Goal: Task Accomplishment & Management: Manage account settings

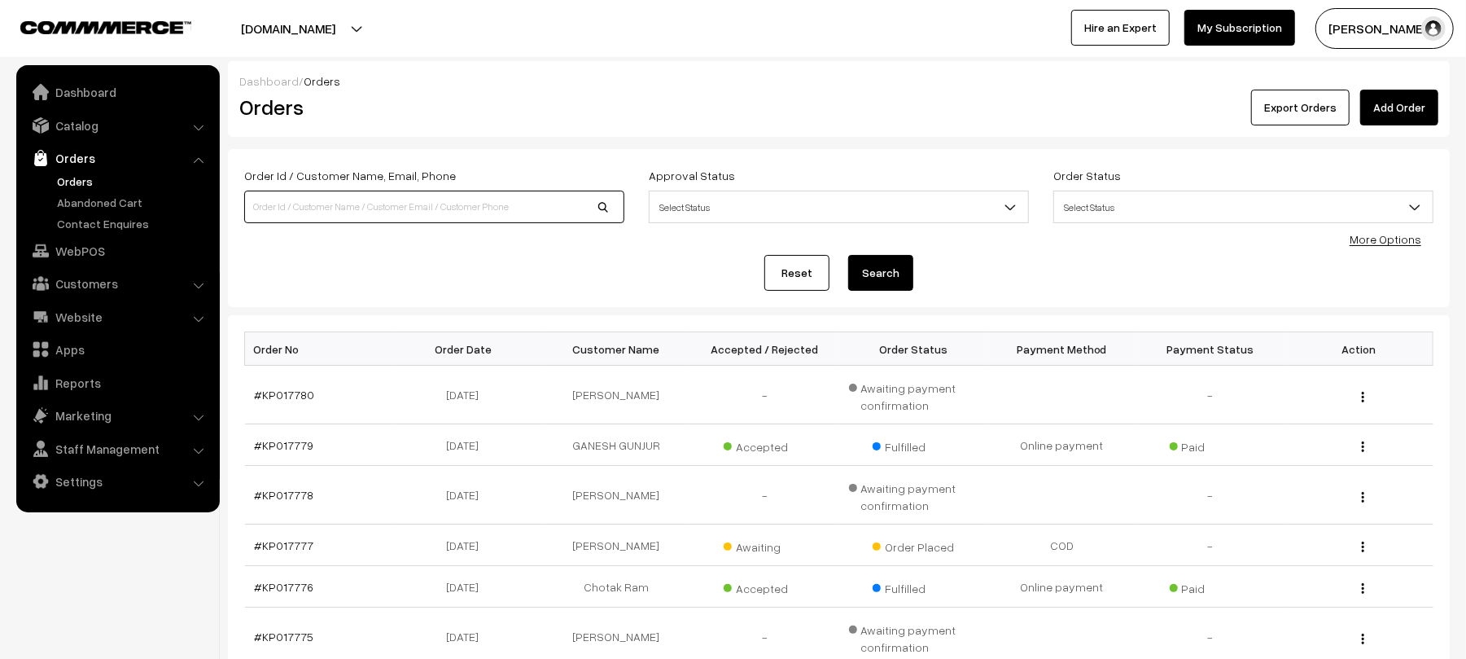
click at [436, 207] on input at bounding box center [434, 206] width 380 height 33
type input "KP017673"
click at [848, 255] on button "Search" at bounding box center [880, 273] width 65 height 36
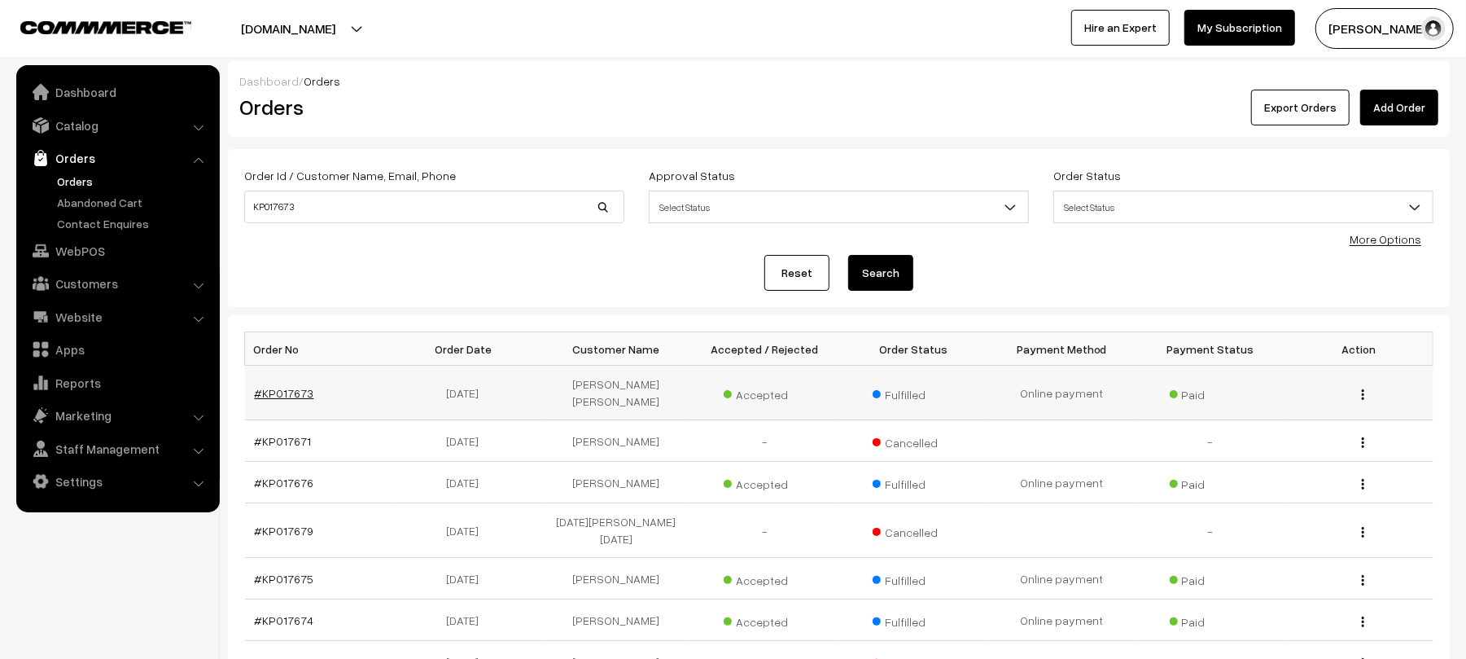
click at [300, 399] on link "#KP017673" at bounding box center [284, 393] width 59 height 14
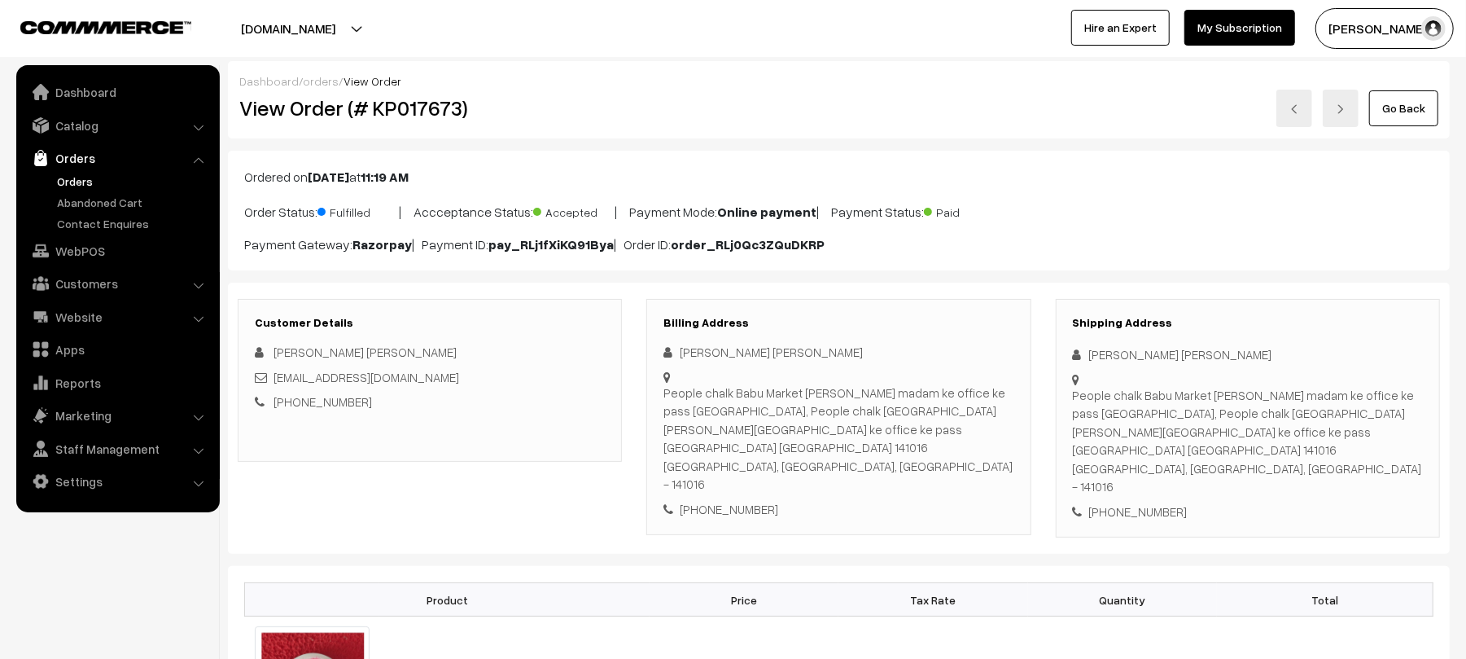
click at [80, 177] on link "Orders" at bounding box center [133, 181] width 161 height 17
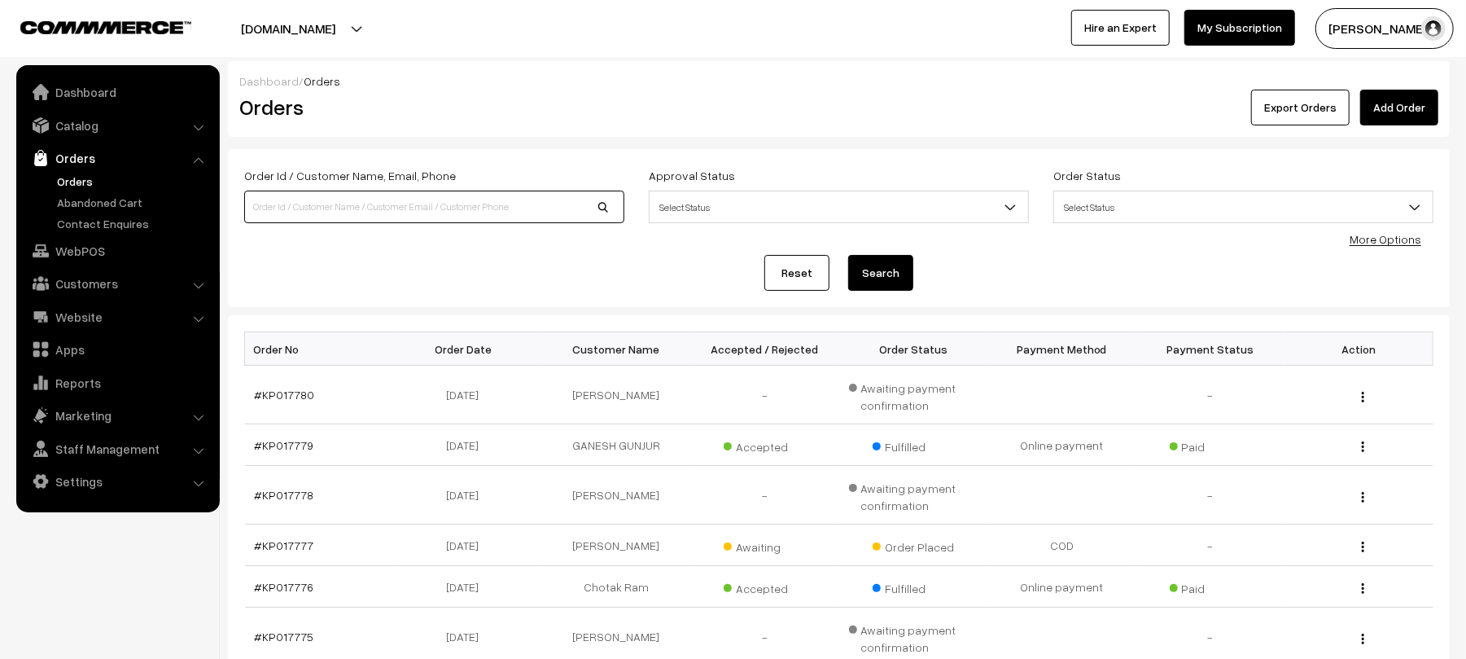
click at [330, 202] on input at bounding box center [434, 206] width 380 height 33
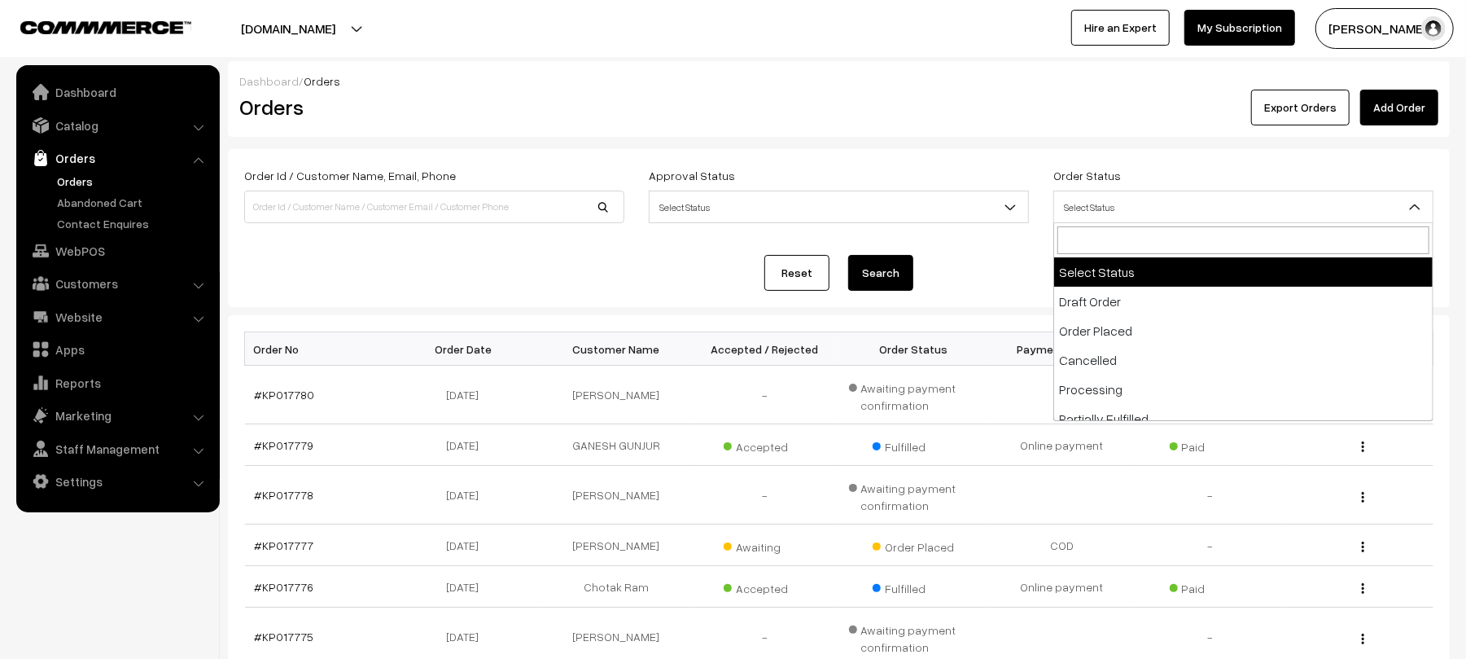
click at [1147, 213] on span "Select Status" at bounding box center [1243, 207] width 379 height 28
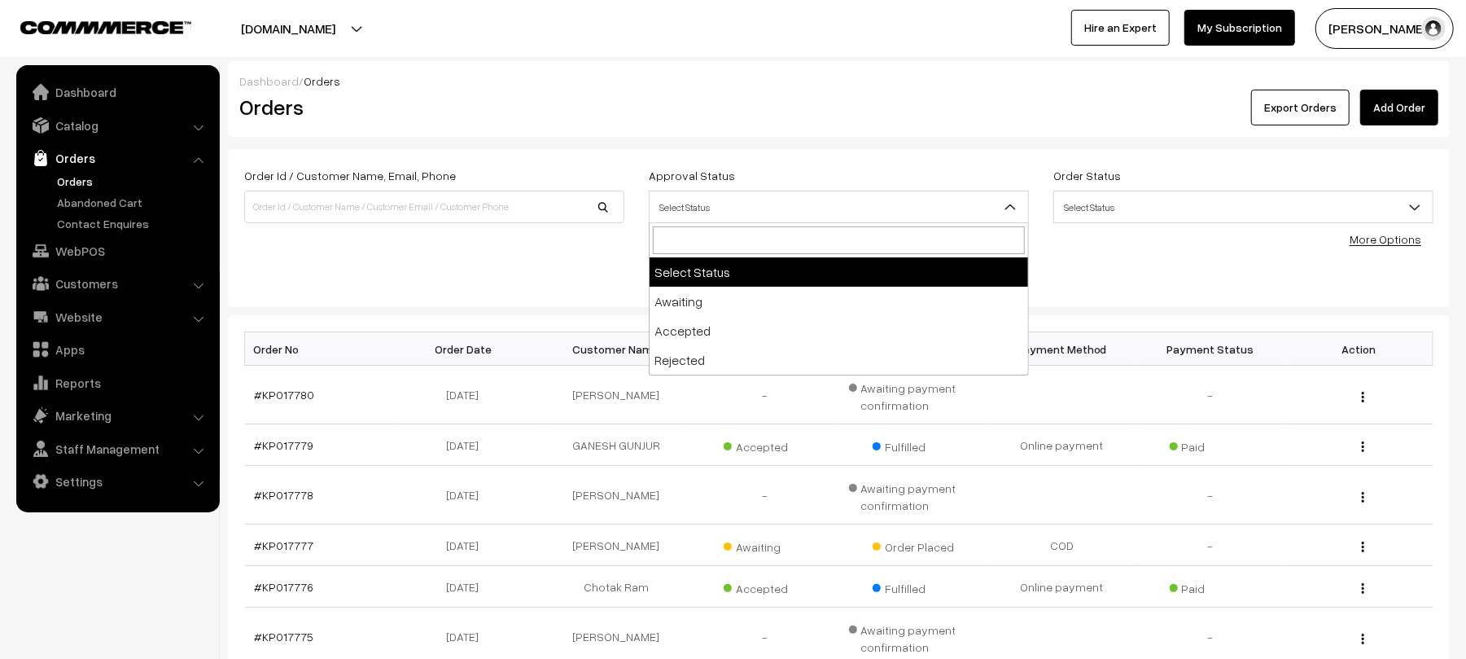
click at [945, 218] on span "Select Status" at bounding box center [839, 207] width 379 height 28
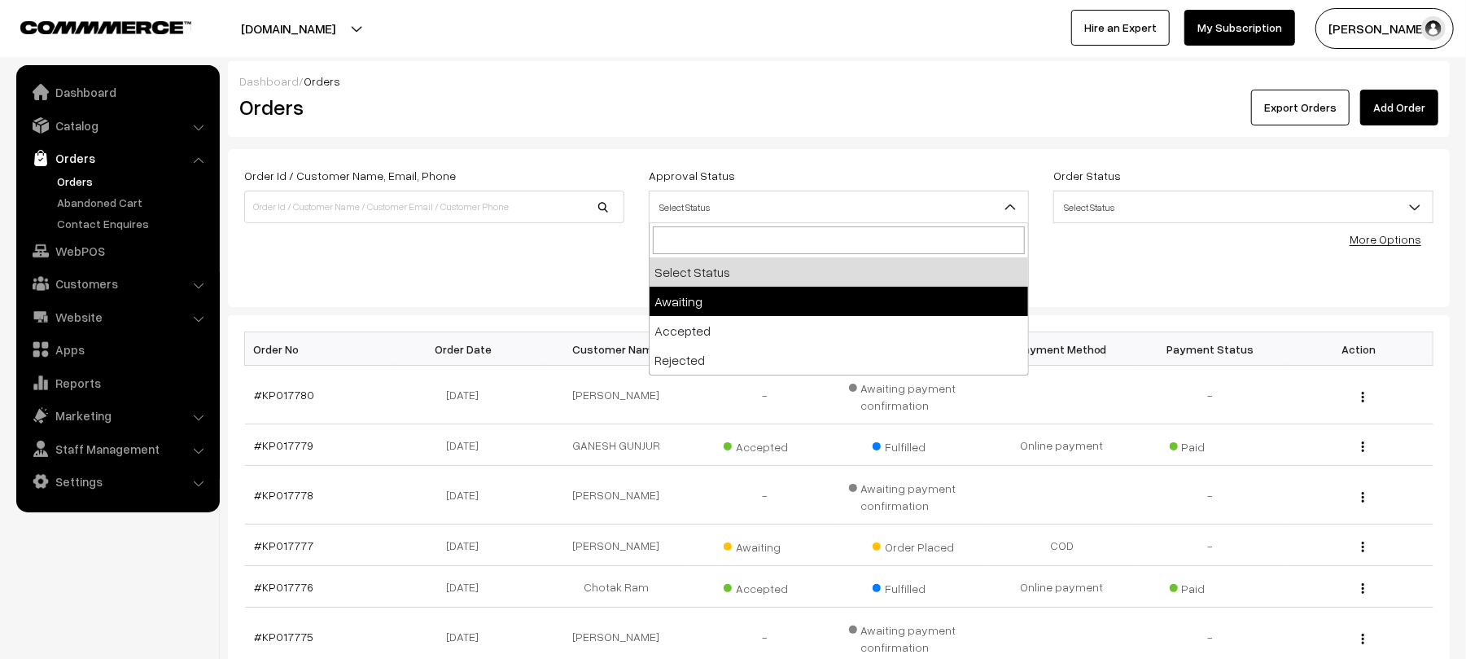
select select "3"
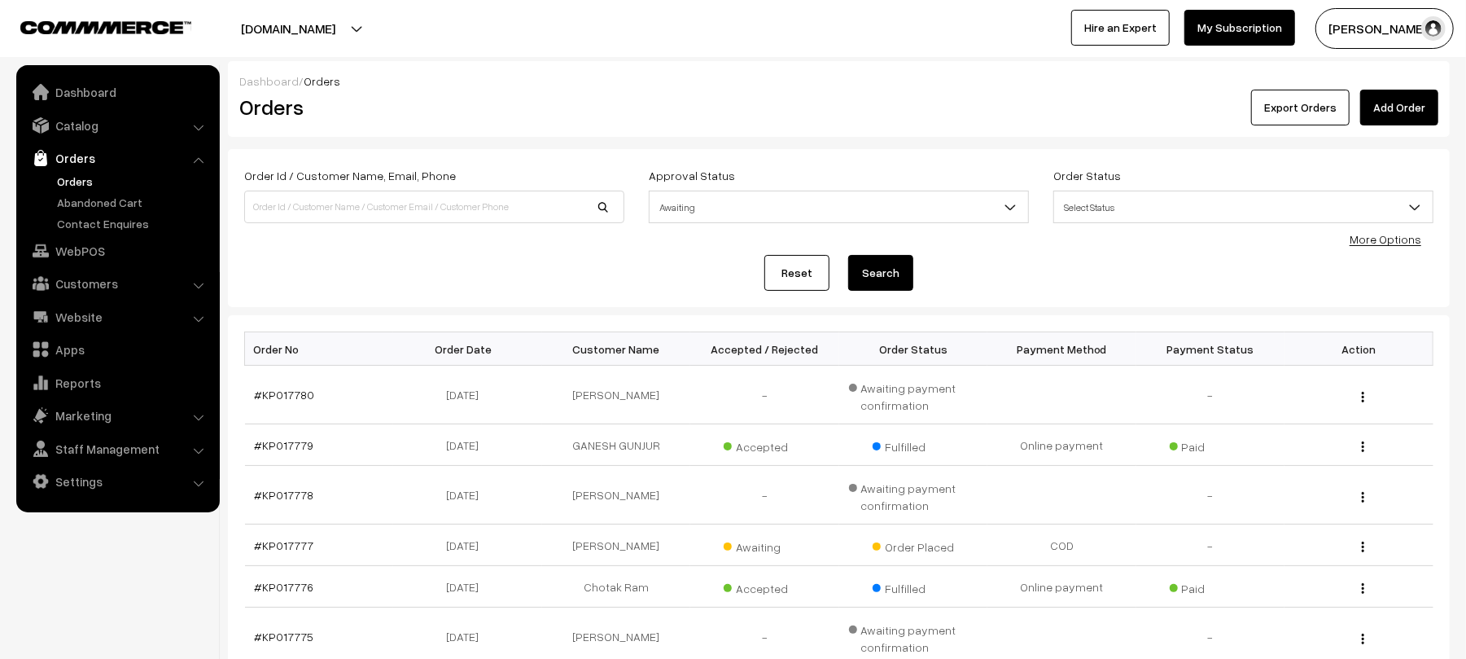
click at [869, 284] on button "Search" at bounding box center [880, 273] width 65 height 36
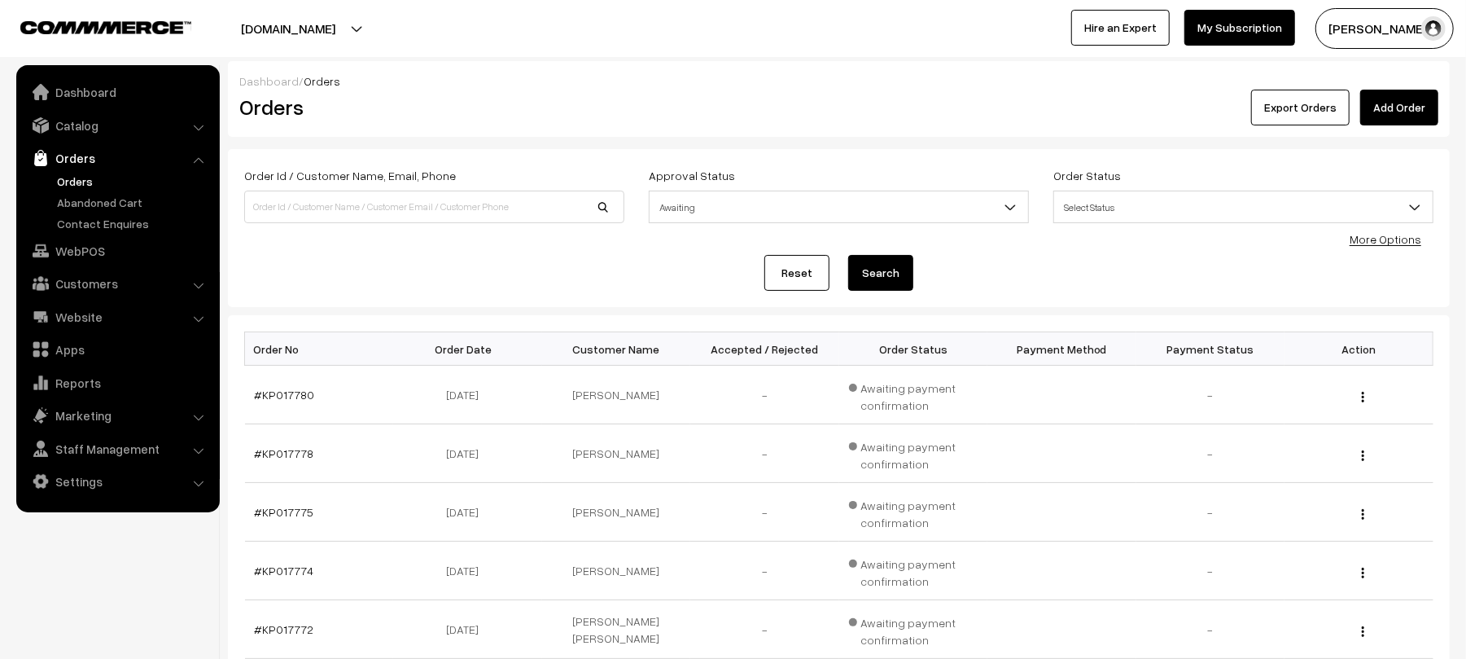
click at [1125, 199] on span "Select Status" at bounding box center [1243, 207] width 379 height 28
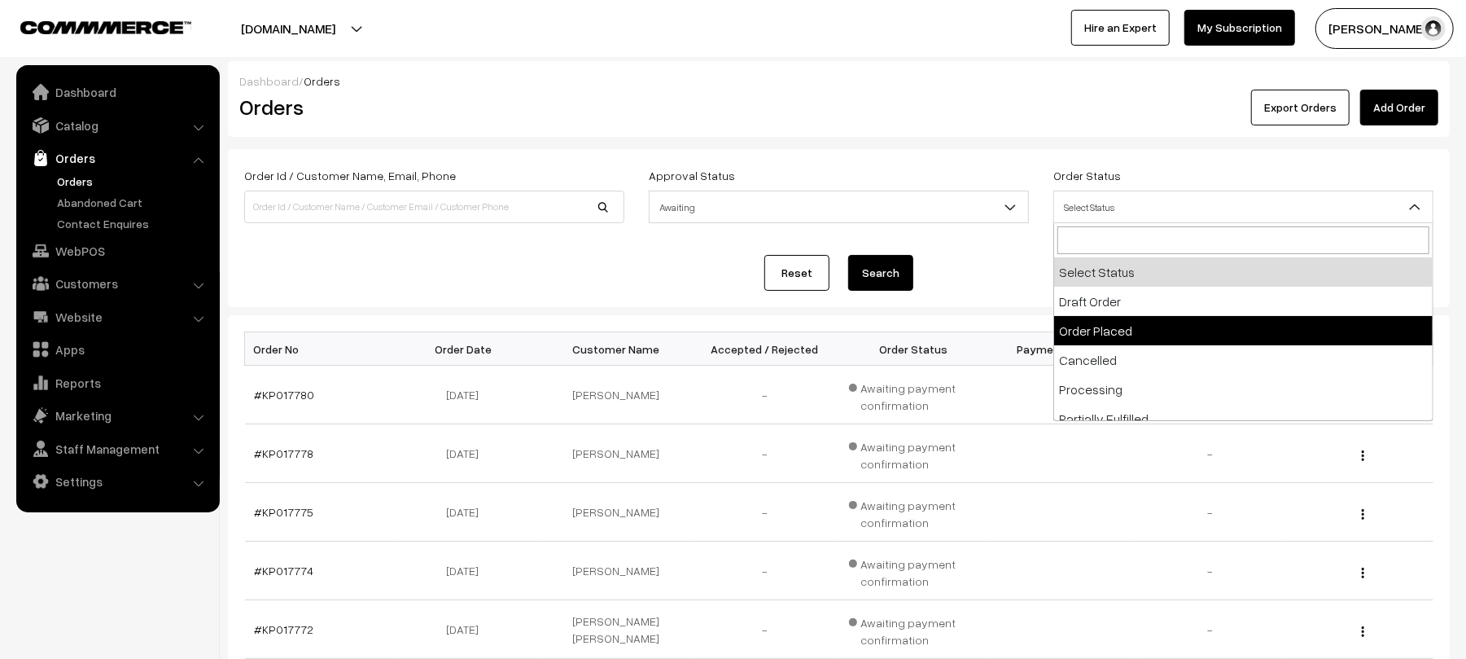
select select "2"
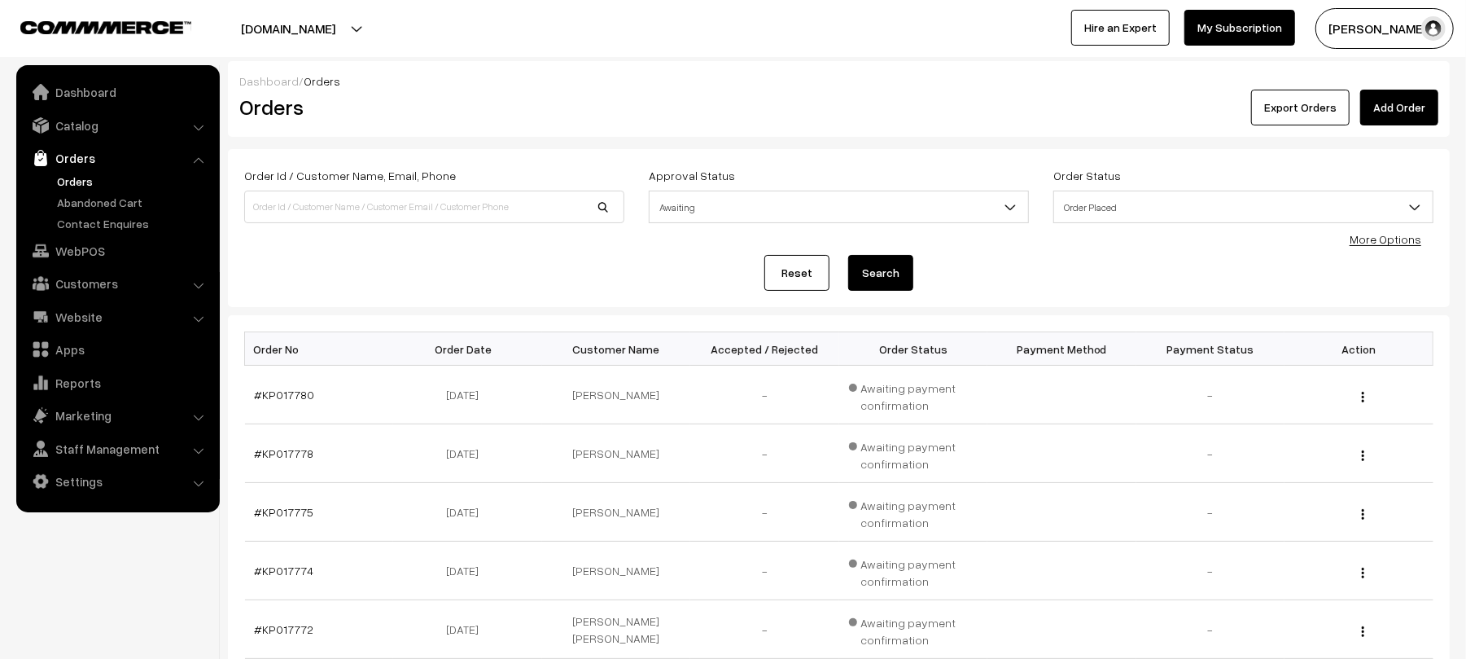
click at [883, 274] on button "Search" at bounding box center [880, 273] width 65 height 36
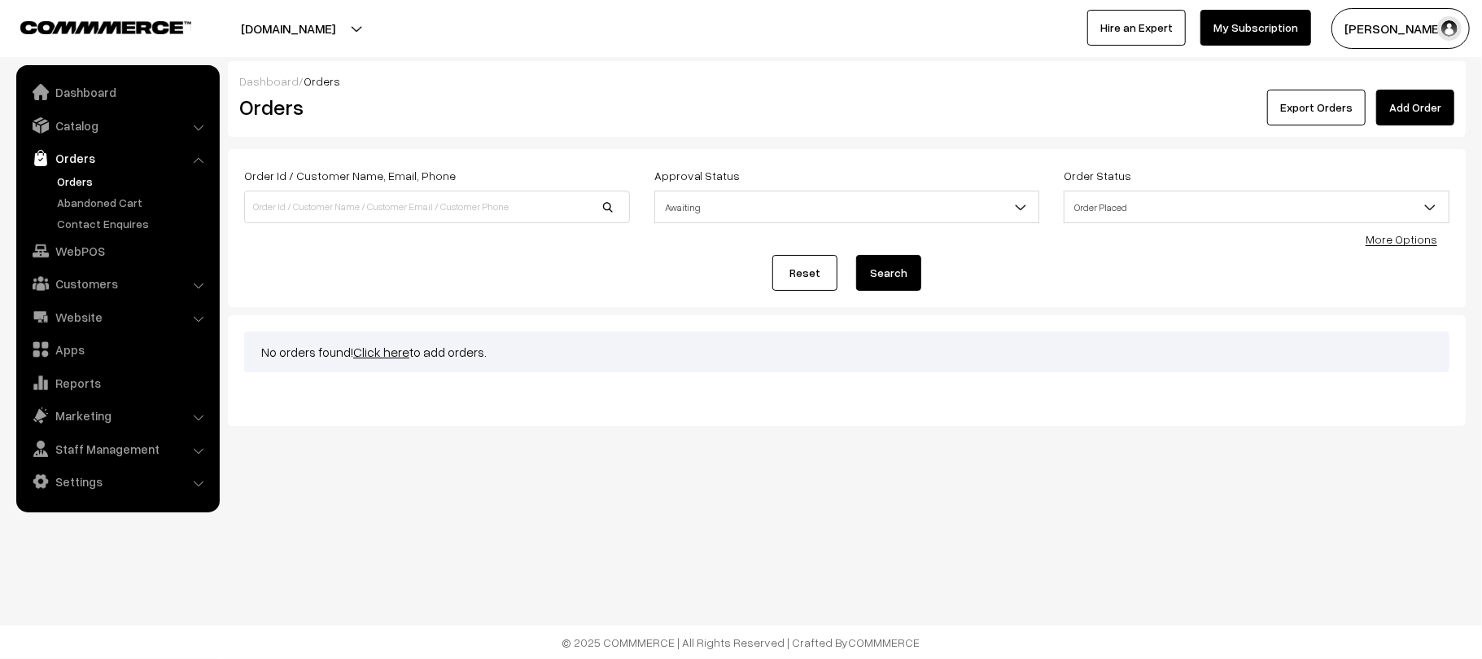
click at [1186, 202] on span "Order Placed" at bounding box center [1257, 207] width 384 height 28
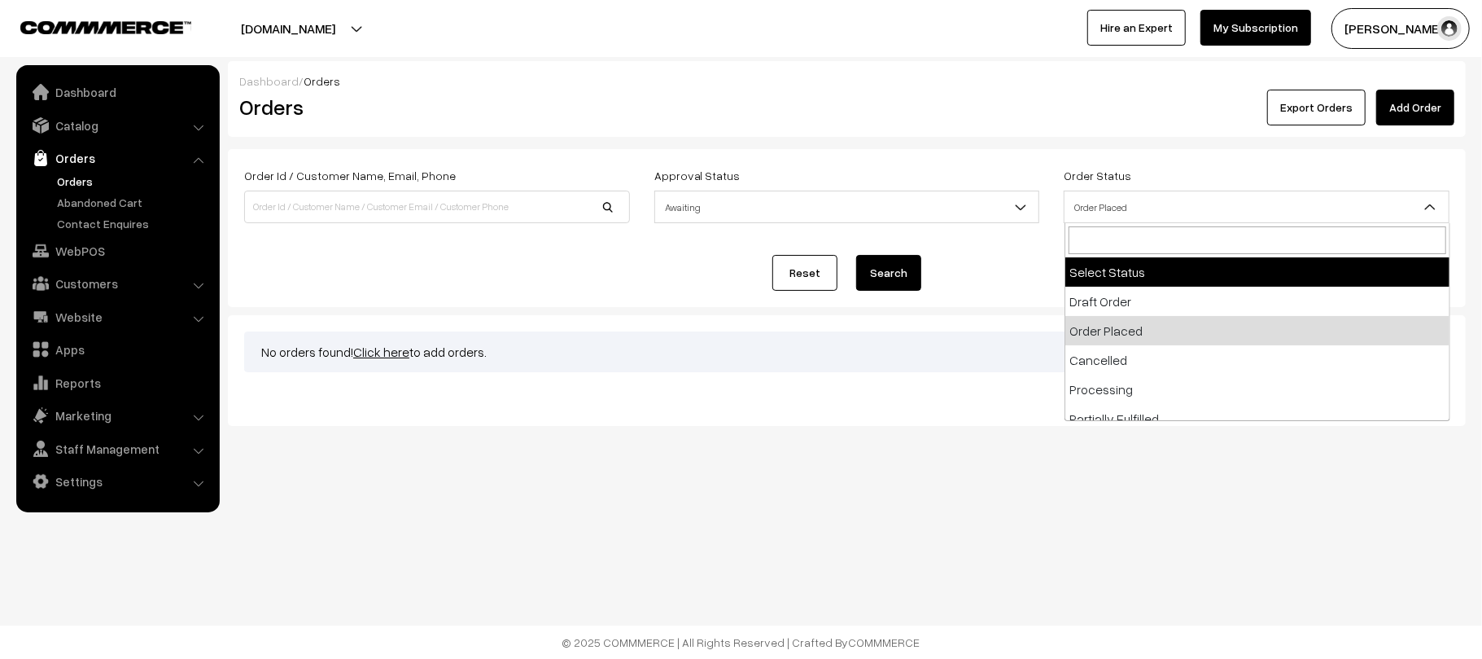
select select
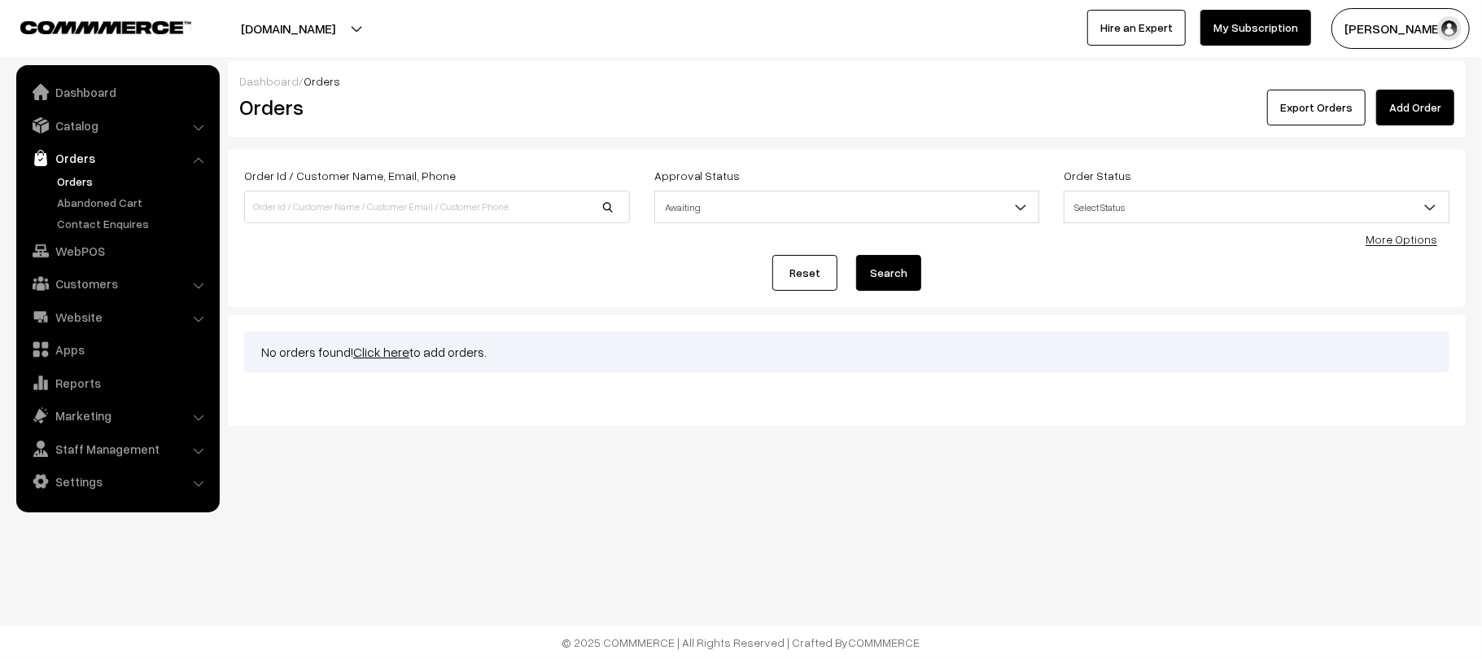
click at [887, 258] on button "Search" at bounding box center [888, 273] width 65 height 36
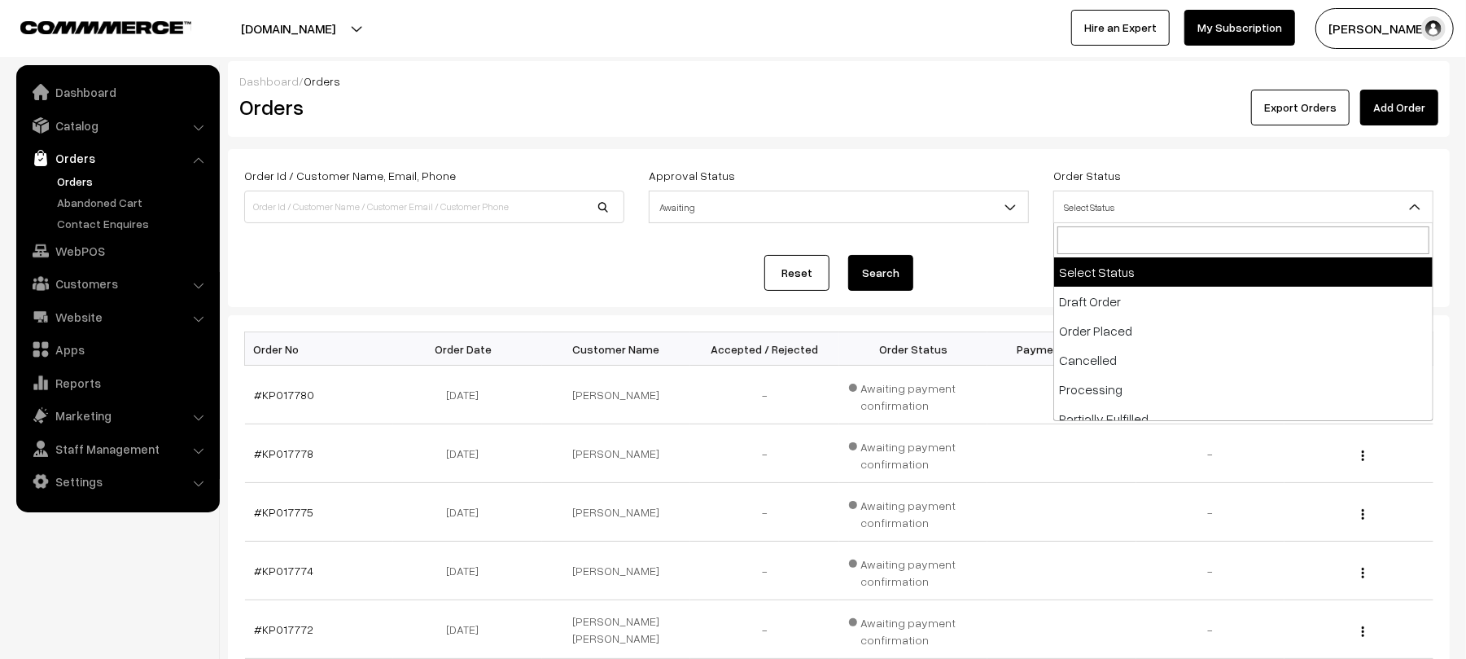
click at [1156, 199] on span "Select Status" at bounding box center [1243, 207] width 379 height 28
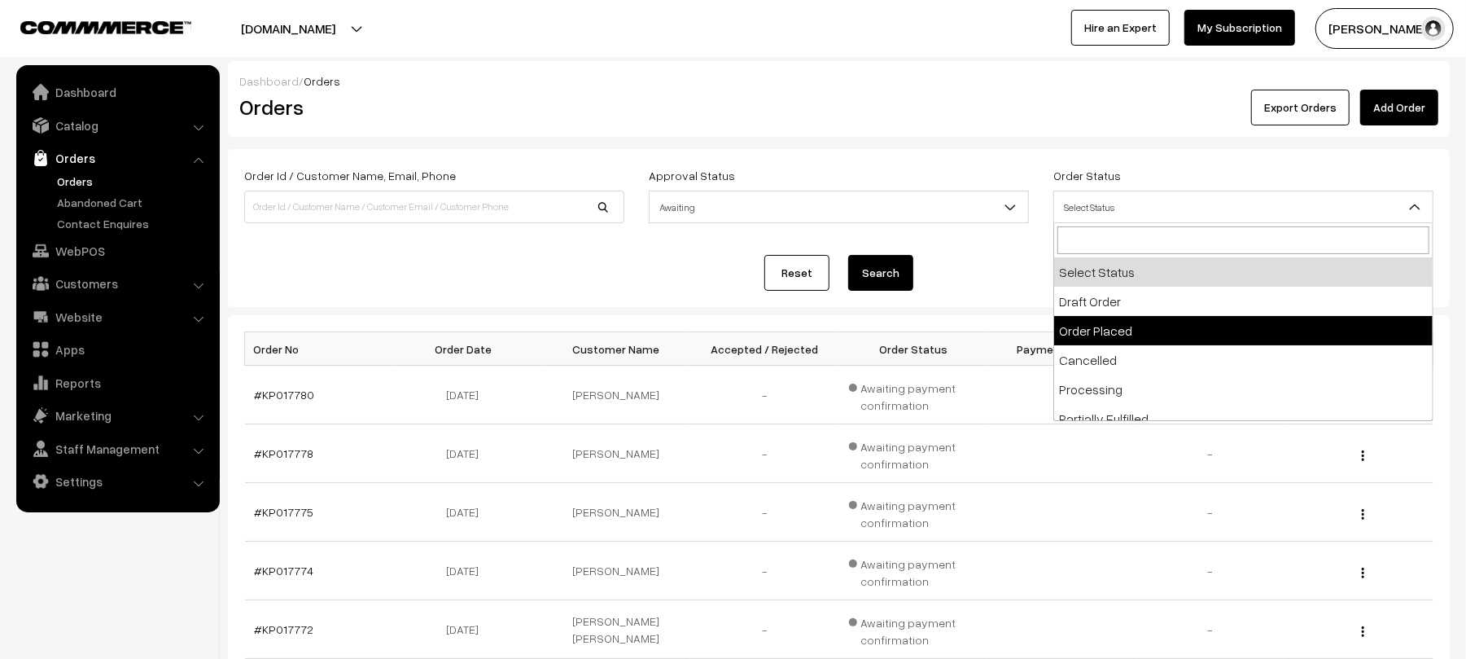
select select "2"
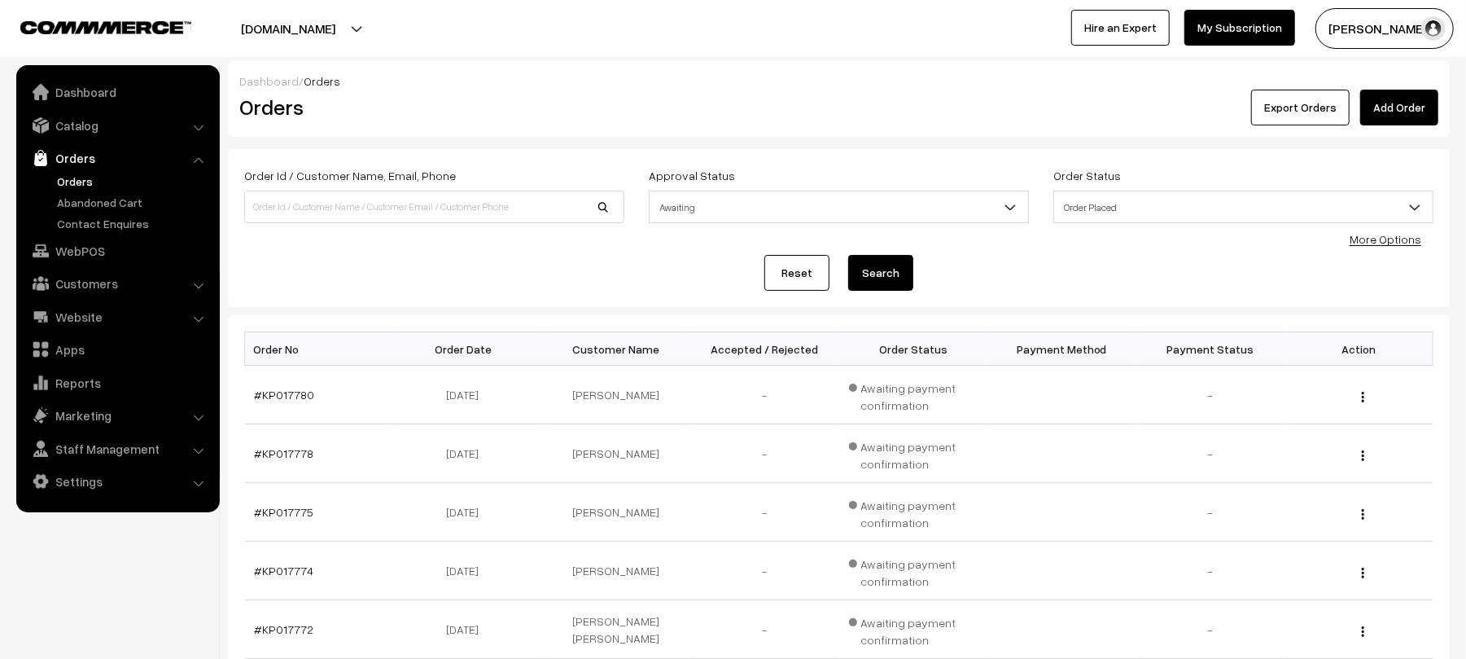
click at [879, 264] on button "Search" at bounding box center [880, 273] width 65 height 36
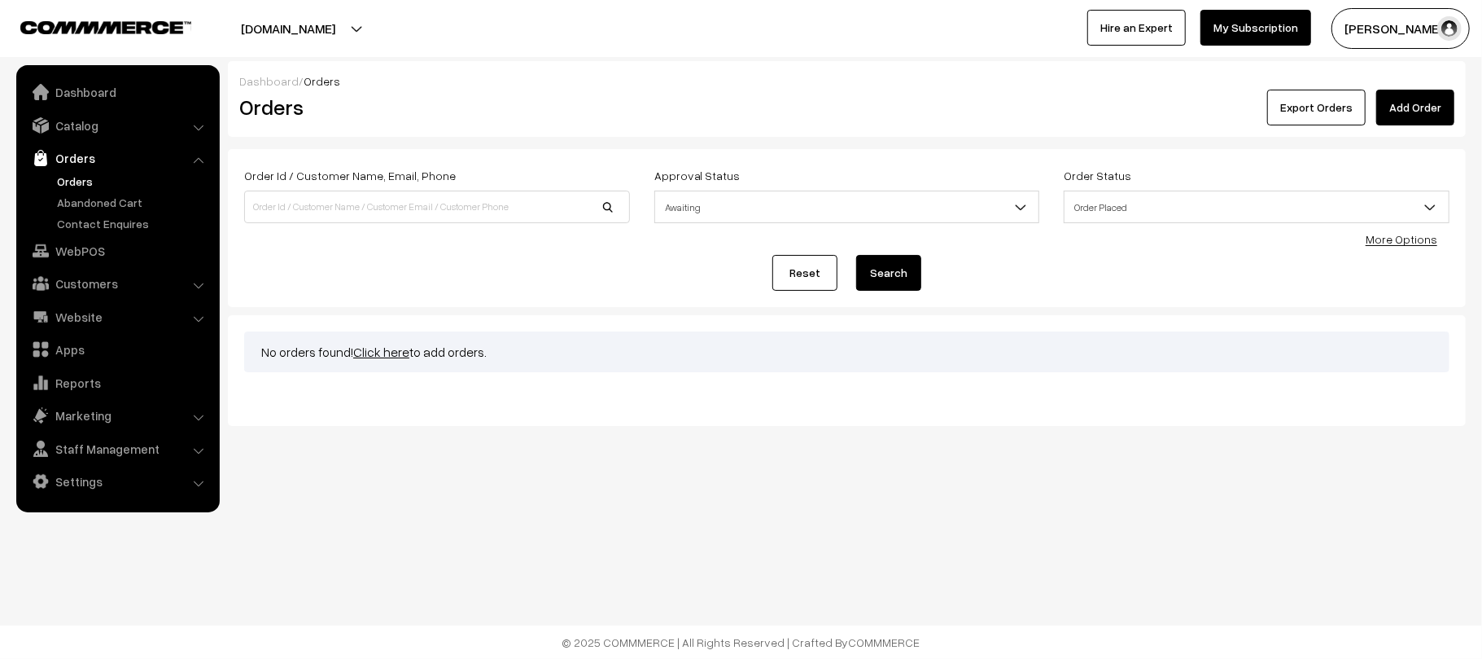
click at [75, 184] on link "Orders" at bounding box center [133, 181] width 161 height 17
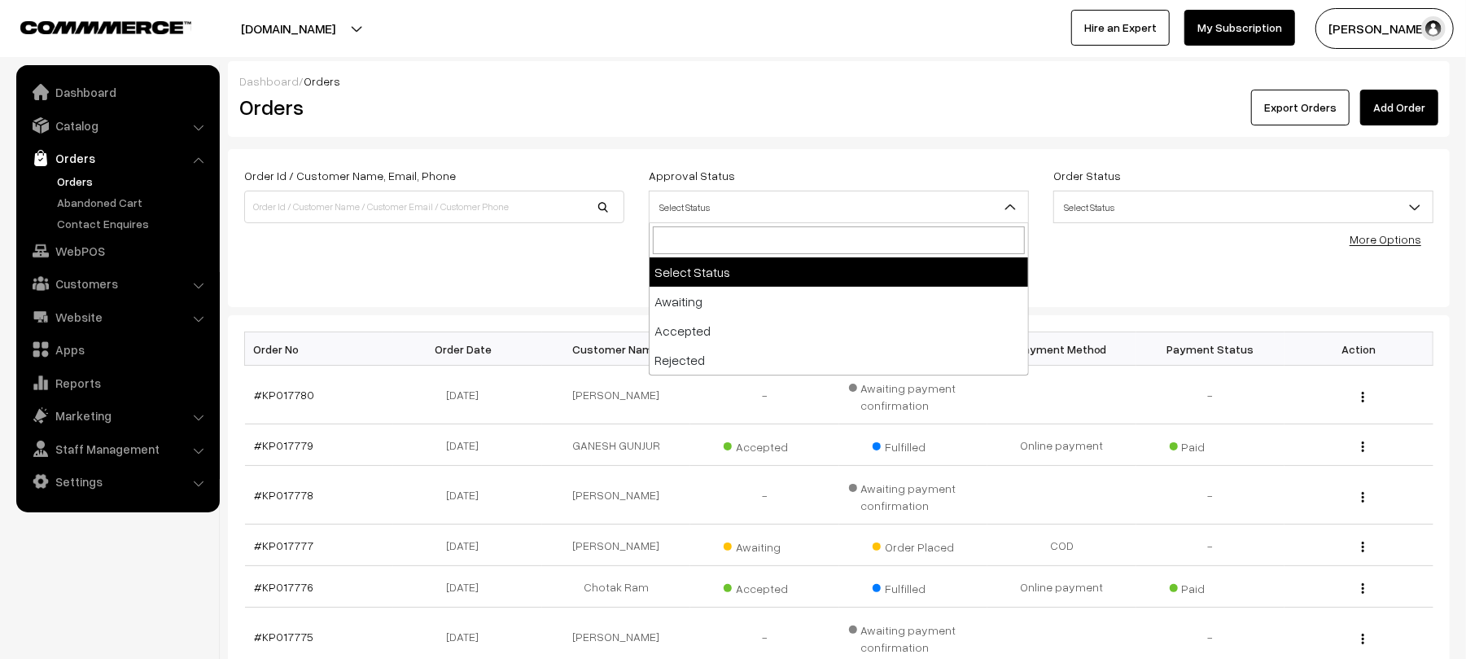
click at [841, 196] on span "Select Status" at bounding box center [839, 207] width 379 height 28
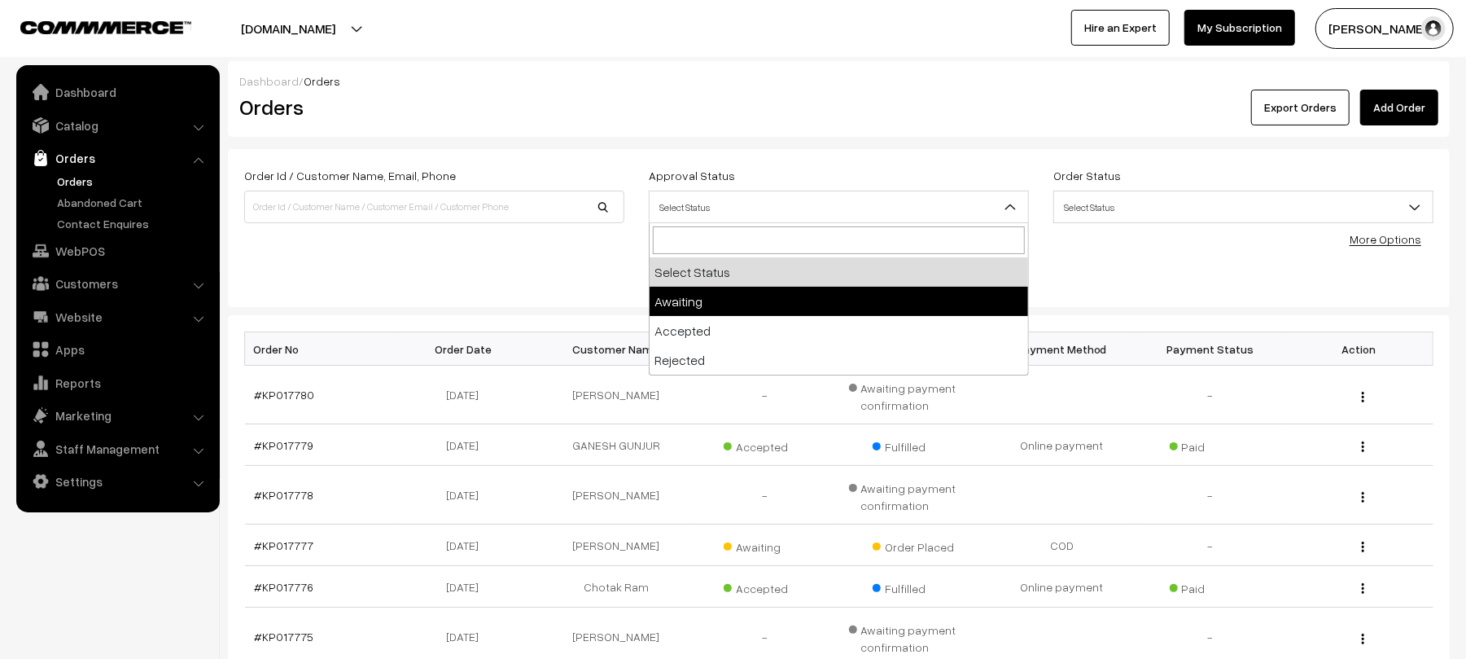
select select "3"
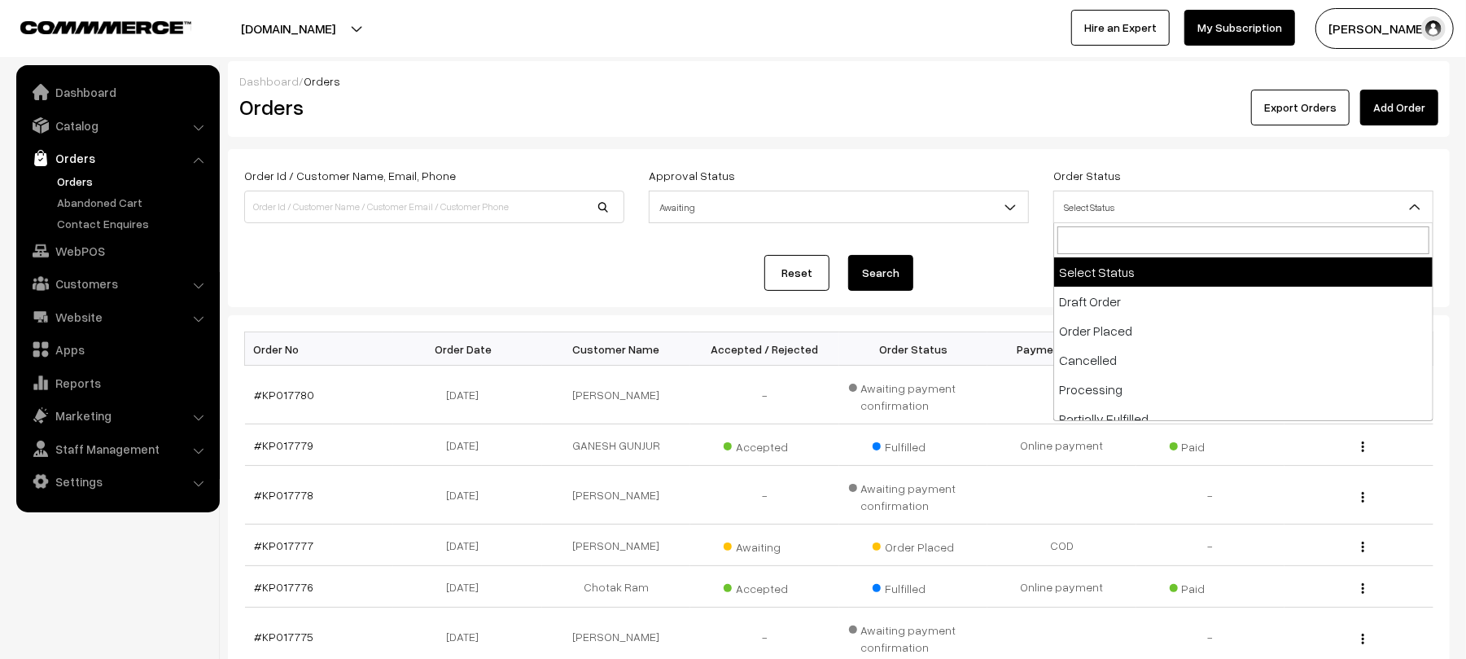
click at [1172, 213] on span "Select Status" at bounding box center [1243, 207] width 379 height 28
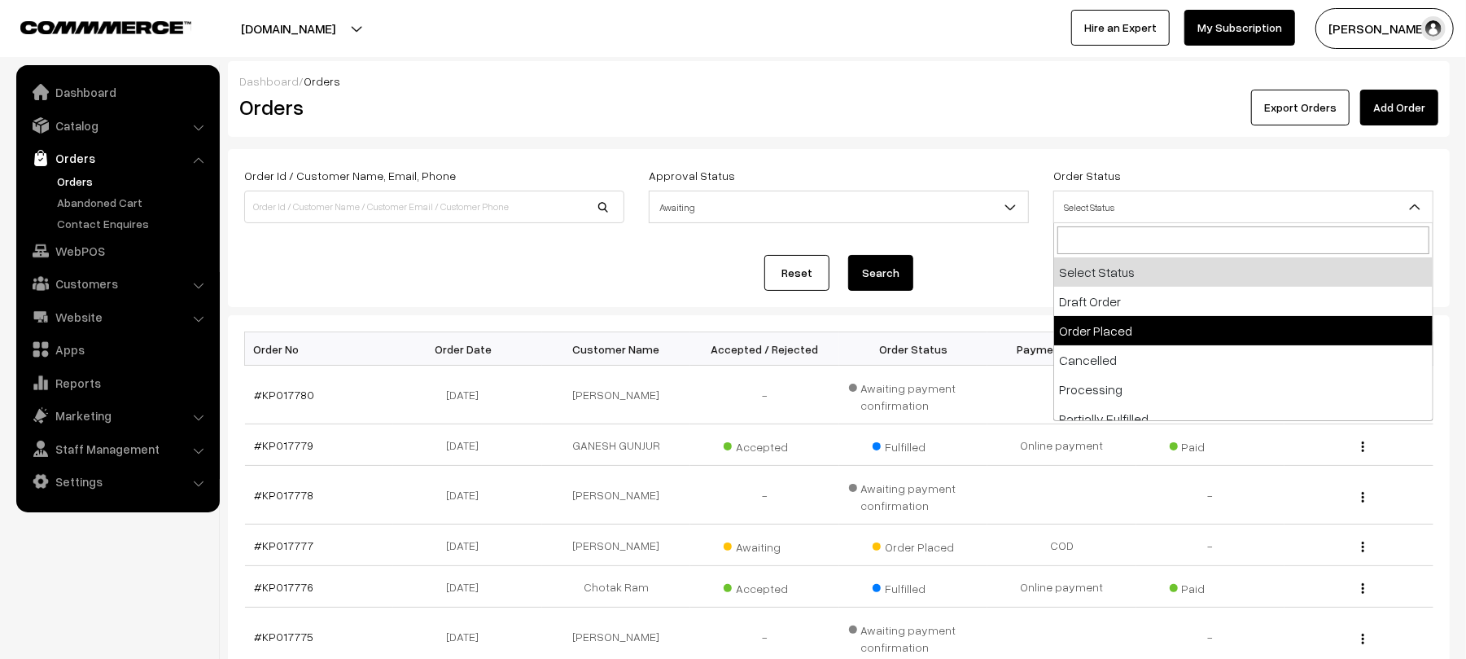
select select "2"
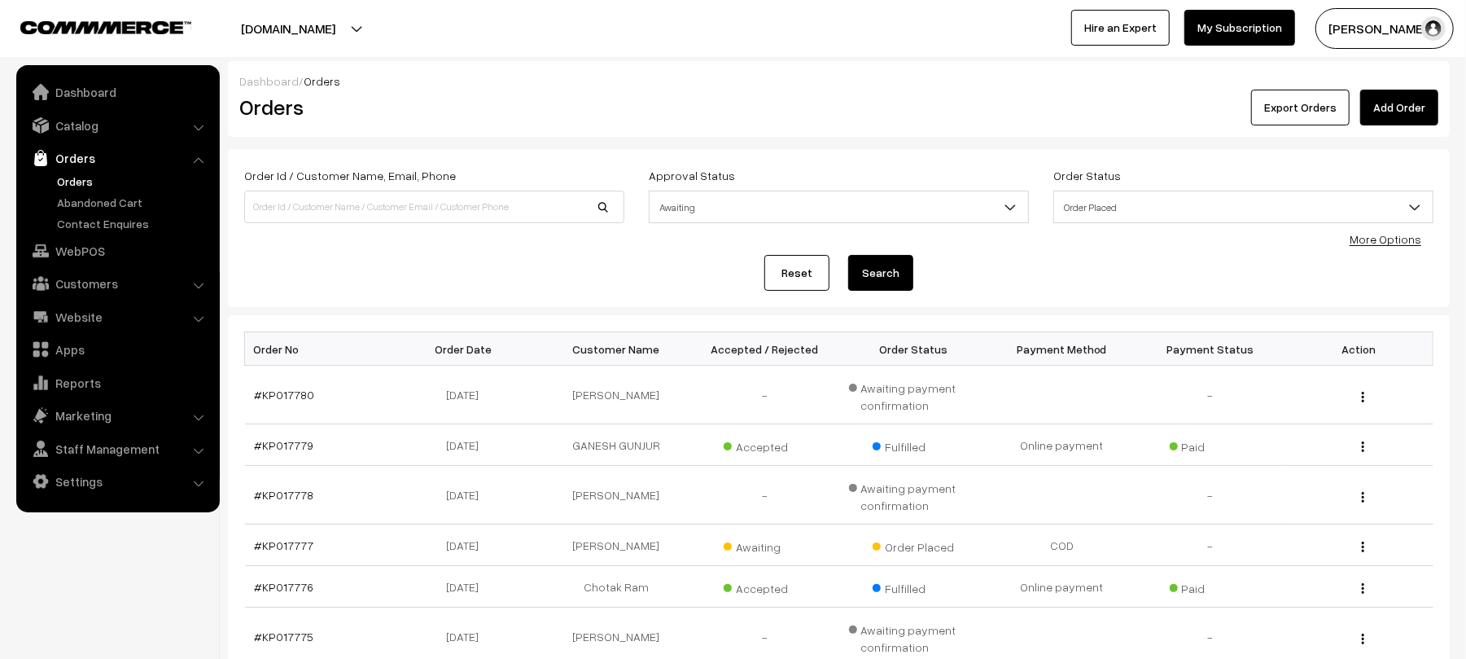
click at [886, 265] on button "Search" at bounding box center [880, 273] width 65 height 36
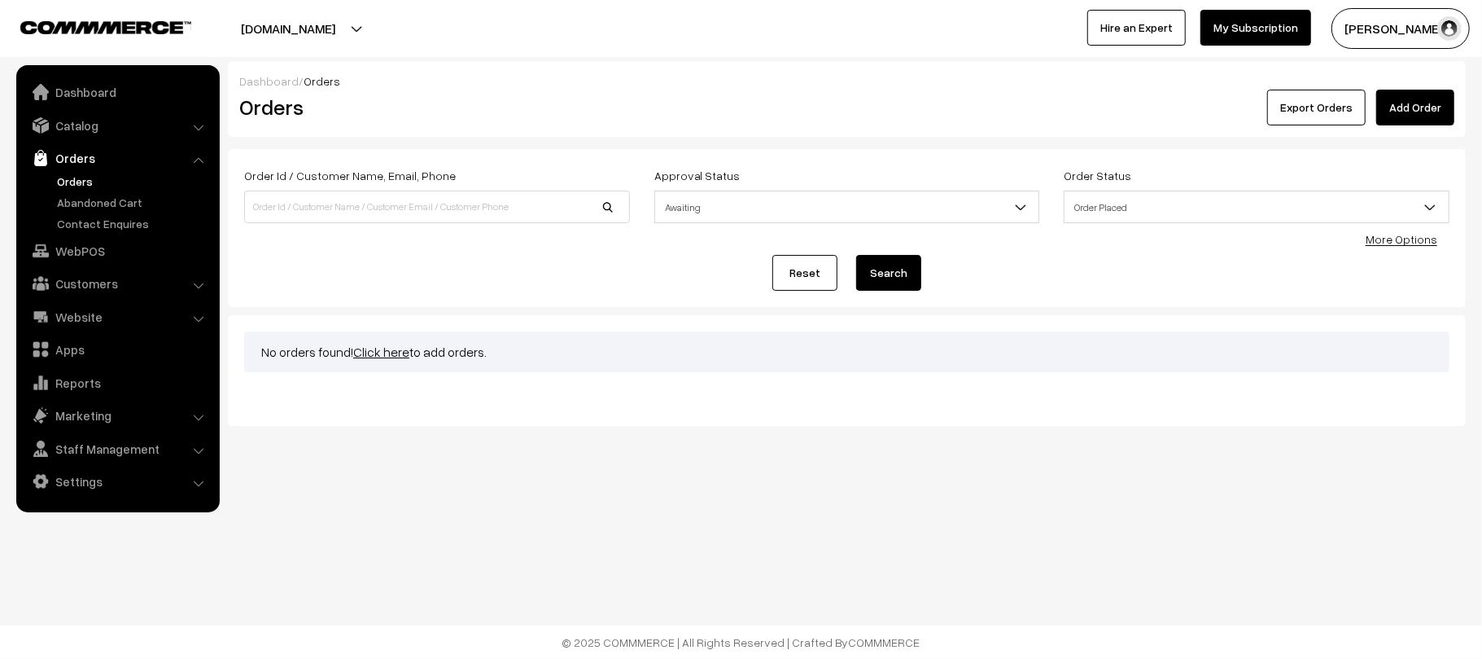
click at [72, 179] on link "Orders" at bounding box center [133, 181] width 161 height 17
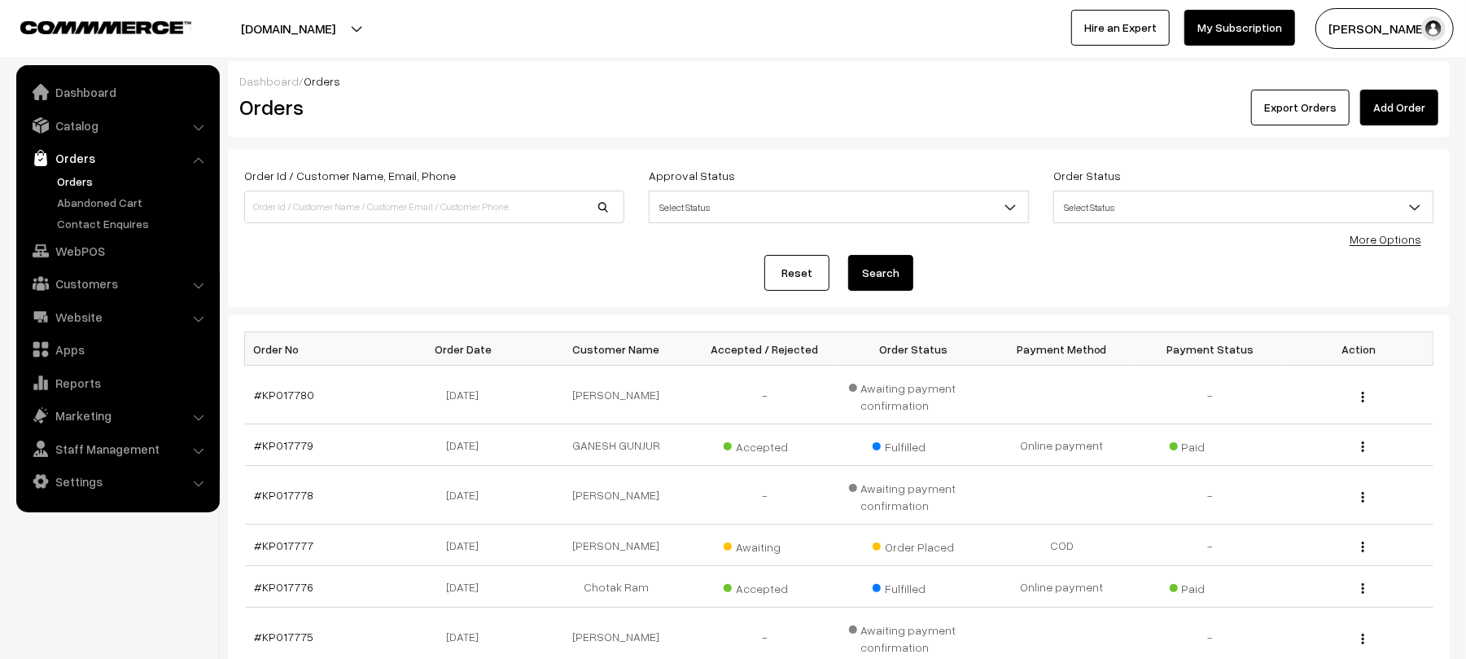
click at [1190, 274] on div "Reset Search" at bounding box center [838, 273] width 1189 height 36
click at [721, 230] on div "Approval Status Select Status Awaiting Accepted Rejected Select Status" at bounding box center [839, 199] width 405 height 68
click at [756, 207] on span "Select Status" at bounding box center [839, 207] width 379 height 28
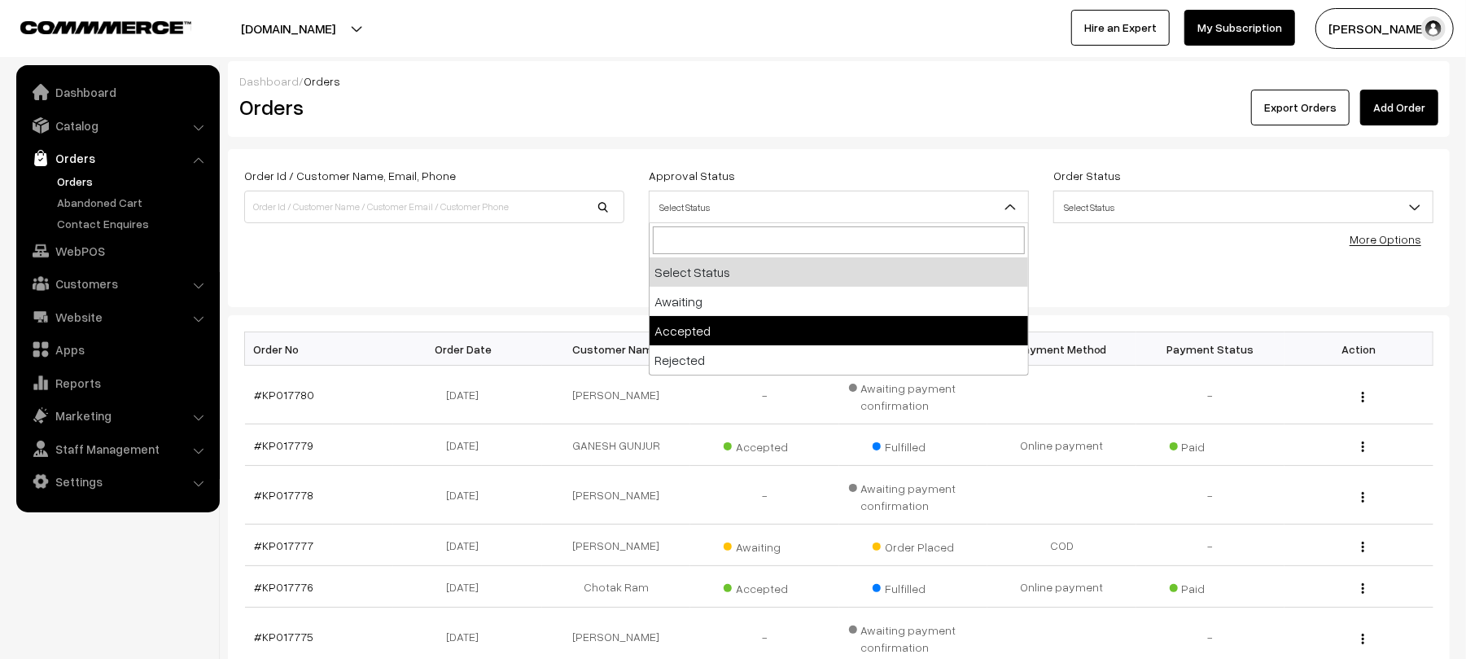
select select "1"
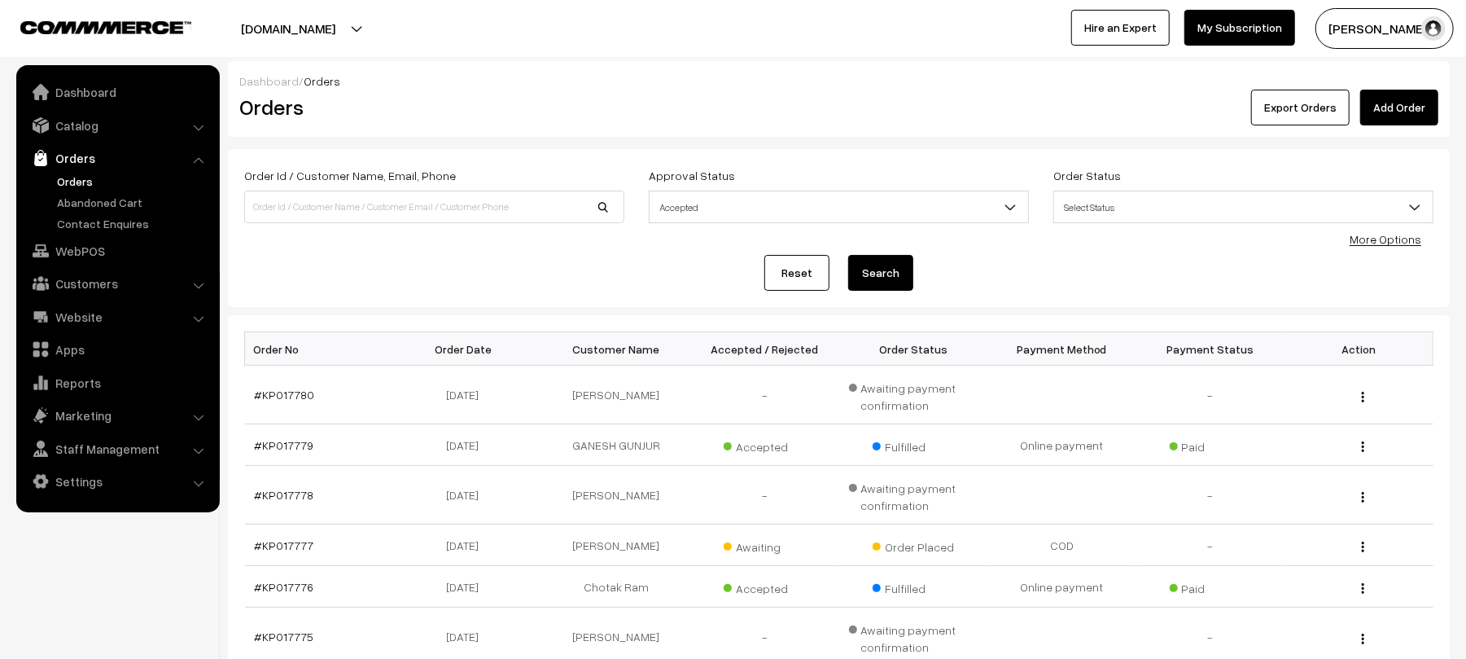
click at [1095, 194] on span "Select Status" at bounding box center [1243, 207] width 379 height 28
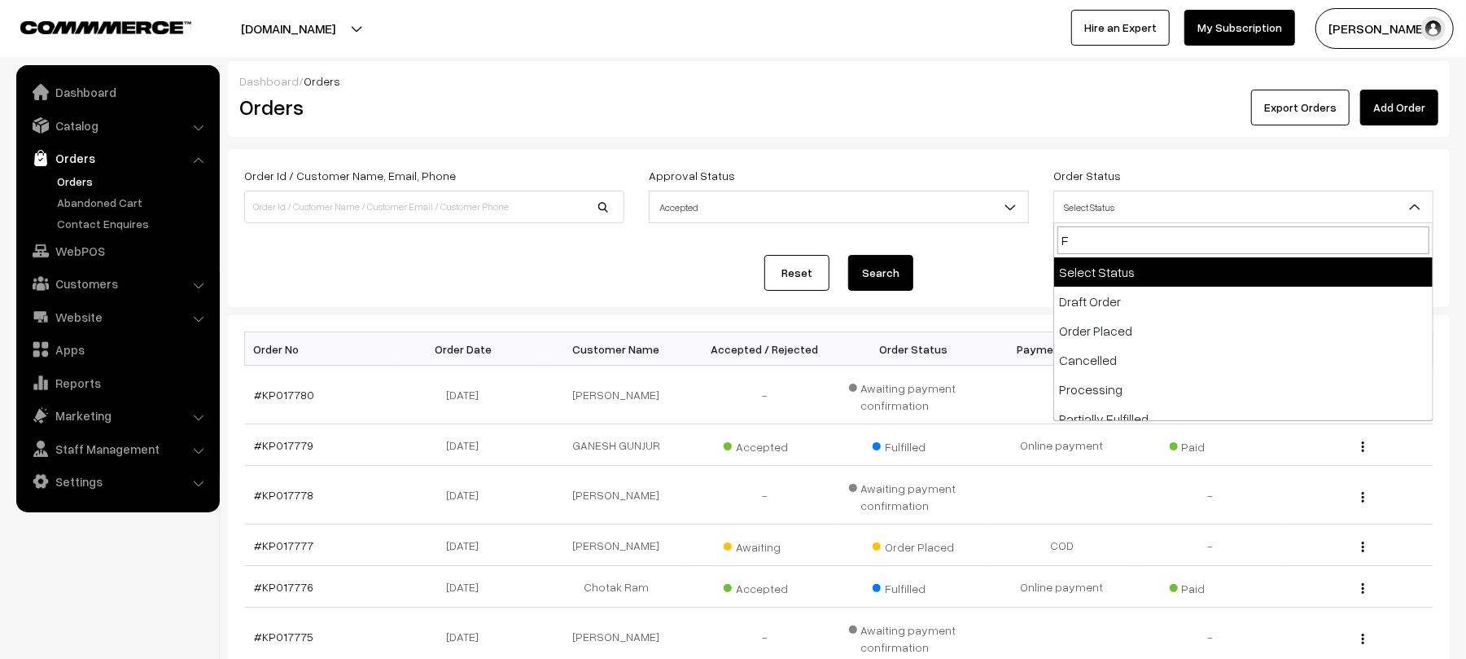
type input "FU"
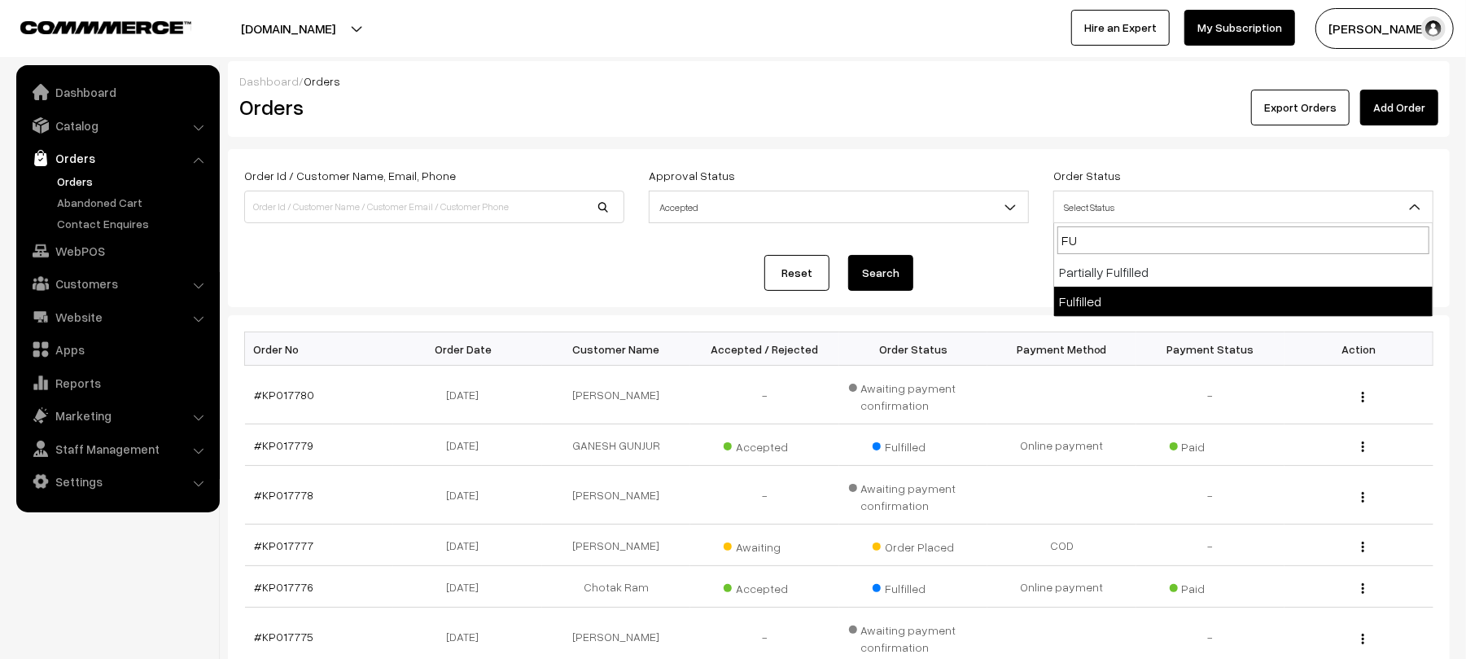
select select "7"
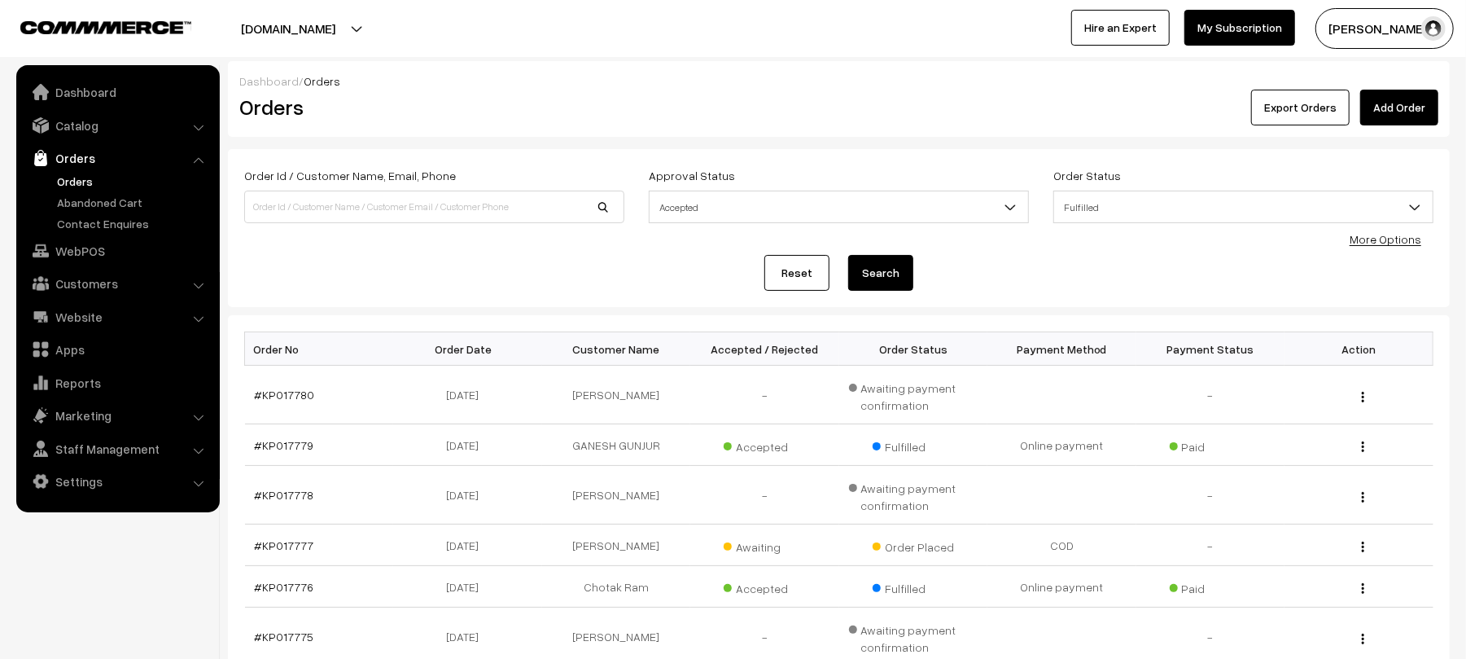
click at [890, 278] on button "Search" at bounding box center [880, 273] width 65 height 36
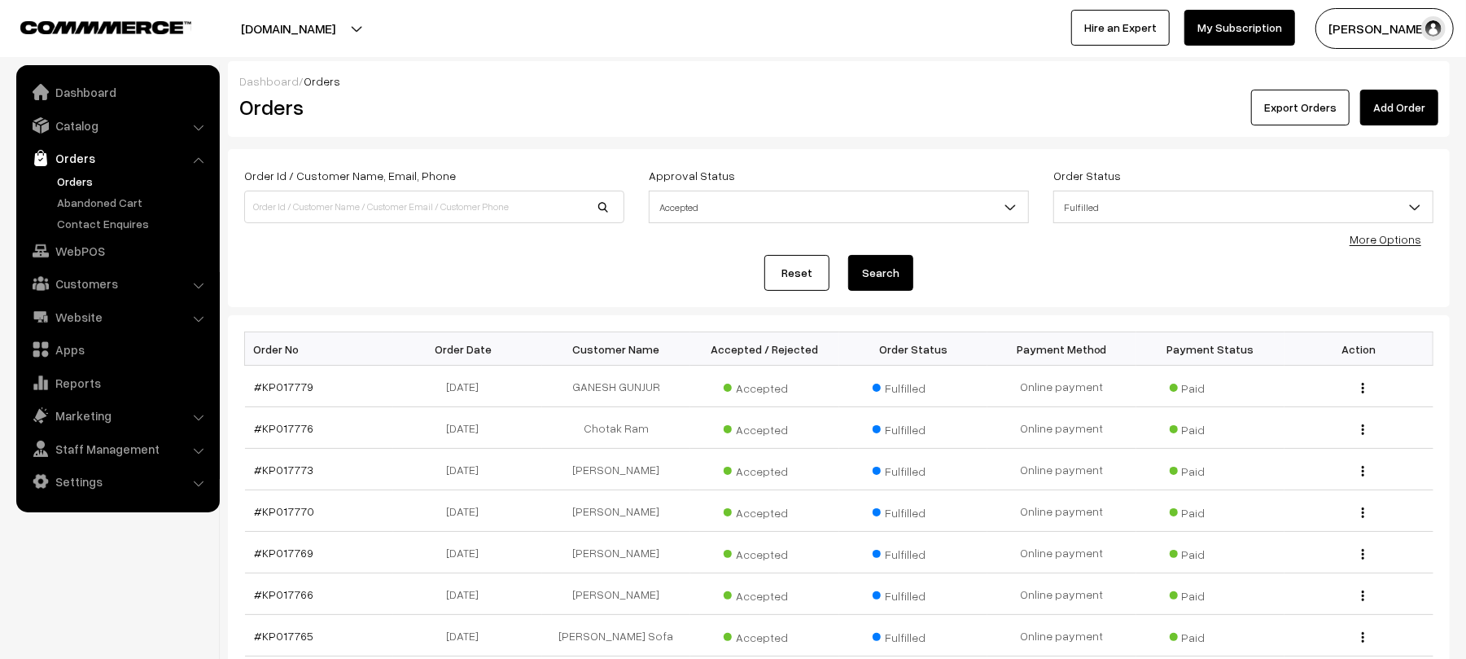
scroll to position [330, 0]
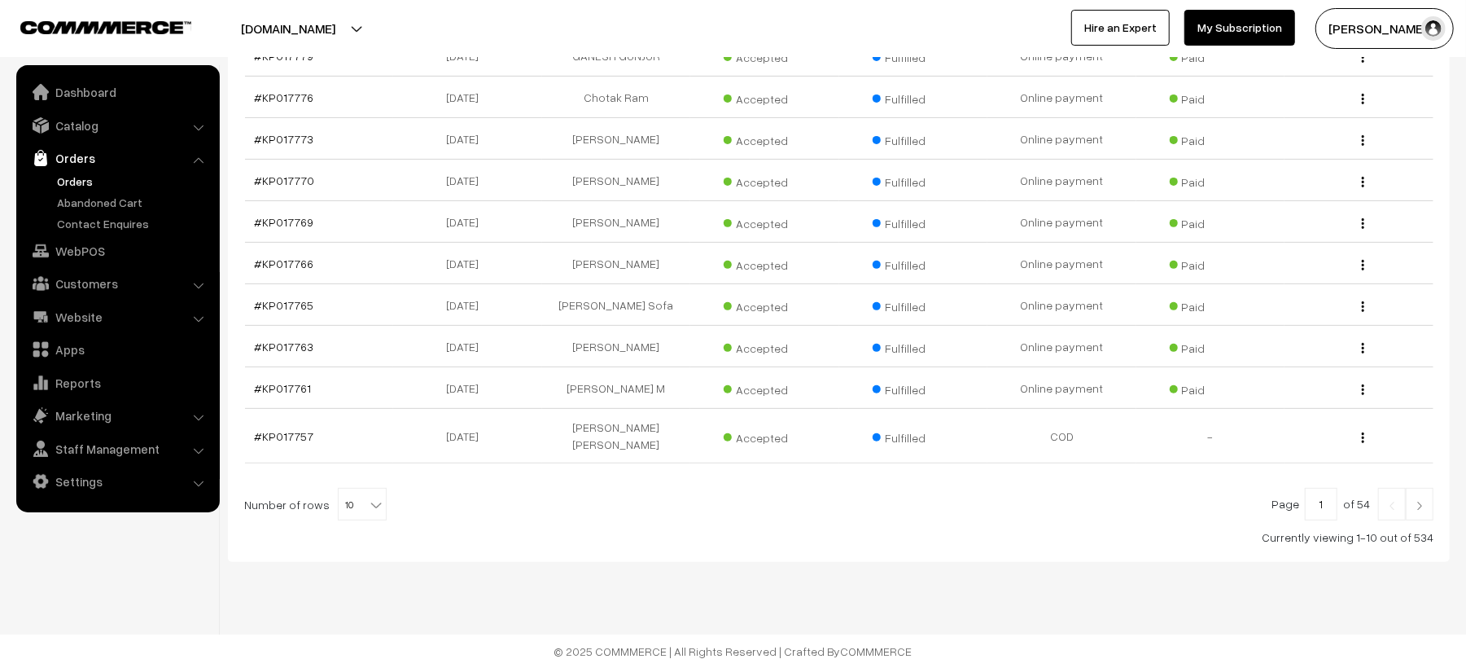
click at [1329, 500] on input "1" at bounding box center [1321, 504] width 33 height 33
type input "54"
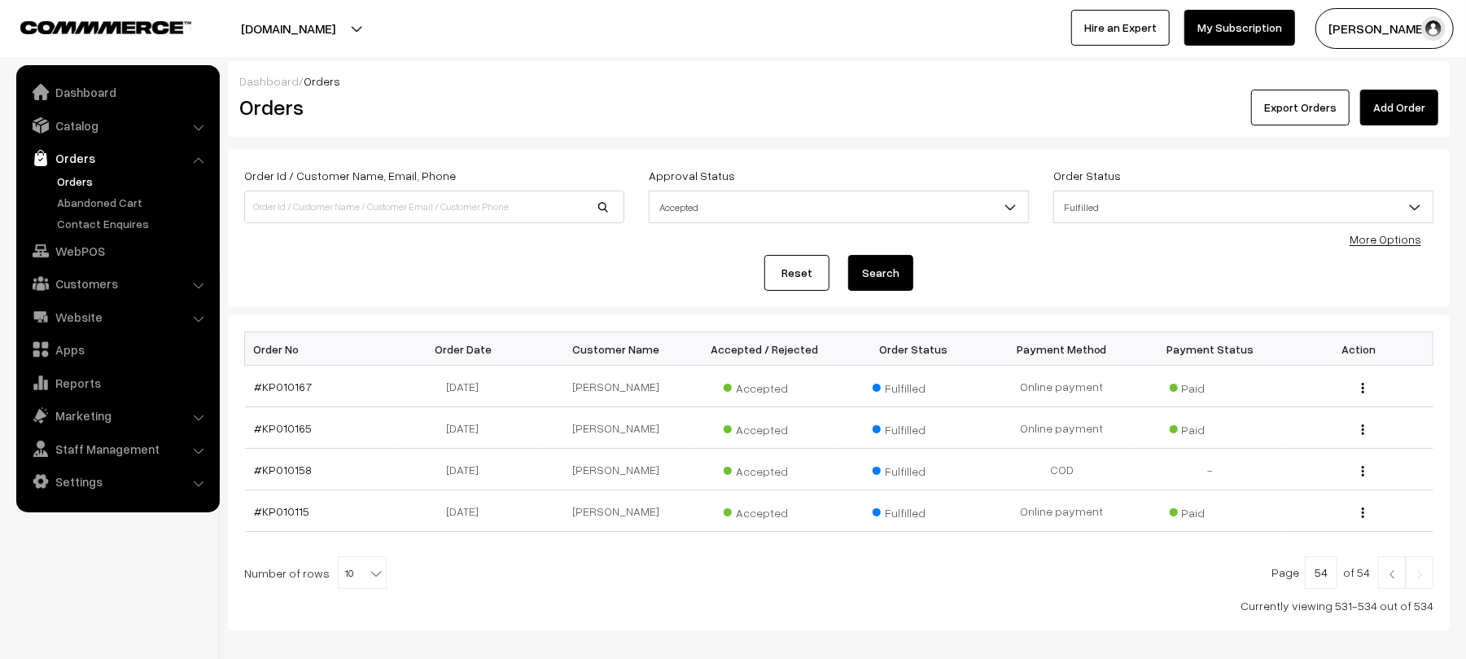
scroll to position [80, 0]
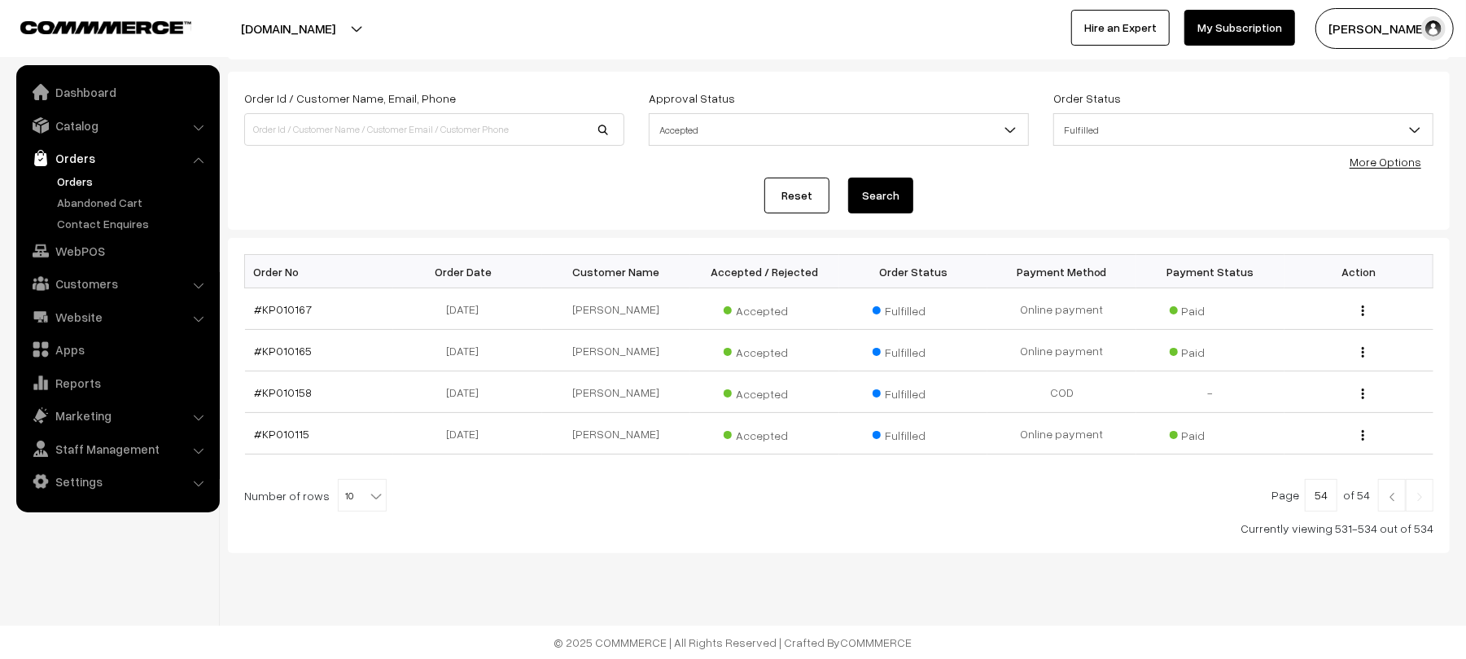
click at [1387, 499] on img at bounding box center [1392, 497] width 15 height 10
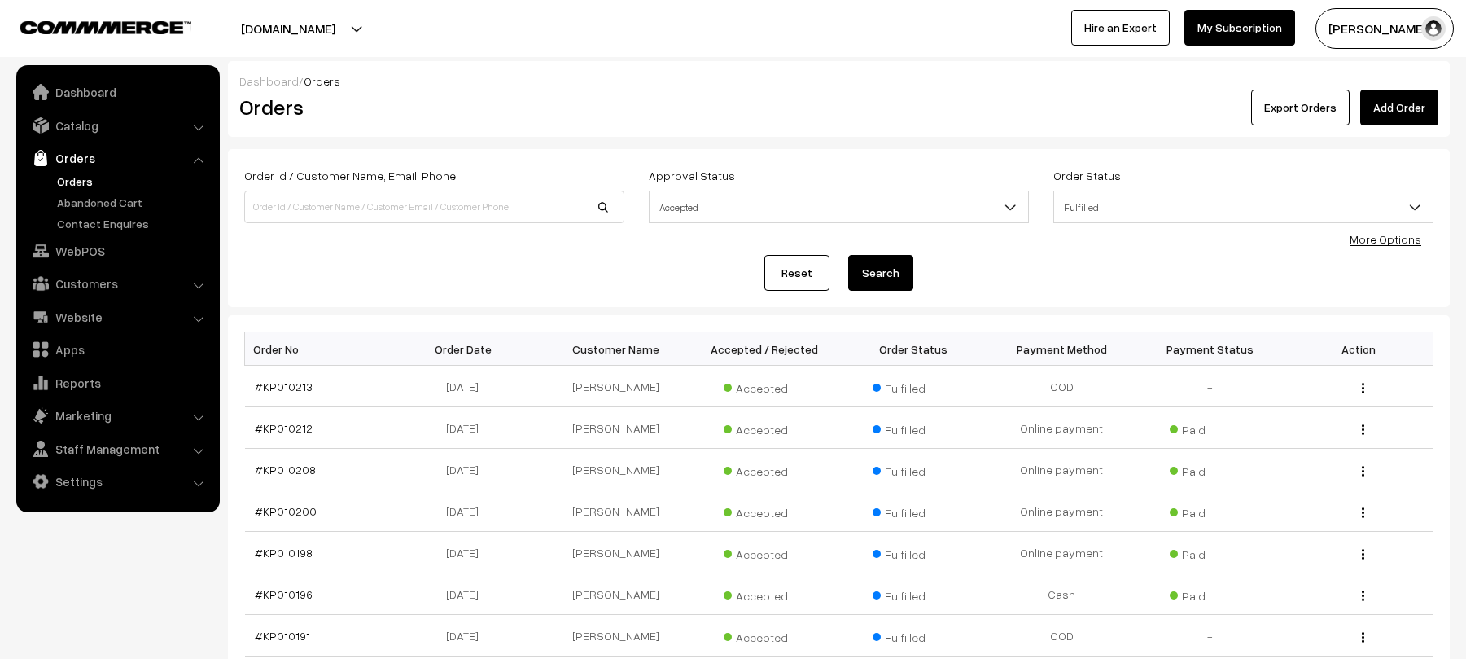
scroll to position [330, 0]
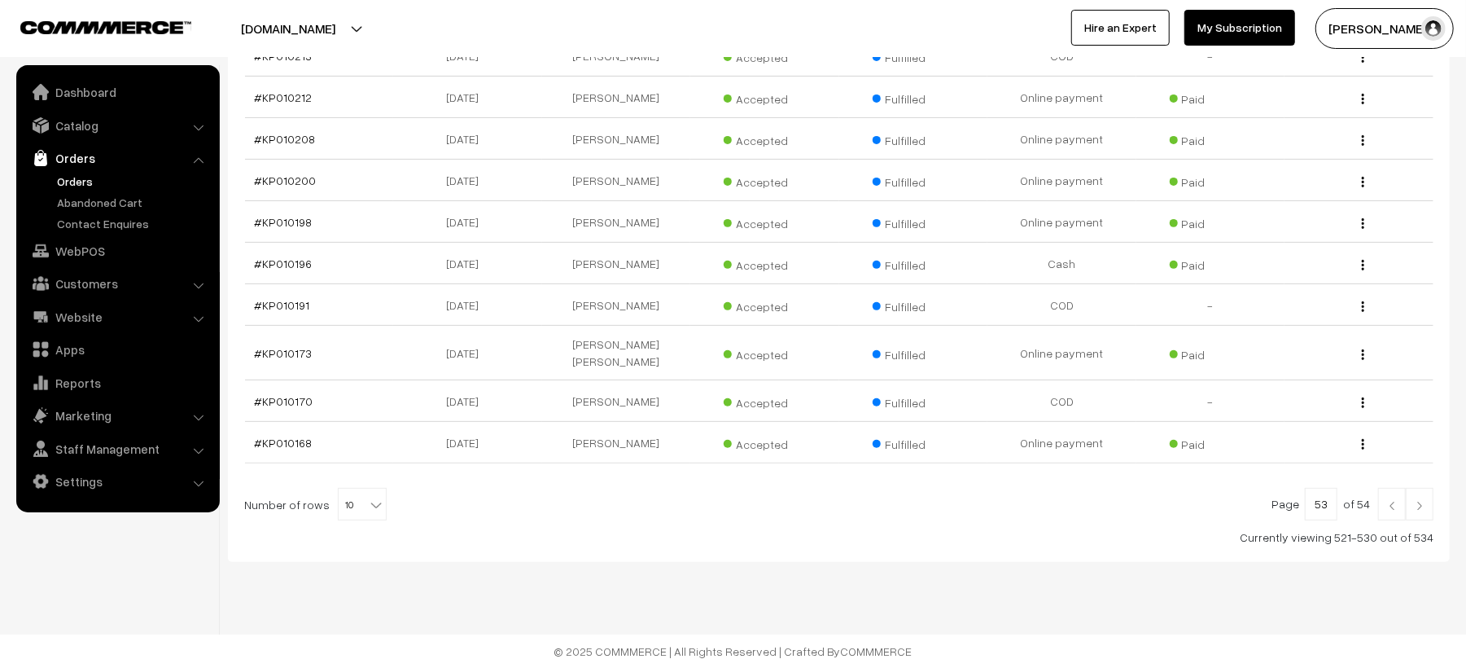
click at [1390, 501] on img at bounding box center [1392, 506] width 15 height 10
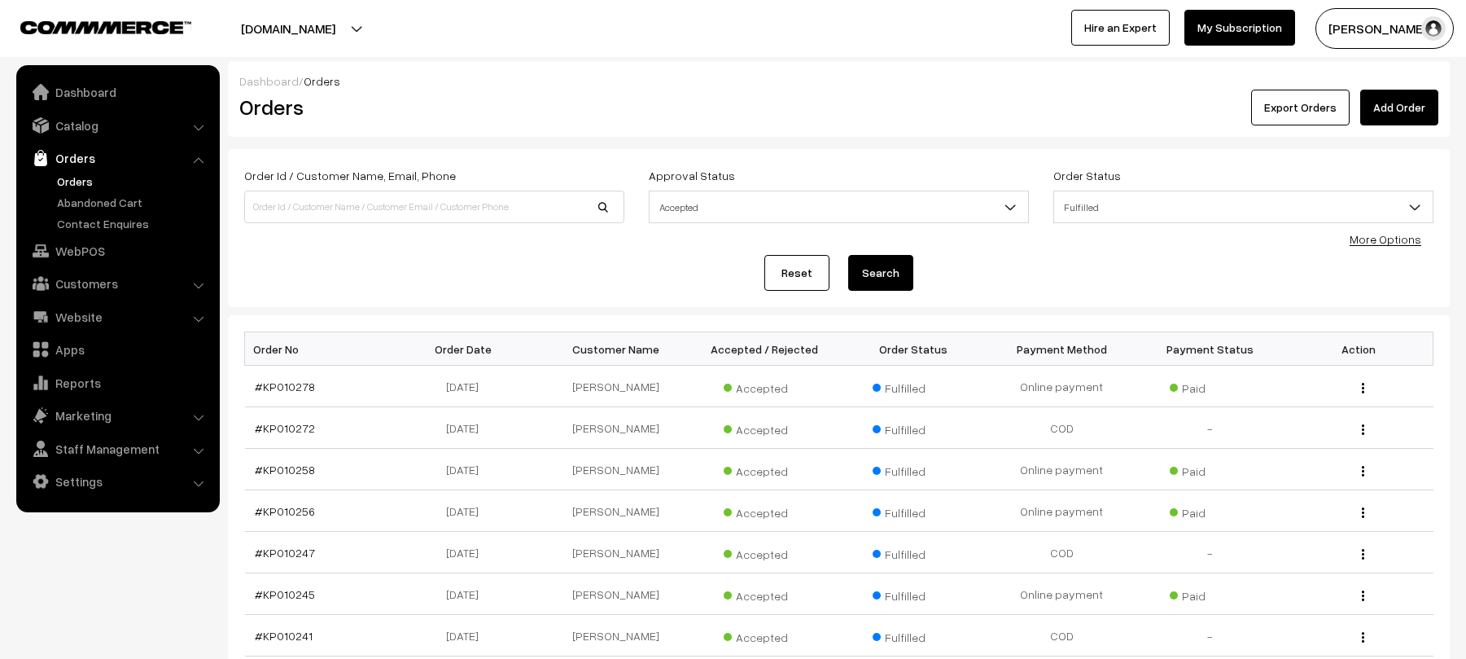
scroll to position [330, 0]
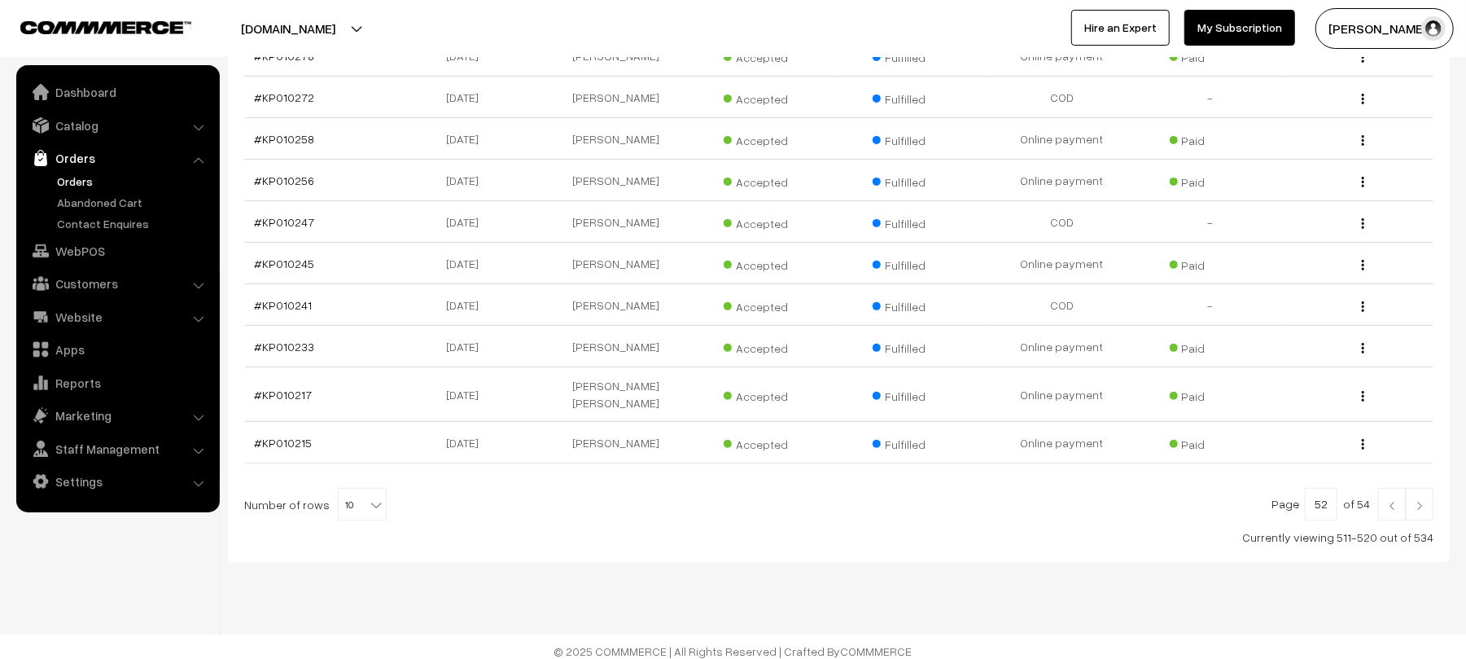
click at [1387, 501] on img at bounding box center [1392, 506] width 15 height 10
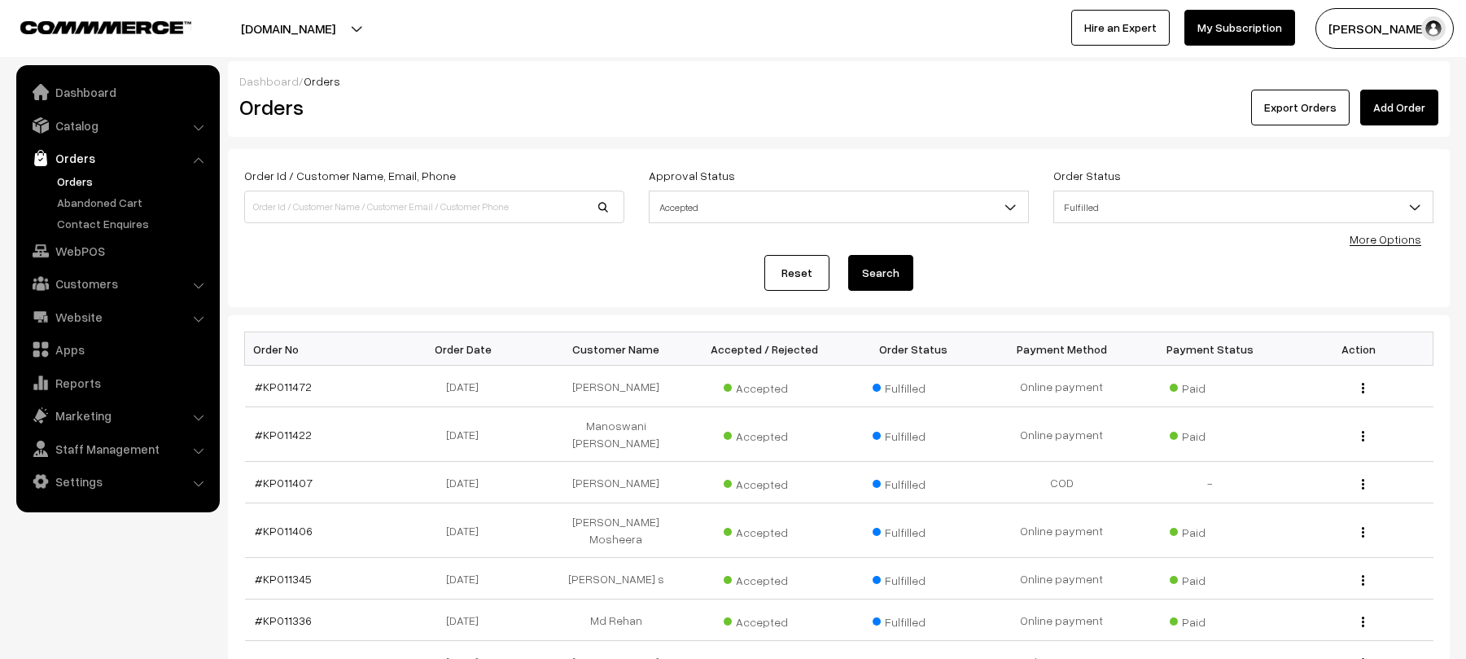
scroll to position [330, 0]
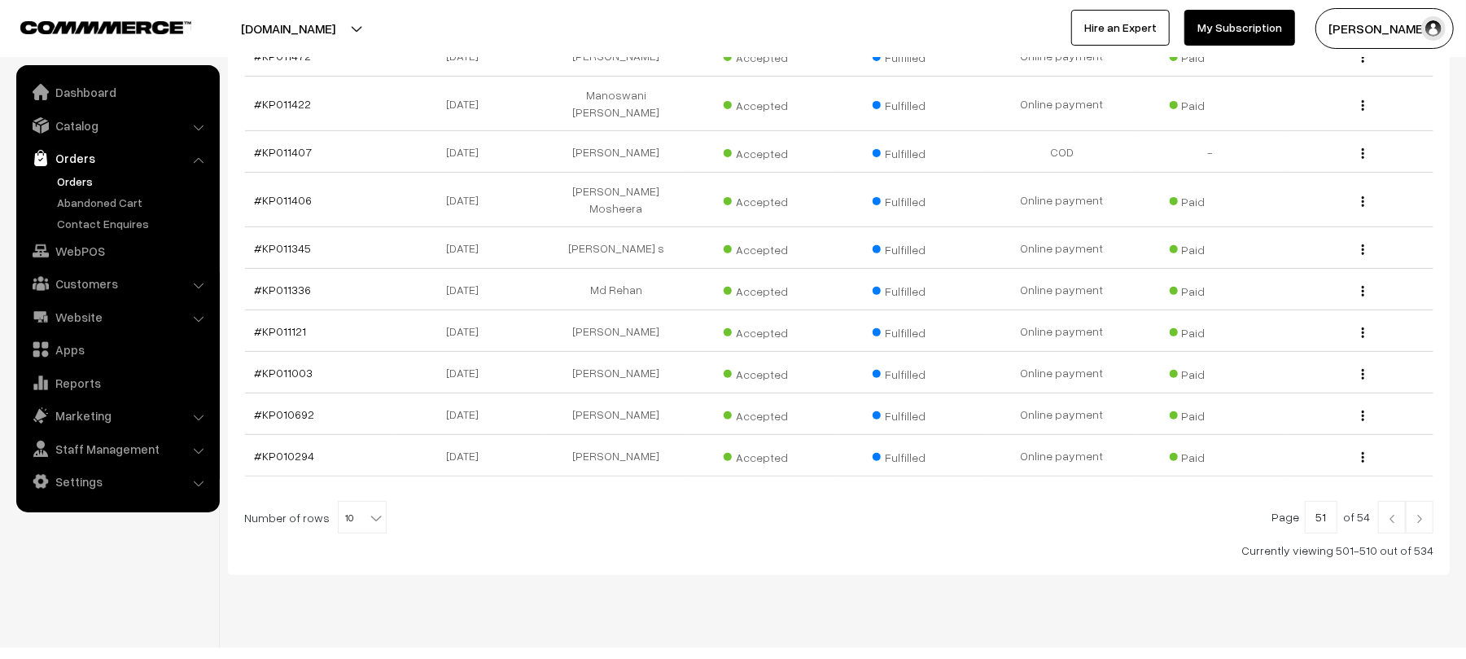
click at [1385, 501] on link at bounding box center [1392, 517] width 28 height 33
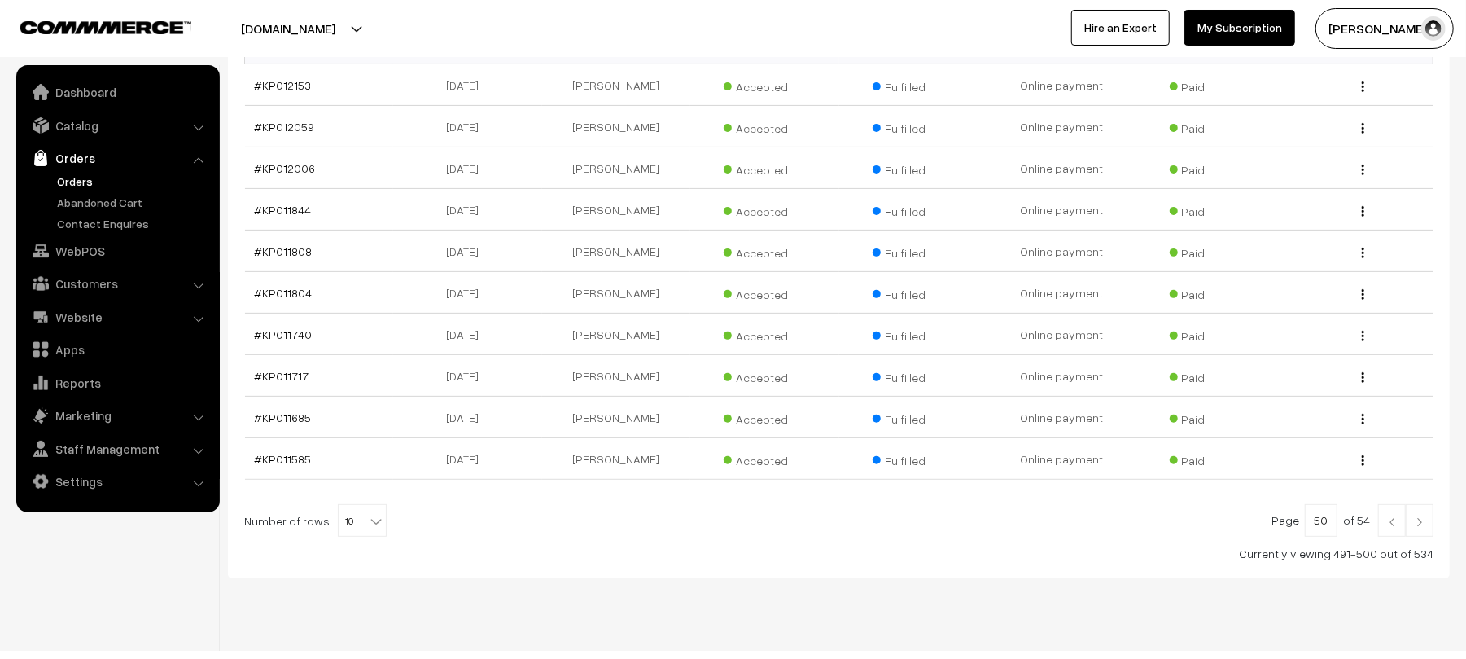
scroll to position [330, 0]
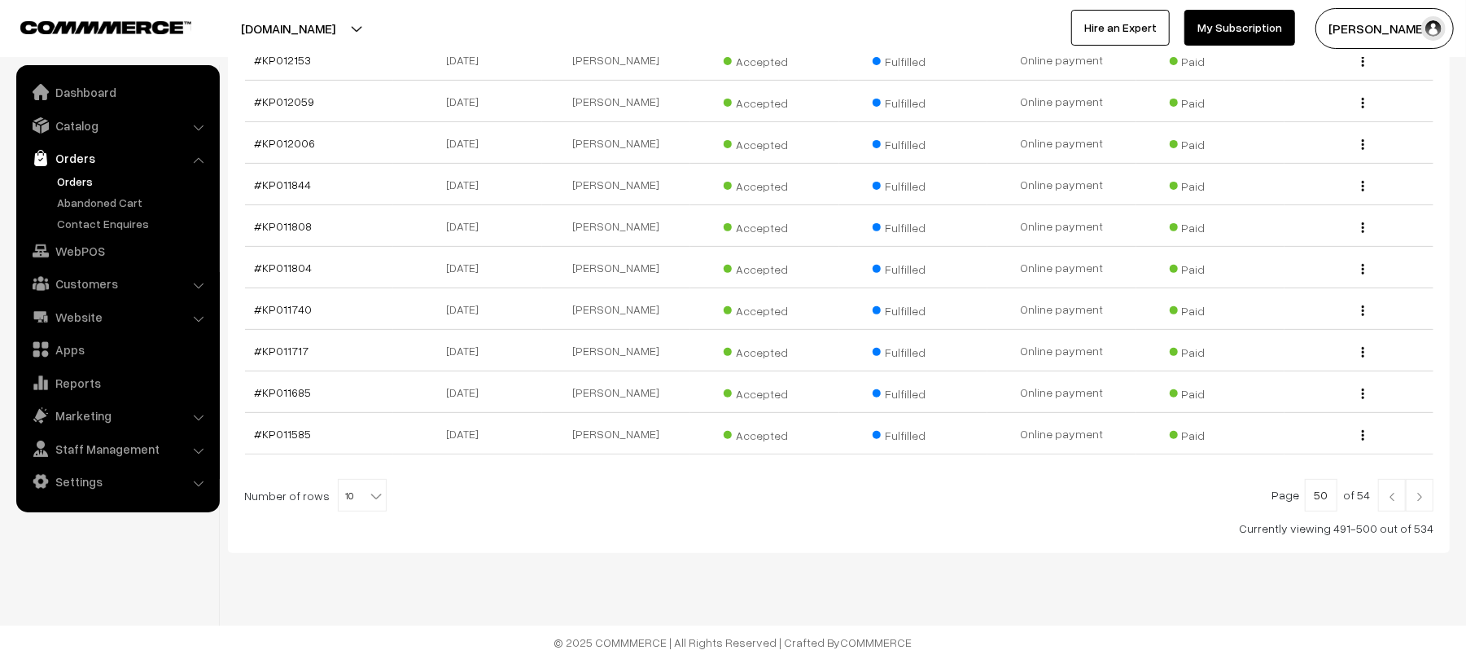
click at [1394, 500] on img at bounding box center [1392, 497] width 15 height 10
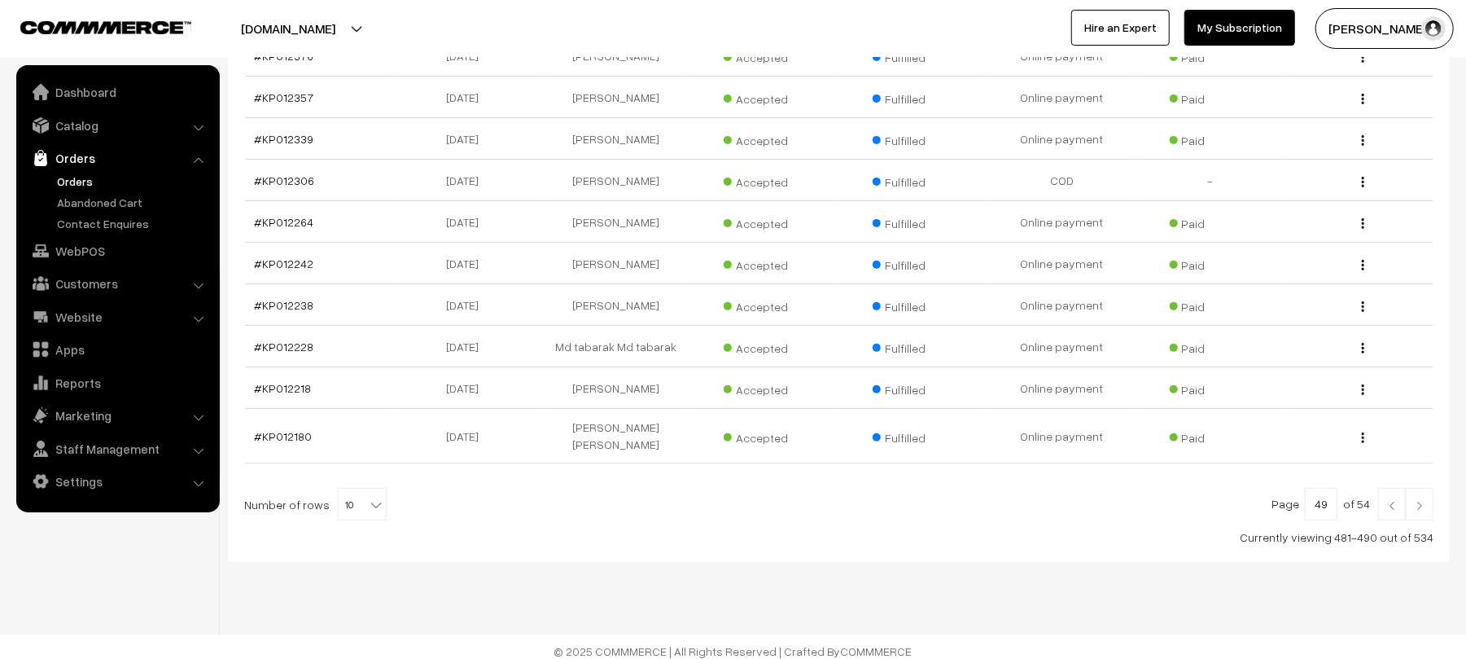
click at [1388, 501] on img at bounding box center [1392, 506] width 15 height 10
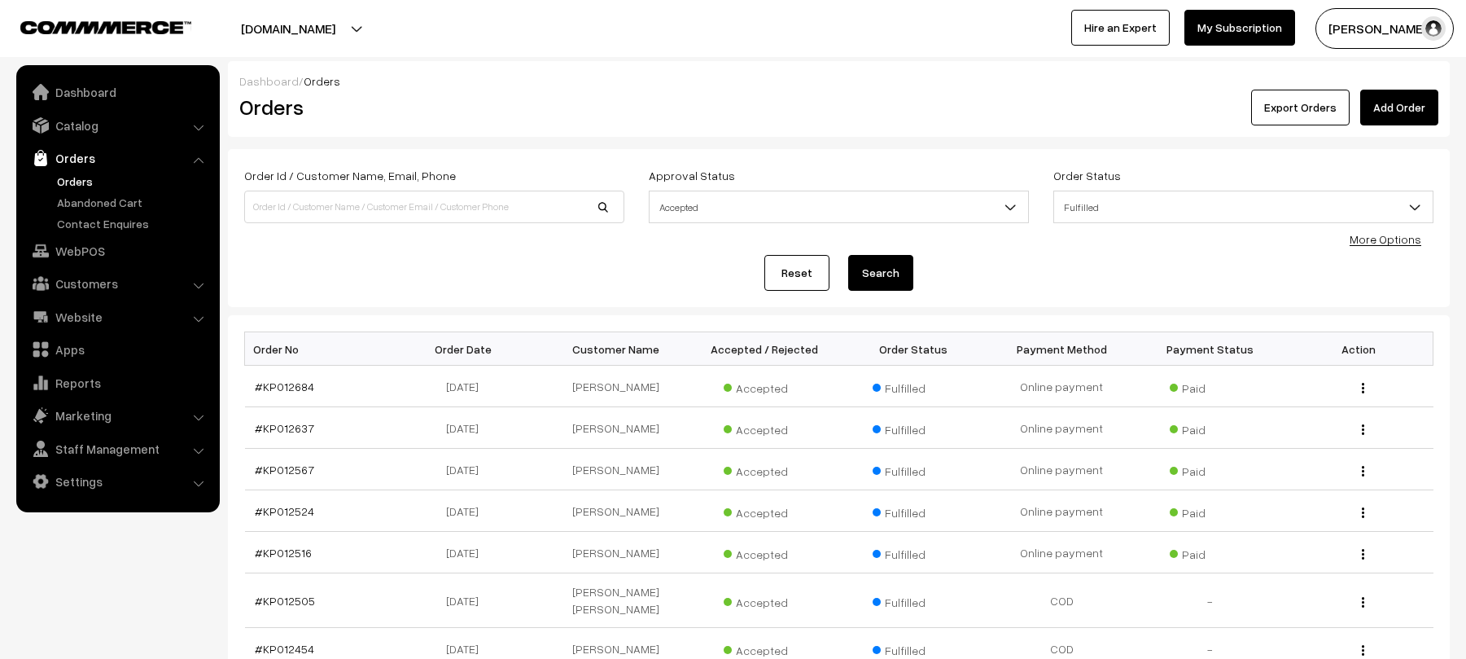
scroll to position [330, 0]
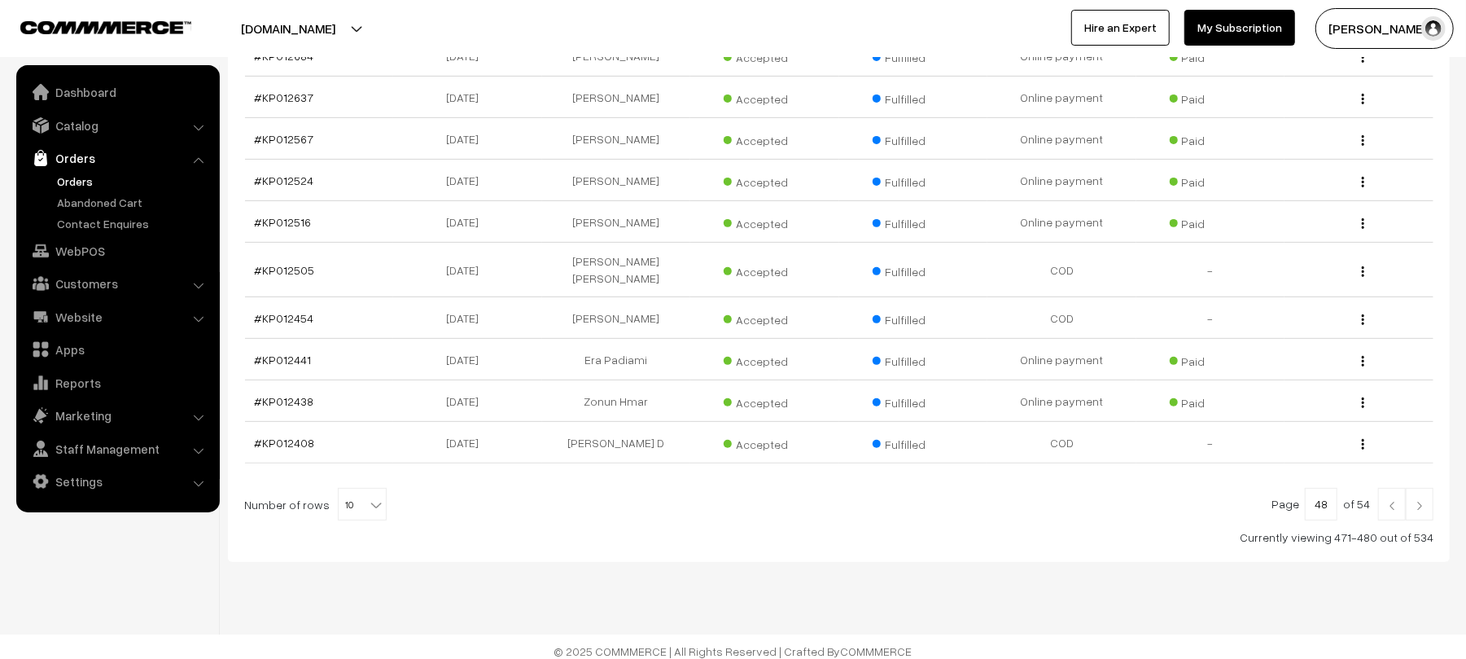
click at [1392, 488] on link at bounding box center [1392, 504] width 28 height 33
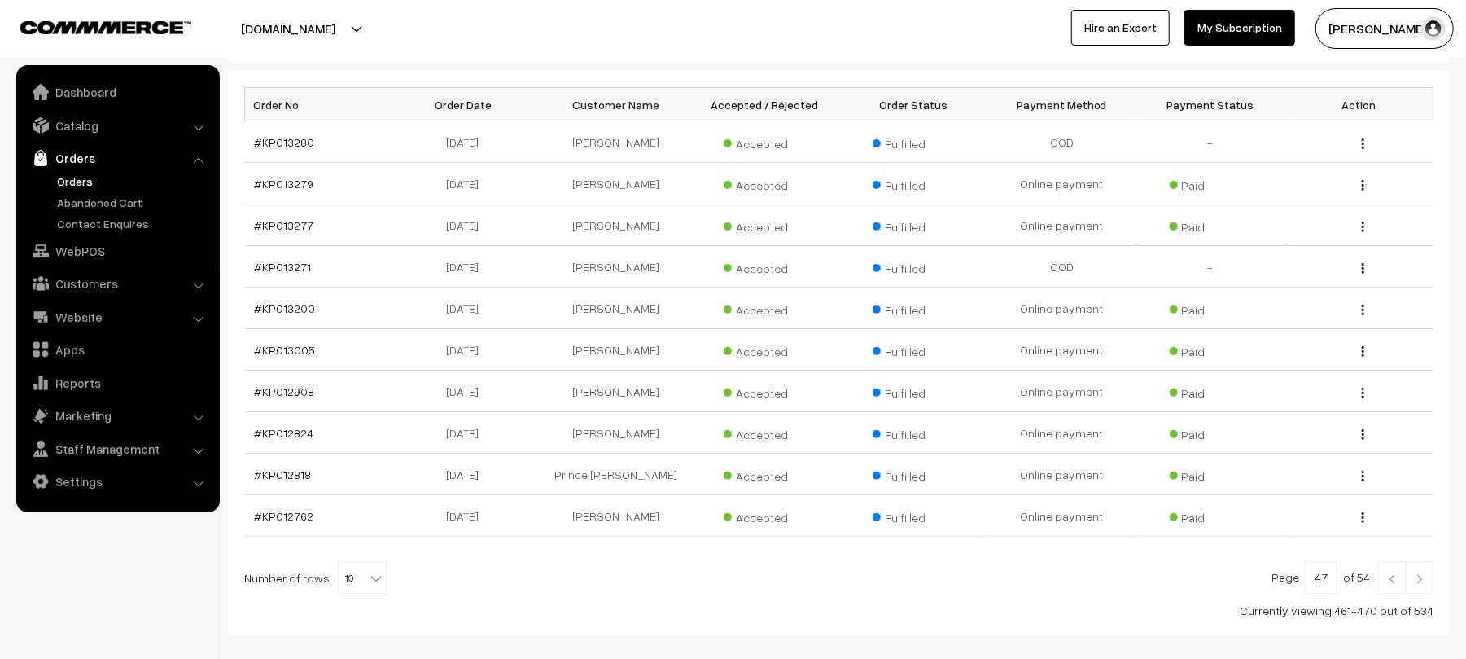
scroll to position [330, 0]
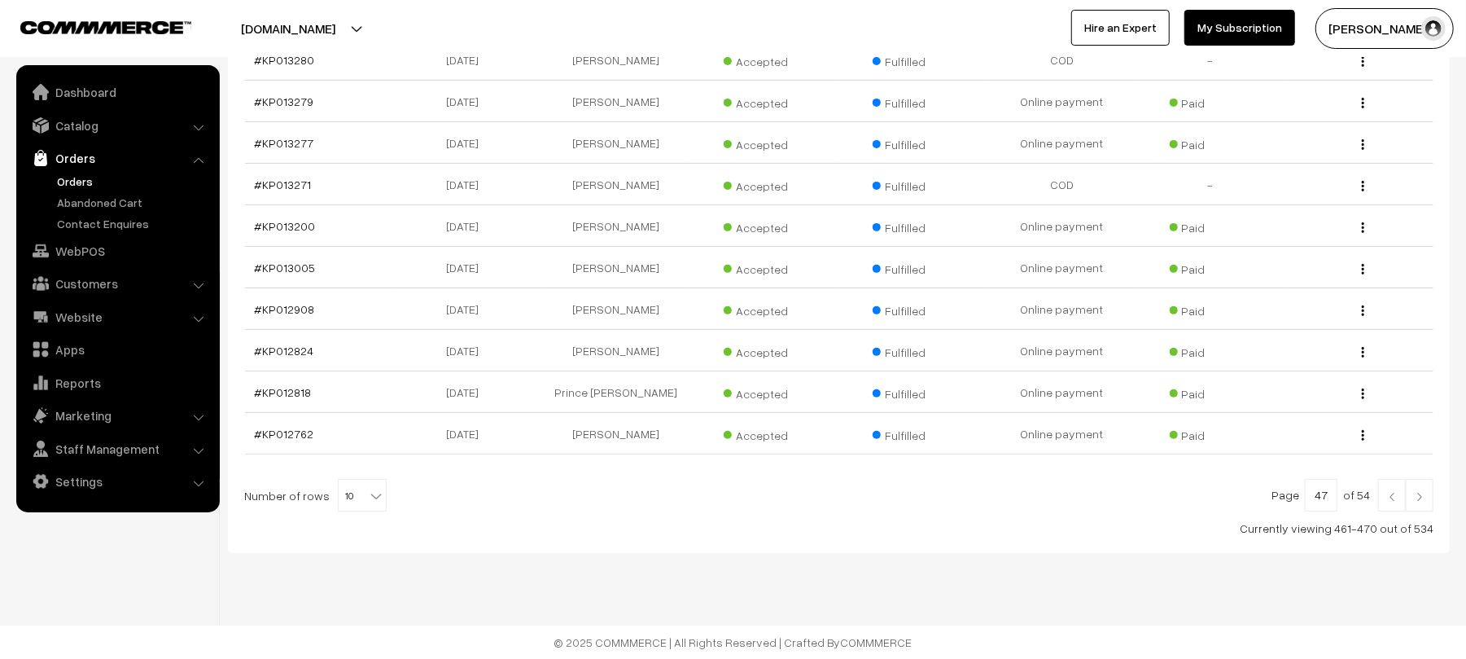
click at [1387, 500] on img at bounding box center [1392, 497] width 15 height 10
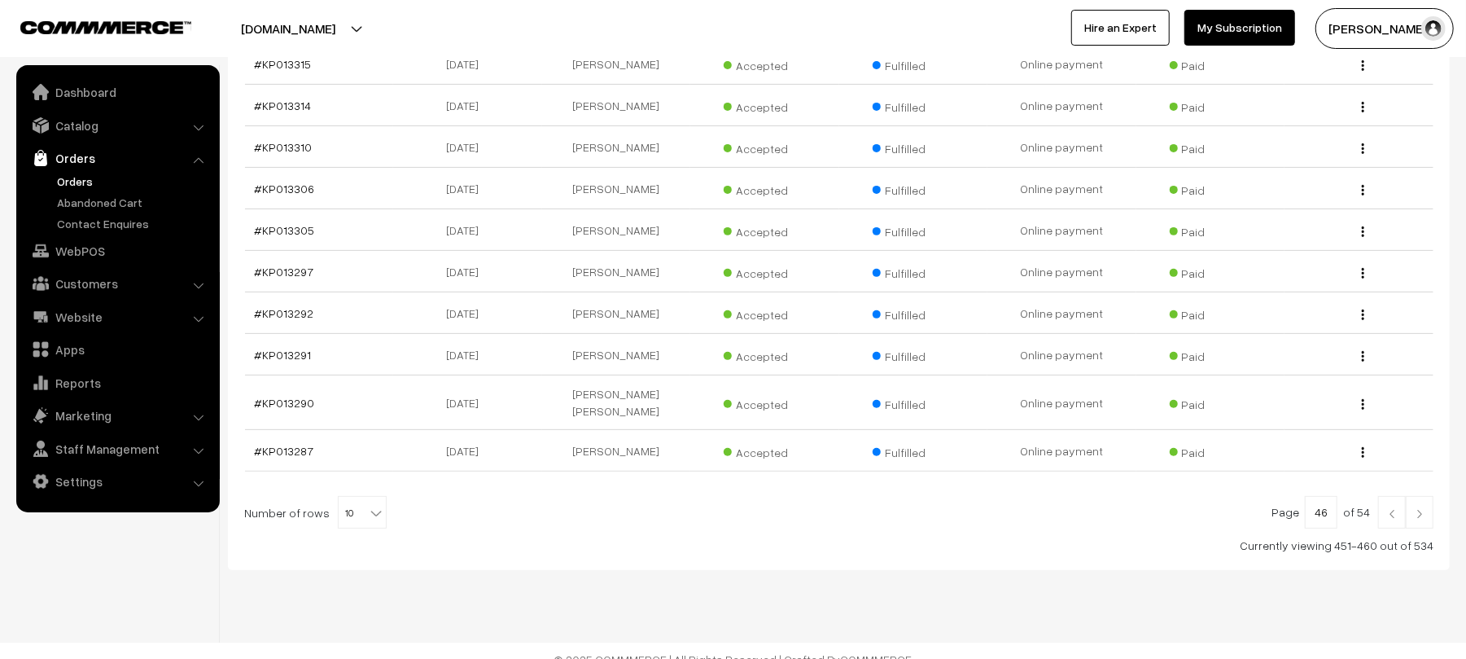
scroll to position [330, 0]
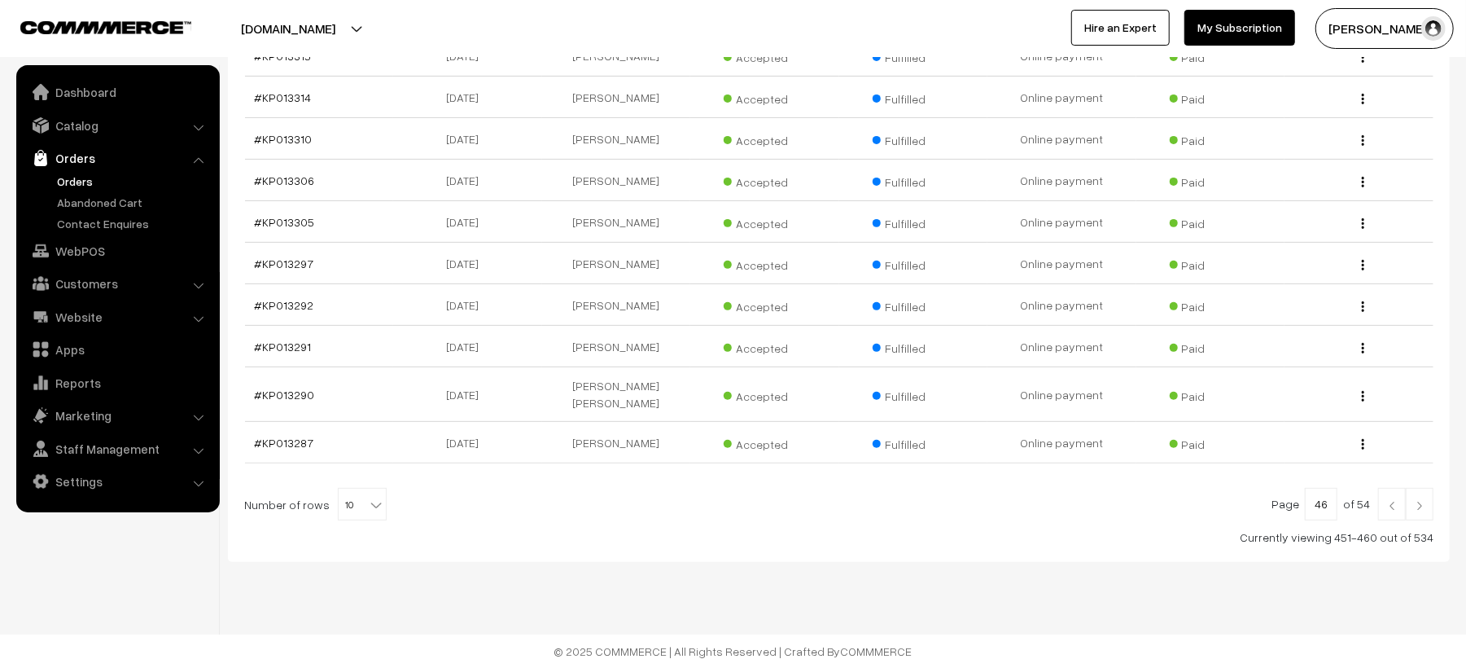
click at [1385, 501] on img at bounding box center [1392, 506] width 15 height 10
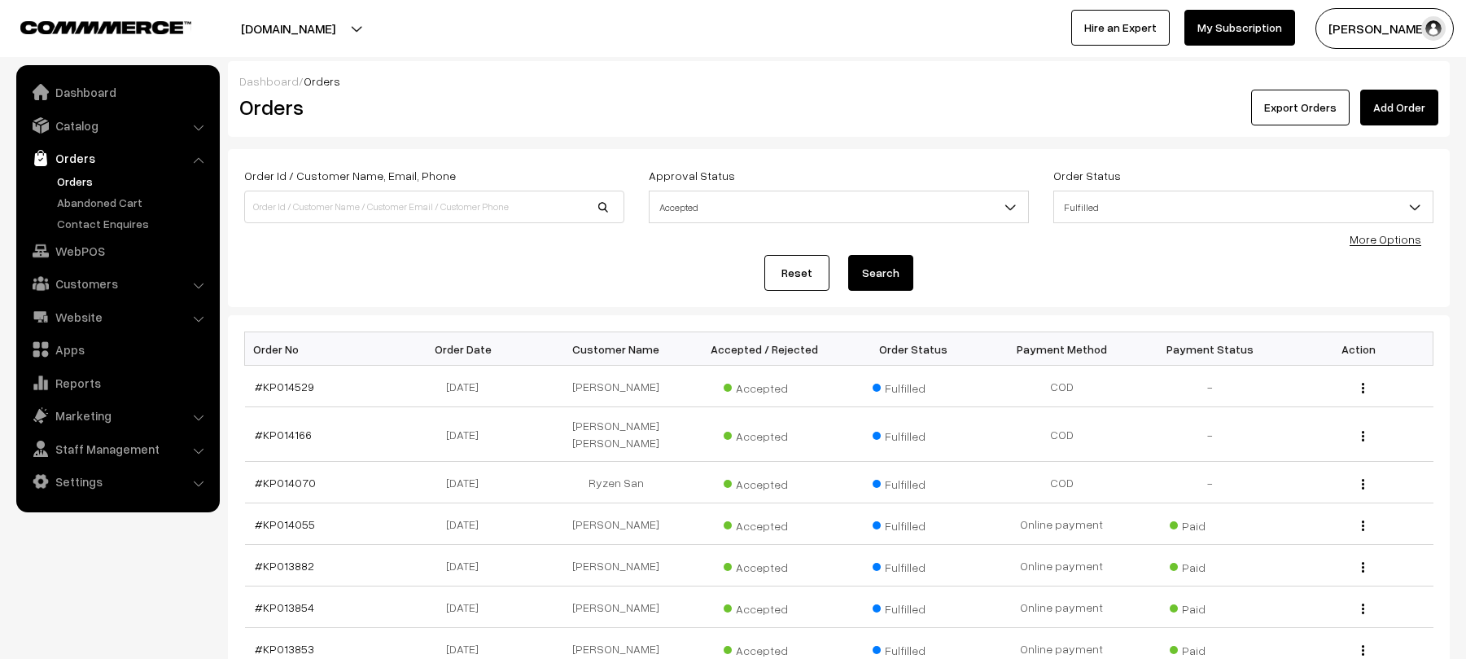
scroll to position [330, 0]
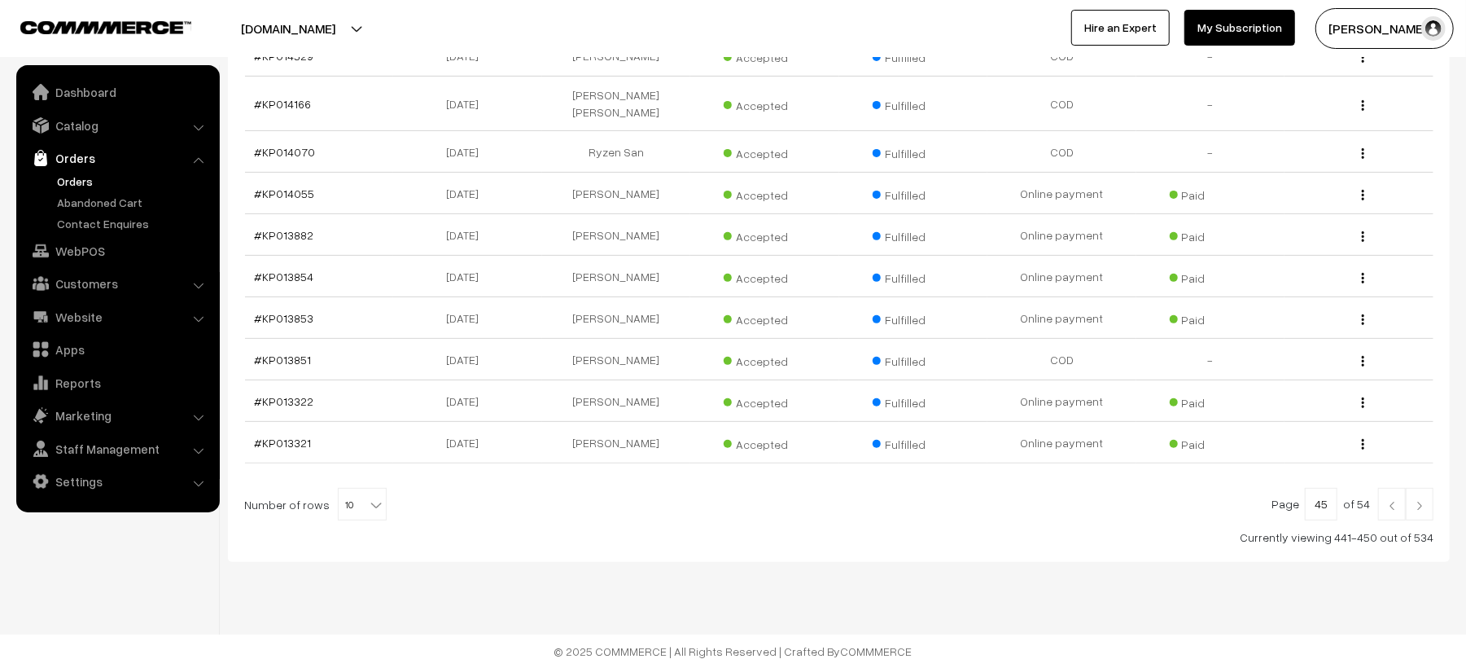
click at [1392, 501] on img at bounding box center [1392, 506] width 15 height 10
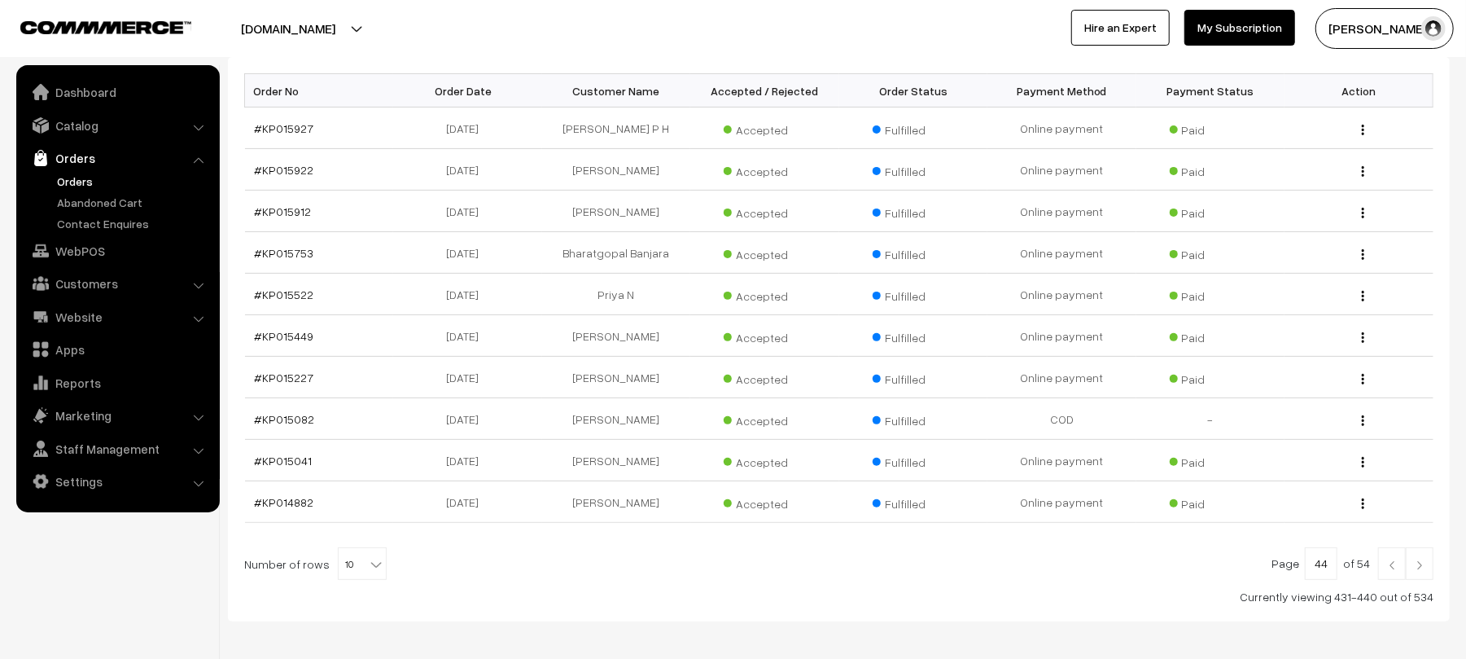
scroll to position [278, 0]
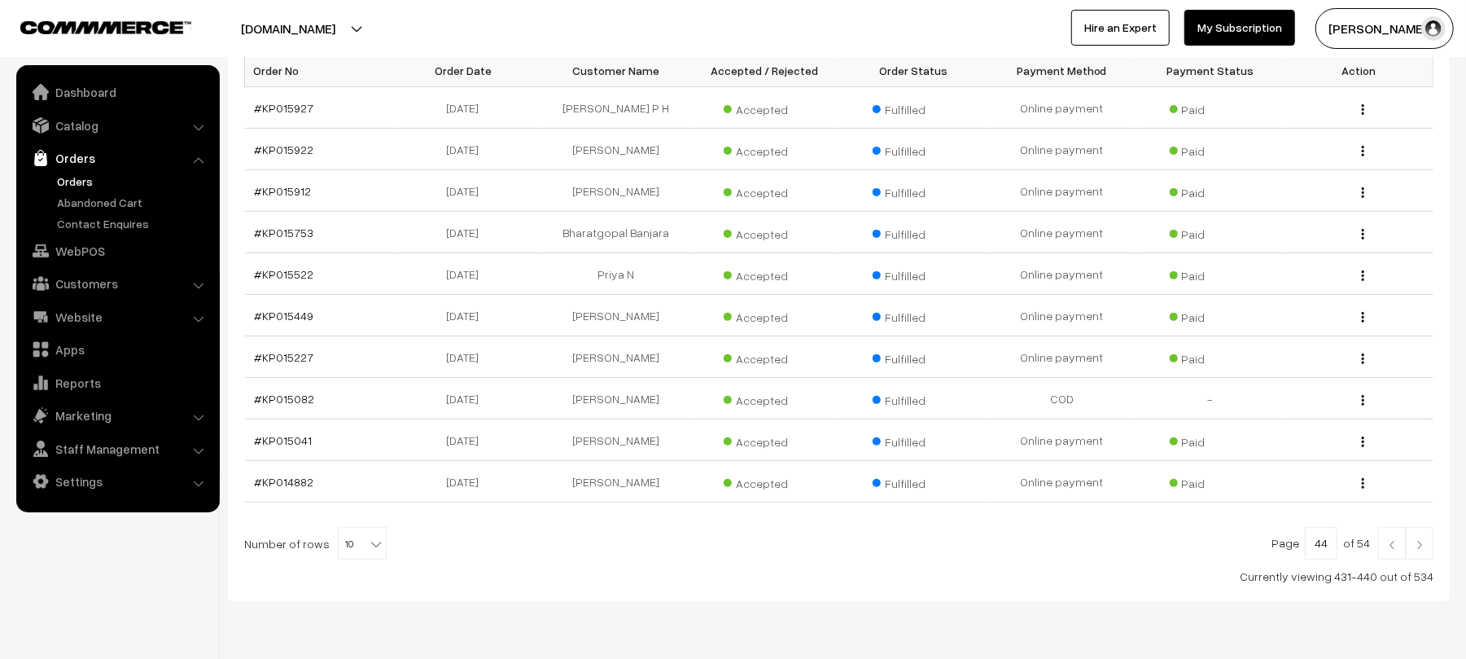
click at [1390, 544] on img at bounding box center [1392, 545] width 15 height 10
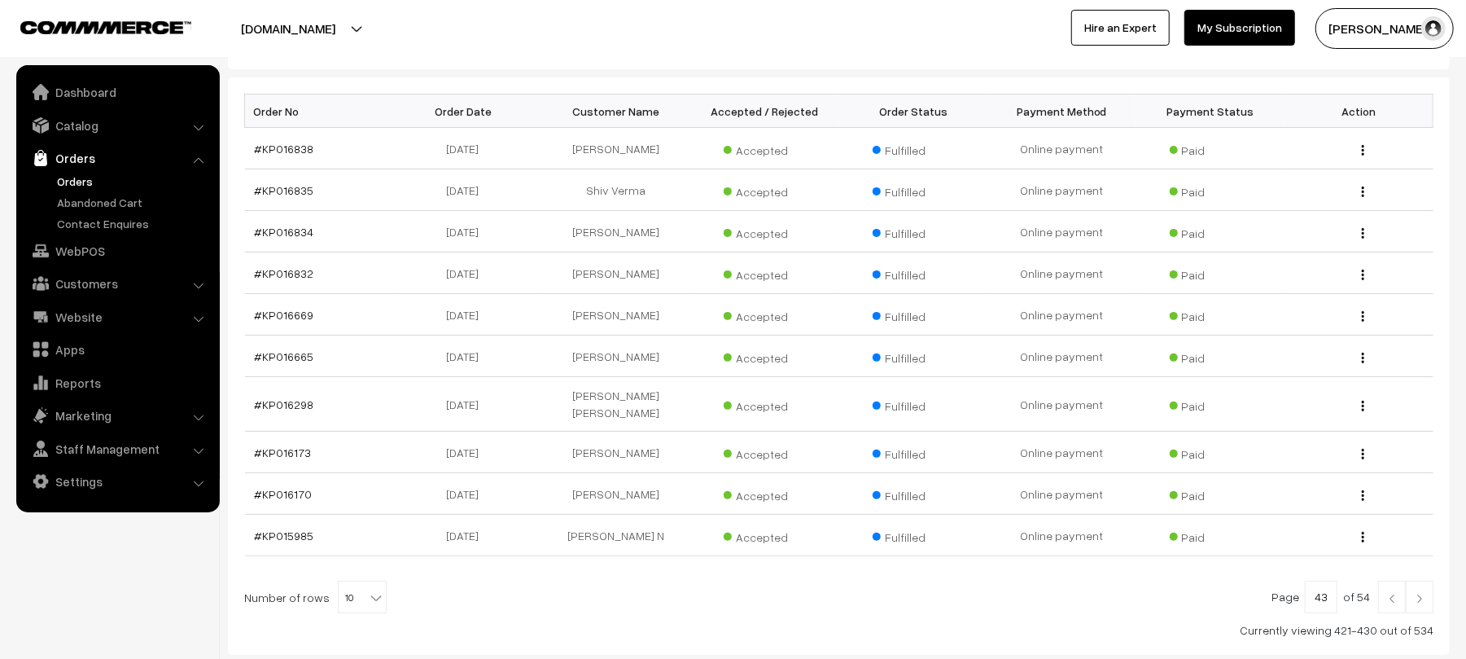
scroll to position [272, 0]
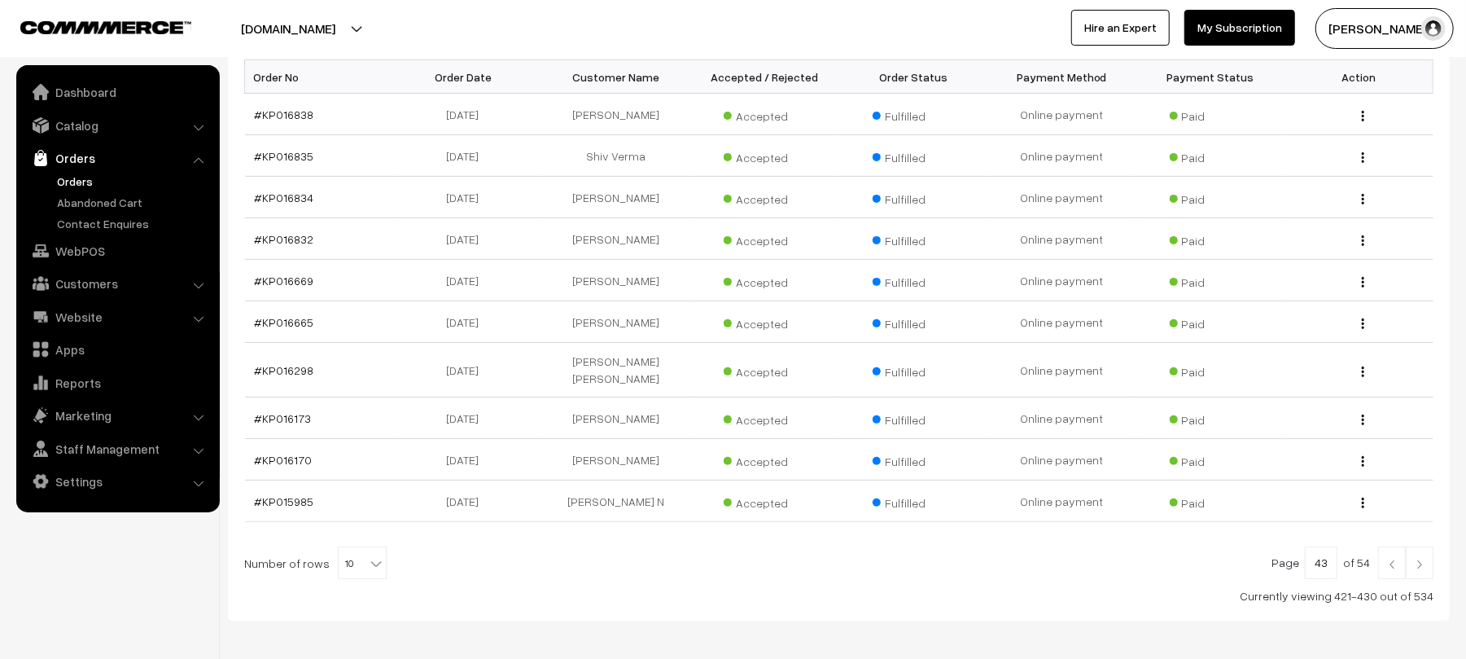
click at [1397, 559] on img at bounding box center [1392, 564] width 15 height 10
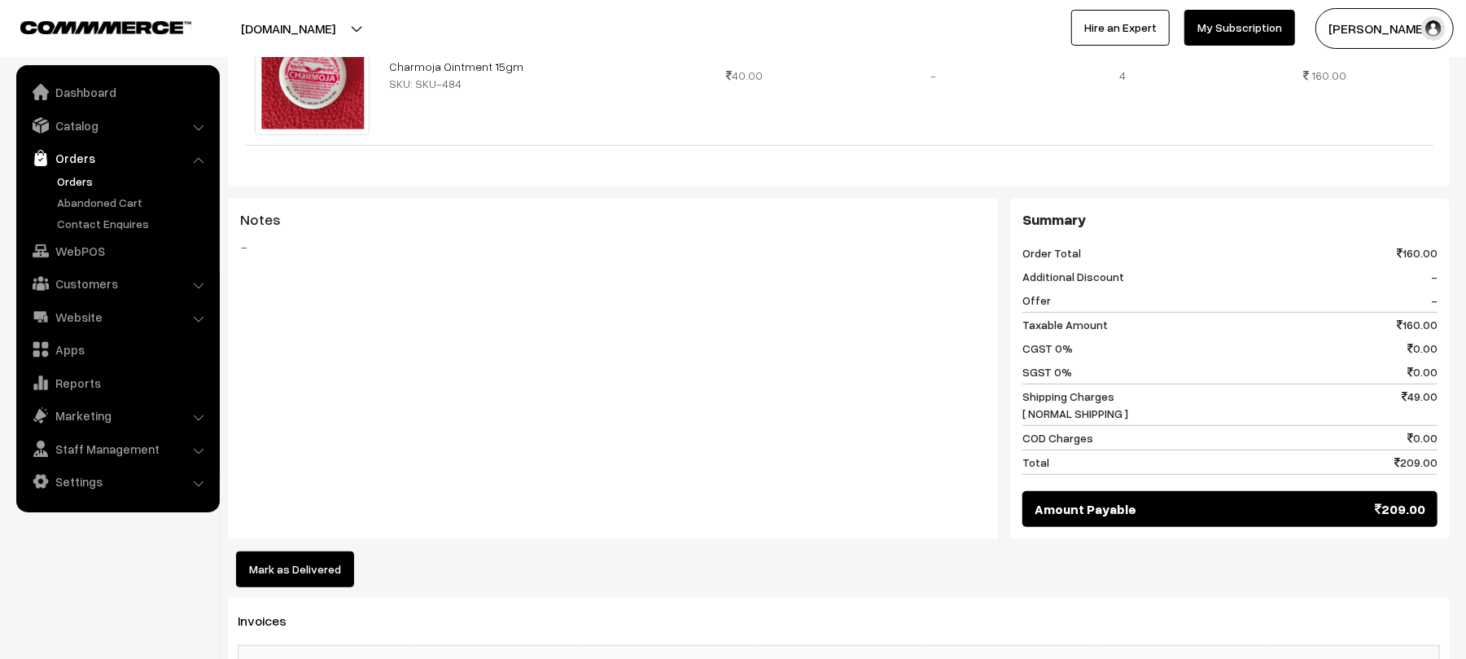
scroll to position [786, 0]
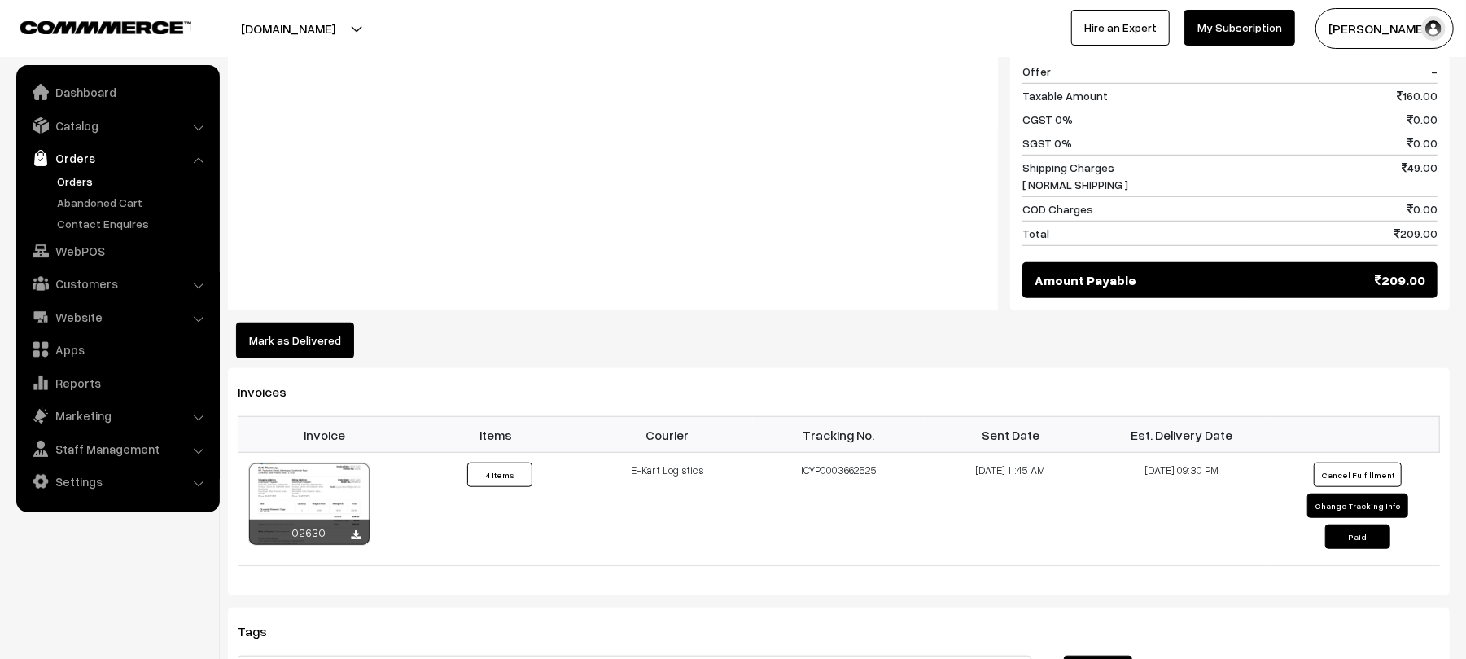
click at [283, 337] on button "Mark as Delivered" at bounding box center [295, 340] width 118 height 36
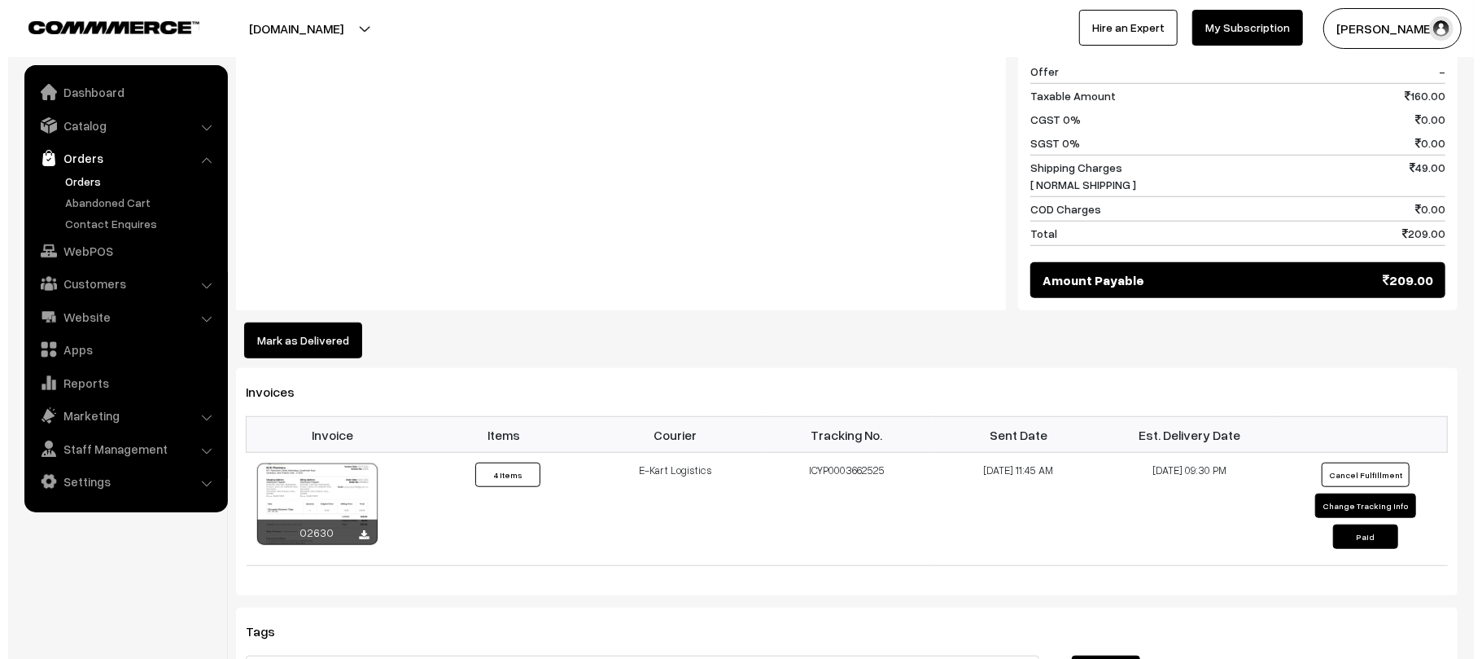
scroll to position [788, 0]
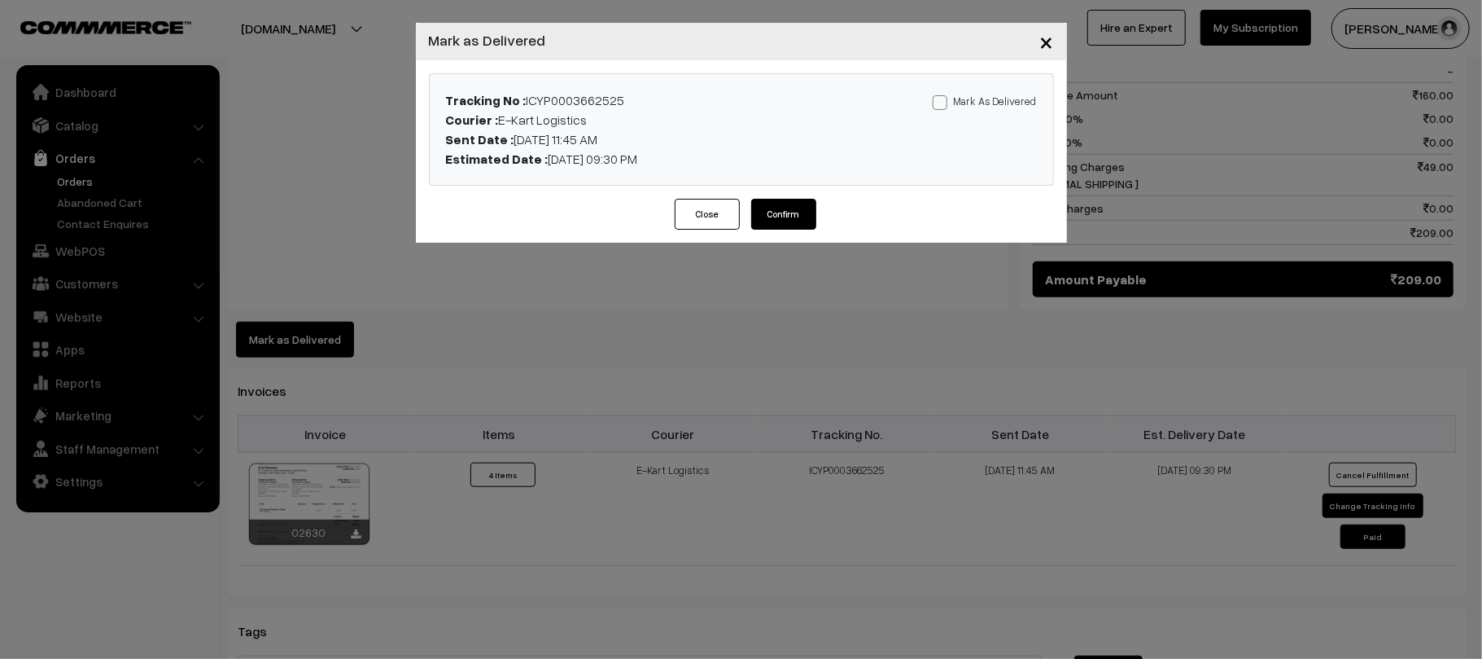
click at [958, 99] on label "Mark As Delivered" at bounding box center [985, 101] width 104 height 18
click at [943, 99] on input "Mark As Delivered" at bounding box center [938, 99] width 11 height 11
checkbox input "true"
click at [772, 217] on button "Confirm" at bounding box center [783, 214] width 65 height 31
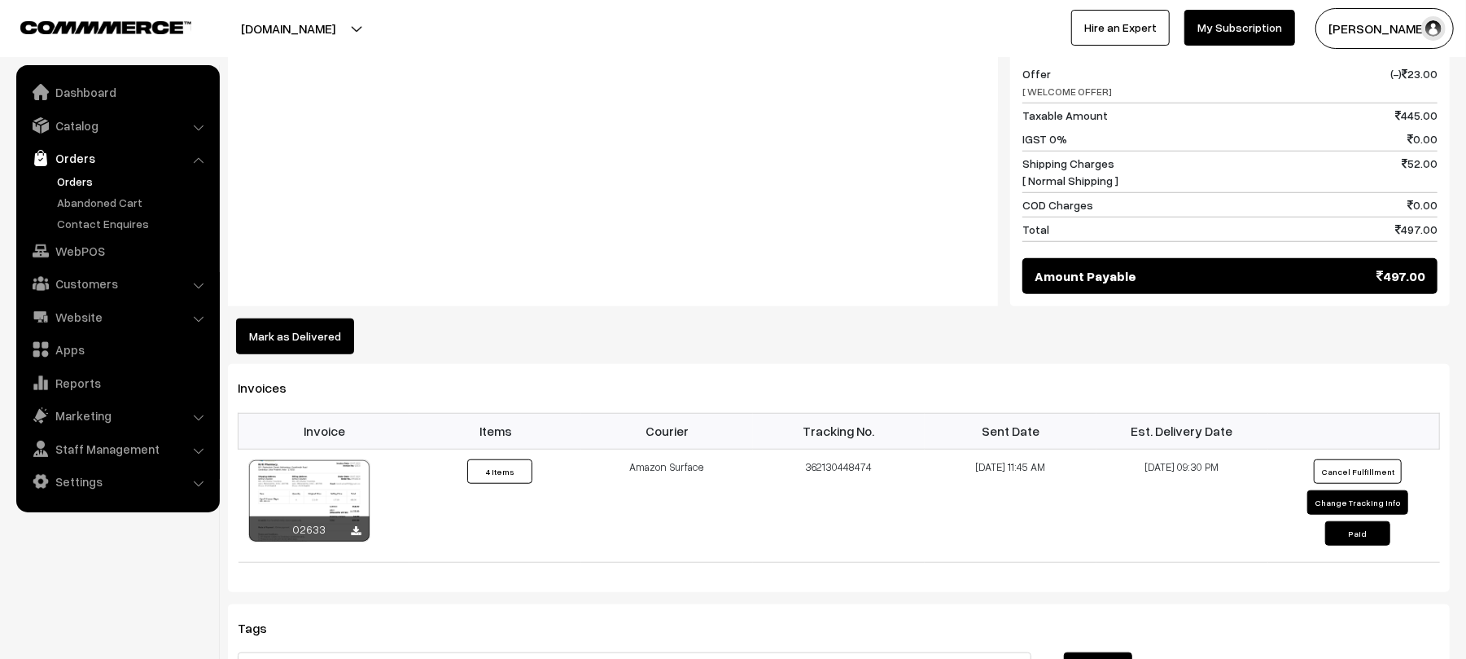
scroll to position [764, 0]
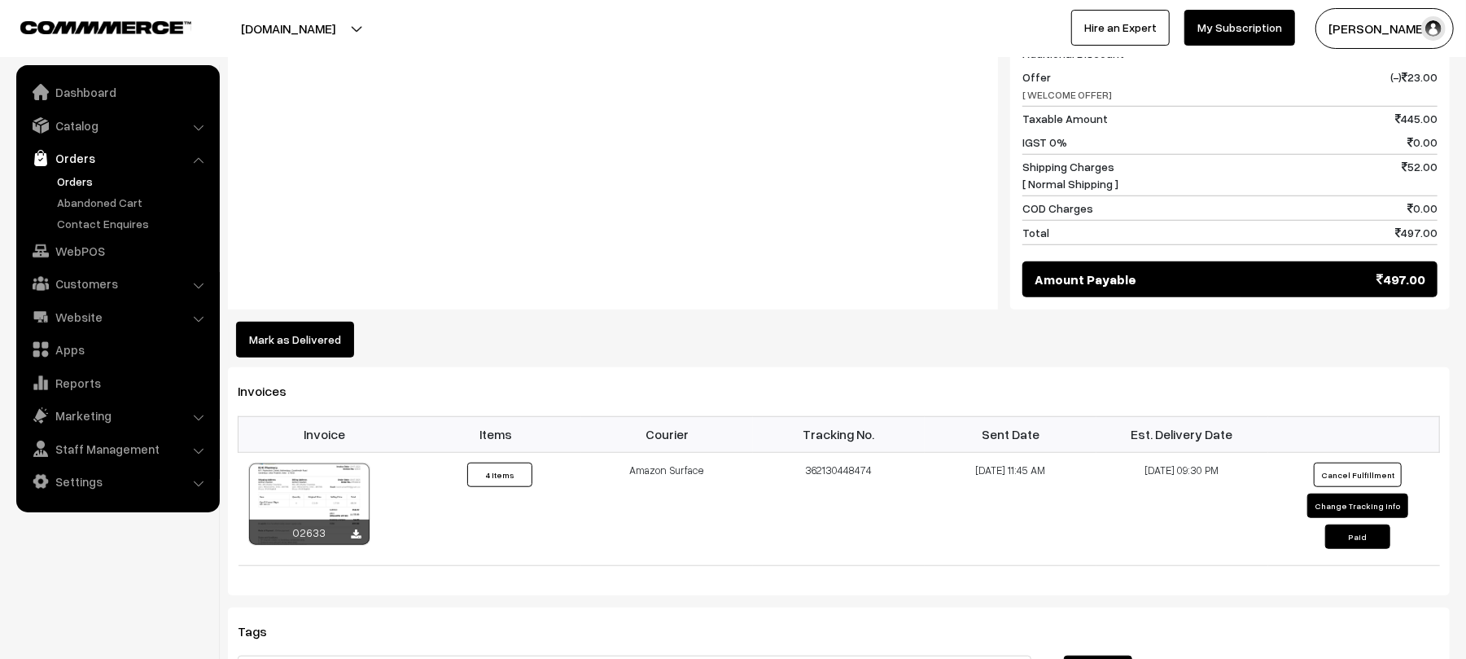
click at [311, 381] on div "Invoices Invoice Items Courier Tracking No. Sent Date Est. Delivery Date 02633 ×" at bounding box center [839, 480] width 1222 height 227
click at [284, 346] on button "Mark as Delivered" at bounding box center [295, 340] width 118 height 36
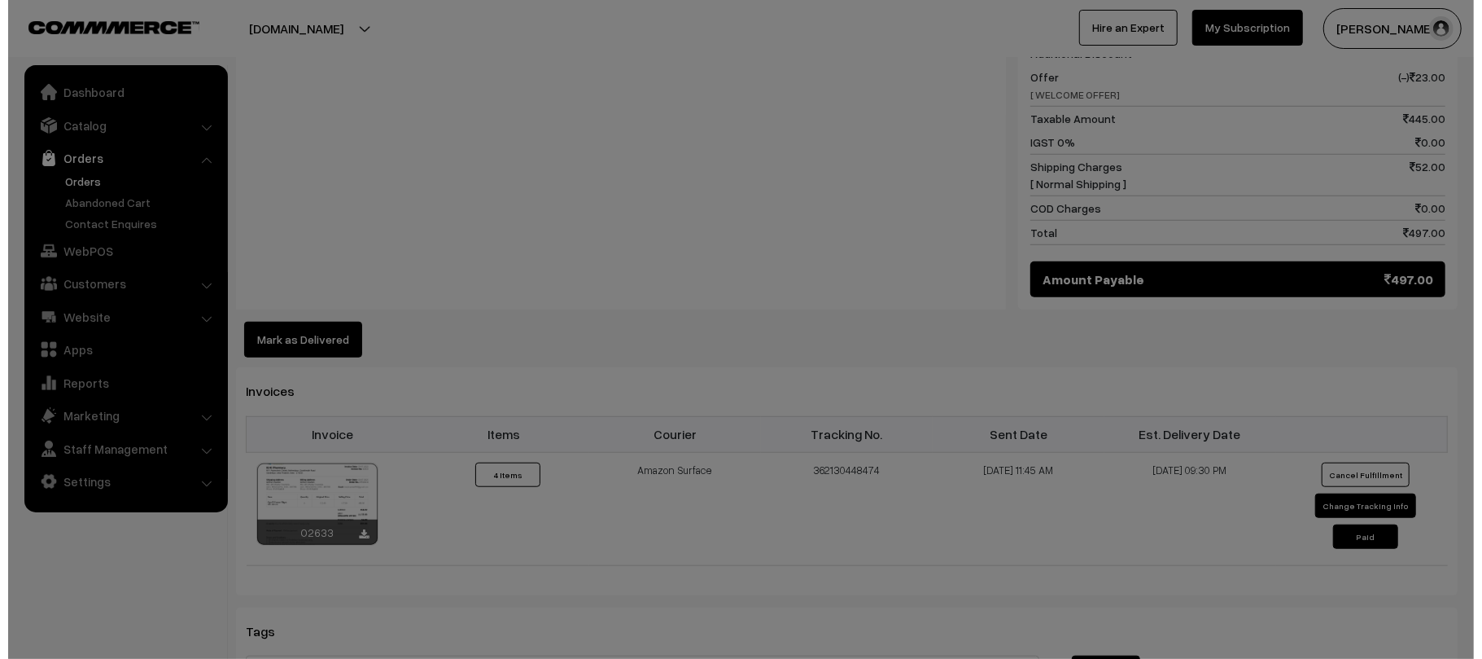
scroll to position [765, 0]
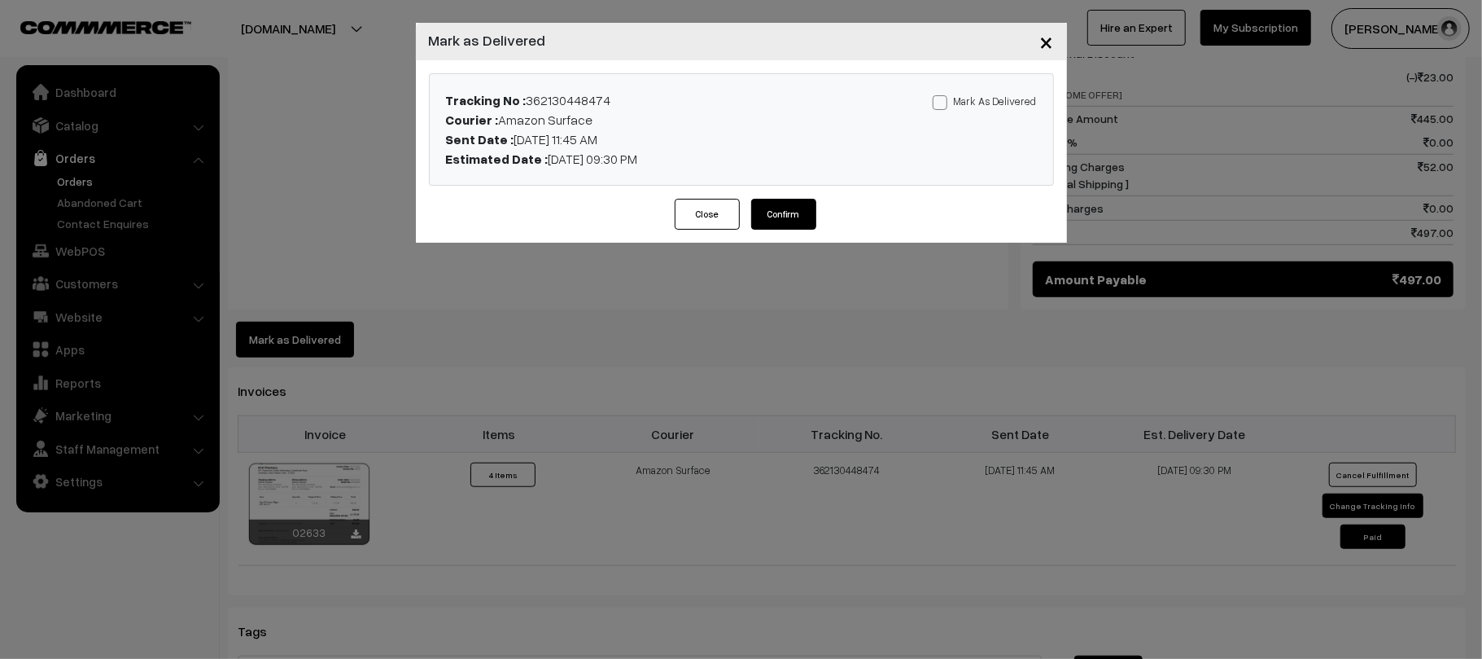
click at [965, 98] on label "Mark As Delivered" at bounding box center [985, 101] width 104 height 18
click at [943, 98] on input "Mark As Delivered" at bounding box center [938, 99] width 11 height 11
checkbox input "true"
click at [786, 217] on button "Confirm" at bounding box center [783, 214] width 65 height 31
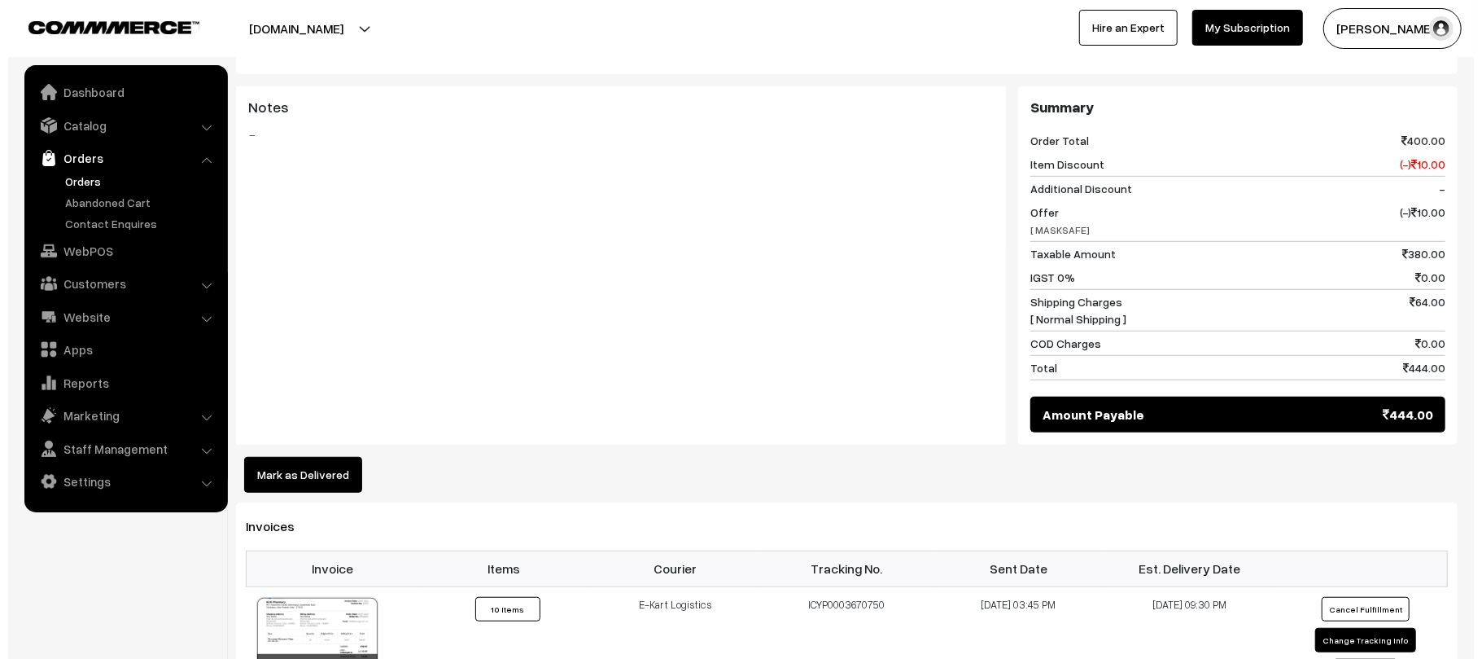
scroll to position [654, 0]
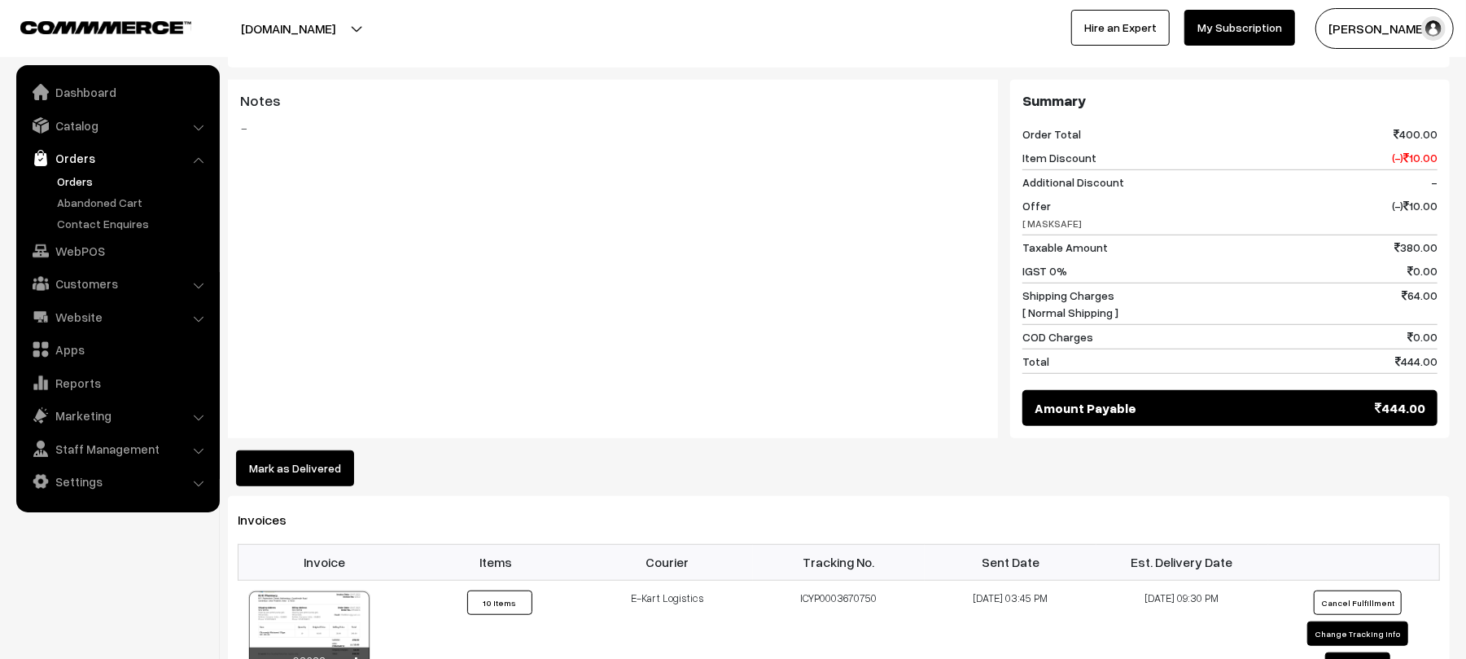
click at [283, 508] on div "Invoices Invoice Items Courier Tracking No. Sent Date Est. Delivery Date 02632 ×" at bounding box center [839, 609] width 1222 height 227
click at [326, 464] on button "Mark as Delivered" at bounding box center [295, 468] width 118 height 36
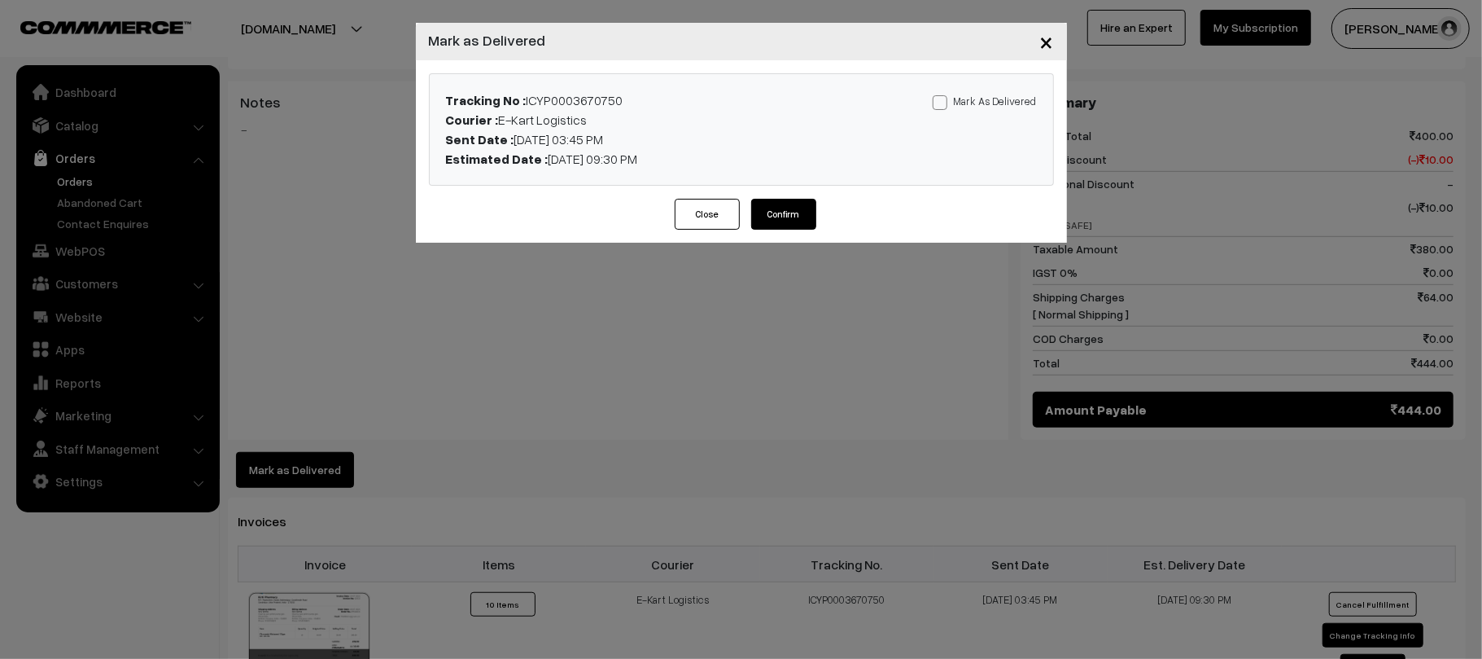
click at [987, 94] on label "Mark As Delivered" at bounding box center [985, 101] width 104 height 18
click at [943, 94] on input "Mark As Delivered" at bounding box center [938, 99] width 11 height 11
checkbox input "true"
click at [766, 219] on button "Confirm" at bounding box center [783, 214] width 65 height 31
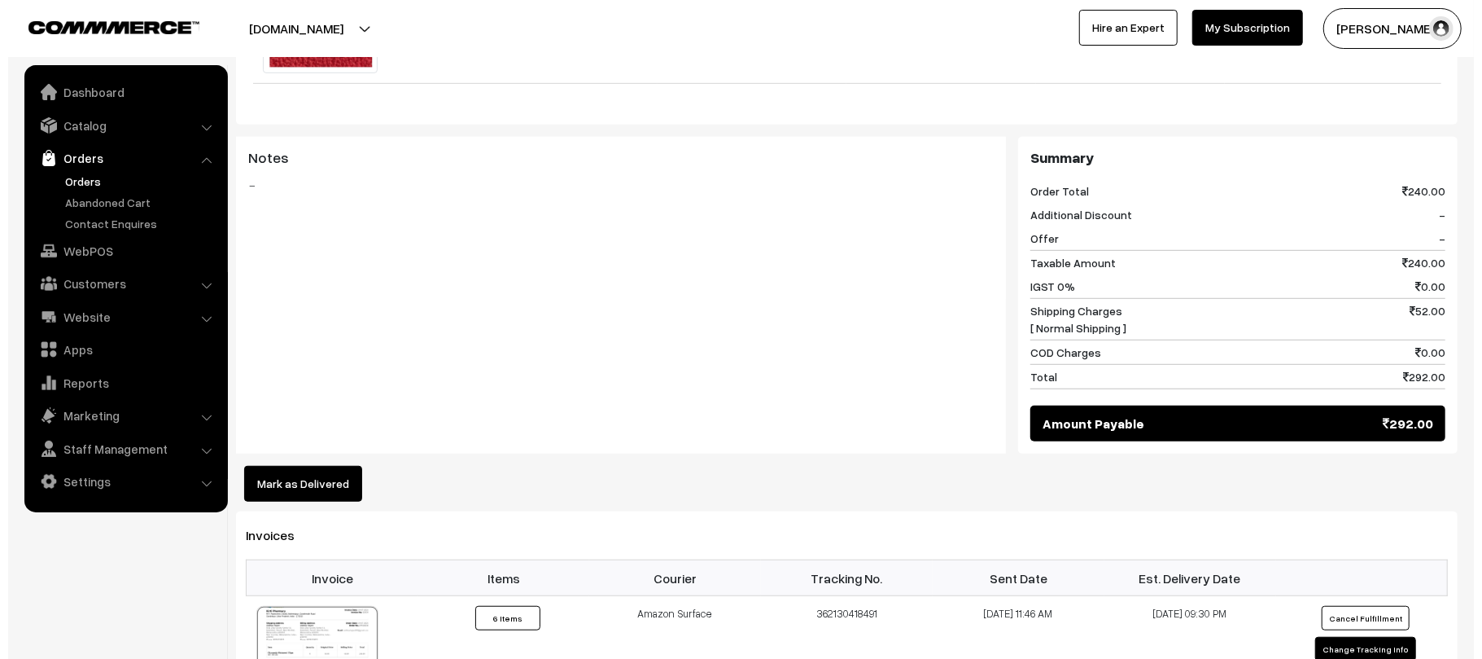
scroll to position [707, 0]
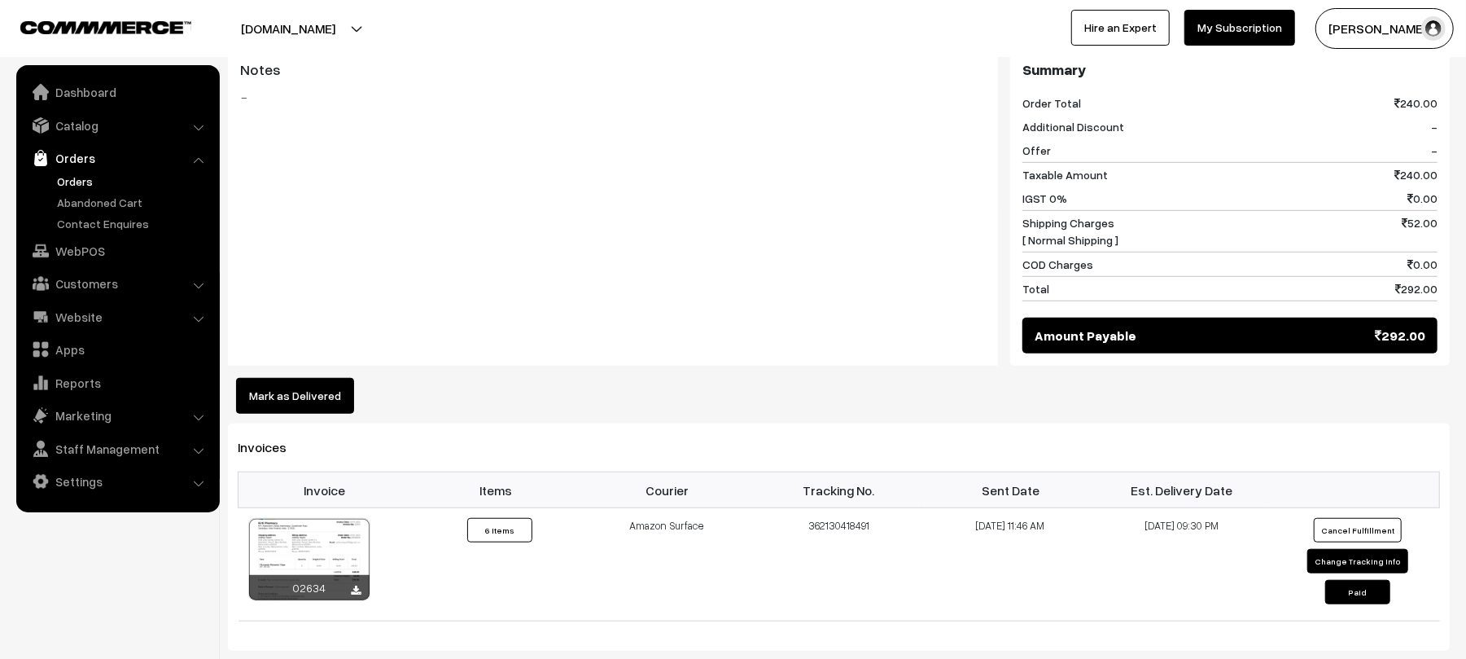
click at [313, 389] on button "Mark as Delivered" at bounding box center [295, 396] width 118 height 36
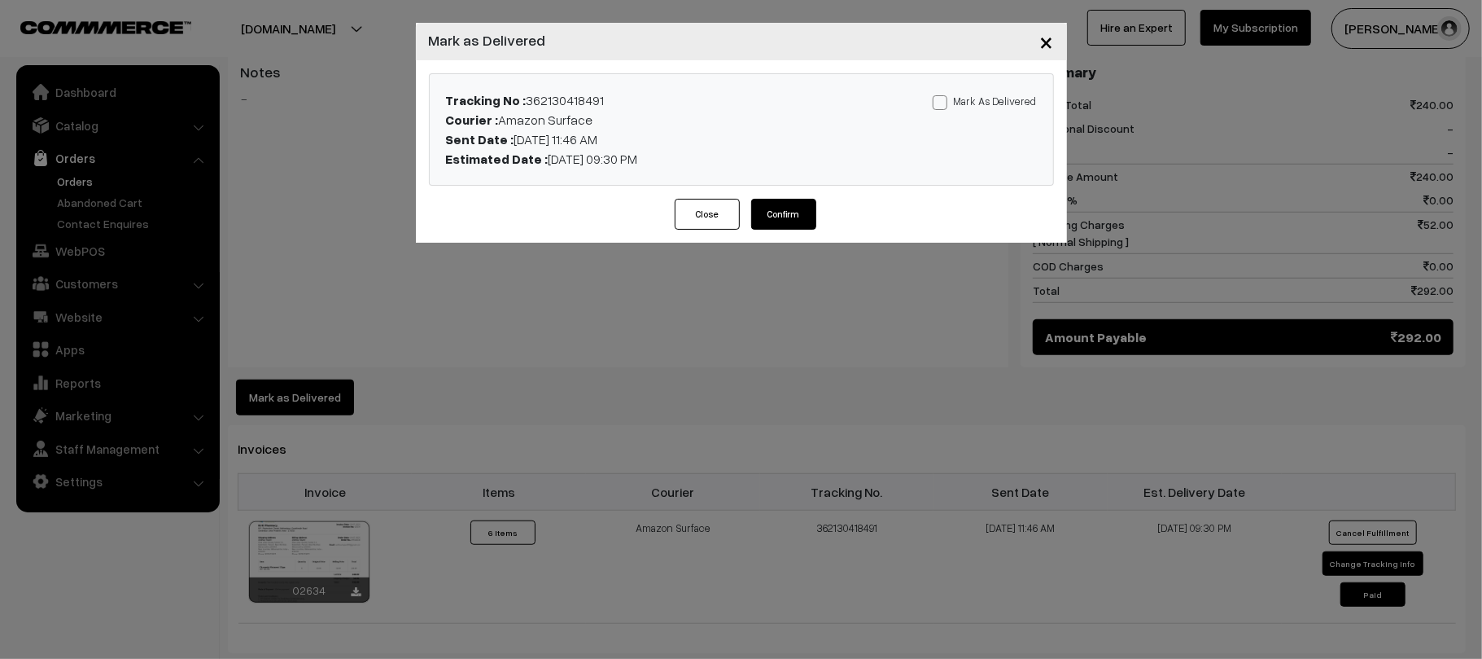
click at [1001, 102] on label "Mark As Delivered" at bounding box center [985, 101] width 104 height 18
click at [943, 102] on input "Mark As Delivered" at bounding box center [938, 99] width 11 height 11
checkbox input "true"
click at [772, 215] on button "Confirm" at bounding box center [783, 214] width 65 height 31
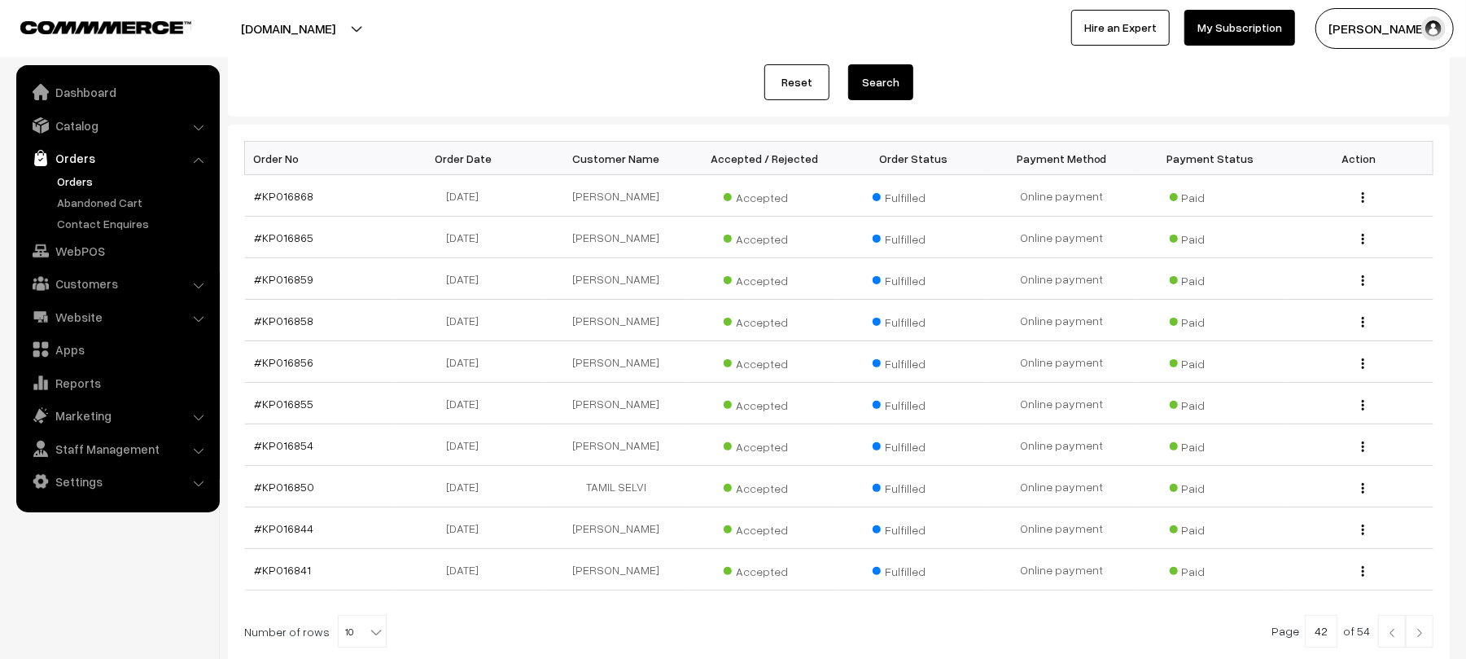
scroll to position [252, 0]
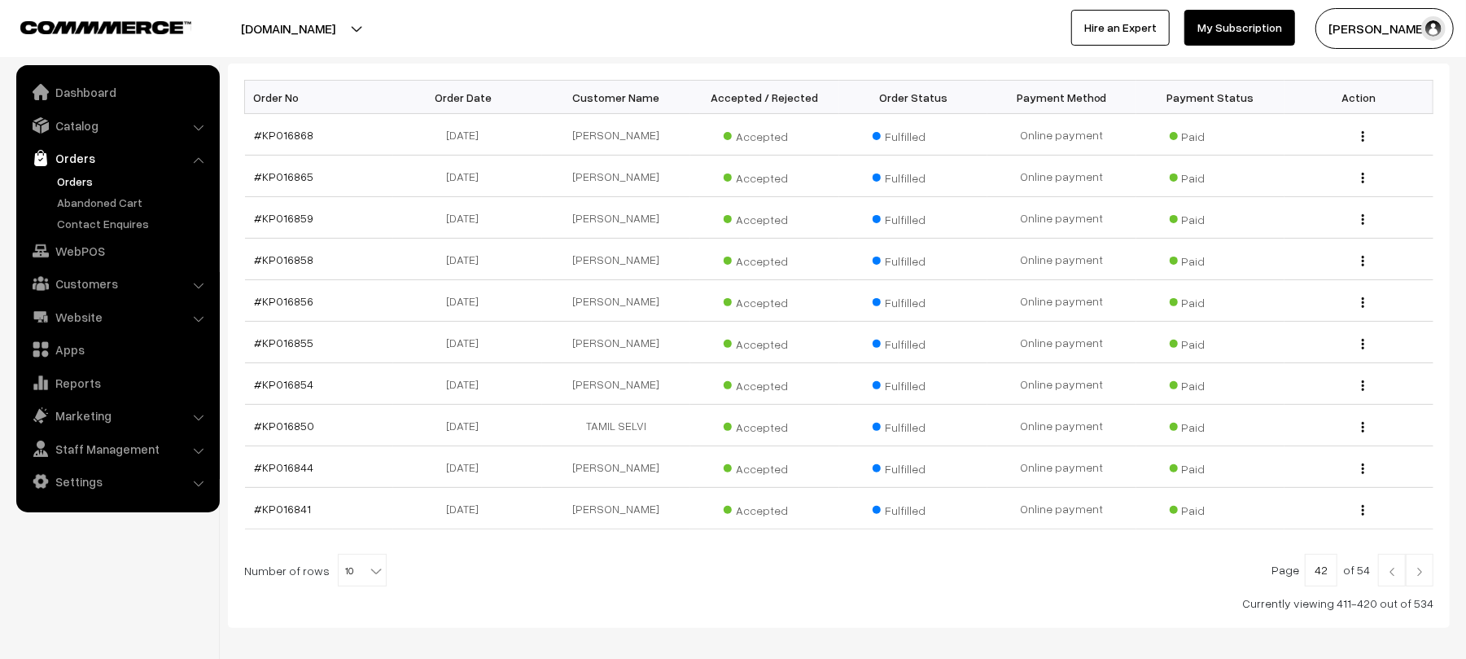
click at [1394, 576] on img at bounding box center [1392, 572] width 15 height 10
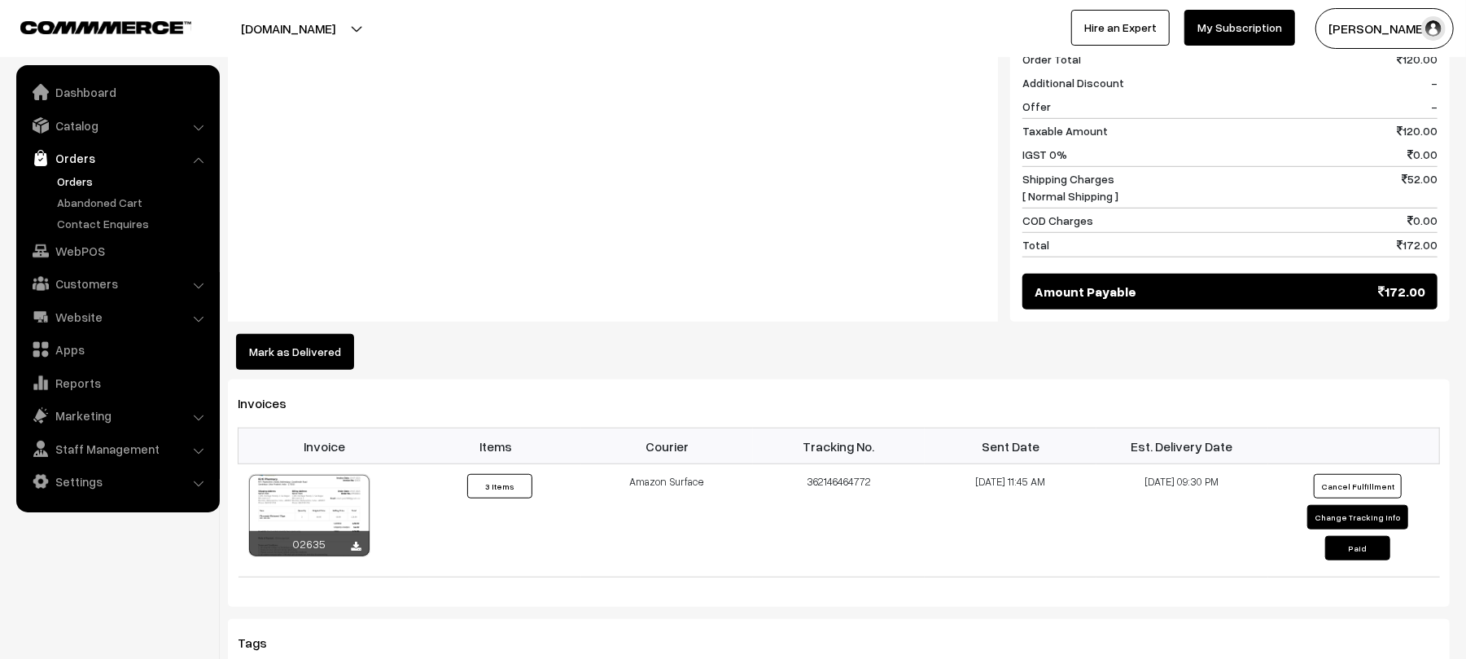
scroll to position [790, 0]
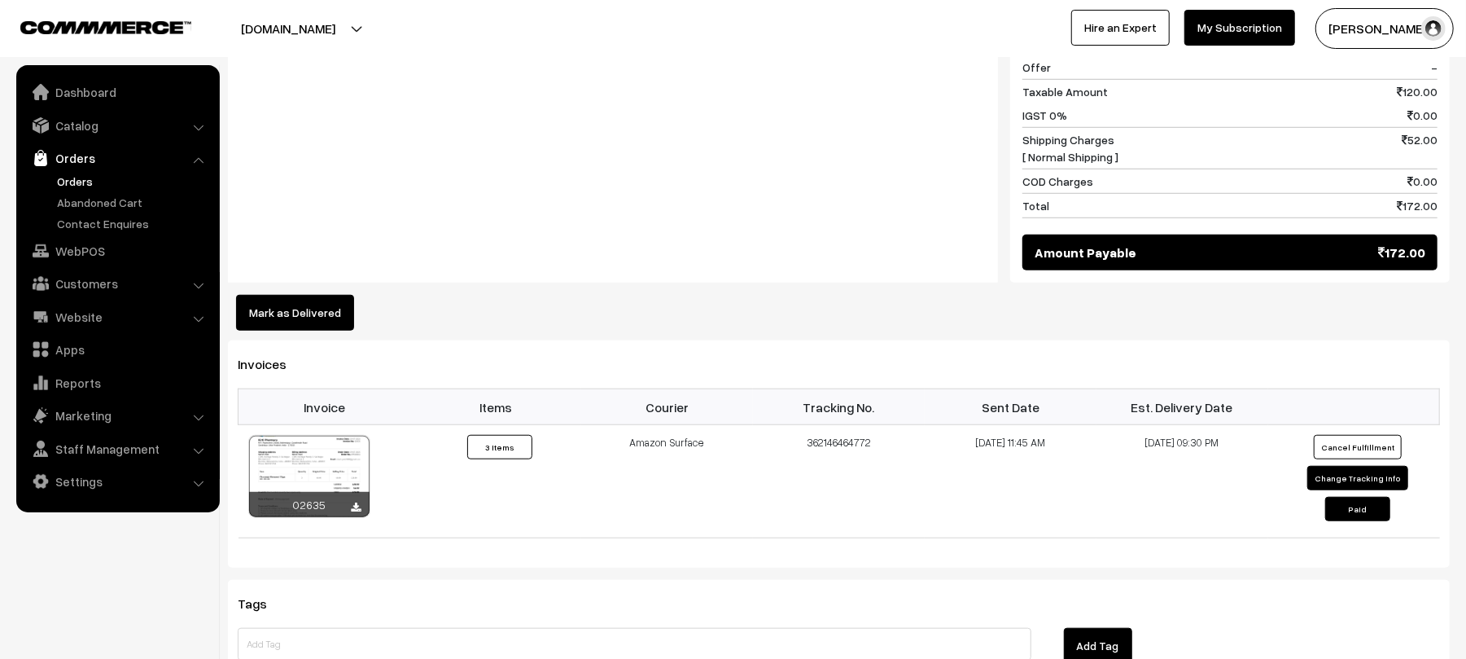
click at [324, 295] on button "Mark as Delivered" at bounding box center [295, 313] width 118 height 36
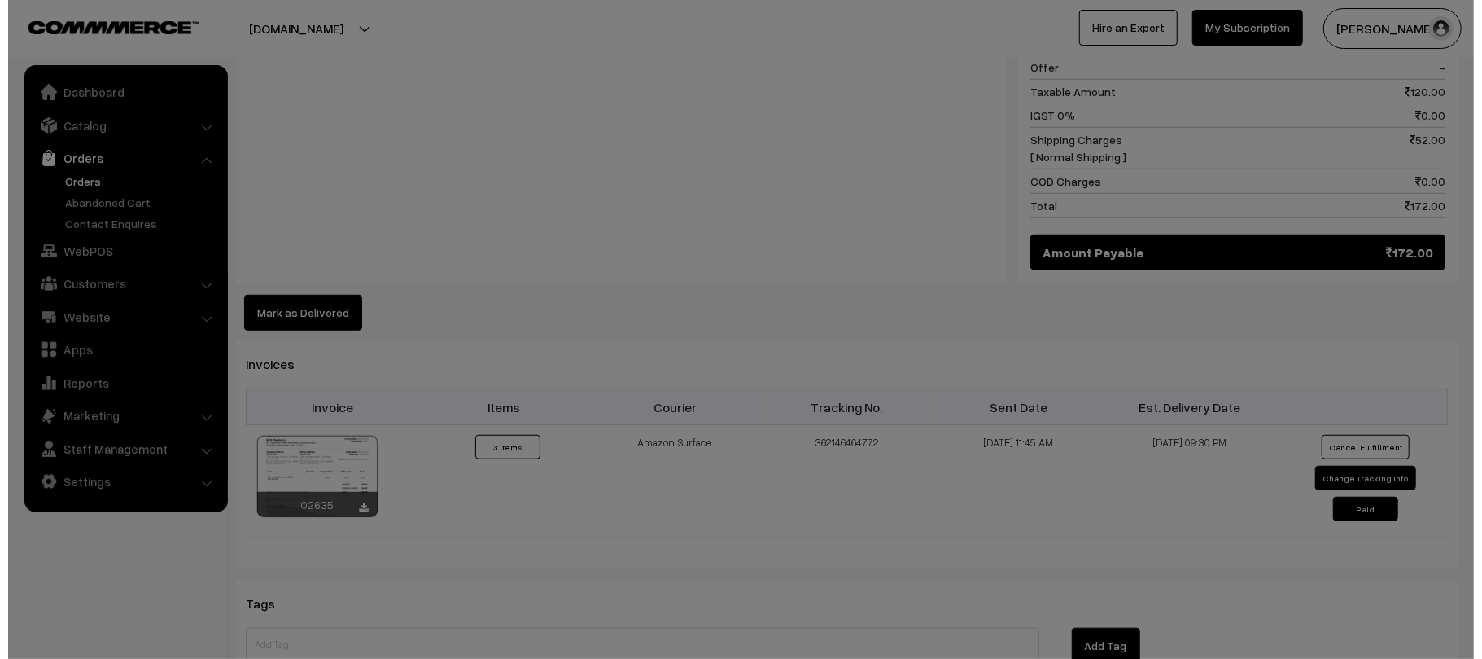
scroll to position [792, 0]
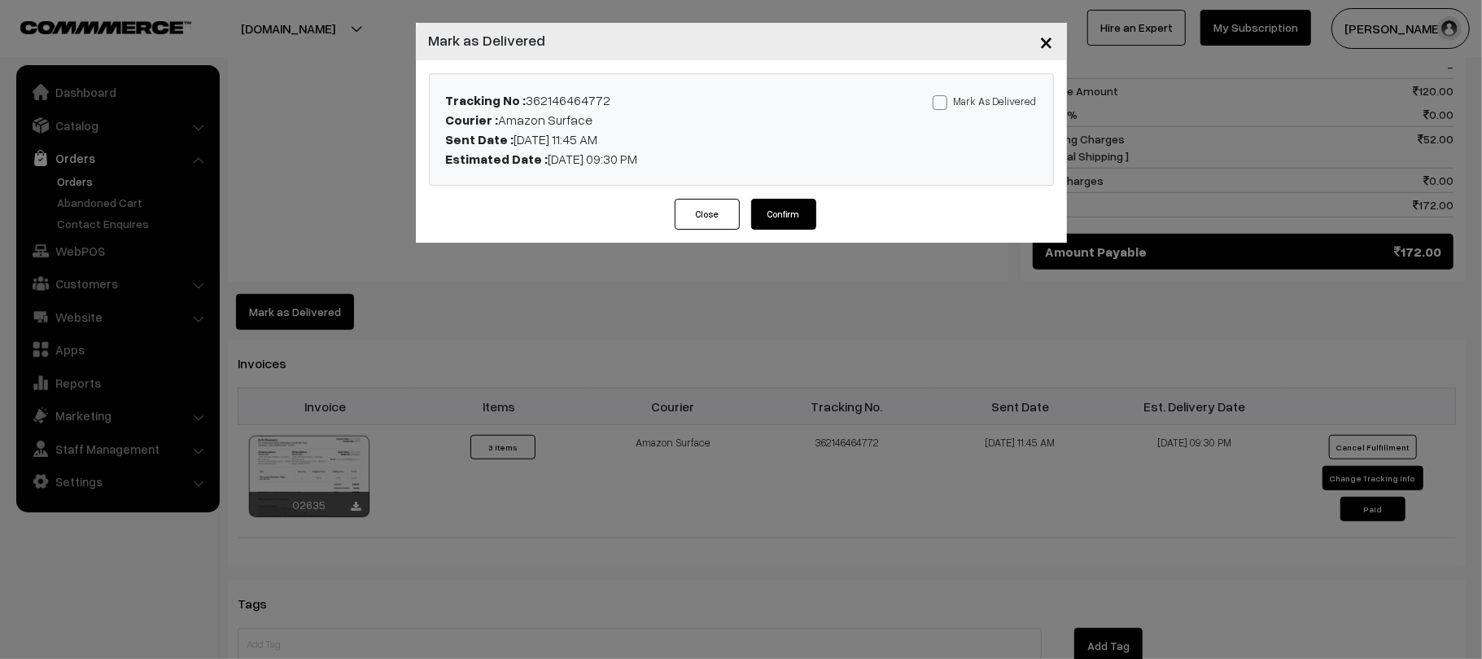
click at [954, 107] on label "Mark As Delivered" at bounding box center [985, 101] width 104 height 18
click at [943, 105] on input "Mark As Delivered" at bounding box center [938, 99] width 11 height 11
checkbox input "true"
click at [785, 222] on button "Confirm" at bounding box center [783, 214] width 65 height 31
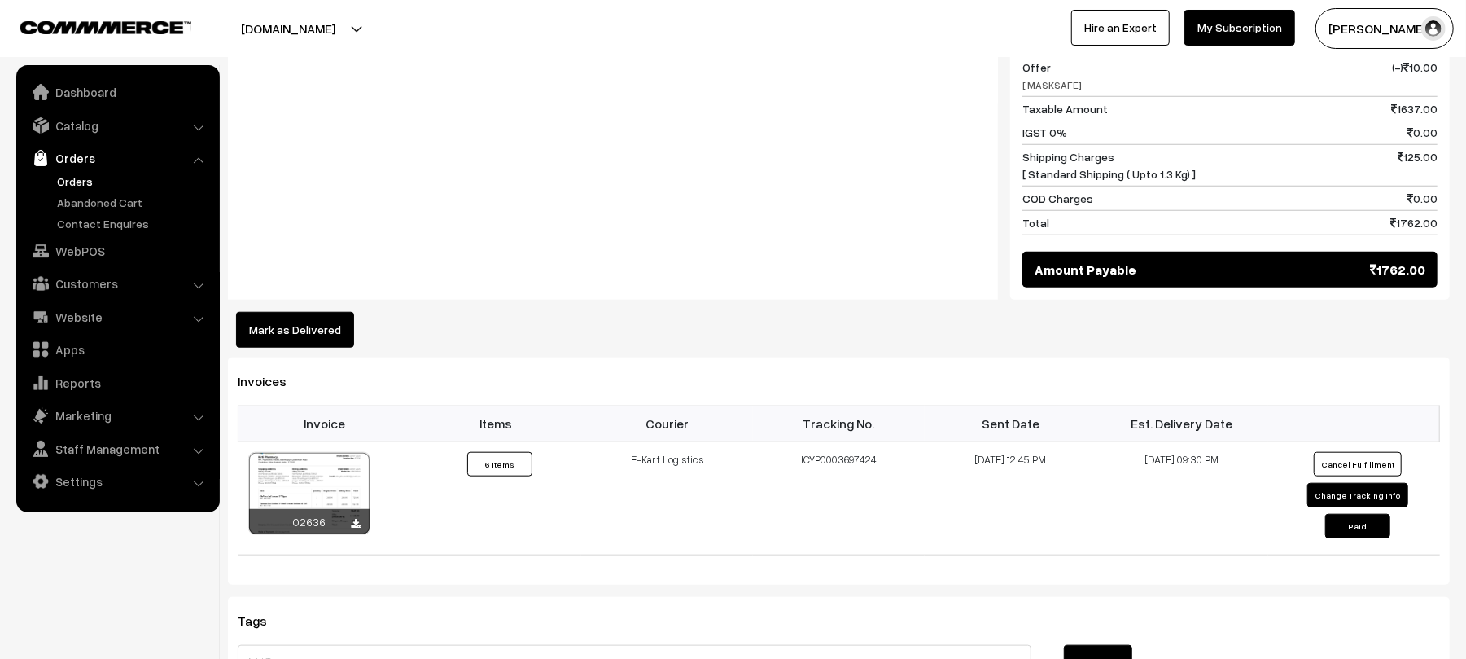
scroll to position [1071, 0]
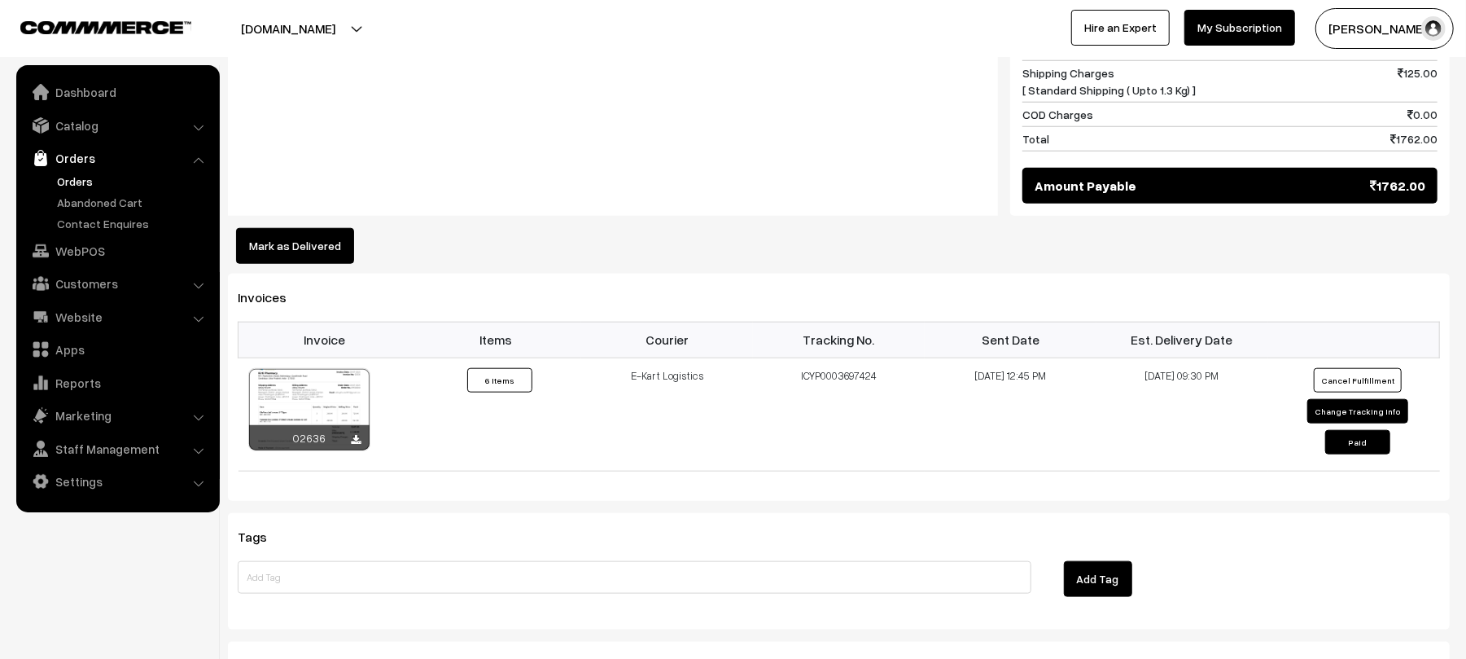
click at [293, 236] on button "Mark as Delivered" at bounding box center [295, 246] width 118 height 36
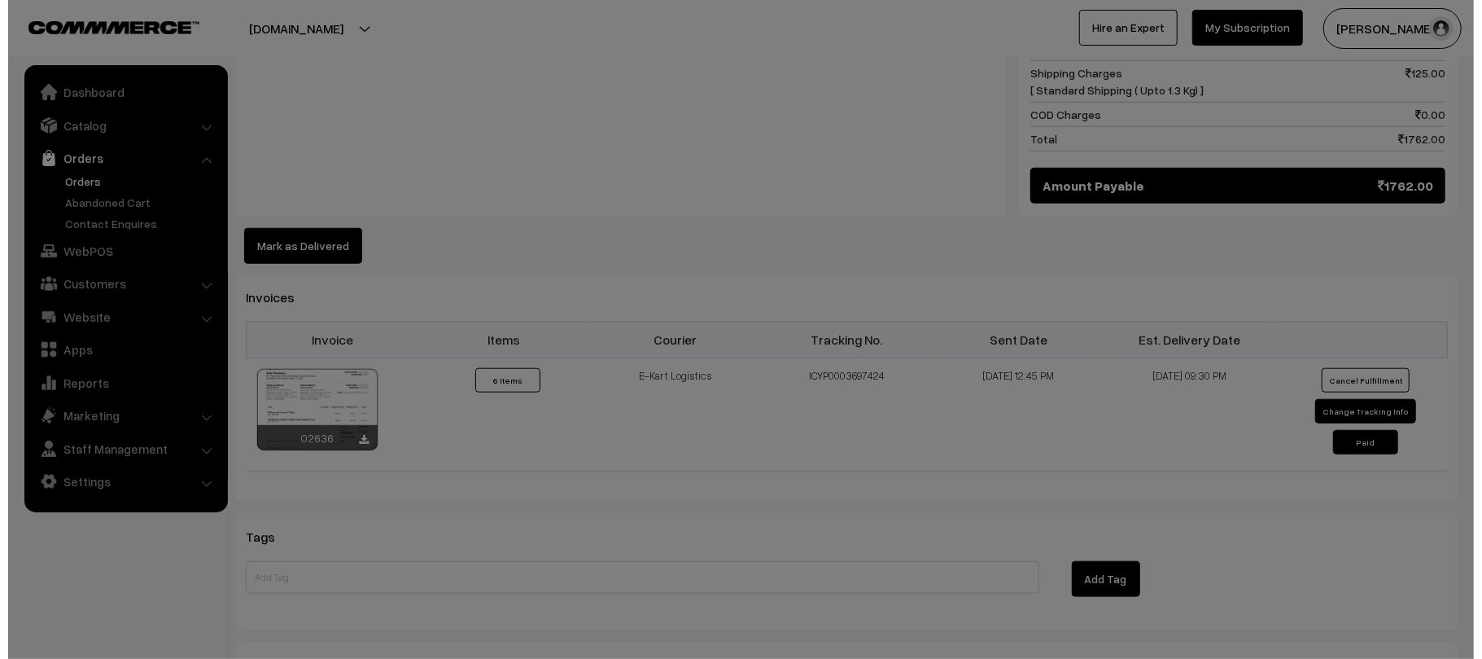
scroll to position [1075, 0]
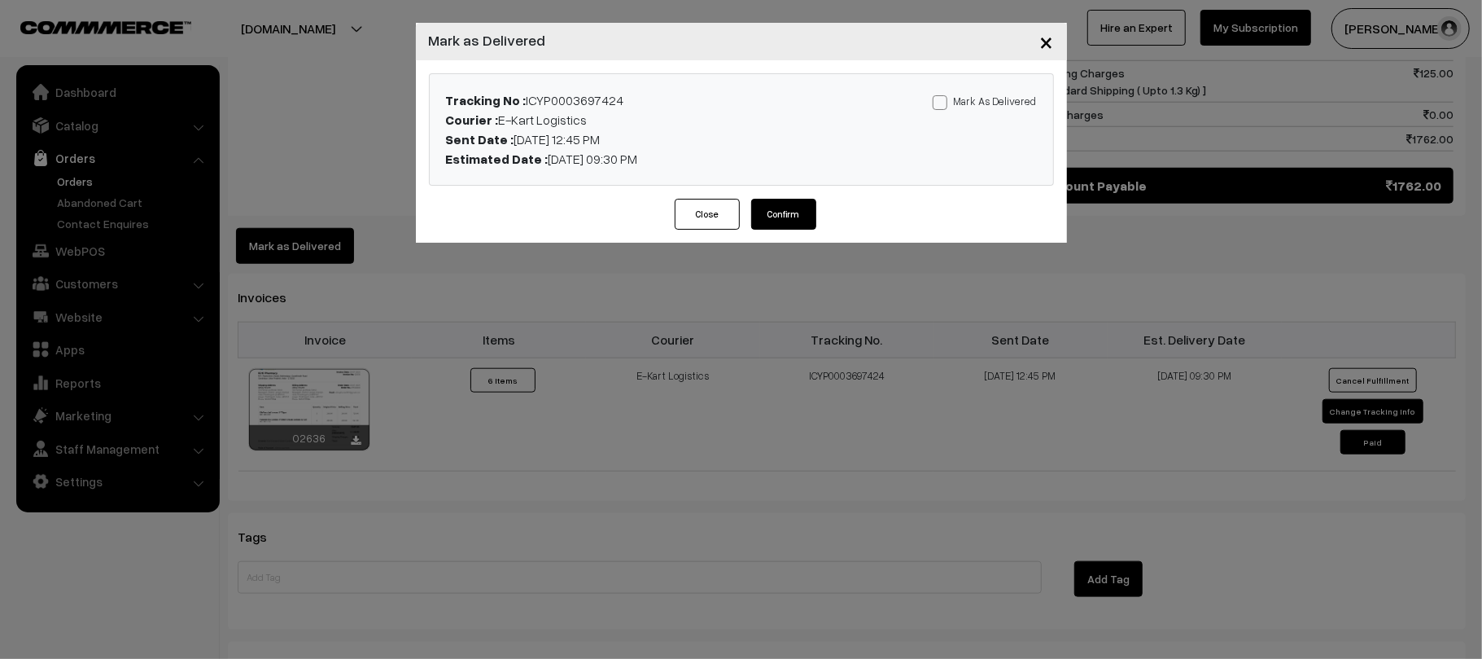
click at [971, 94] on label "Mark As Delivered" at bounding box center [985, 101] width 104 height 18
click at [943, 94] on input "Mark As Delivered" at bounding box center [938, 99] width 11 height 11
checkbox input "true"
click at [791, 223] on button "Confirm" at bounding box center [783, 214] width 65 height 31
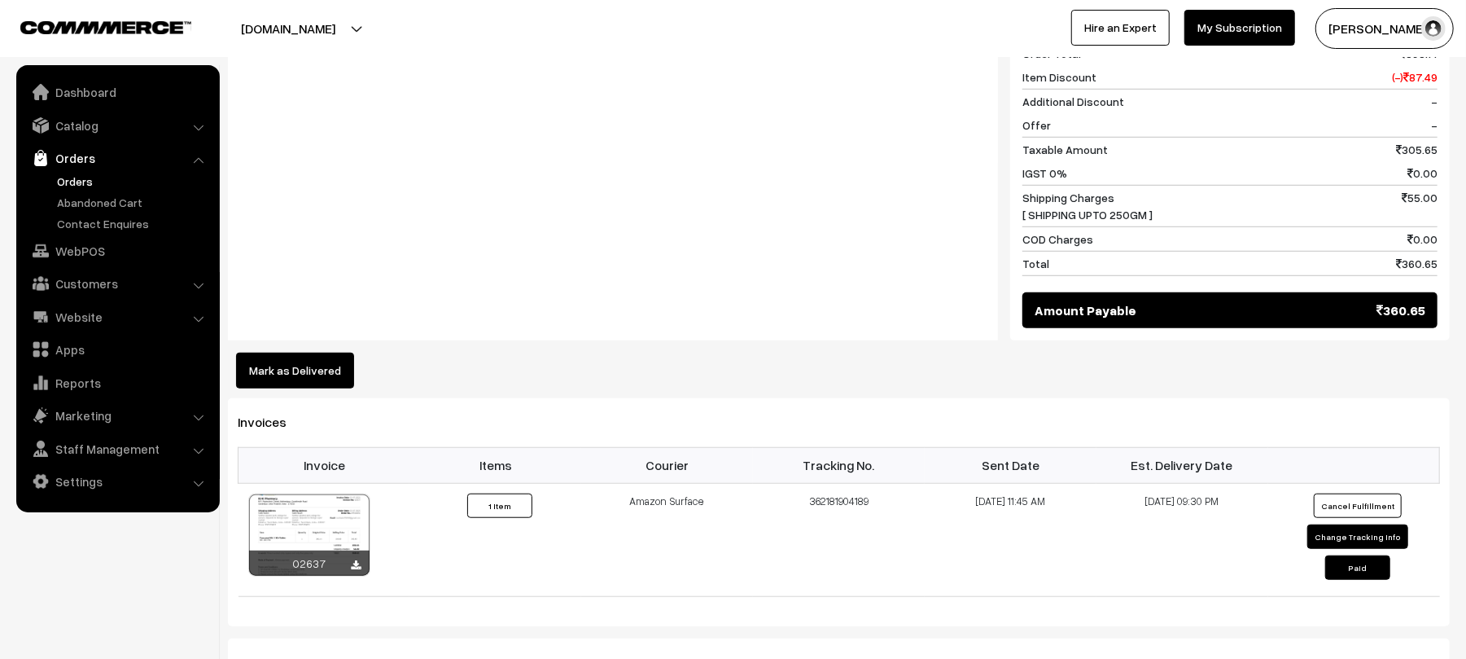
scroll to position [838, 0]
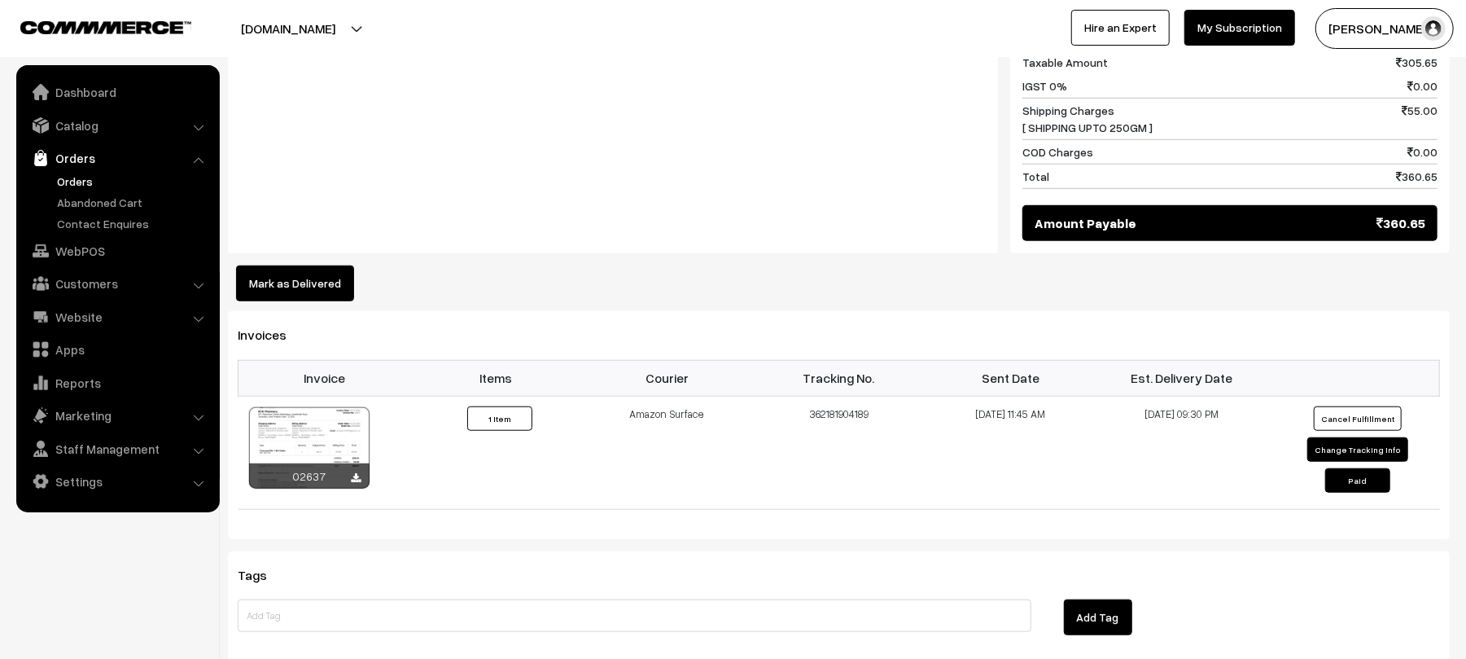
click at [316, 295] on button "Mark as Delivered" at bounding box center [295, 283] width 118 height 36
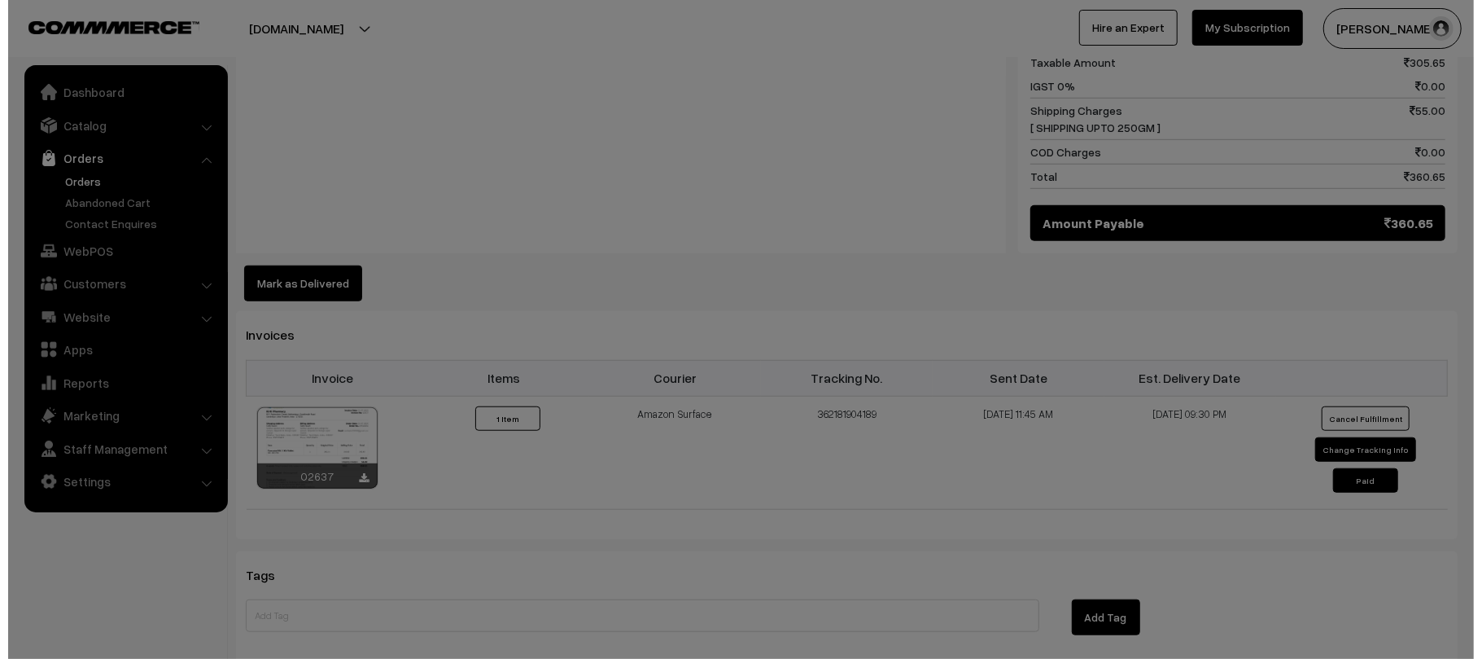
scroll to position [840, 0]
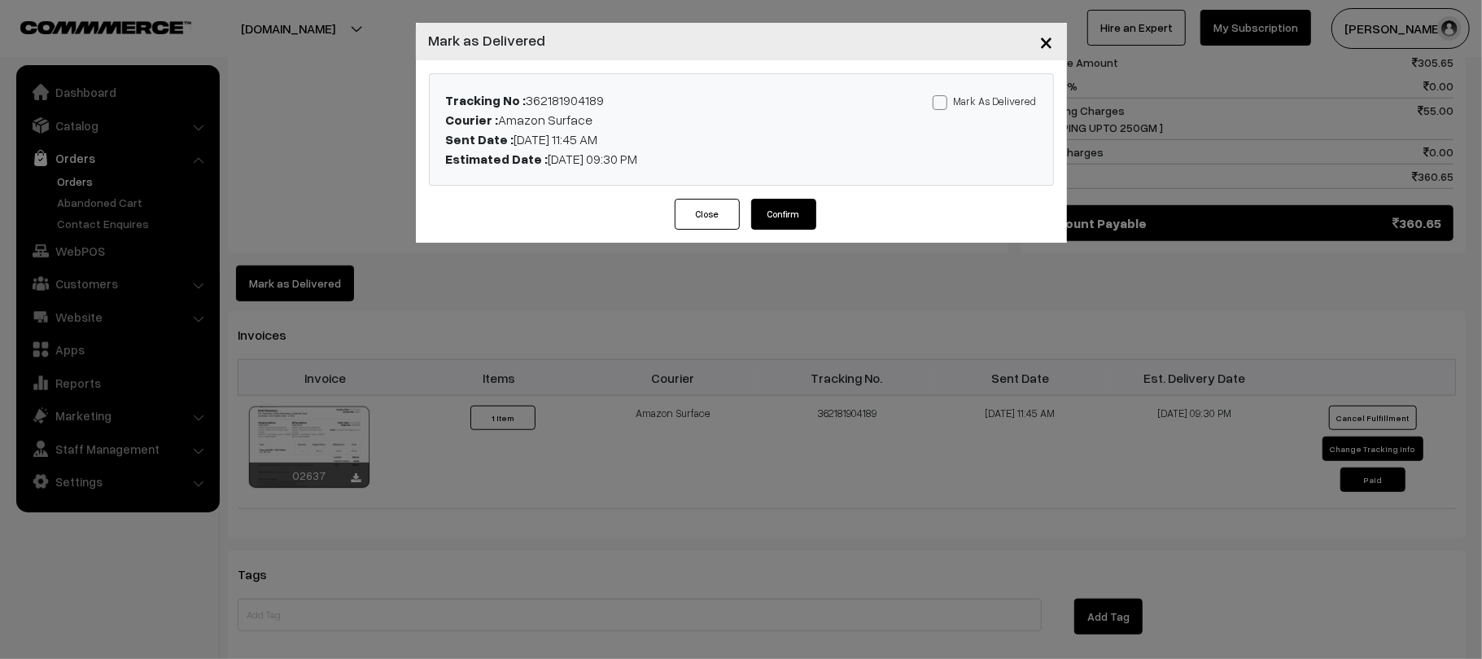
click at [978, 98] on label "Mark As Delivered" at bounding box center [985, 101] width 104 height 18
click at [943, 98] on input "Mark As Delivered" at bounding box center [938, 99] width 11 height 11
checkbox input "true"
click at [786, 213] on button "Confirm" at bounding box center [783, 214] width 65 height 31
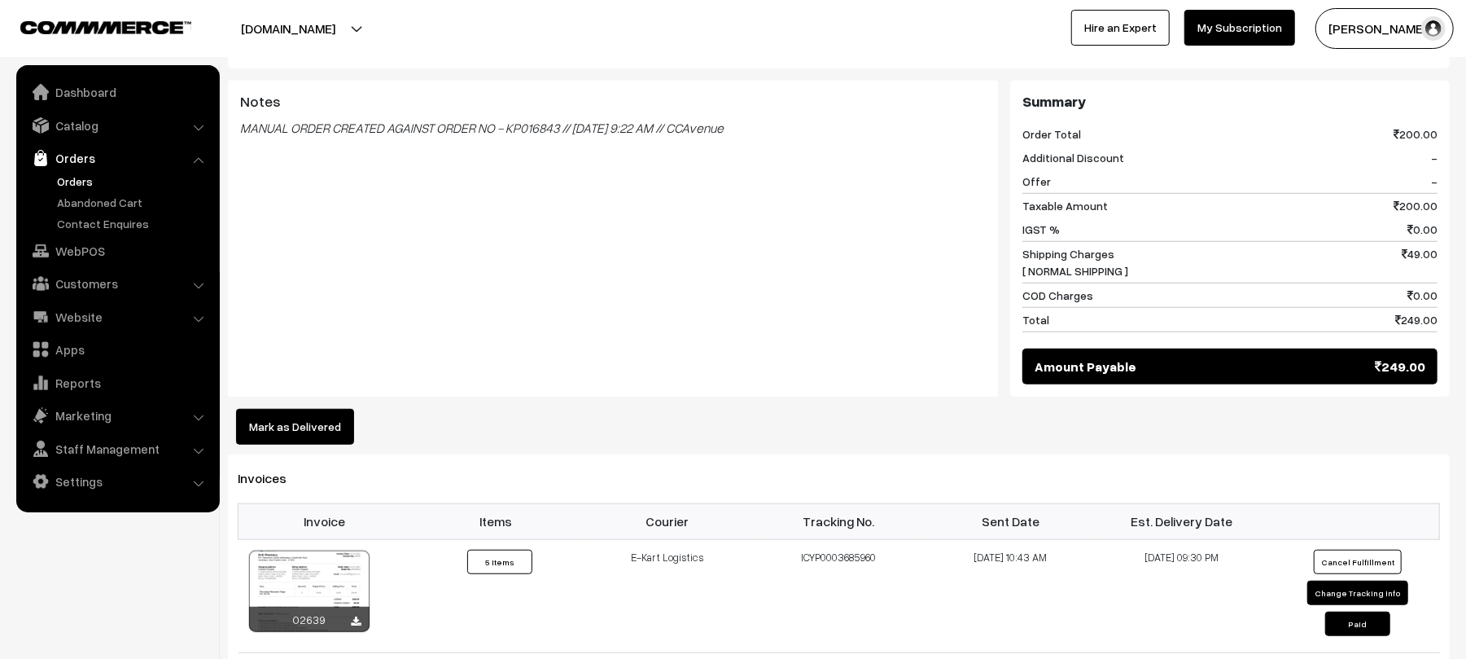
scroll to position [765, 0]
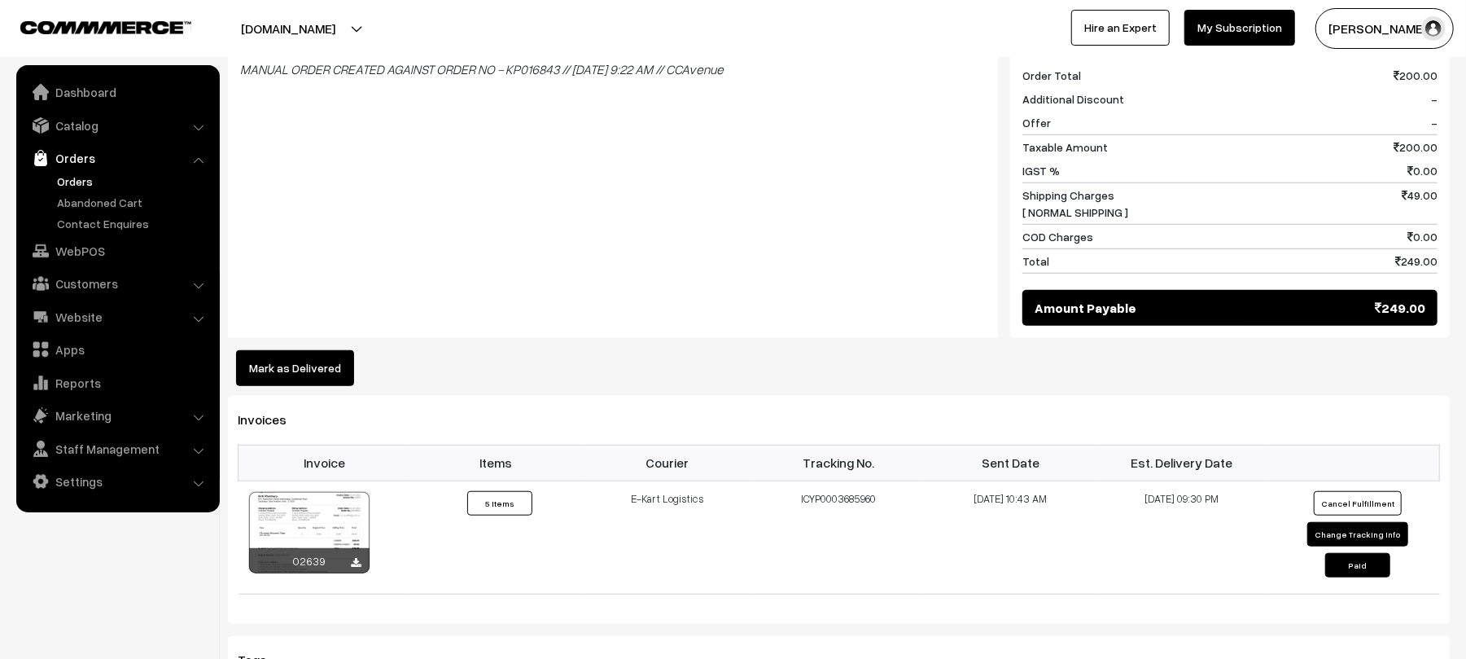
click at [343, 350] on button "Mark as Delivered" at bounding box center [295, 368] width 118 height 36
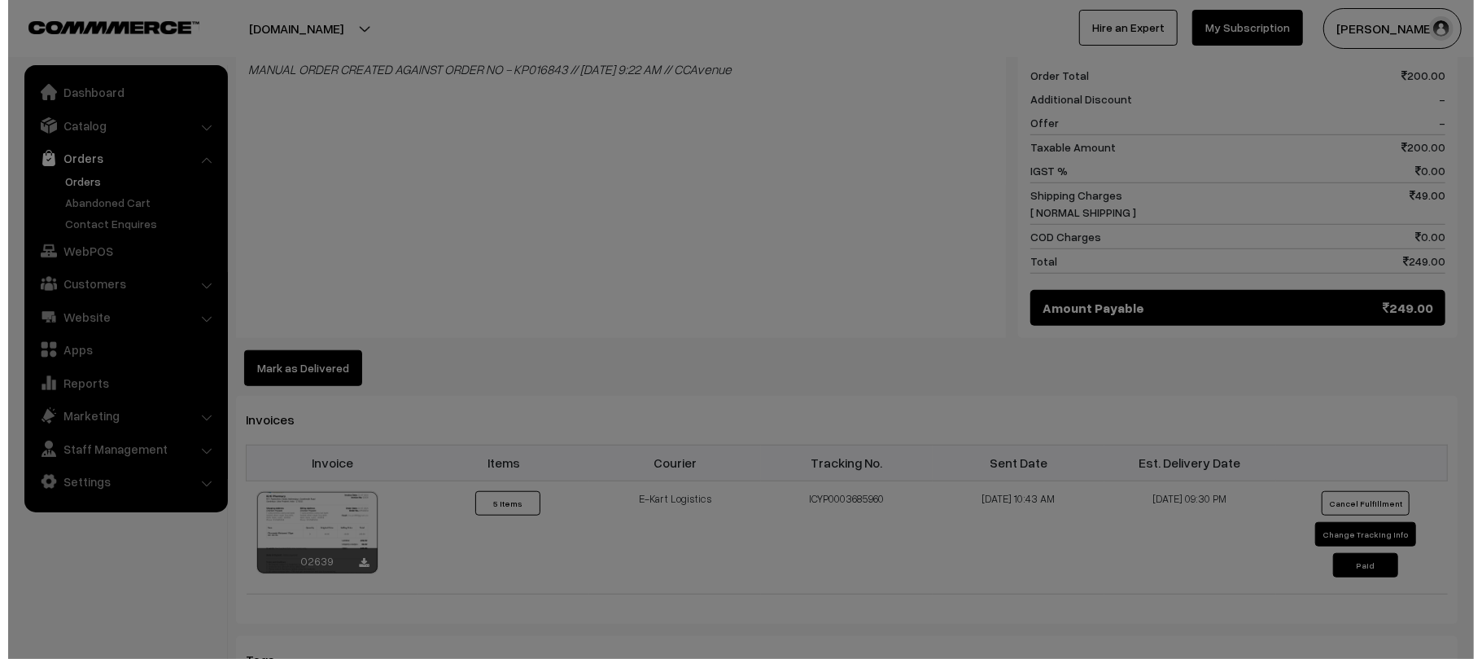
scroll to position [767, 0]
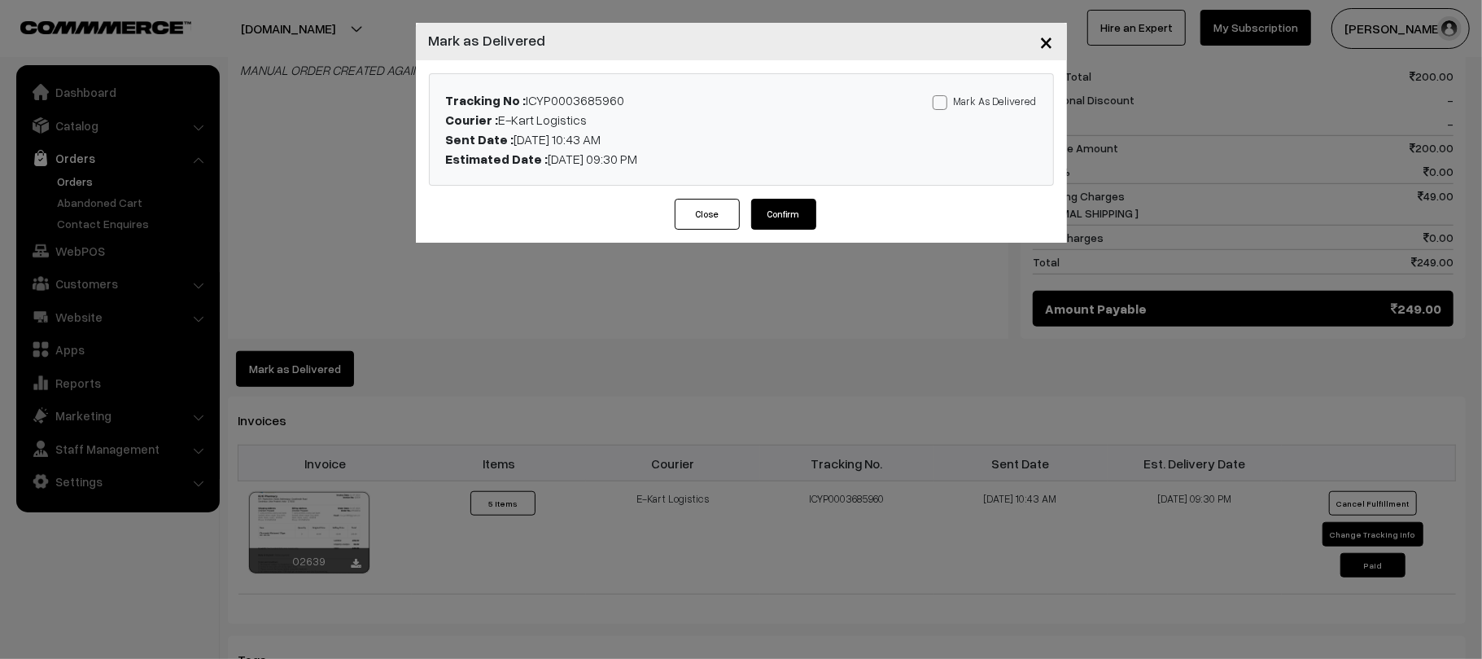
click at [1023, 102] on label "Mark As Delivered" at bounding box center [985, 101] width 104 height 18
click at [943, 102] on input "Mark As Delivered" at bounding box center [938, 99] width 11 height 11
checkbox input "true"
click at [796, 212] on button "Confirm" at bounding box center [783, 214] width 65 height 31
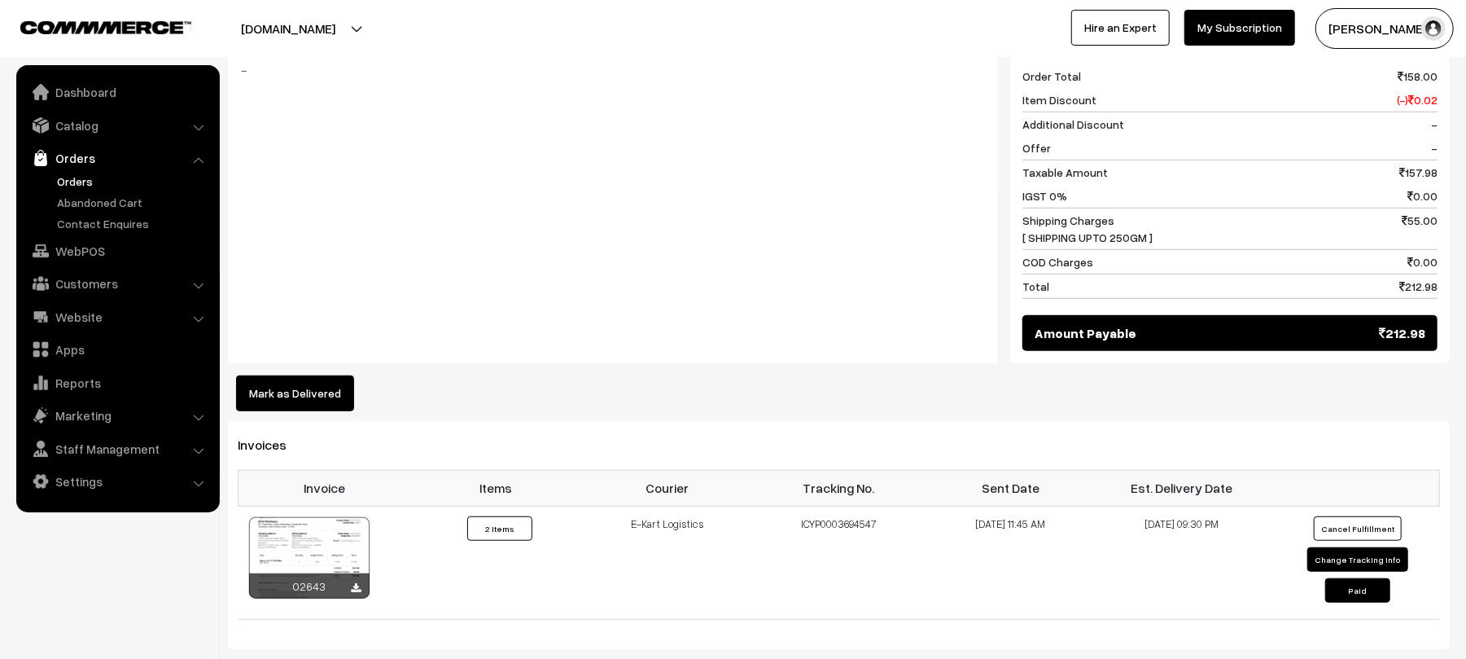
scroll to position [897, 0]
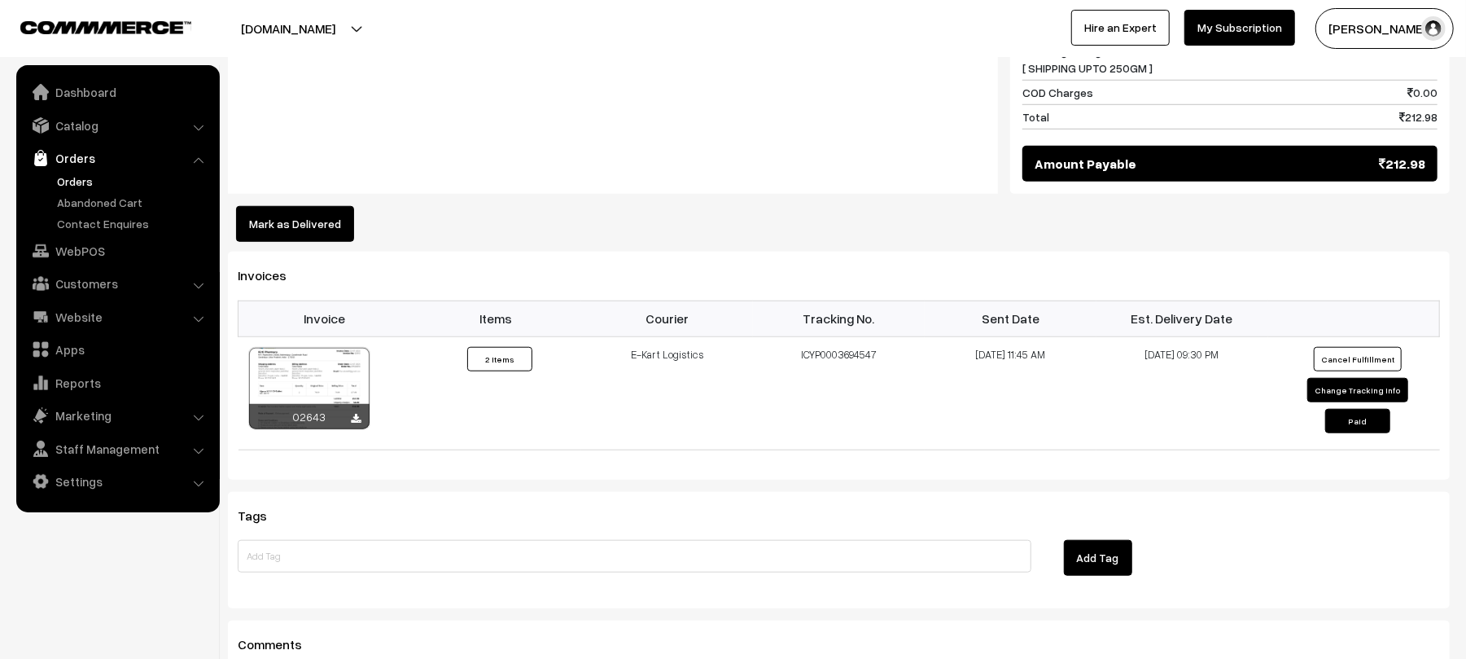
click at [332, 223] on button "Mark as Delivered" at bounding box center [295, 224] width 118 height 36
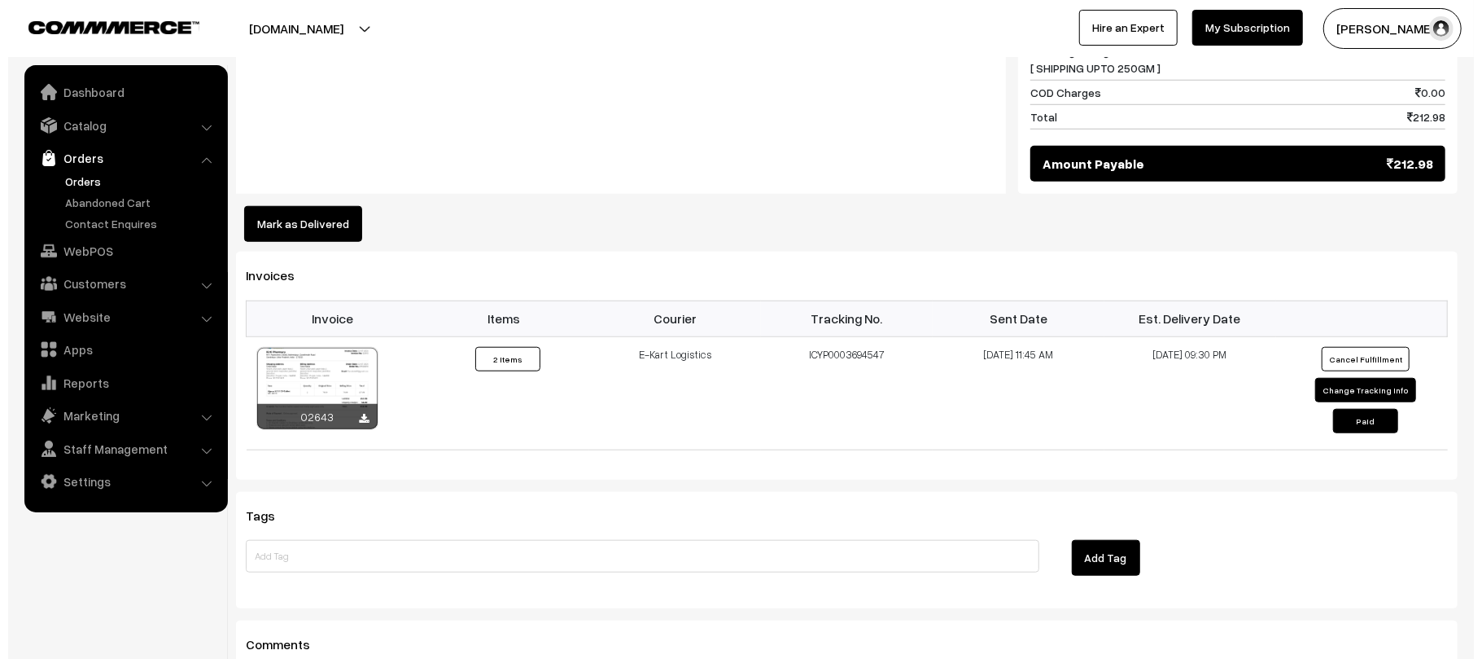
scroll to position [899, 0]
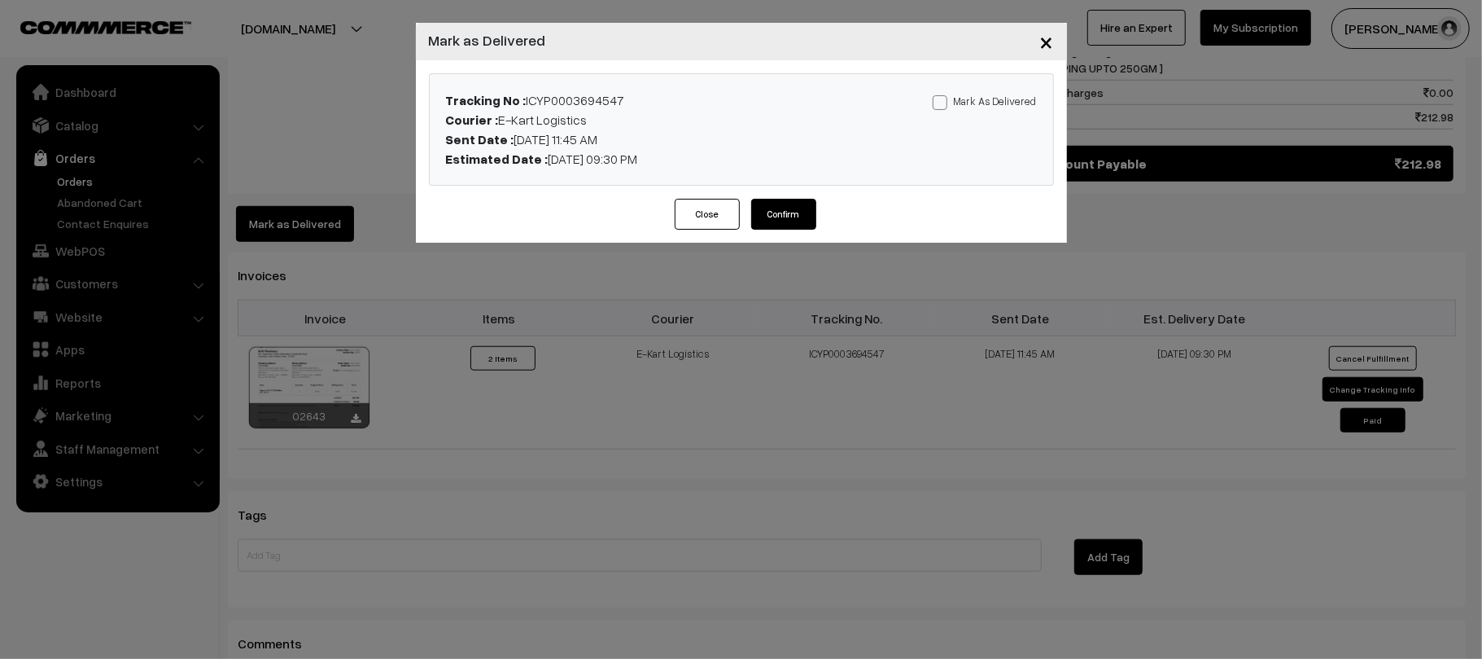
click at [994, 102] on label "Mark As Delivered" at bounding box center [985, 101] width 104 height 18
click at [943, 102] on input "Mark As Delivered" at bounding box center [938, 99] width 11 height 11
checkbox input "true"
click at [770, 209] on button "Confirm" at bounding box center [783, 214] width 65 height 31
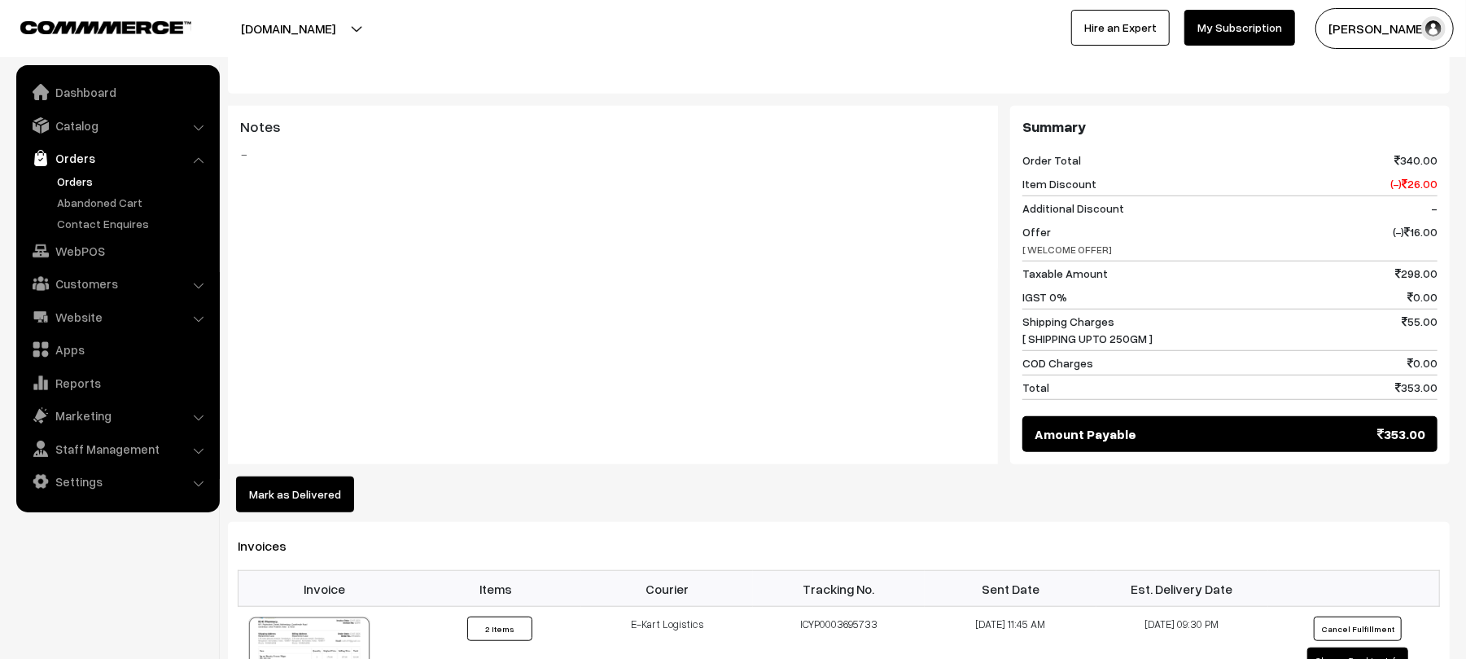
scroll to position [792, 0]
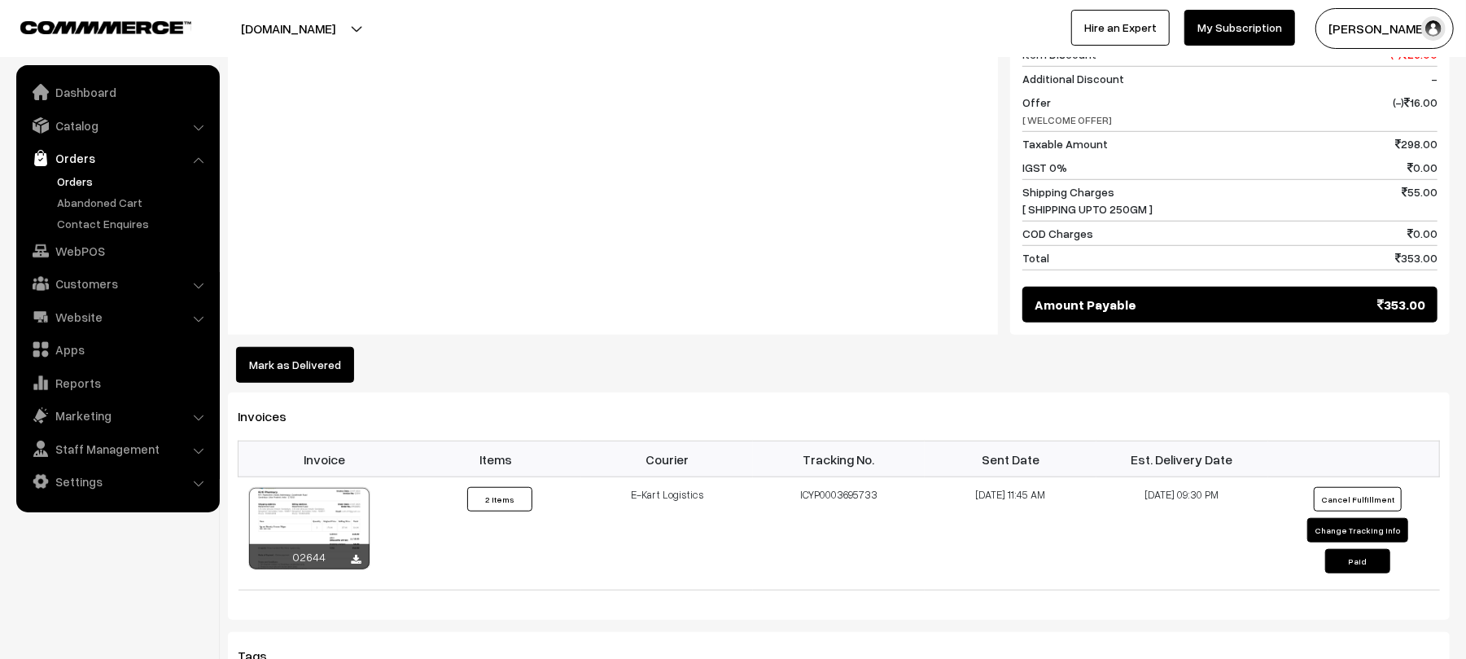
click at [297, 347] on button "Mark as Delivered" at bounding box center [295, 365] width 118 height 36
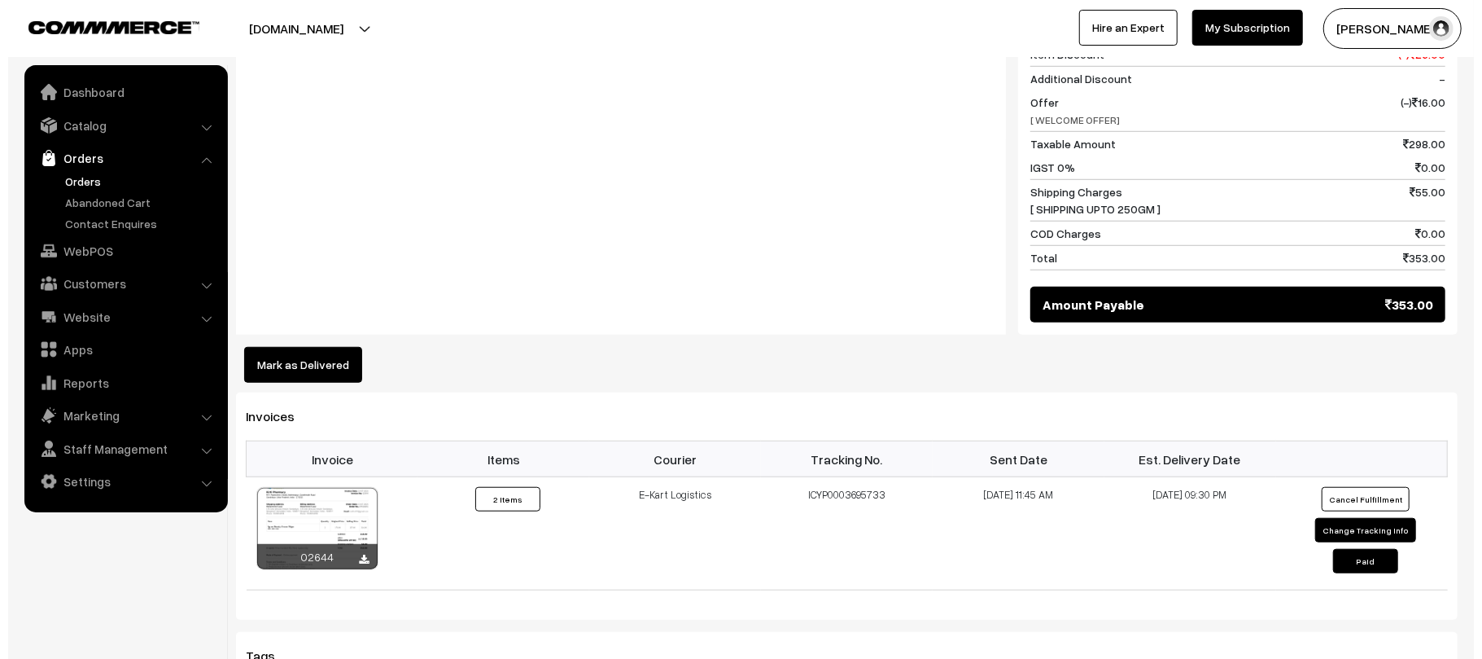
scroll to position [794, 0]
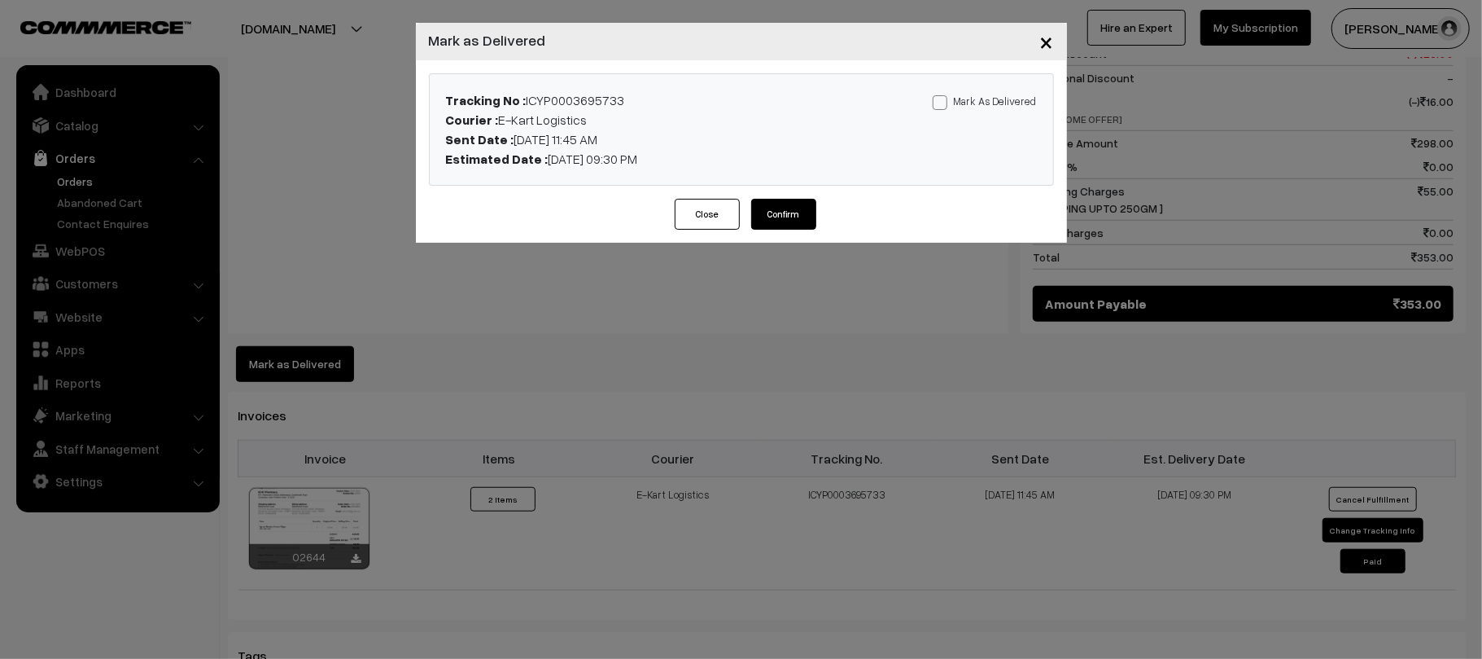
click at [987, 88] on div "Tracking No : ICYP0003695733 Courier : E-Kart Logistics Sent Date : 23-07-2025 …" at bounding box center [742, 129] width 624 height 111
click at [982, 96] on label "Mark As Delivered" at bounding box center [985, 101] width 104 height 18
click at [943, 96] on input "Mark As Delivered" at bounding box center [938, 99] width 11 height 11
checkbox input "true"
click at [803, 217] on button "Confirm" at bounding box center [783, 214] width 65 height 31
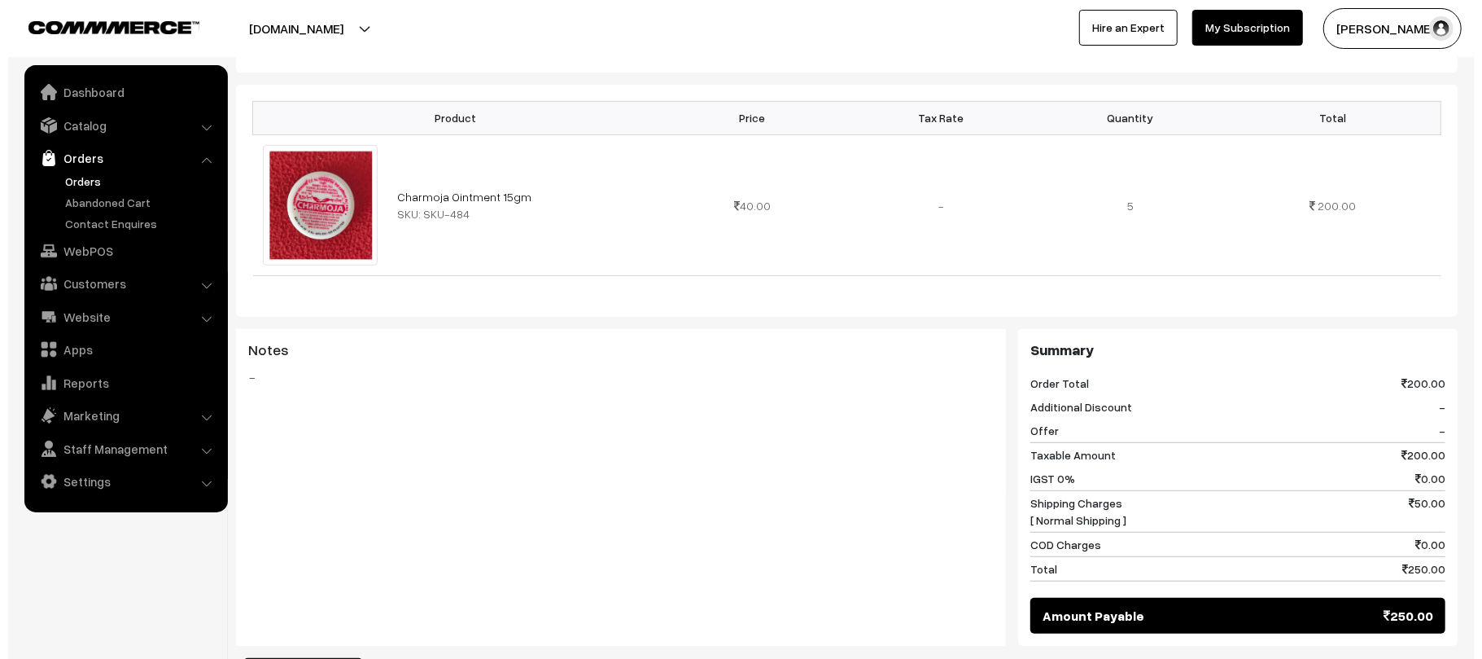
scroll to position [576, 0]
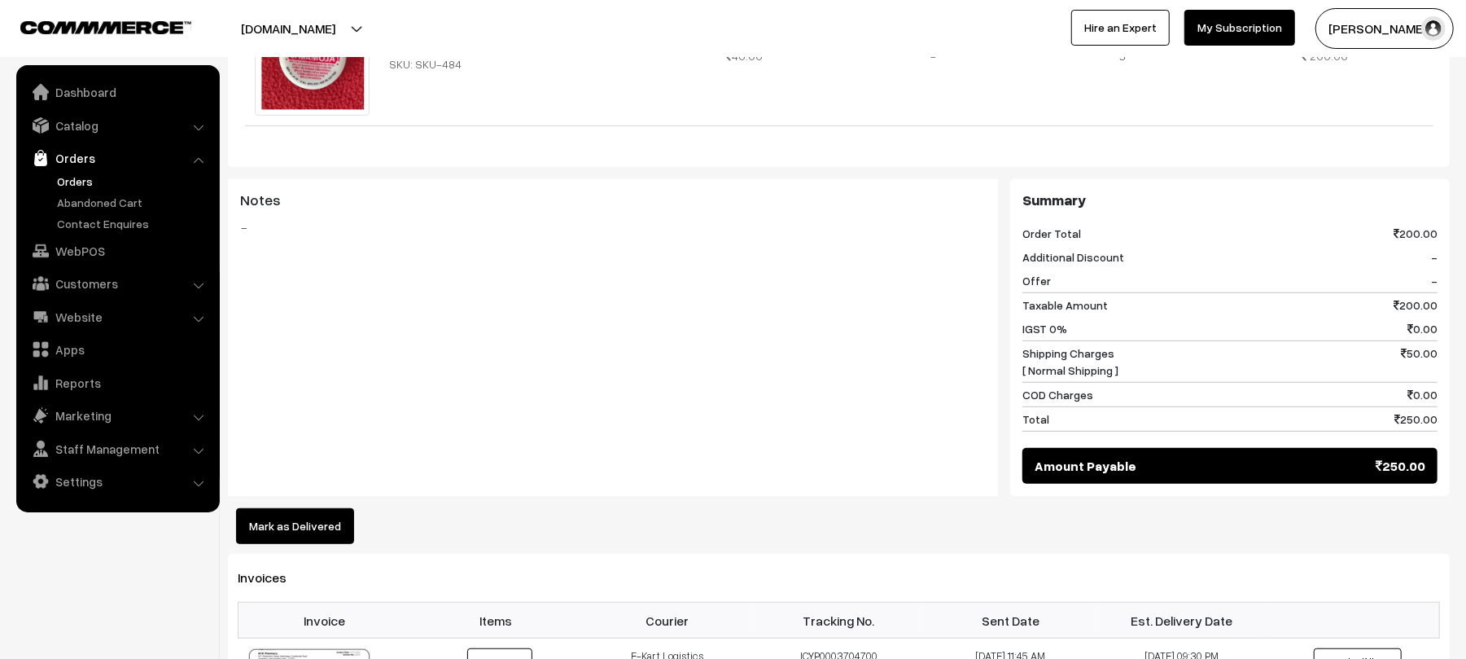
click at [277, 523] on button "Mark as Delivered" at bounding box center [295, 526] width 118 height 36
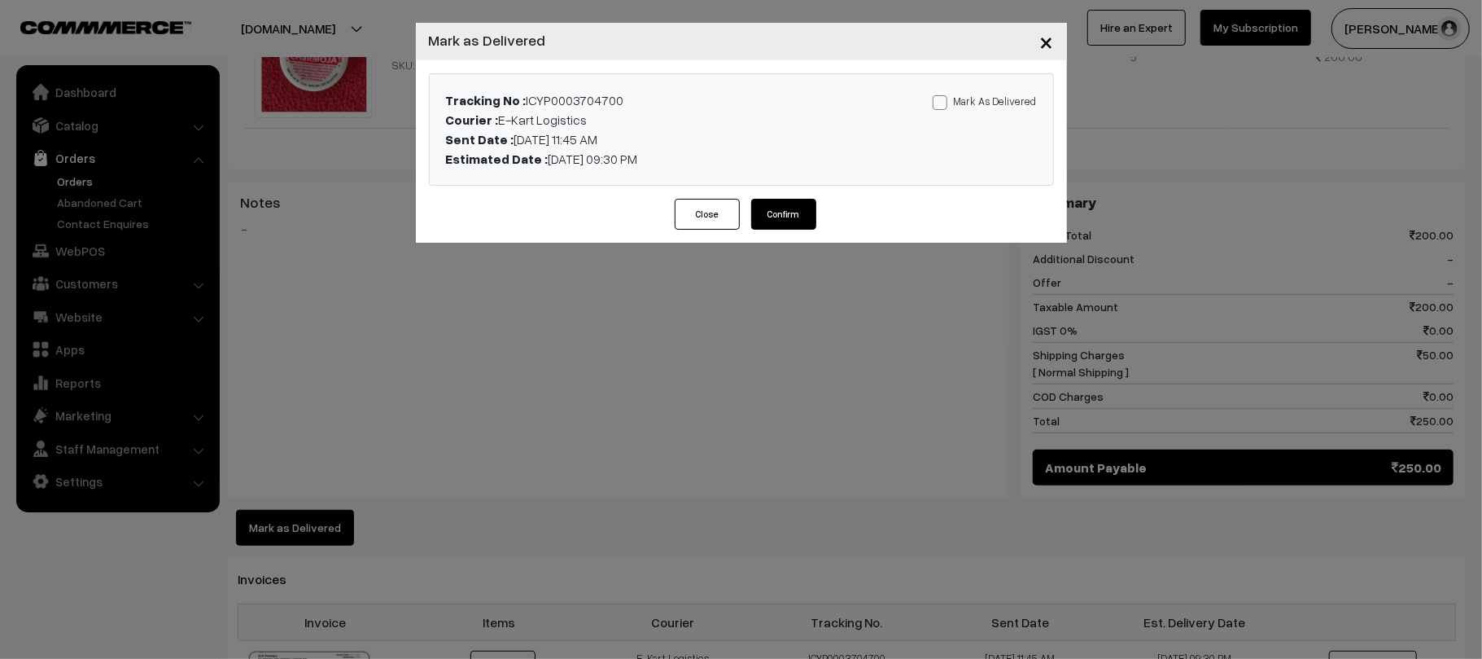
click at [990, 93] on label "Mark As Delivered" at bounding box center [985, 101] width 104 height 18
click at [943, 94] on input "Mark As Delivered" at bounding box center [938, 99] width 11 height 11
checkbox input "true"
click at [786, 216] on button "Confirm" at bounding box center [783, 214] width 65 height 31
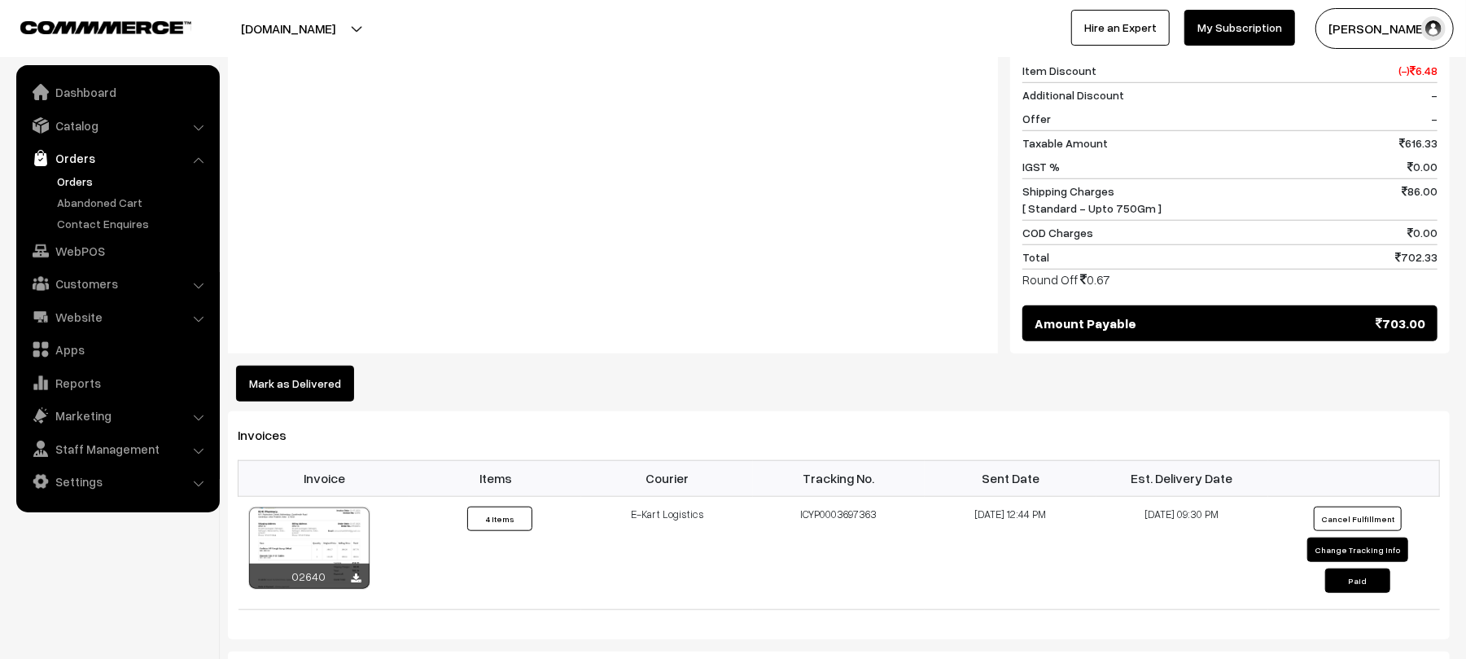
scroll to position [920, 0]
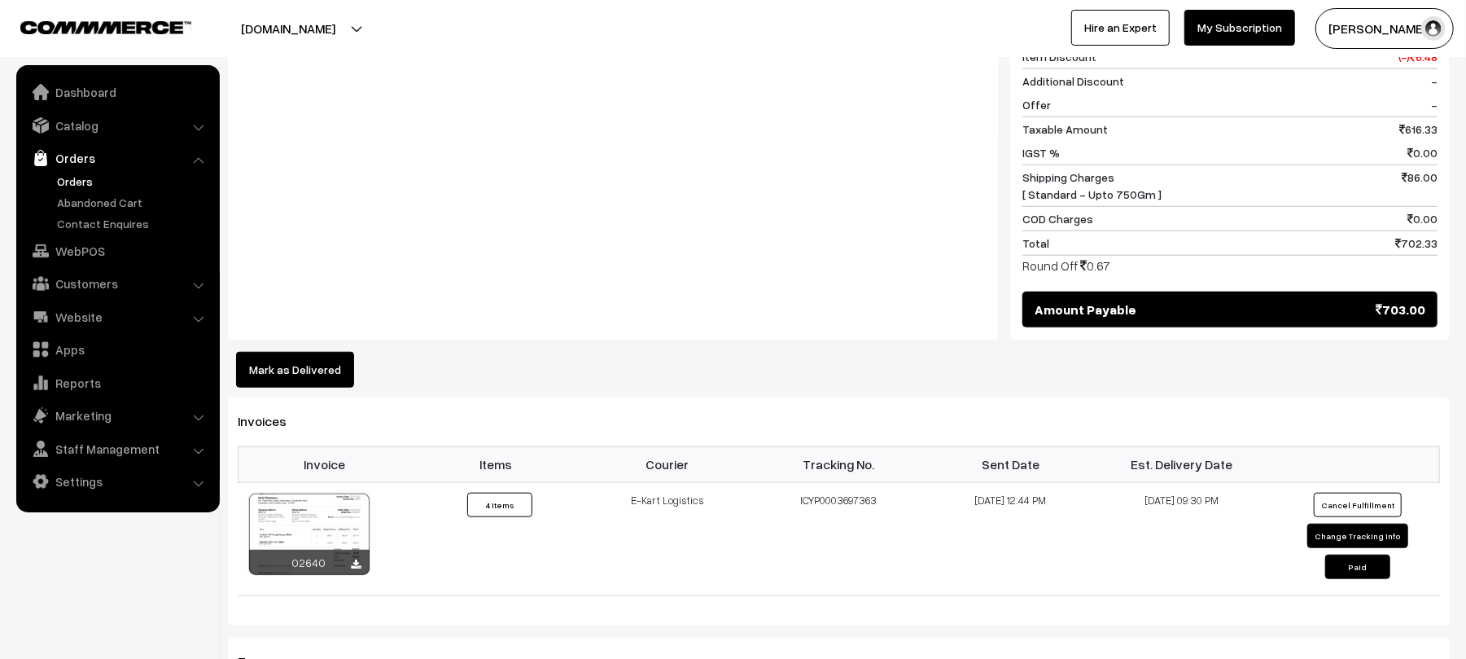
click at [278, 362] on button "Mark as Delivered" at bounding box center [295, 370] width 118 height 36
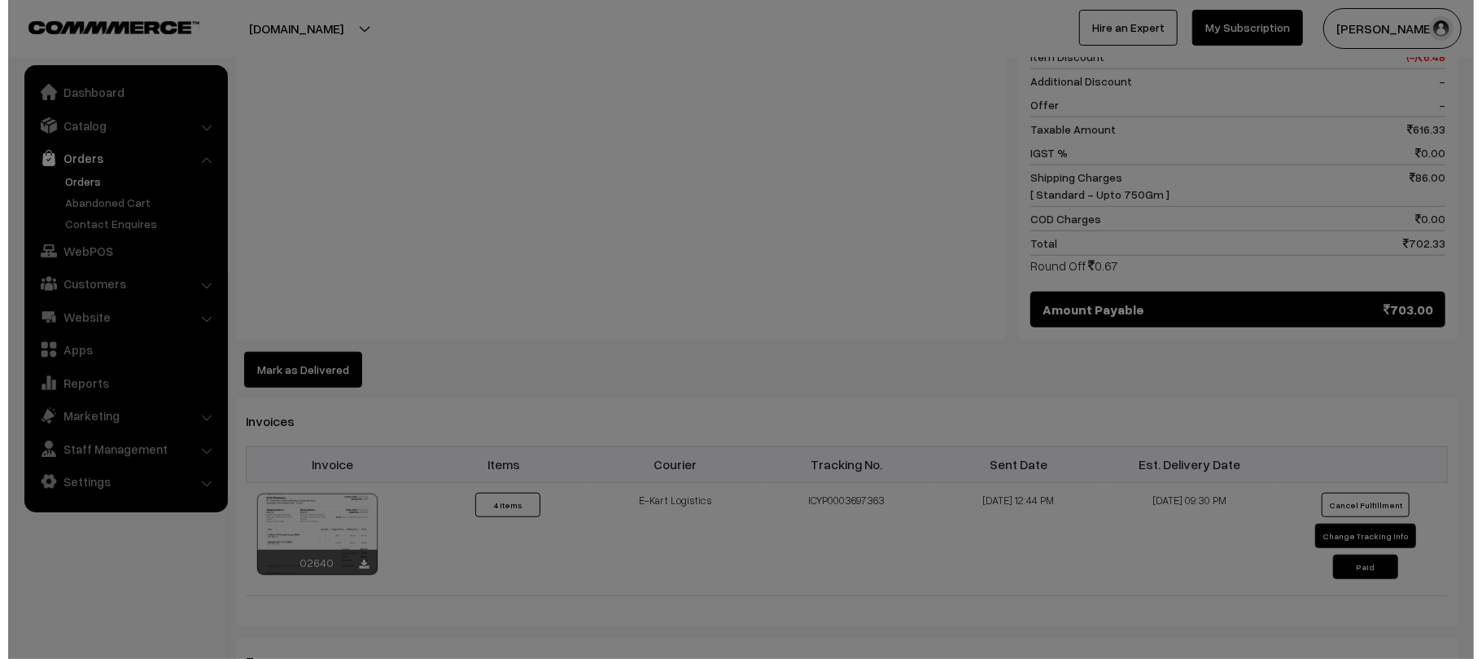
scroll to position [923, 0]
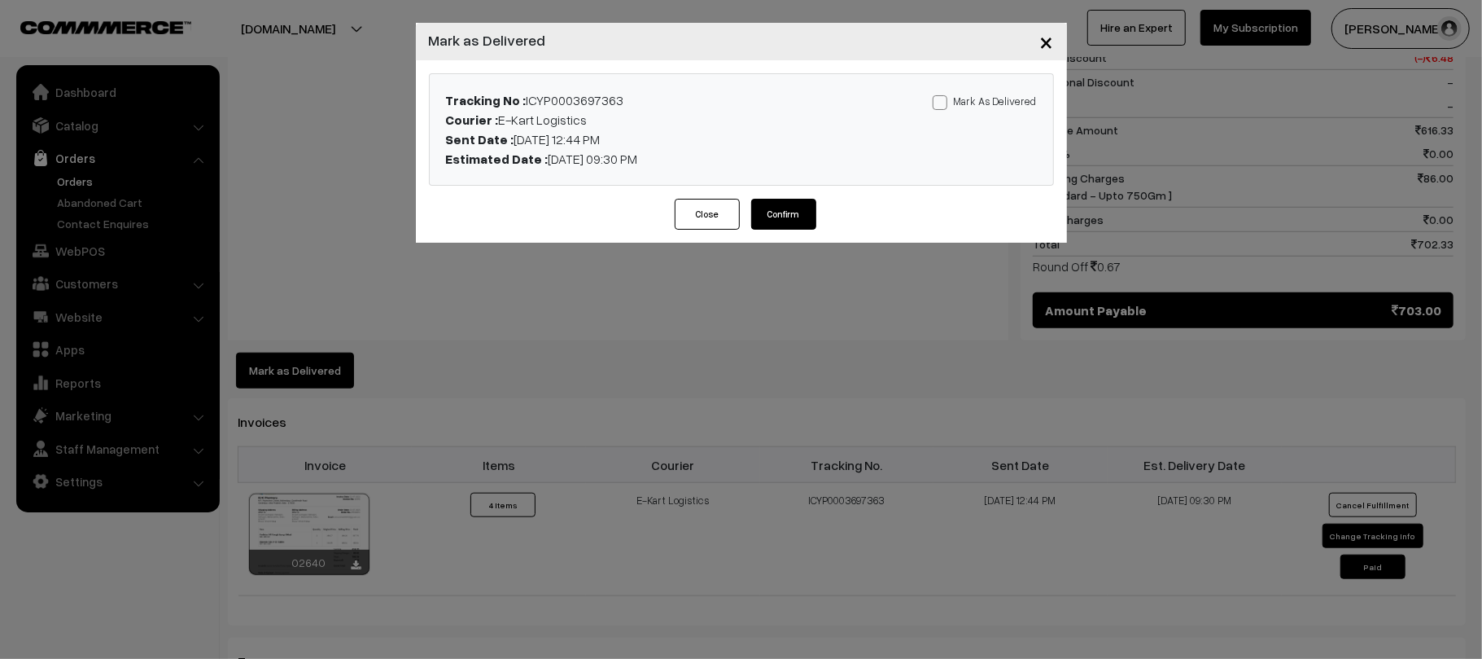
click at [970, 108] on label "Mark As Delivered" at bounding box center [985, 101] width 104 height 18
click at [943, 105] on input "Mark As Delivered" at bounding box center [938, 99] width 11 height 11
checkbox input "true"
click at [803, 212] on button "Confirm" at bounding box center [783, 214] width 65 height 31
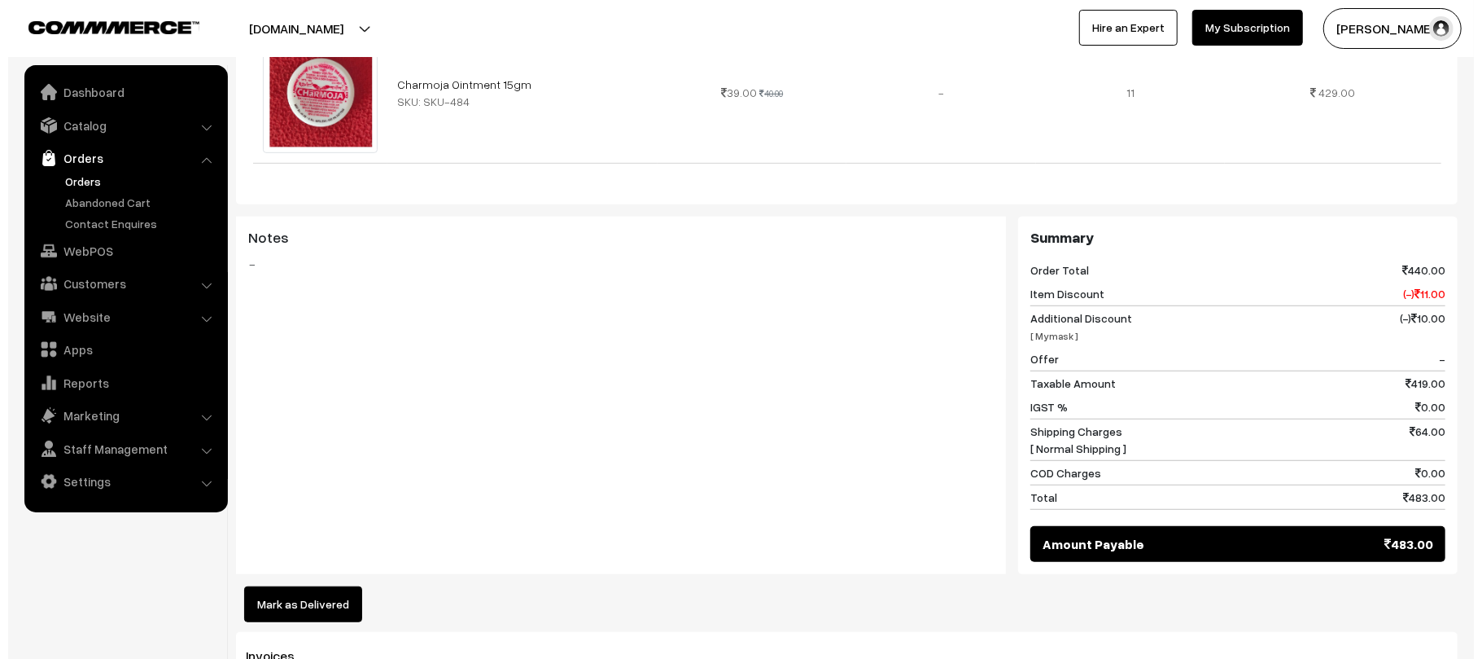
scroll to position [564, 0]
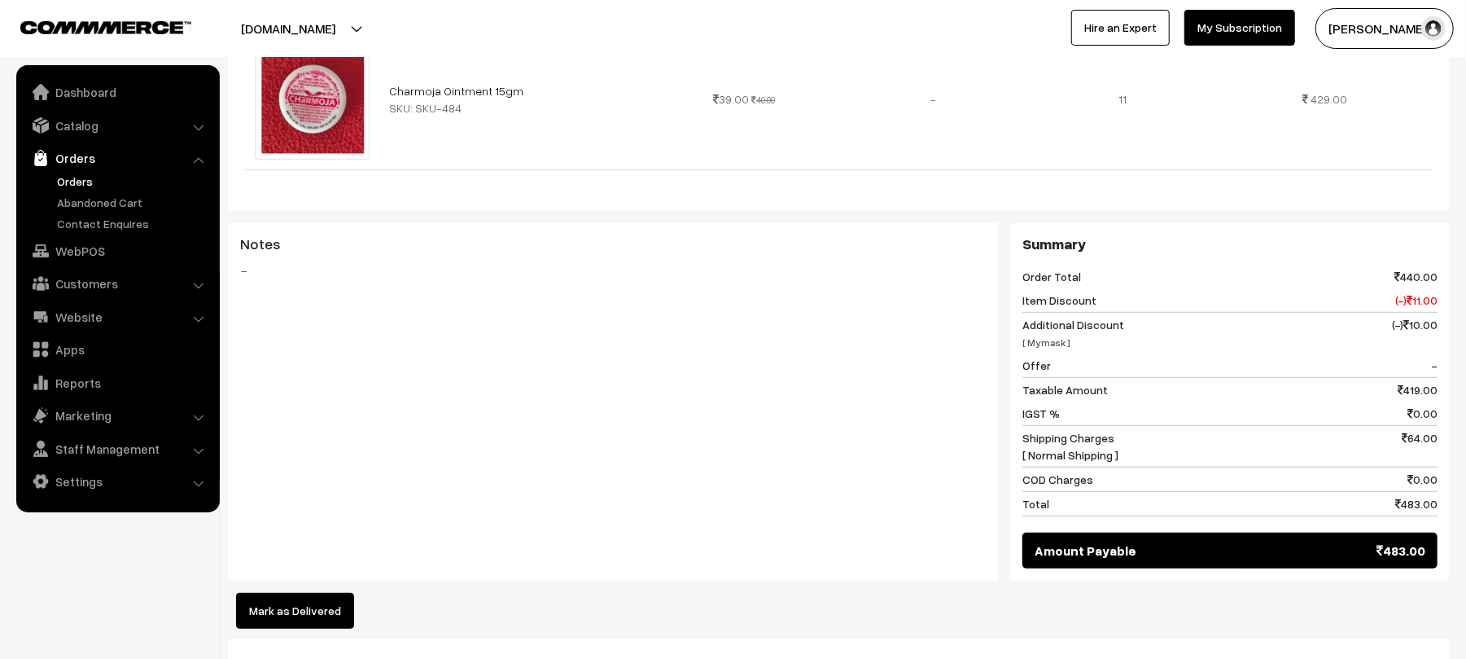
click at [277, 593] on button "Mark as Delivered" at bounding box center [295, 611] width 118 height 36
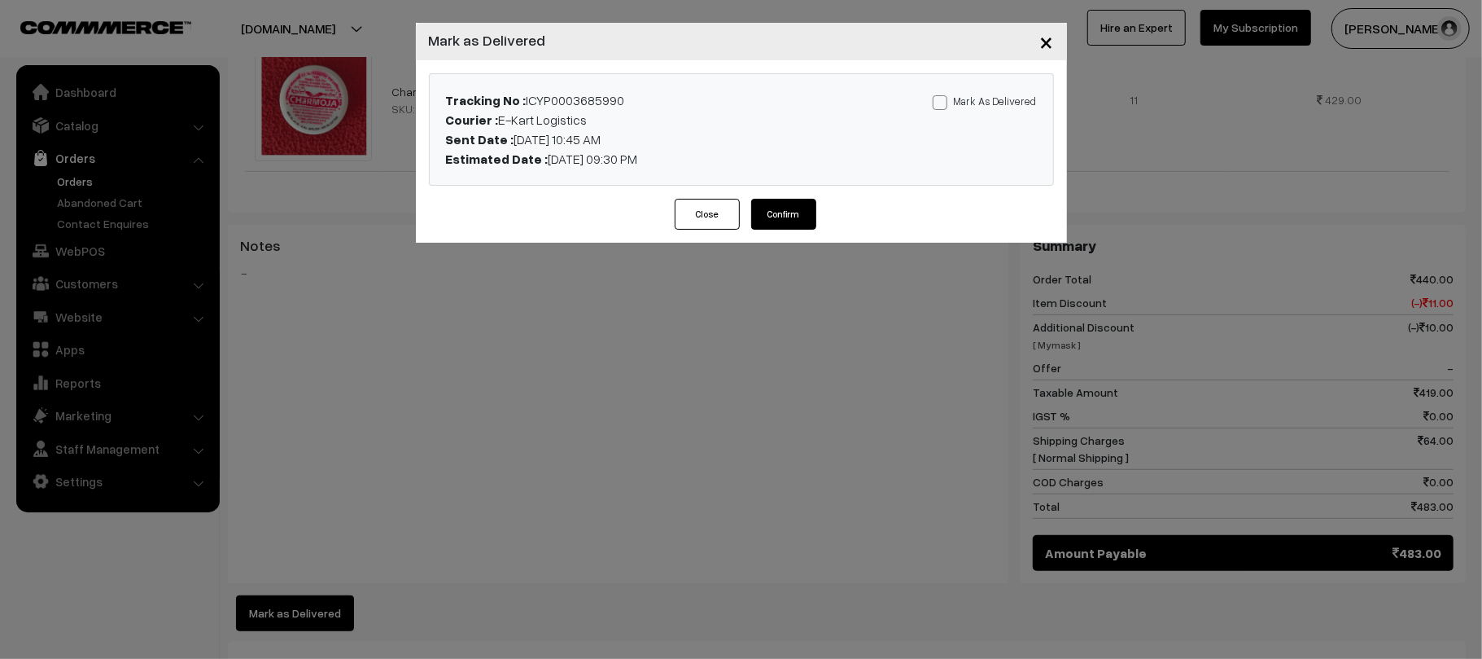
click at [968, 104] on label "Mark As Delivered" at bounding box center [985, 101] width 104 height 18
click at [943, 104] on input "Mark As Delivered" at bounding box center [938, 99] width 11 height 11
checkbox input "true"
click at [783, 220] on button "Confirm" at bounding box center [783, 214] width 65 height 31
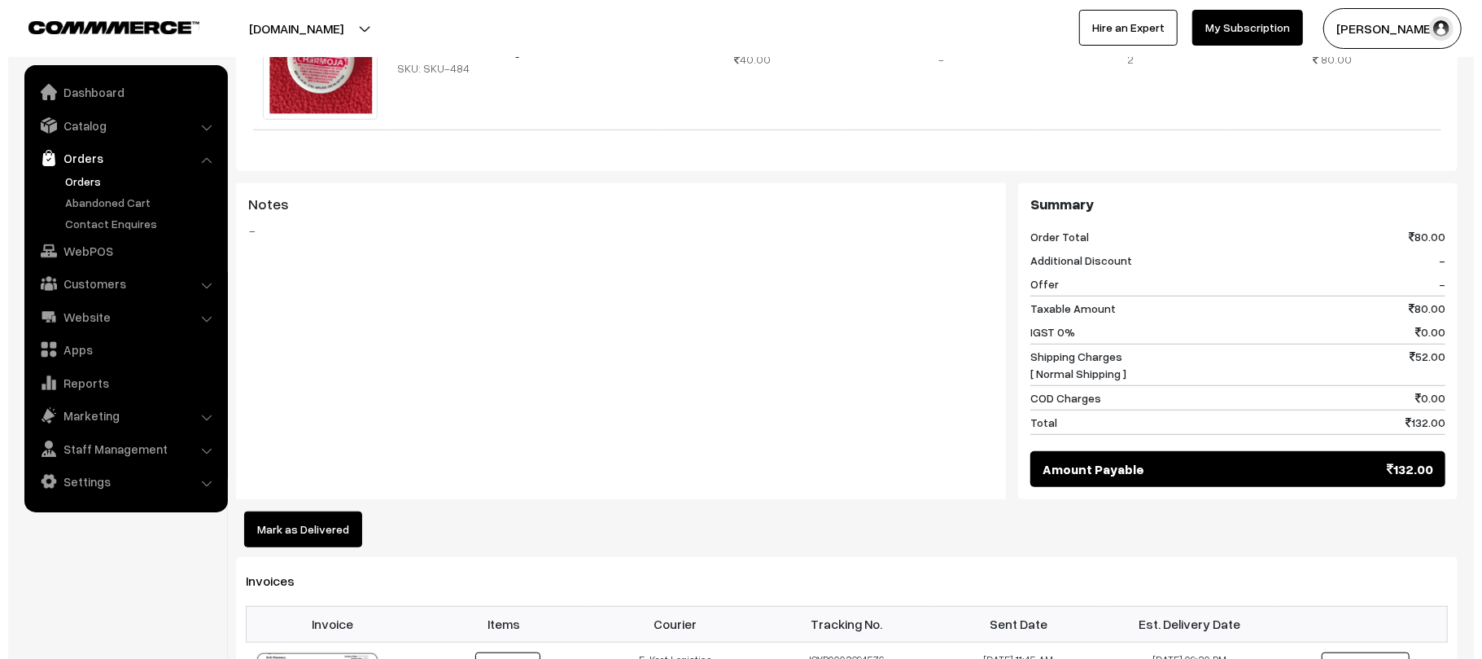
scroll to position [625, 0]
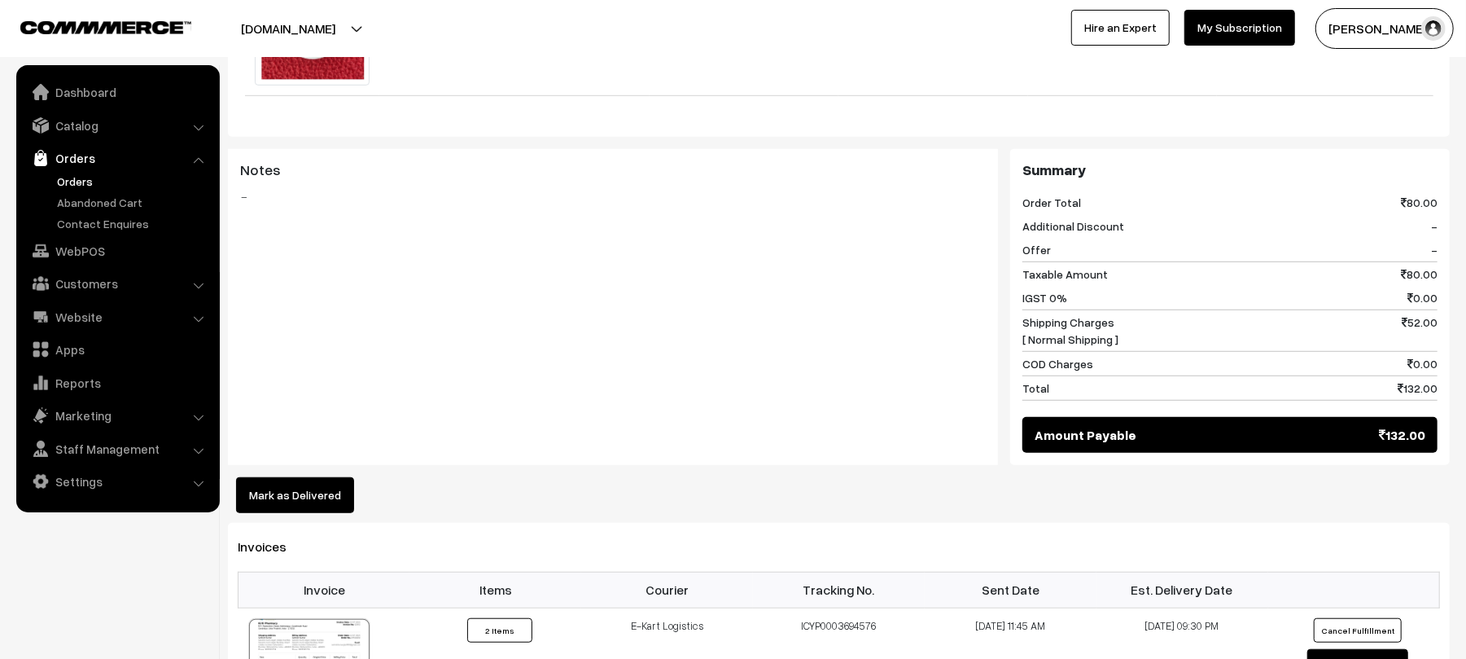
click at [317, 496] on button "Mark as Delivered" at bounding box center [295, 495] width 118 height 36
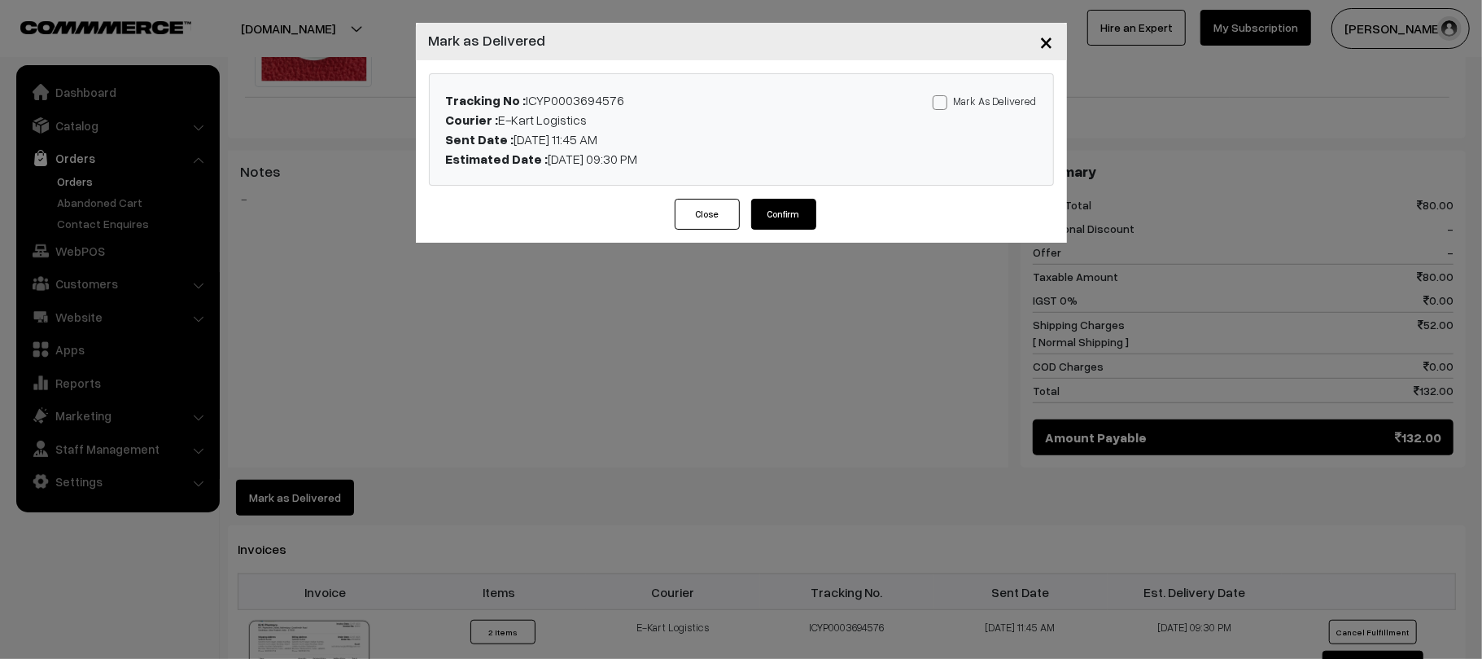
click at [947, 105] on span at bounding box center [940, 102] width 15 height 15
click at [943, 105] on input "Mark As Delivered" at bounding box center [938, 99] width 11 height 11
checkbox input "true"
click at [795, 210] on button "Confirm" at bounding box center [783, 214] width 65 height 31
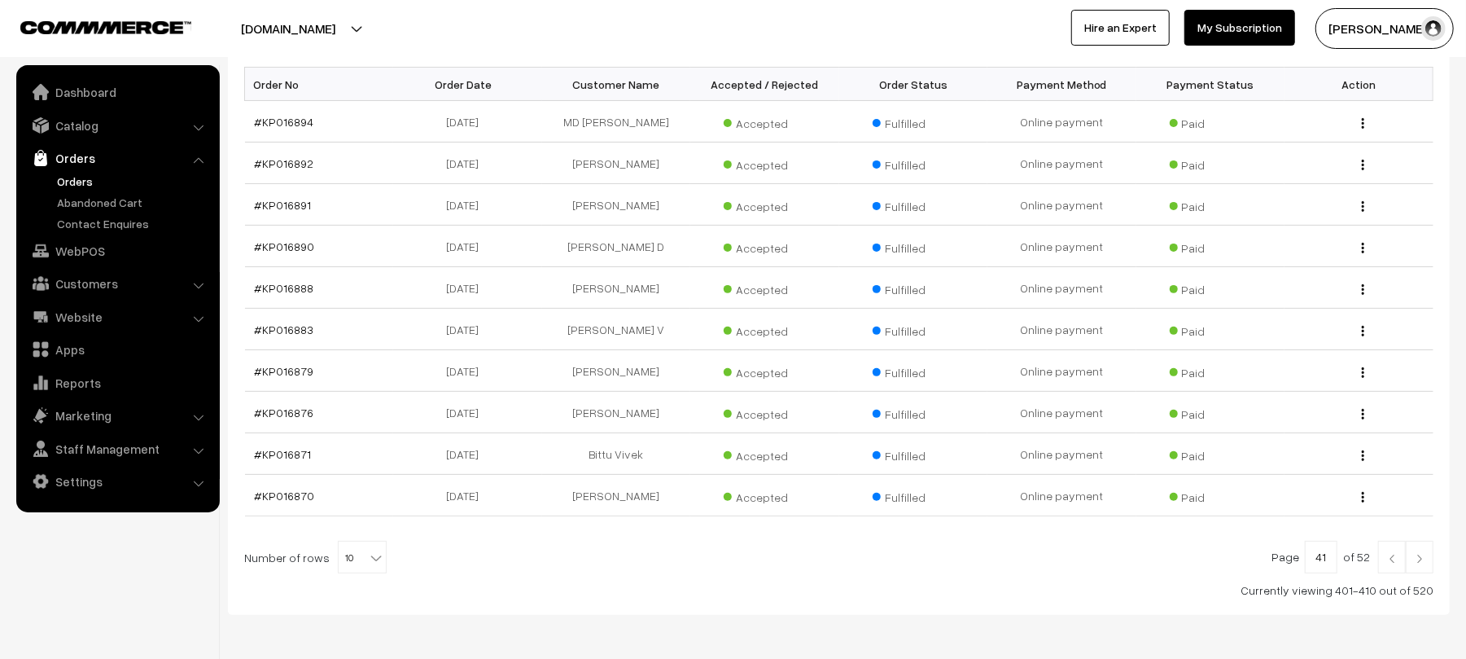
scroll to position [275, 0]
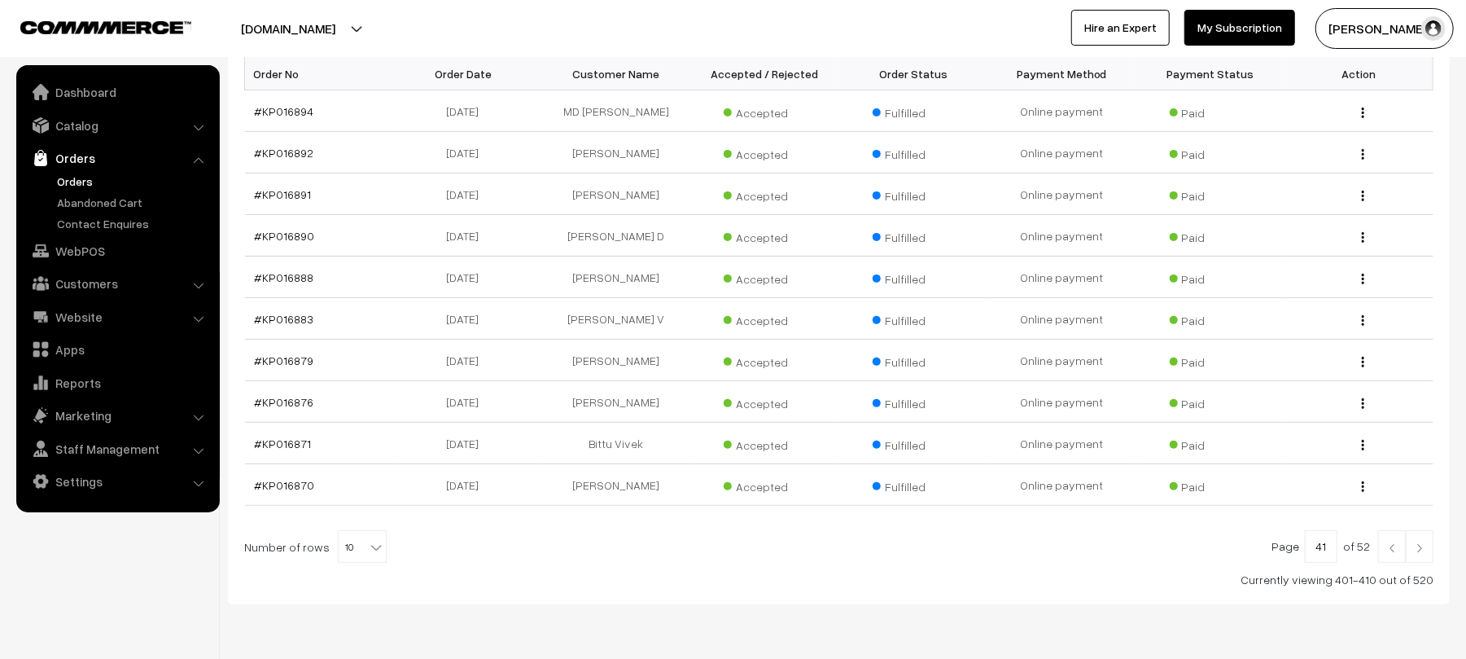
click at [1424, 550] on img at bounding box center [1419, 548] width 15 height 10
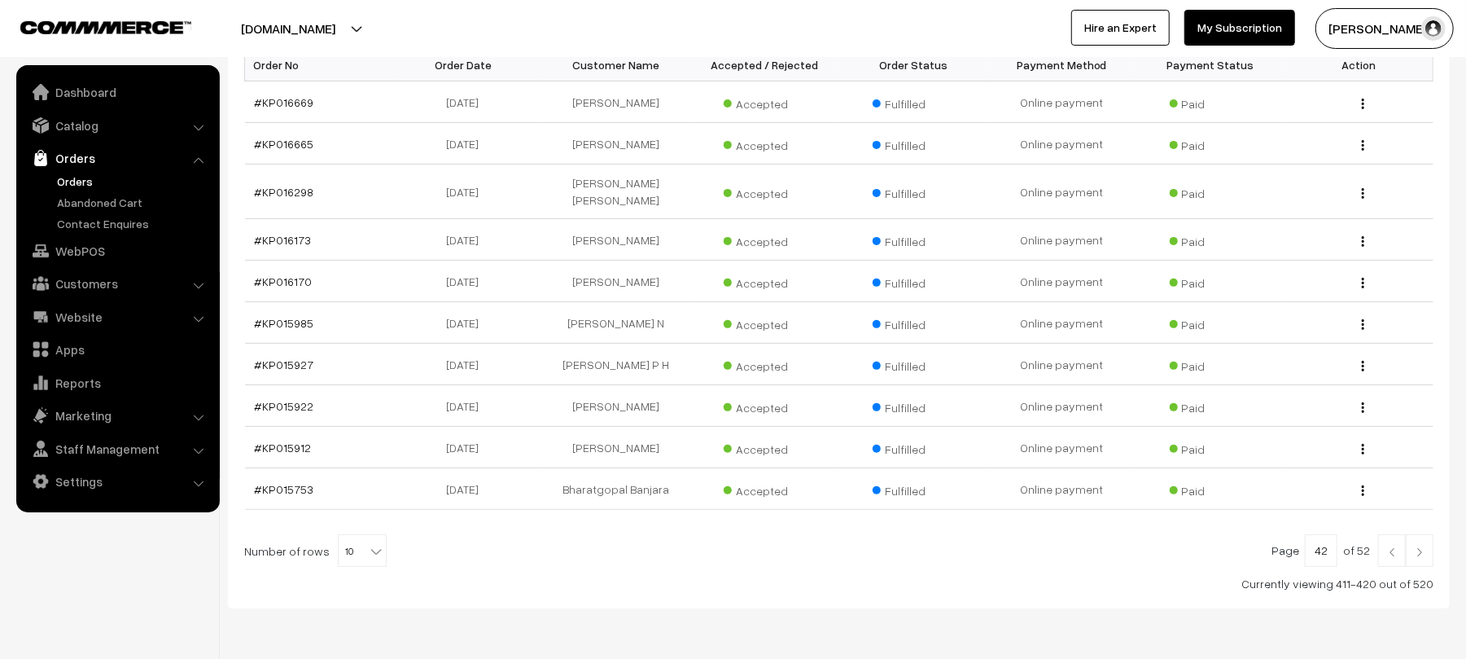
scroll to position [291, 0]
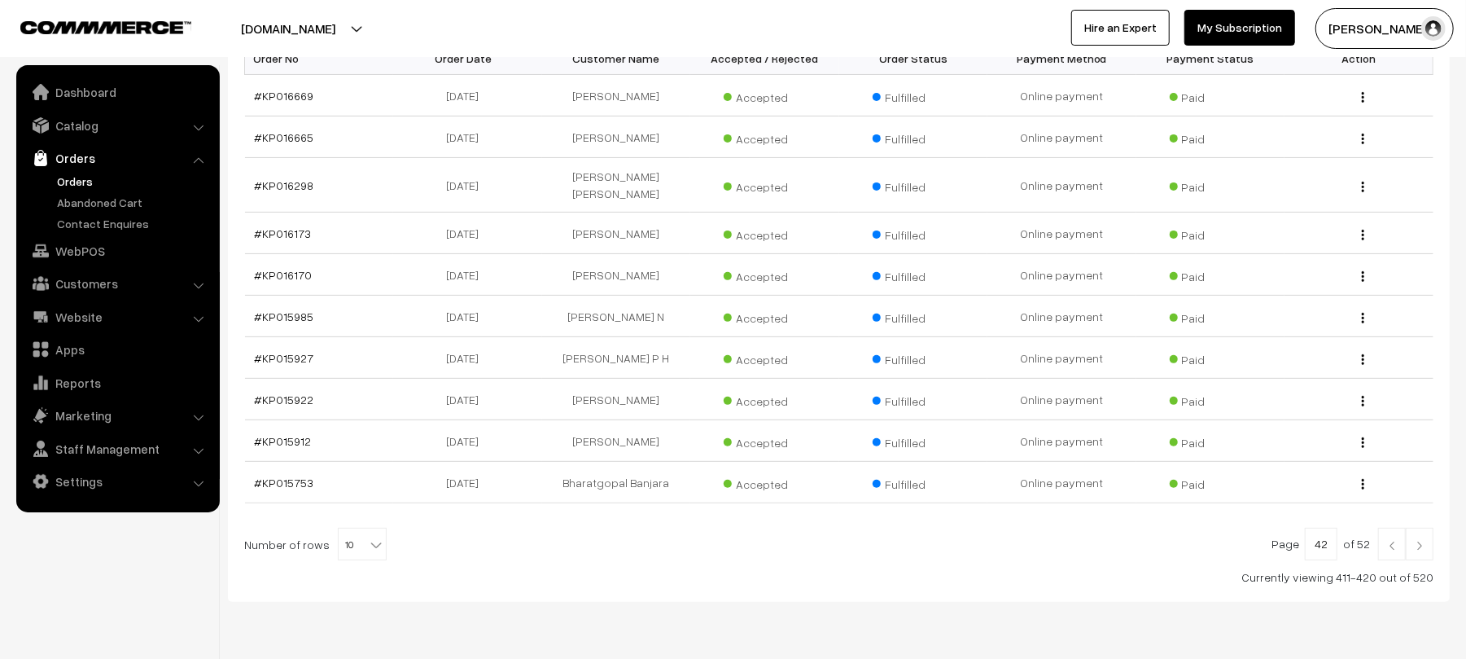
click at [1384, 529] on link at bounding box center [1392, 543] width 28 height 33
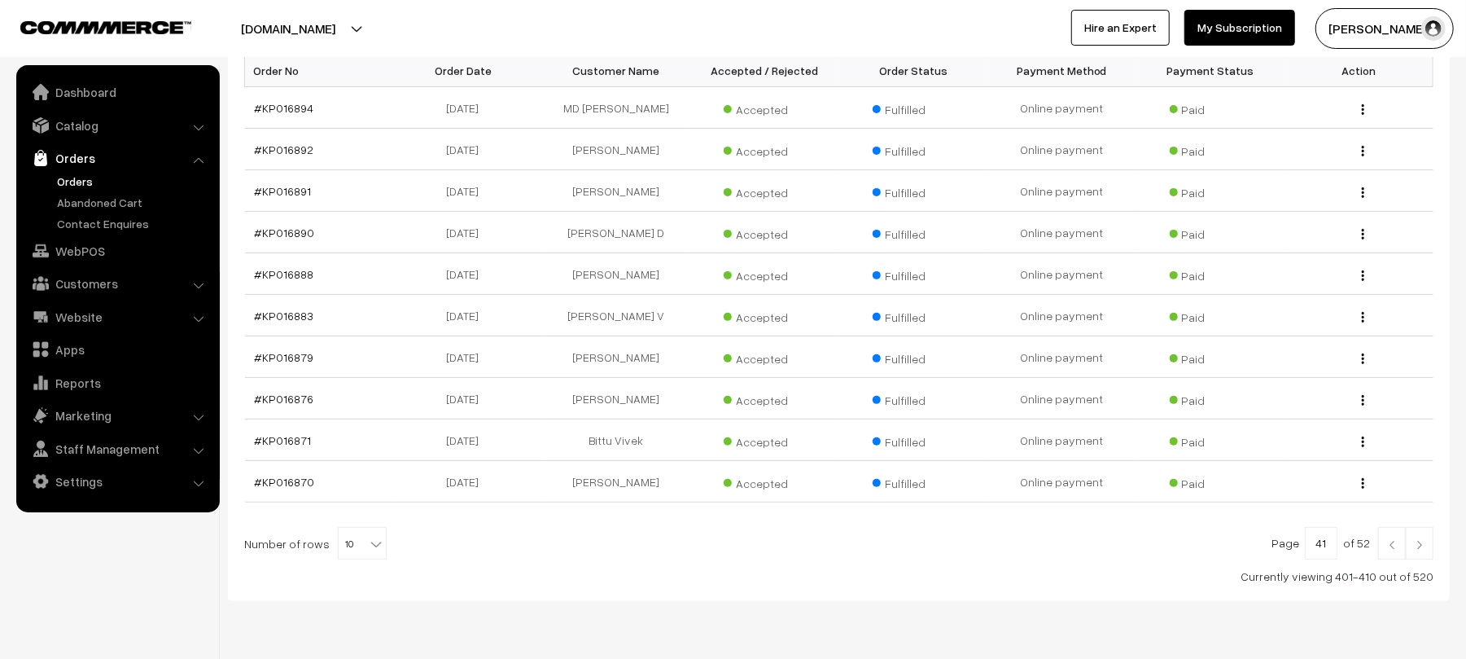
scroll to position [270, 0]
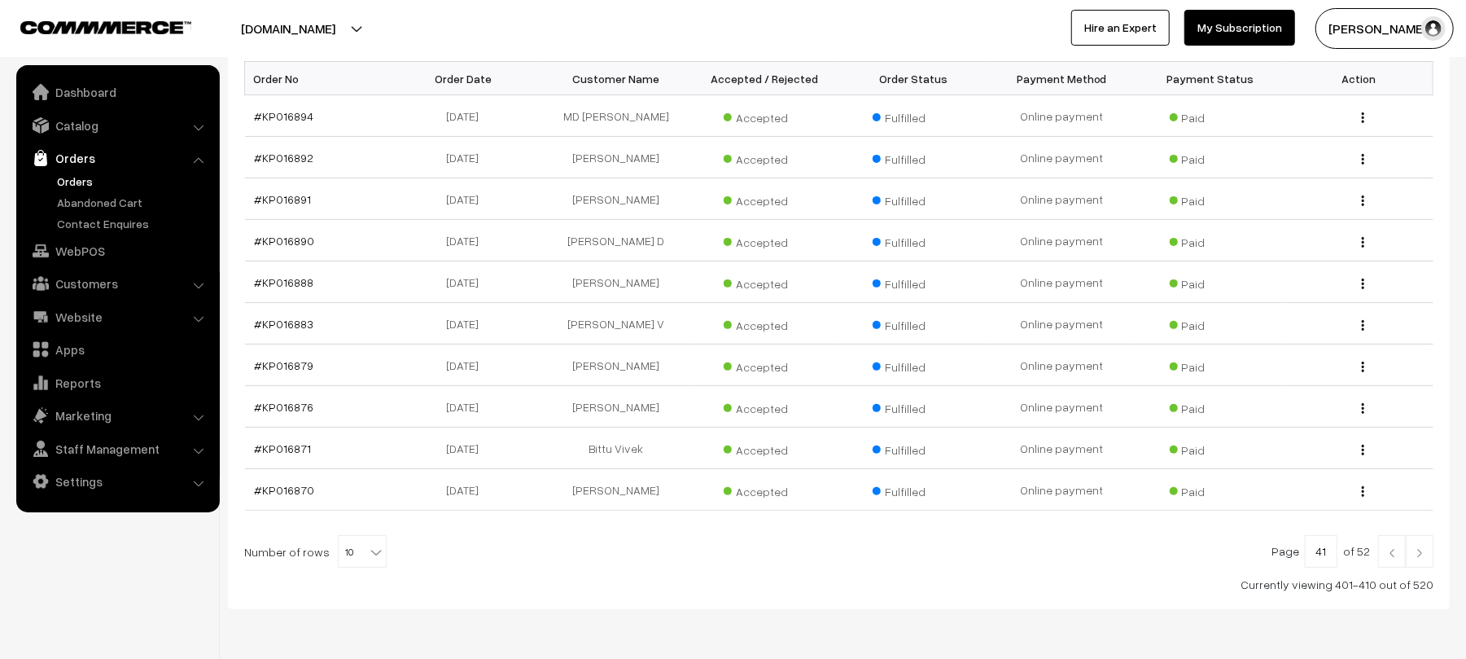
click at [1391, 558] on img at bounding box center [1392, 553] width 15 height 10
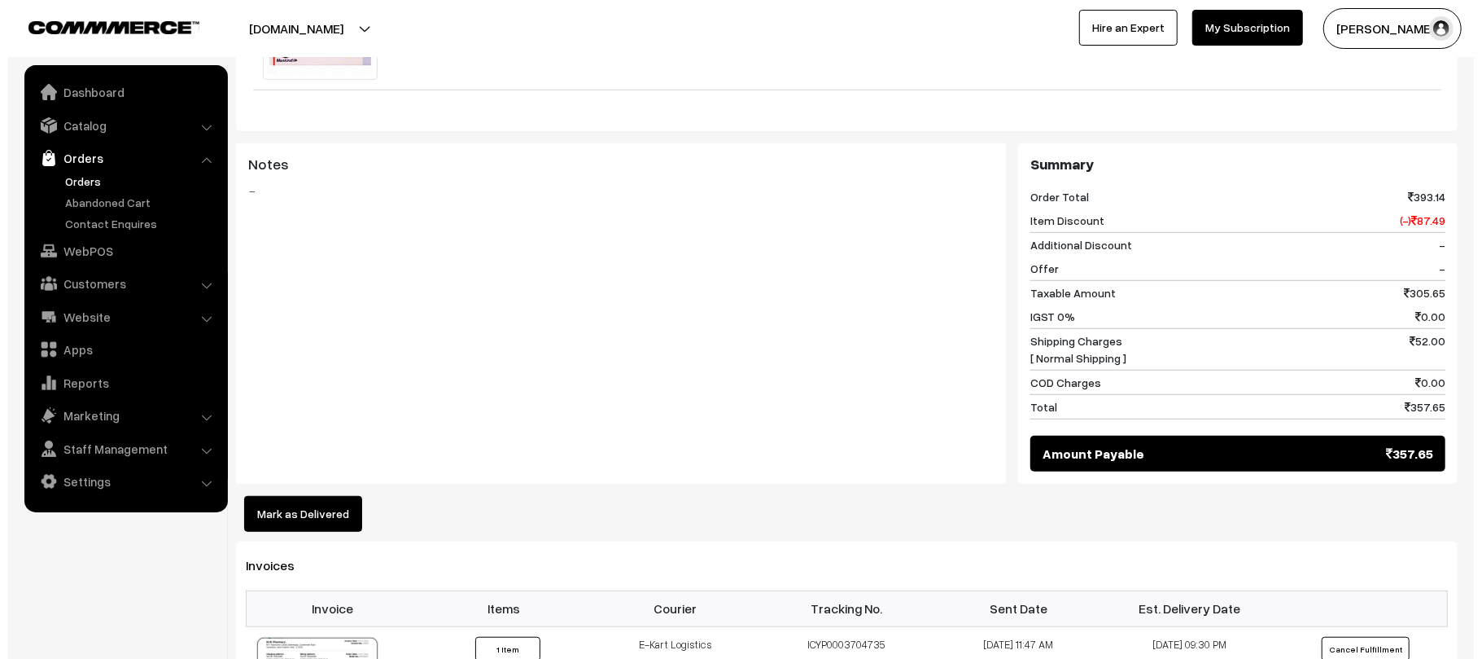
scroll to position [720, 0]
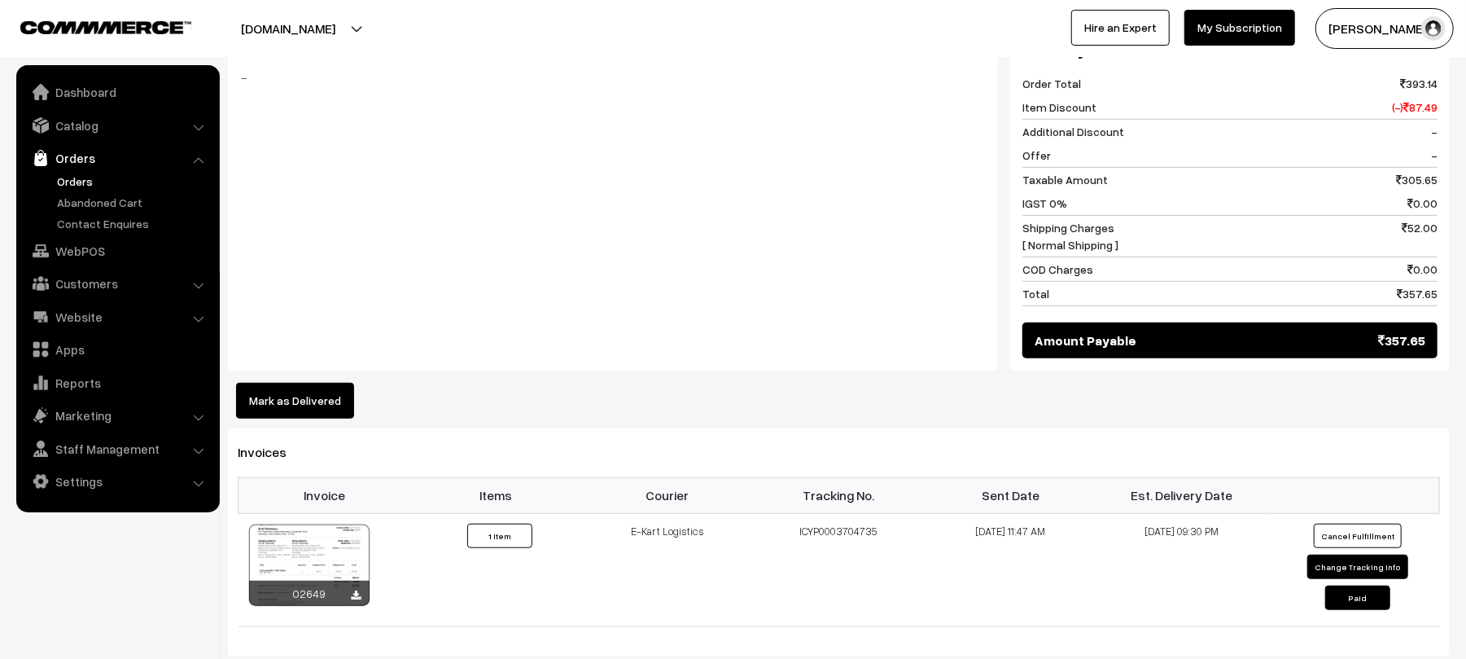
click at [322, 396] on button "Mark as Delivered" at bounding box center [295, 401] width 118 height 36
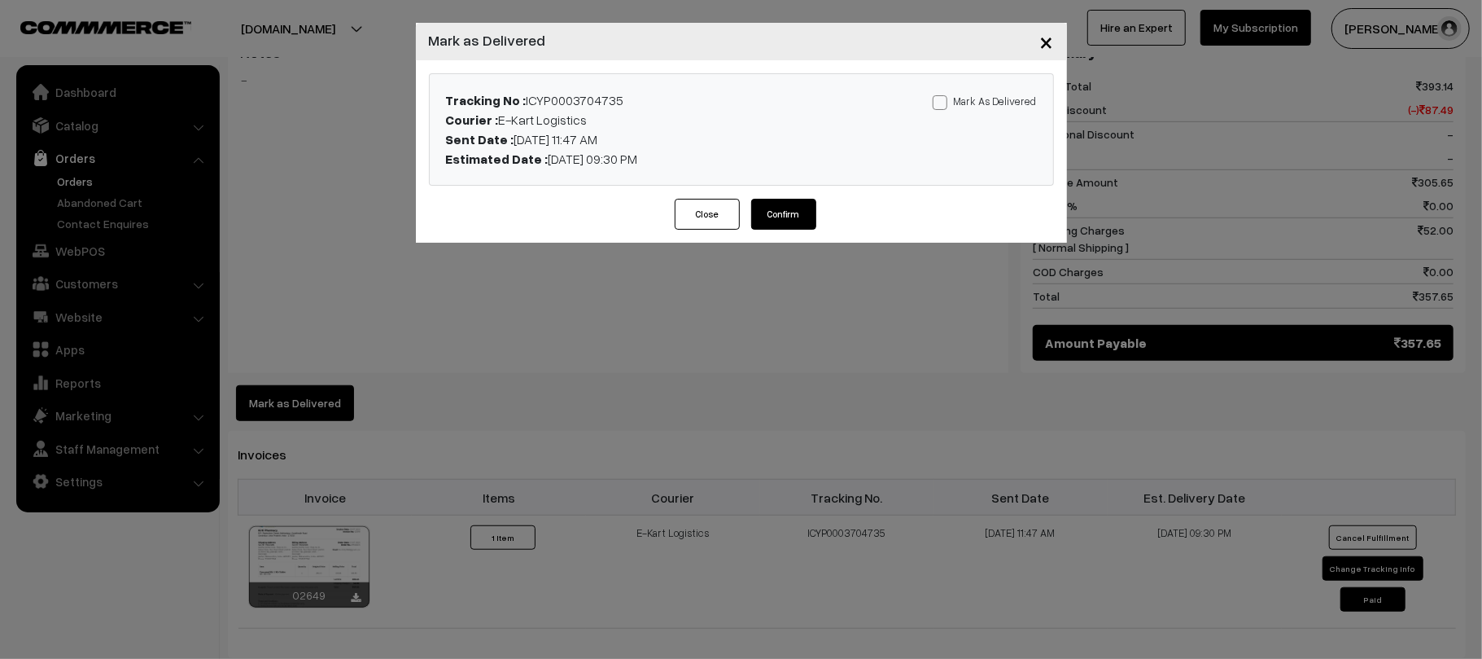
click at [957, 96] on label "Mark As Delivered" at bounding box center [985, 101] width 104 height 18
click at [943, 96] on input "Mark As Delivered" at bounding box center [938, 99] width 11 height 11
checkbox input "true"
click at [780, 218] on button "Confirm" at bounding box center [783, 214] width 65 height 31
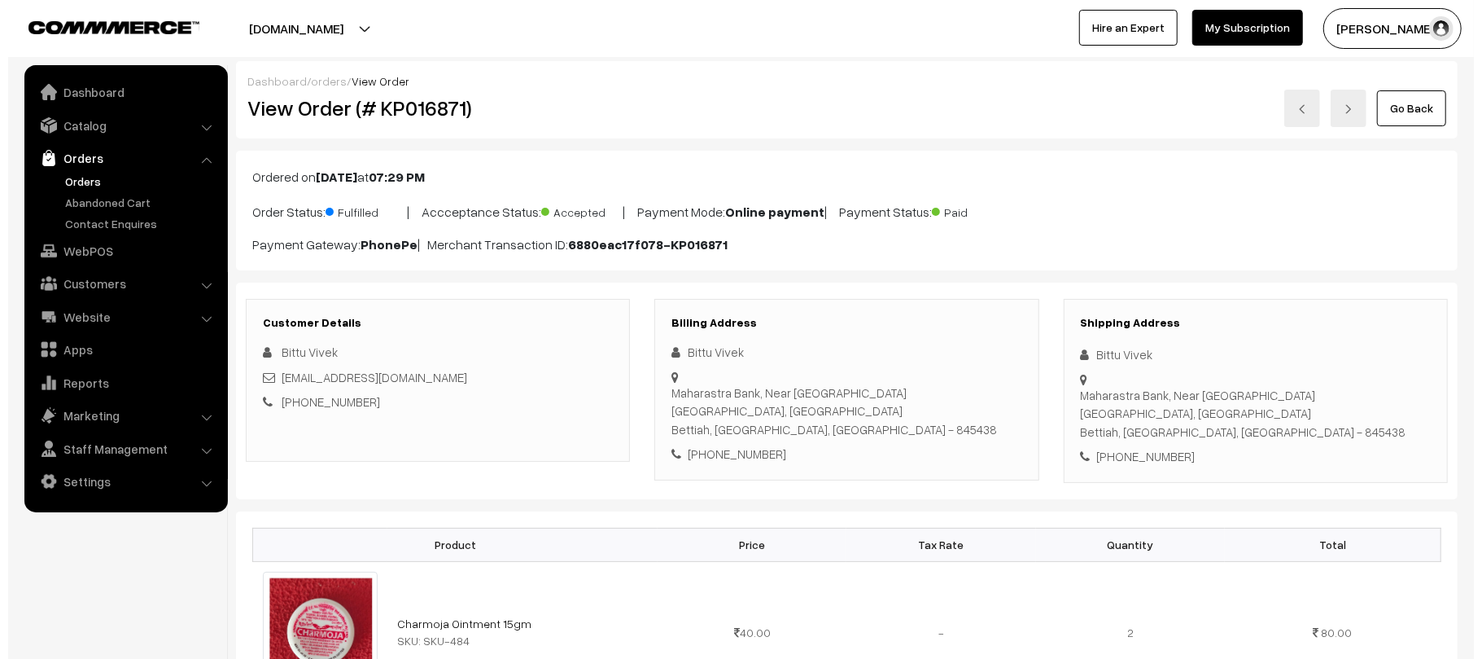
scroll to position [576, 0]
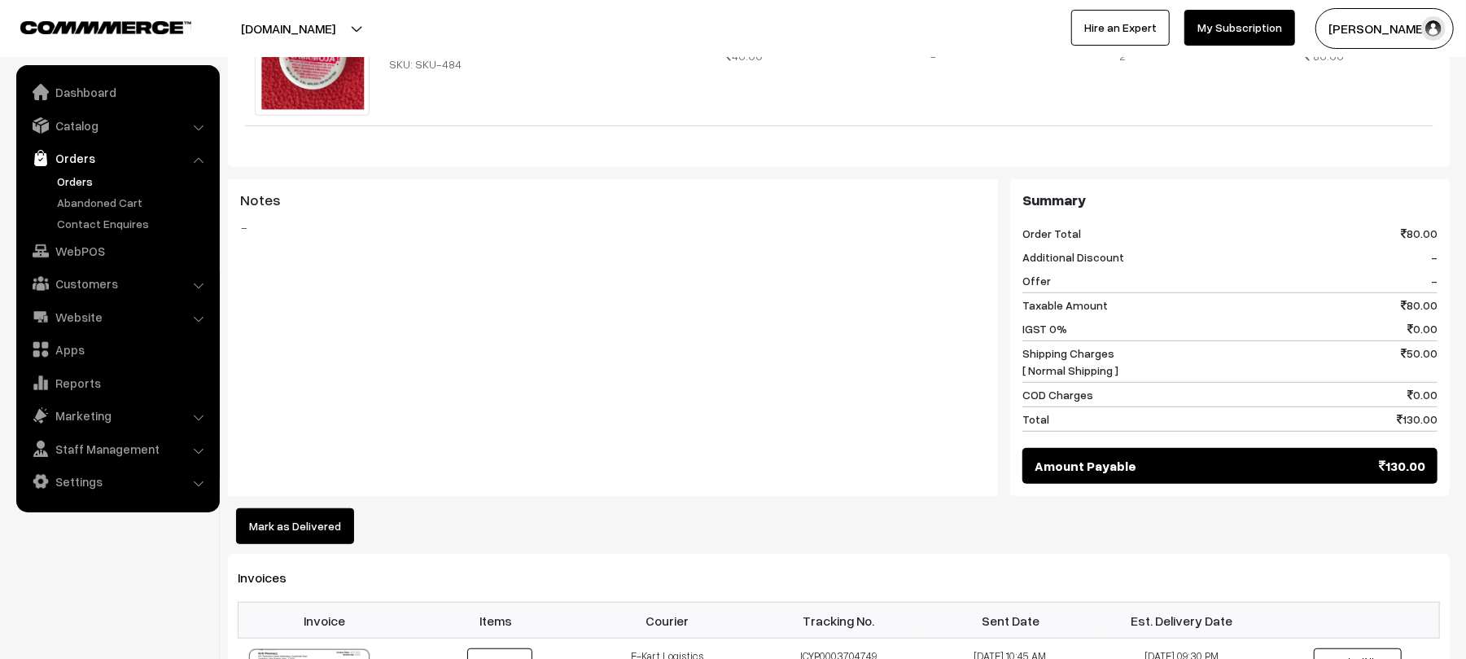
click at [304, 519] on button "Mark as Delivered" at bounding box center [295, 526] width 118 height 36
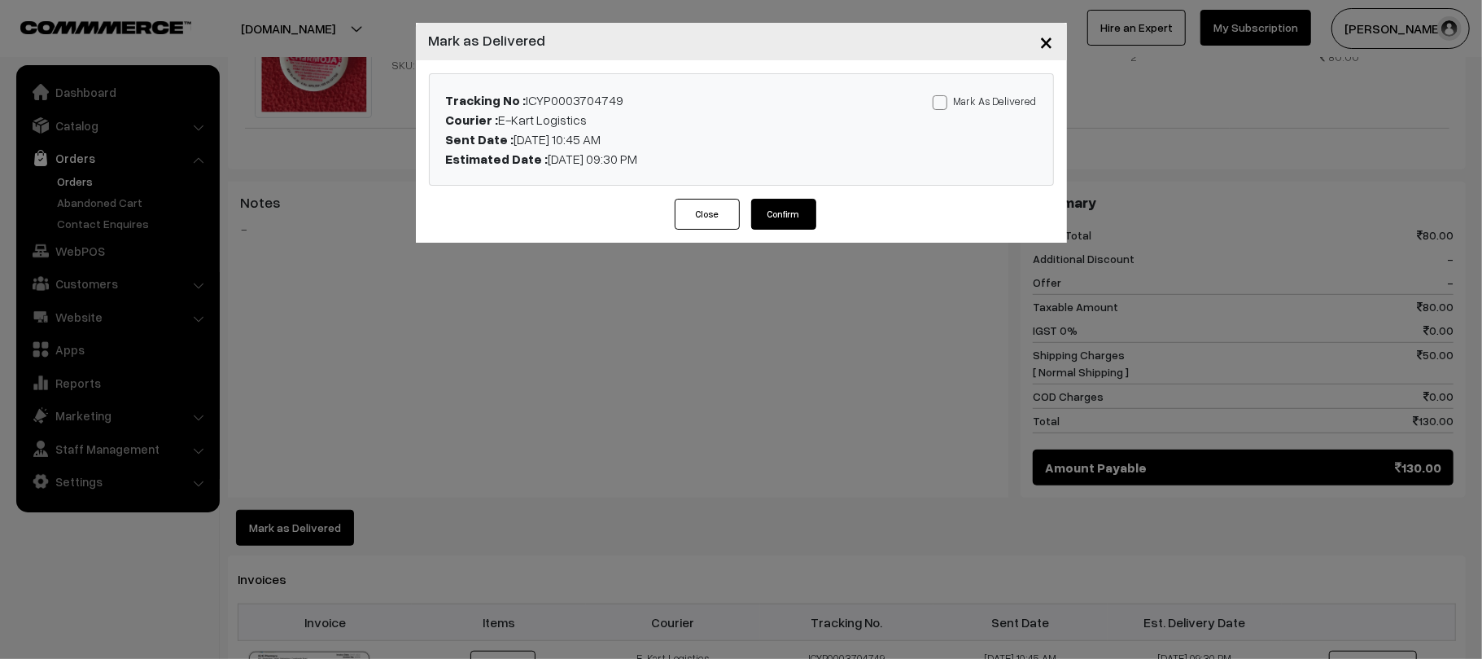
click at [968, 93] on label "Mark As Delivered" at bounding box center [985, 101] width 104 height 18
click at [943, 94] on input "Mark As Delivered" at bounding box center [938, 99] width 11 height 11
checkbox input "true"
click at [785, 216] on button "Confirm" at bounding box center [783, 214] width 65 height 31
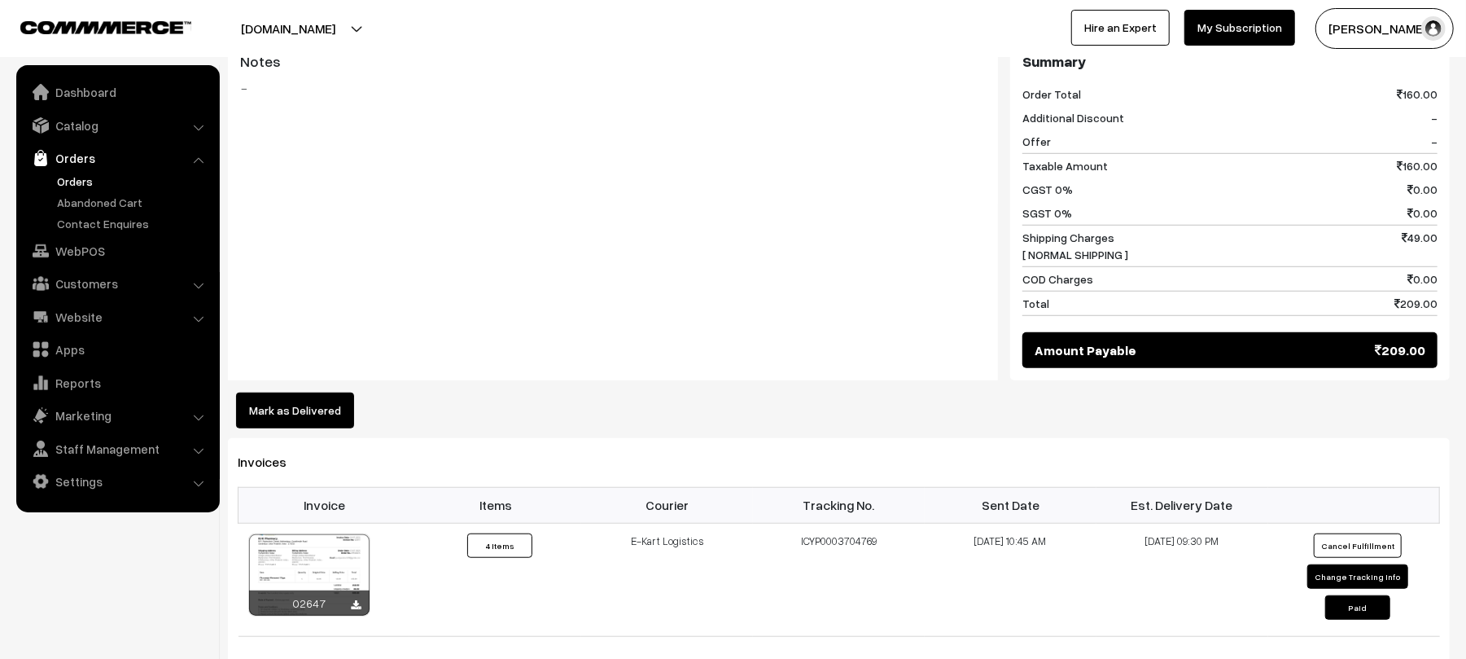
scroll to position [764, 0]
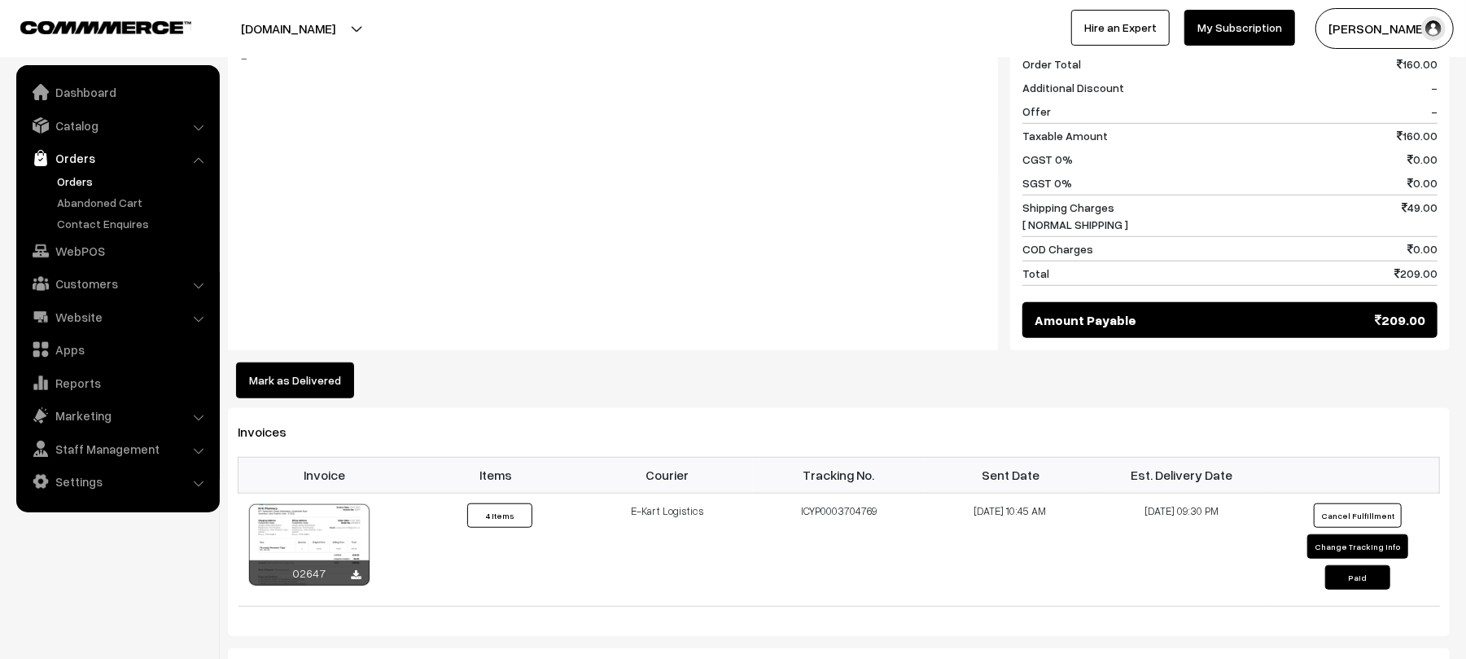
click at [294, 362] on button "Mark as Delivered" at bounding box center [295, 380] width 118 height 36
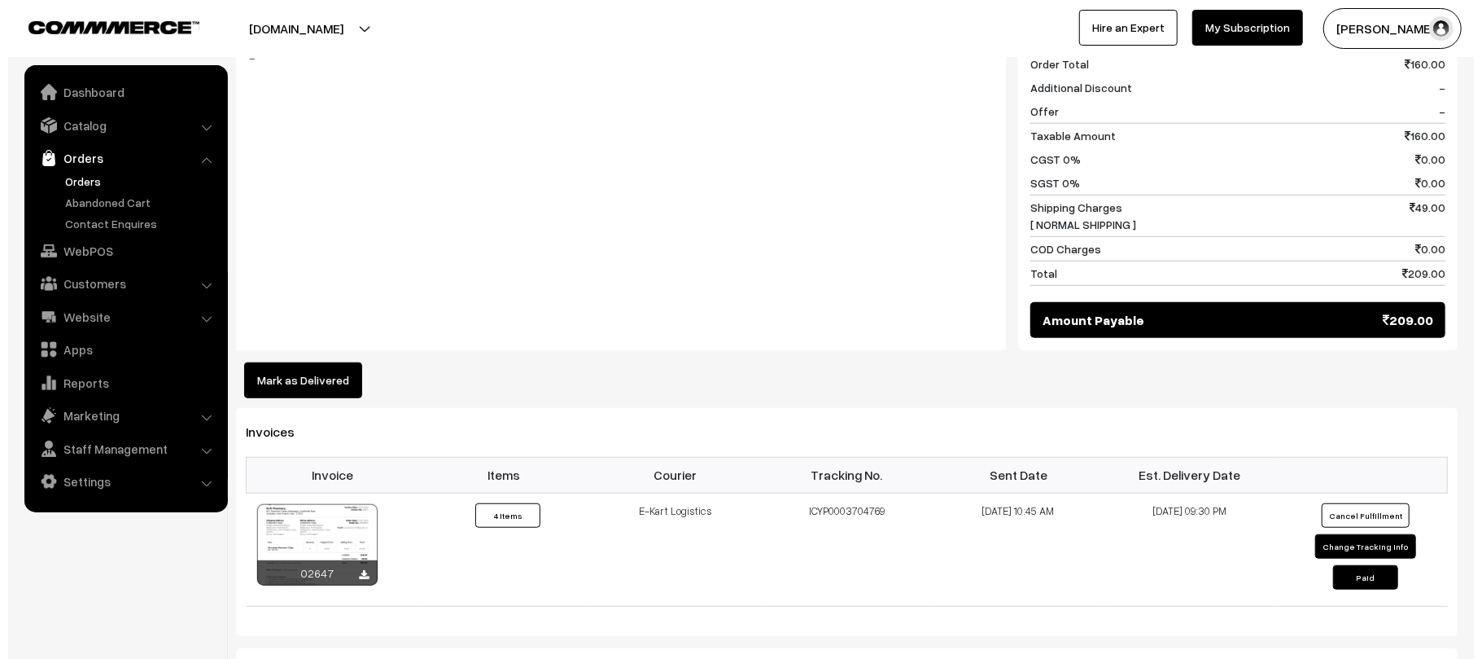
scroll to position [766, 0]
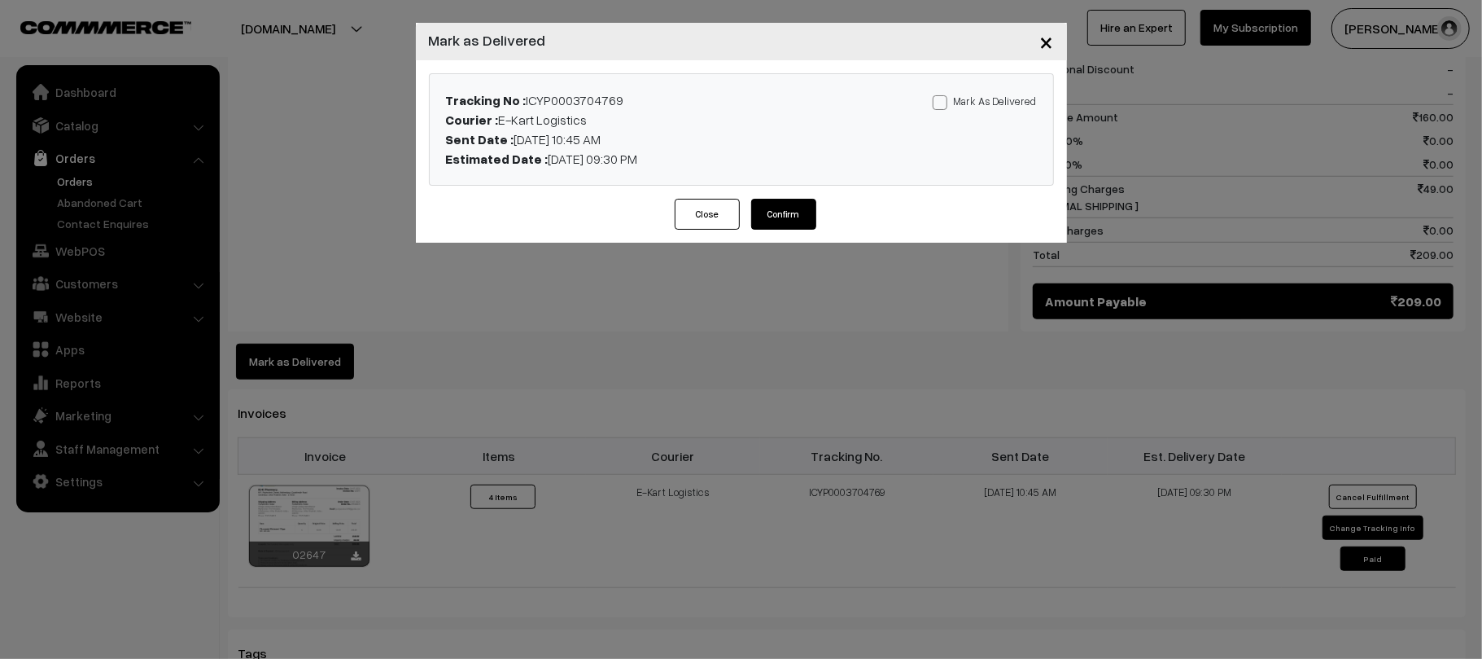
click at [998, 105] on label "Mark As Delivered" at bounding box center [985, 101] width 104 height 18
click at [943, 105] on input "Mark As Delivered" at bounding box center [938, 99] width 11 height 11
checkbox input "true"
click at [796, 221] on button "Confirm" at bounding box center [783, 214] width 65 height 31
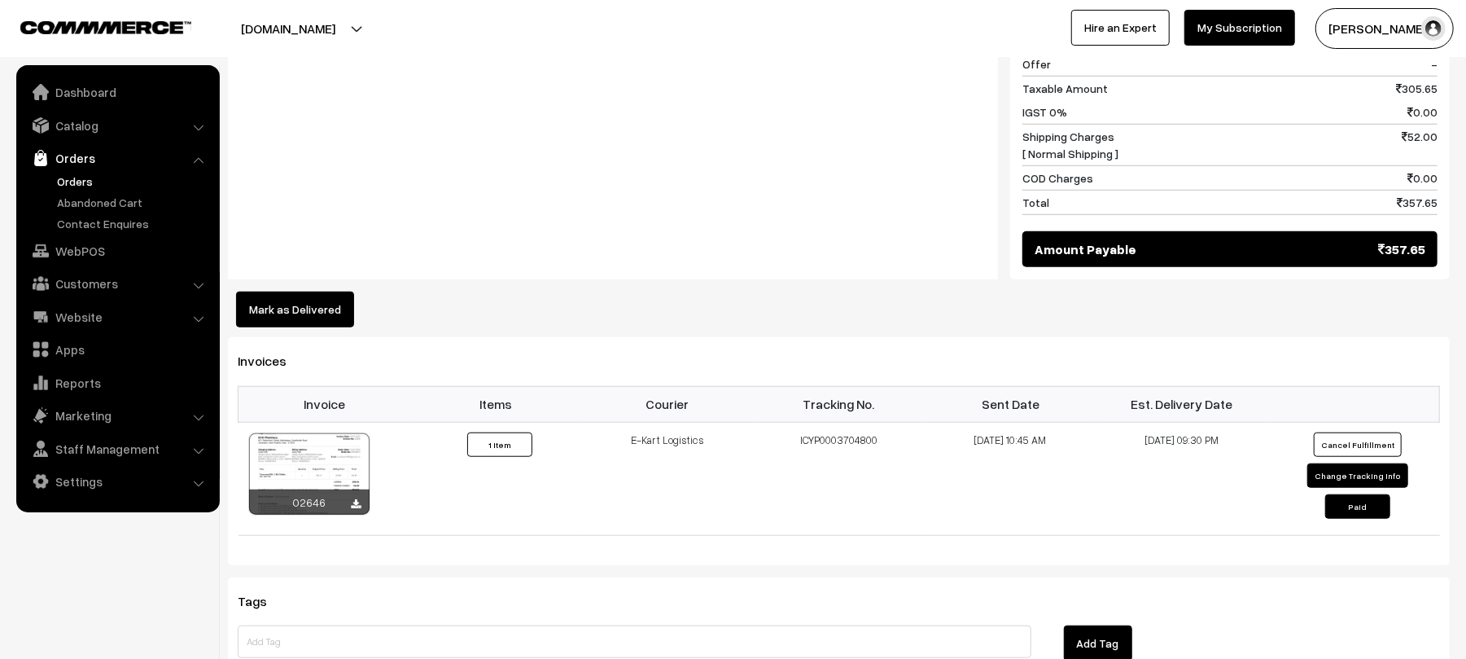
scroll to position [845, 0]
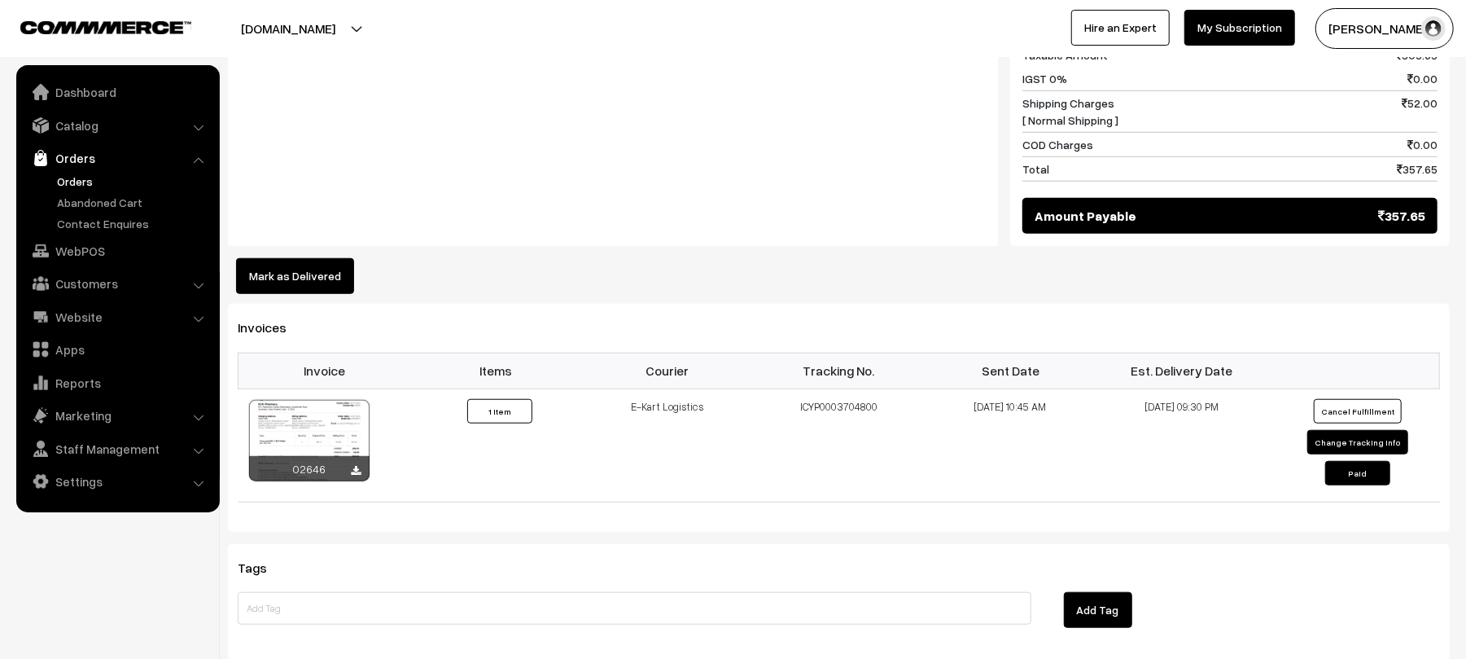
click at [288, 278] on div "Dashboard / orders / View Order View Order (# KP016879) Go Back Ordered on Jul …" at bounding box center [839, 78] width 1222 height 1724
click at [288, 275] on button "Mark as Delivered" at bounding box center [295, 276] width 118 height 36
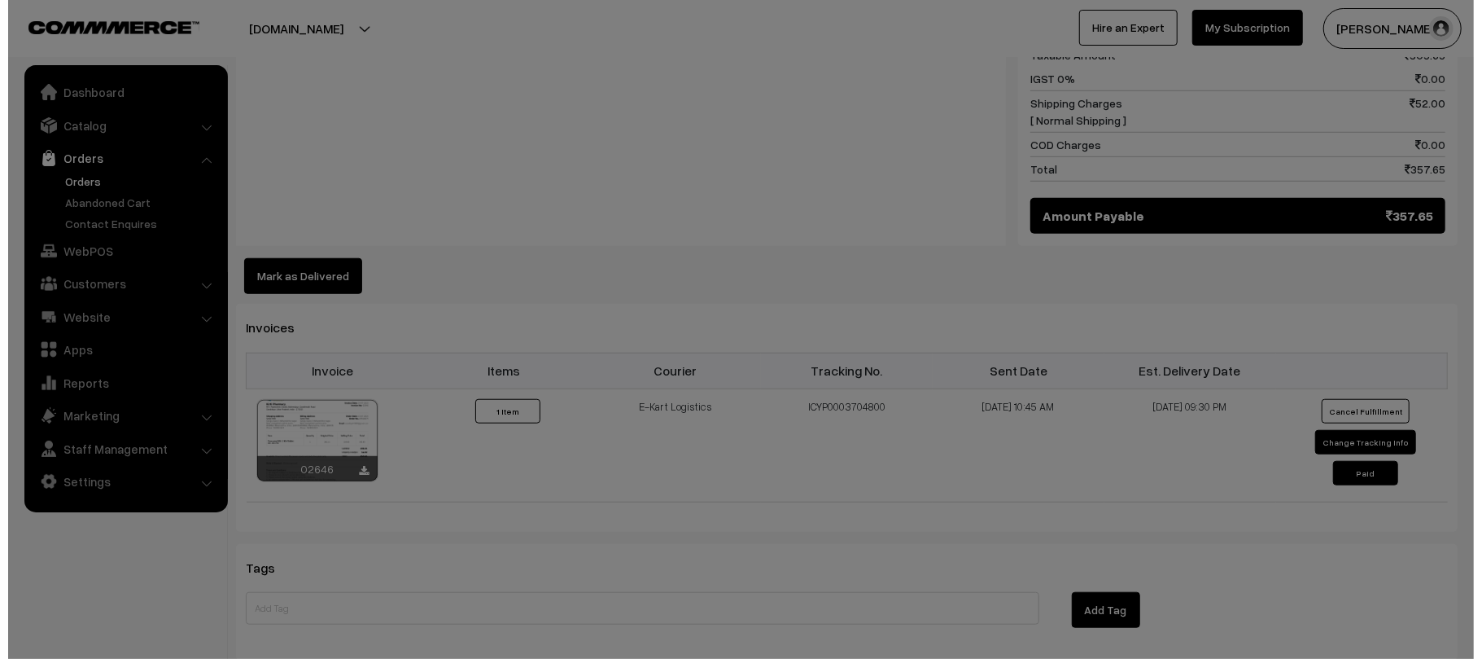
scroll to position [847, 0]
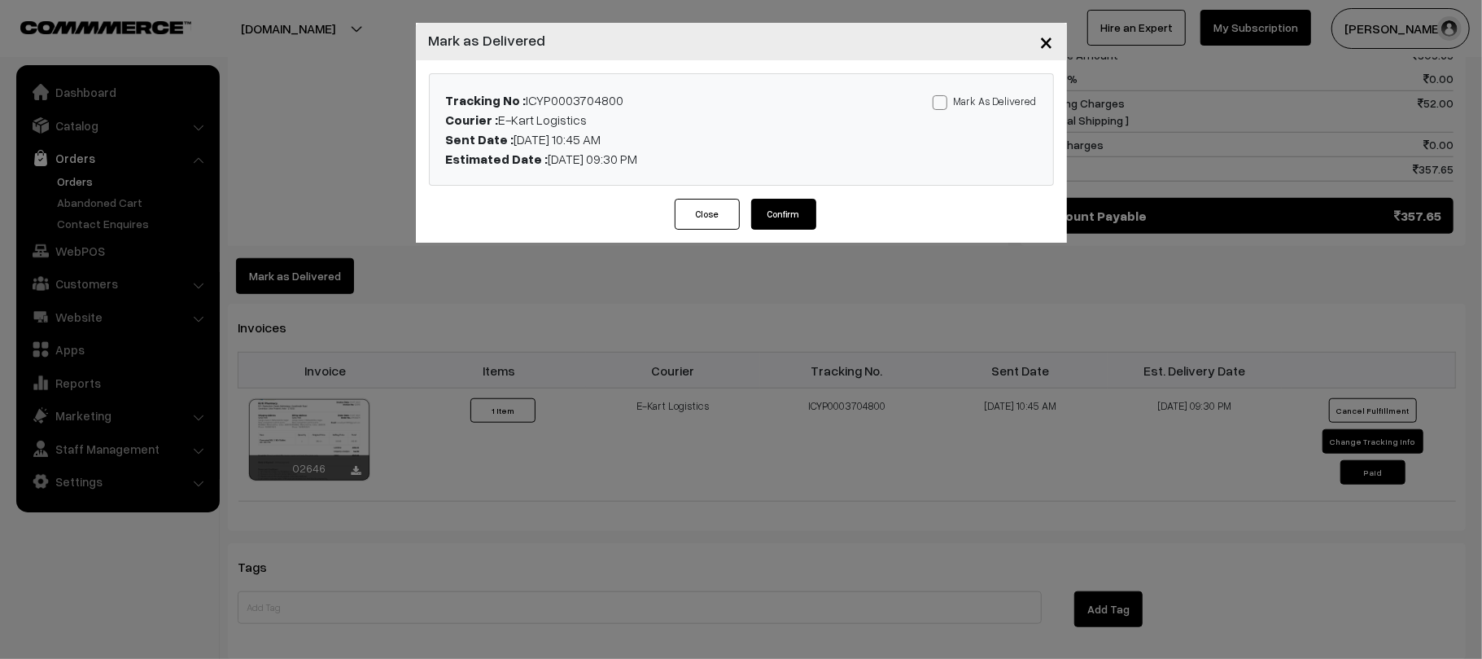
click at [962, 98] on label "Mark As Delivered" at bounding box center [985, 101] width 104 height 18
click at [943, 98] on input "Mark As Delivered" at bounding box center [938, 99] width 11 height 11
checkbox input "true"
click at [768, 207] on button "Confirm" at bounding box center [783, 214] width 65 height 31
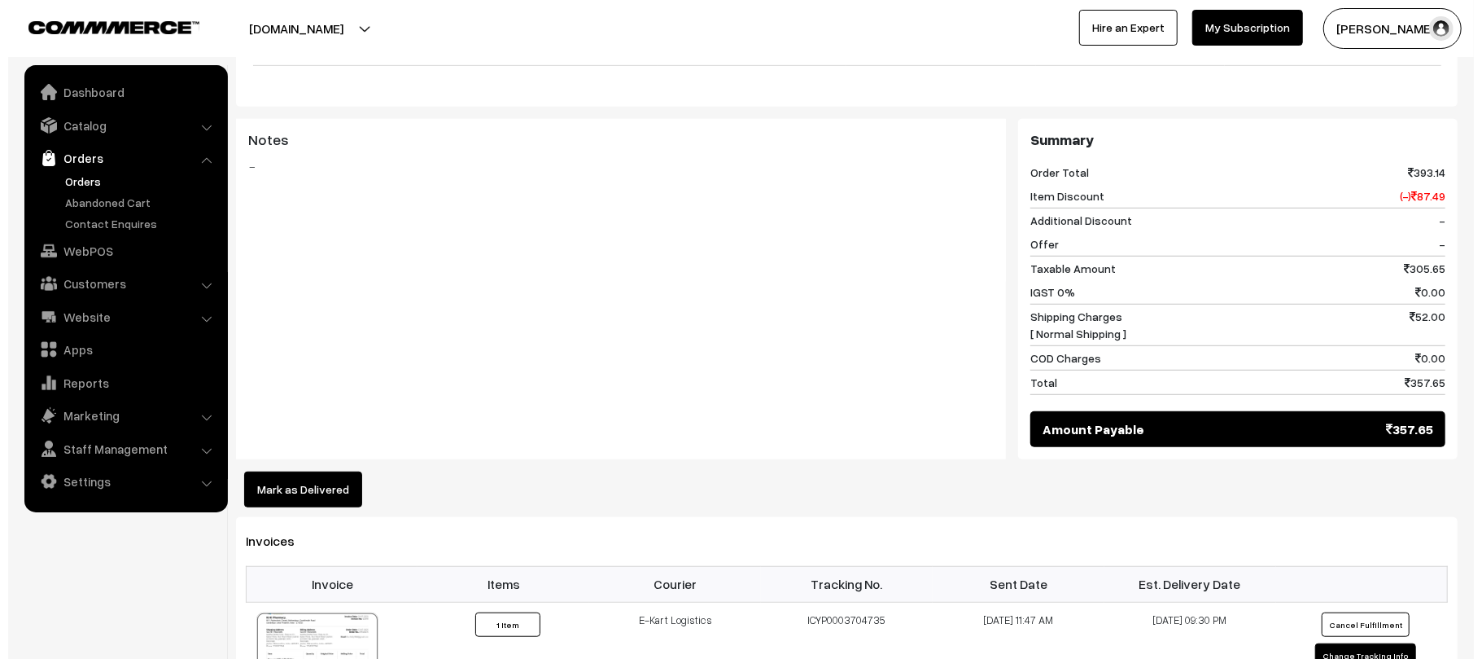
scroll to position [654, 0]
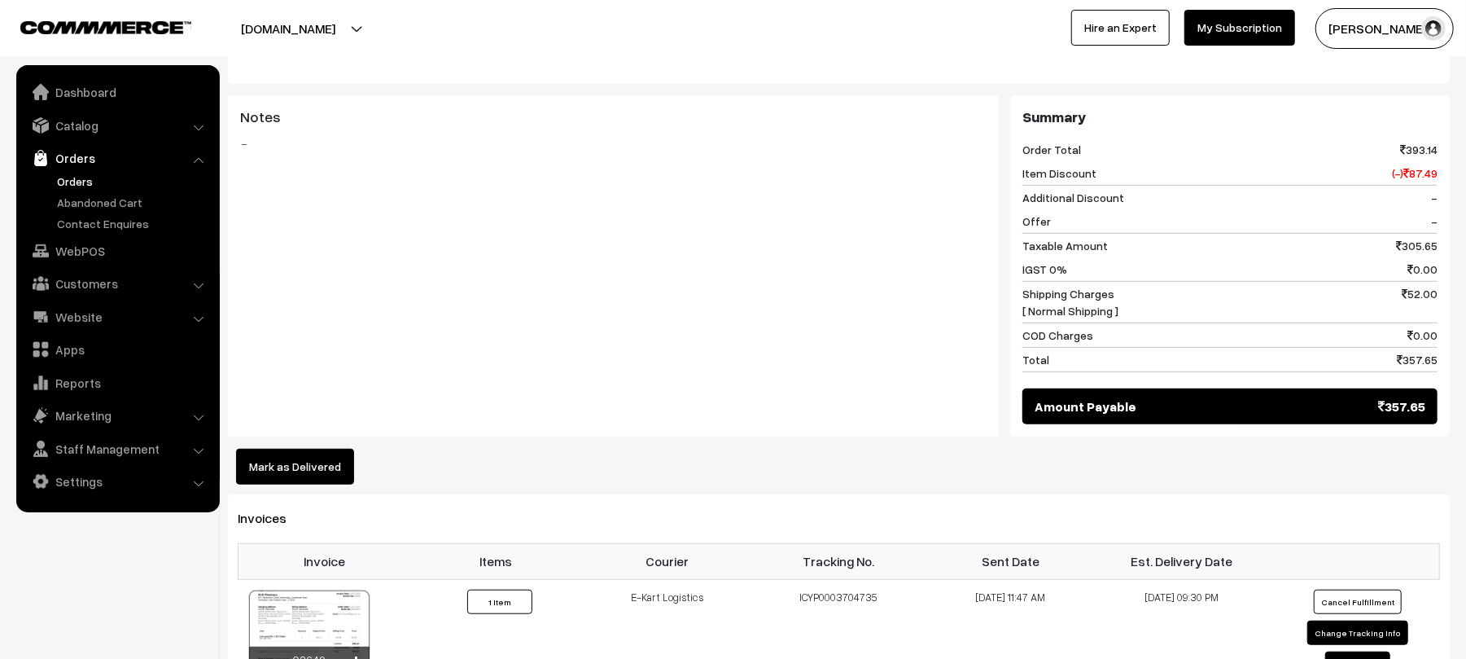
click at [332, 461] on button "Mark as Delivered" at bounding box center [295, 467] width 118 height 36
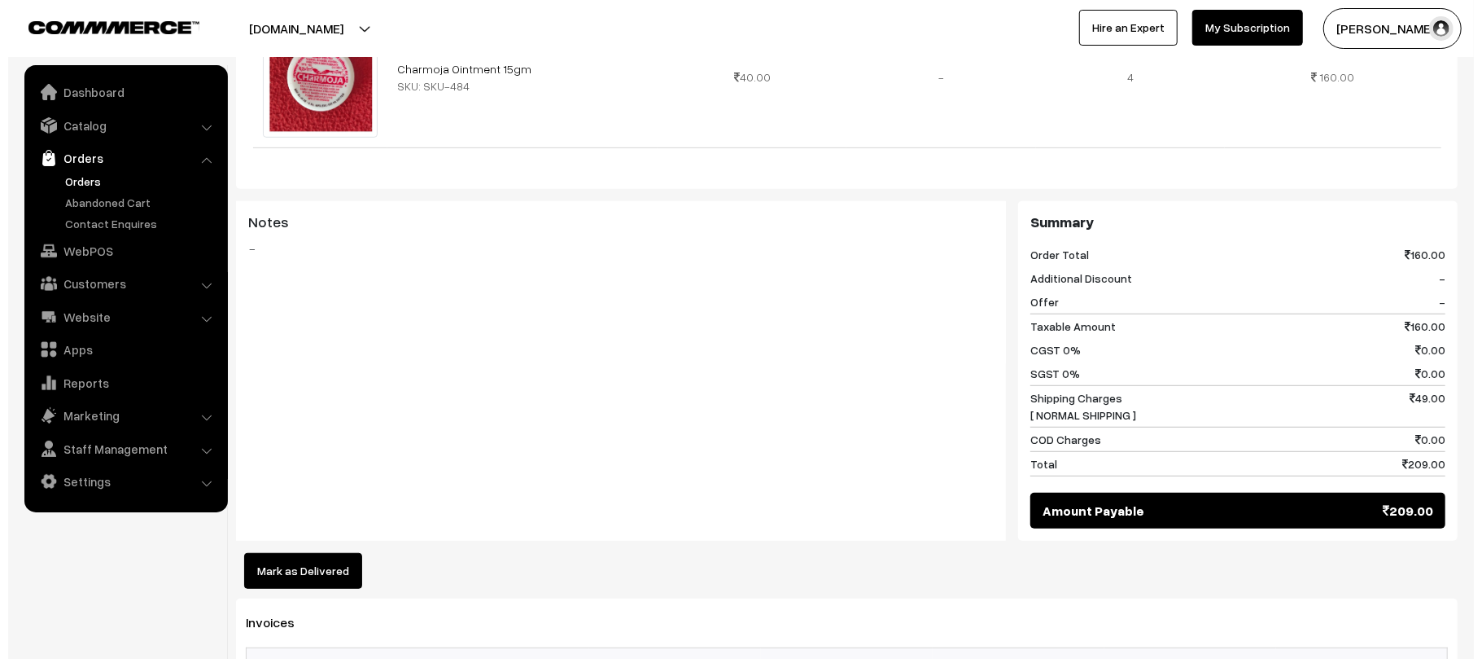
scroll to position [596, 0]
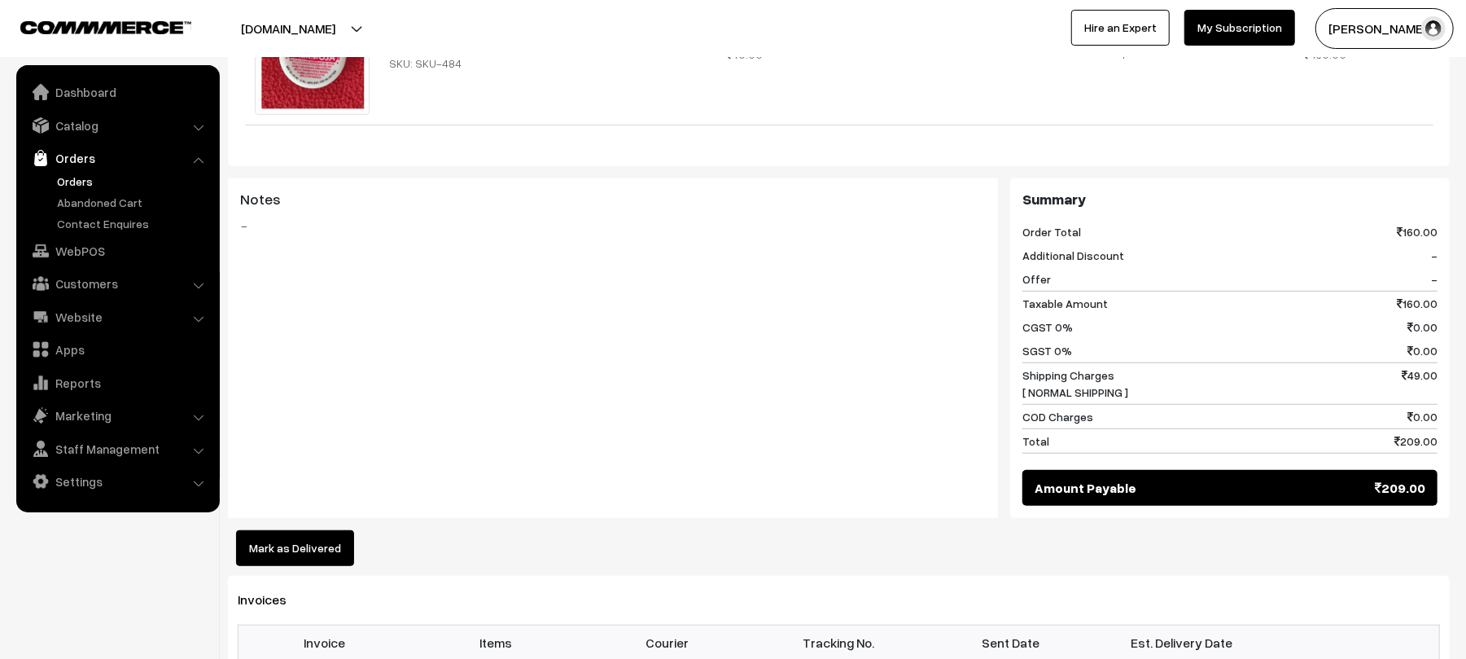
click at [333, 530] on button "Mark as Delivered" at bounding box center [295, 548] width 118 height 36
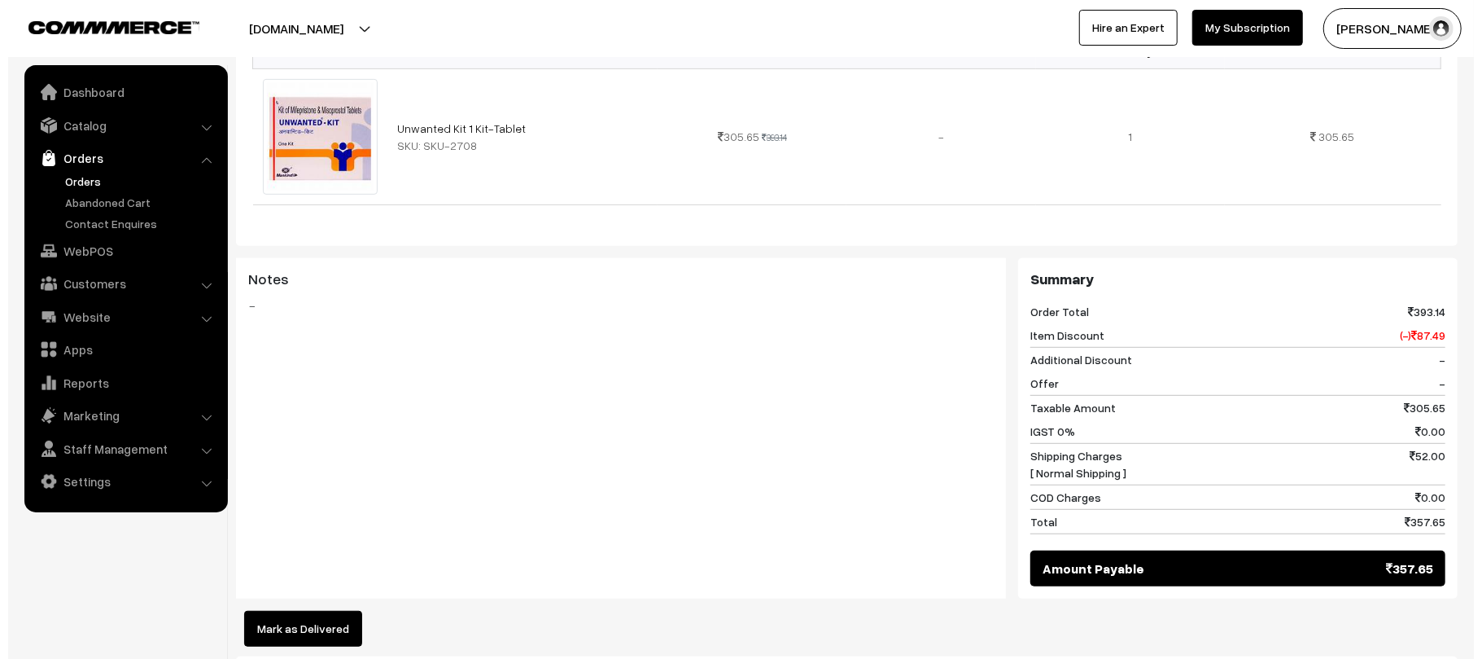
scroll to position [506, 0]
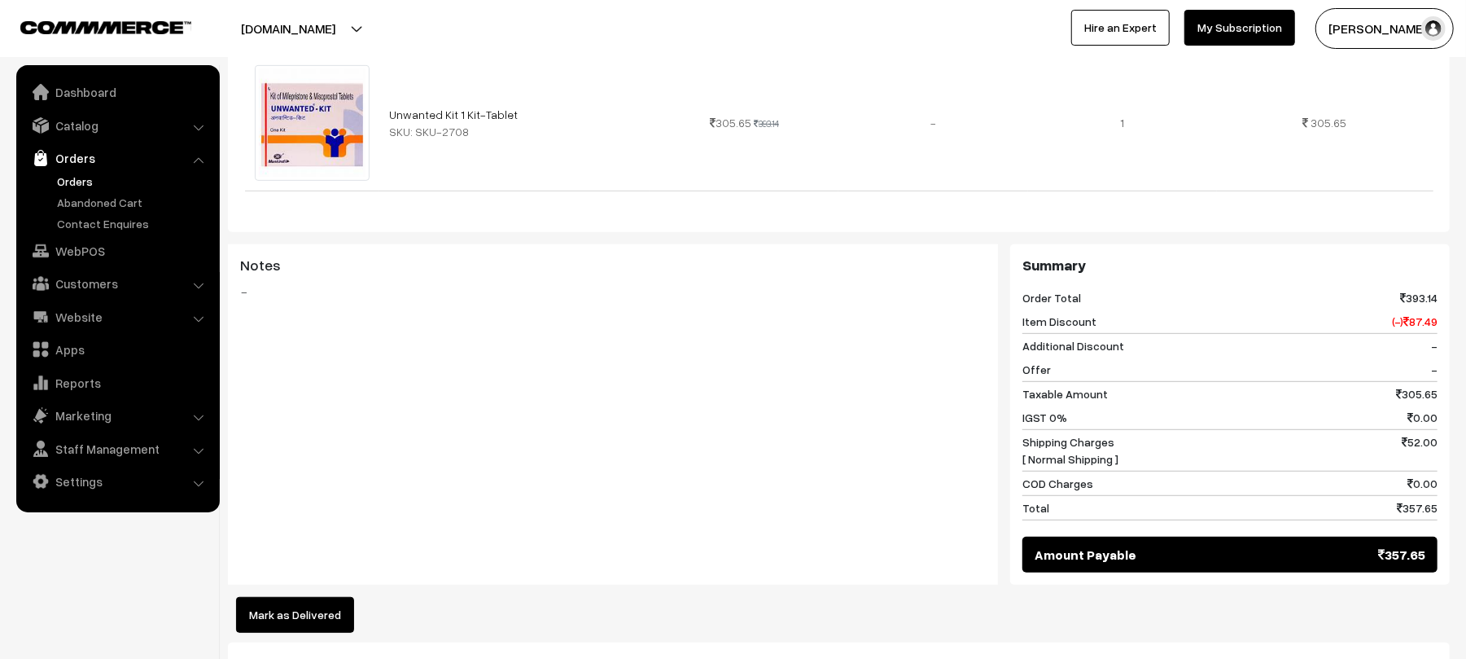
click at [309, 597] on button "Mark as Delivered" at bounding box center [295, 615] width 118 height 36
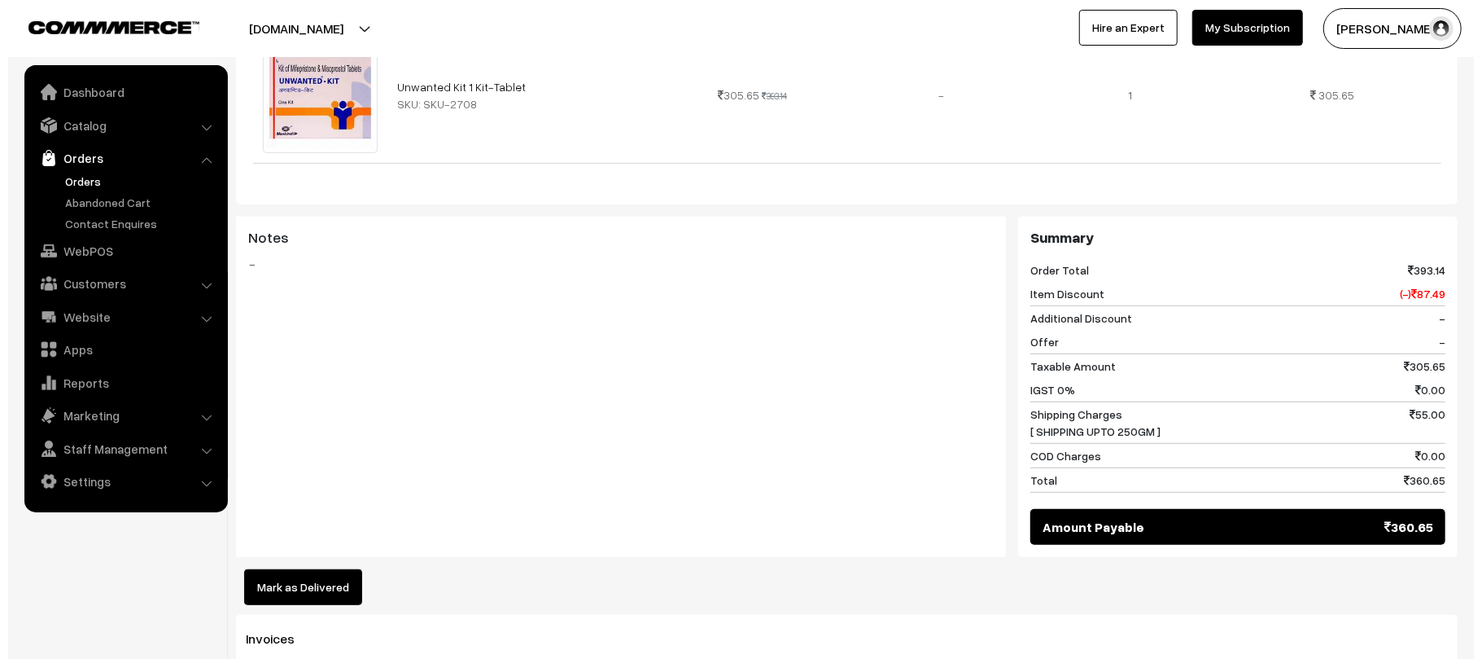
scroll to position [612, 0]
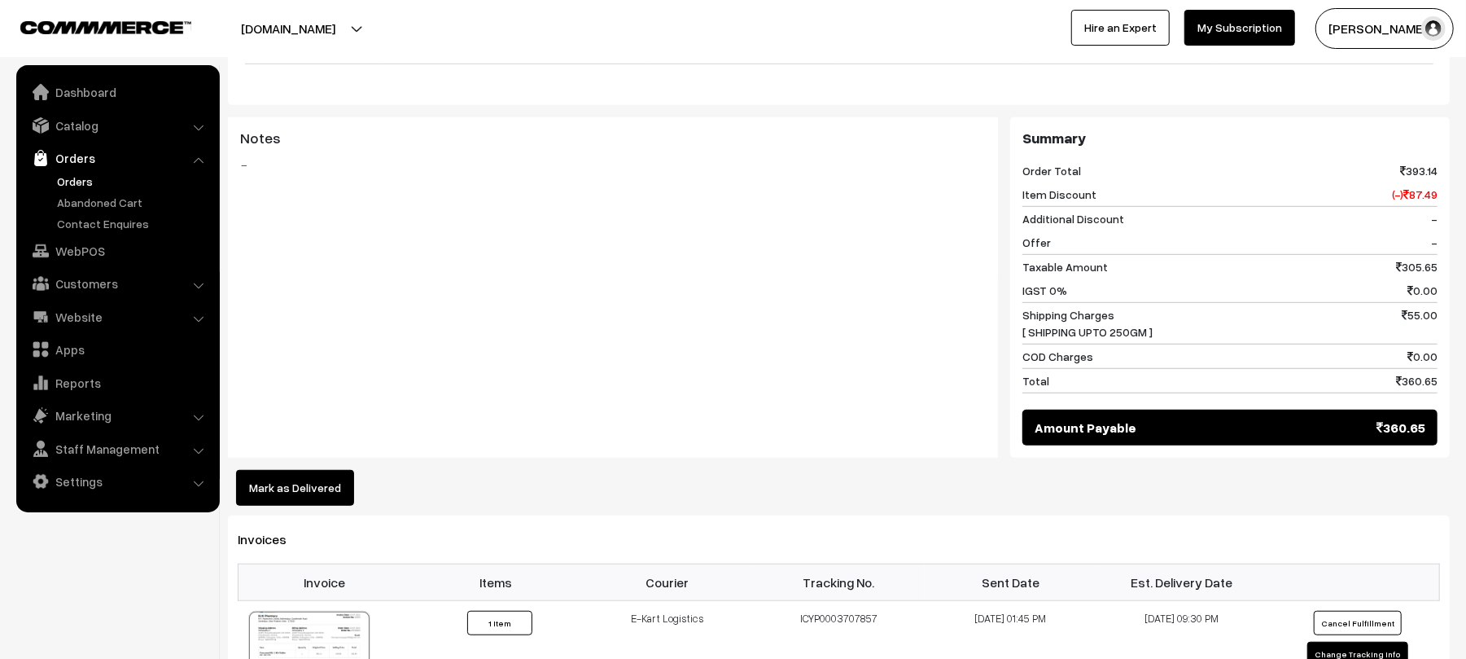
click at [349, 472] on div "Product Price Tax Rate Quantity Total Unwanted Kit 1 Kit-Tablet SKU: SKU-2708 3…" at bounding box center [839, 192] width 1222 height 628
drag, startPoint x: 339, startPoint y: 476, endPoint x: 349, endPoint y: 472, distance: 11.3
click at [349, 472] on div "Product Price Tax Rate Quantity Total Unwanted Kit 1 Kit-Tablet SKU: SKU-2708 3…" at bounding box center [839, 192] width 1222 height 628
click at [348, 476] on button "Mark as Delivered" at bounding box center [295, 488] width 118 height 36
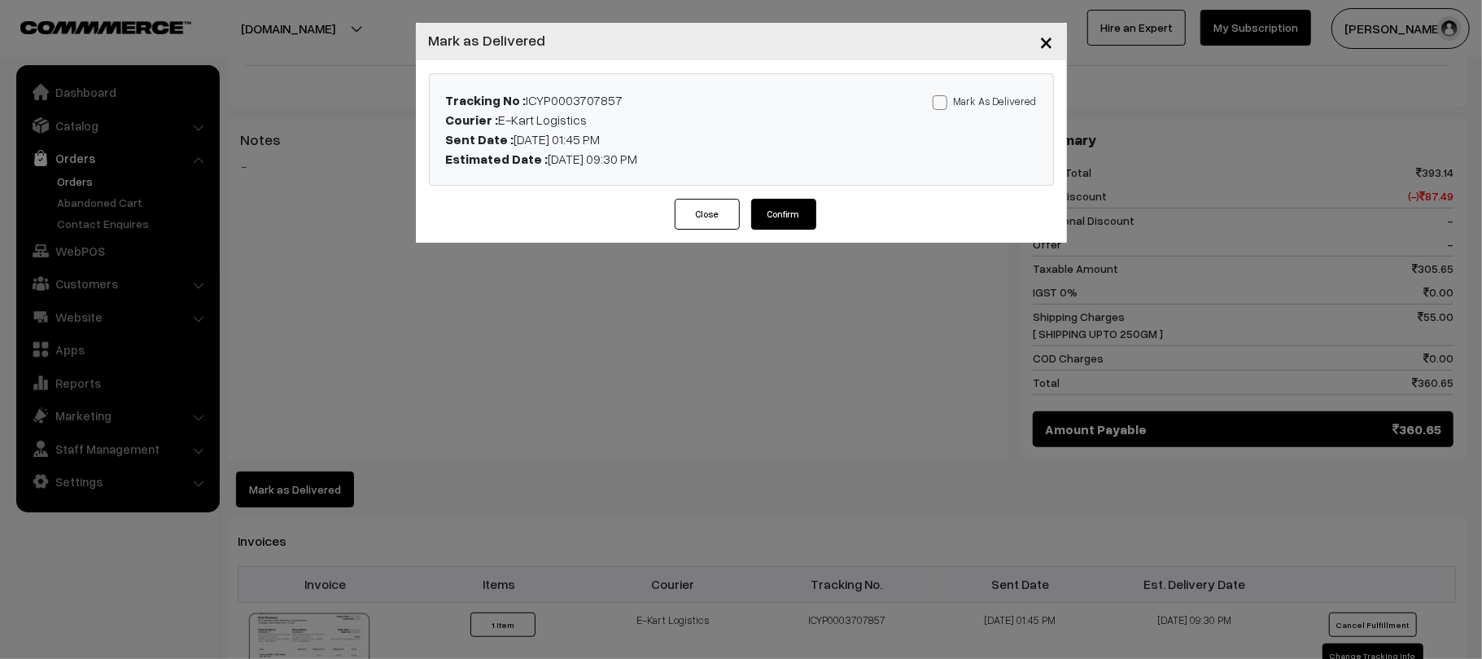
click at [995, 98] on label "Mark As Delivered" at bounding box center [985, 101] width 104 height 18
click at [943, 98] on input "Mark As Delivered" at bounding box center [938, 99] width 11 height 11
checkbox input "true"
click at [798, 212] on button "Confirm" at bounding box center [783, 214] width 65 height 31
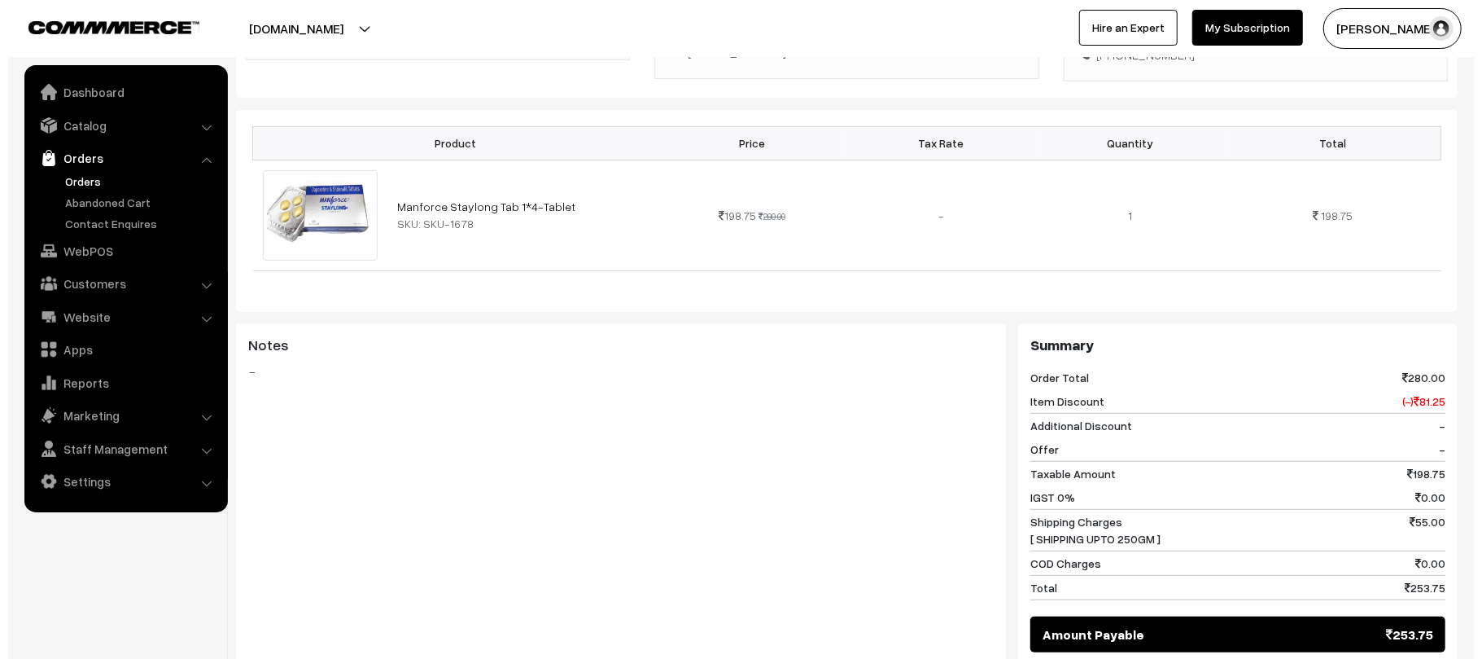
scroll to position [473, 0]
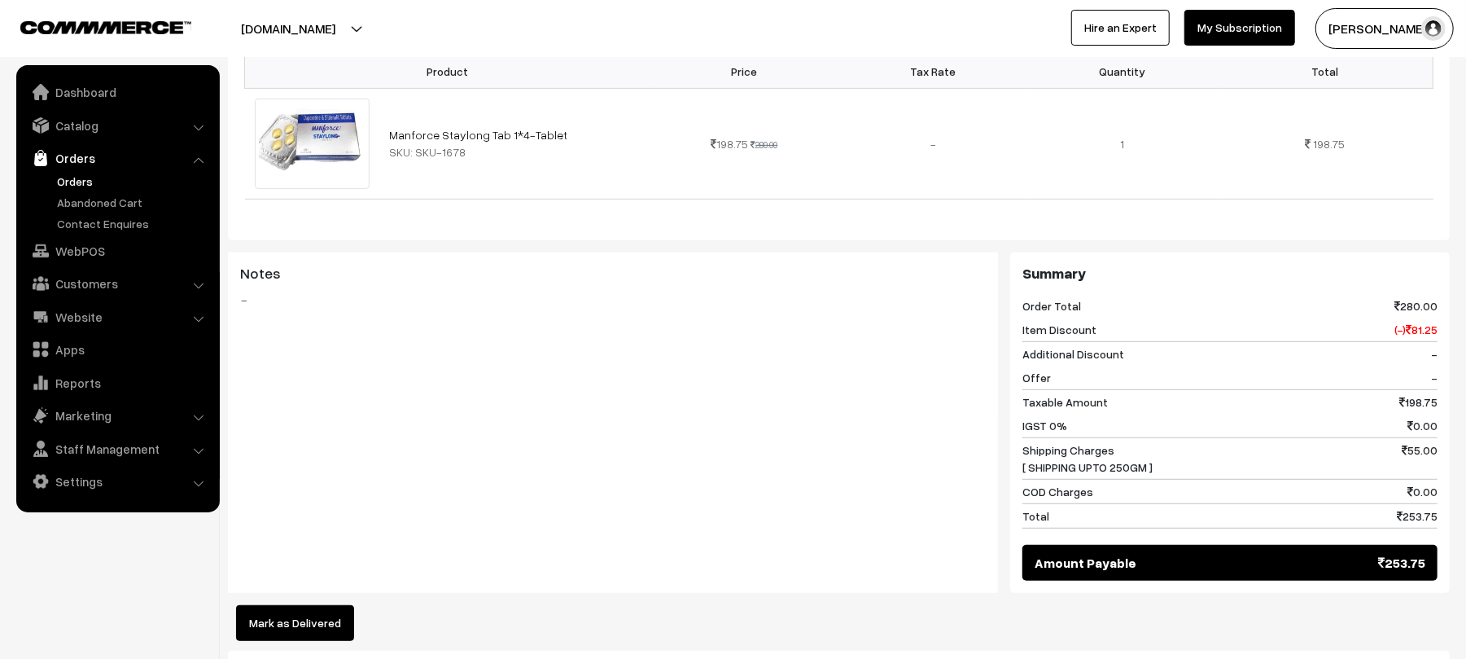
click at [300, 605] on button "Mark as Delivered" at bounding box center [295, 623] width 118 height 36
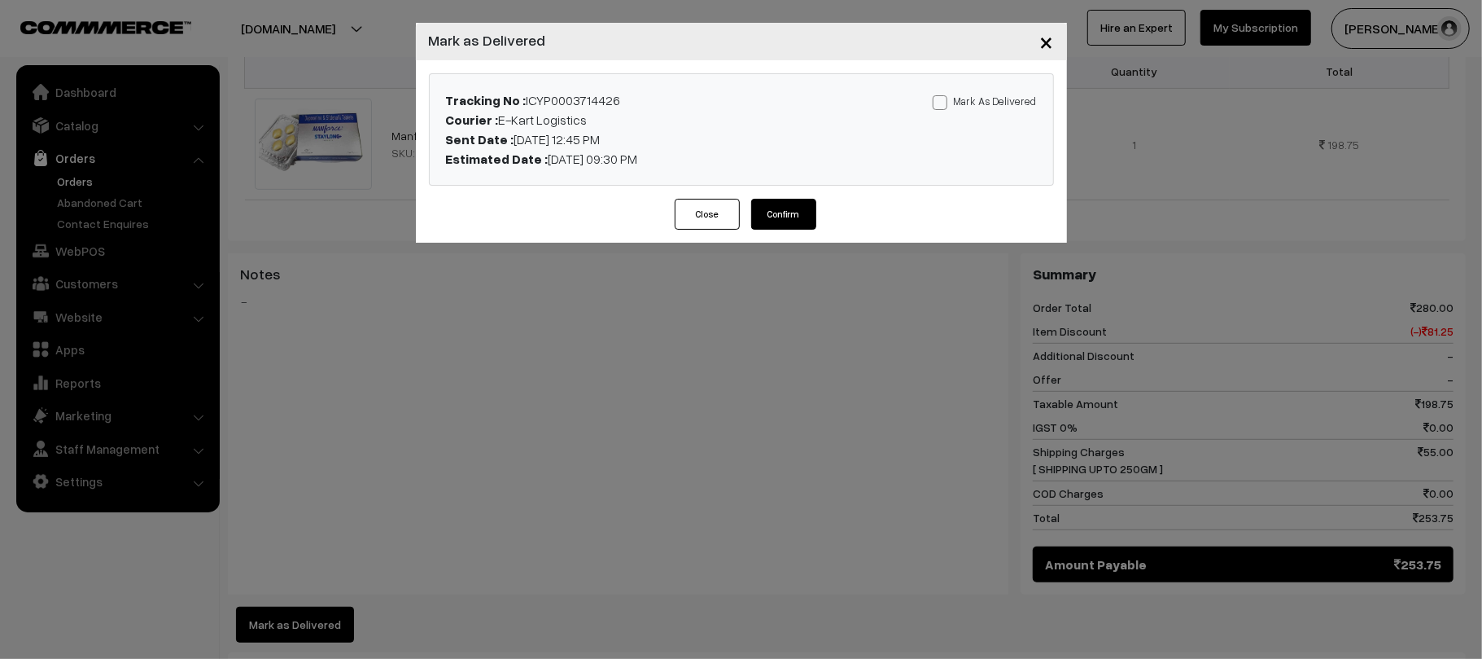
click at [987, 99] on label "Mark As Delivered" at bounding box center [985, 101] width 104 height 18
click at [943, 99] on input "Mark As Delivered" at bounding box center [938, 99] width 11 height 11
checkbox input "true"
click at [795, 218] on button "Confirm" at bounding box center [783, 214] width 65 height 31
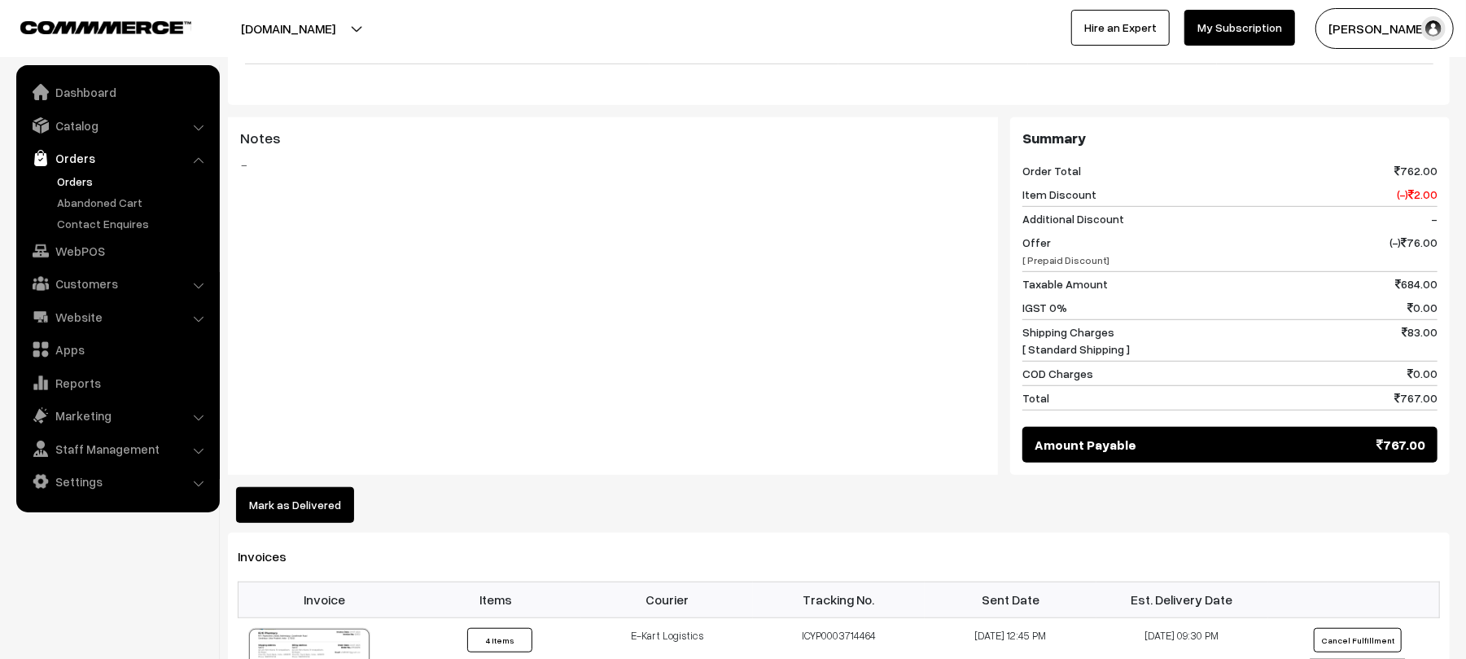
scroll to position [746, 0]
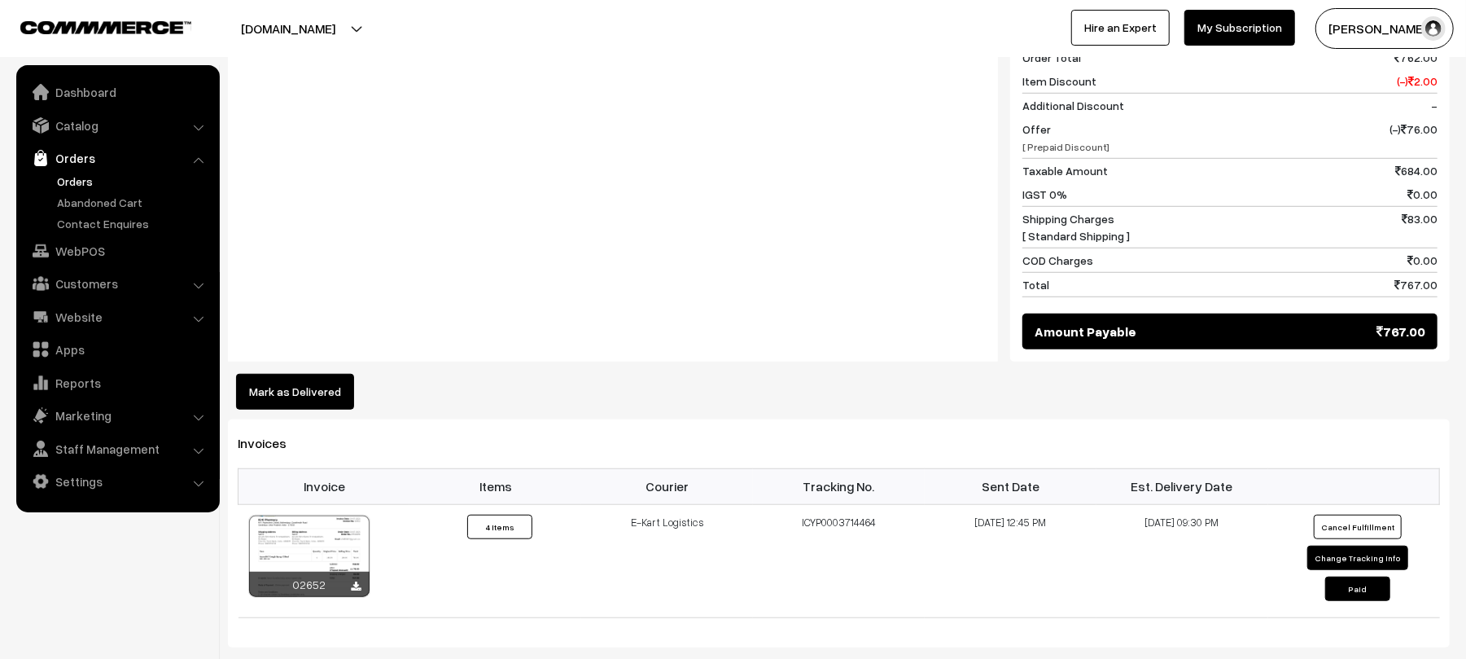
click at [308, 383] on button "Mark as Delivered" at bounding box center [295, 392] width 118 height 36
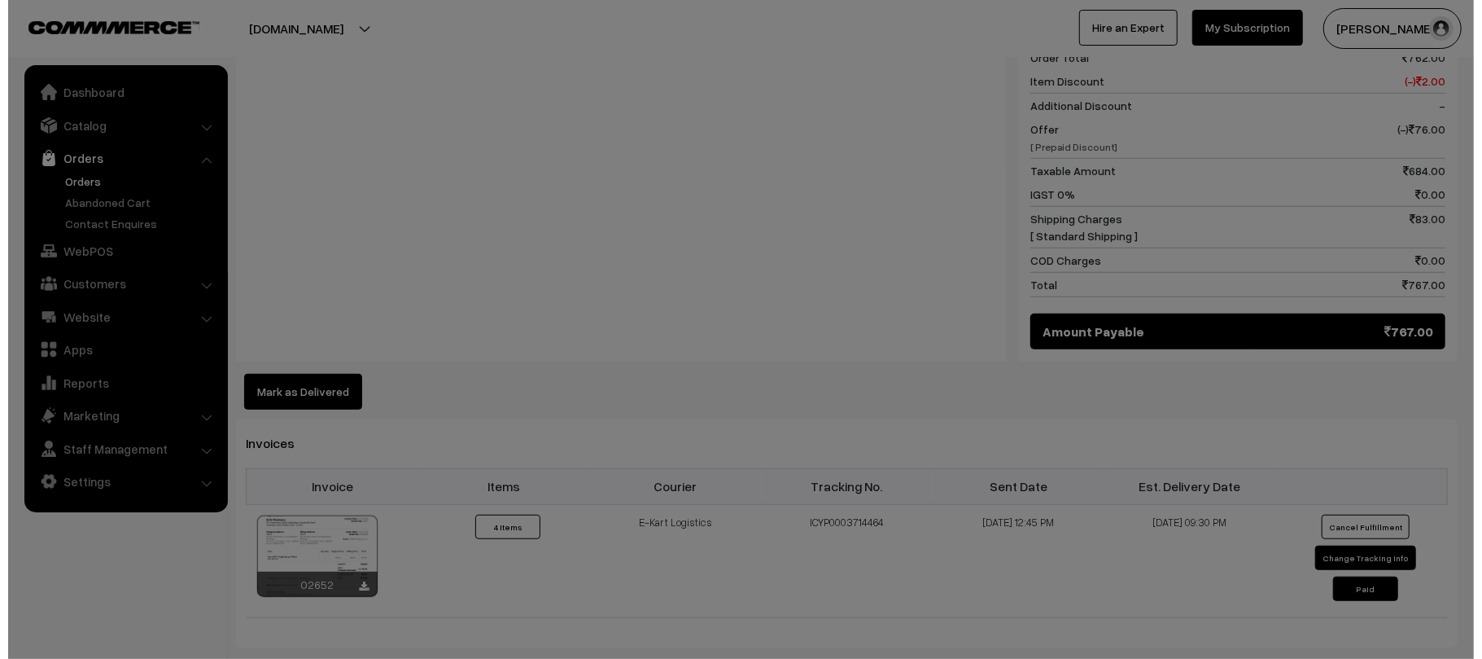
scroll to position [749, 0]
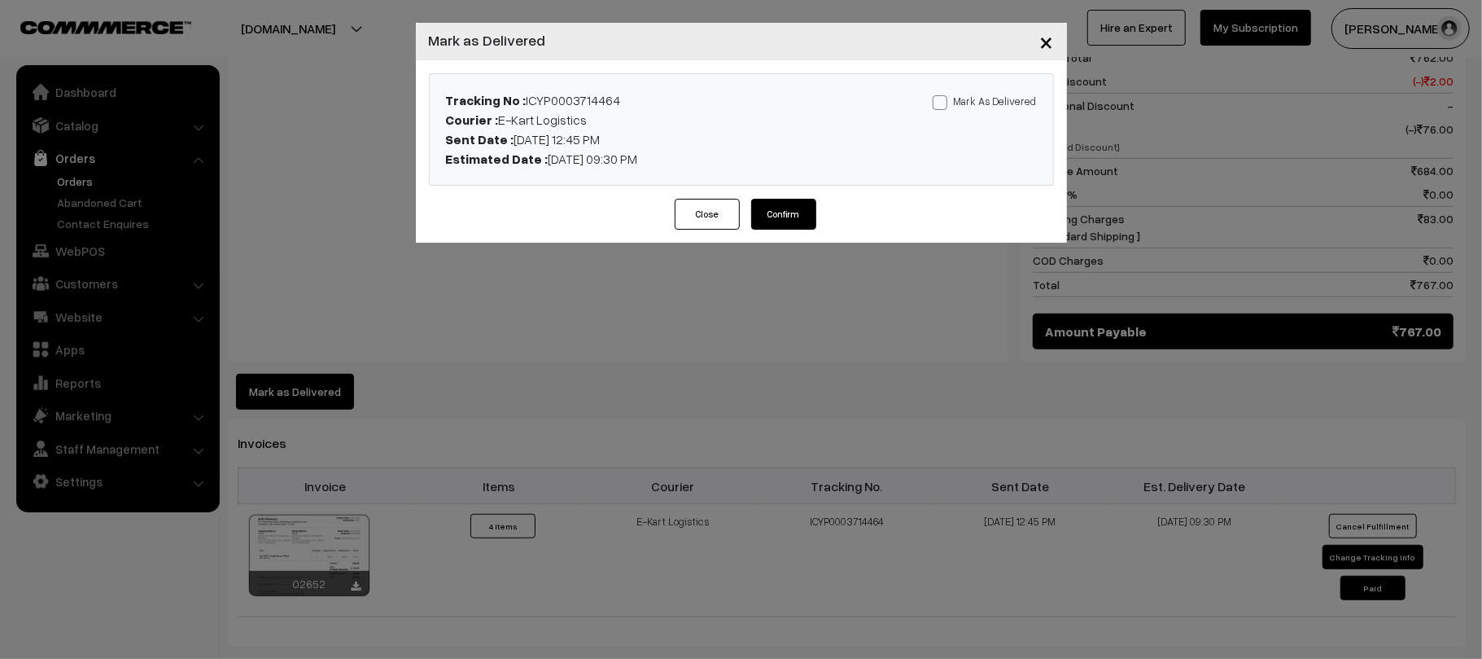
click at [961, 99] on label "Mark As Delivered" at bounding box center [985, 101] width 104 height 18
click at [943, 99] on input "Mark As Delivered" at bounding box center [938, 99] width 11 height 11
checkbox input "true"
click at [783, 223] on button "Confirm" at bounding box center [783, 214] width 65 height 31
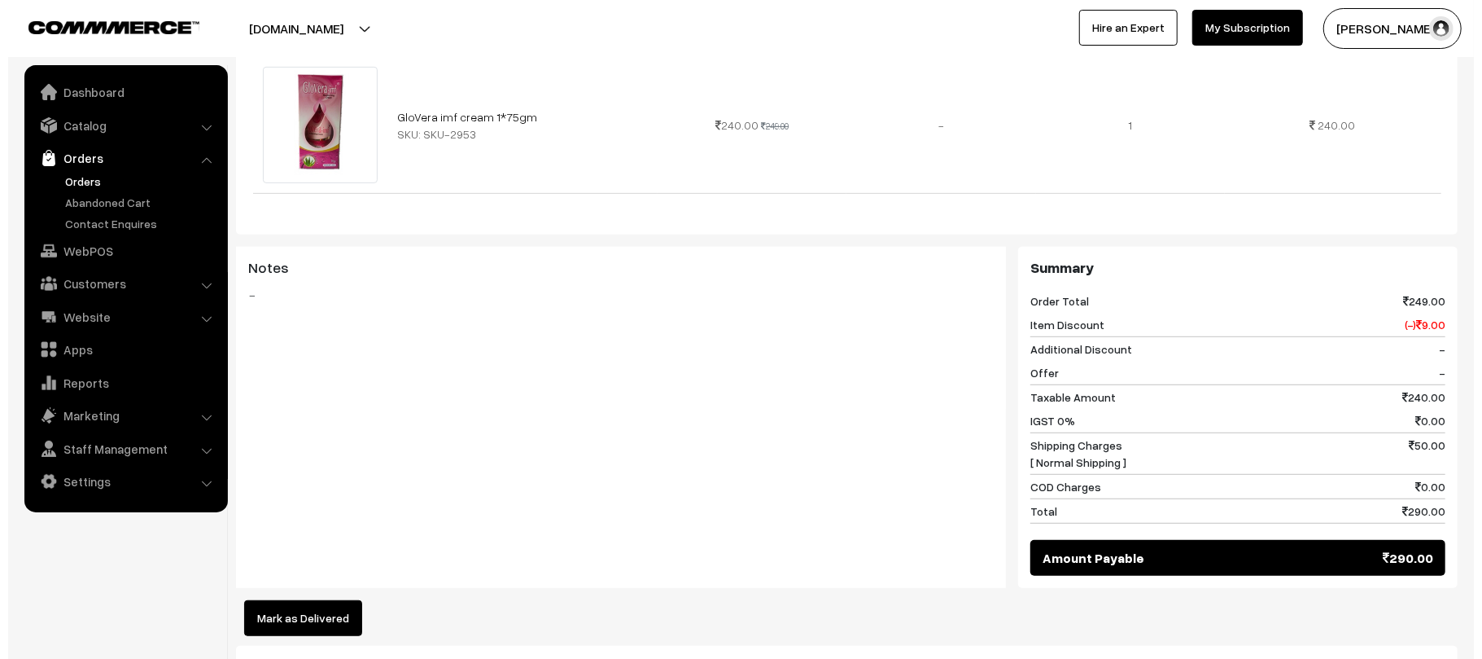
scroll to position [476, 0]
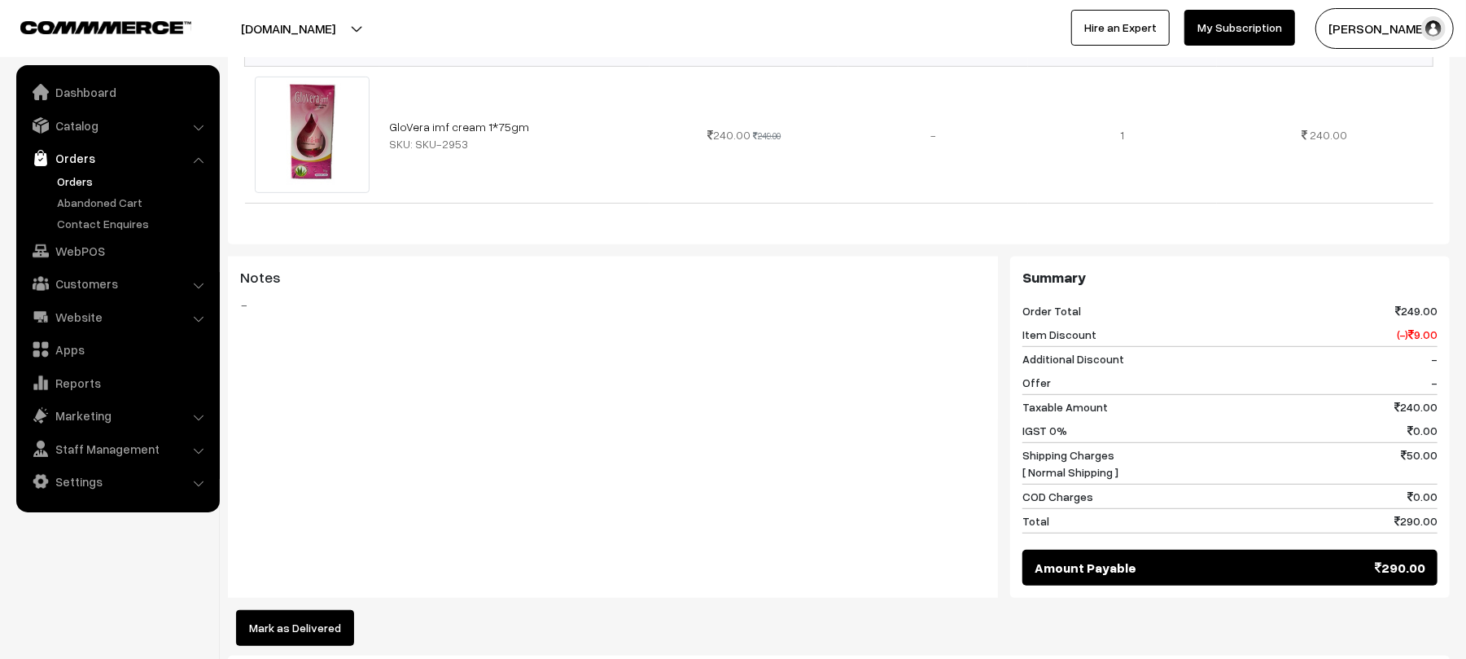
click at [298, 619] on button "Mark as Delivered" at bounding box center [295, 628] width 118 height 36
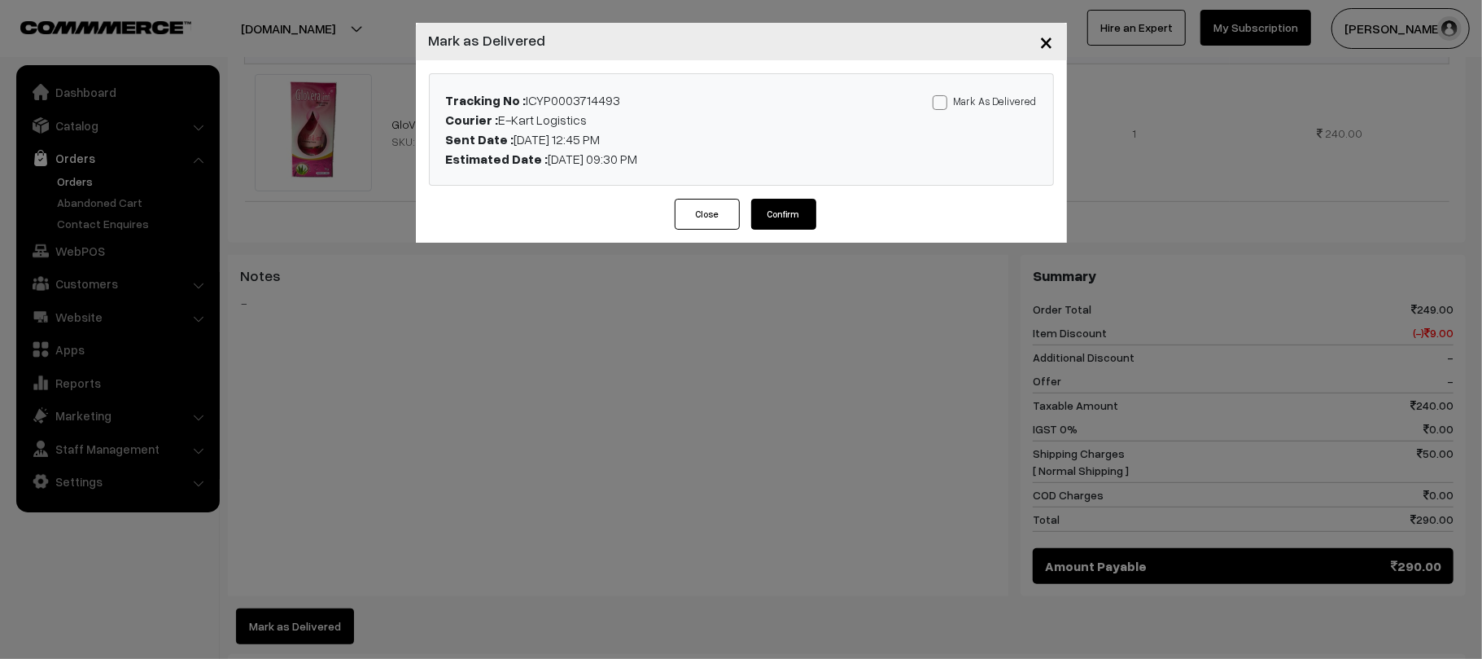
click at [982, 90] on div "Mark As Delivered Mark As Paid" at bounding box center [946, 129] width 205 height 78
click at [982, 94] on label "Mark As Delivered" at bounding box center [985, 101] width 104 height 18
click at [943, 94] on input "Mark As Delivered" at bounding box center [938, 99] width 11 height 11
checkbox input "true"
click at [786, 206] on button "Confirm" at bounding box center [783, 214] width 65 height 31
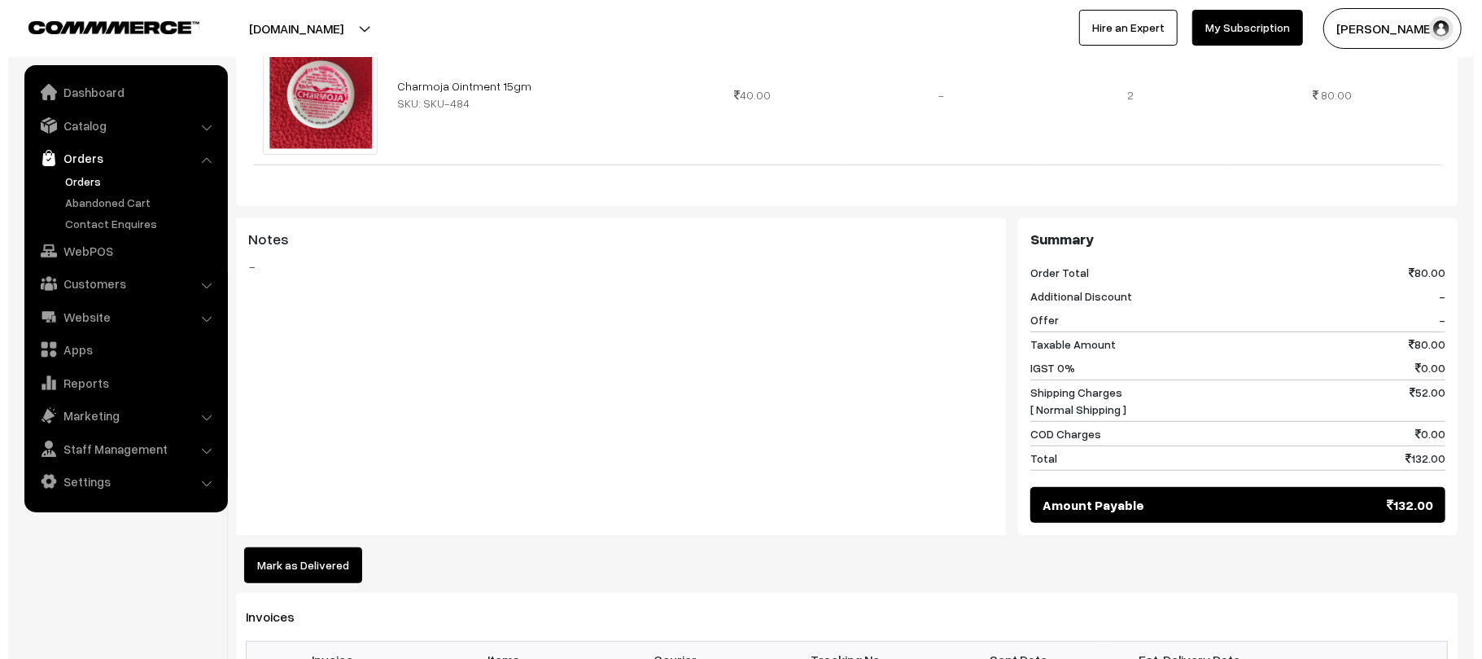
scroll to position [610, 0]
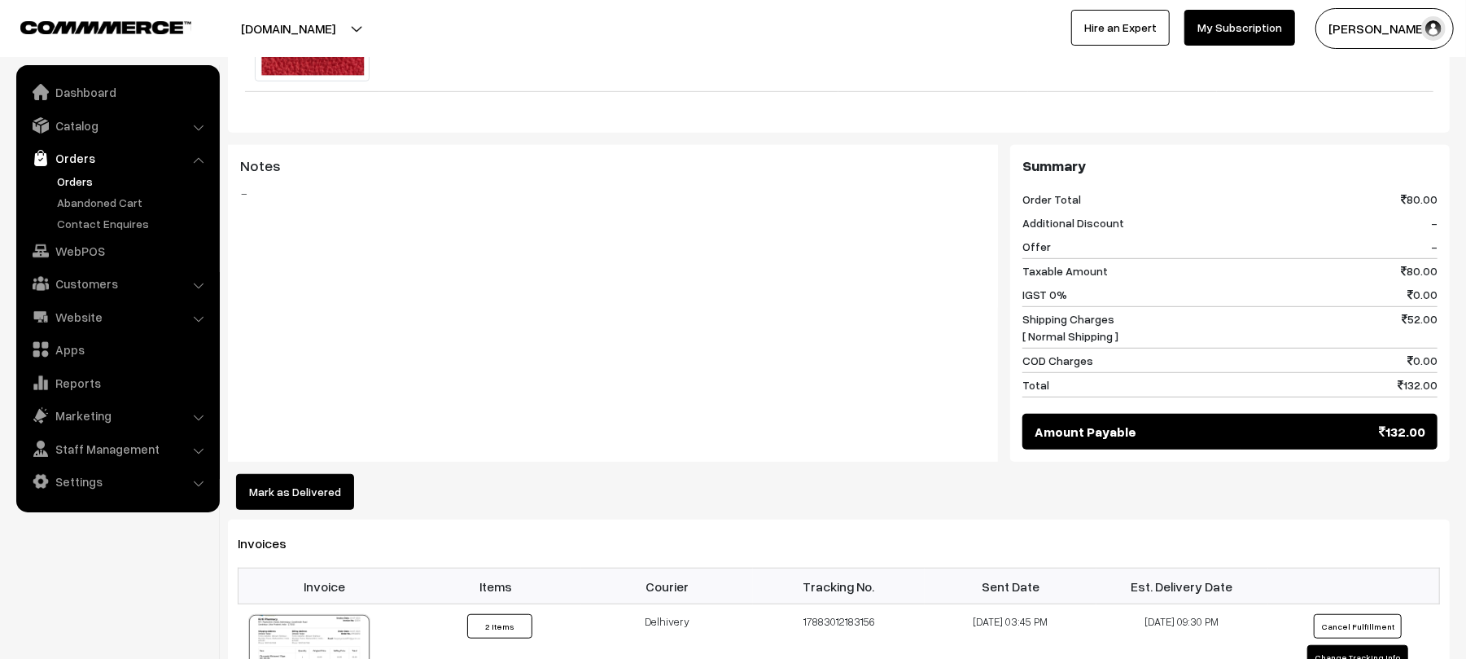
click at [254, 482] on button "Mark as Delivered" at bounding box center [295, 492] width 118 height 36
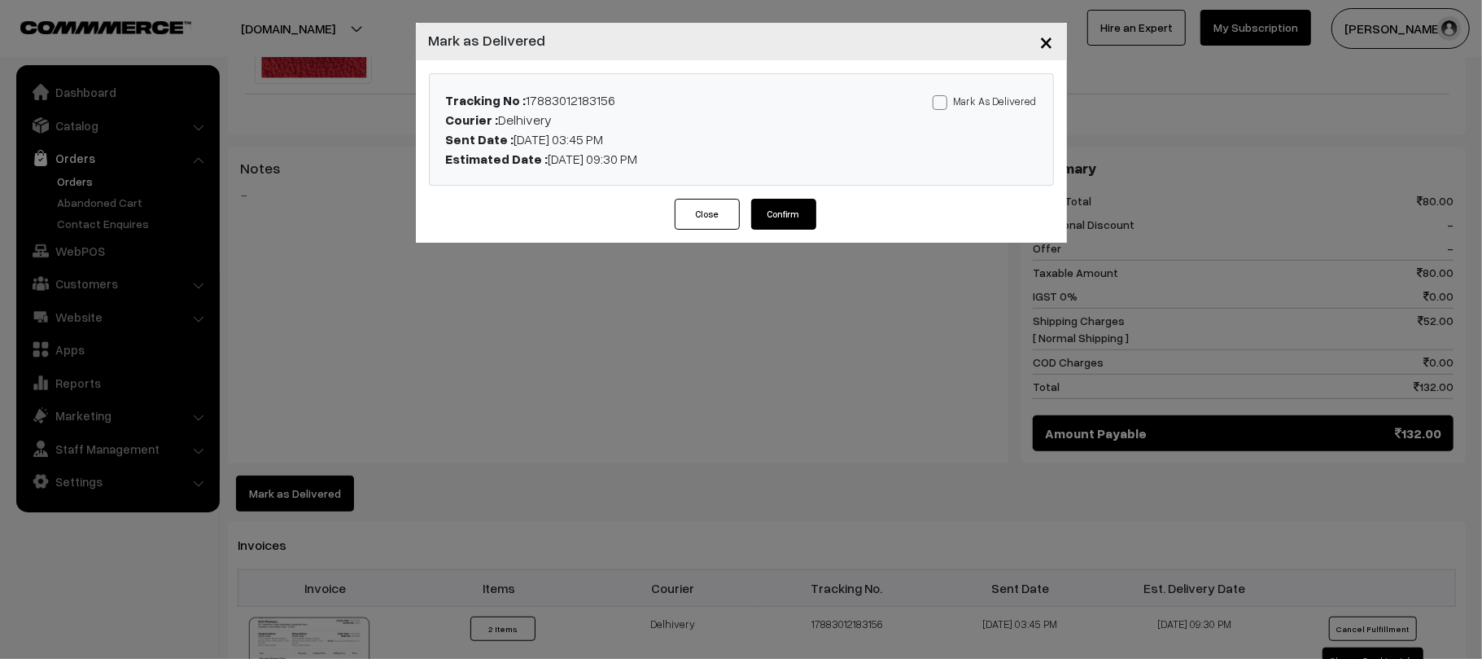
click at [998, 107] on label "Mark As Delivered" at bounding box center [985, 101] width 104 height 18
click at [943, 105] on input "Mark As Delivered" at bounding box center [938, 99] width 11 height 11
checkbox input "true"
click at [754, 215] on button "Confirm" at bounding box center [783, 214] width 65 height 31
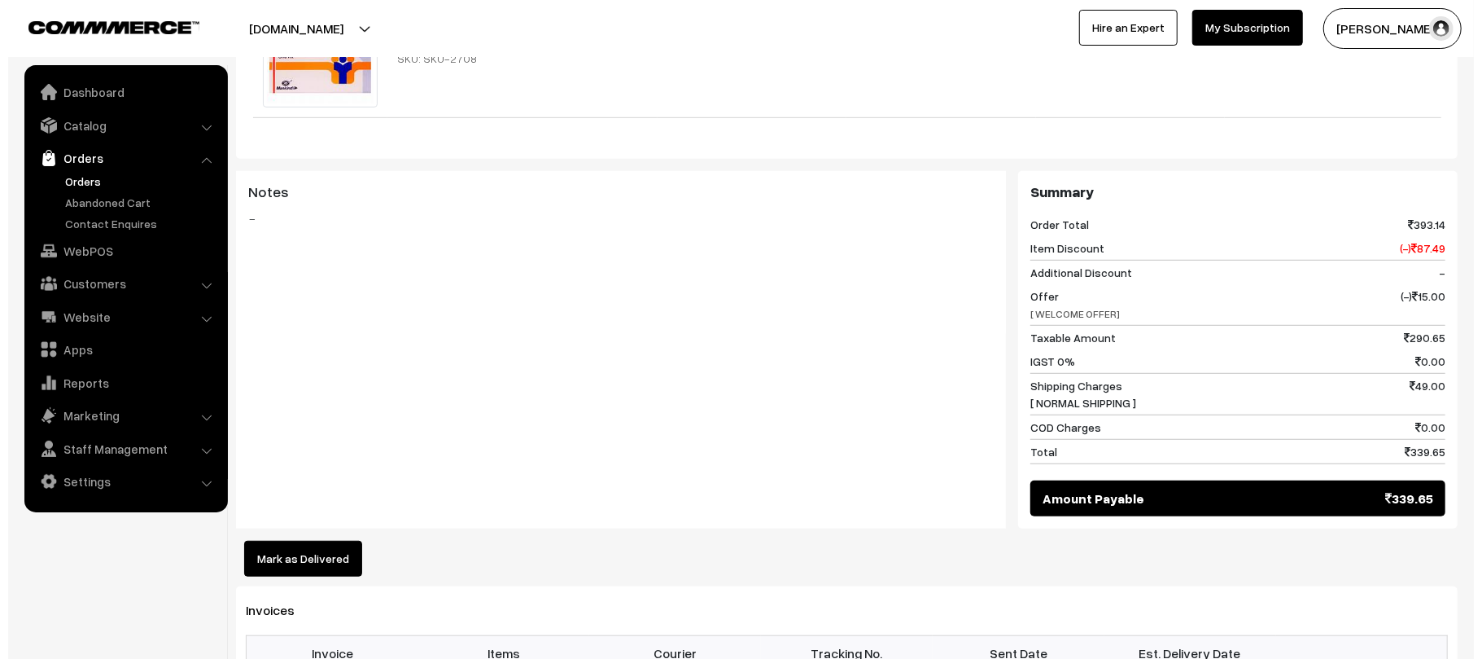
scroll to position [613, 0]
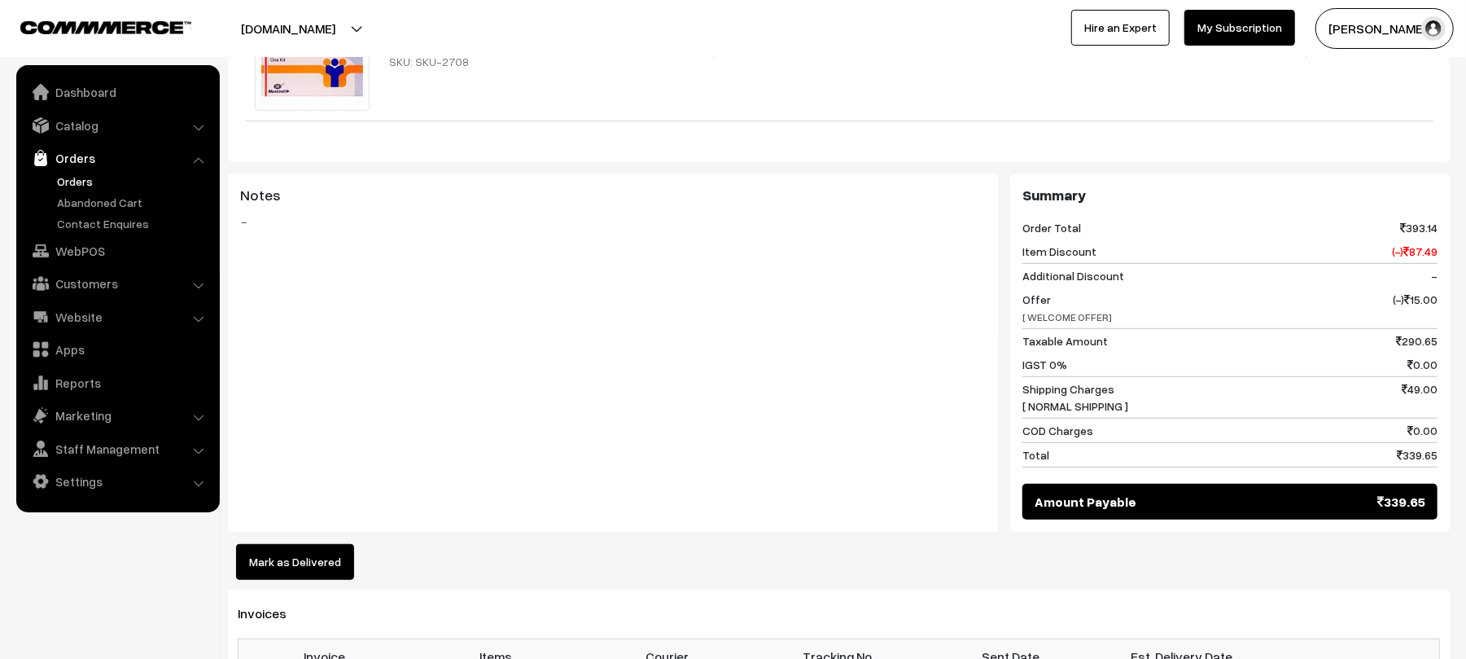
click at [297, 544] on button "Mark as Delivered" at bounding box center [295, 562] width 118 height 36
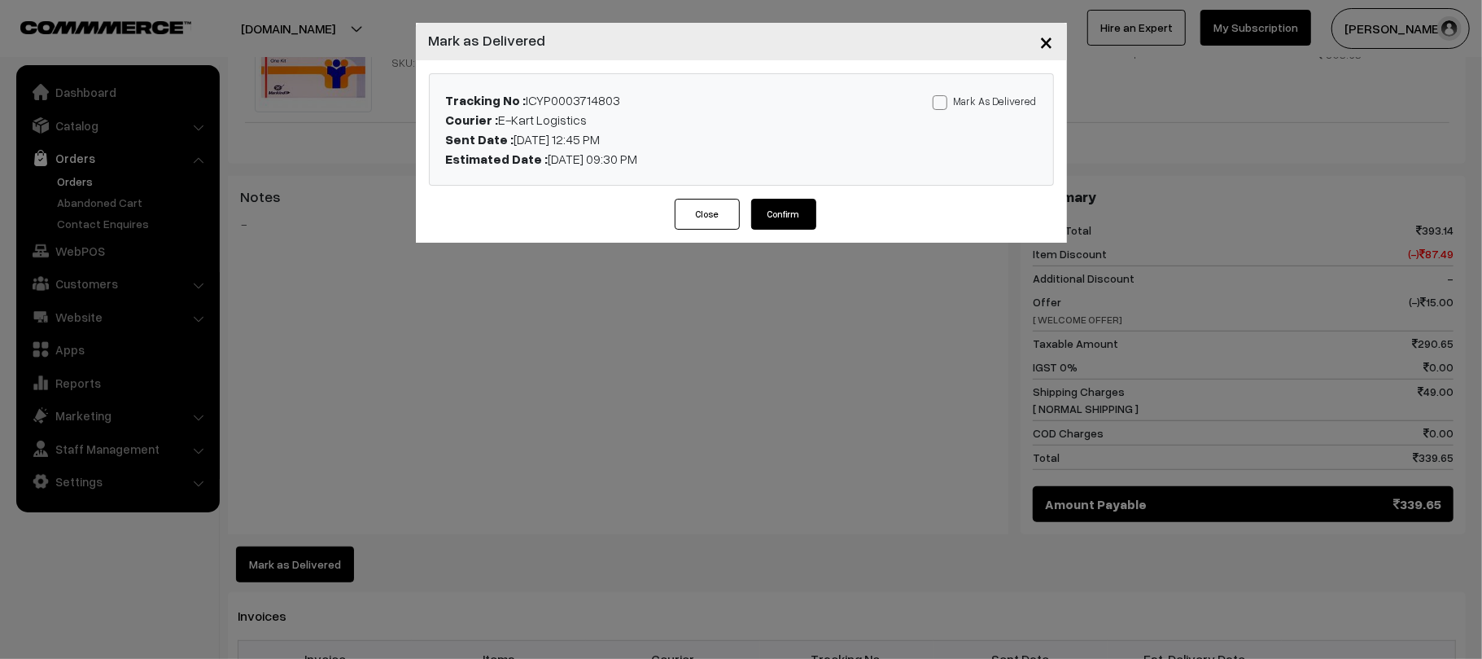
click at [993, 96] on label "Mark As Delivered" at bounding box center [985, 101] width 104 height 18
click at [943, 96] on input "Mark As Delivered" at bounding box center [938, 99] width 11 height 11
checkbox input "true"
click at [786, 210] on button "Confirm" at bounding box center [783, 214] width 65 height 31
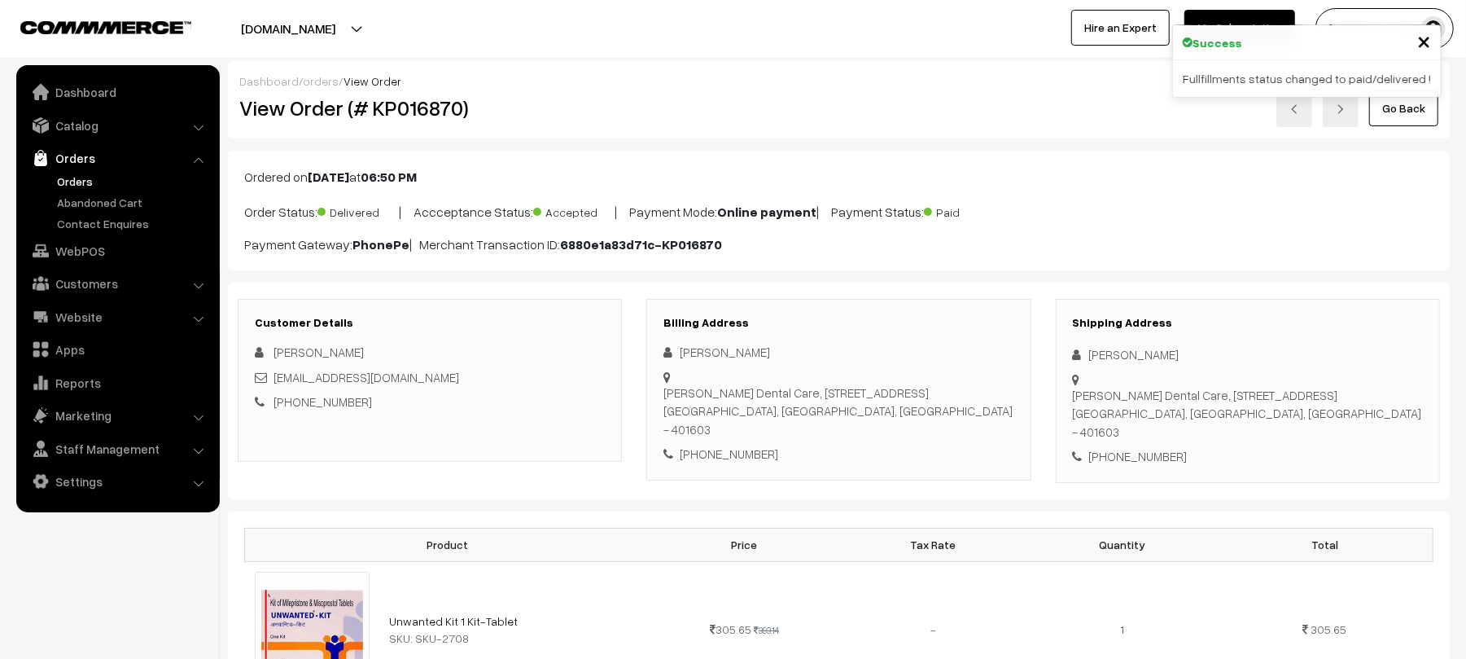
click at [1225, 16] on link "My Subscription" at bounding box center [1239, 28] width 111 height 36
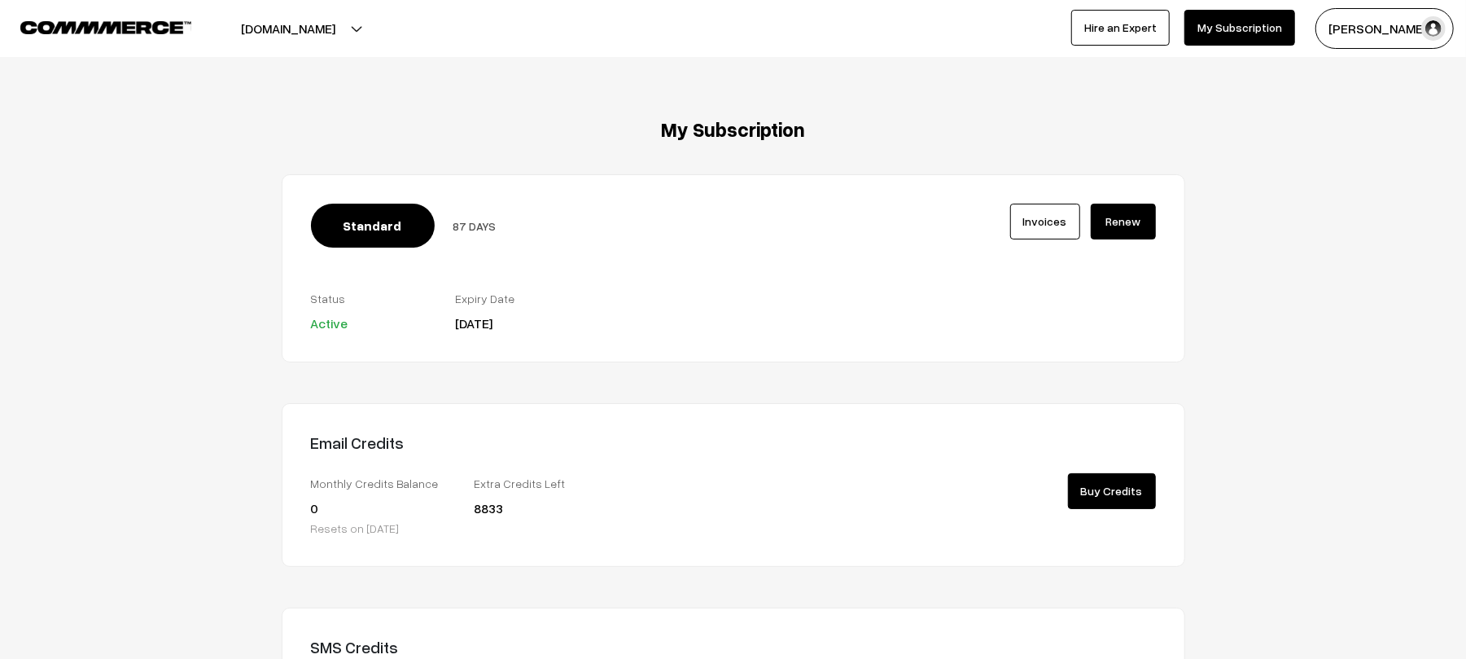
click at [815, 496] on div at bounding box center [868, 505] width 163 height 64
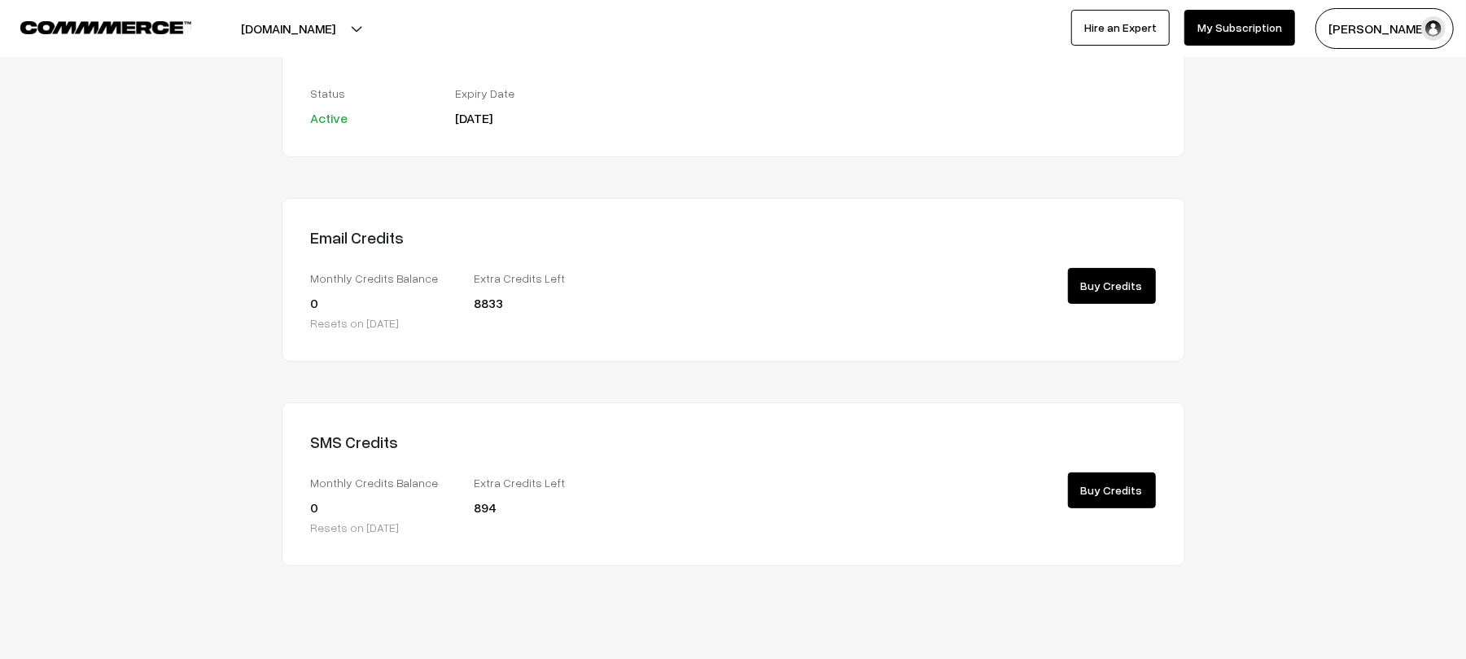
scroll to position [203, 0]
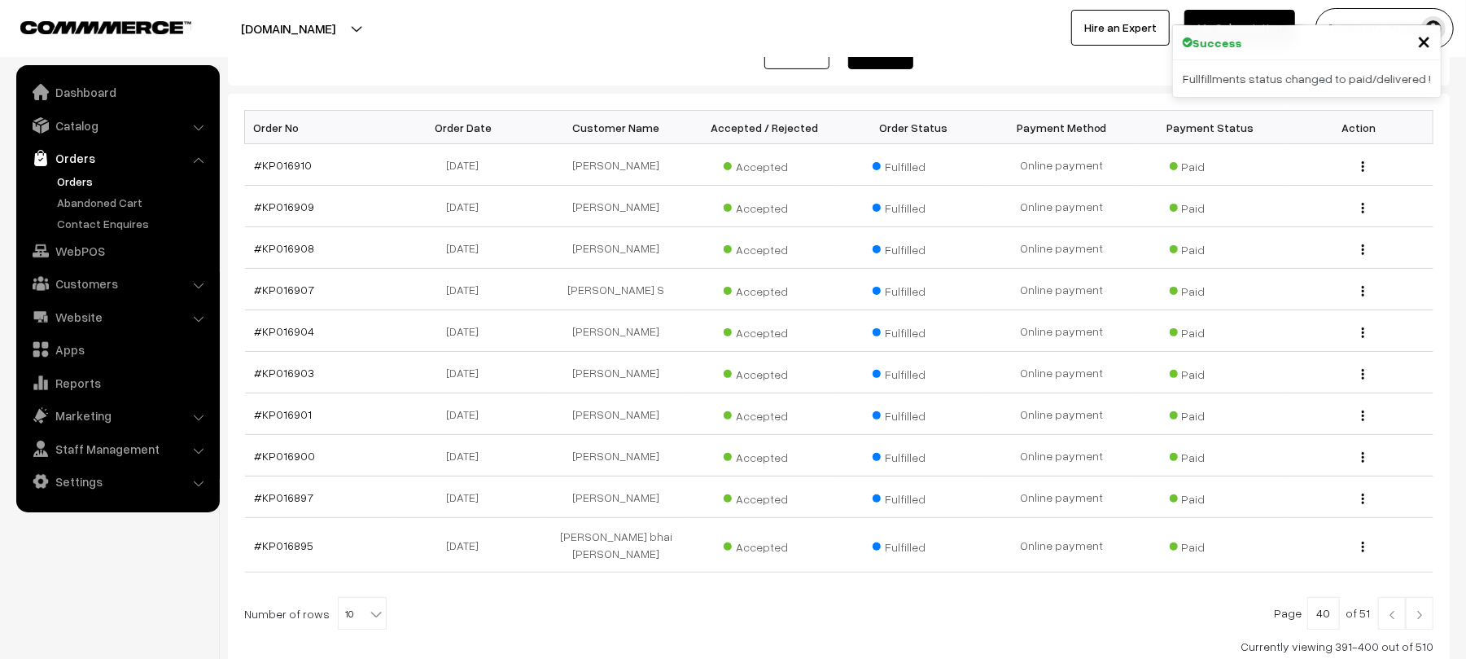
scroll to position [267, 0]
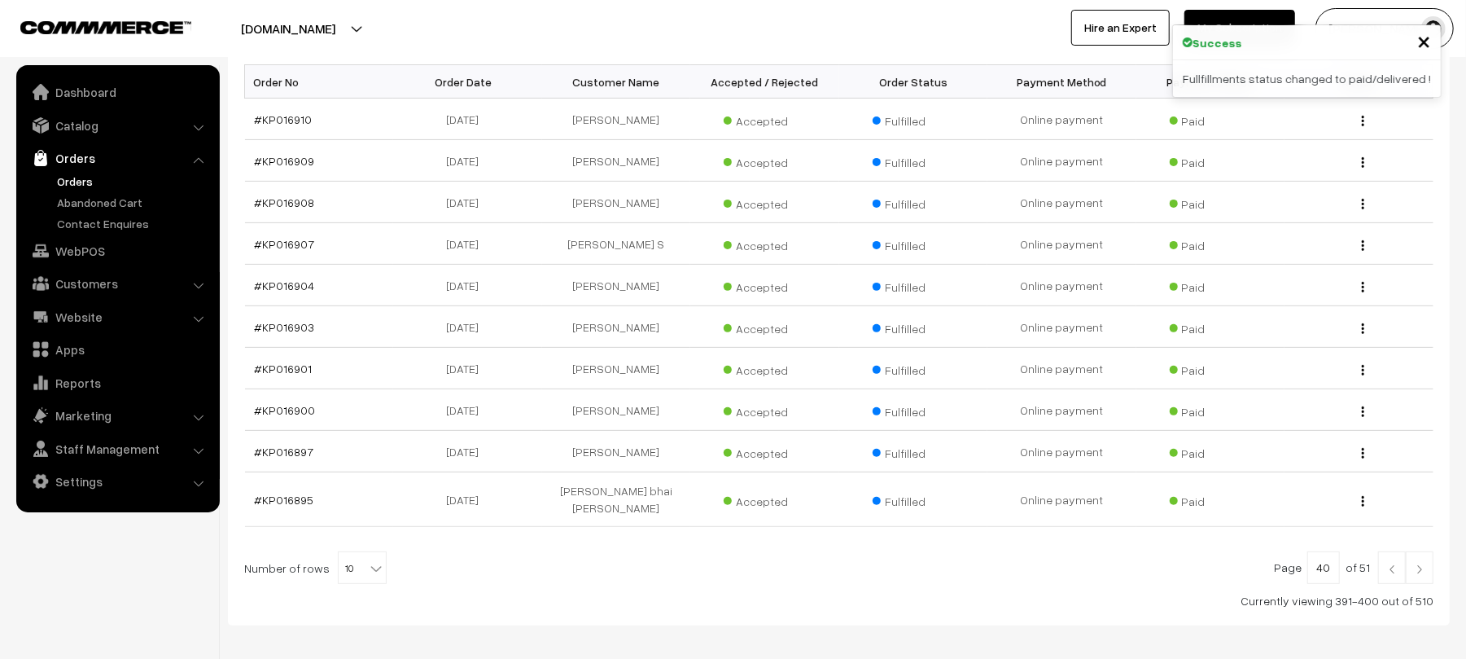
click at [1431, 565] on link at bounding box center [1420, 567] width 28 height 33
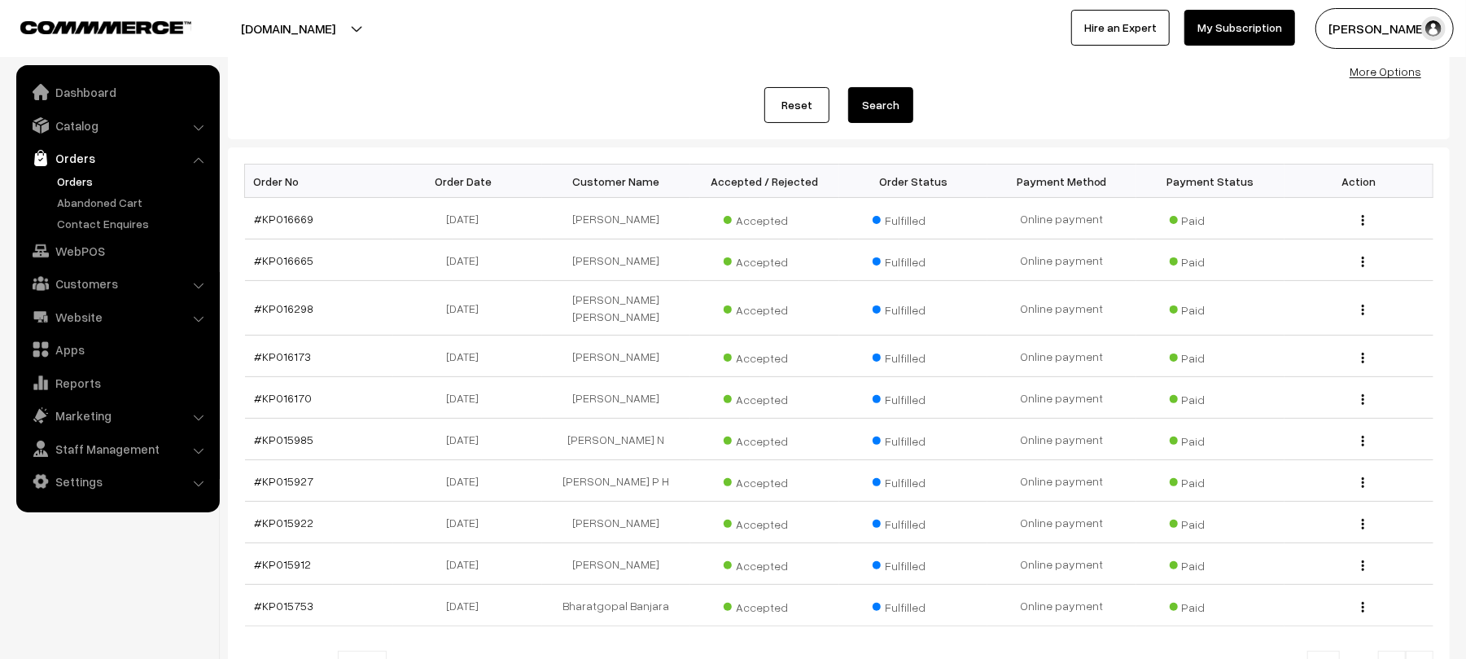
scroll to position [218, 0]
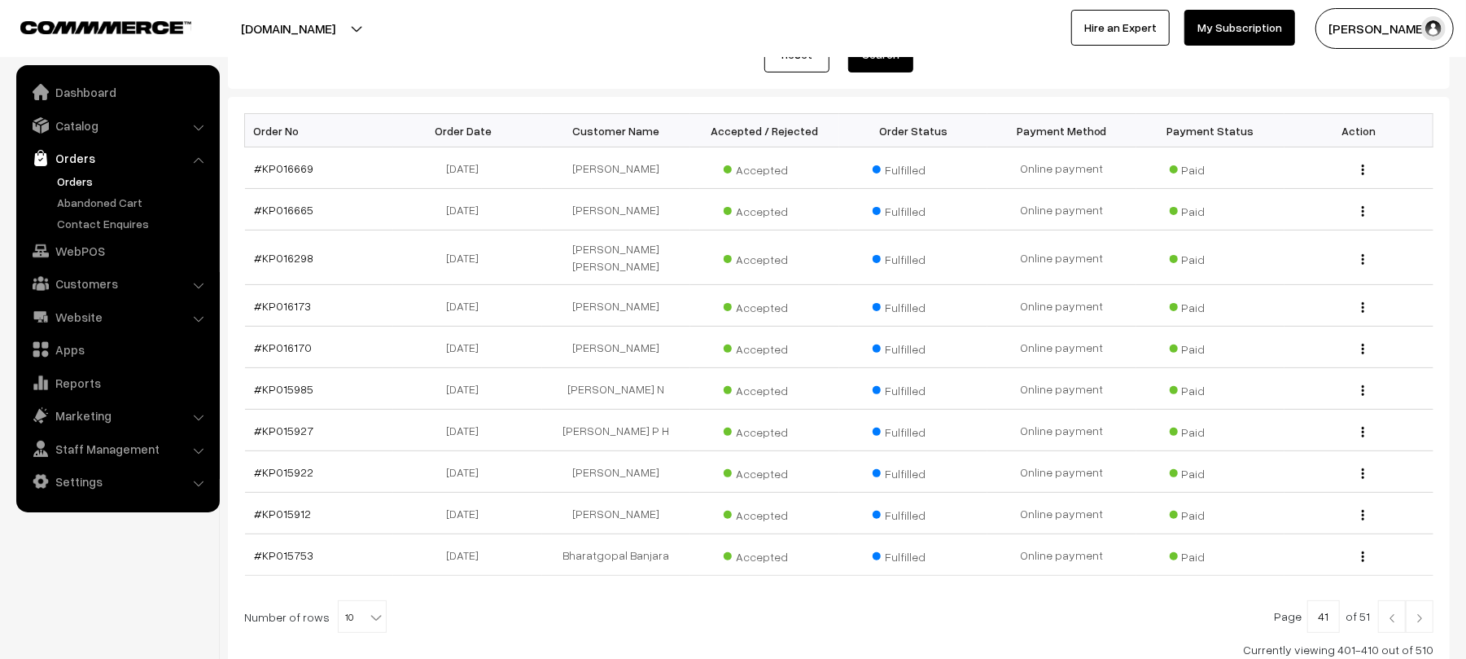
click at [1381, 610] on link at bounding box center [1392, 616] width 28 height 33
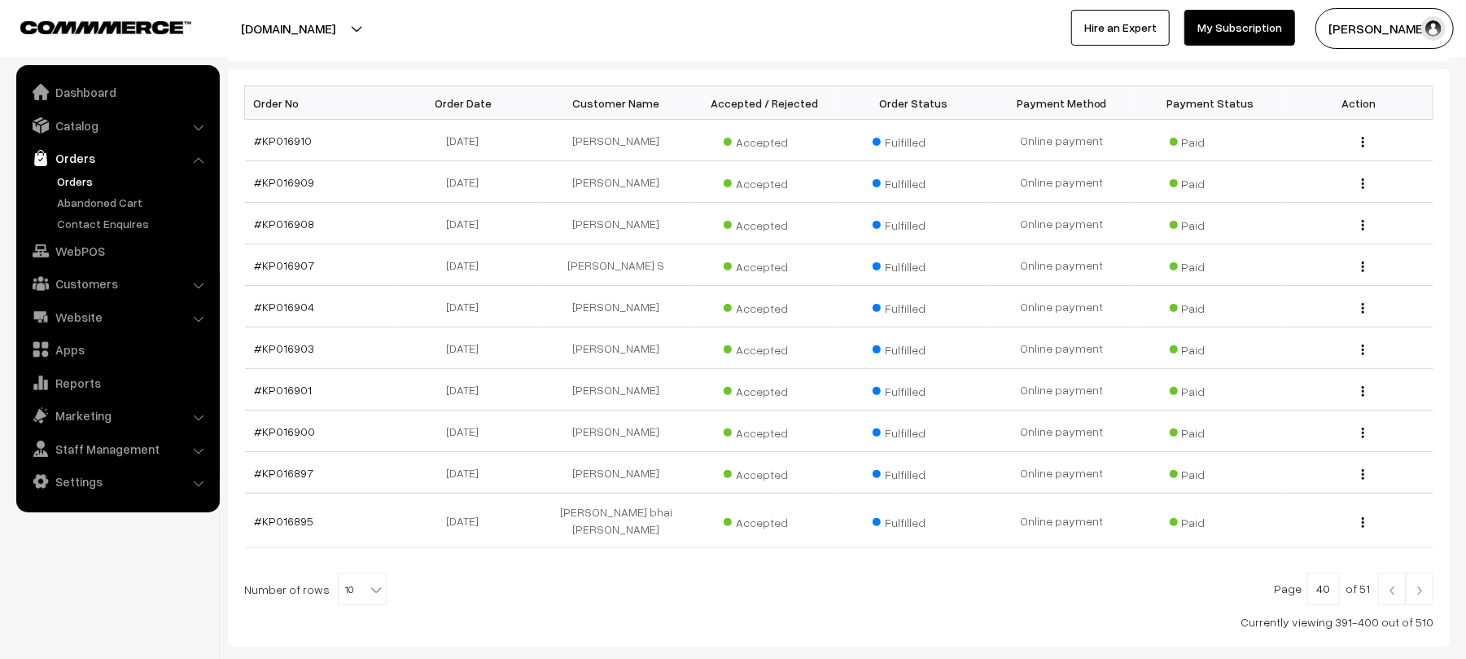
scroll to position [241, 0]
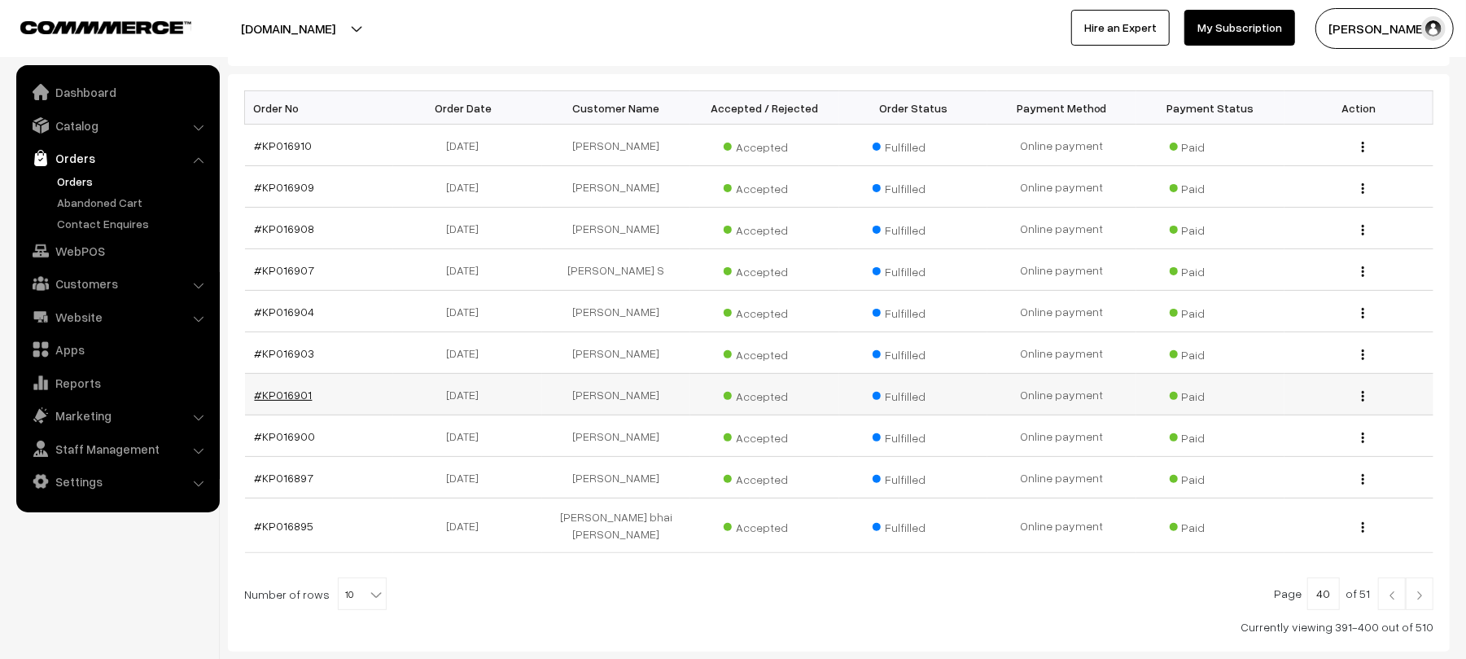
click at [295, 398] on link "#KP016901" at bounding box center [284, 394] width 58 height 14
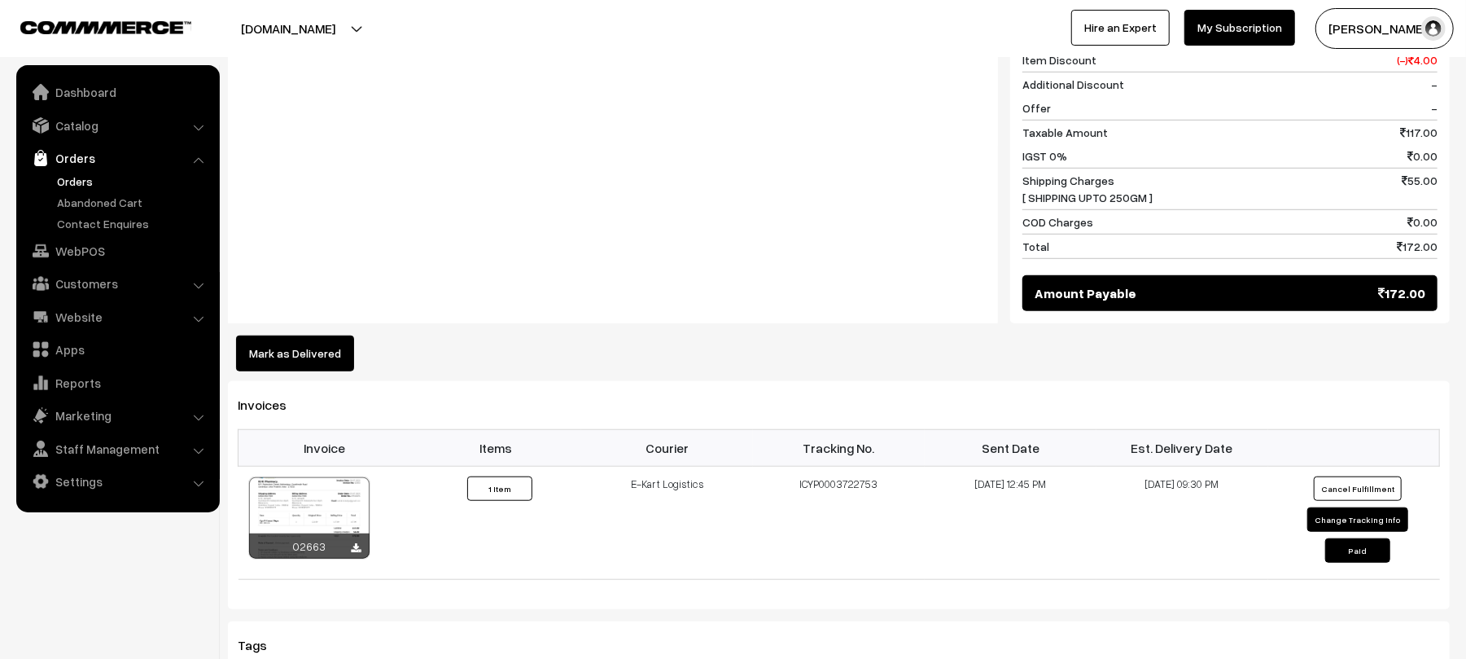
scroll to position [782, 0]
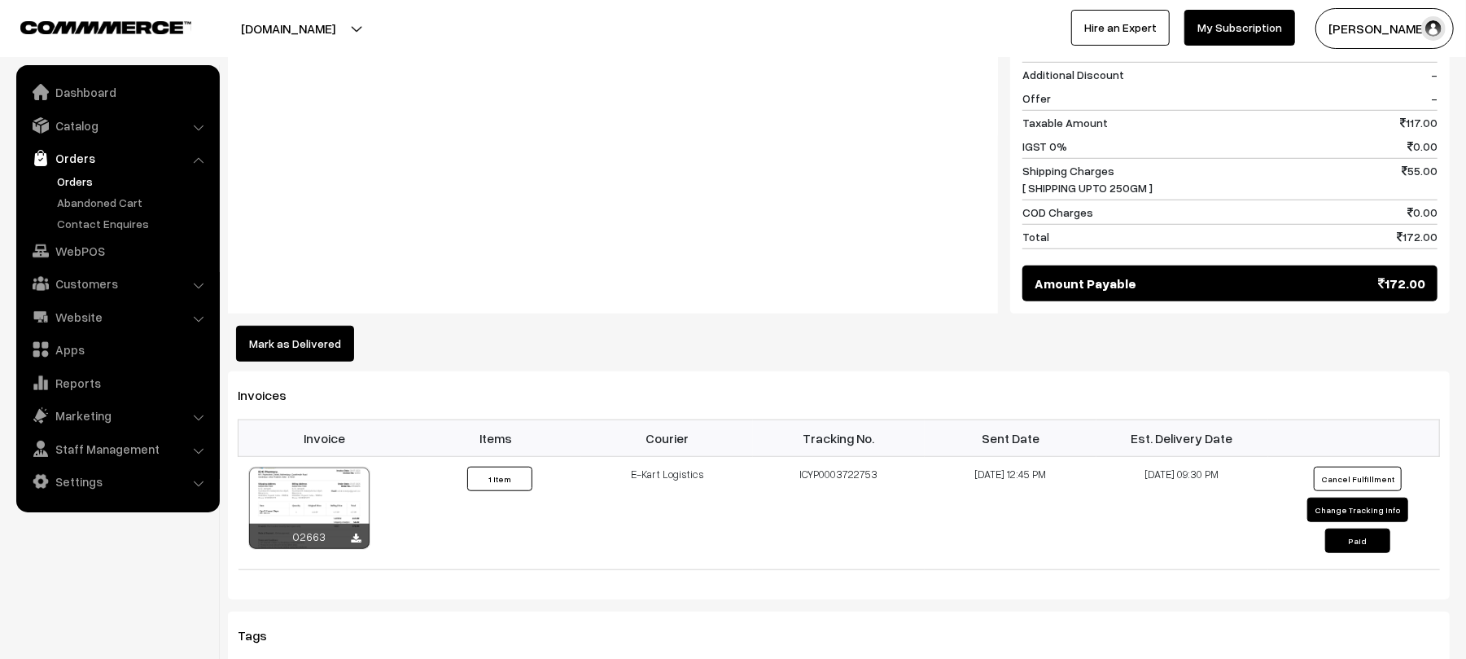
click at [297, 326] on button "Mark as Delivered" at bounding box center [295, 344] width 118 height 36
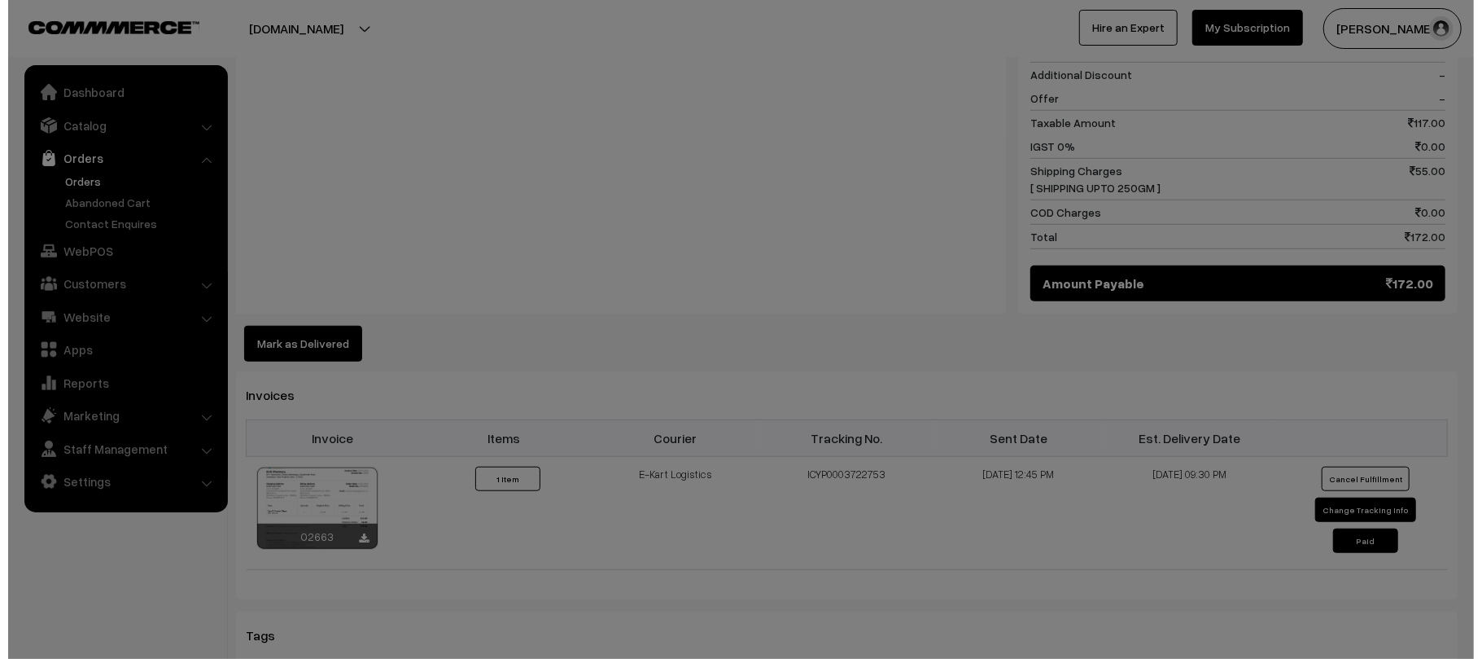
scroll to position [783, 0]
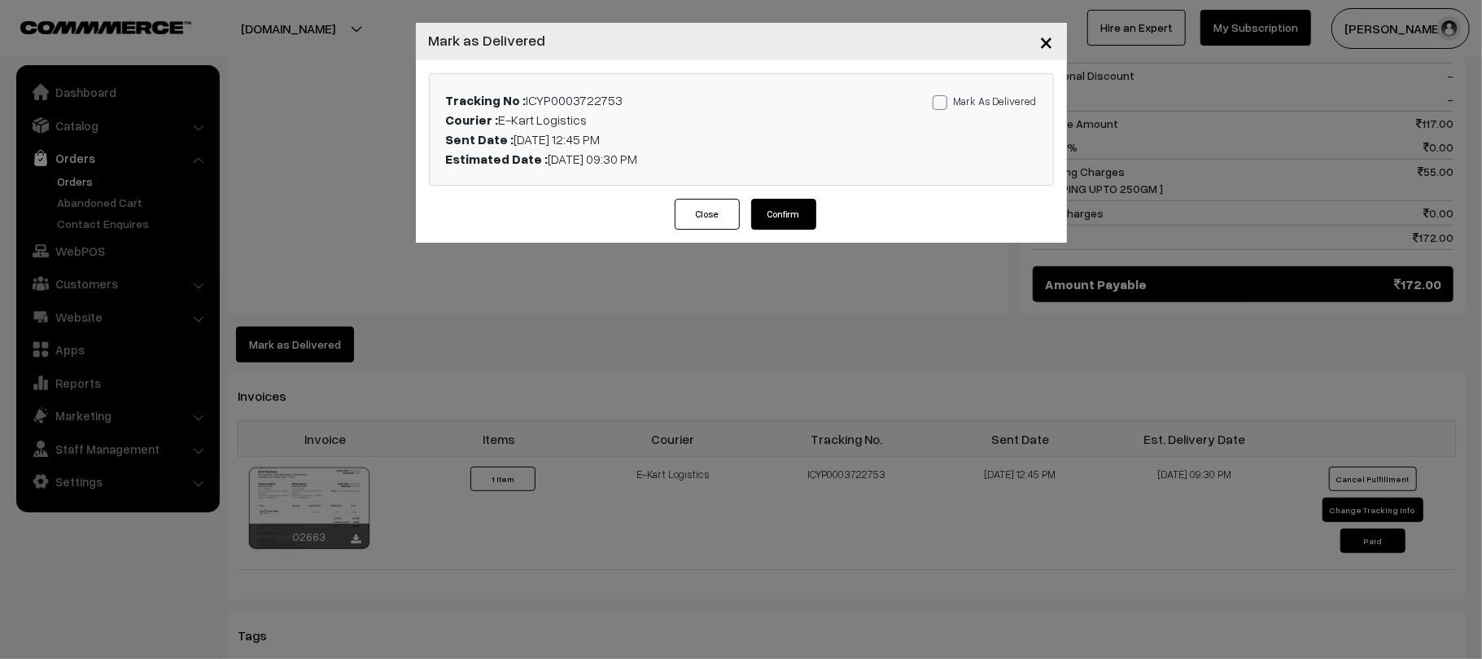
click at [961, 93] on label "Mark As Delivered" at bounding box center [985, 101] width 104 height 18
click at [943, 94] on input "Mark As Delivered" at bounding box center [938, 99] width 11 height 11
checkbox input "true"
click at [788, 212] on button "Confirm" at bounding box center [783, 214] width 65 height 31
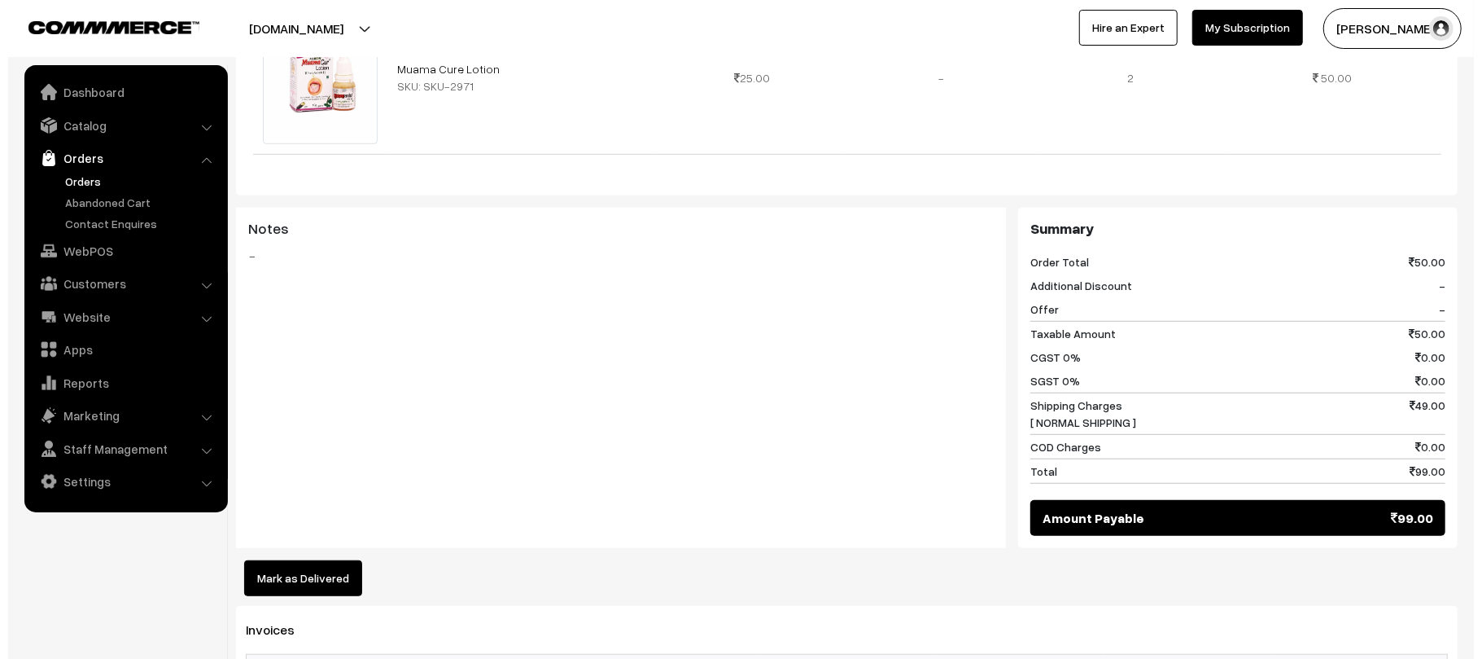
scroll to position [620, 0]
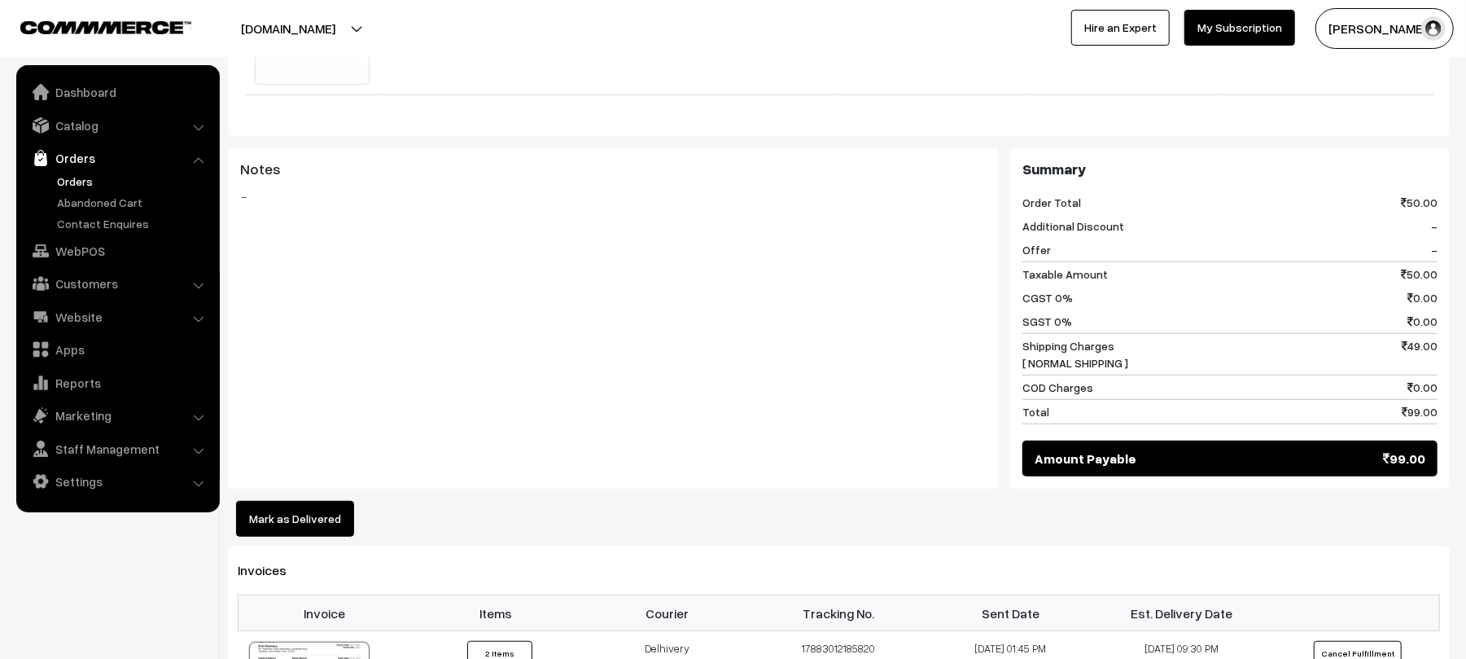
click at [285, 501] on button "Mark as Delivered" at bounding box center [295, 519] width 118 height 36
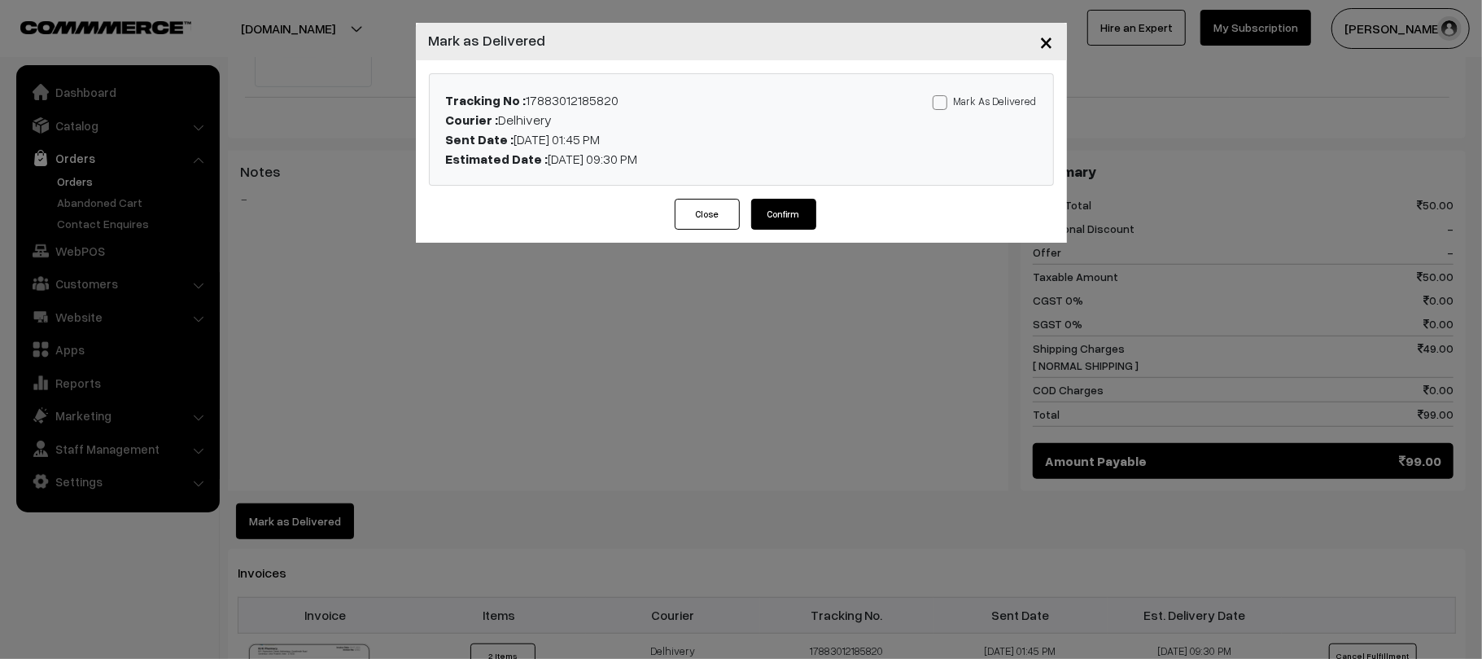
click at [970, 92] on label "Mark As Delivered" at bounding box center [985, 101] width 104 height 18
click at [943, 94] on input "Mark As Delivered" at bounding box center [938, 99] width 11 height 11
checkbox input "true"
click at [789, 219] on button "Confirm" at bounding box center [783, 214] width 65 height 31
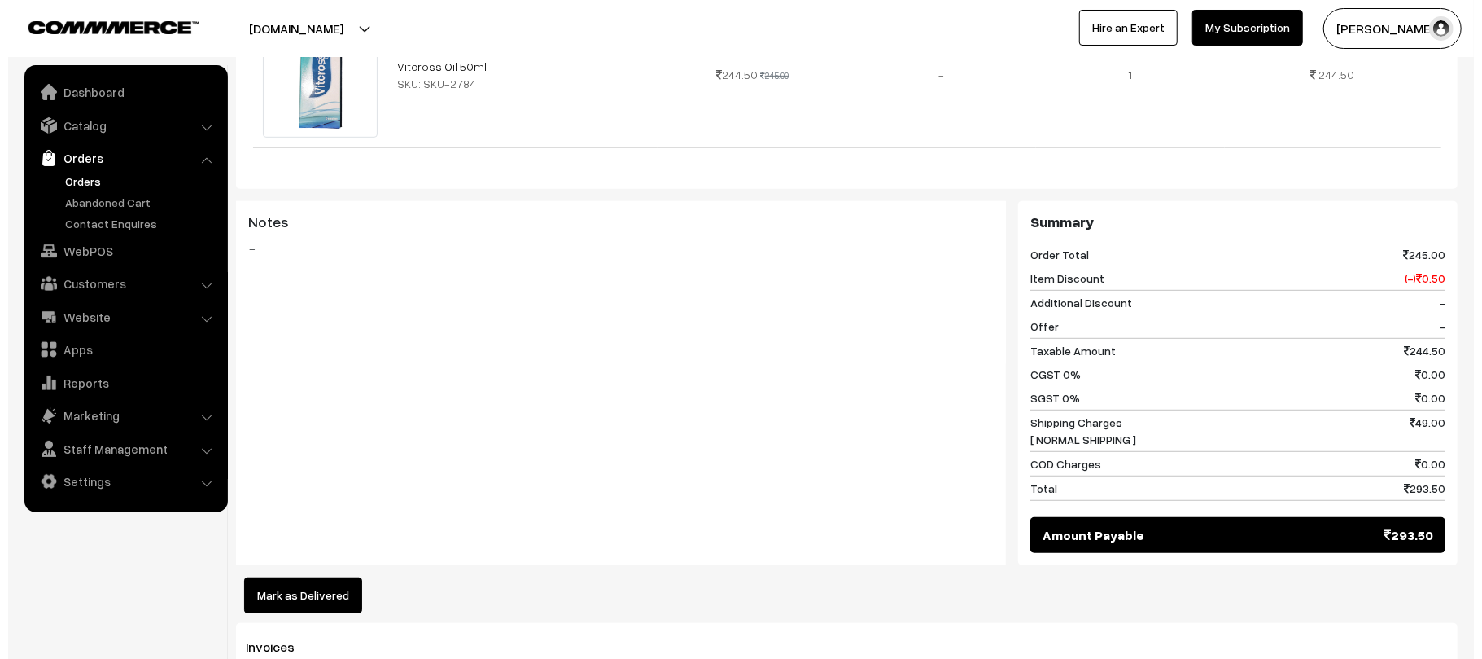
scroll to position [622, 0]
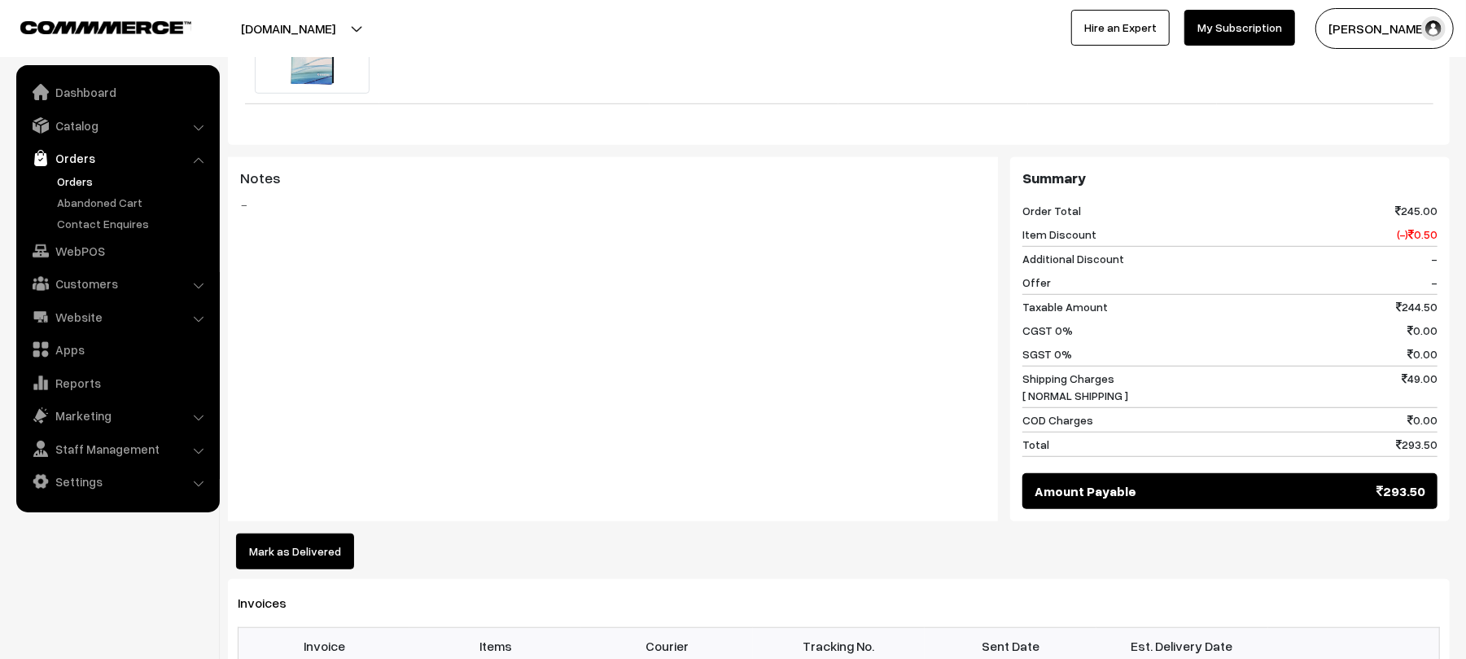
click at [291, 535] on div "Dashboard / orders / View Order View Order (# KP016900) Go Back Ordered on [DAT…" at bounding box center [839, 327] width 1222 height 1776
click at [291, 533] on button "Mark as Delivered" at bounding box center [295, 551] width 118 height 36
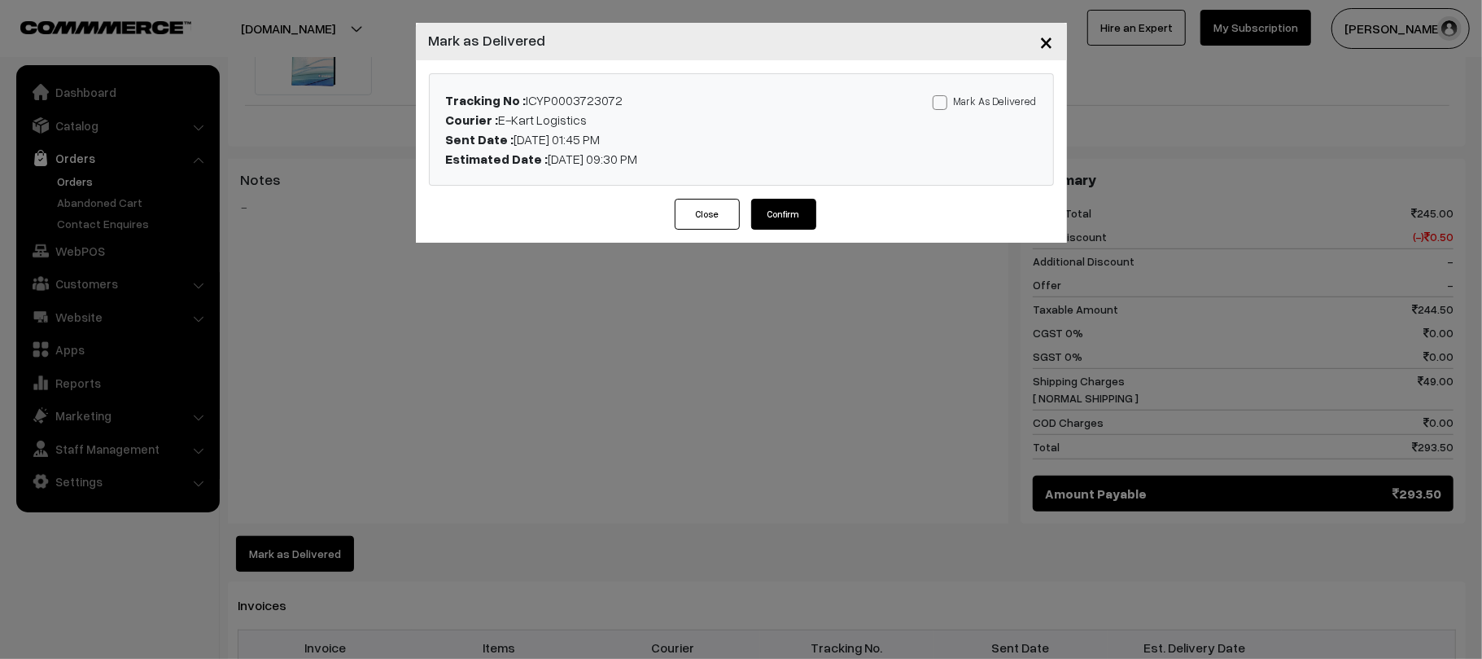
click at [980, 103] on label "Mark As Delivered" at bounding box center [985, 101] width 104 height 18
click at [943, 103] on input "Mark As Delivered" at bounding box center [938, 99] width 11 height 11
checkbox input "true"
click at [781, 219] on button "Confirm" at bounding box center [783, 214] width 65 height 31
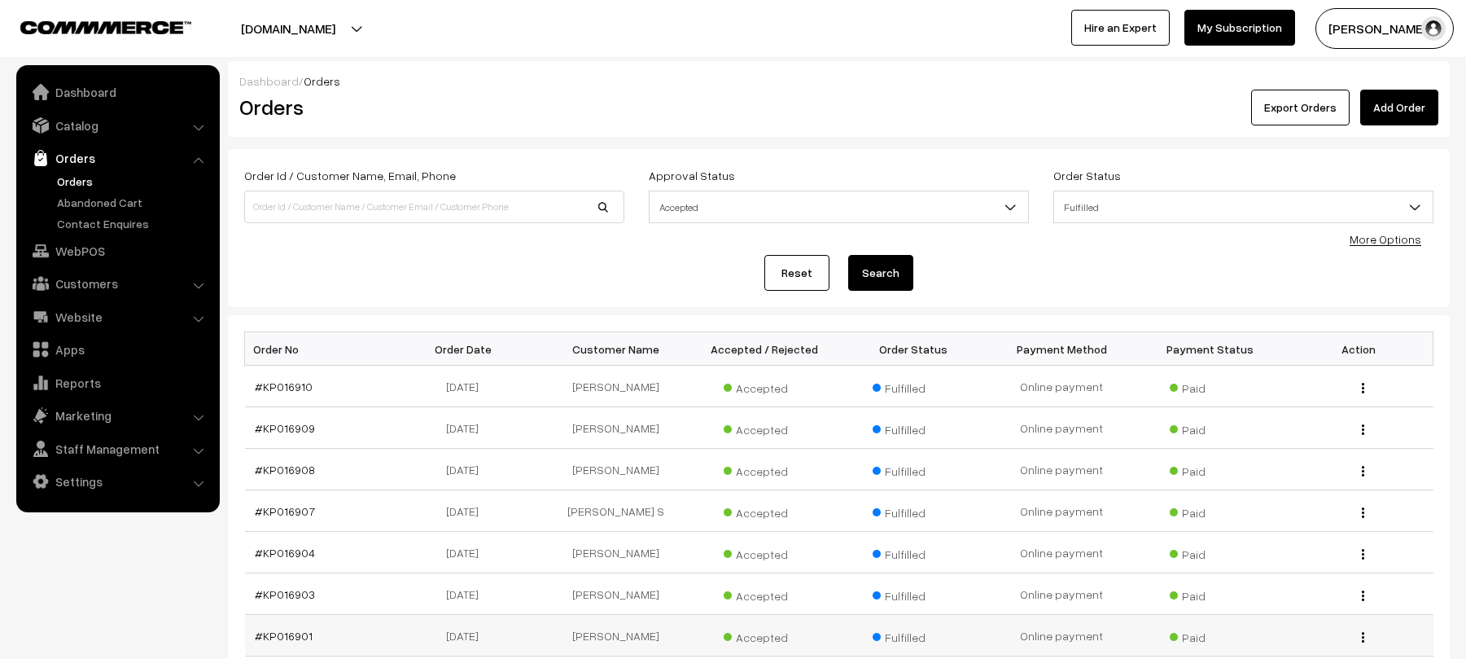
scroll to position [241, 0]
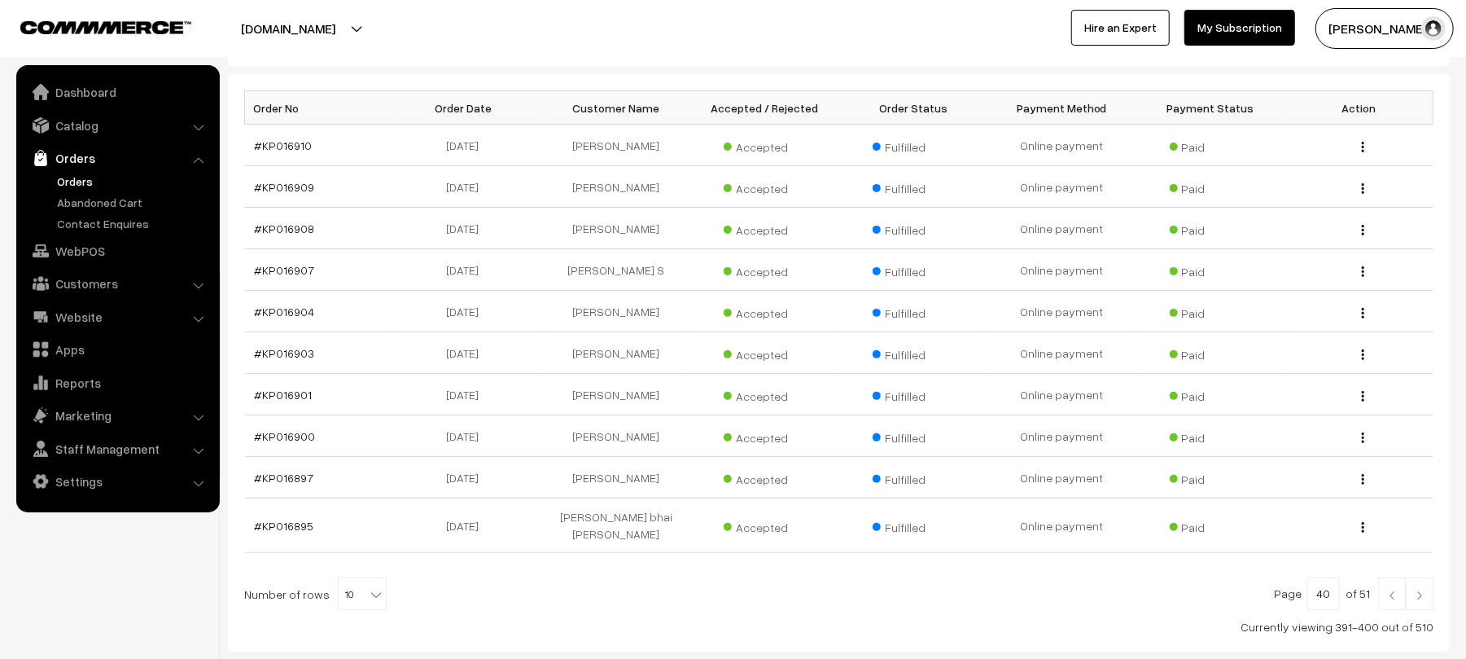
click at [1389, 597] on link at bounding box center [1392, 593] width 28 height 33
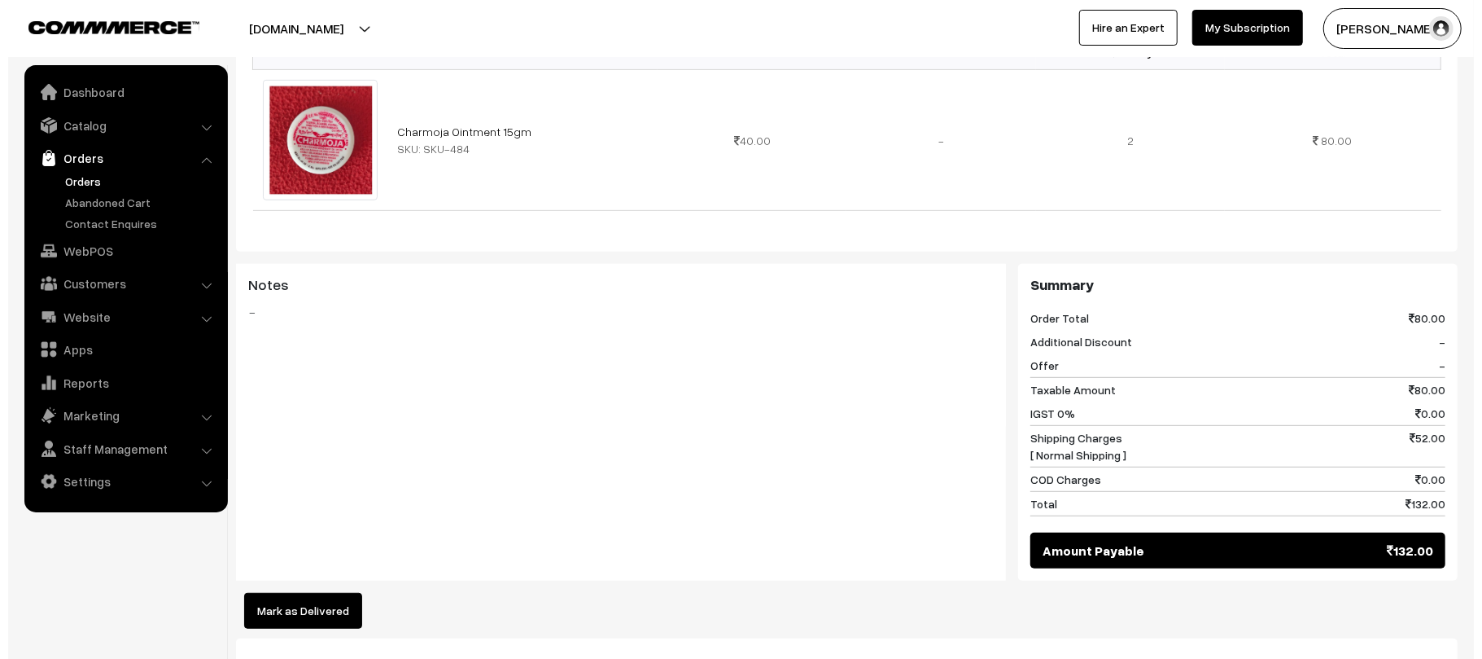
scroll to position [586, 0]
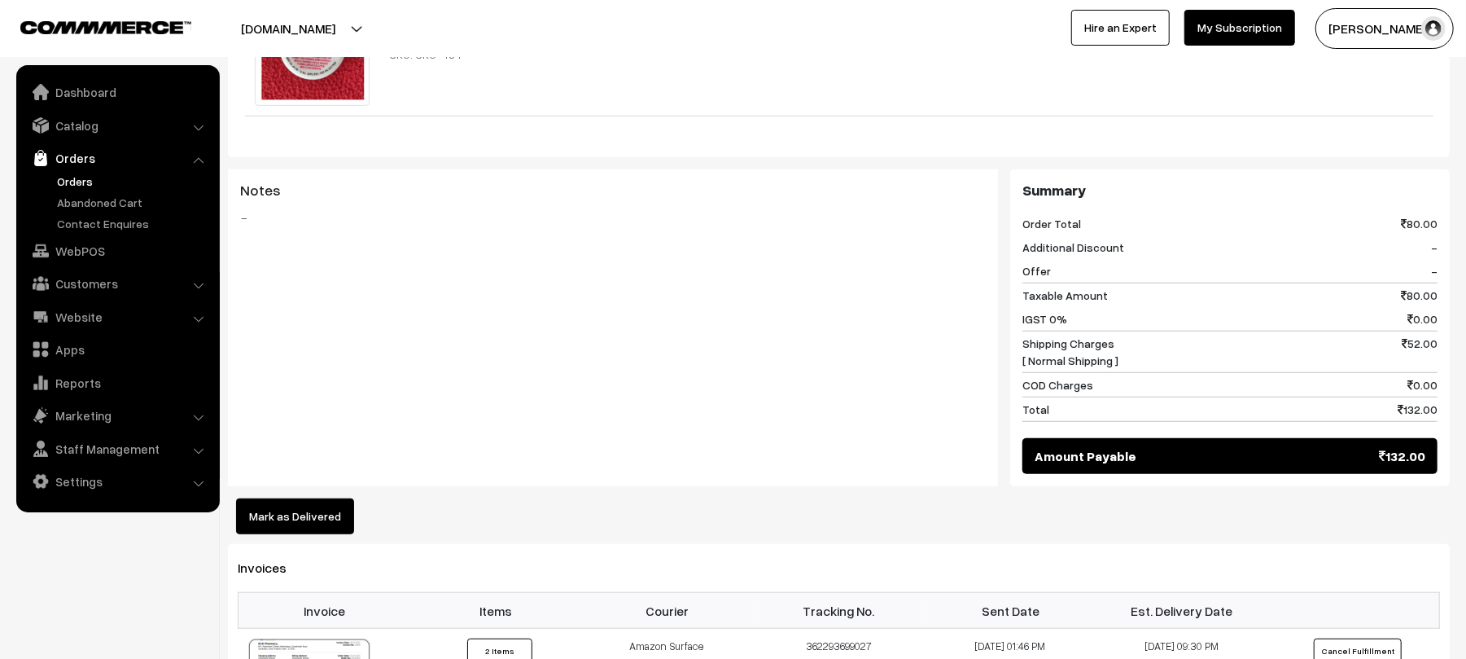
click at [291, 500] on button "Mark as Delivered" at bounding box center [295, 516] width 118 height 36
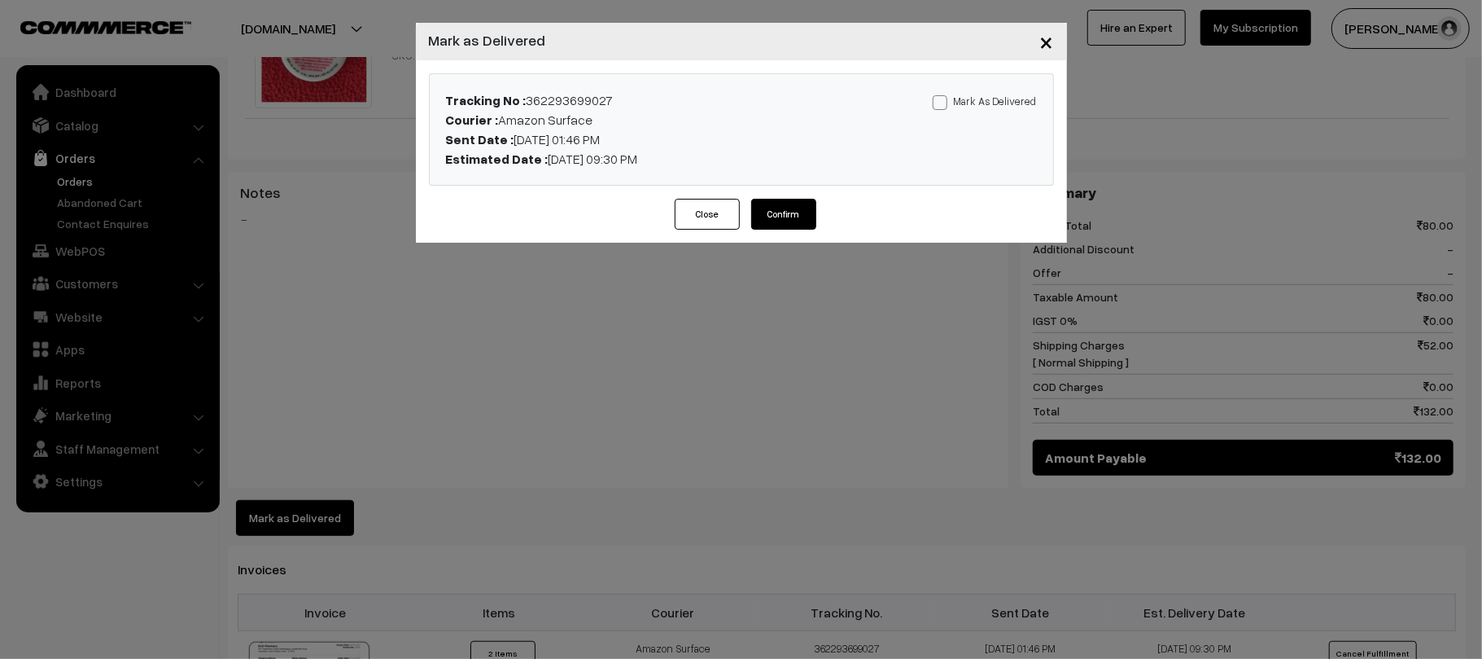
click at [991, 98] on label "Mark As Delivered" at bounding box center [985, 101] width 104 height 18
click at [943, 98] on input "Mark As Delivered" at bounding box center [938, 99] width 11 height 11
checkbox input "true"
click at [779, 218] on button "Confirm" at bounding box center [783, 214] width 65 height 31
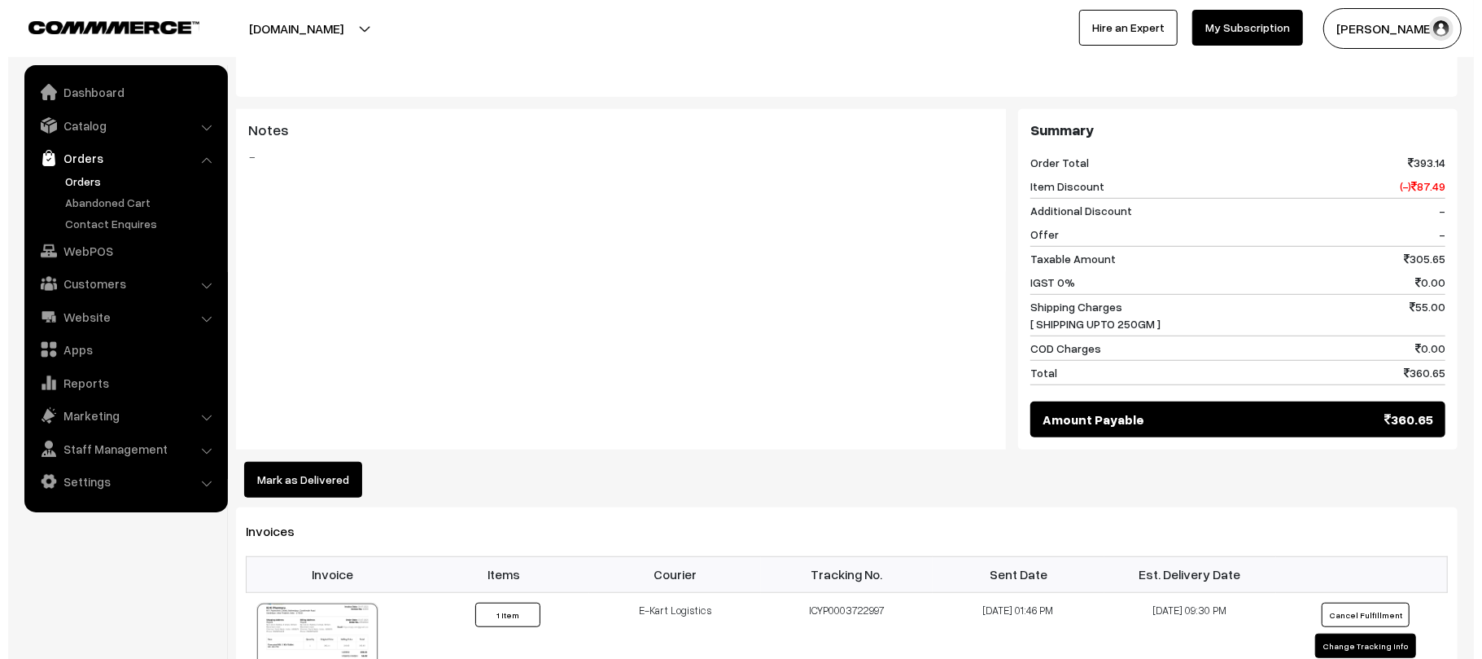
scroll to position [677, 0]
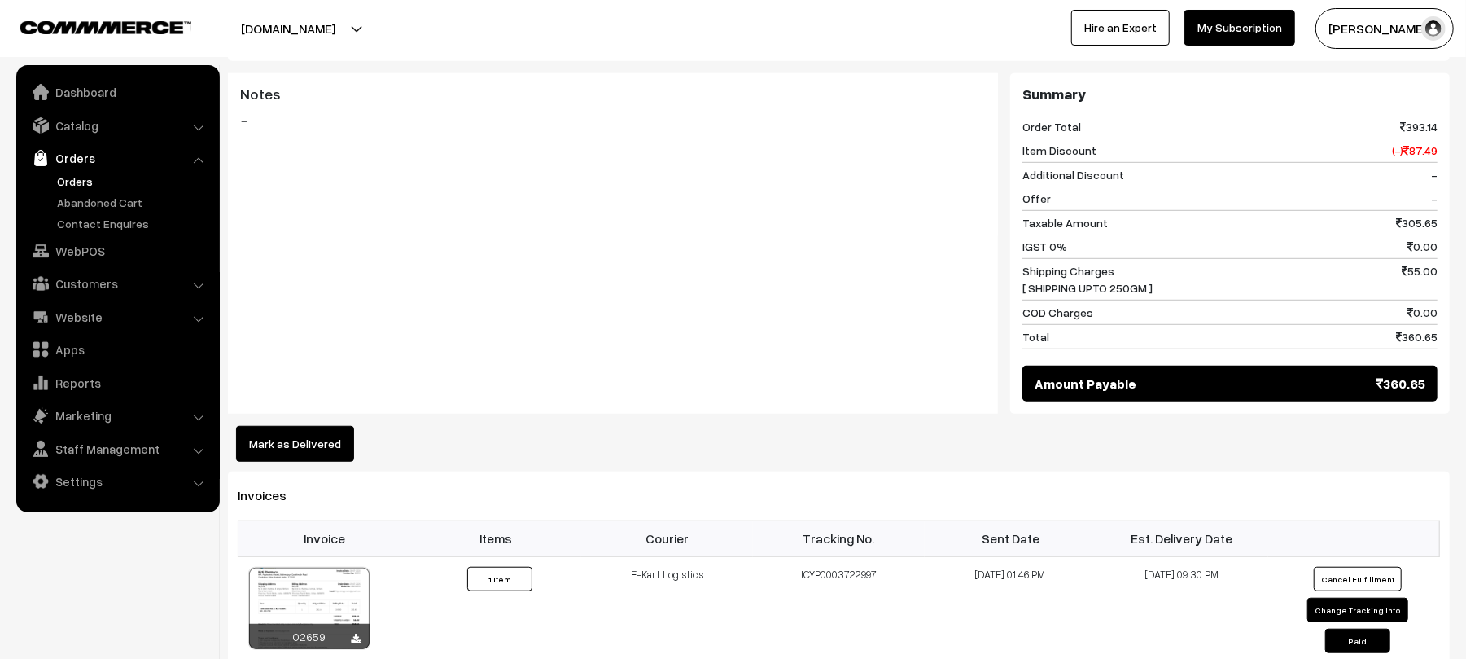
click at [316, 431] on button "Mark as Delivered" at bounding box center [295, 444] width 118 height 36
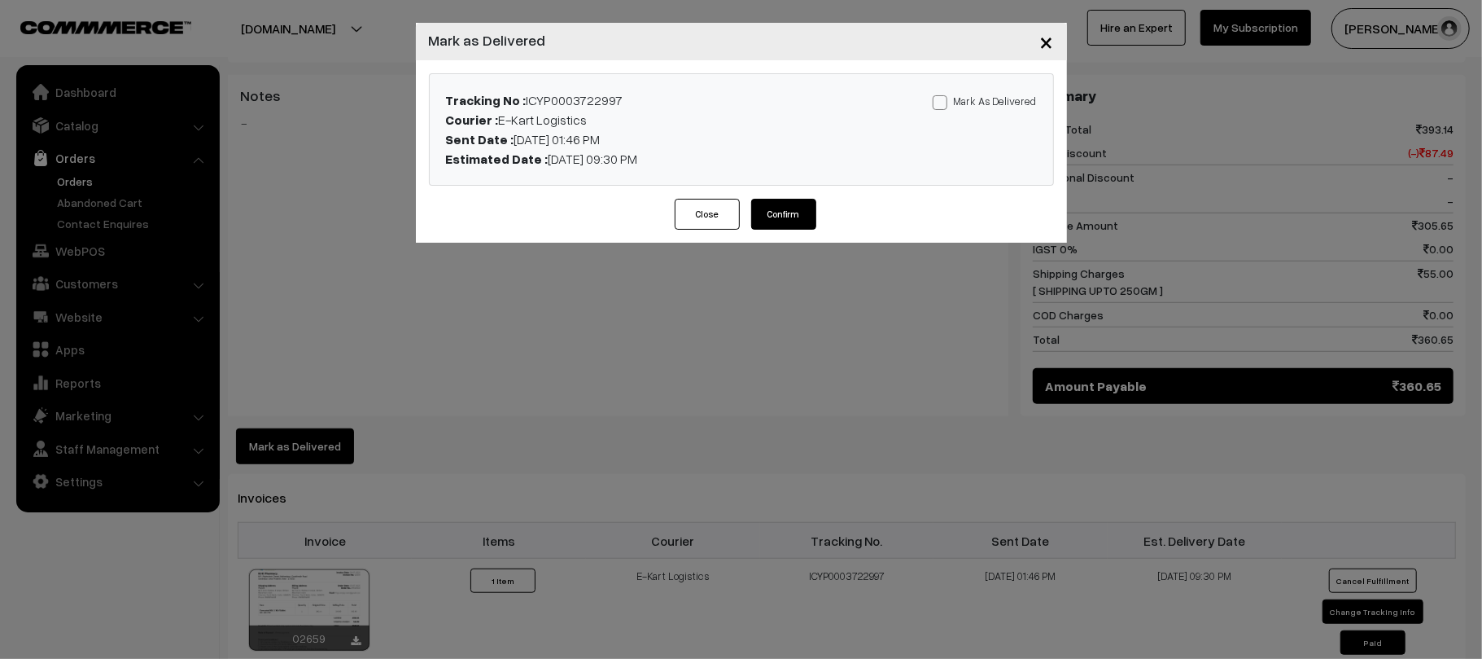
click at [985, 108] on label "Mark As Delivered" at bounding box center [985, 101] width 104 height 18
click at [943, 105] on input "Mark As Delivered" at bounding box center [938, 99] width 11 height 11
checkbox input "true"
click at [779, 218] on button "Confirm" at bounding box center [783, 214] width 65 height 31
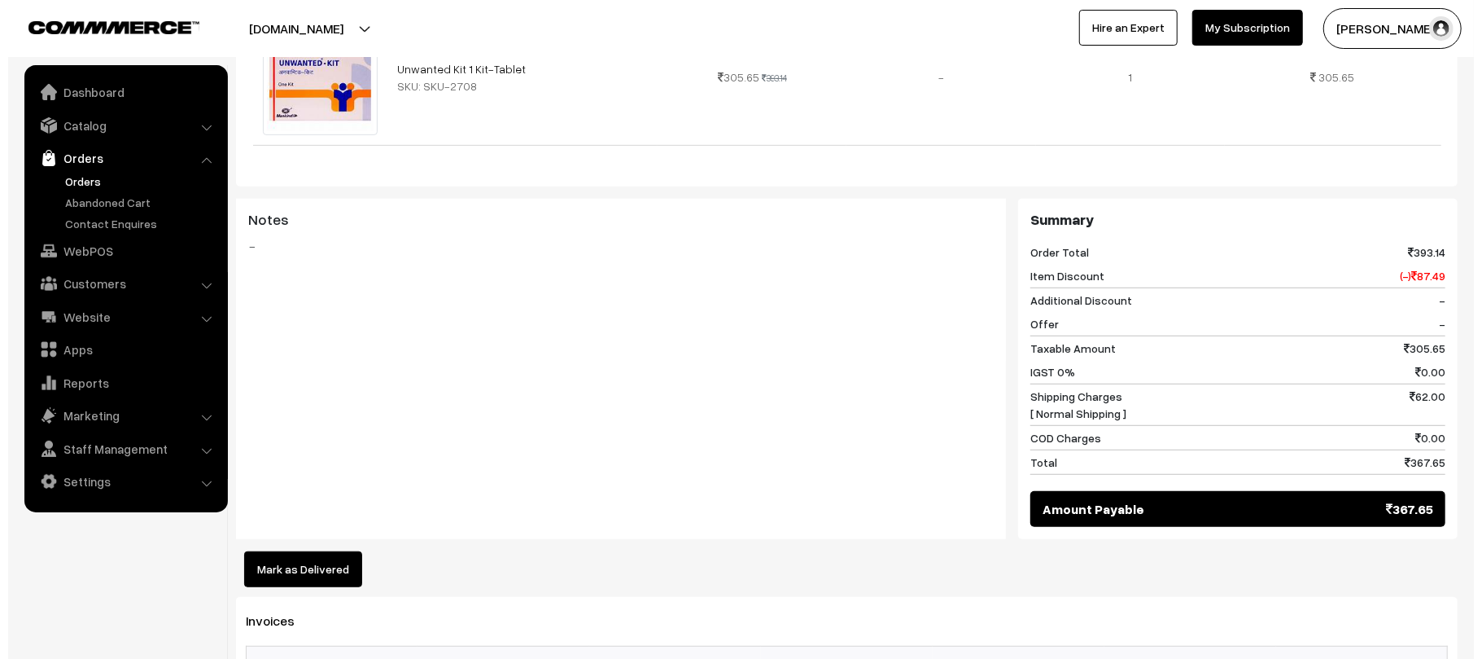
scroll to position [594, 0]
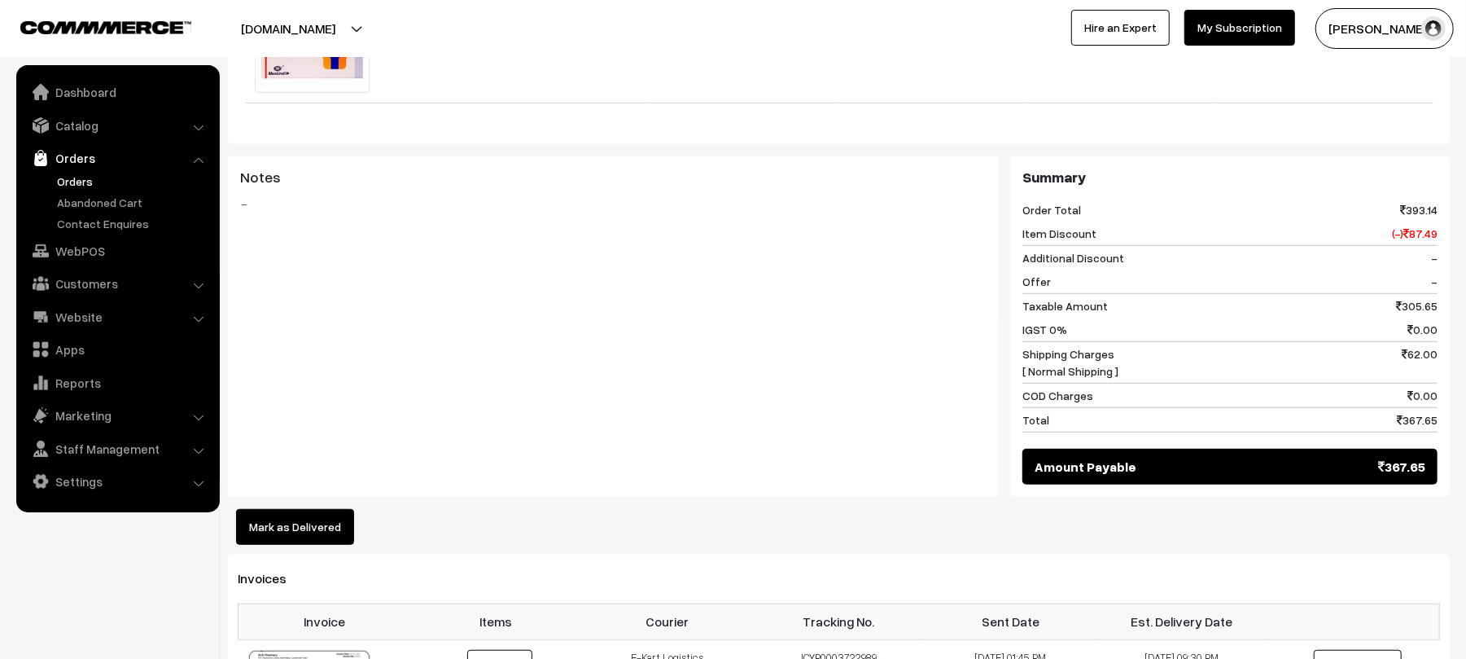
click at [298, 509] on button "Mark as Delivered" at bounding box center [295, 527] width 118 height 36
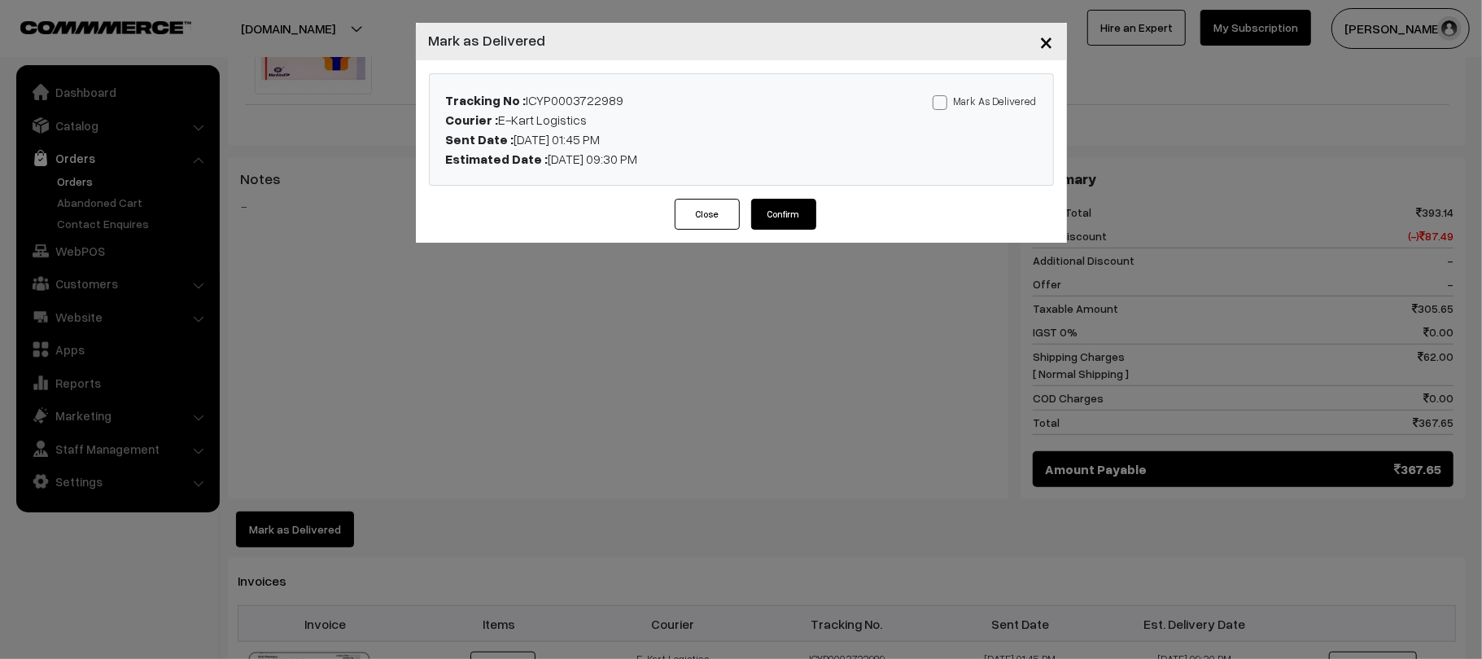
click at [1003, 107] on label "Mark As Delivered" at bounding box center [985, 101] width 104 height 18
click at [943, 105] on input "Mark As Delivered" at bounding box center [938, 99] width 11 height 11
checkbox input "true"
click at [759, 218] on button "Confirm" at bounding box center [783, 214] width 65 height 31
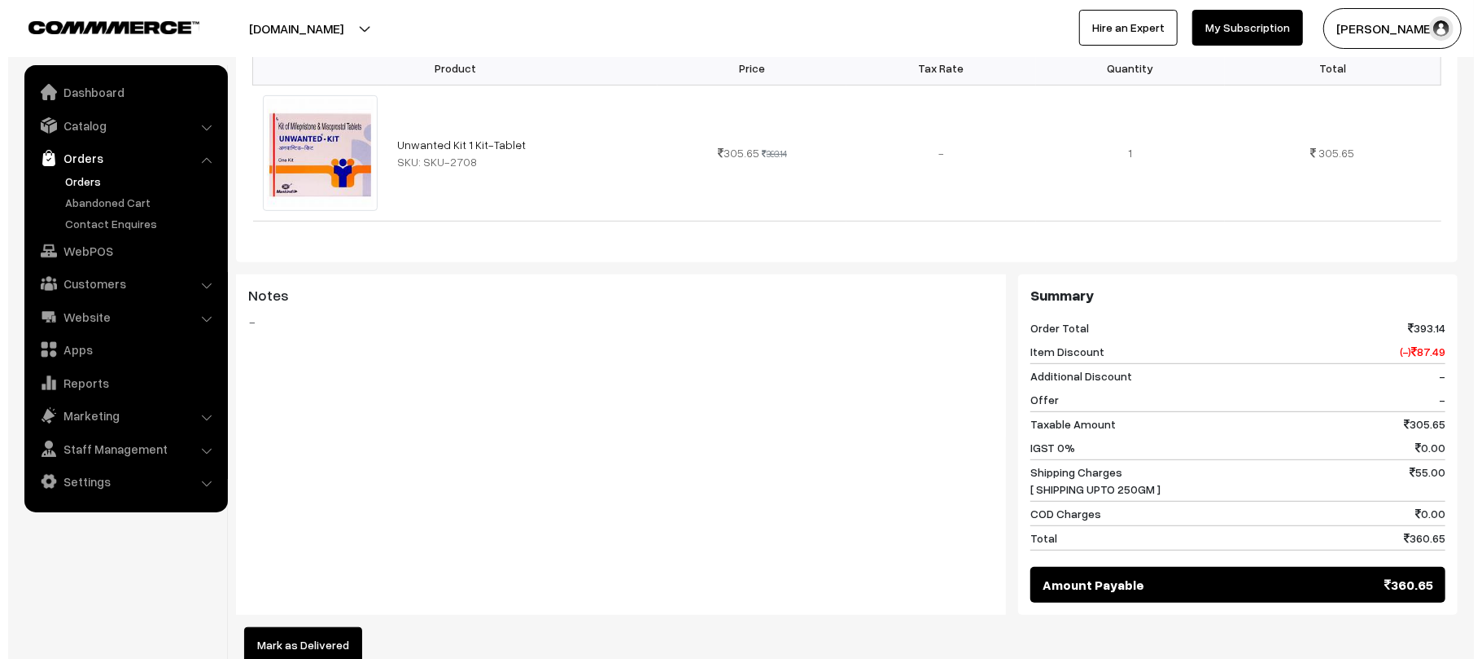
scroll to position [581, 0]
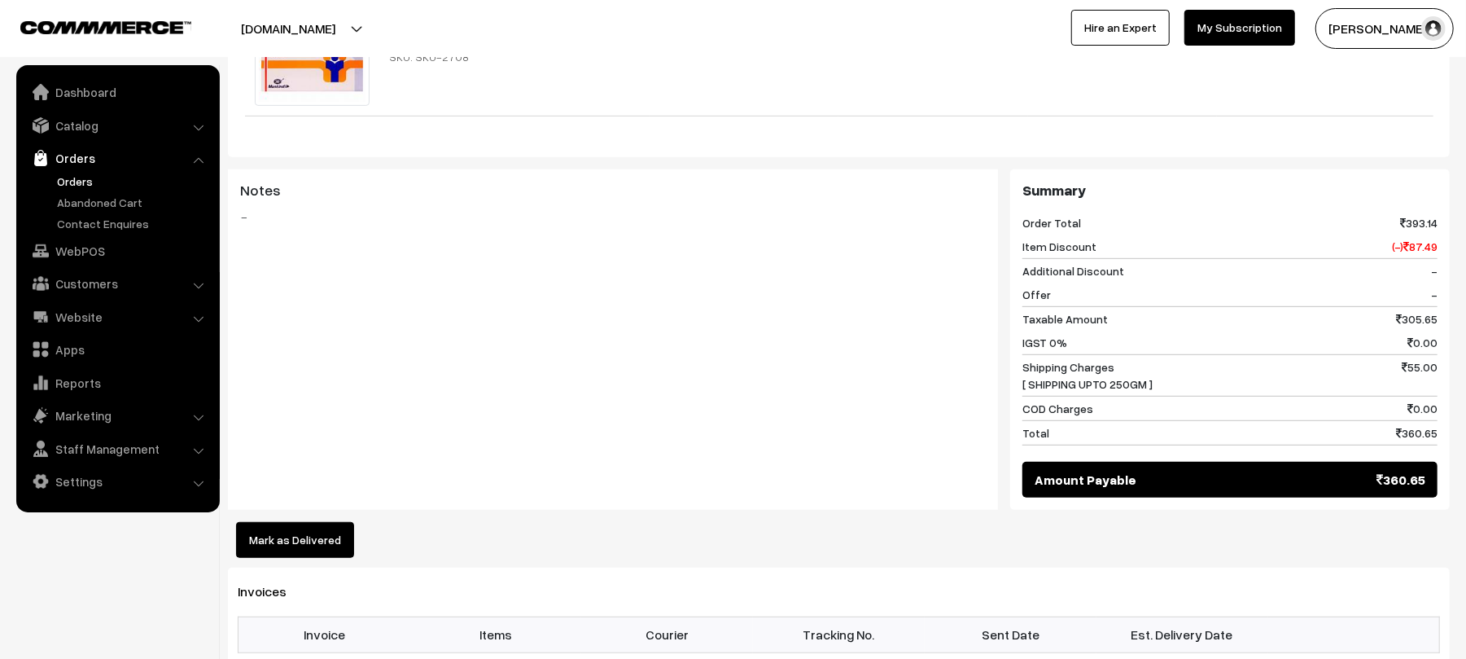
click at [307, 540] on button "Mark as Delivered" at bounding box center [295, 540] width 118 height 36
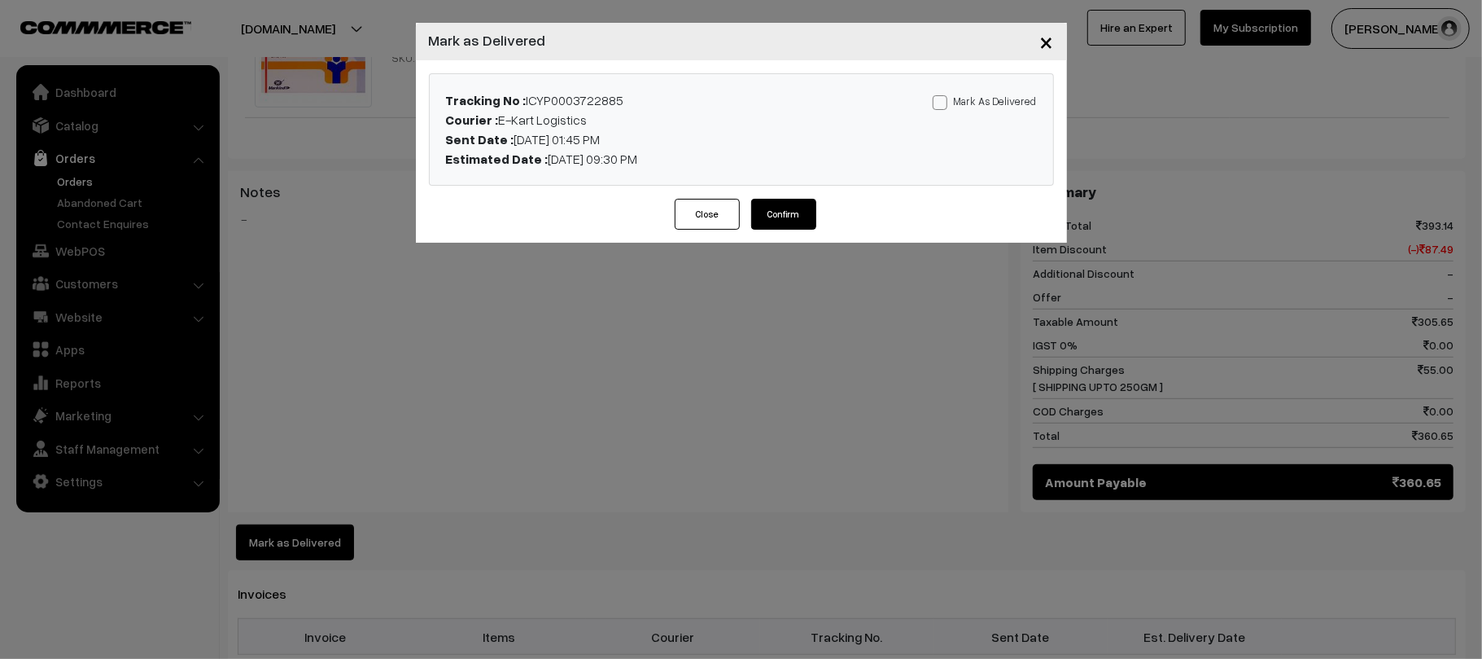
click at [990, 98] on label "Mark As Delivered" at bounding box center [985, 101] width 104 height 18
click at [943, 98] on input "Mark As Delivered" at bounding box center [938, 99] width 11 height 11
checkbox input "true"
click at [789, 225] on button "Confirm" at bounding box center [783, 214] width 65 height 31
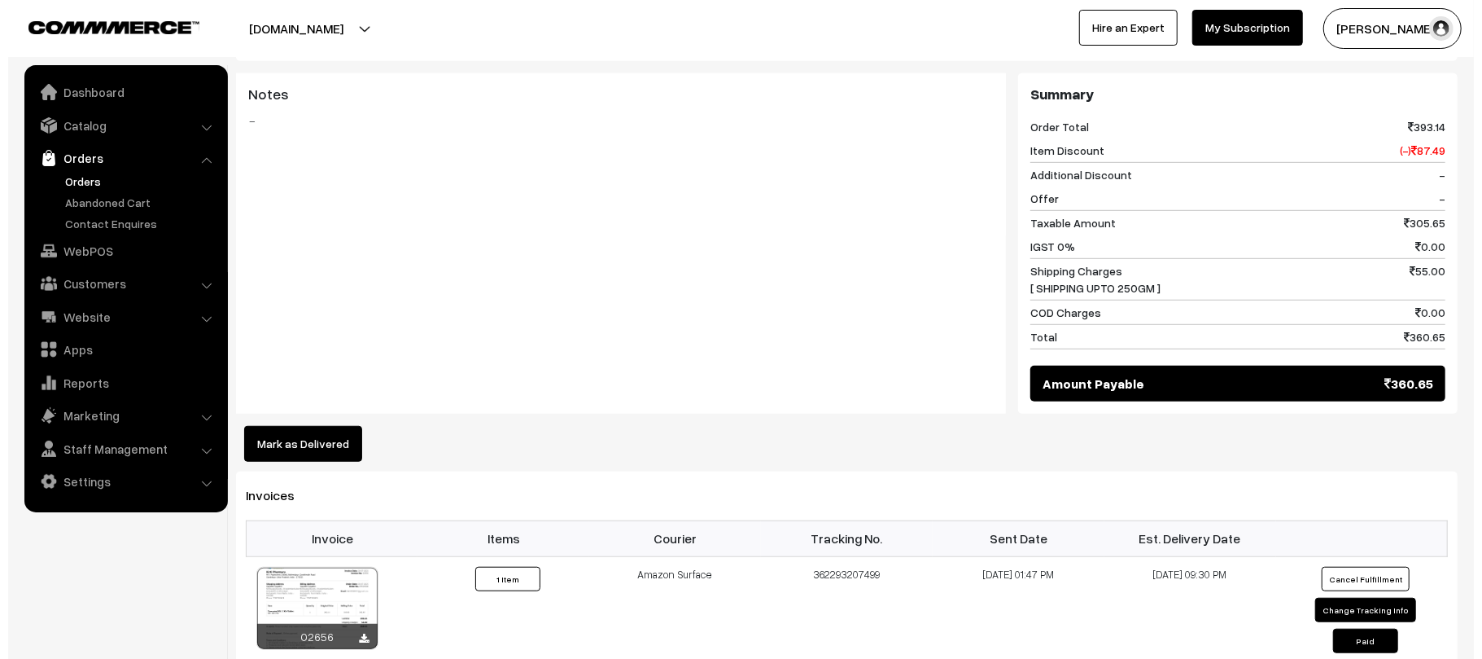
scroll to position [703, 0]
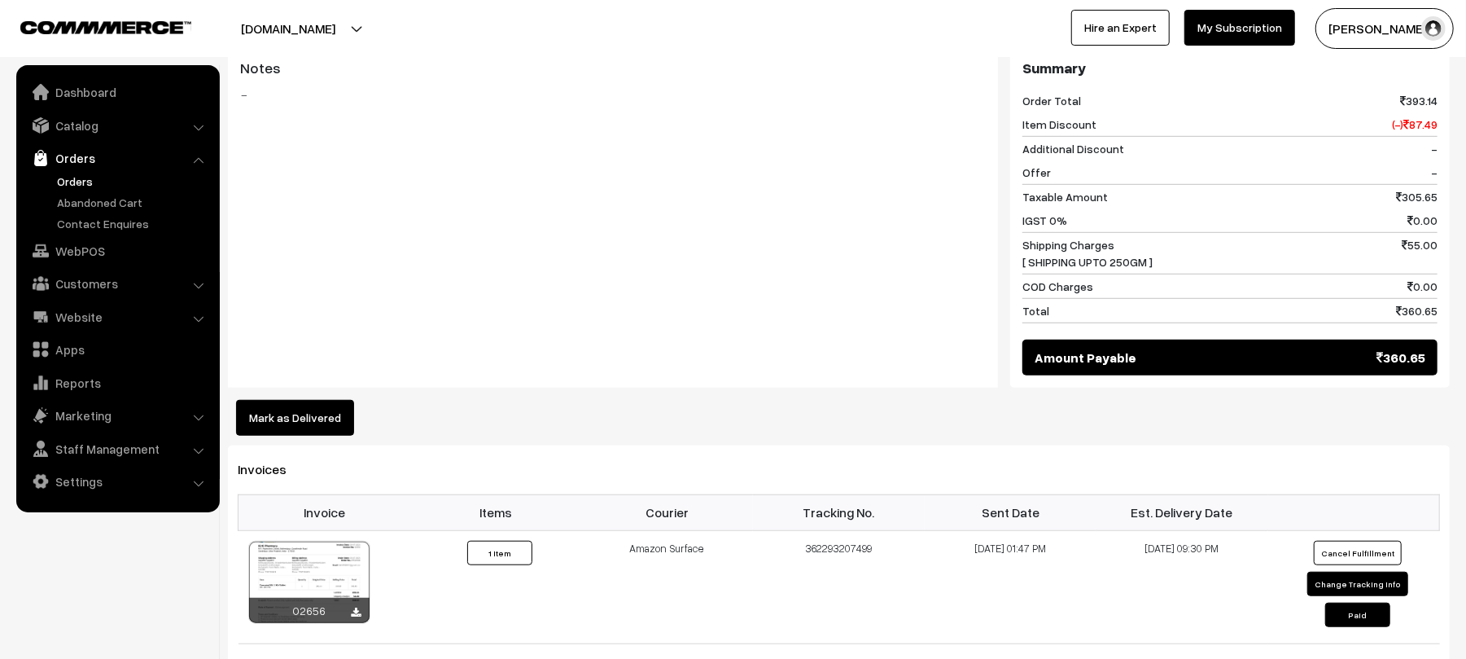
click at [316, 400] on button "Mark as Delivered" at bounding box center [295, 418] width 118 height 36
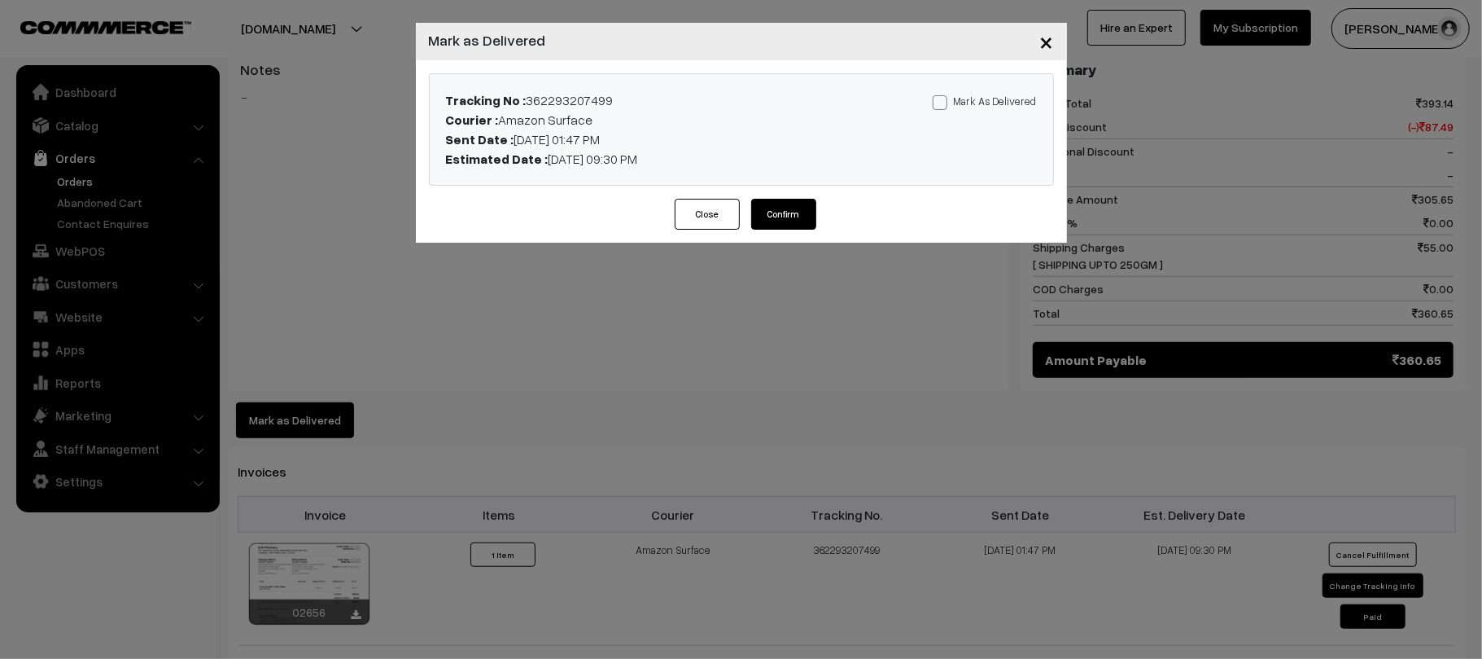
click at [1013, 89] on div "Tracking No : 362293207499 Courier : Amazon Surface Sent Date : 26-07-2025 01:4…" at bounding box center [742, 129] width 624 height 111
click at [1013, 95] on label "Mark As Delivered" at bounding box center [985, 101] width 104 height 18
click at [943, 95] on input "Mark As Delivered" at bounding box center [938, 99] width 11 height 11
checkbox input "true"
click at [792, 215] on button "Confirm" at bounding box center [783, 214] width 65 height 31
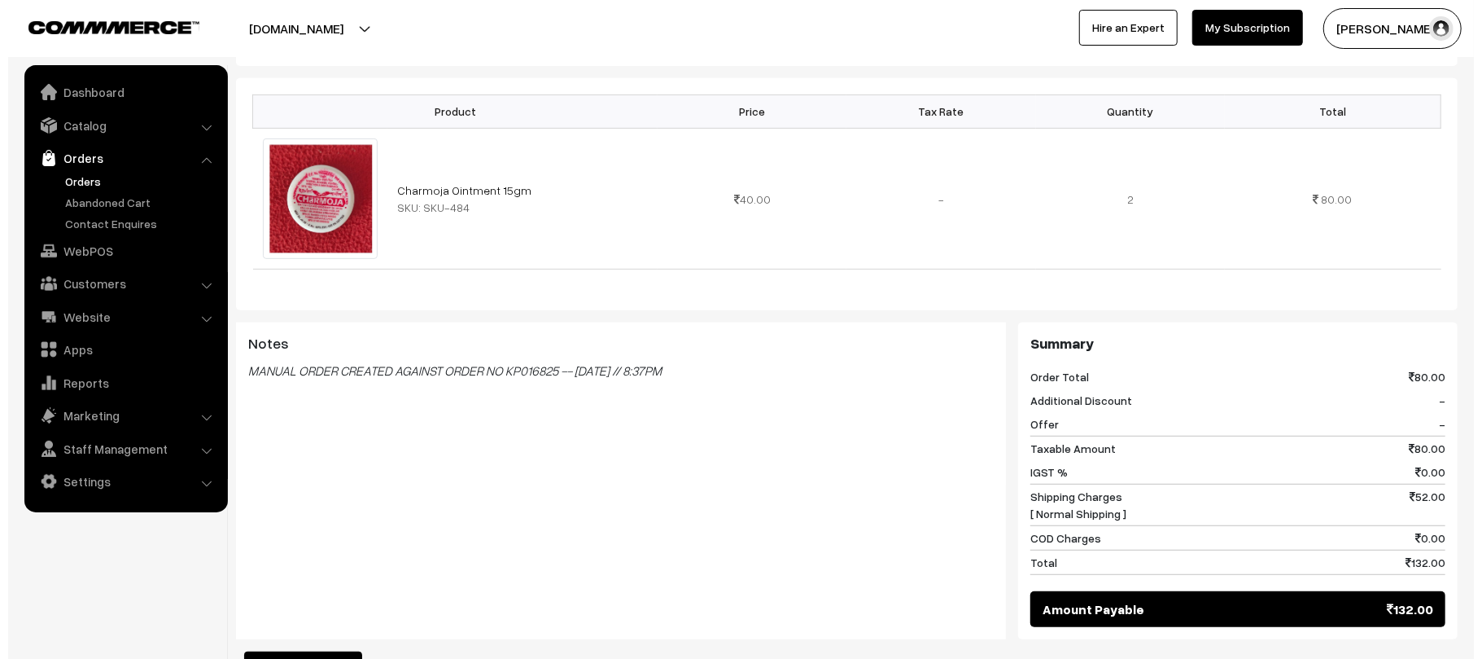
scroll to position [558, 0]
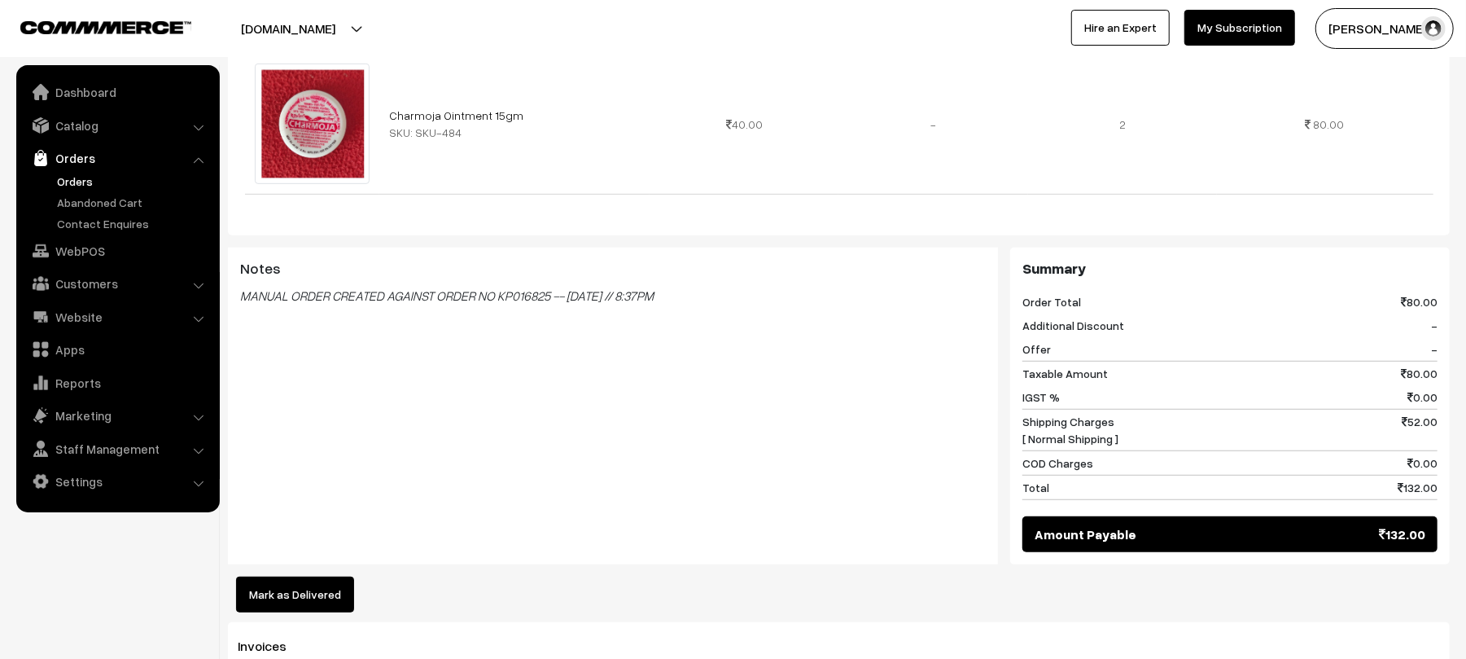
click at [287, 576] on button "Mark as Delivered" at bounding box center [295, 594] width 118 height 36
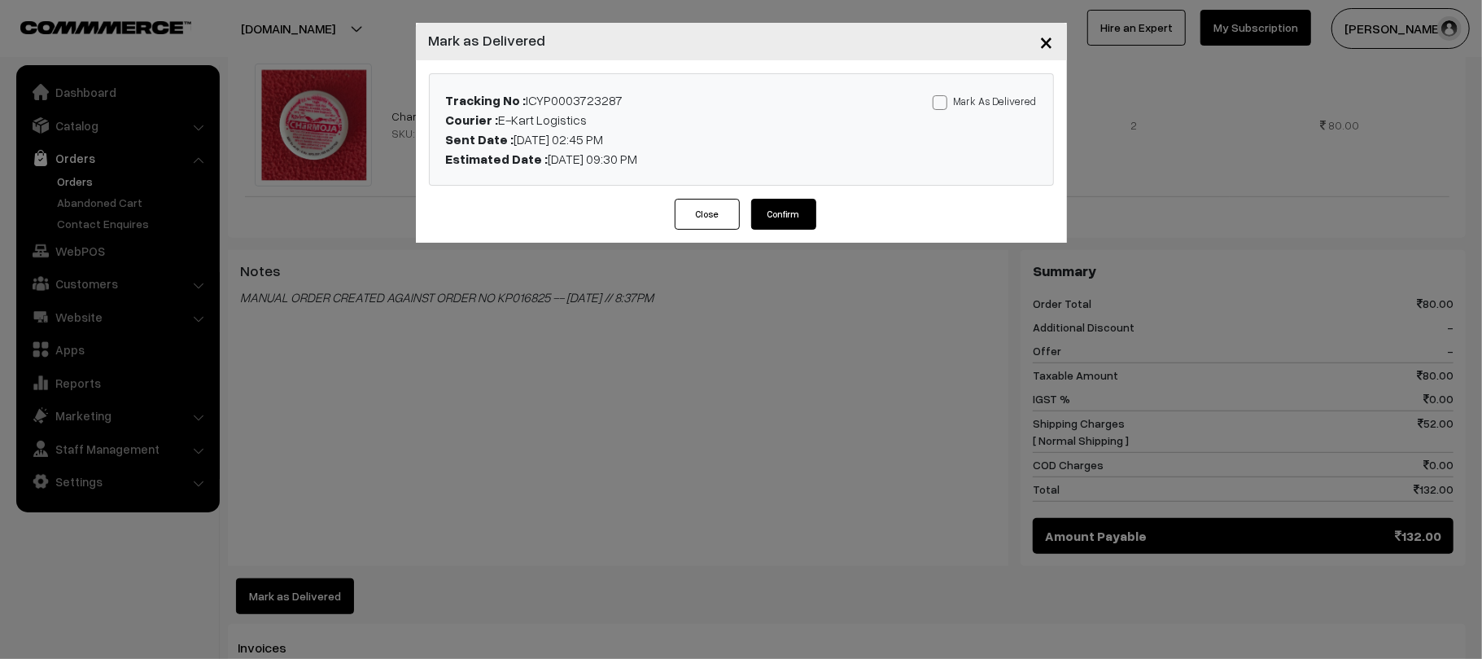
click at [961, 101] on label "Mark As Delivered" at bounding box center [985, 101] width 104 height 18
click at [943, 101] on input "Mark As Delivered" at bounding box center [938, 99] width 11 height 11
checkbox input "true"
click at [778, 218] on button "Confirm" at bounding box center [783, 214] width 65 height 31
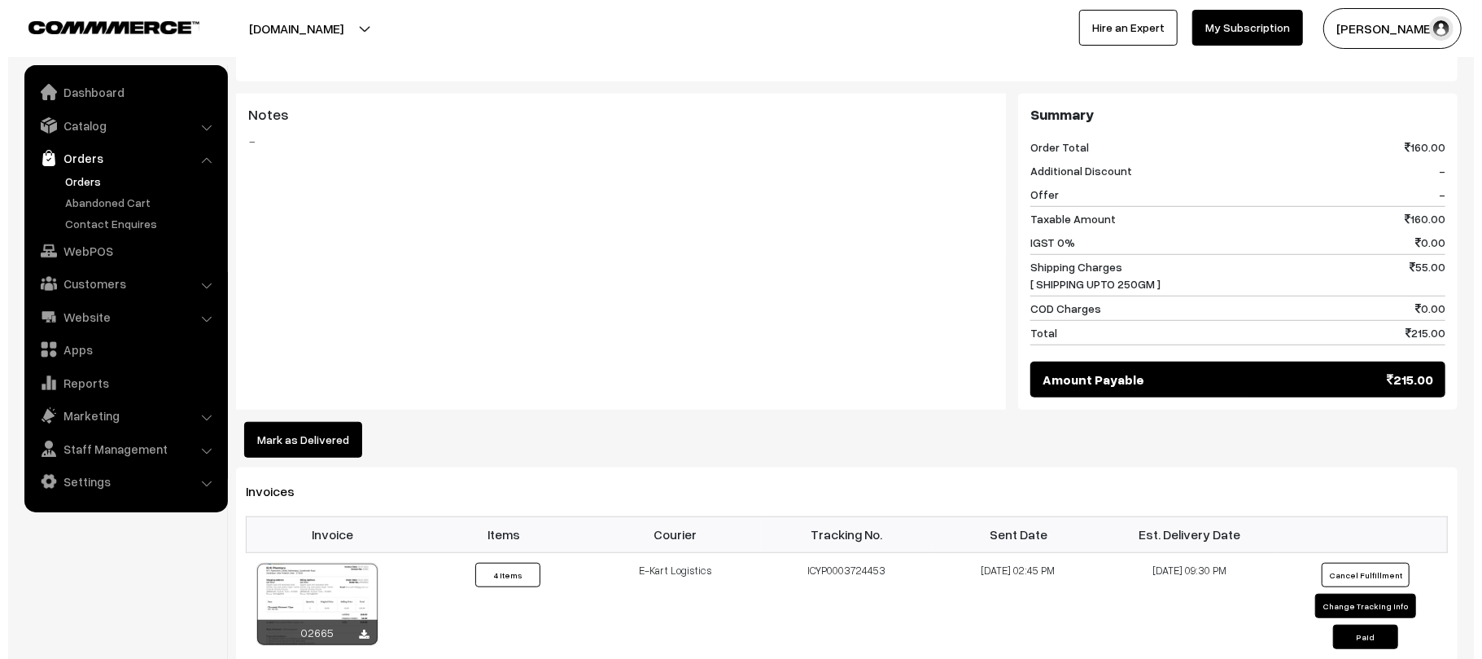
scroll to position [690, 0]
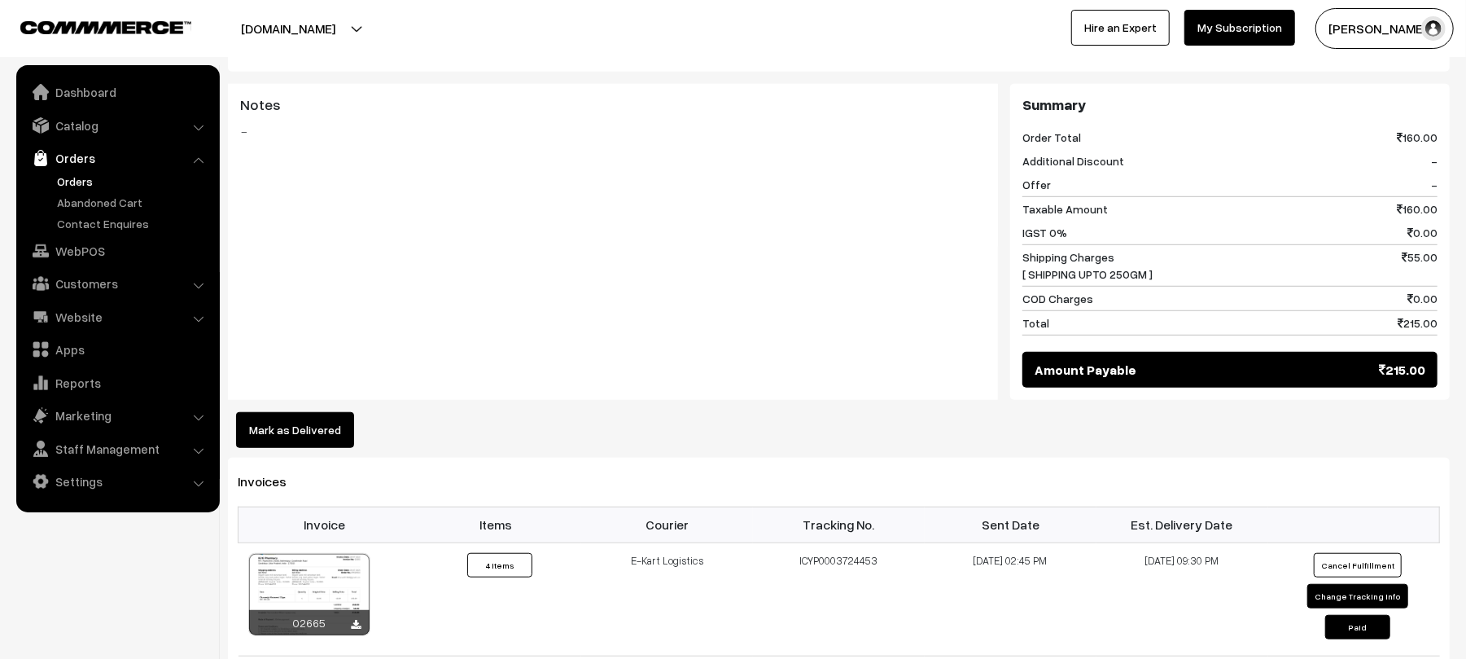
click at [274, 427] on button "Mark as Delivered" at bounding box center [295, 430] width 118 height 36
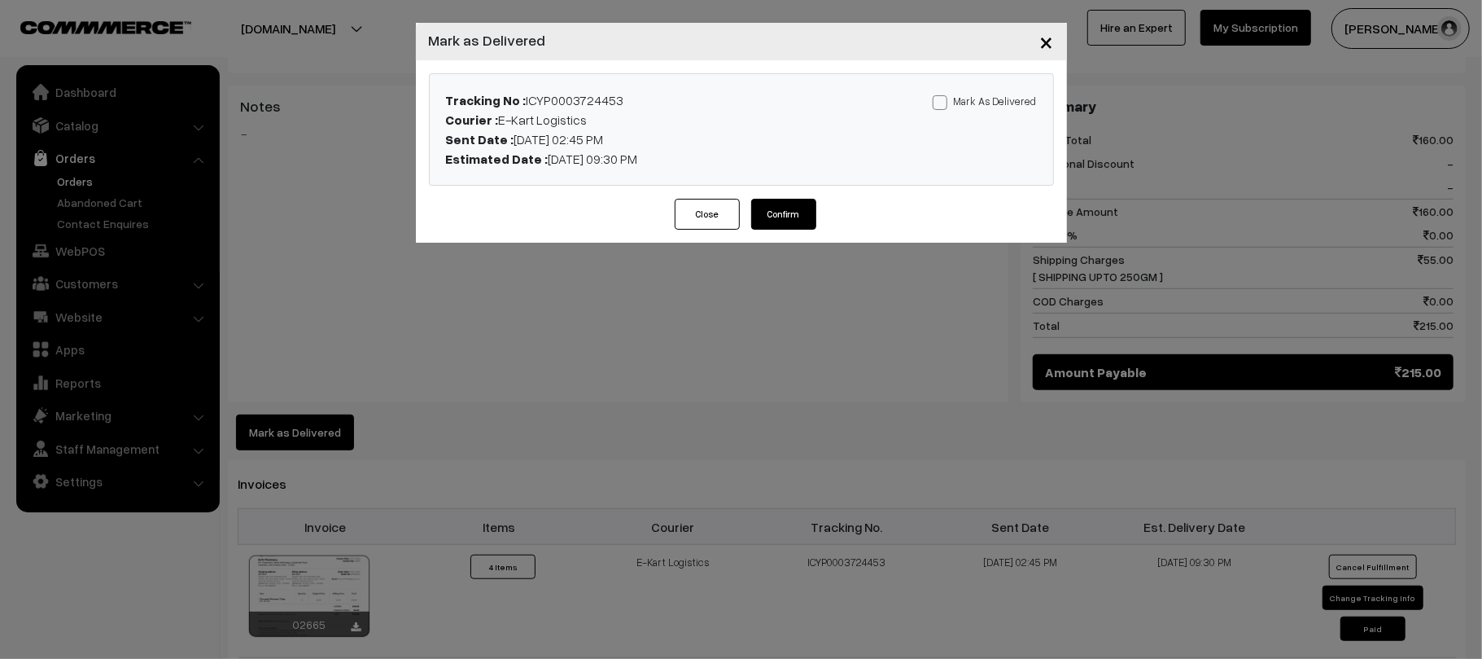
click at [997, 95] on label "Mark As Delivered" at bounding box center [985, 101] width 104 height 18
click at [943, 95] on input "Mark As Delivered" at bounding box center [938, 99] width 11 height 11
checkbox input "true"
click at [793, 212] on button "Confirm" at bounding box center [783, 214] width 65 height 31
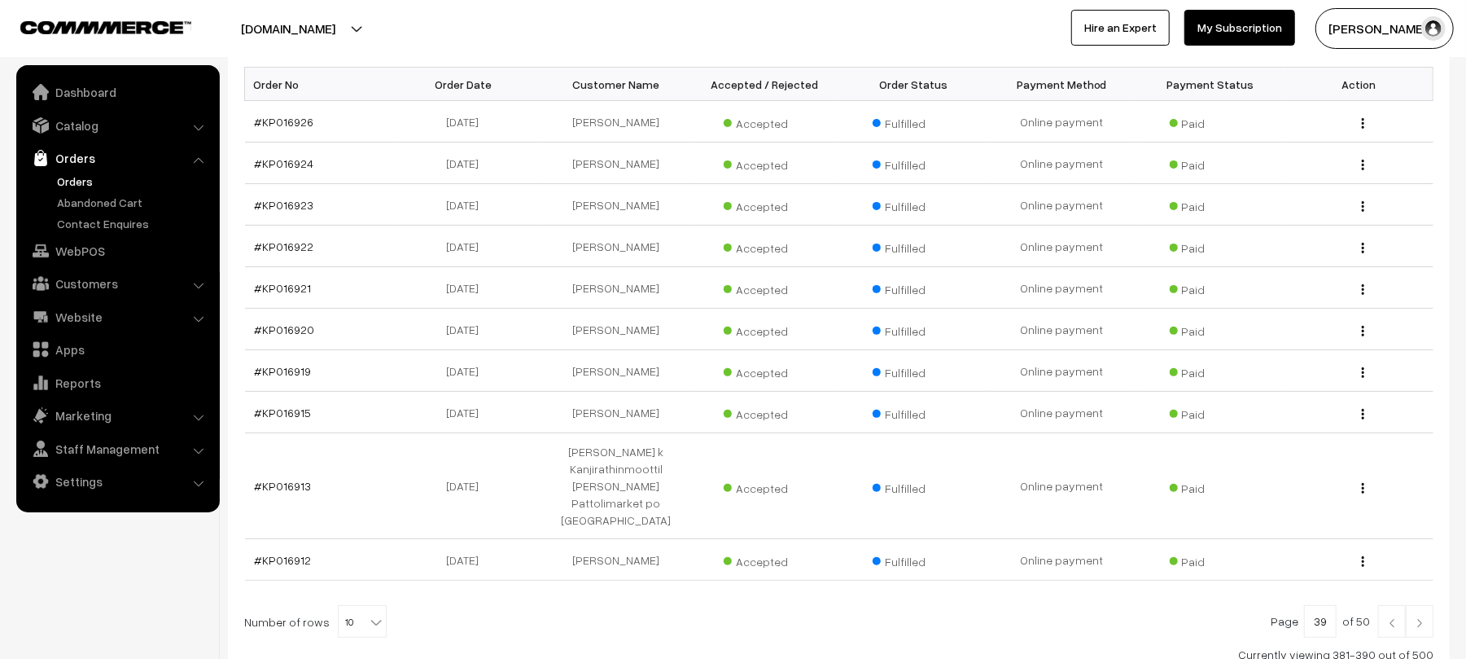
scroll to position [251, 0]
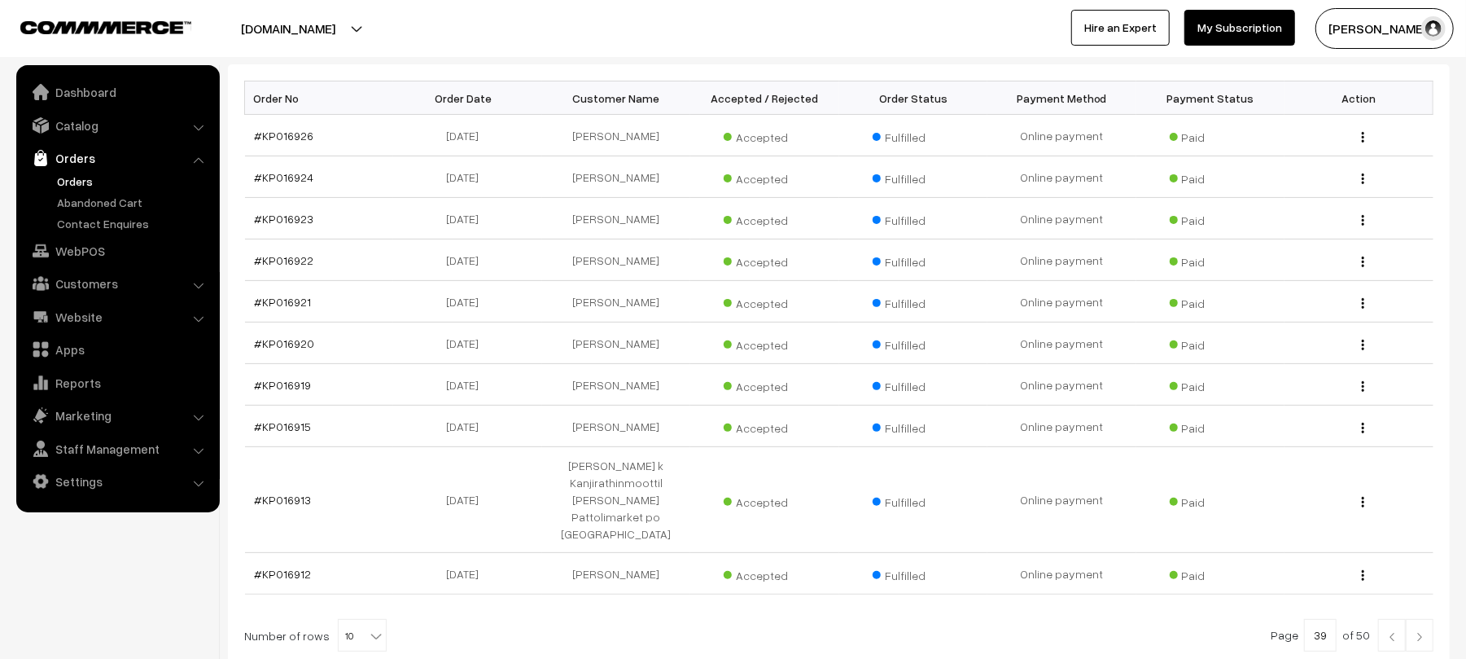
click at [1385, 632] on img at bounding box center [1392, 637] width 15 height 10
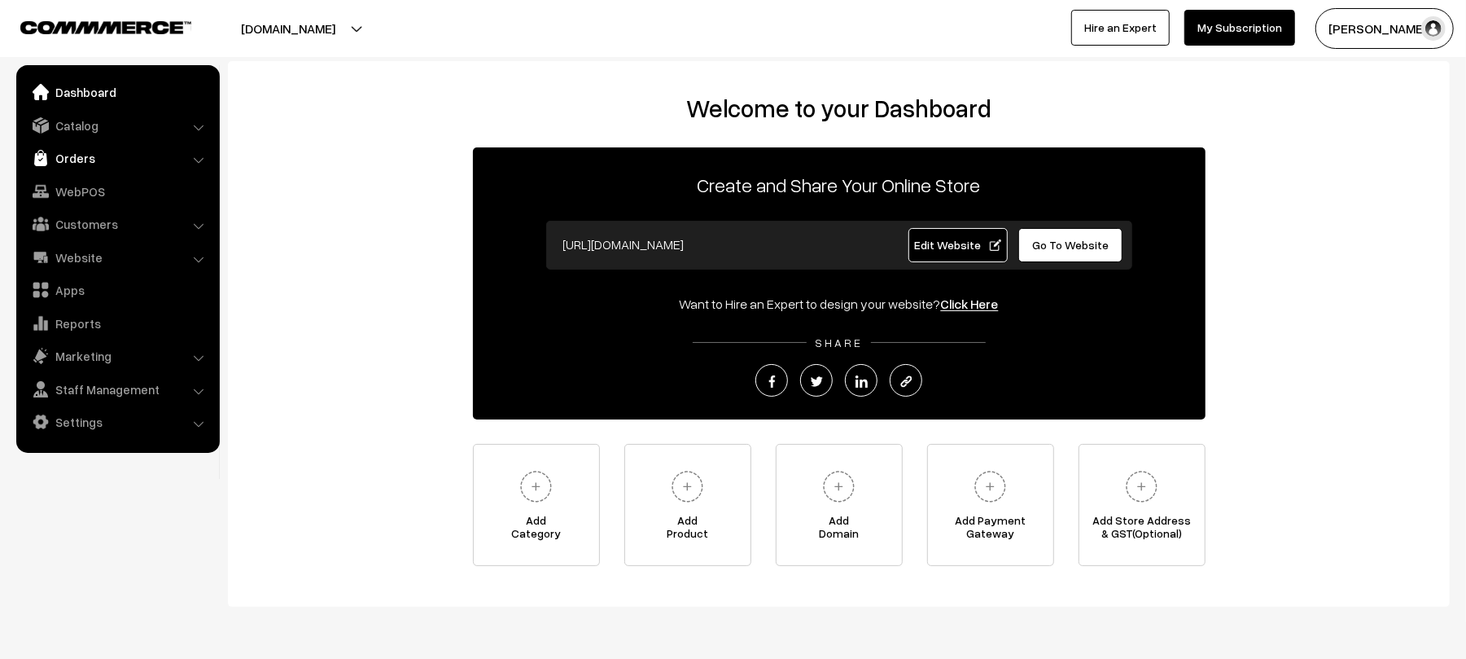
click at [119, 148] on link "Orders" at bounding box center [117, 157] width 194 height 29
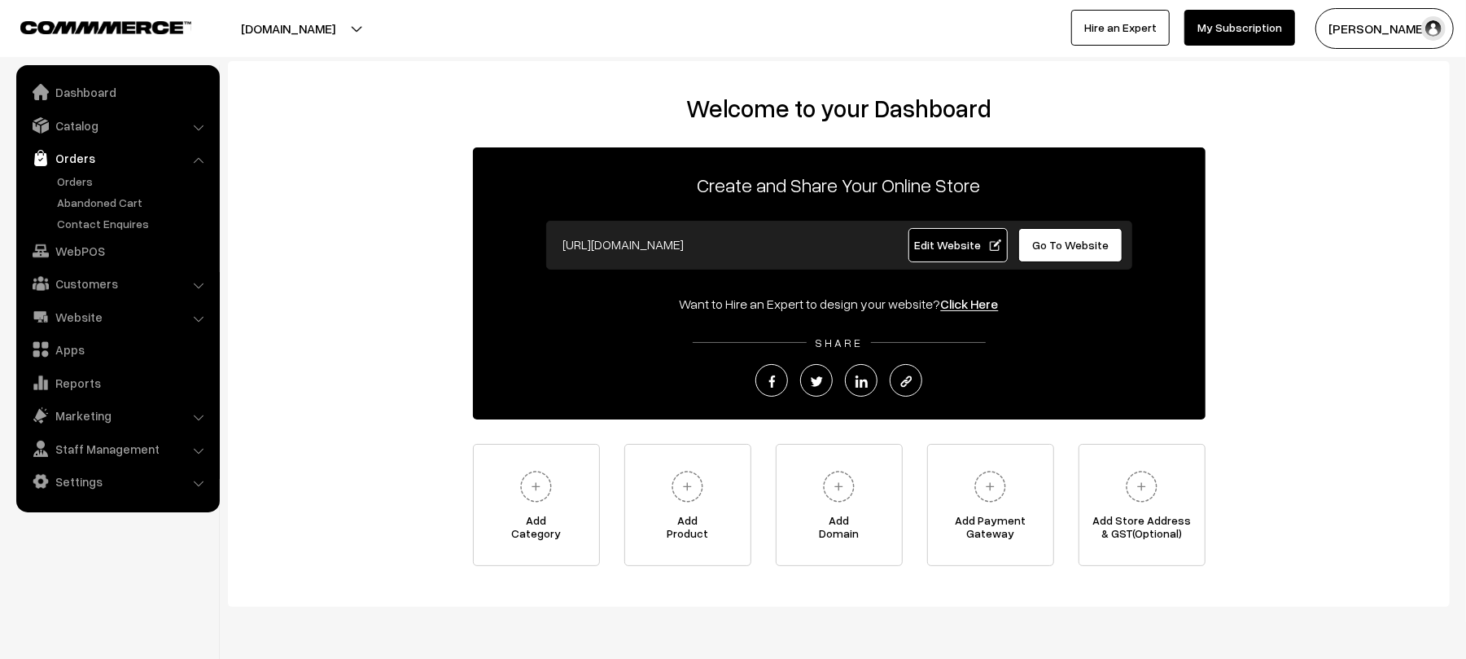
click at [67, 164] on link "Orders" at bounding box center [117, 157] width 194 height 29
click at [75, 181] on link "Orders" at bounding box center [133, 181] width 161 height 17
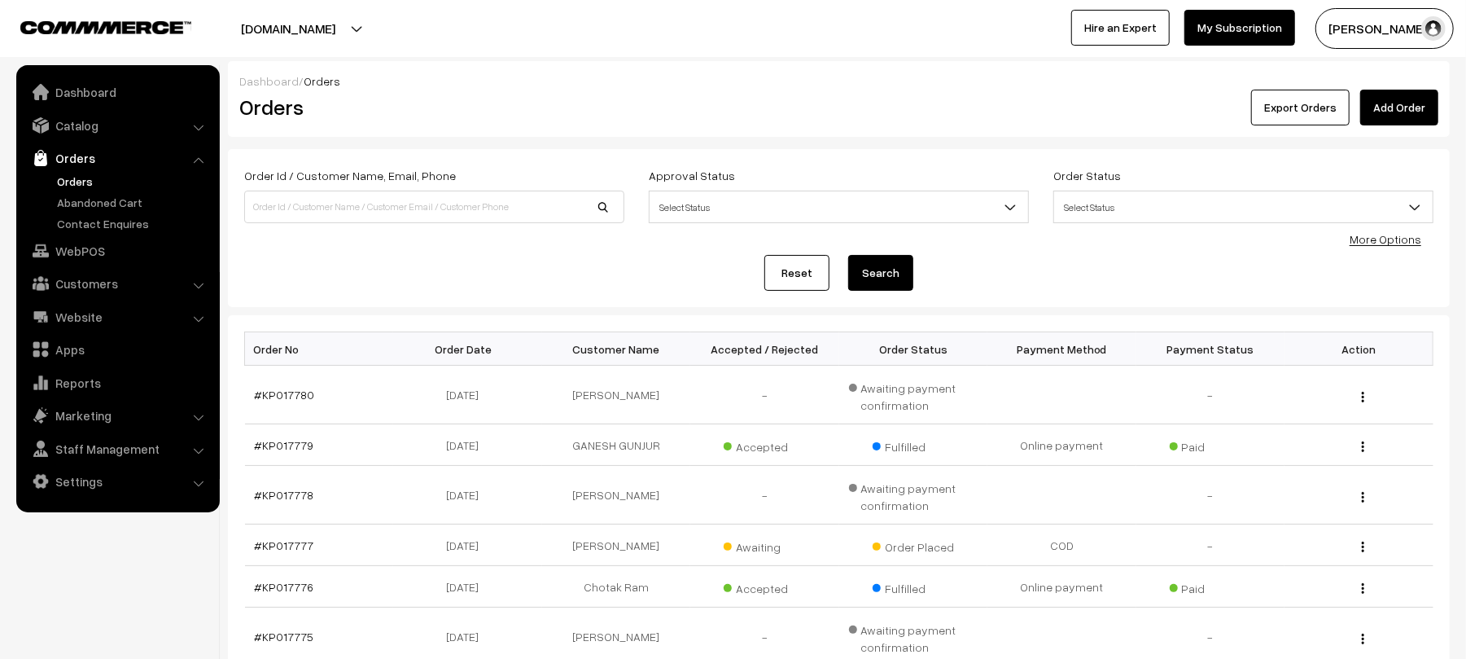
click at [438, 256] on div "Reset Search" at bounding box center [838, 273] width 1189 height 36
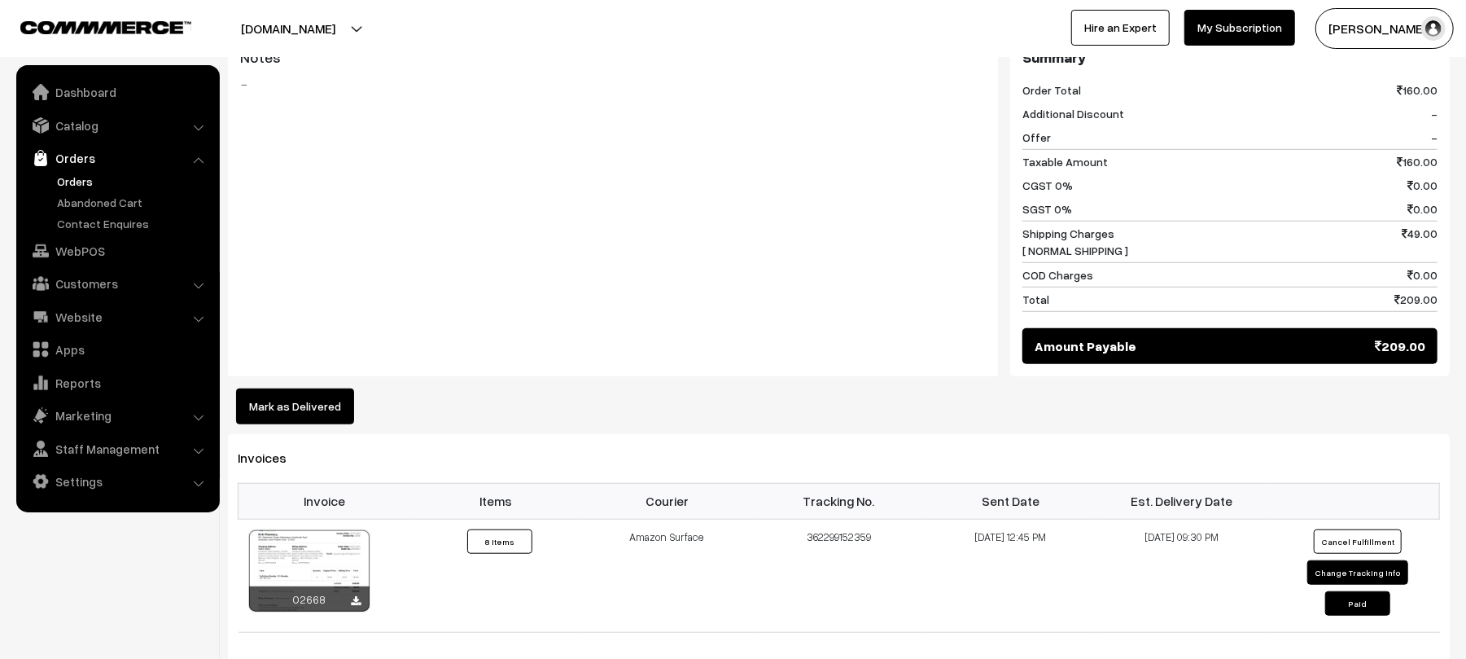
scroll to position [904, 0]
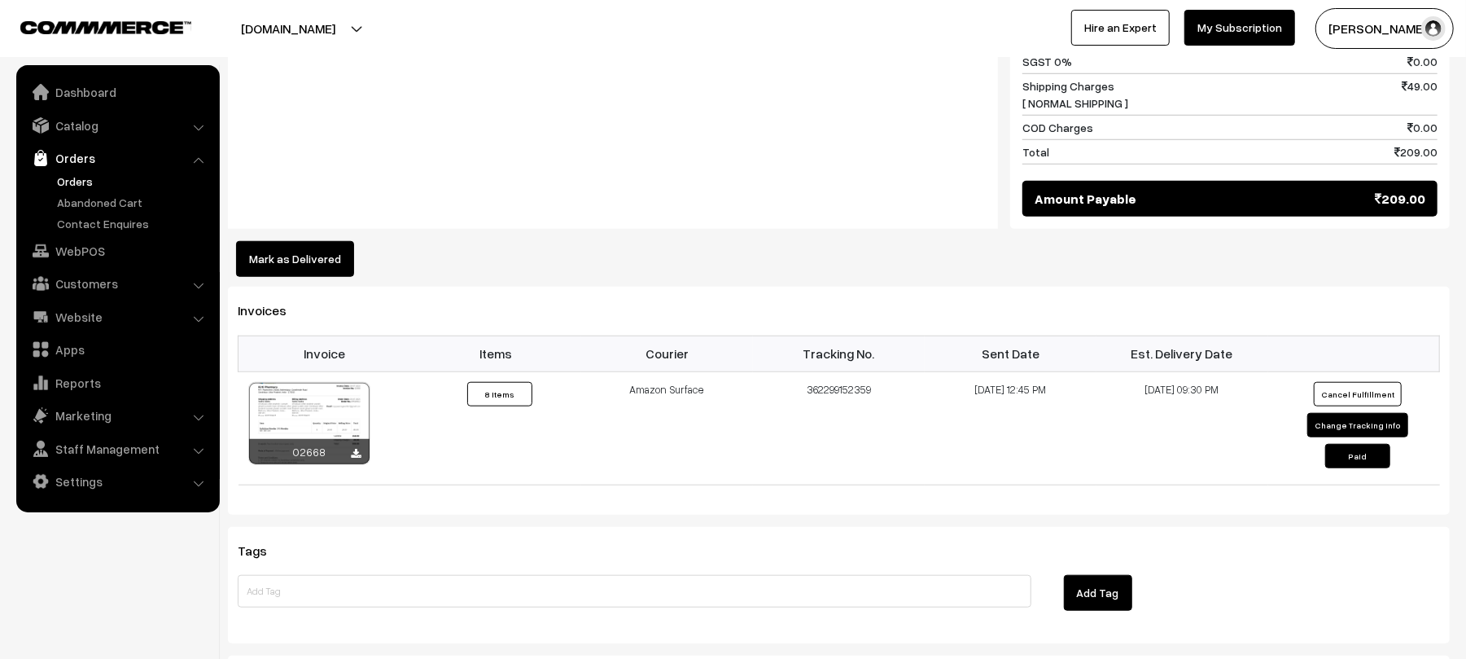
click at [288, 244] on button "Mark as Delivered" at bounding box center [295, 259] width 118 height 36
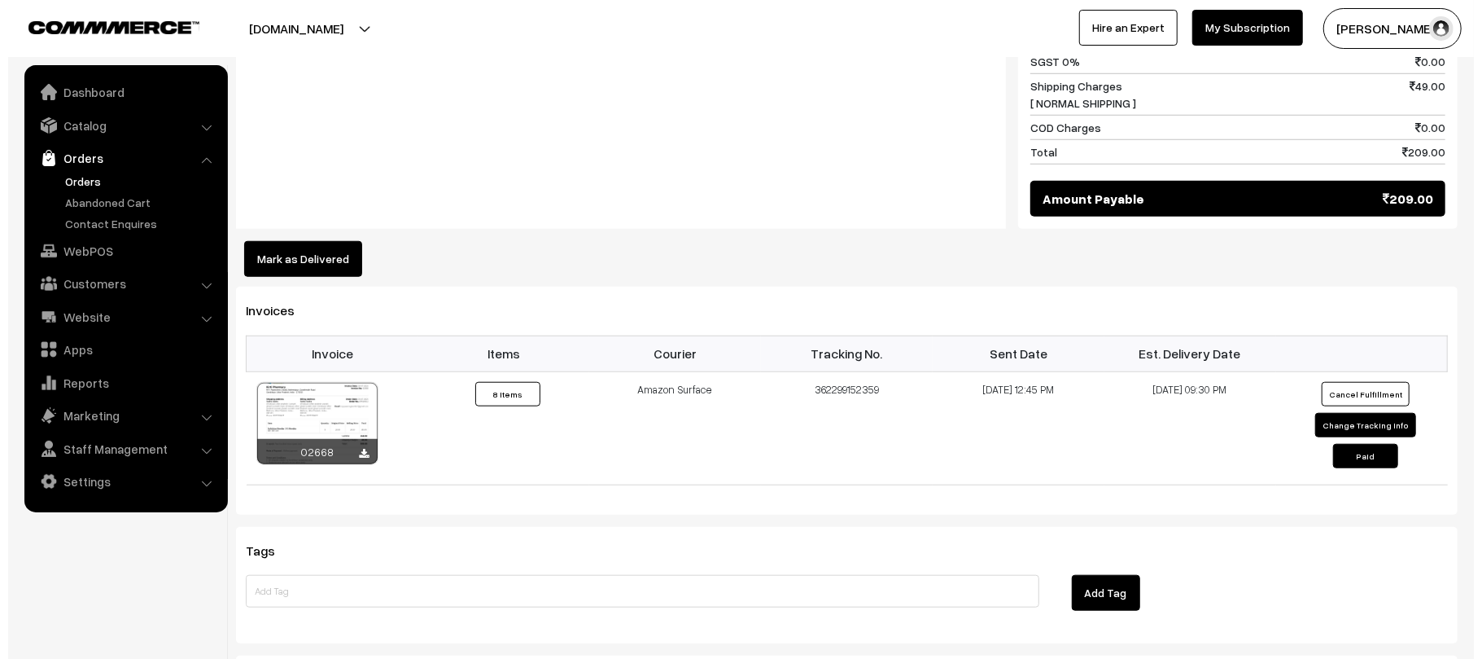
scroll to position [906, 0]
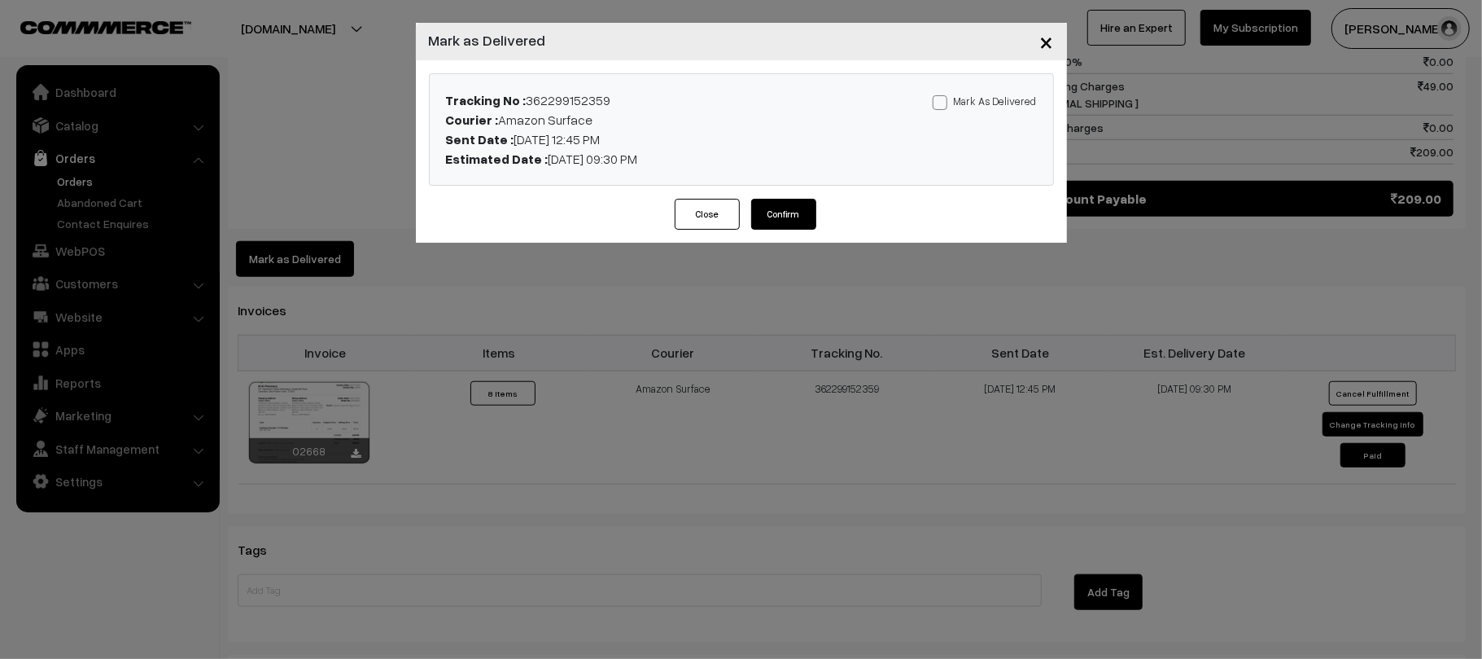
click at [974, 103] on label "Mark As Delivered" at bounding box center [985, 101] width 104 height 18
click at [943, 103] on input "Mark As Delivered" at bounding box center [938, 99] width 11 height 11
checkbox input "true"
click at [796, 206] on button "Confirm" at bounding box center [783, 214] width 65 height 31
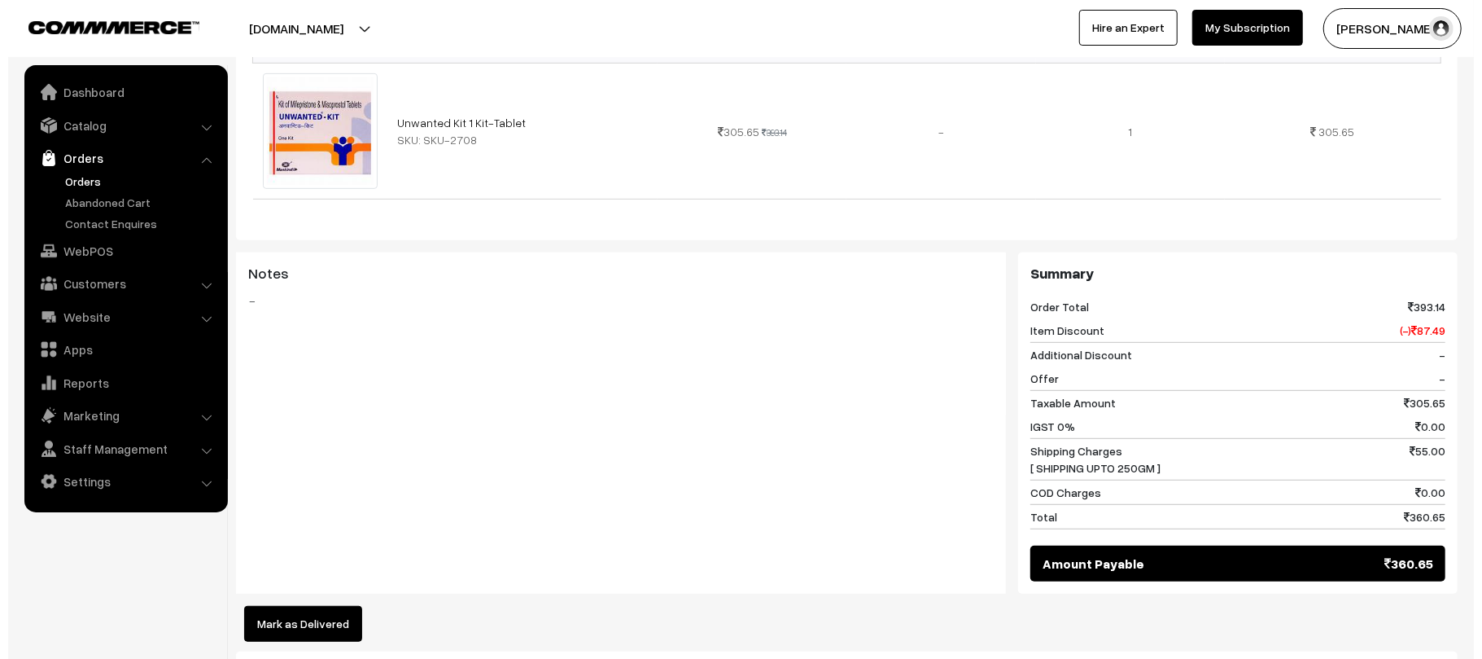
scroll to position [594, 0]
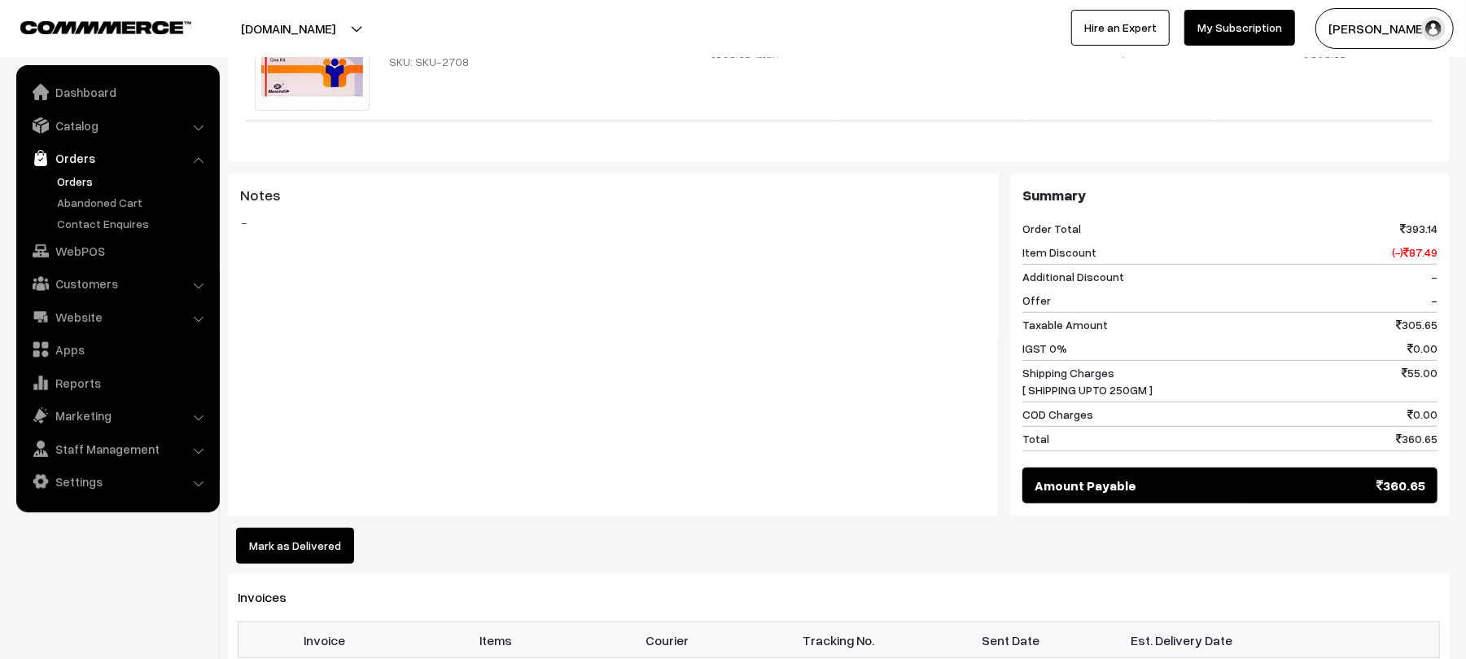
click at [304, 527] on button "Mark as Delivered" at bounding box center [295, 545] width 118 height 36
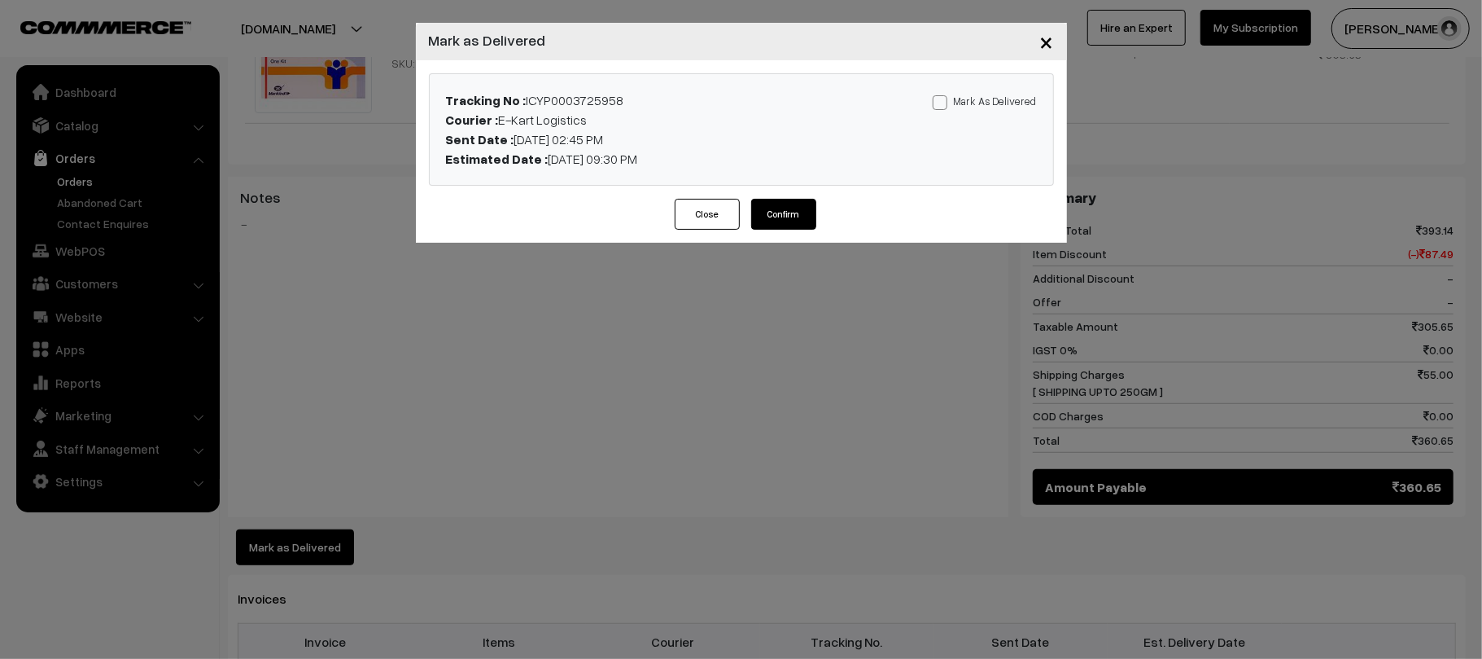
click at [965, 92] on label "Mark As Delivered" at bounding box center [985, 101] width 104 height 18
click at [943, 94] on input "Mark As Delivered" at bounding box center [938, 99] width 11 height 11
checkbox input "true"
click at [788, 210] on button "Confirm" at bounding box center [783, 214] width 65 height 31
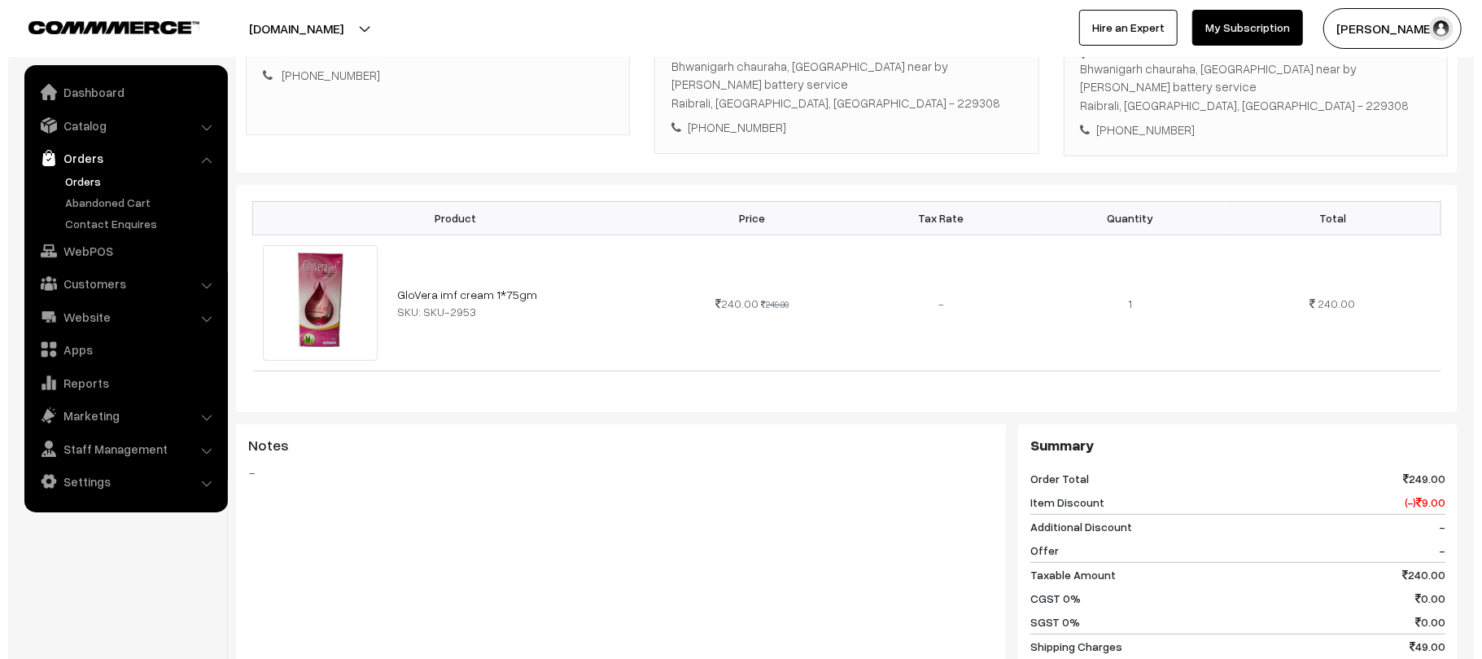
scroll to position [554, 0]
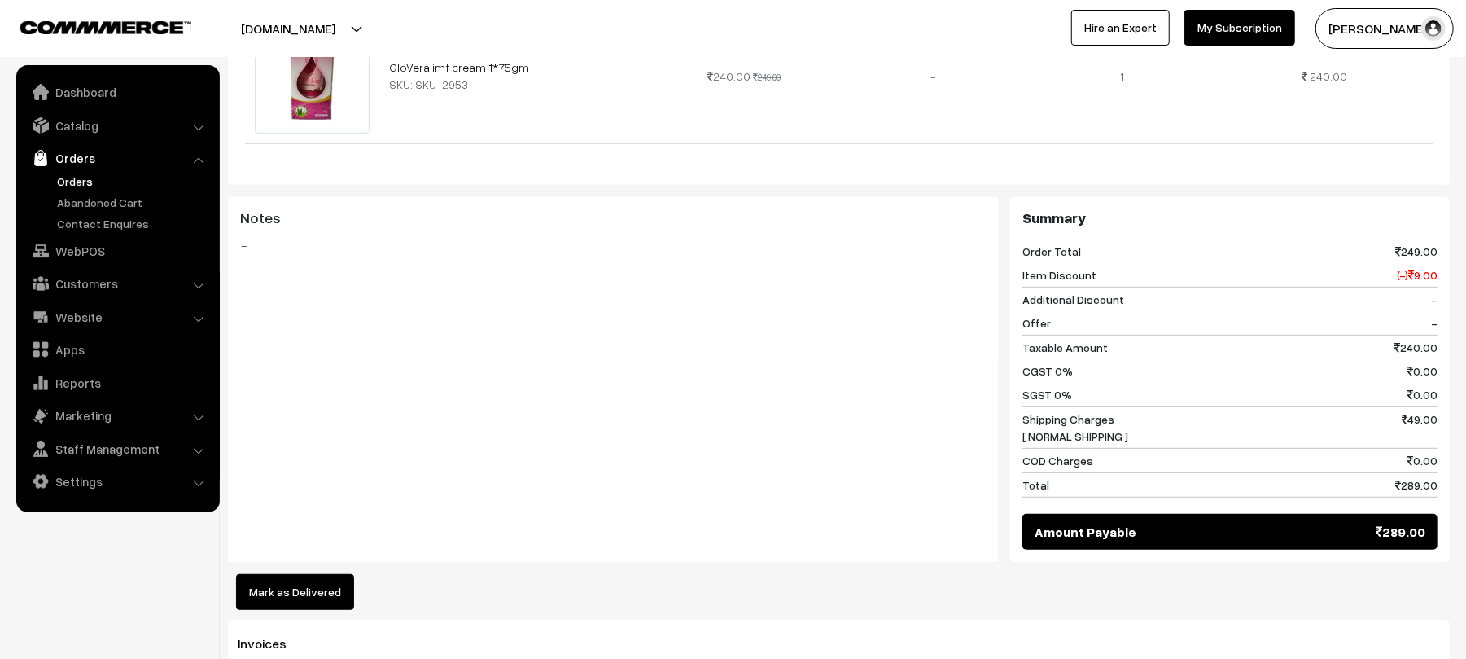
click at [339, 576] on button "Mark as Delivered" at bounding box center [295, 592] width 118 height 36
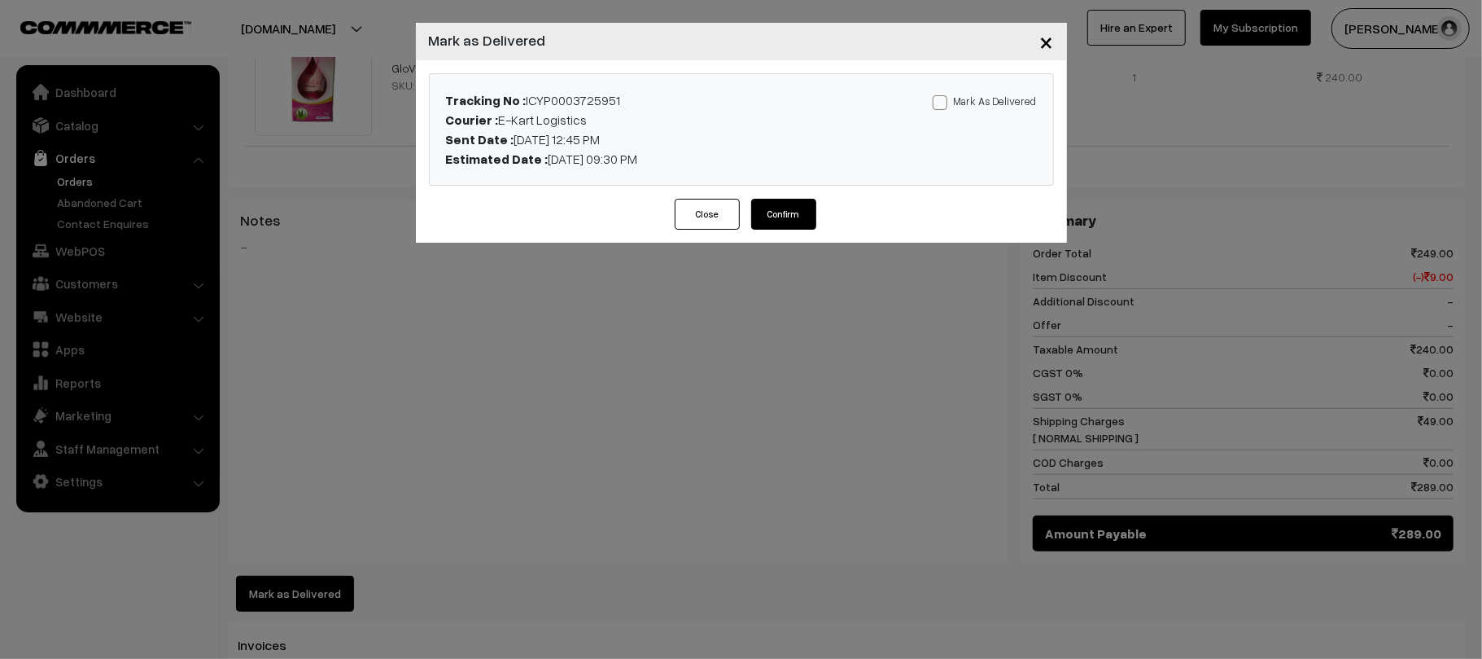
click at [988, 94] on label "Mark As Delivered" at bounding box center [985, 101] width 104 height 18
click at [943, 94] on input "Mark As Delivered" at bounding box center [938, 99] width 11 height 11
checkbox input "true"
click at [775, 225] on button "Confirm" at bounding box center [783, 214] width 65 height 31
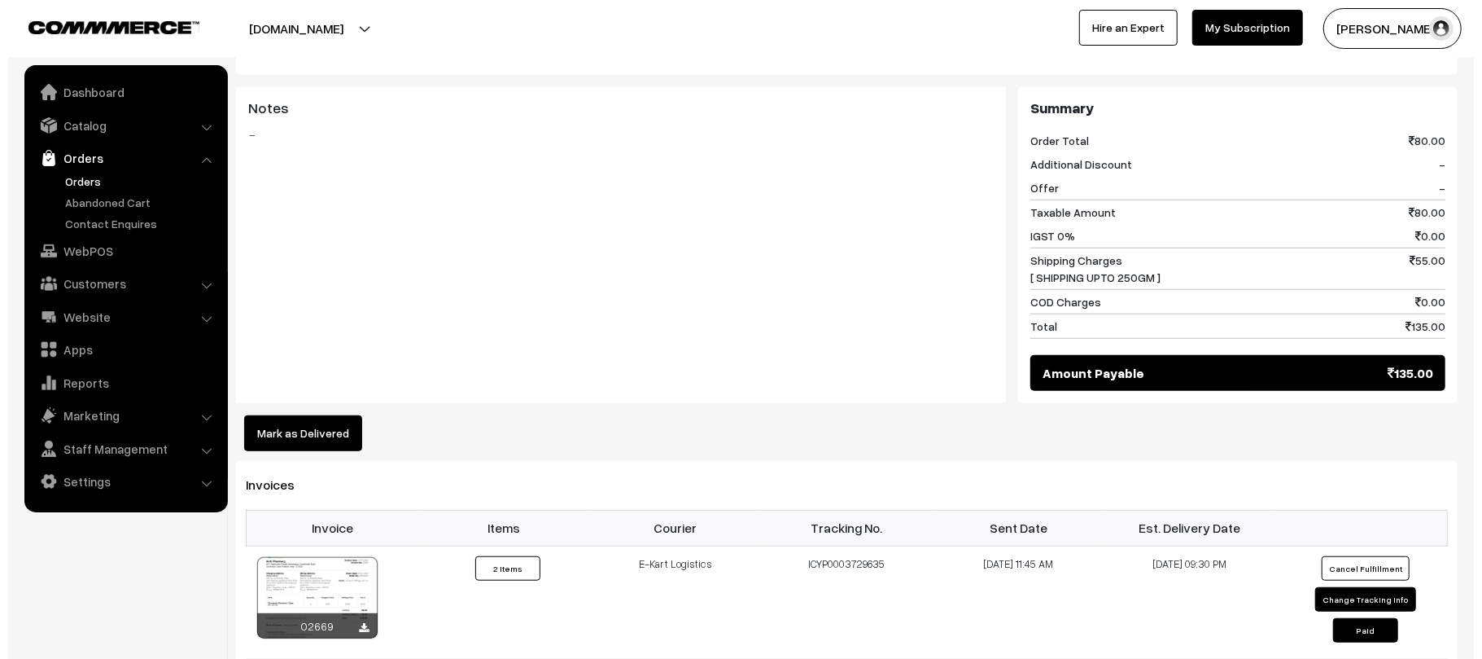
scroll to position [713, 0]
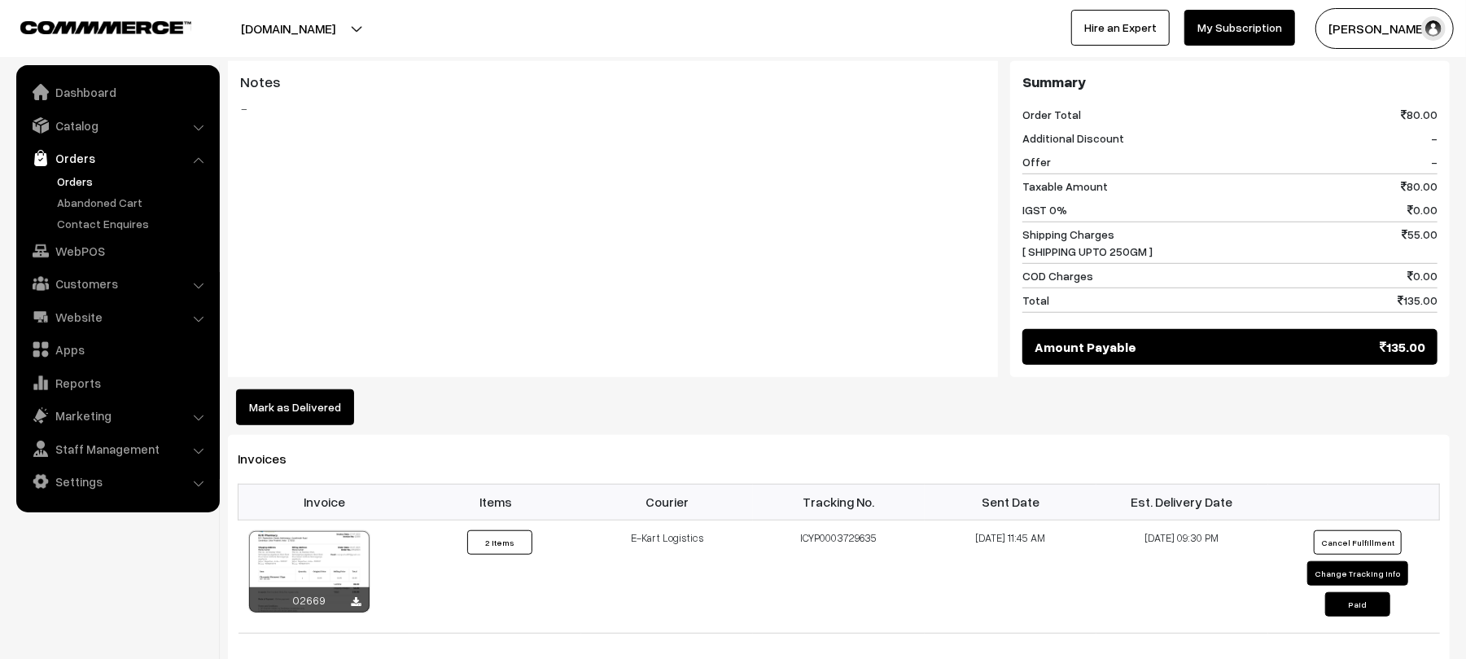
click at [278, 396] on button "Mark as Delivered" at bounding box center [295, 407] width 118 height 36
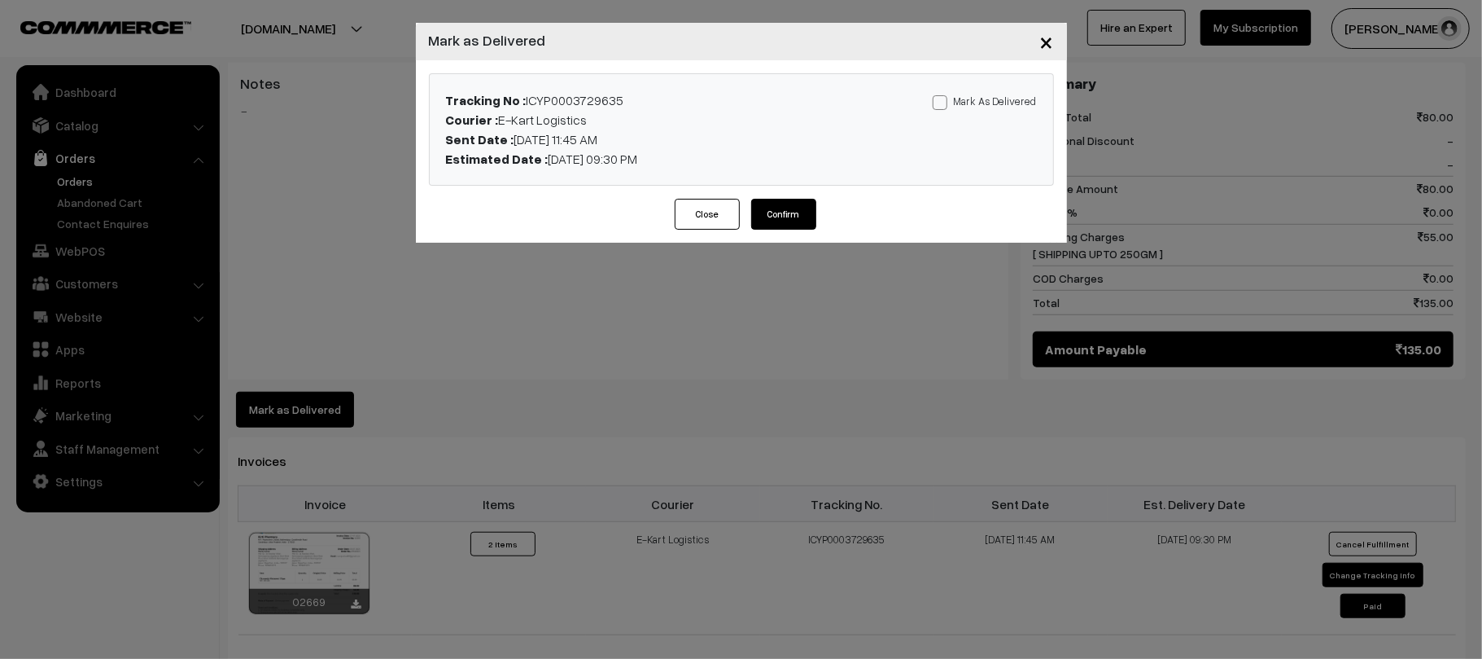
click at [965, 112] on div "Mark As Delivered Mark As Paid" at bounding box center [946, 129] width 205 height 78
click at [981, 105] on label "Mark As Delivered" at bounding box center [985, 101] width 104 height 18
click at [943, 105] on input "Mark As Delivered" at bounding box center [938, 99] width 11 height 11
checkbox input "true"
click at [786, 208] on button "Confirm" at bounding box center [783, 214] width 65 height 31
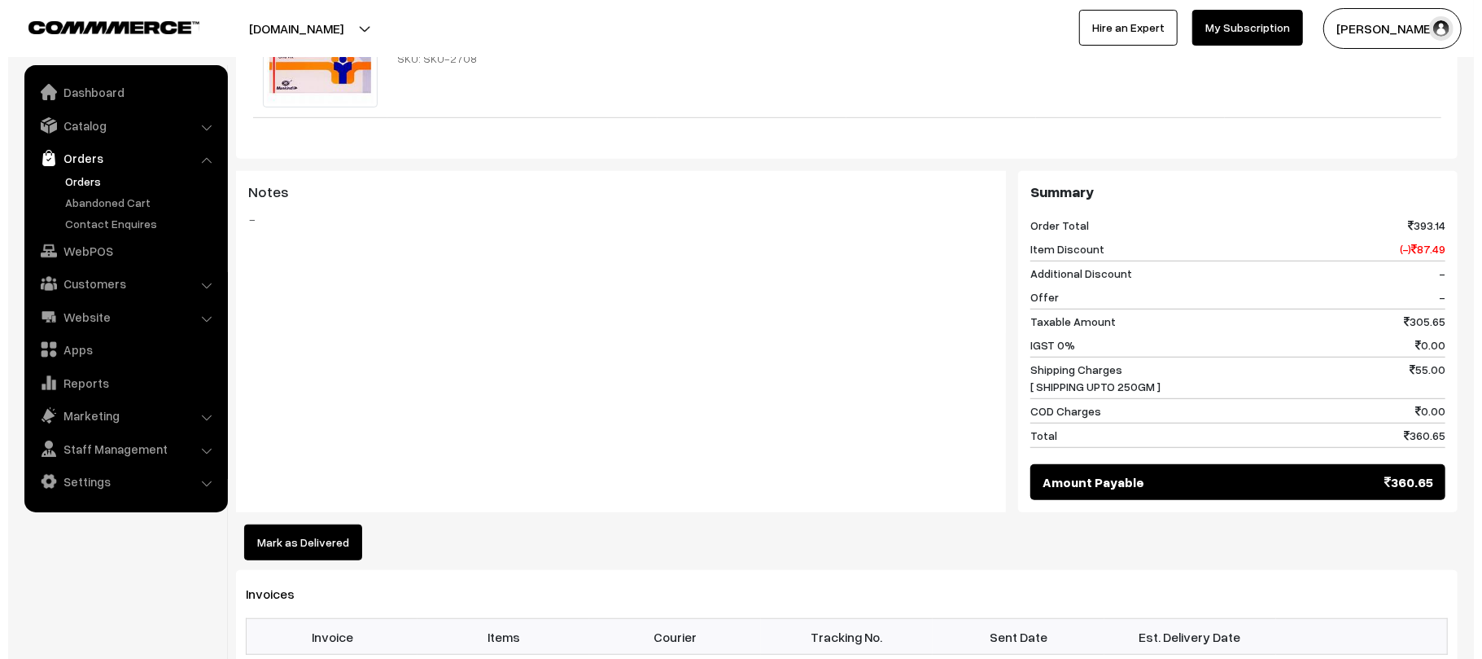
scroll to position [671, 0]
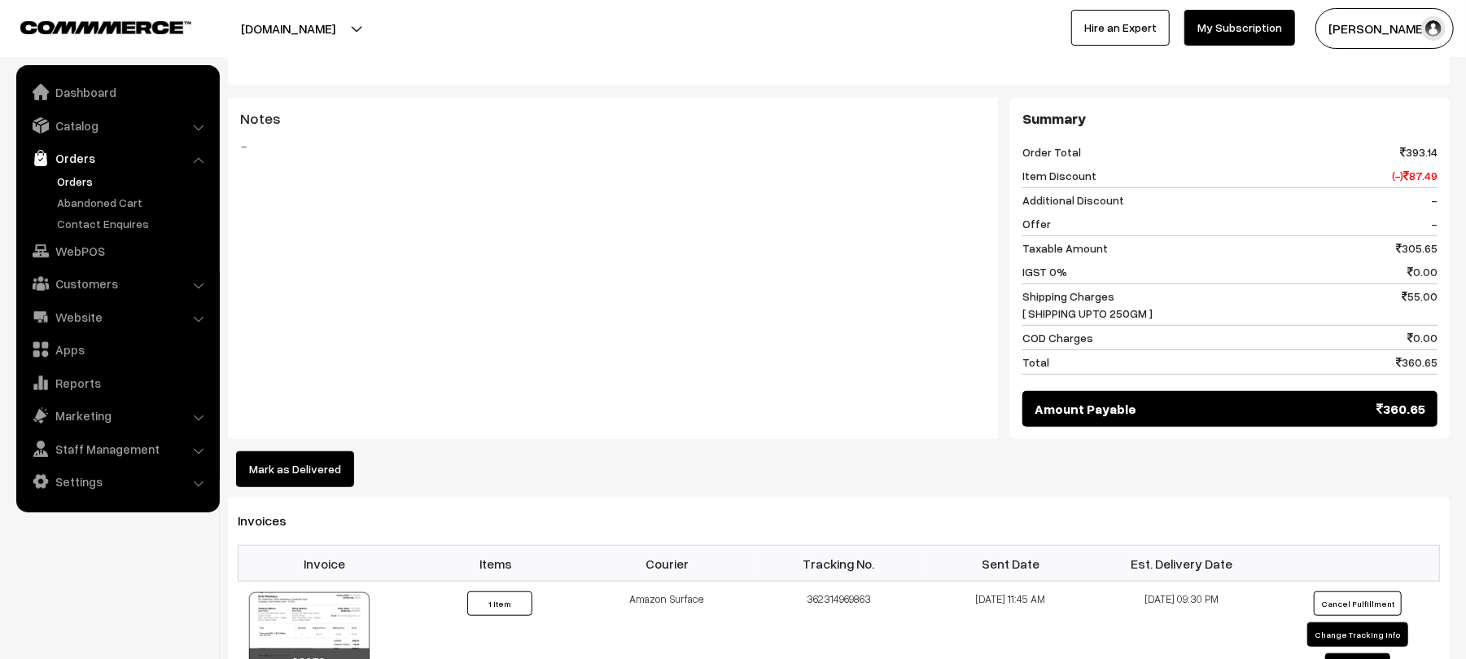
click at [353, 451] on div "Mark as Delivered" at bounding box center [839, 469] width 1222 height 36
click at [310, 451] on button "Mark as Delivered" at bounding box center [295, 469] width 118 height 36
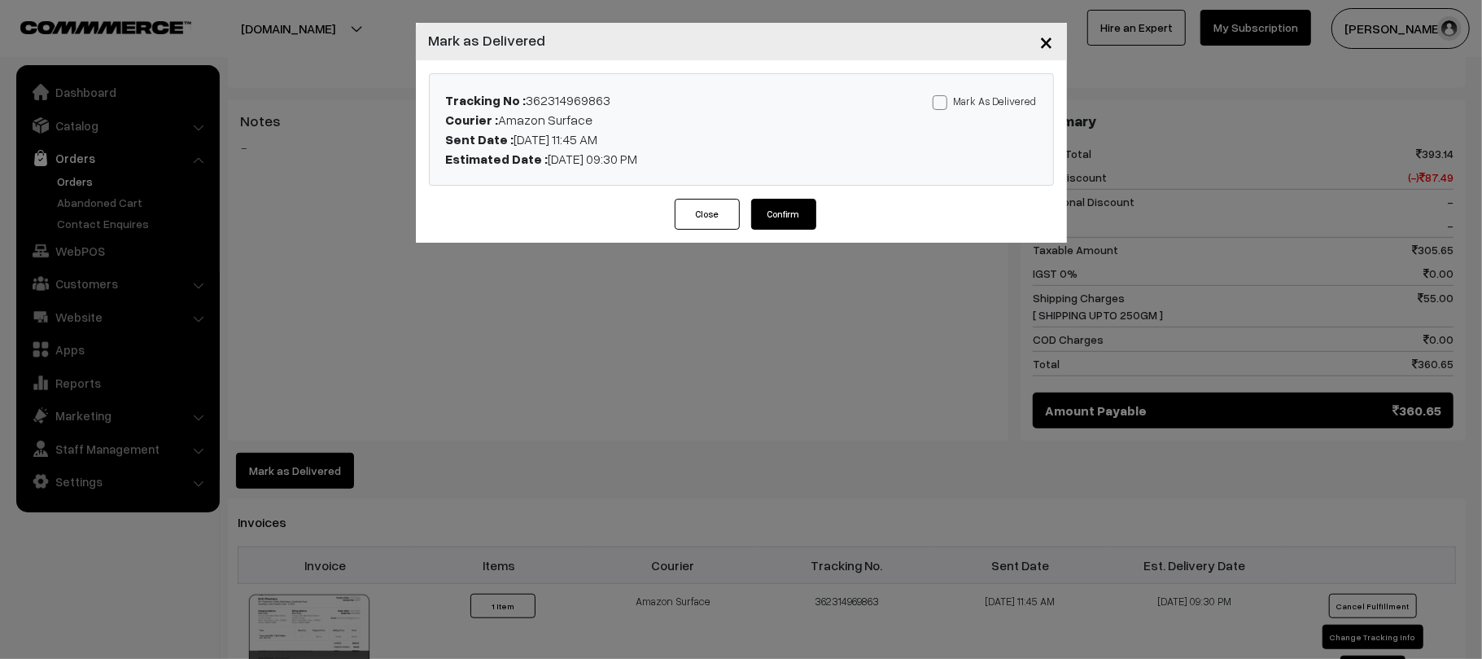
click at [982, 98] on label "Mark As Delivered" at bounding box center [985, 101] width 104 height 18
click at [943, 98] on input "Mark As Delivered" at bounding box center [938, 99] width 11 height 11
checkbox input "true"
click at [782, 225] on button "Confirm" at bounding box center [783, 214] width 65 height 31
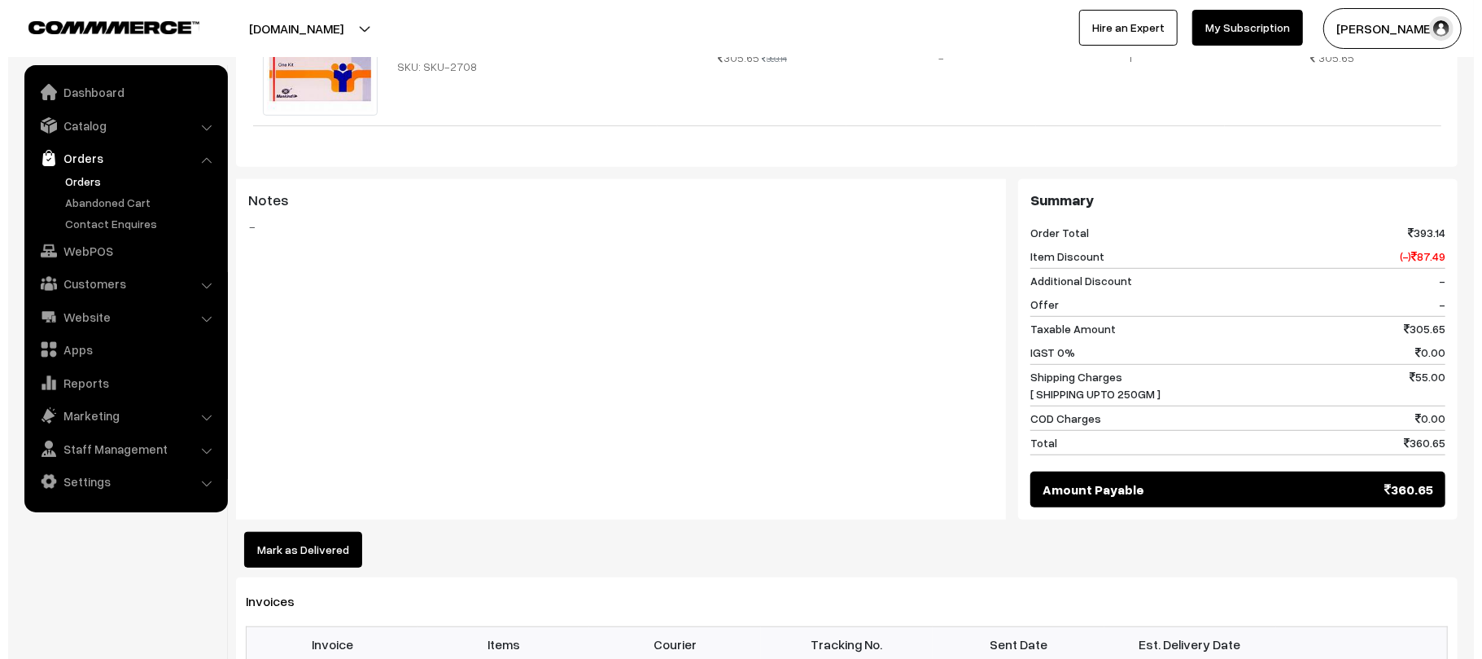
scroll to position [707, 0]
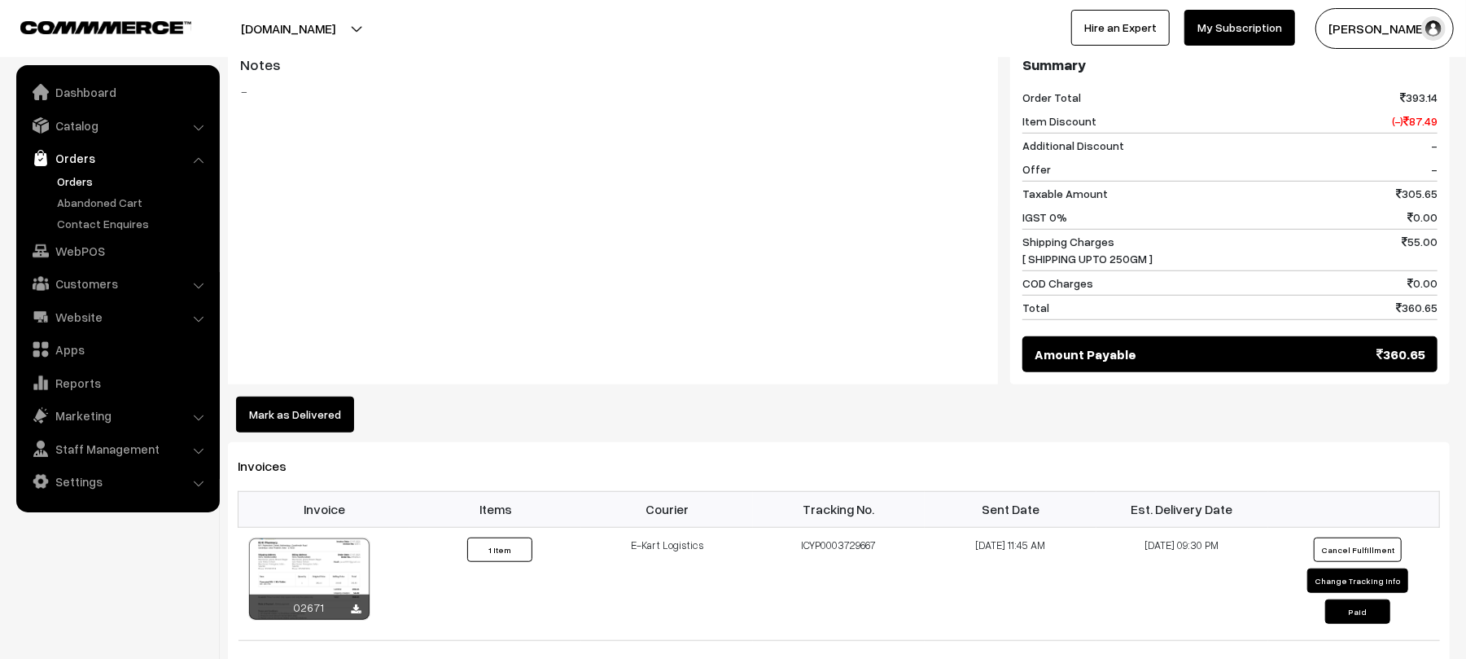
click at [291, 396] on button "Mark as Delivered" at bounding box center [295, 414] width 118 height 36
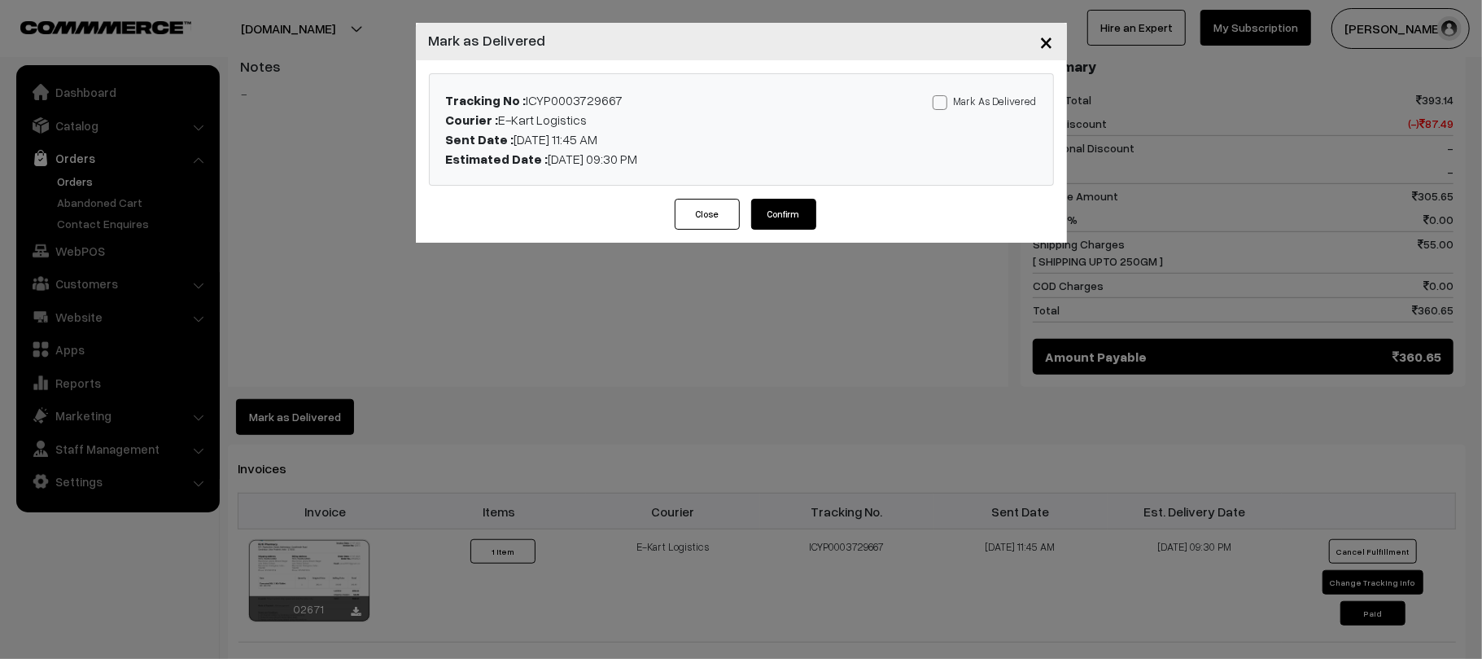
click at [1004, 95] on label "Mark As Delivered" at bounding box center [985, 101] width 104 height 18
click at [943, 95] on input "Mark As Delivered" at bounding box center [938, 99] width 11 height 11
checkbox input "true"
click at [781, 225] on button "Confirm" at bounding box center [783, 214] width 65 height 31
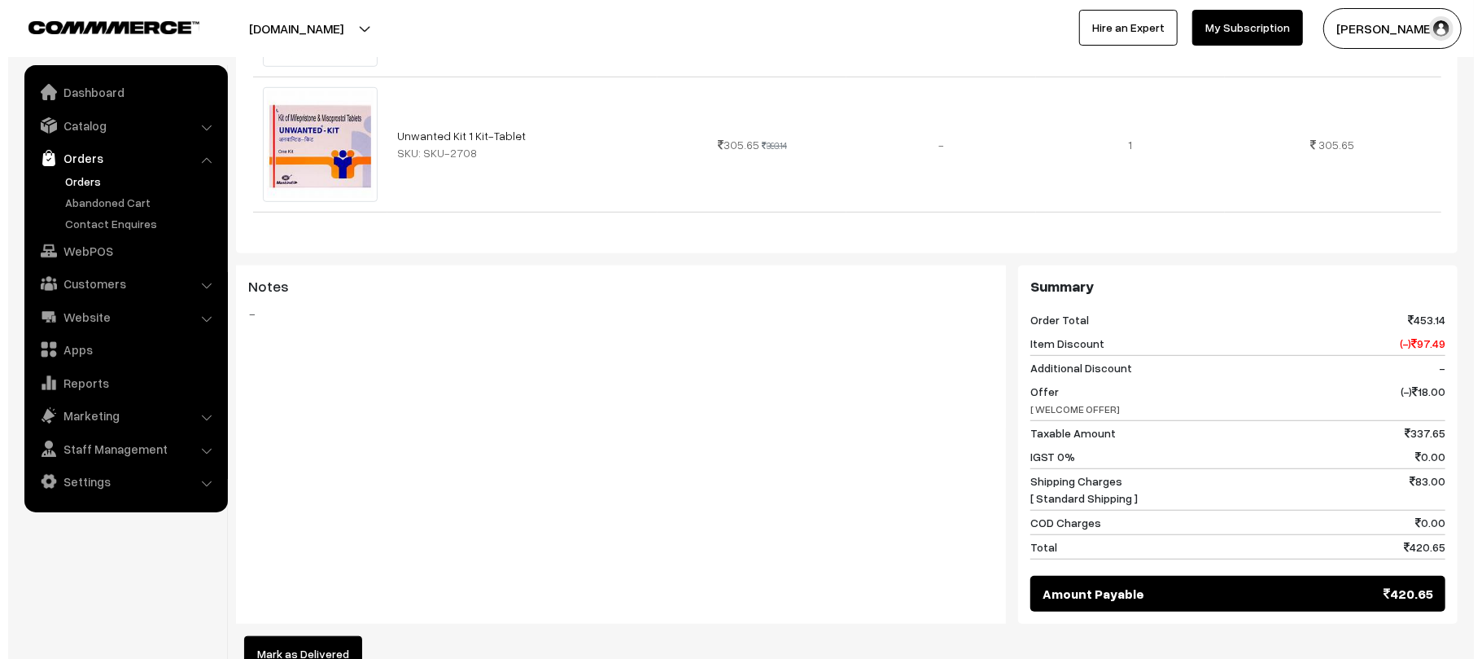
scroll to position [614, 0]
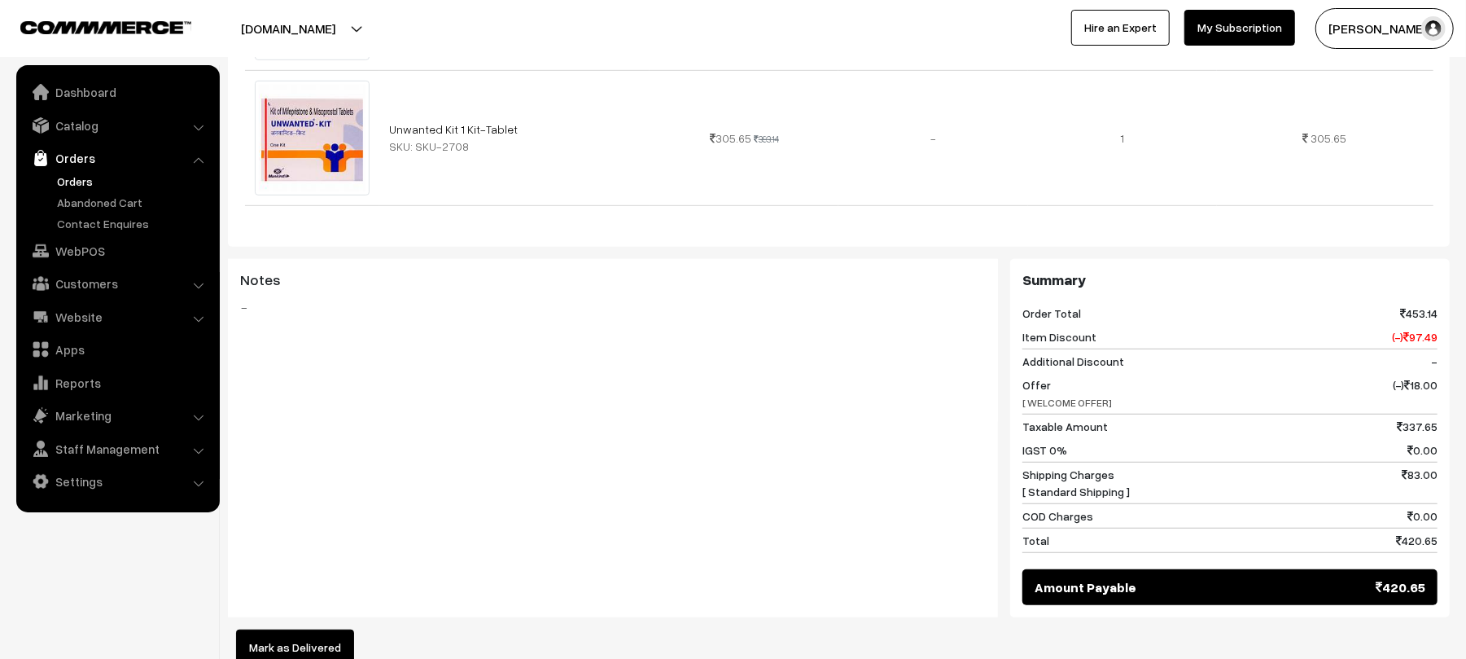
click at [258, 632] on button "Mark as Delivered" at bounding box center [295, 647] width 118 height 36
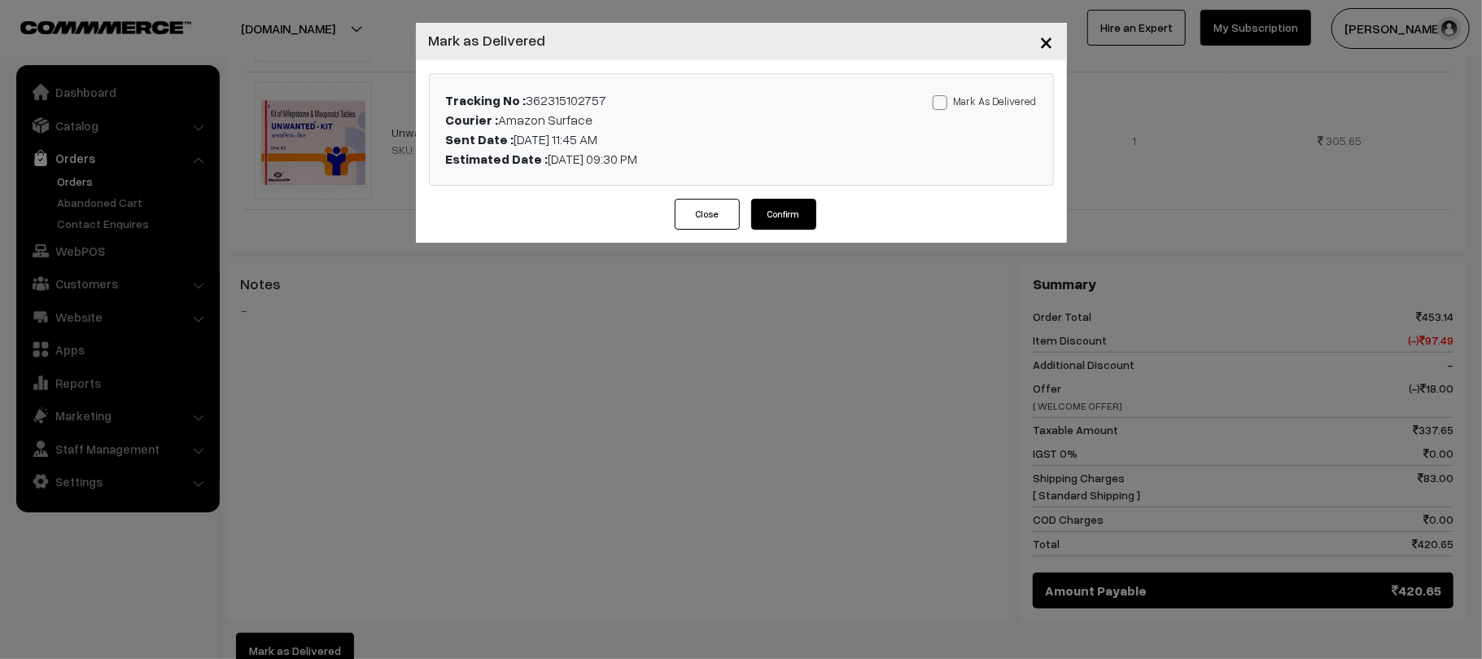
click at [983, 107] on label "Mark As Delivered" at bounding box center [985, 101] width 104 height 18
click at [943, 105] on input "Mark As Delivered" at bounding box center [938, 99] width 11 height 11
checkbox input "true"
click at [767, 220] on button "Confirm" at bounding box center [783, 214] width 65 height 31
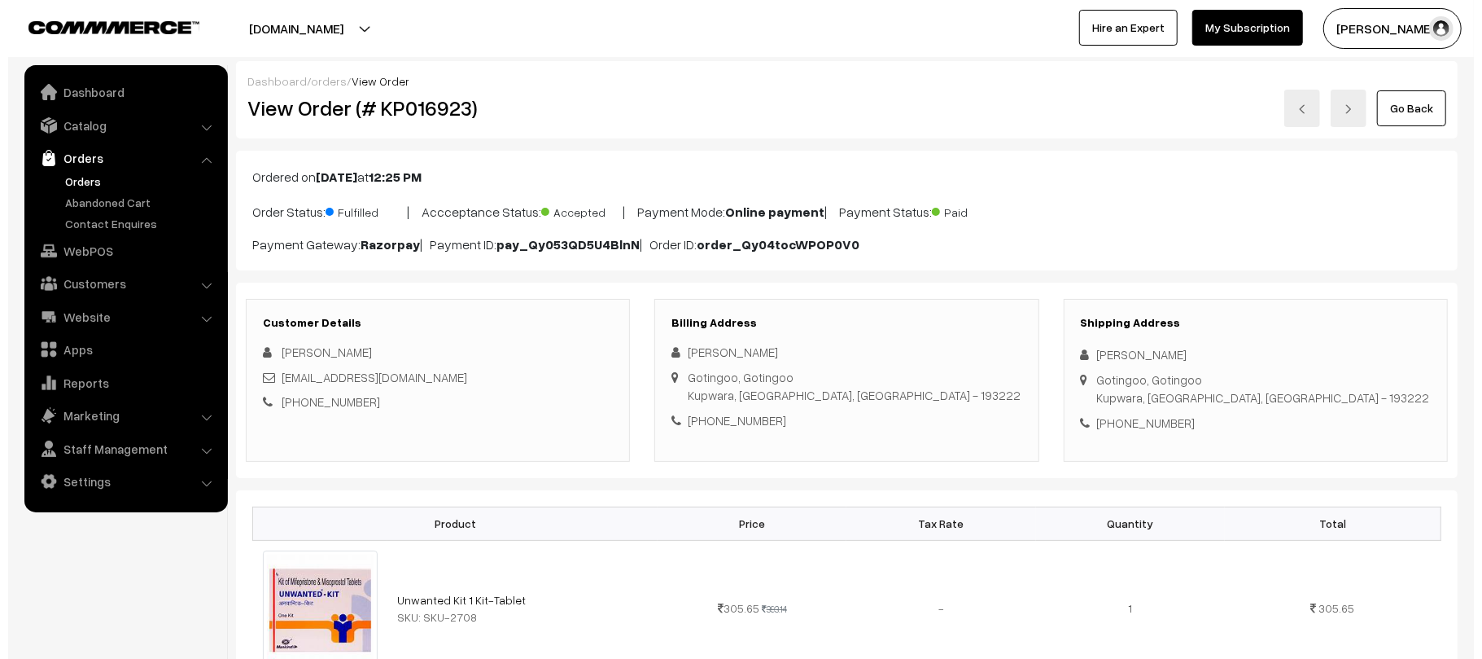
scroll to position [576, 0]
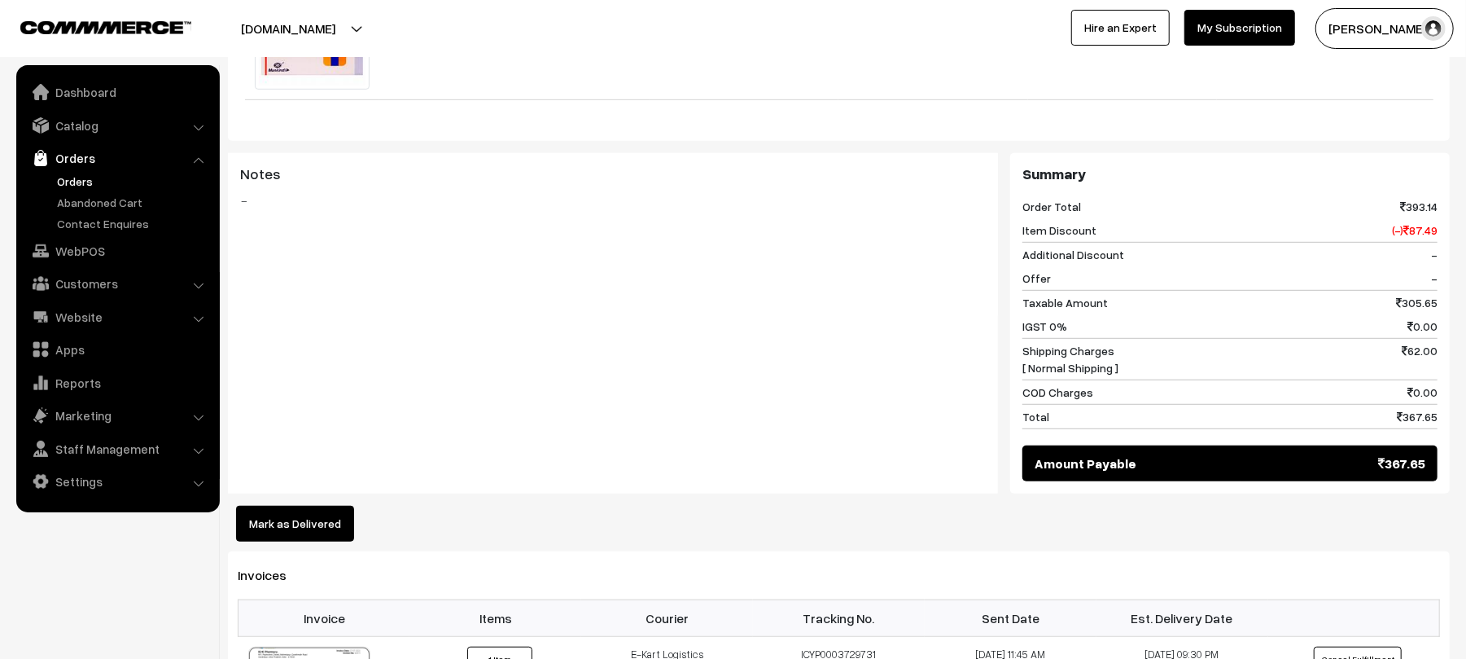
click at [284, 522] on button "Mark as Delivered" at bounding box center [295, 523] width 118 height 36
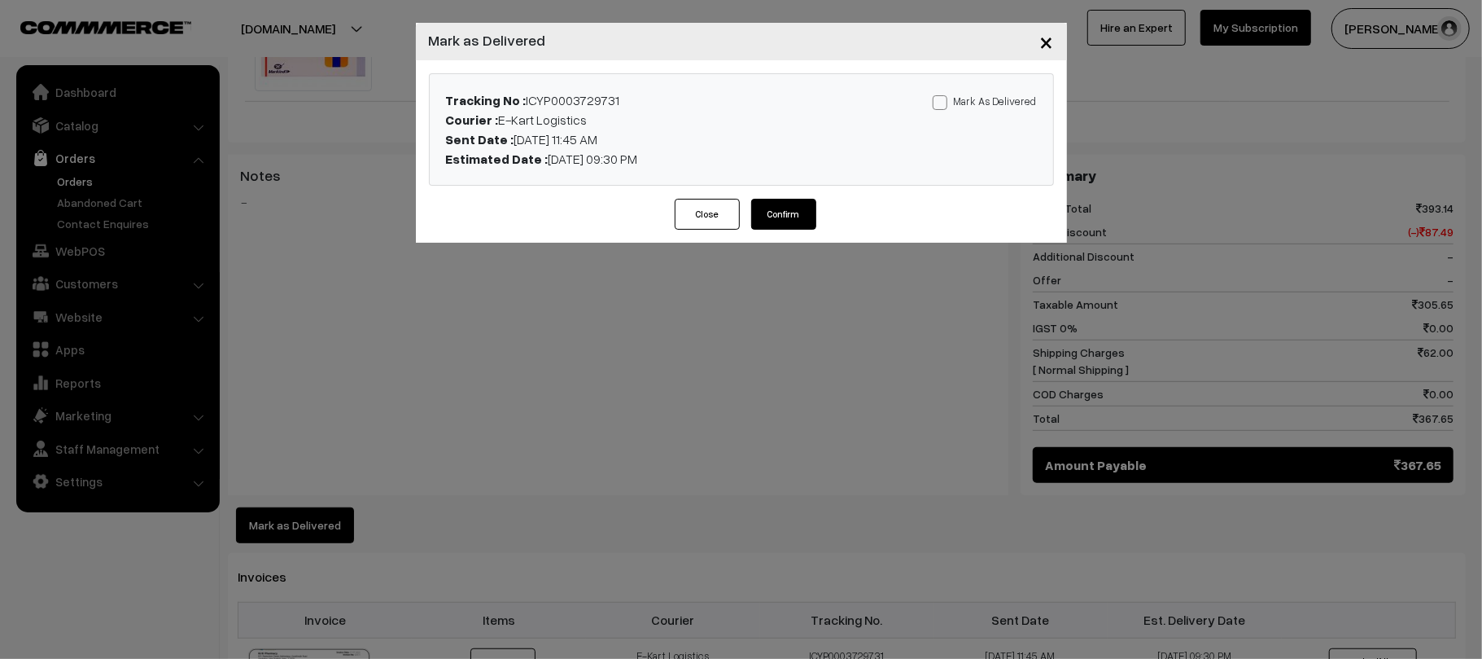
click at [961, 89] on div "Tracking No : ICYP0003729731 Courier : E-Kart Logistics Sent Date : 28-07-2025 …" at bounding box center [742, 129] width 624 height 111
click at [961, 101] on label "Mark As Delivered" at bounding box center [985, 101] width 104 height 18
click at [943, 101] on input "Mark As Delivered" at bounding box center [938, 99] width 11 height 11
checkbox input "true"
click at [782, 216] on button "Confirm" at bounding box center [783, 214] width 65 height 31
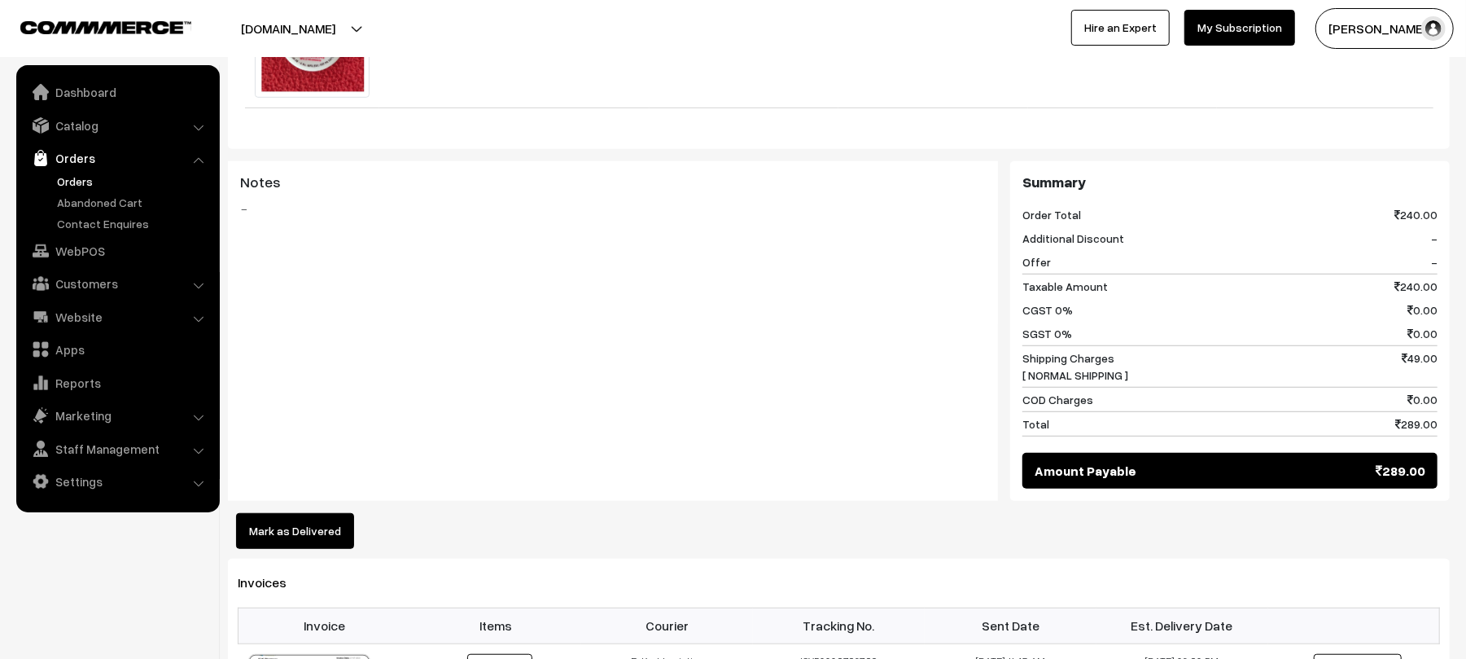
click at [287, 513] on button "Mark as Delivered" at bounding box center [295, 531] width 118 height 36
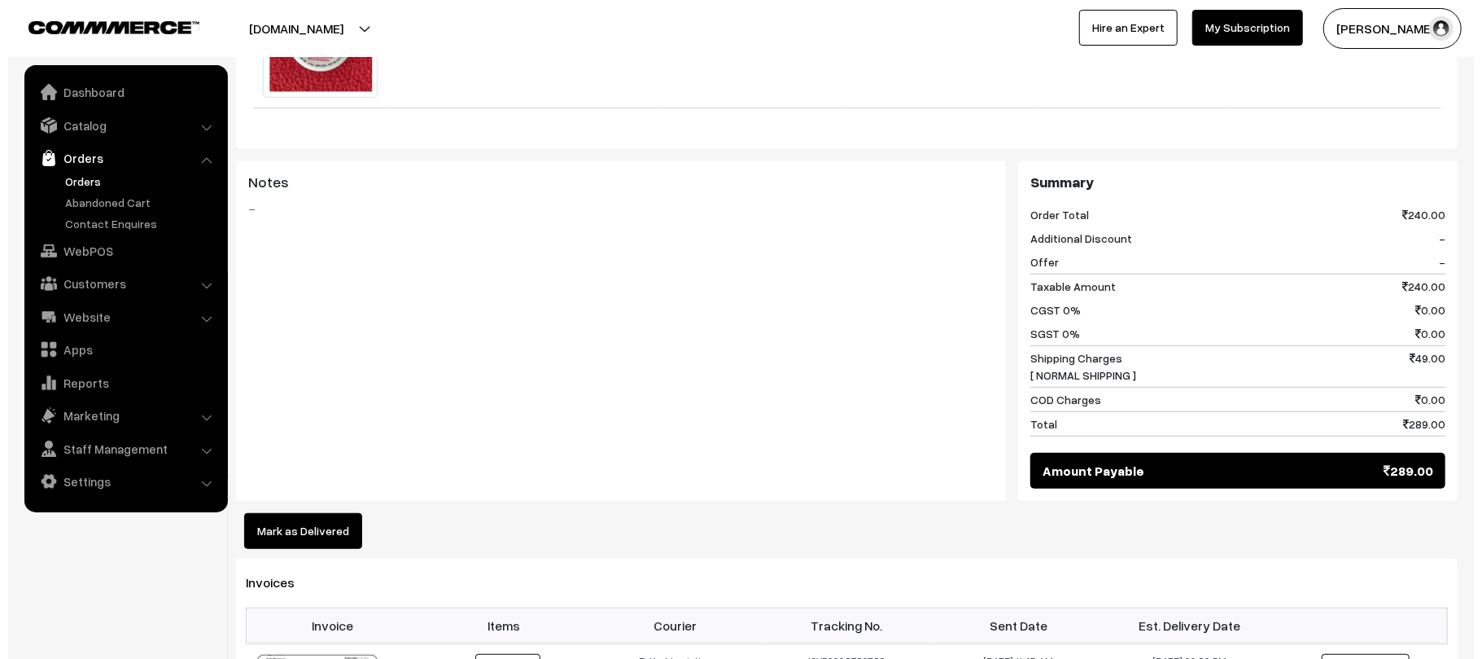
scroll to position [623, 0]
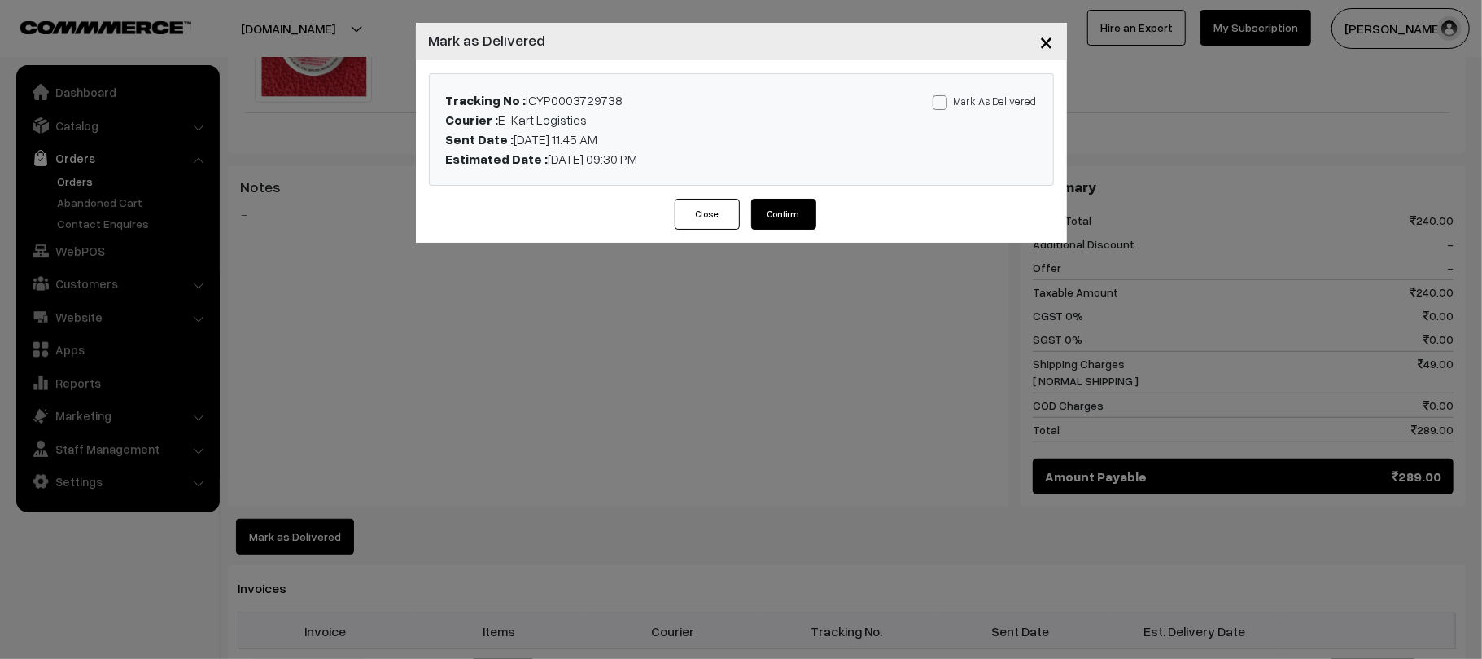
click at [997, 102] on label "Mark As Delivered" at bounding box center [985, 101] width 104 height 18
click at [943, 102] on input "Mark As Delivered" at bounding box center [938, 99] width 11 height 11
checkbox input "true"
click at [796, 217] on button "Confirm" at bounding box center [783, 214] width 65 height 31
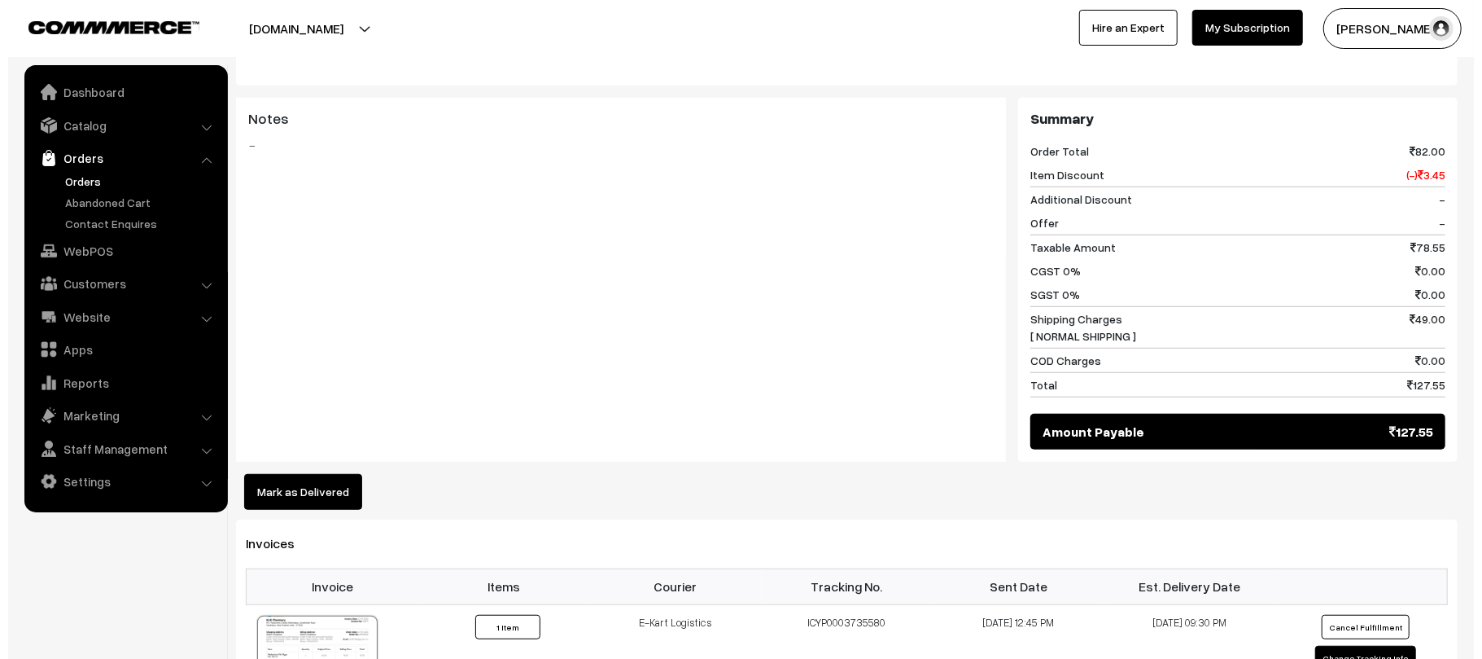
scroll to position [650, 0]
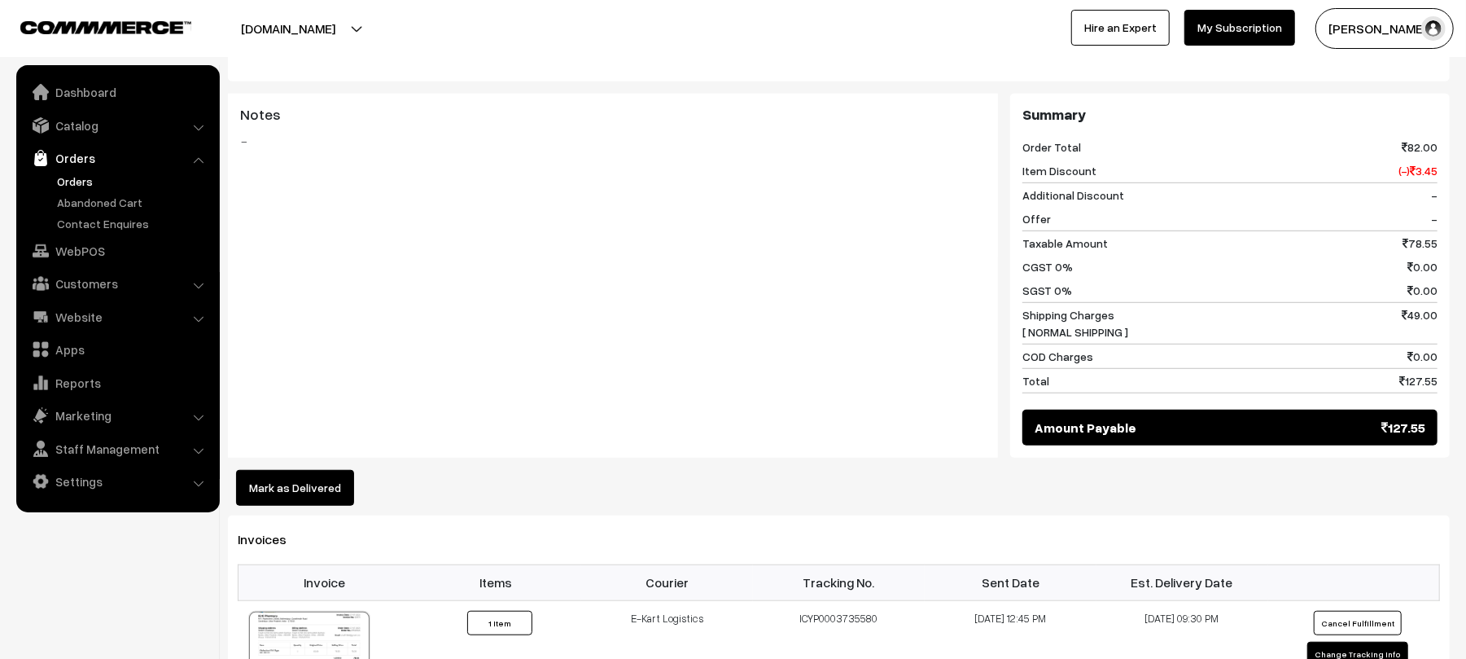
click at [291, 470] on button "Mark as Delivered" at bounding box center [295, 488] width 118 height 36
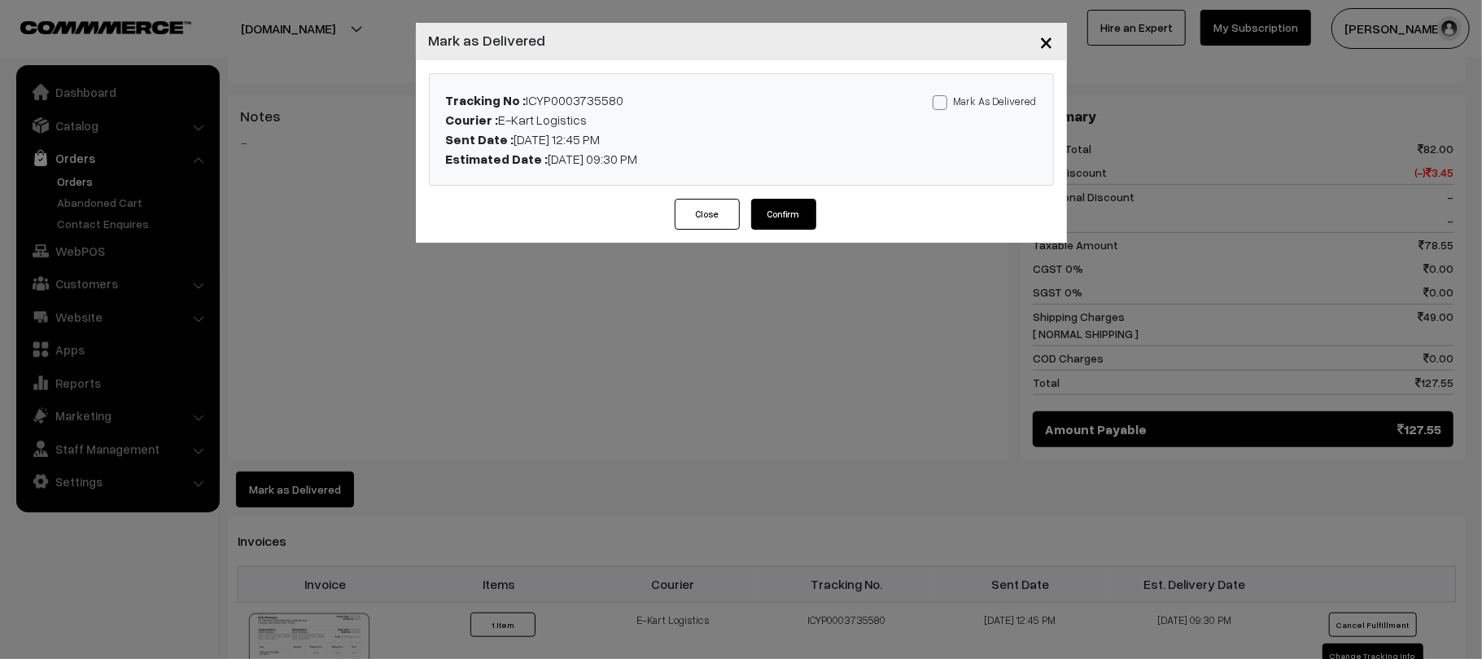
click at [981, 106] on label "Mark As Delivered" at bounding box center [985, 101] width 104 height 18
click at [943, 105] on input "Mark As Delivered" at bounding box center [938, 99] width 11 height 11
checkbox input "true"
click at [781, 221] on button "Confirm" at bounding box center [783, 214] width 65 height 31
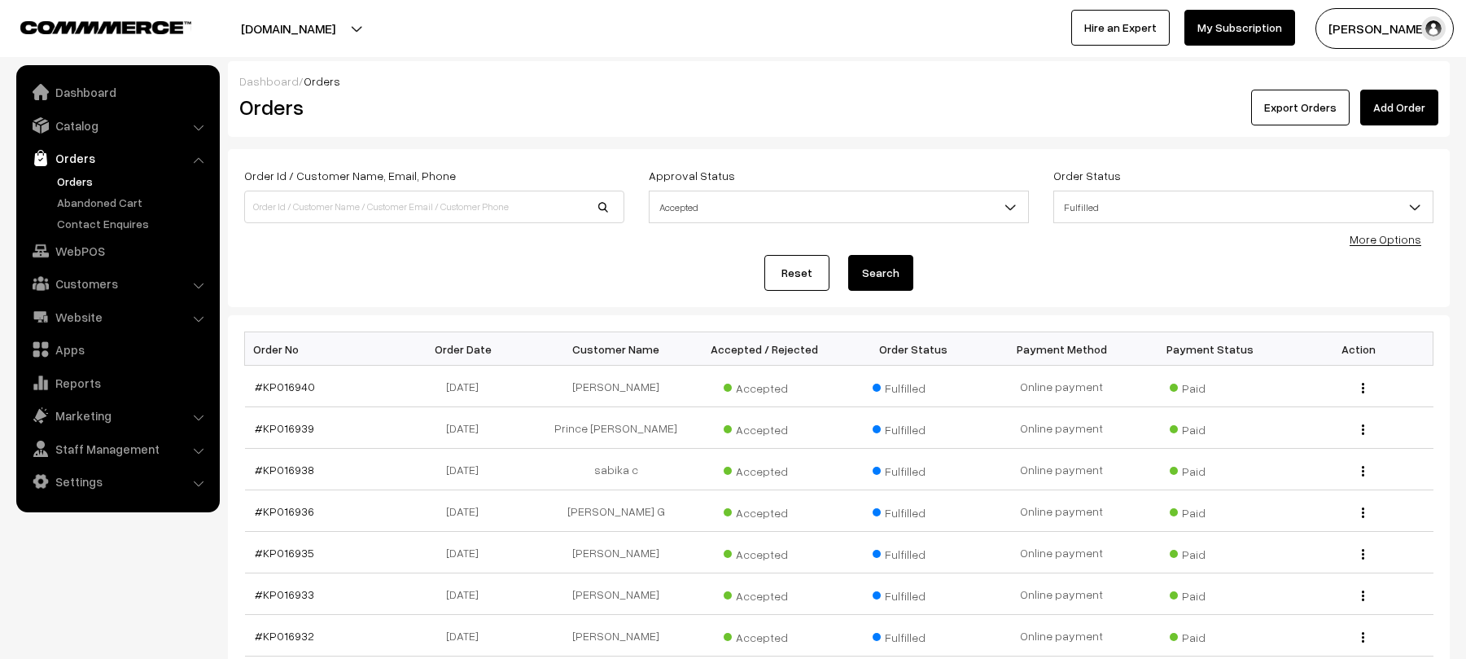
scroll to position [330, 0]
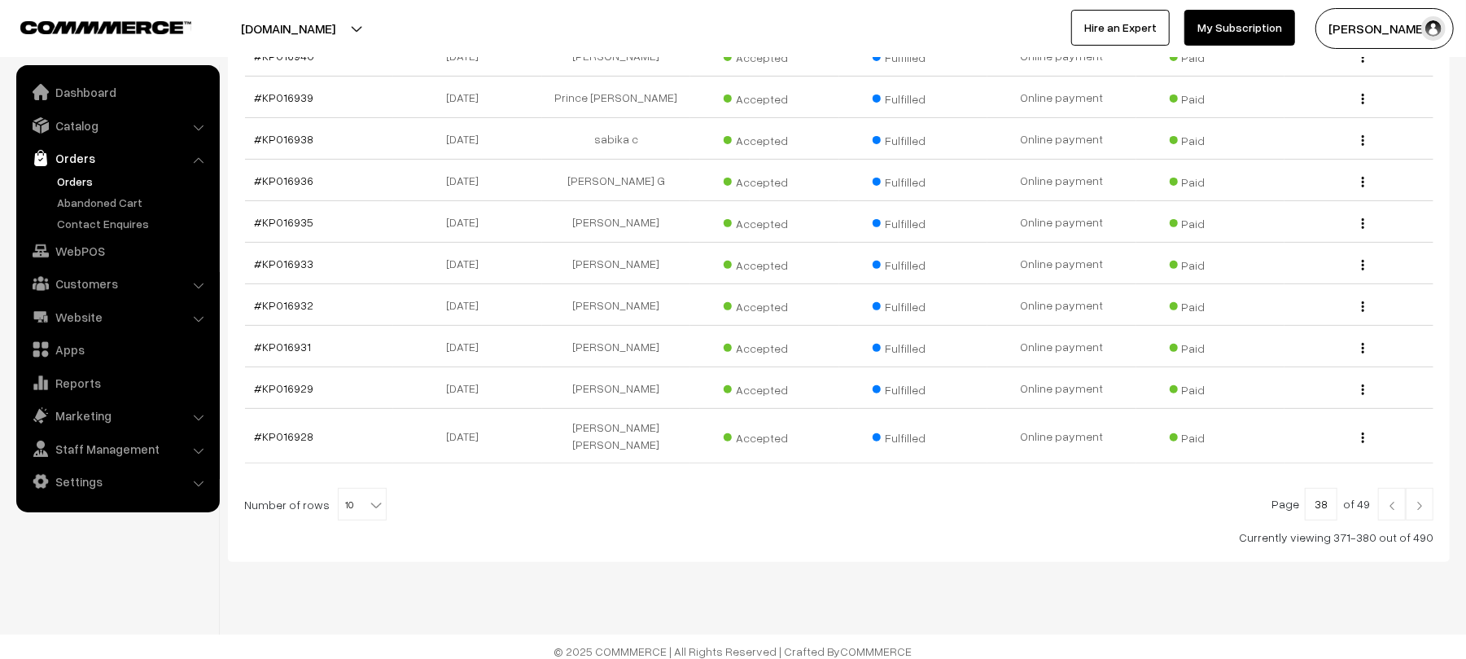
click at [1424, 488] on link at bounding box center [1420, 504] width 28 height 33
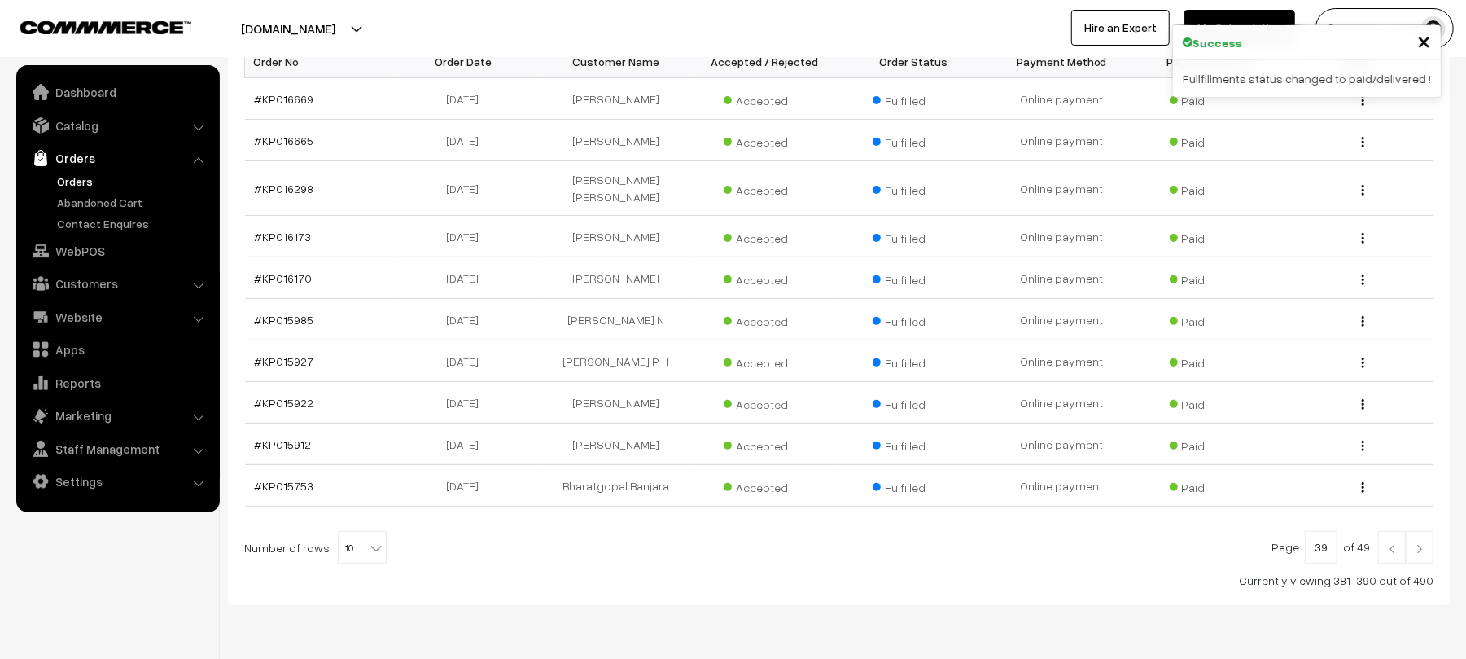
scroll to position [330, 0]
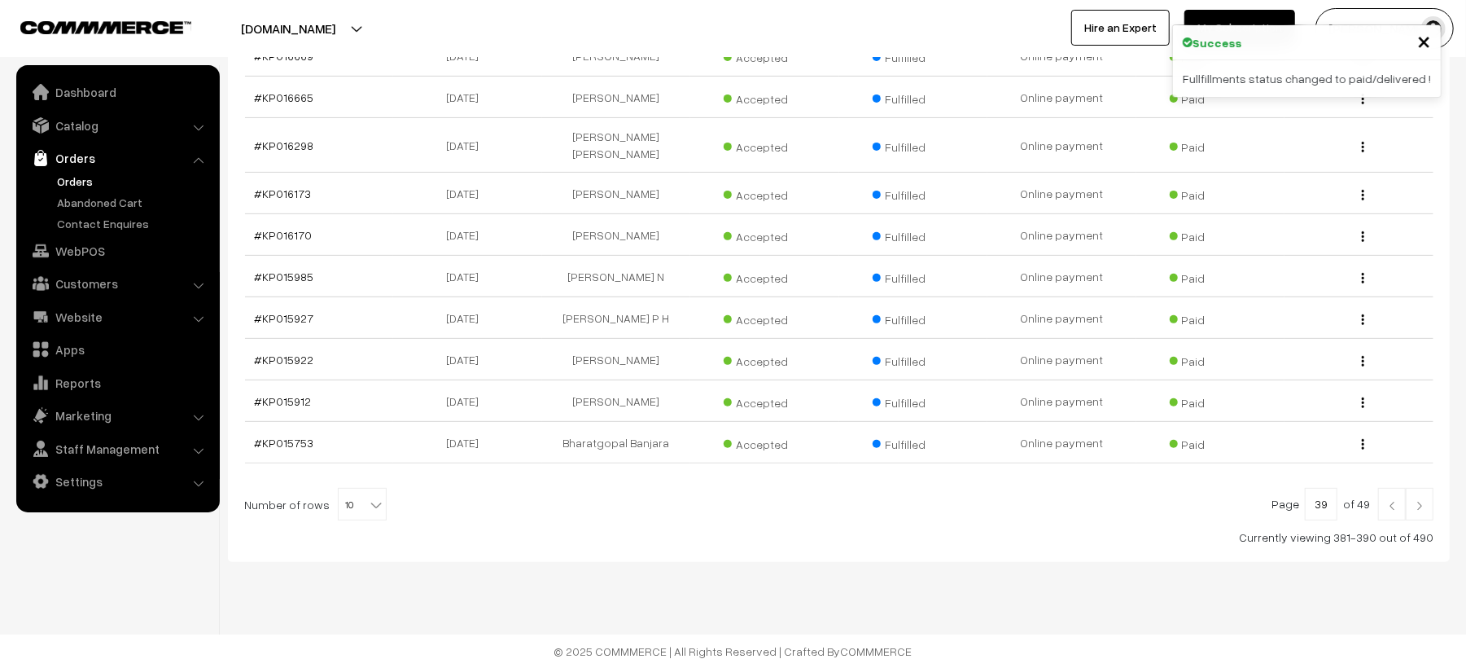
click at [1391, 509] on link at bounding box center [1392, 504] width 28 height 33
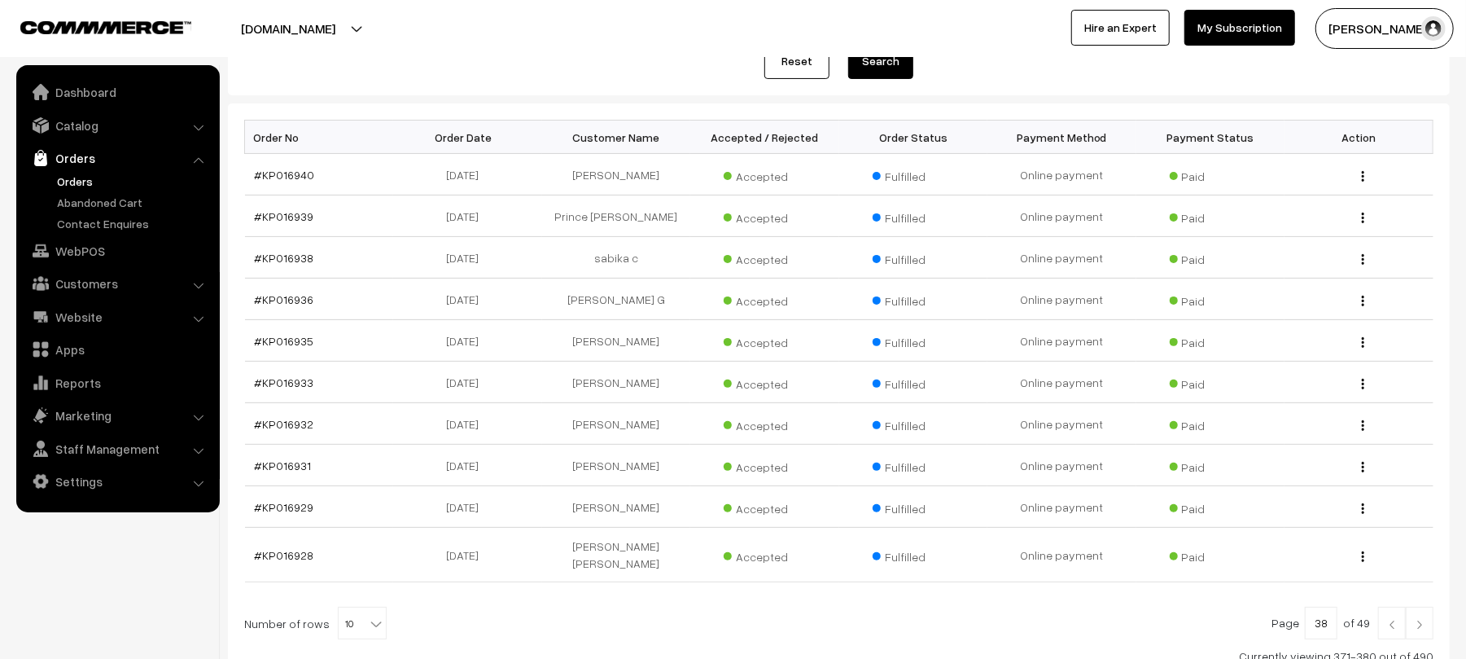
scroll to position [208, 0]
click at [1394, 623] on img at bounding box center [1392, 628] width 15 height 10
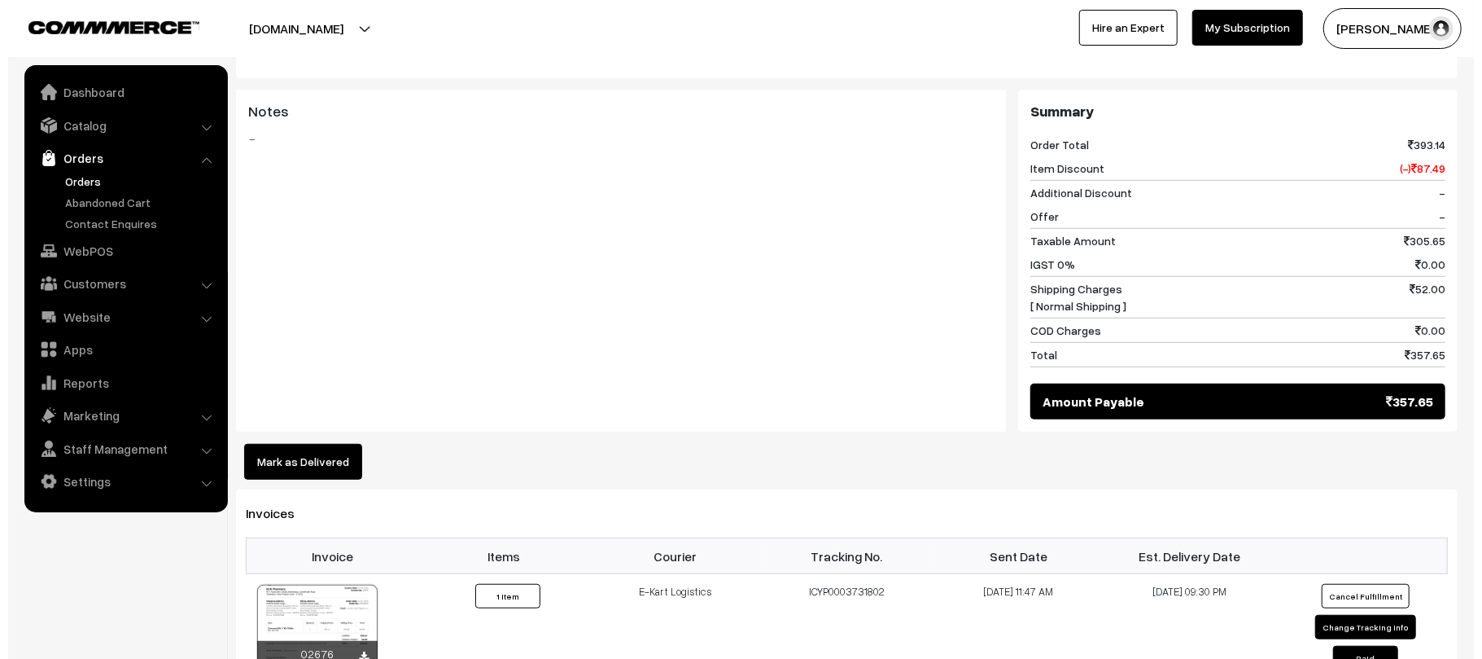
scroll to position [685, 0]
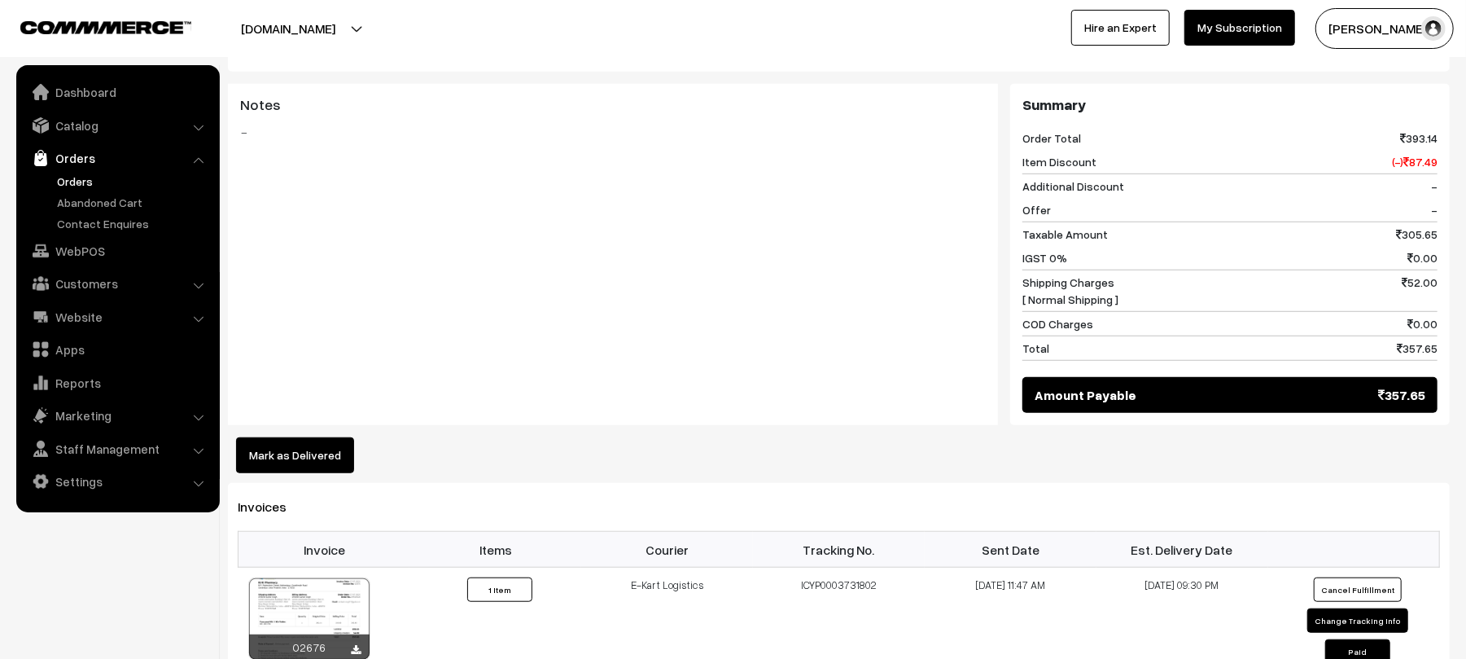
click at [301, 444] on button "Mark as Delivered" at bounding box center [295, 455] width 118 height 36
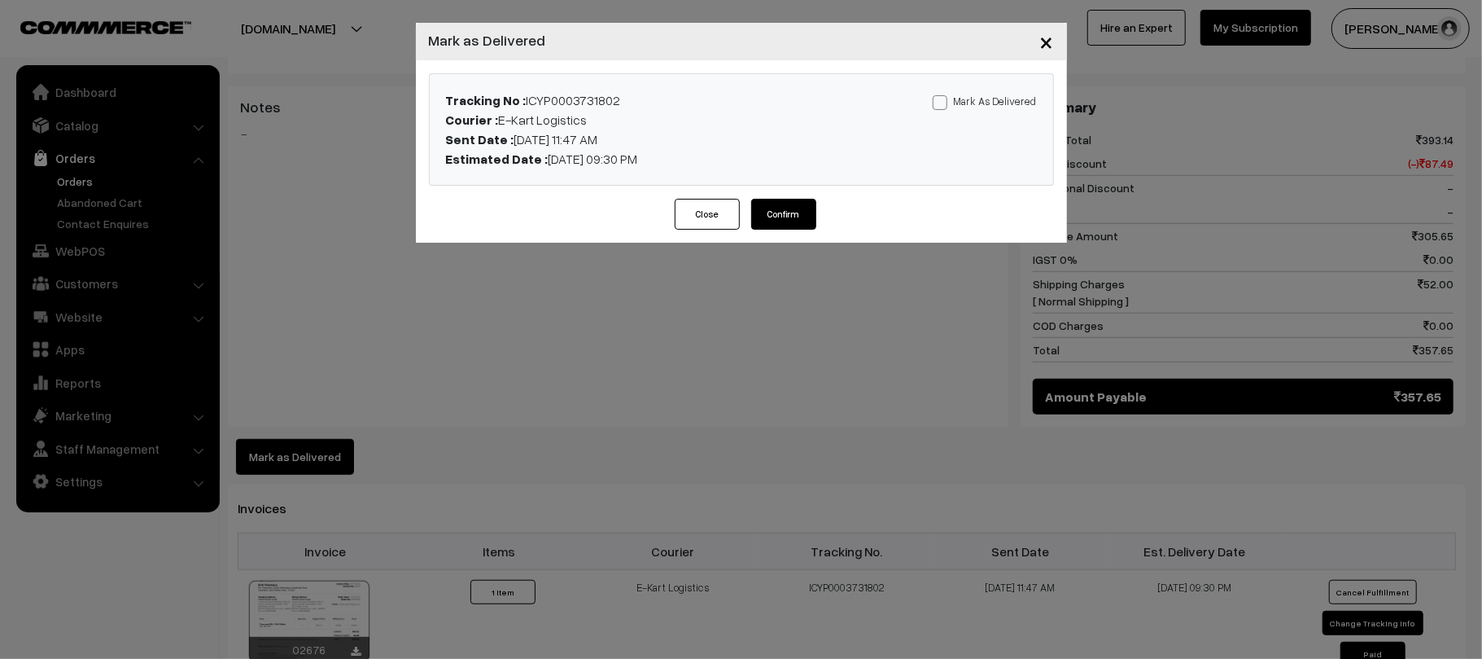
click at [958, 102] on label "Mark As Delivered" at bounding box center [985, 101] width 104 height 18
click at [943, 102] on input "Mark As Delivered" at bounding box center [938, 99] width 11 height 11
checkbox input "true"
click at [790, 217] on button "Confirm" at bounding box center [783, 214] width 65 height 31
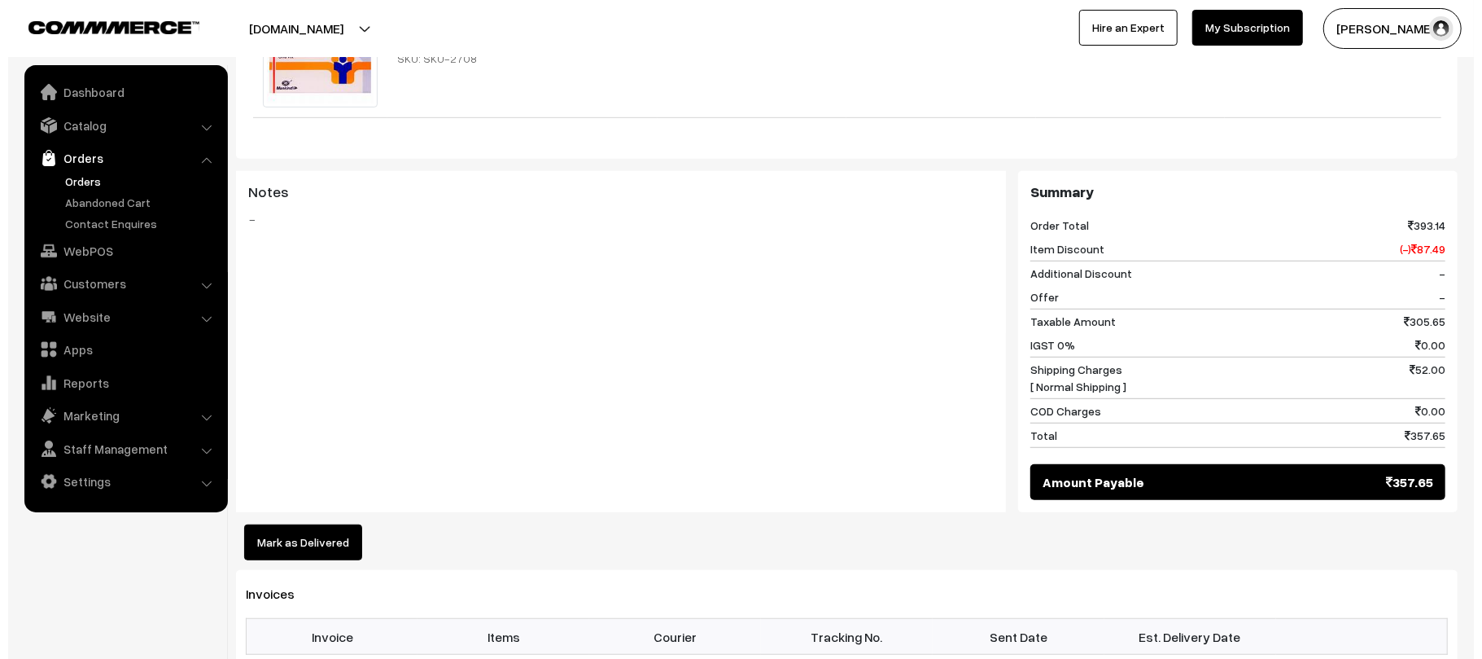
scroll to position [645, 0]
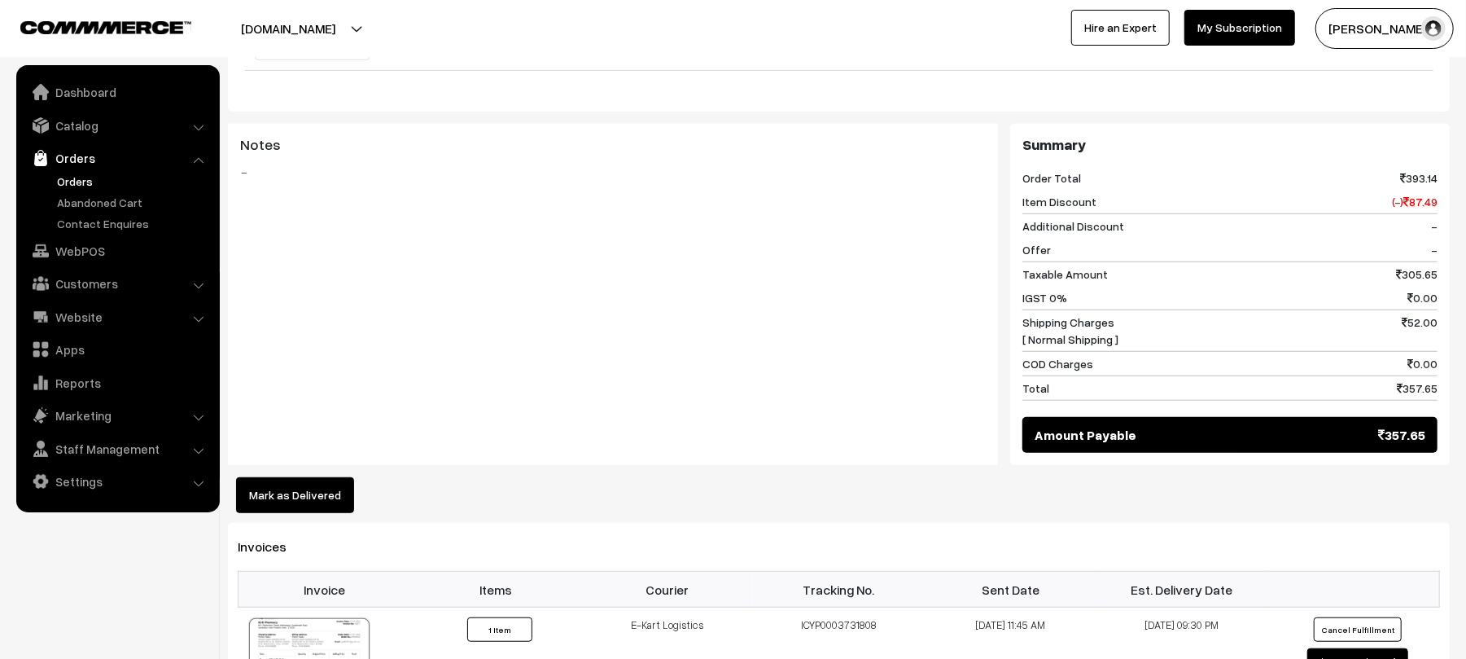
click at [316, 477] on button "Mark as Delivered" at bounding box center [295, 495] width 118 height 36
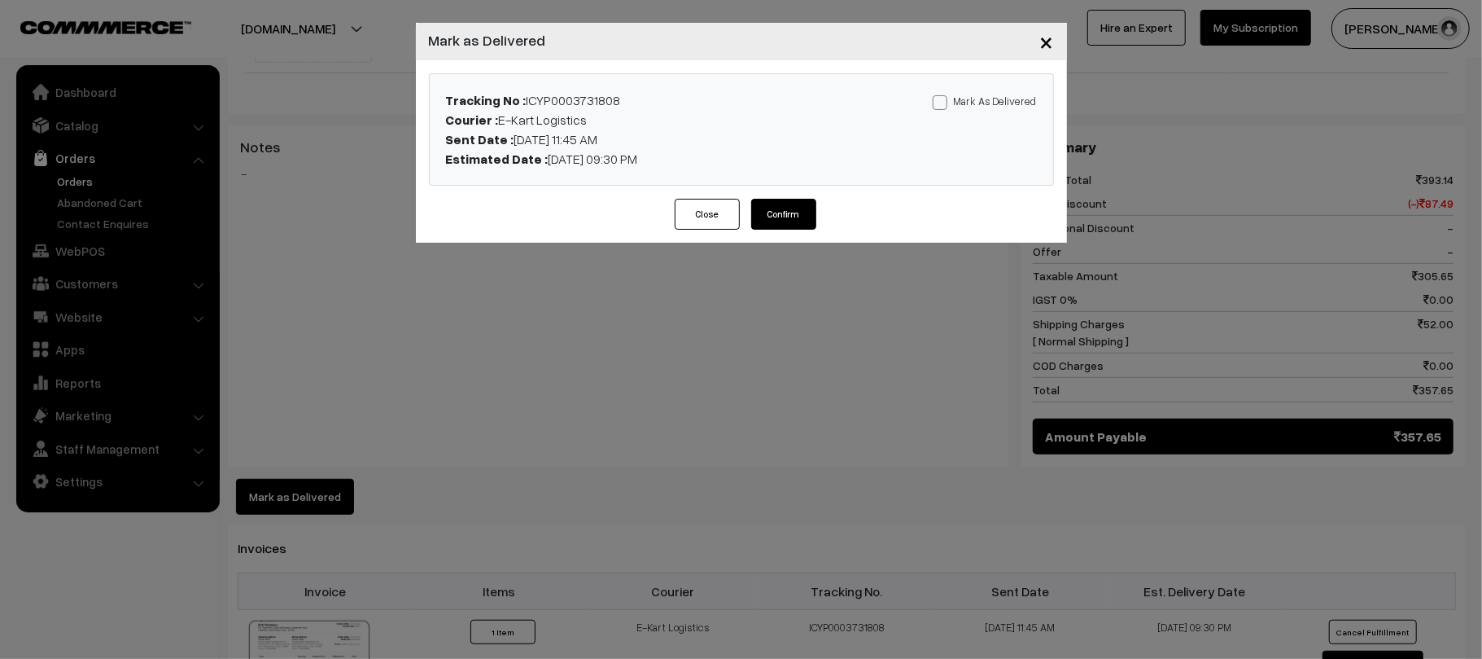
click at [967, 103] on label "Mark As Delivered" at bounding box center [985, 101] width 104 height 18
click at [943, 103] on input "Mark As Delivered" at bounding box center [938, 99] width 11 height 11
checkbox input "true"
click at [791, 210] on button "Confirm" at bounding box center [783, 214] width 65 height 31
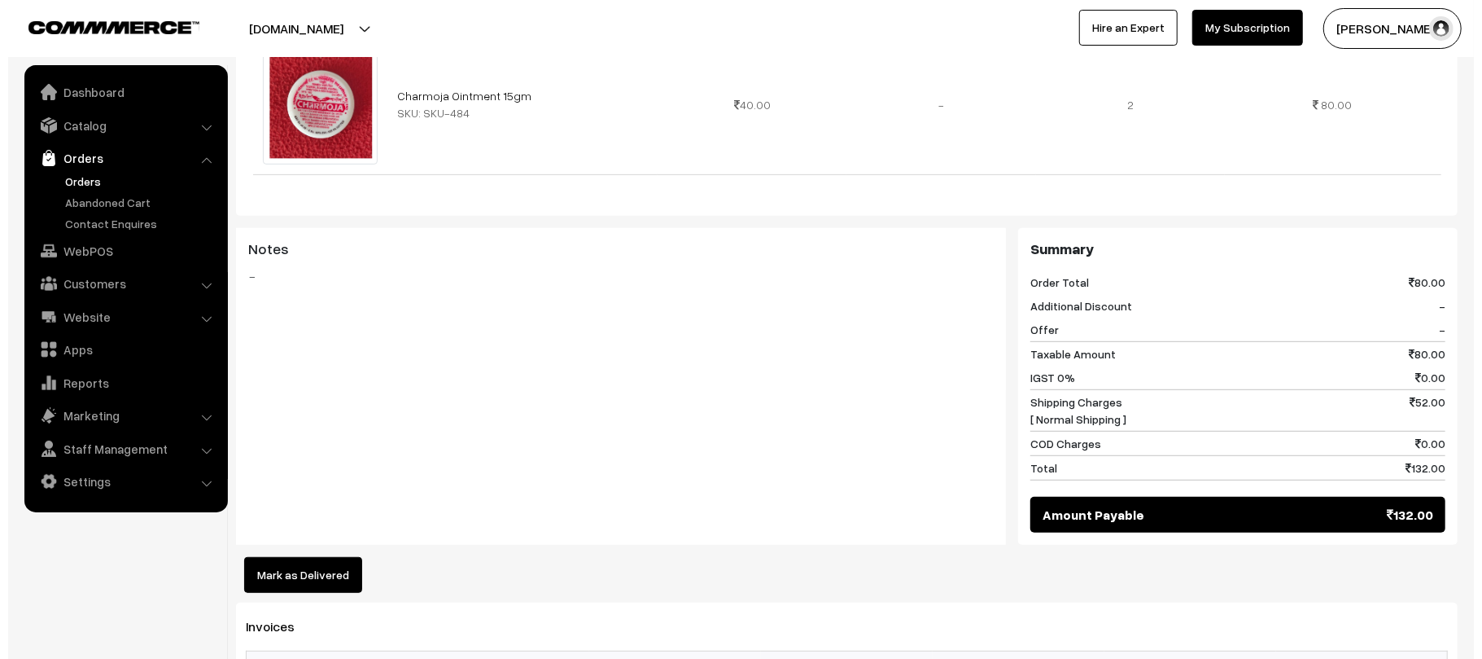
scroll to position [596, 0]
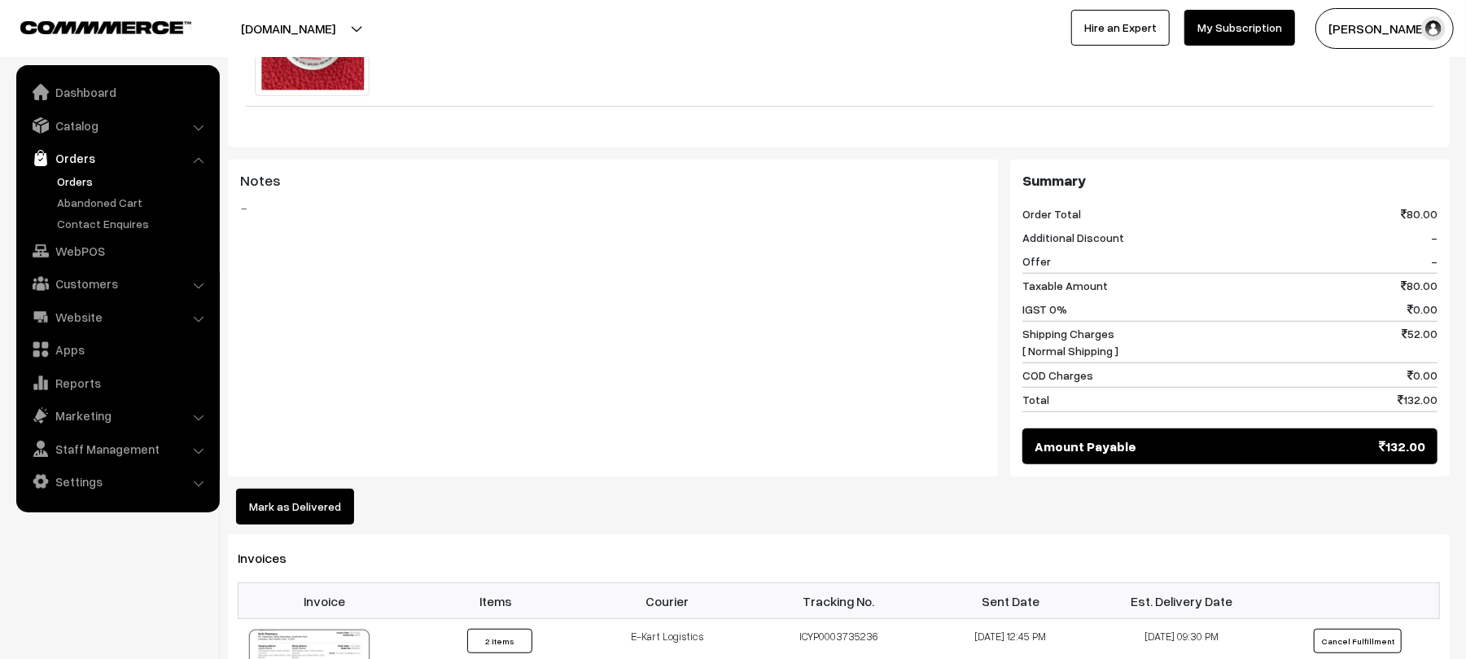
click at [327, 461] on div "Product Price Tax Rate Quantity Total Charmoja Ointment 15gm SKU: SKU-484 40.00" at bounding box center [839, 219] width 1222 height 609
drag, startPoint x: 327, startPoint y: 475, endPoint x: 327, endPoint y: 461, distance: 14.7
click at [327, 461] on div "Product Price Tax Rate Quantity Total Charmoja Ointment 15gm SKU: SKU-484 40.00" at bounding box center [839, 219] width 1222 height 609
click at [336, 488] on button "Mark as Delivered" at bounding box center [295, 506] width 118 height 36
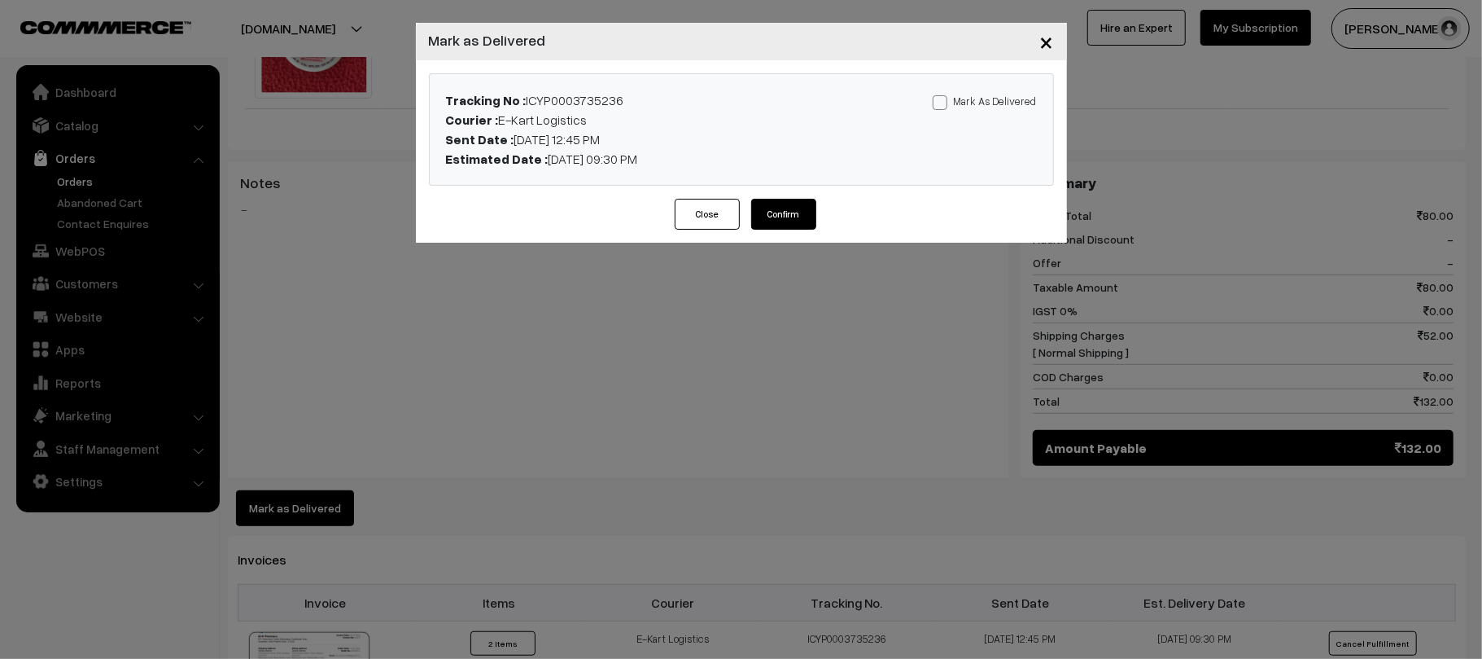
click at [962, 93] on label "Mark As Delivered" at bounding box center [985, 101] width 104 height 18
click at [943, 94] on input "Mark As Delivered" at bounding box center [938, 99] width 11 height 11
checkbox input "true"
click at [786, 215] on button "Confirm" at bounding box center [783, 214] width 65 height 31
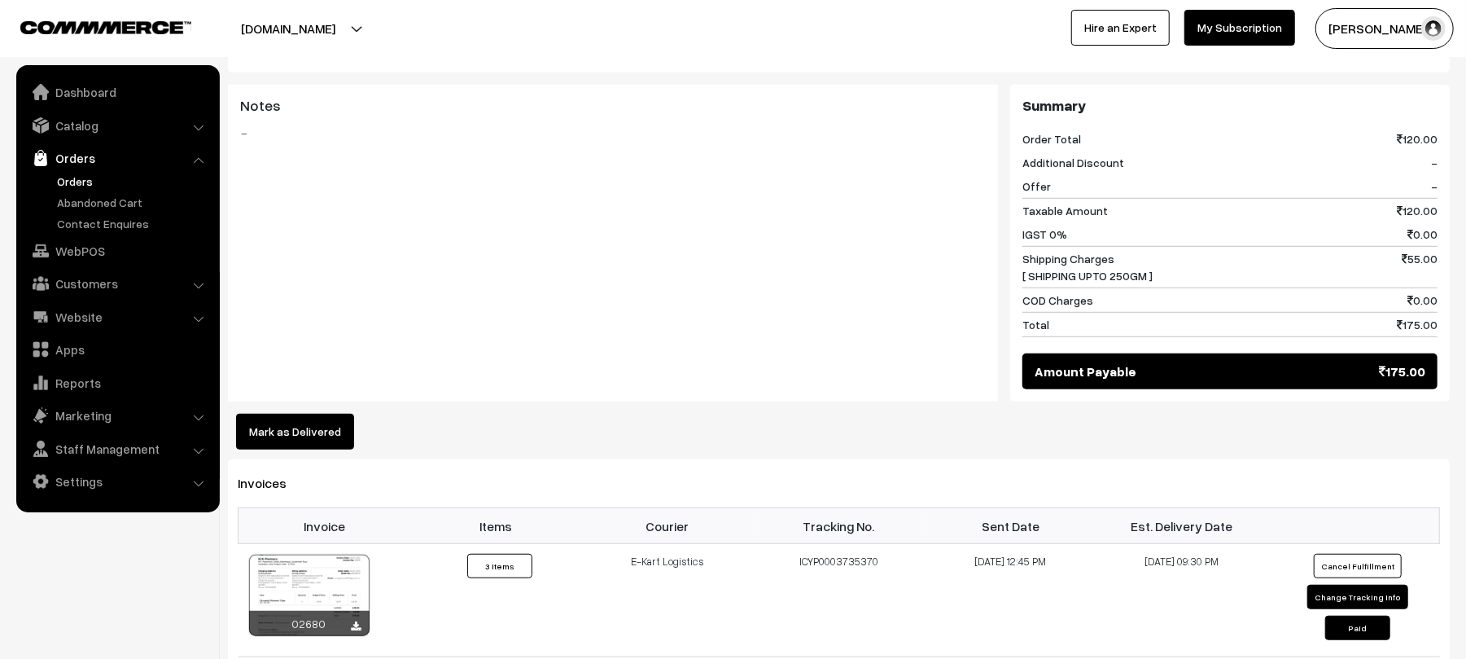
scroll to position [815, 0]
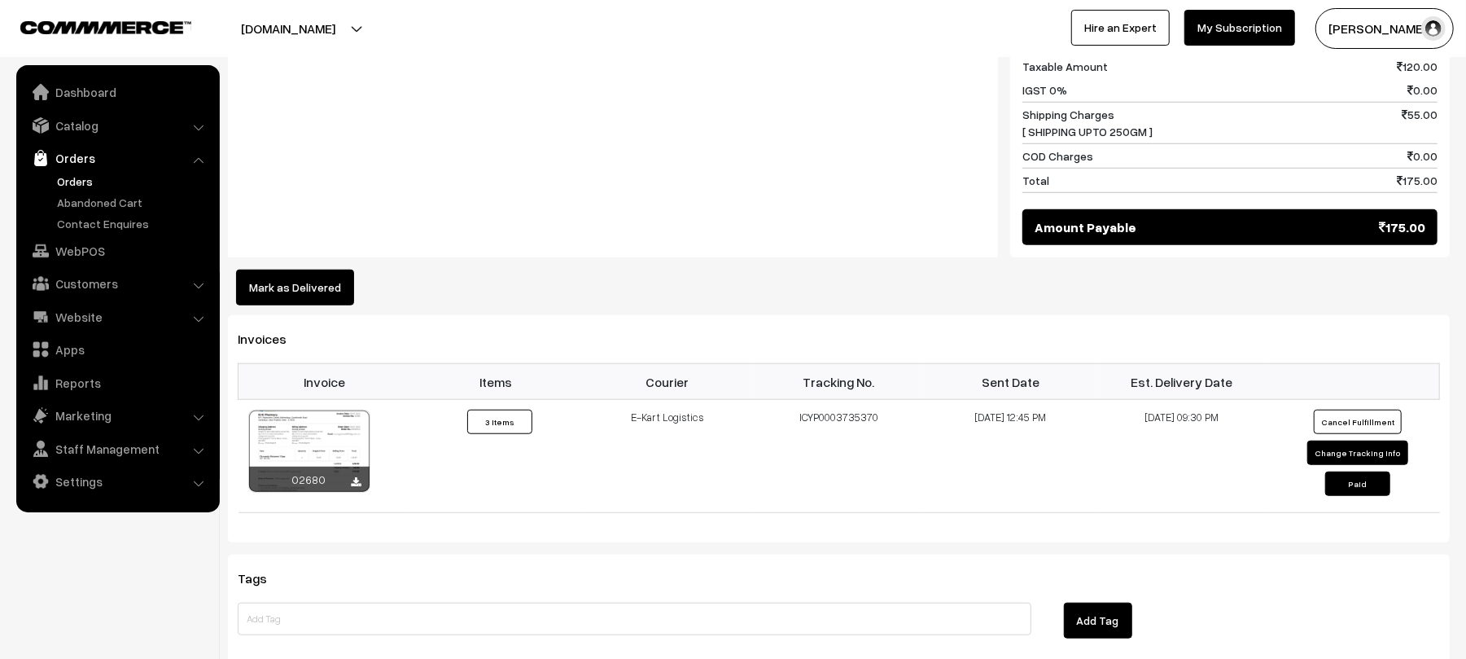
click at [293, 291] on button "Mark as Delivered" at bounding box center [295, 287] width 118 height 36
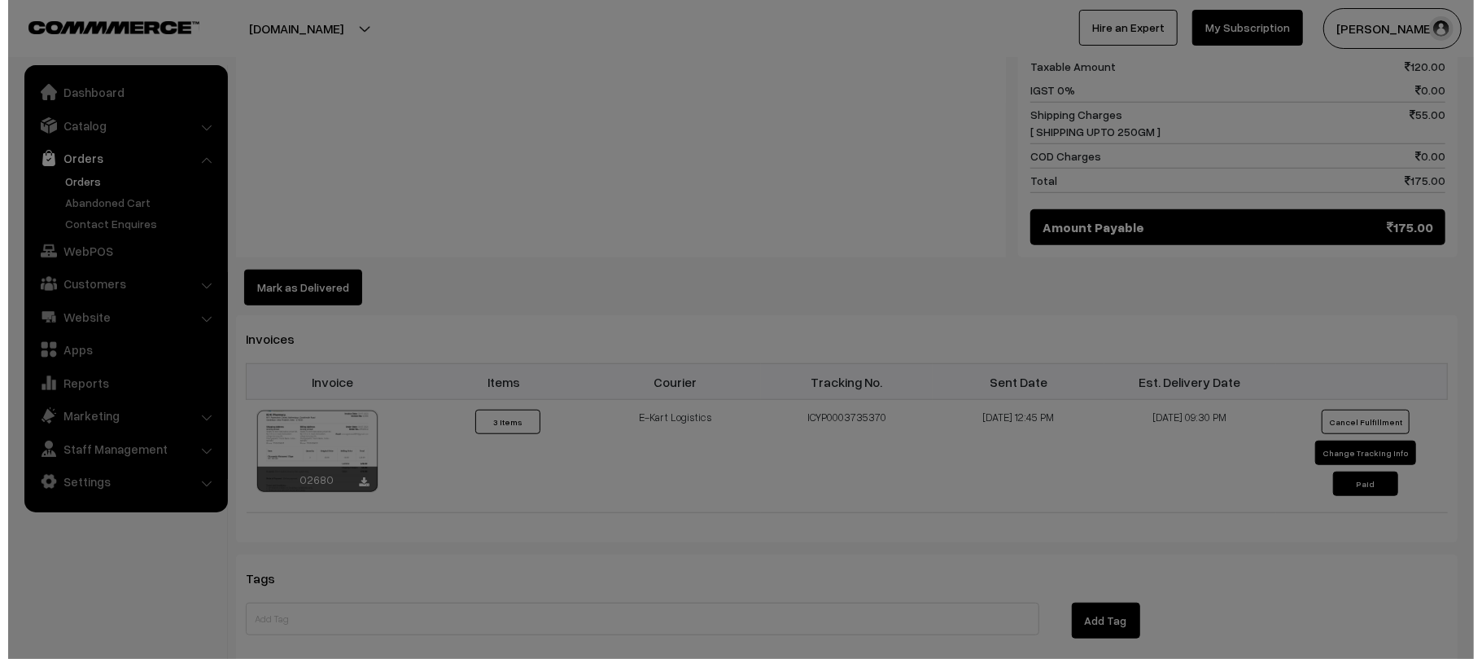
scroll to position [817, 0]
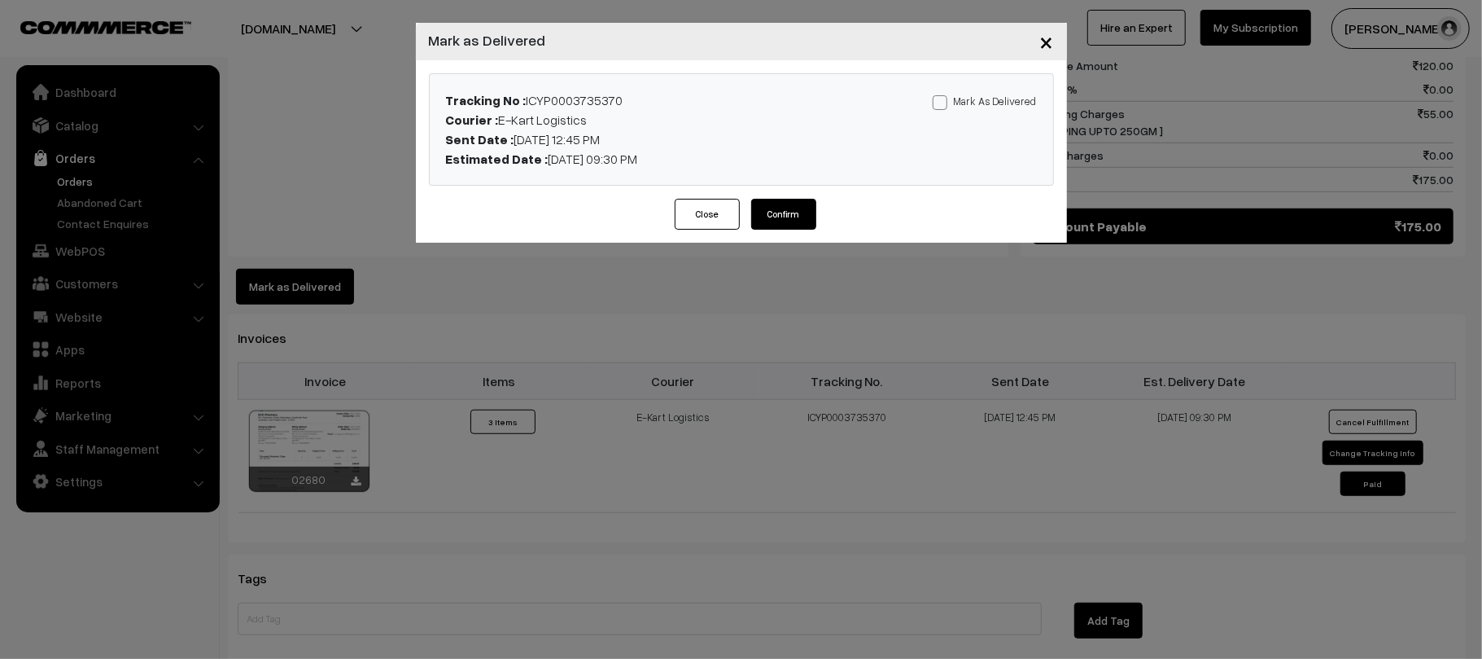
click at [980, 99] on label "Mark As Delivered" at bounding box center [985, 101] width 104 height 18
click at [943, 99] on input "Mark As Delivered" at bounding box center [938, 99] width 11 height 11
checkbox input "true"
click at [783, 230] on button "Confirm" at bounding box center [783, 214] width 65 height 31
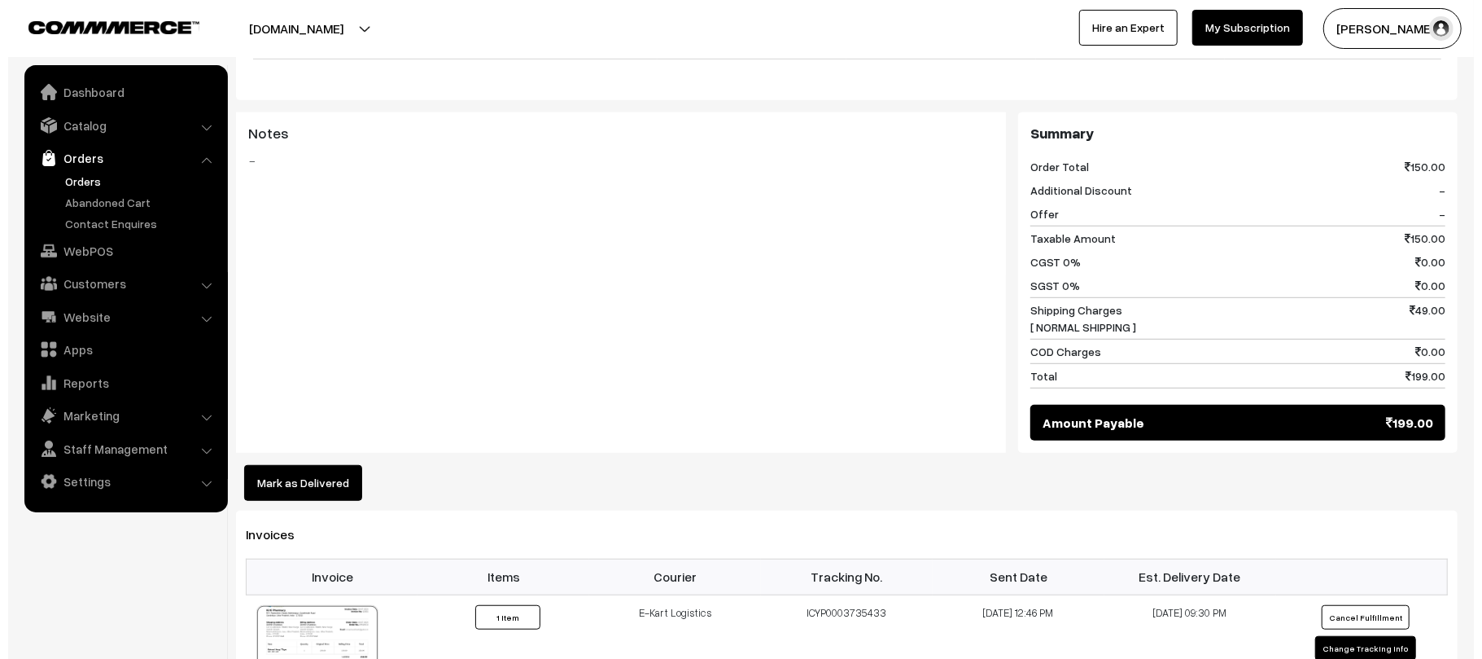
scroll to position [701, 0]
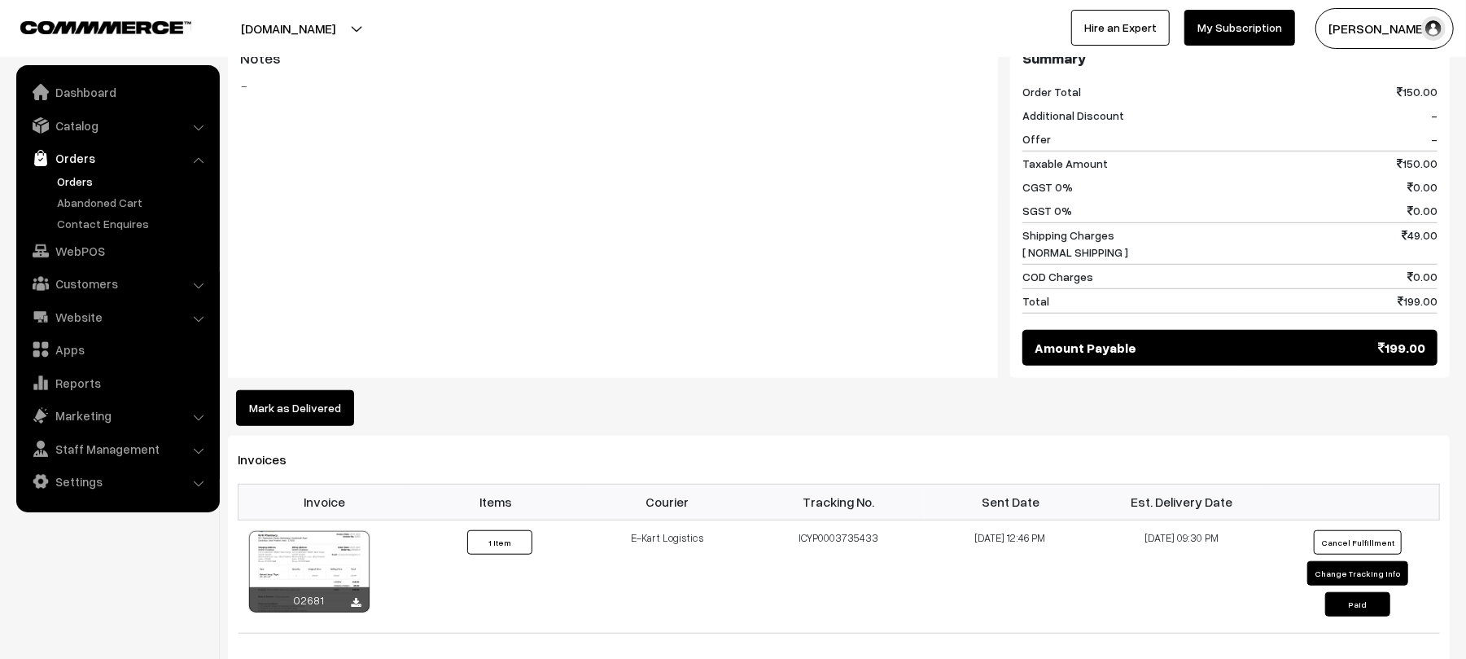
click at [277, 390] on button "Mark as Delivered" at bounding box center [295, 408] width 118 height 36
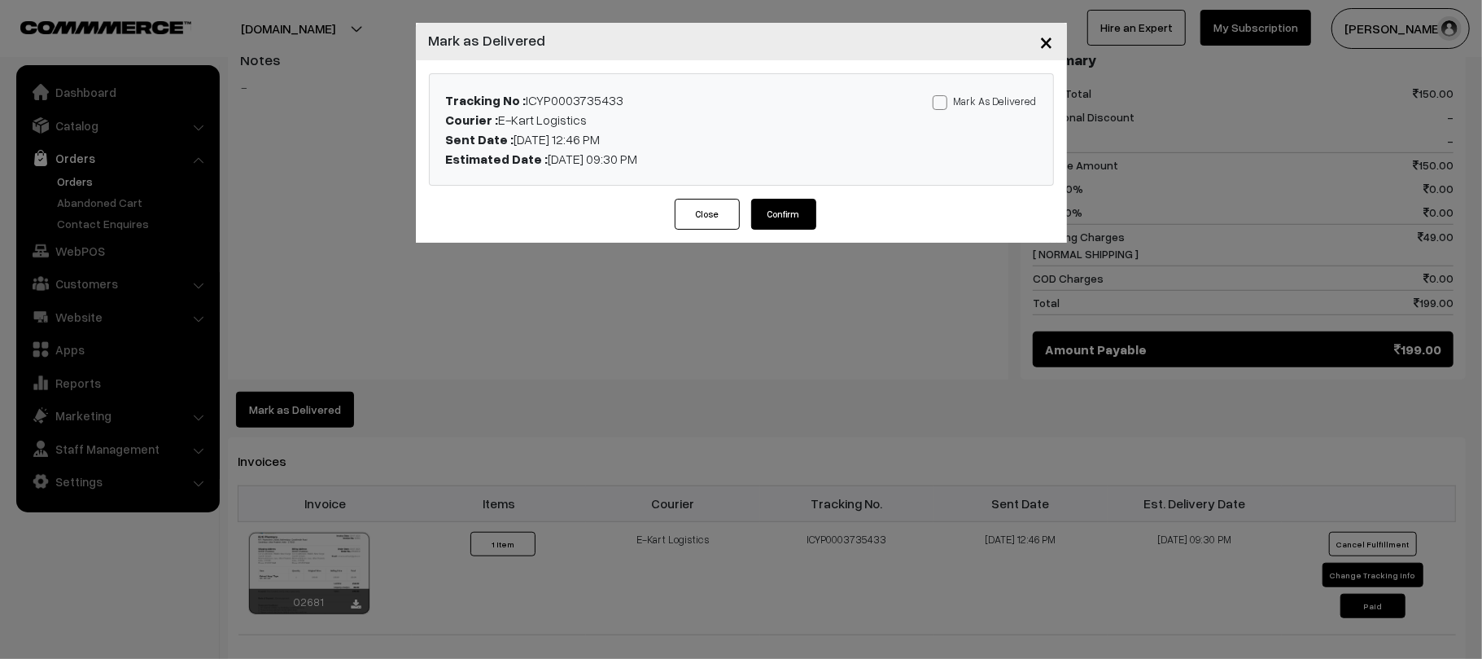
click at [994, 95] on label "Mark As Delivered" at bounding box center [985, 101] width 104 height 18
click at [943, 95] on input "Mark As Delivered" at bounding box center [938, 99] width 11 height 11
checkbox input "true"
click at [786, 226] on button "Confirm" at bounding box center [783, 214] width 65 height 31
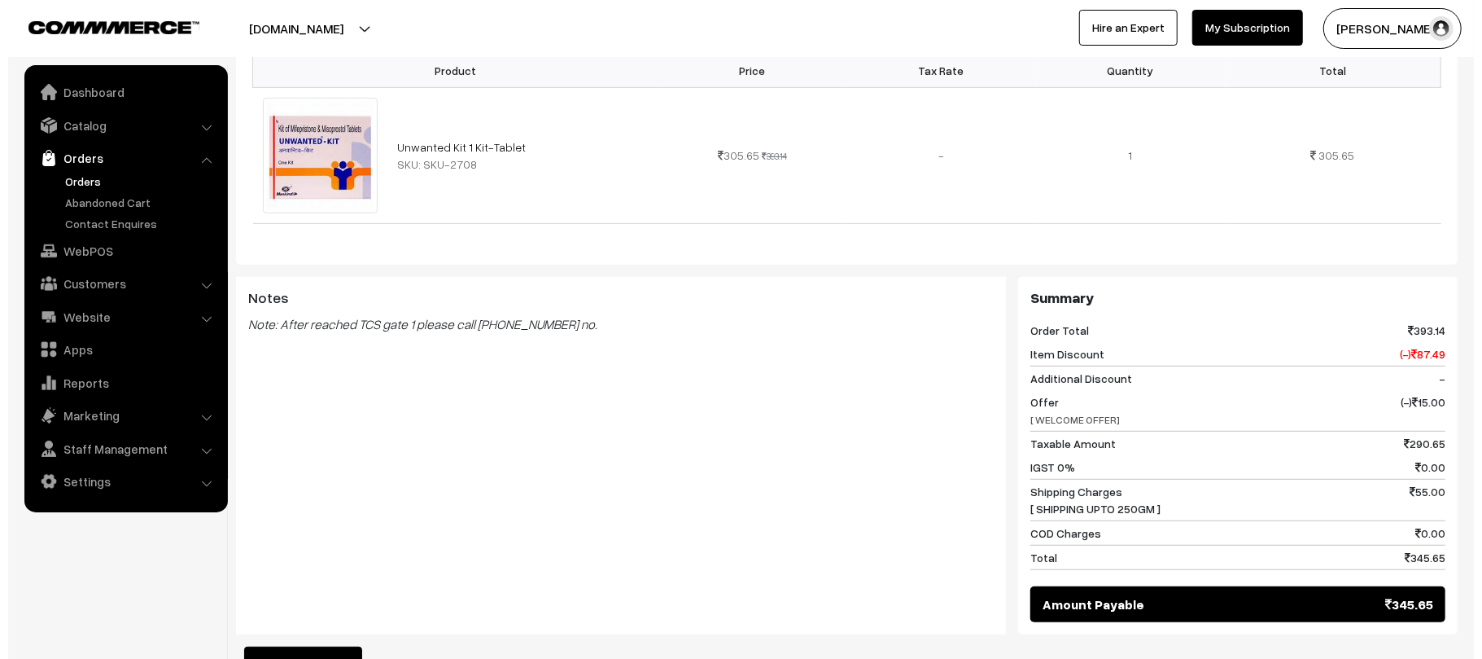
scroll to position [554, 0]
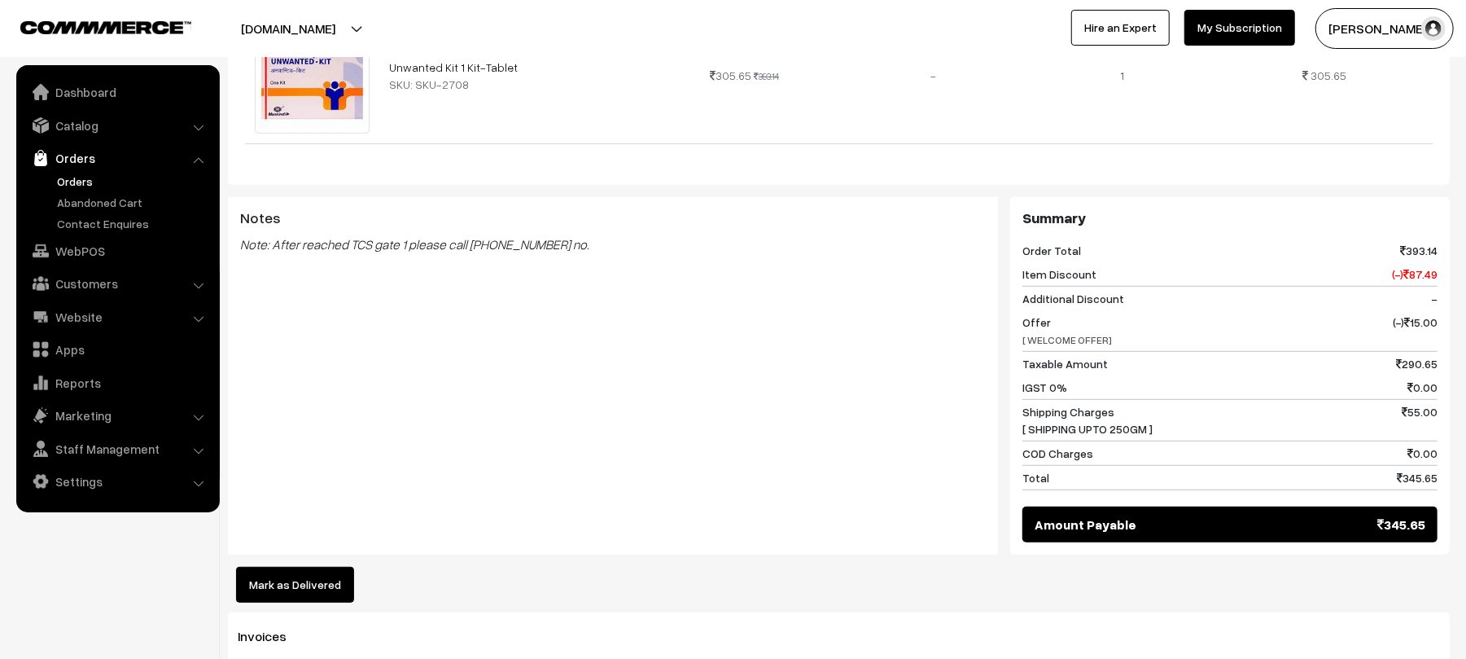
click at [319, 584] on button "Mark as Delivered" at bounding box center [295, 585] width 118 height 36
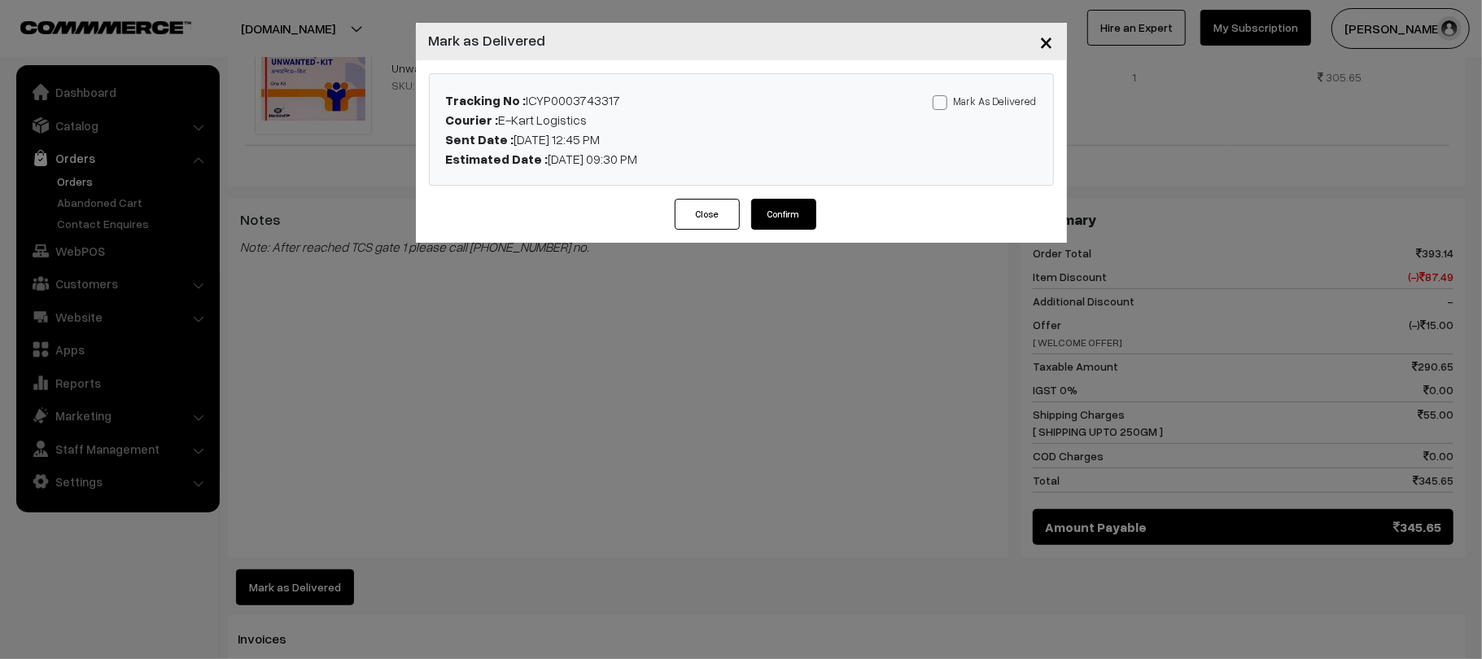
click at [988, 82] on div "Tracking No : ICYP0003743317 Courier : E-Kart Logistics Sent Date : 29-07-2025 …" at bounding box center [742, 129] width 624 height 111
click at [994, 99] on label "Mark As Delivered" at bounding box center [985, 101] width 104 height 18
click at [943, 99] on input "Mark As Delivered" at bounding box center [938, 99] width 11 height 11
checkbox input "true"
click at [791, 208] on button "Confirm" at bounding box center [783, 214] width 65 height 31
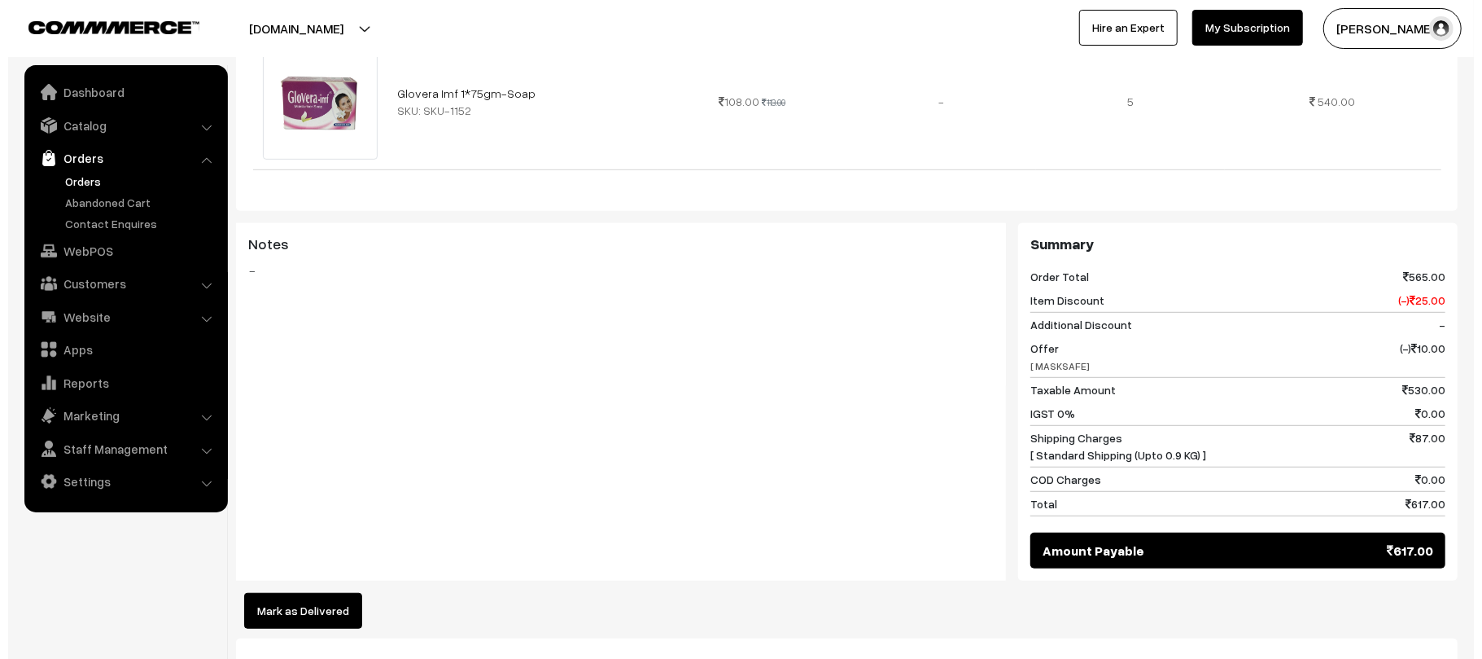
scroll to position [650, 0]
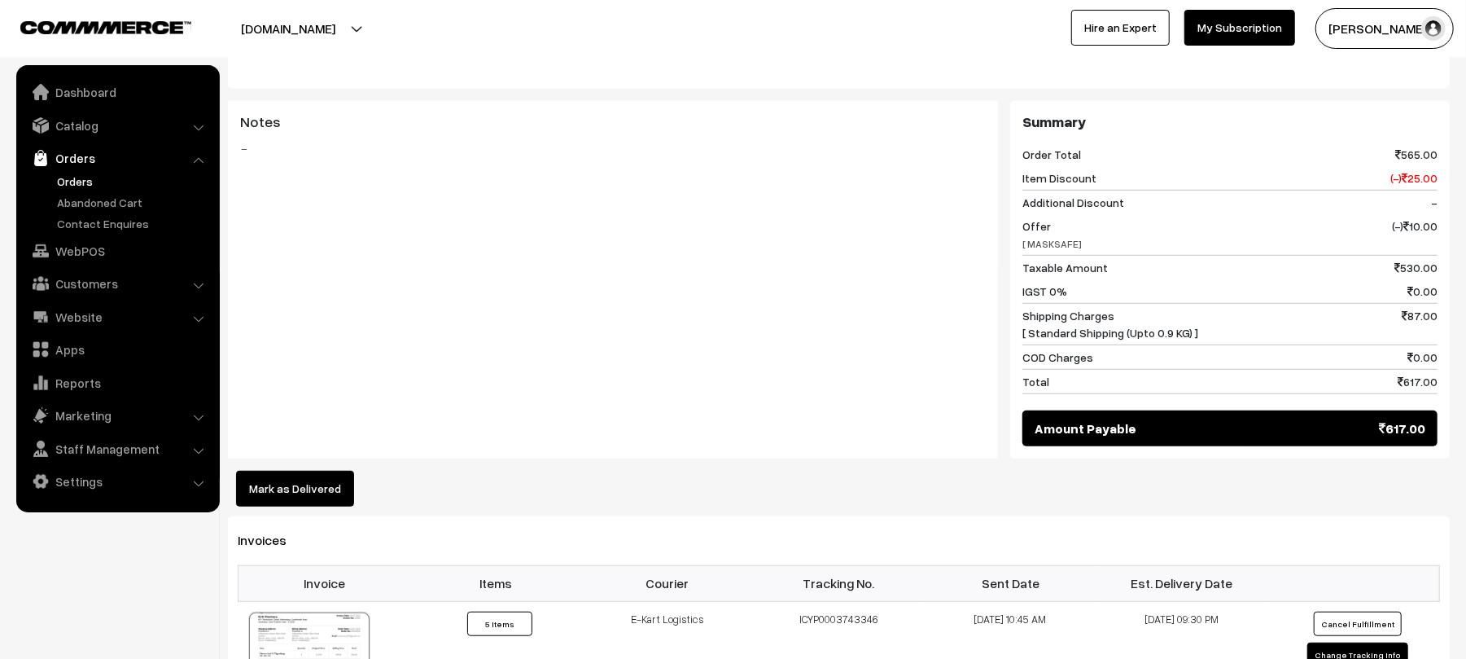
click at [306, 470] on button "Mark as Delivered" at bounding box center [295, 488] width 118 height 36
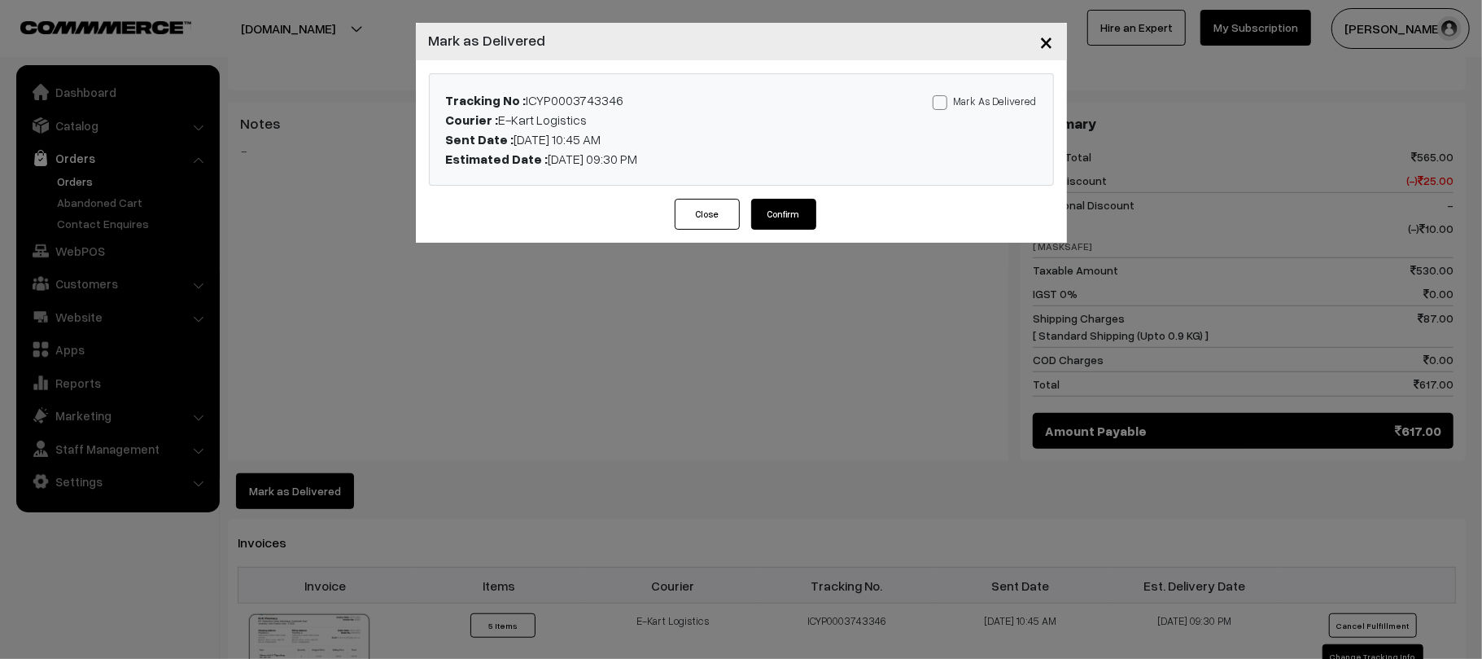
click at [972, 99] on label "Mark As Delivered" at bounding box center [985, 101] width 104 height 18
click at [943, 99] on input "Mark As Delivered" at bounding box center [938, 99] width 11 height 11
checkbox input "true"
click at [786, 212] on button "Confirm" at bounding box center [783, 214] width 65 height 31
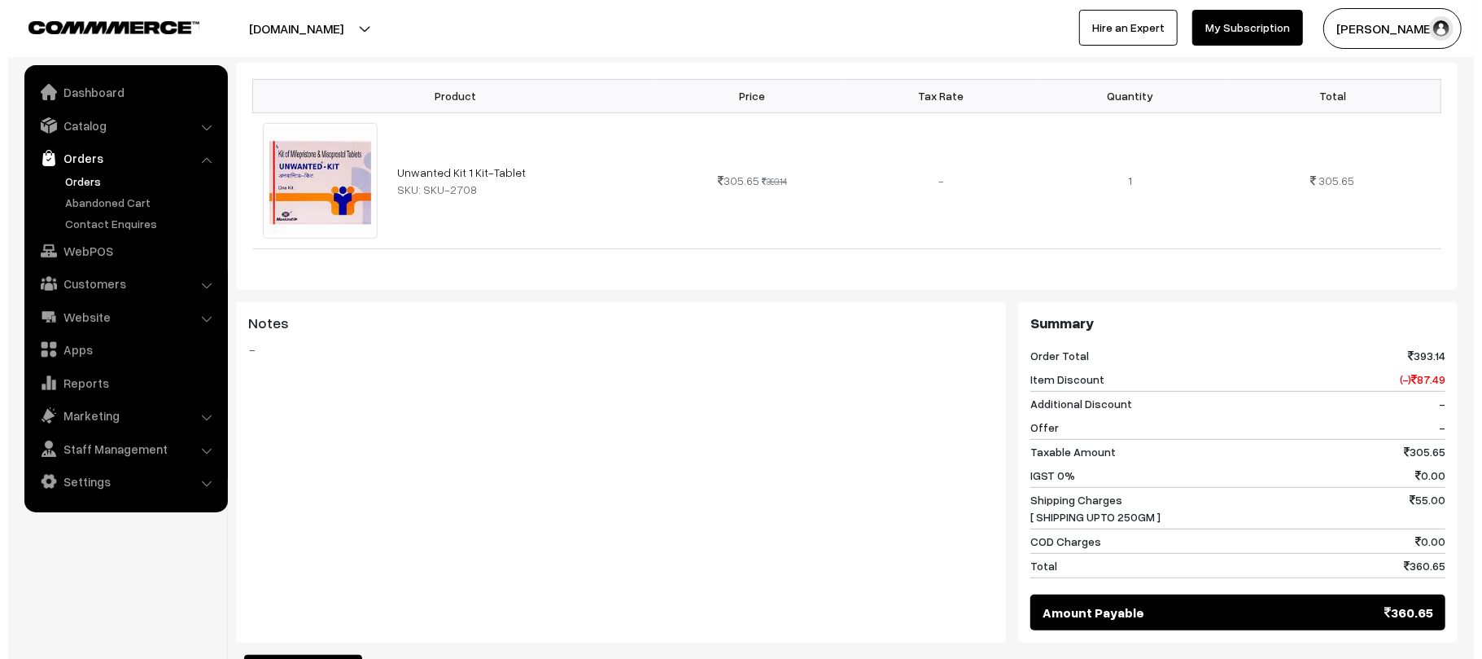
scroll to position [571, 0]
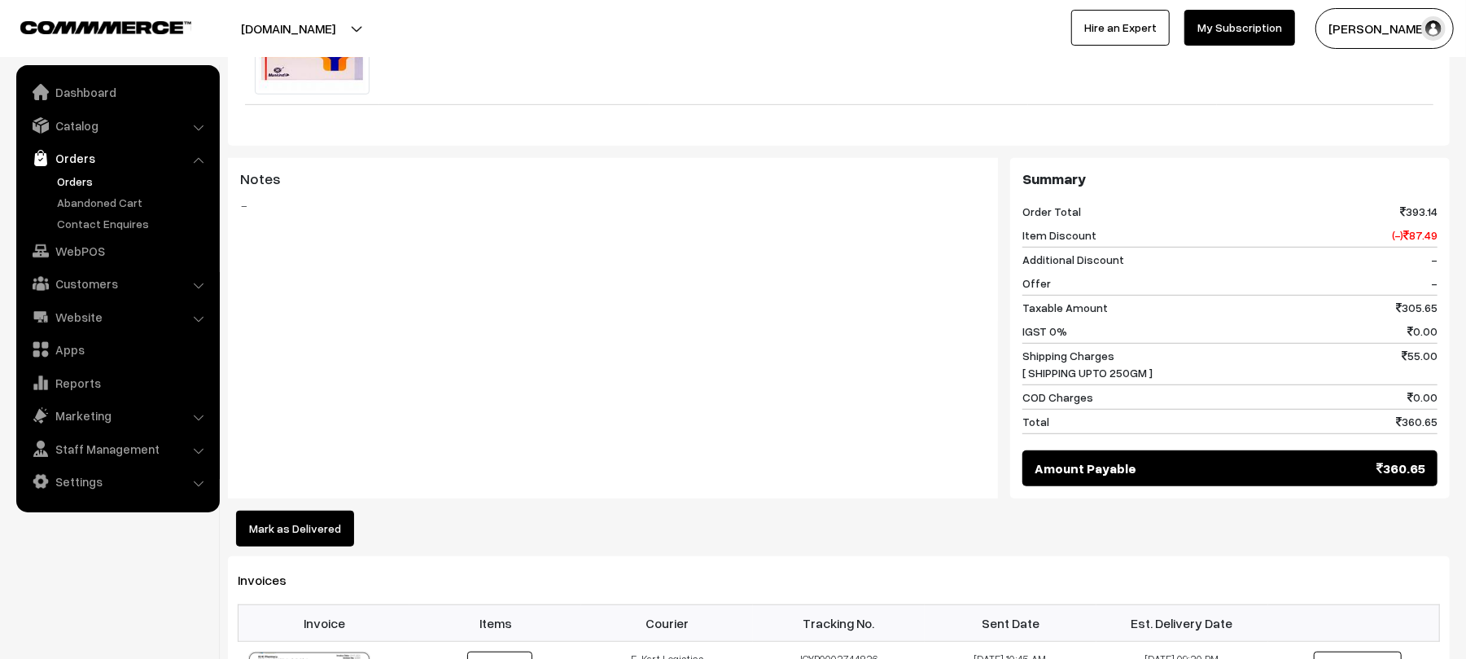
click at [295, 544] on button "Mark as Delivered" at bounding box center [295, 528] width 118 height 36
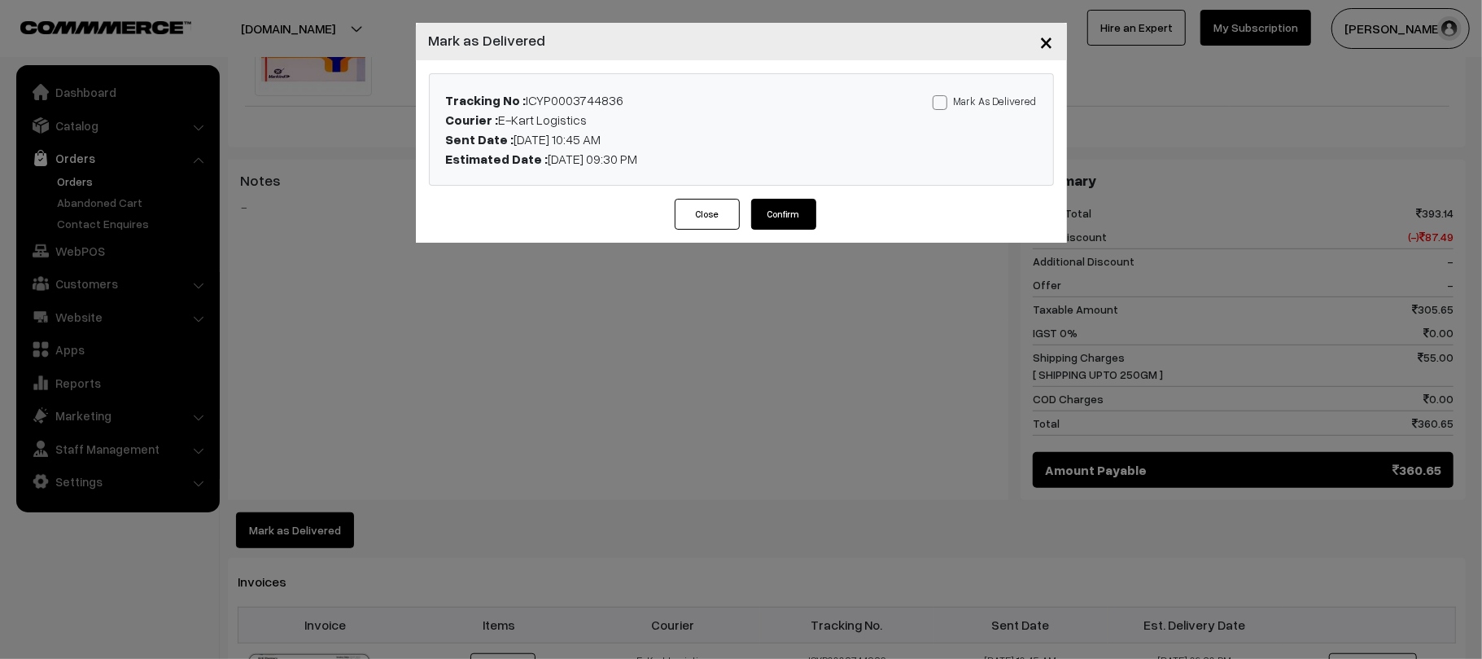
click at [1014, 96] on label "Mark As Delivered" at bounding box center [985, 101] width 104 height 18
click at [943, 96] on input "Mark As Delivered" at bounding box center [938, 99] width 11 height 11
checkbox input "true"
click at [767, 209] on button "Confirm" at bounding box center [783, 214] width 65 height 31
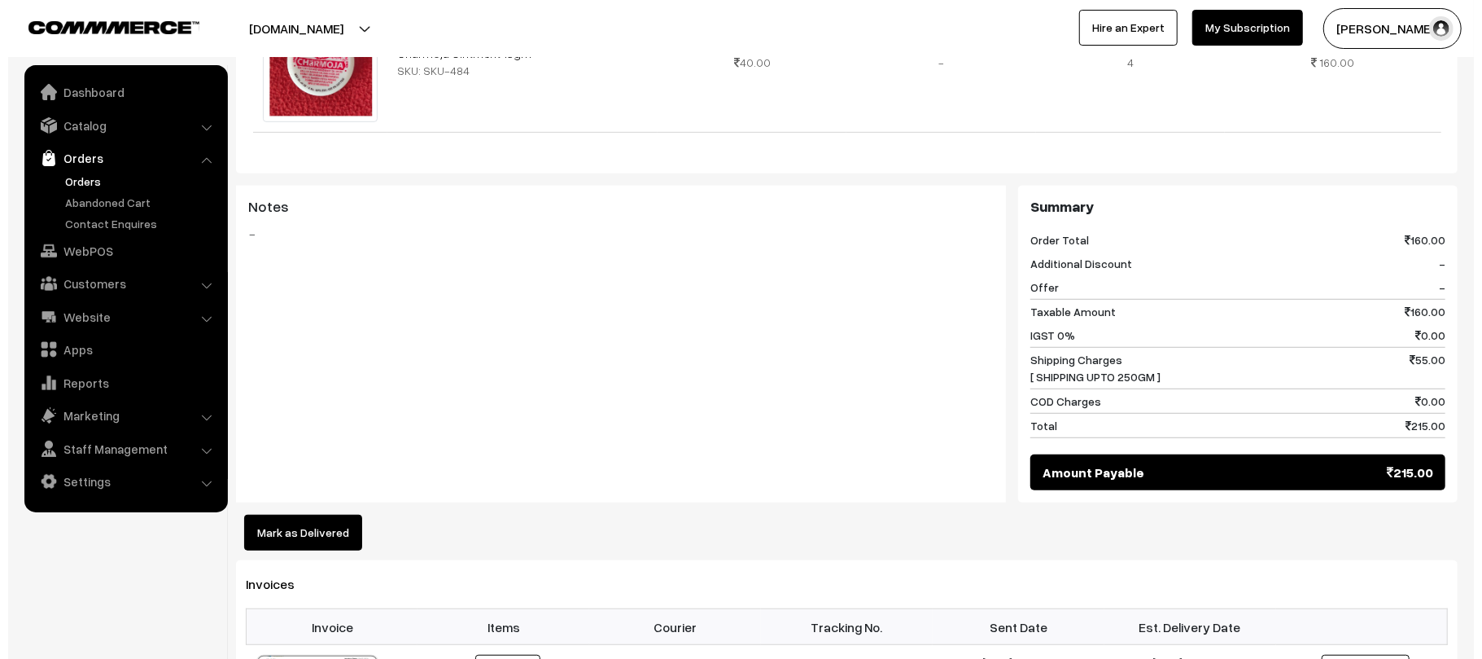
scroll to position [599, 0]
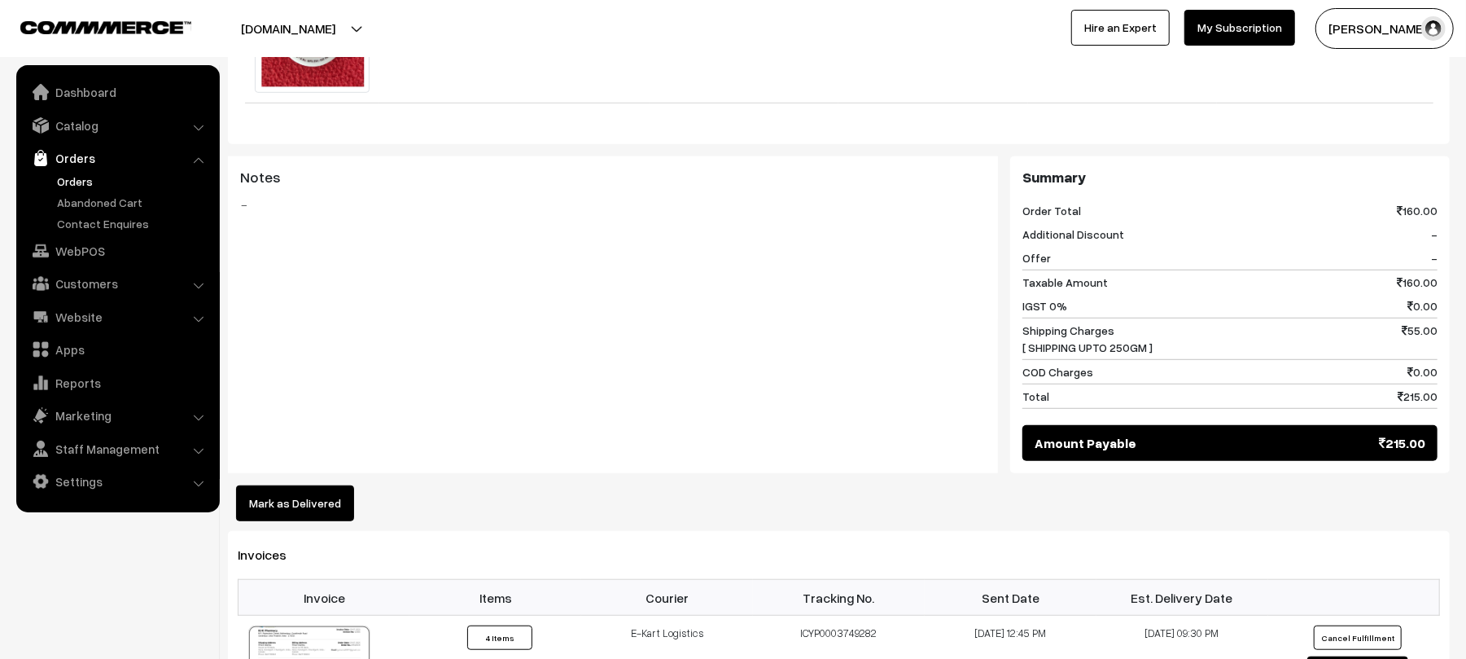
click at [297, 499] on button "Mark as Delivered" at bounding box center [295, 503] width 118 height 36
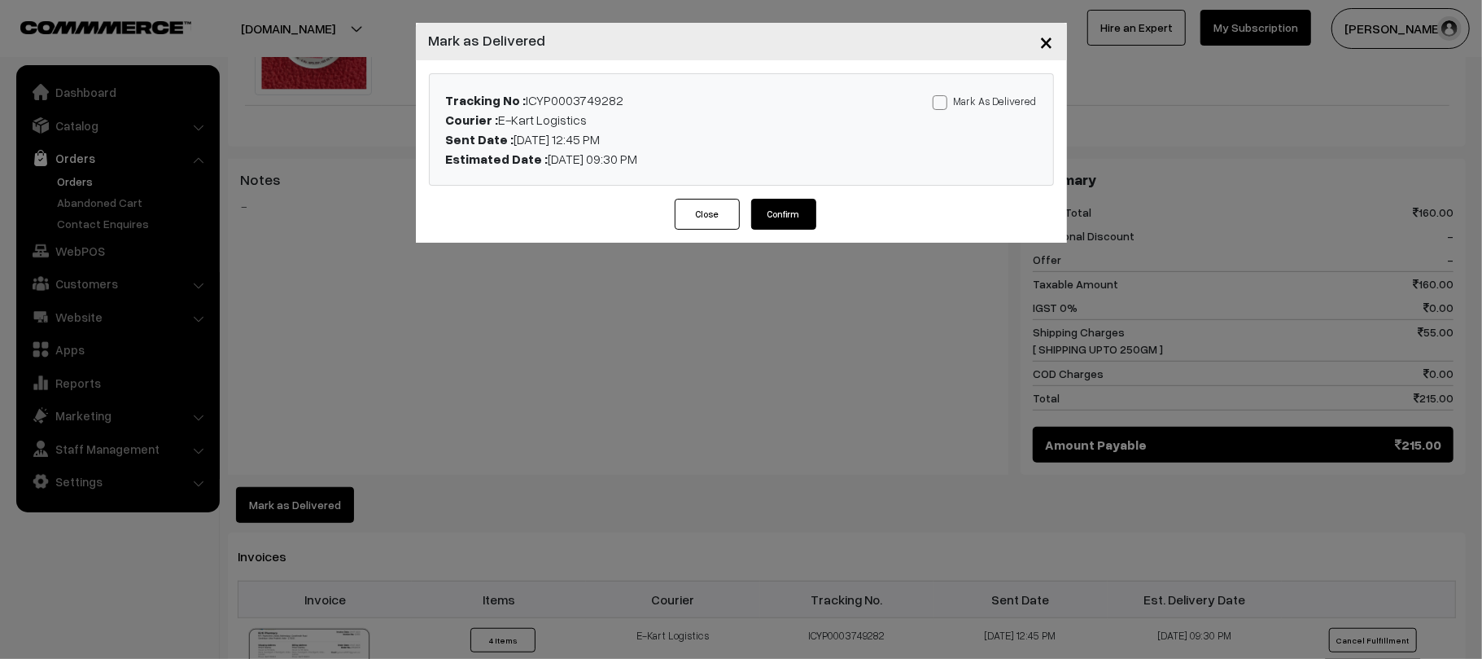
click at [1013, 102] on label "Mark As Delivered" at bounding box center [985, 101] width 104 height 18
click at [943, 102] on input "Mark As Delivered" at bounding box center [938, 99] width 11 height 11
checkbox input "true"
click at [790, 218] on button "Confirm" at bounding box center [783, 214] width 65 height 31
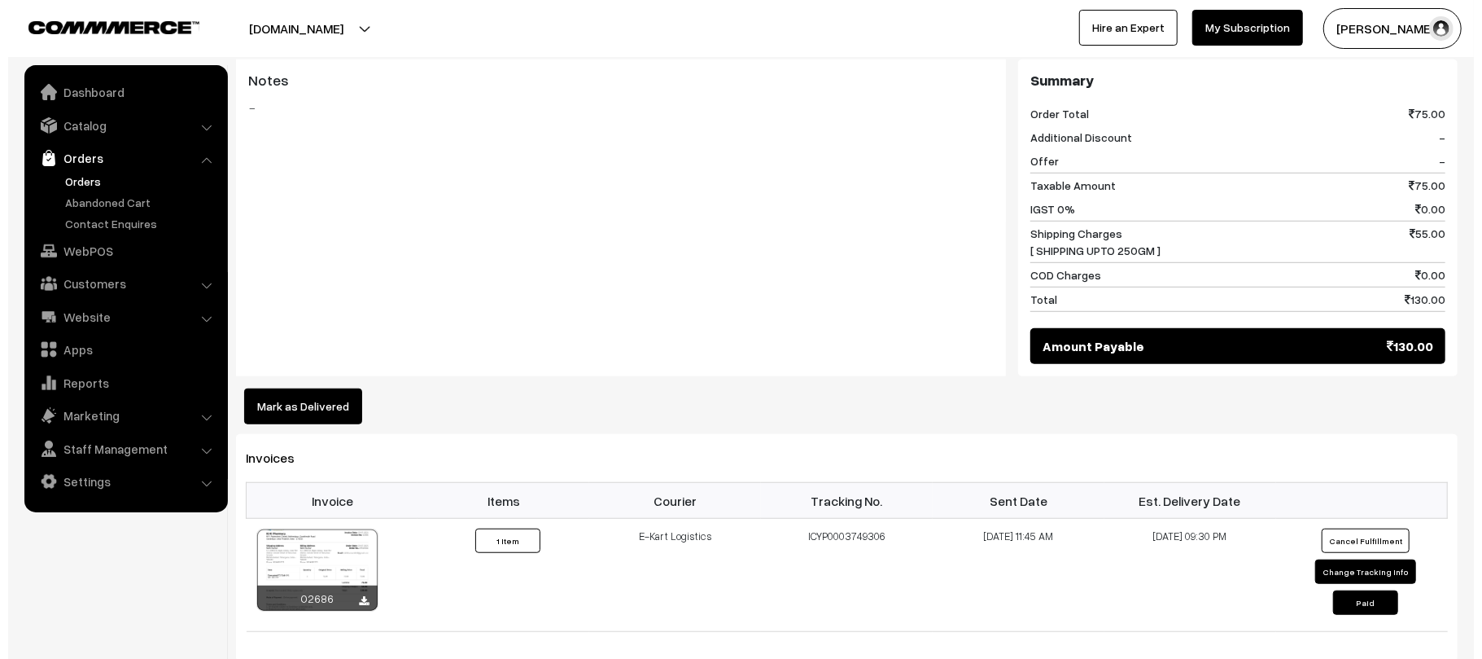
scroll to position [702, 0]
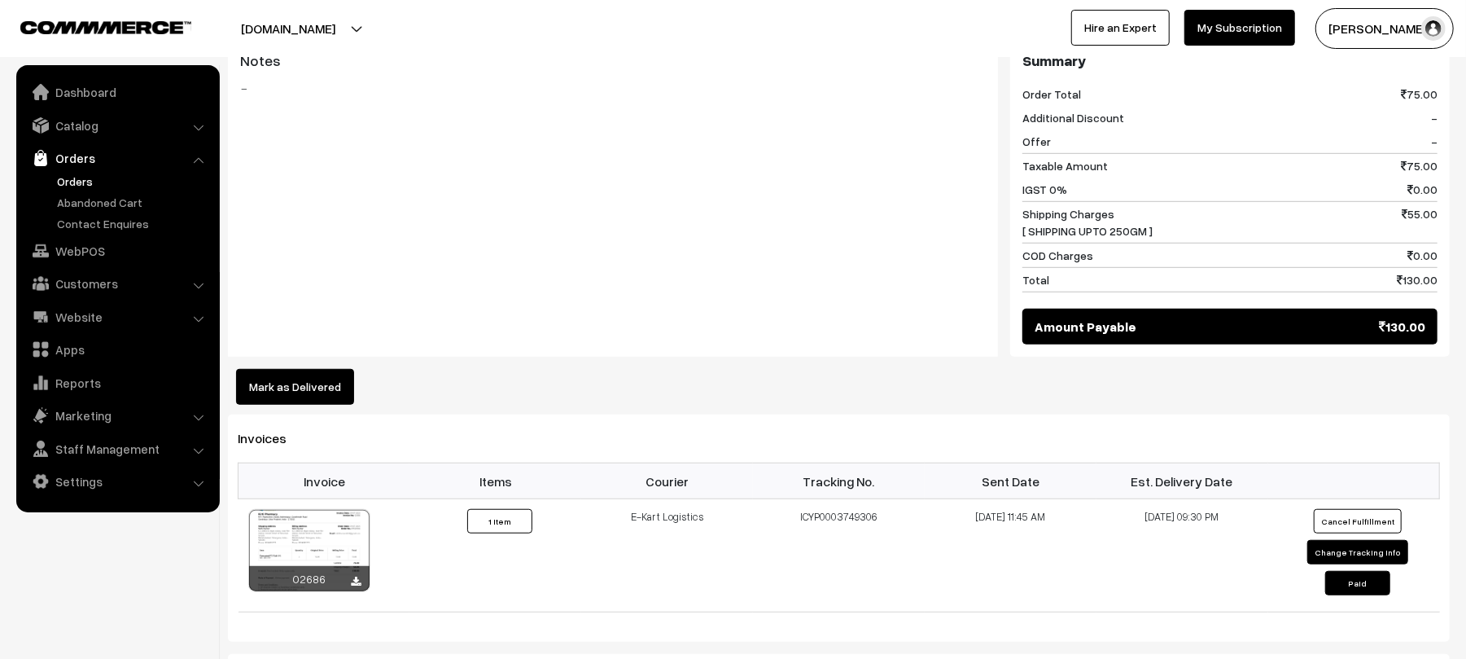
click at [296, 373] on button "Mark as Delivered" at bounding box center [295, 387] width 118 height 36
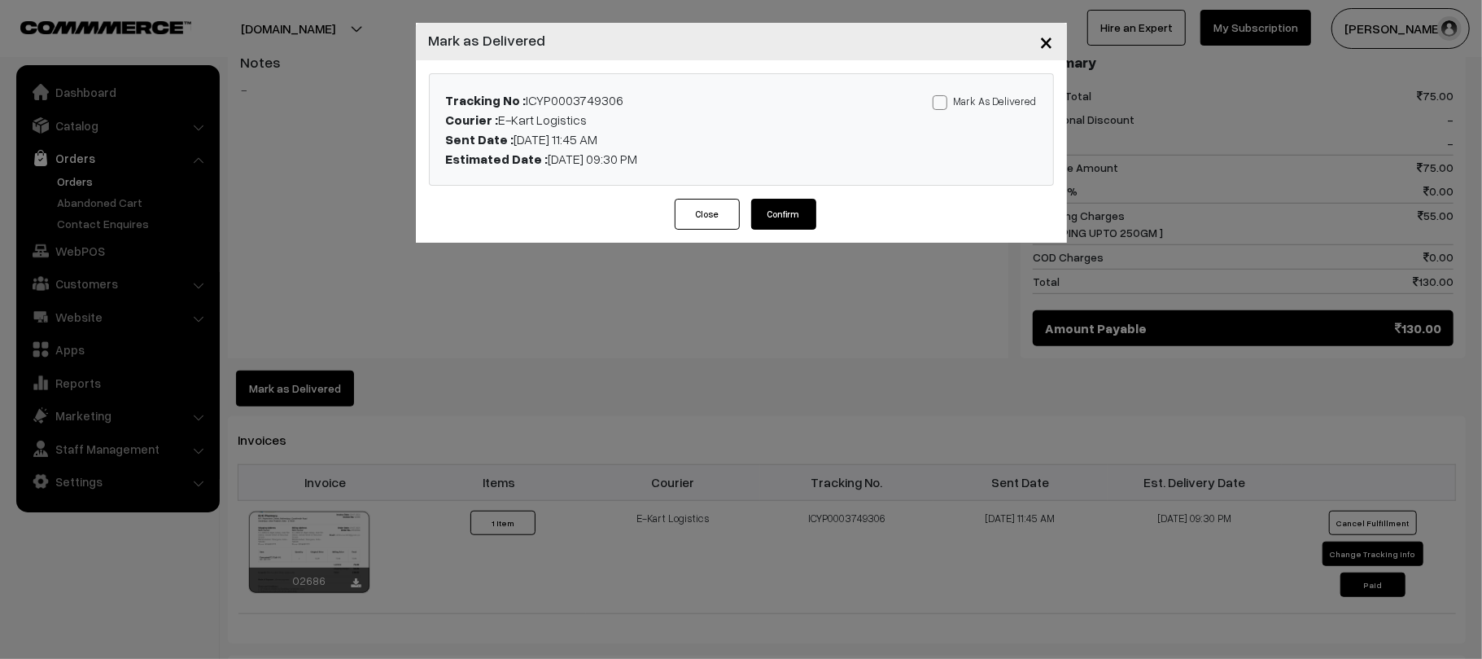
click at [1011, 92] on label "Mark As Delivered" at bounding box center [985, 101] width 104 height 18
click at [943, 94] on input "Mark As Delivered" at bounding box center [938, 99] width 11 height 11
checkbox input "true"
click at [773, 186] on div "Tracking No : ICYP0003749306 Courier : E-Kart Logistics Sent Date : 30-07-2025 …" at bounding box center [741, 129] width 651 height 138
click at [760, 150] on div "Tracking No : ICYP0003749306 Courier : E-Kart Logistics Sent Date : 30-07-2025 …" at bounding box center [639, 129] width 410 height 78
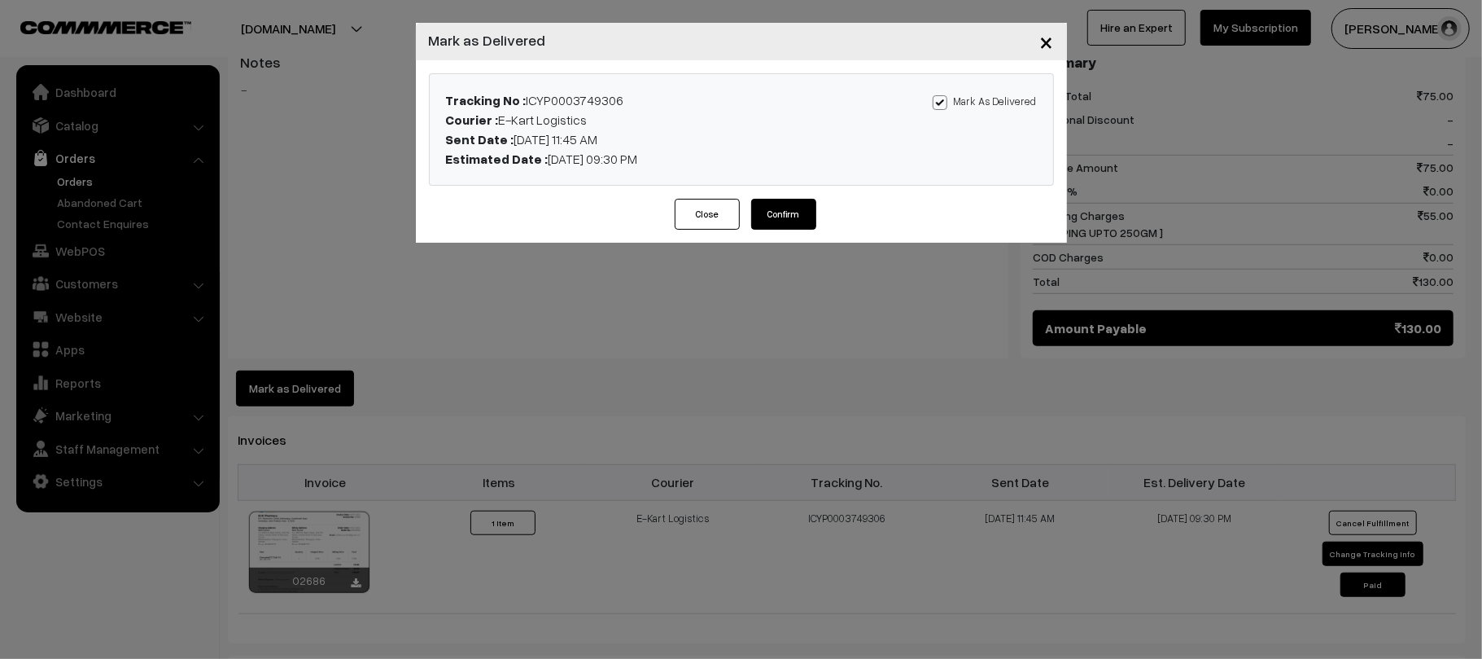
click at [782, 213] on button "Confirm" at bounding box center [783, 214] width 65 height 31
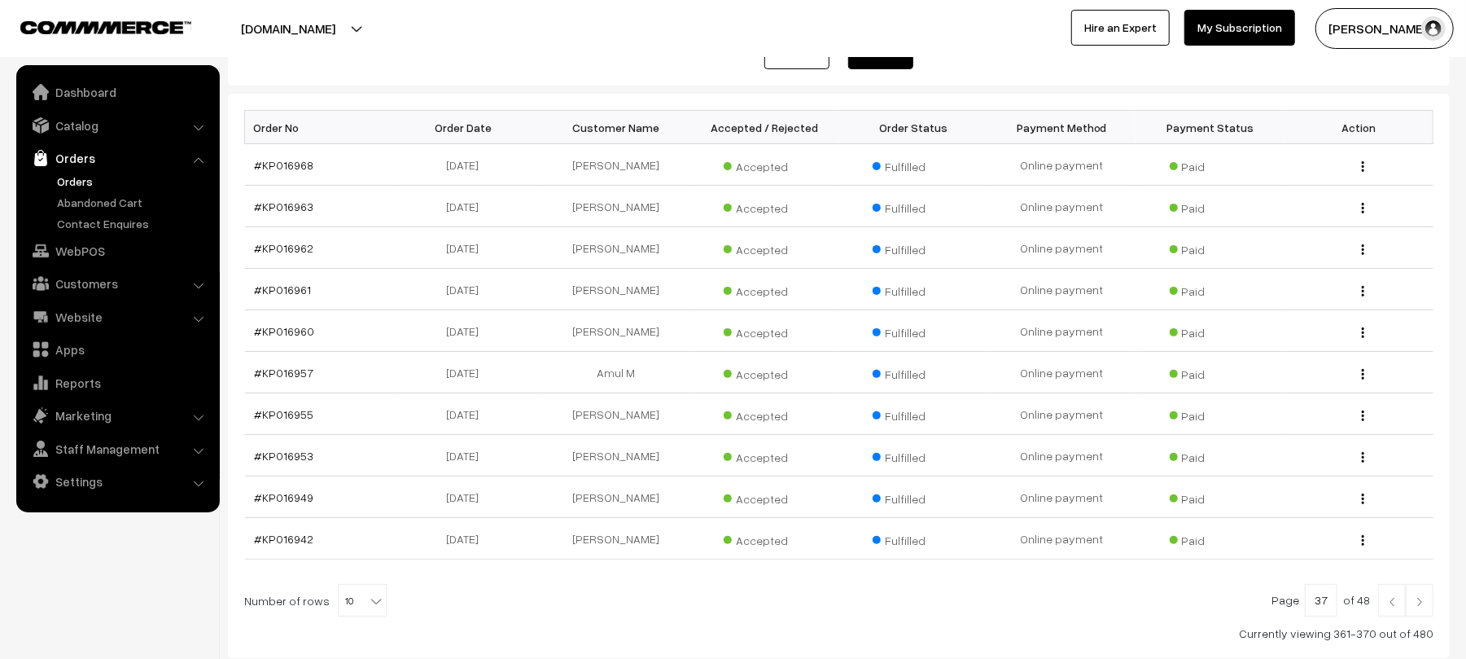
scroll to position [218, 0]
click at [1385, 607] on img at bounding box center [1392, 605] width 15 height 10
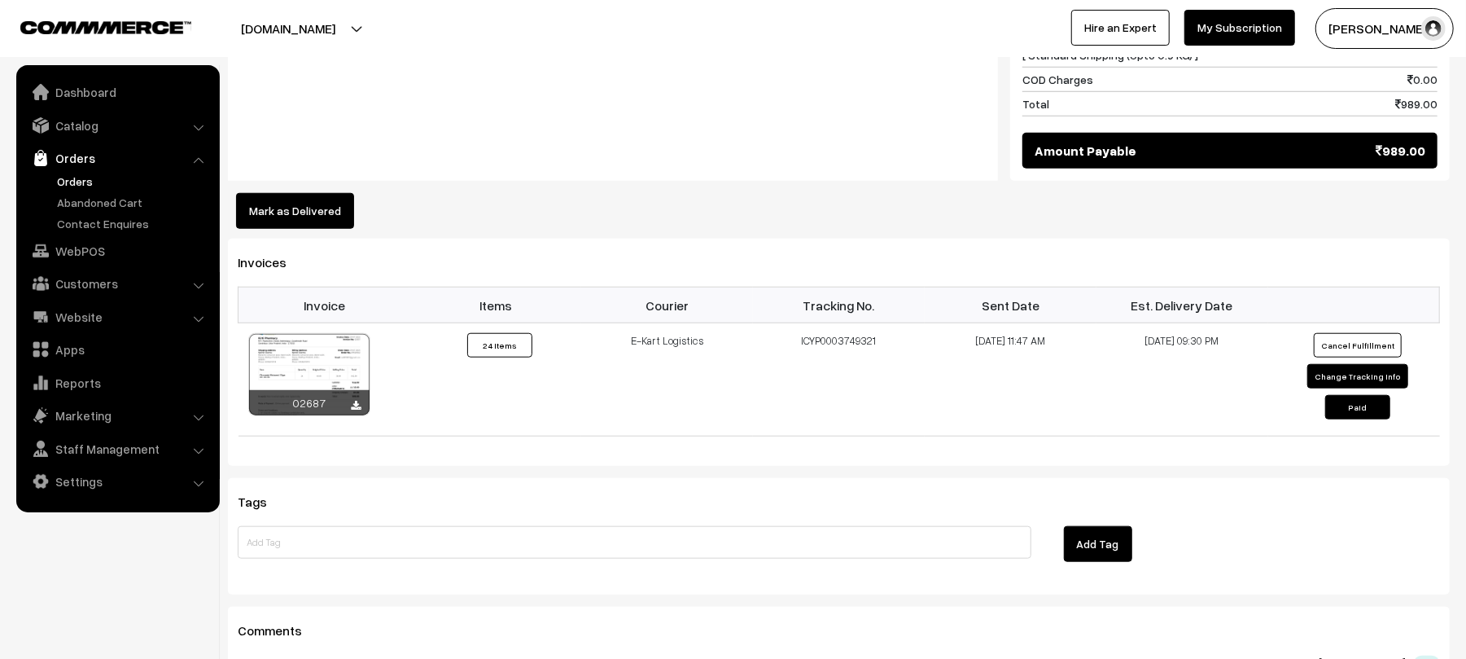
scroll to position [1079, 0]
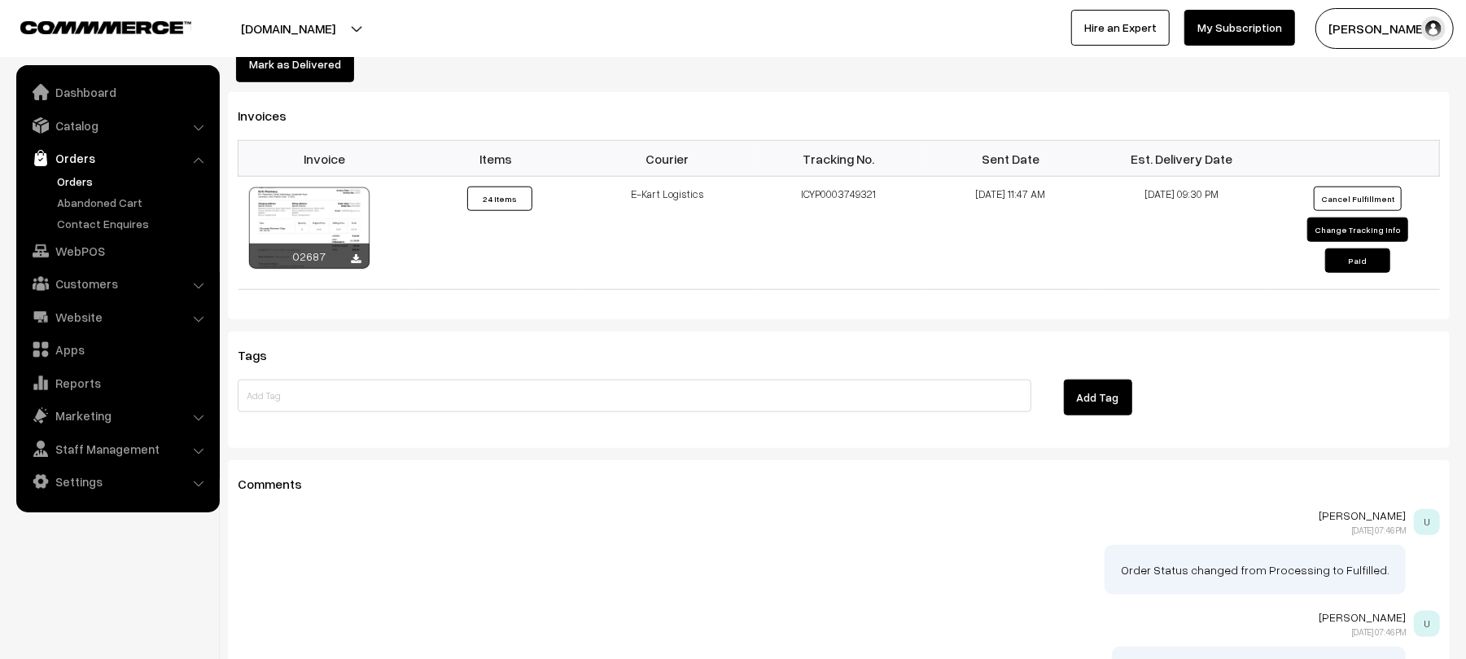
click at [332, 59] on button "Mark as Delivered" at bounding box center [295, 64] width 118 height 36
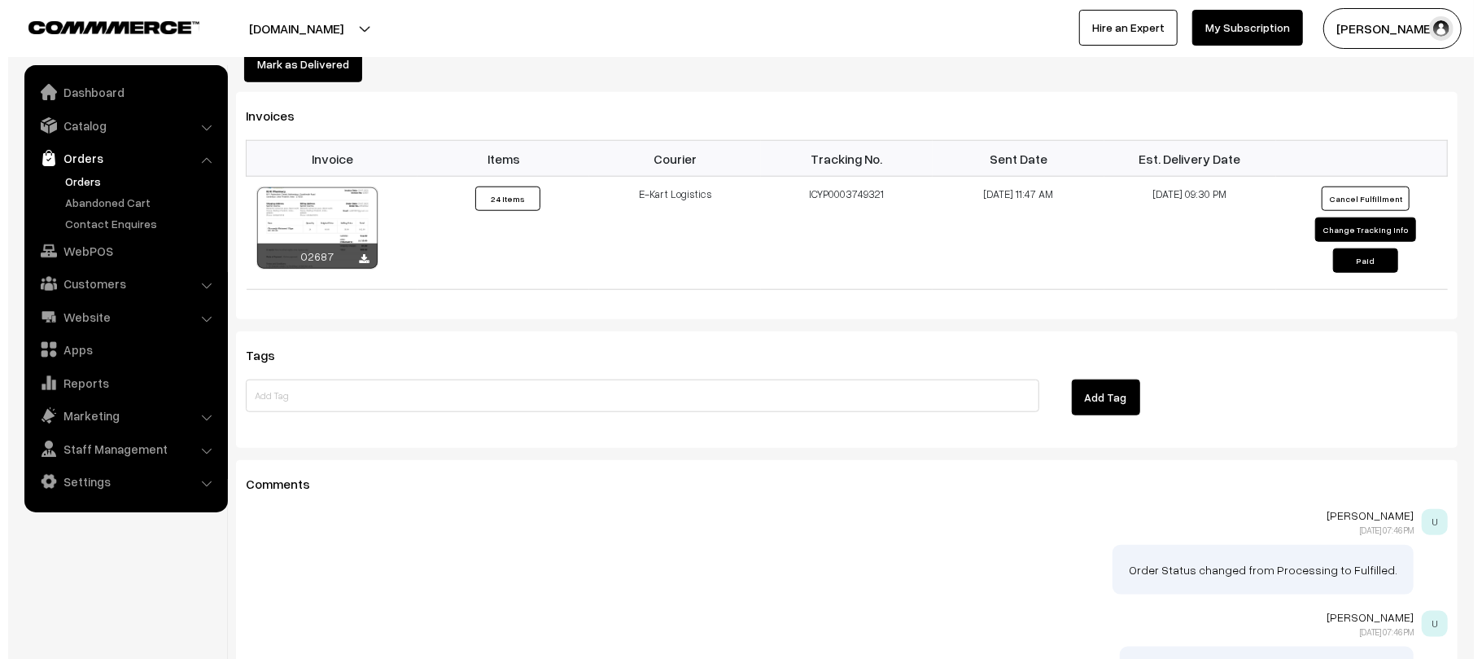
scroll to position [1082, 0]
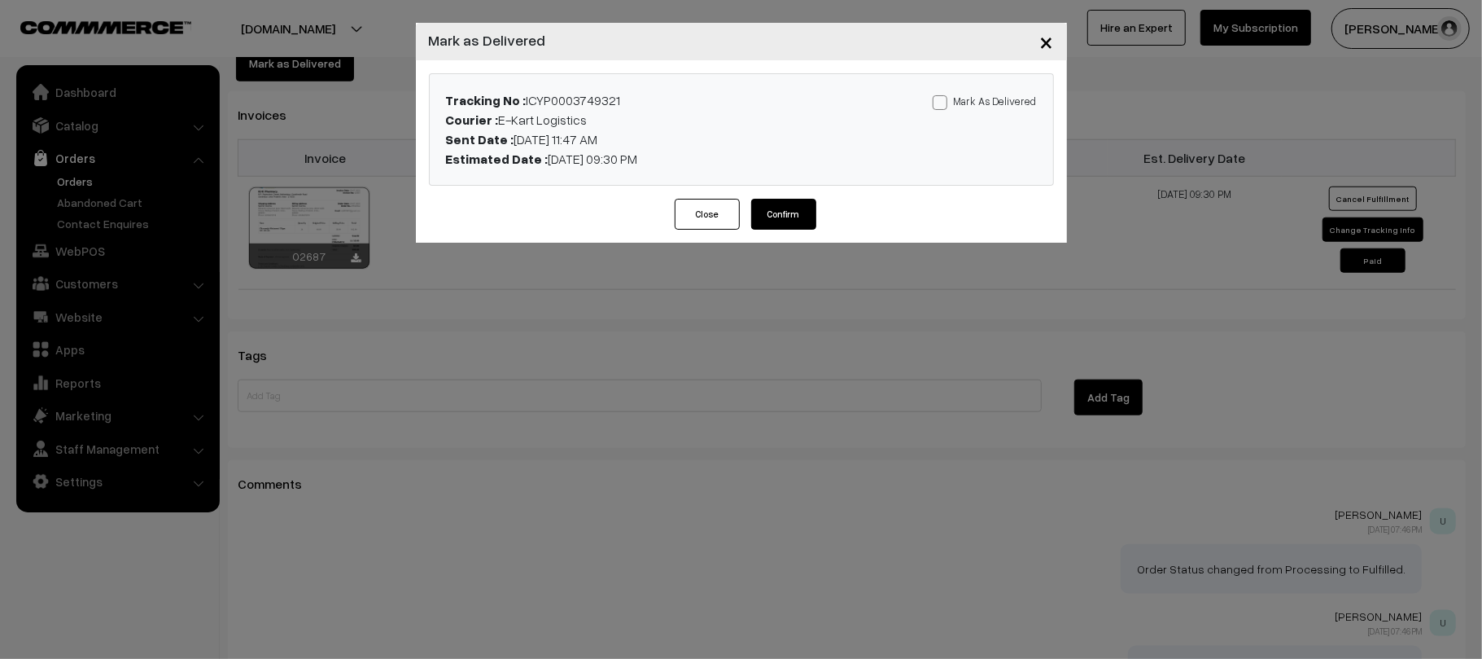
click at [946, 95] on span at bounding box center [940, 102] width 15 height 15
click at [943, 95] on input "Mark As Delivered" at bounding box center [938, 99] width 11 height 11
checkbox input "true"
click at [782, 218] on button "Confirm" at bounding box center [783, 214] width 65 height 31
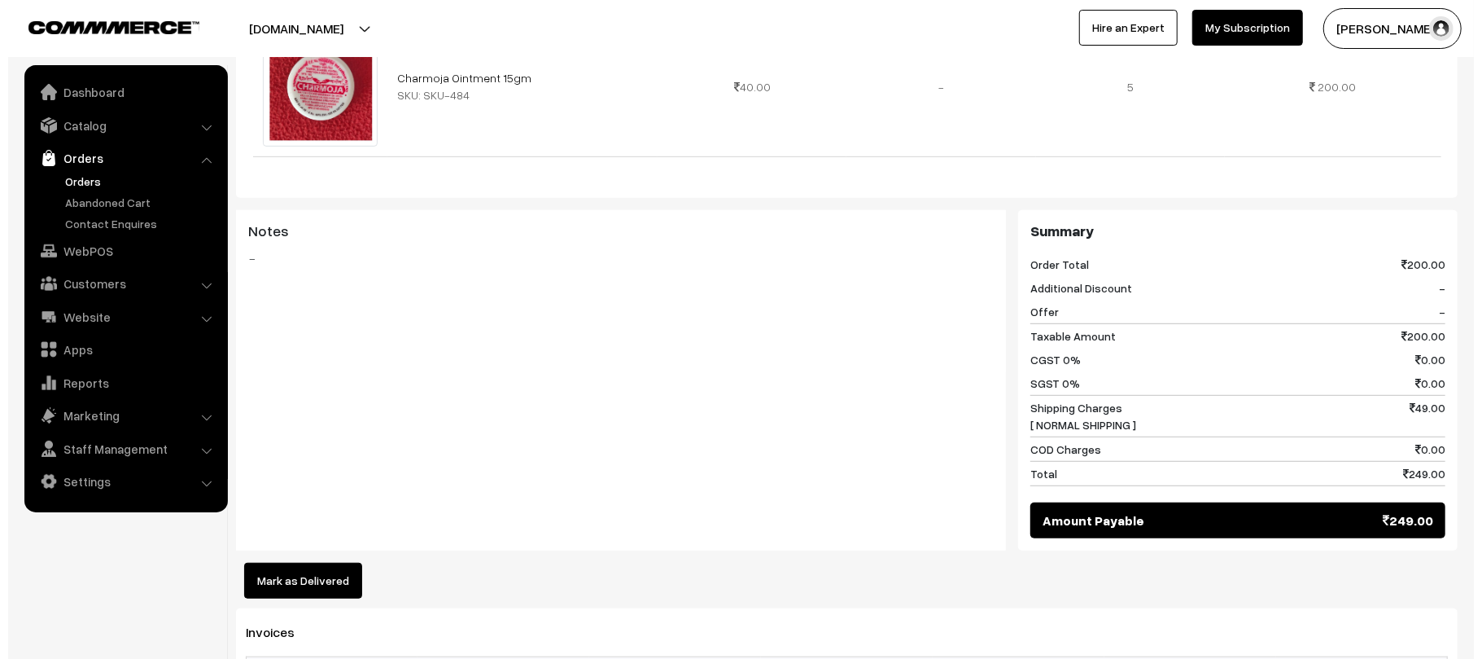
scroll to position [694, 0]
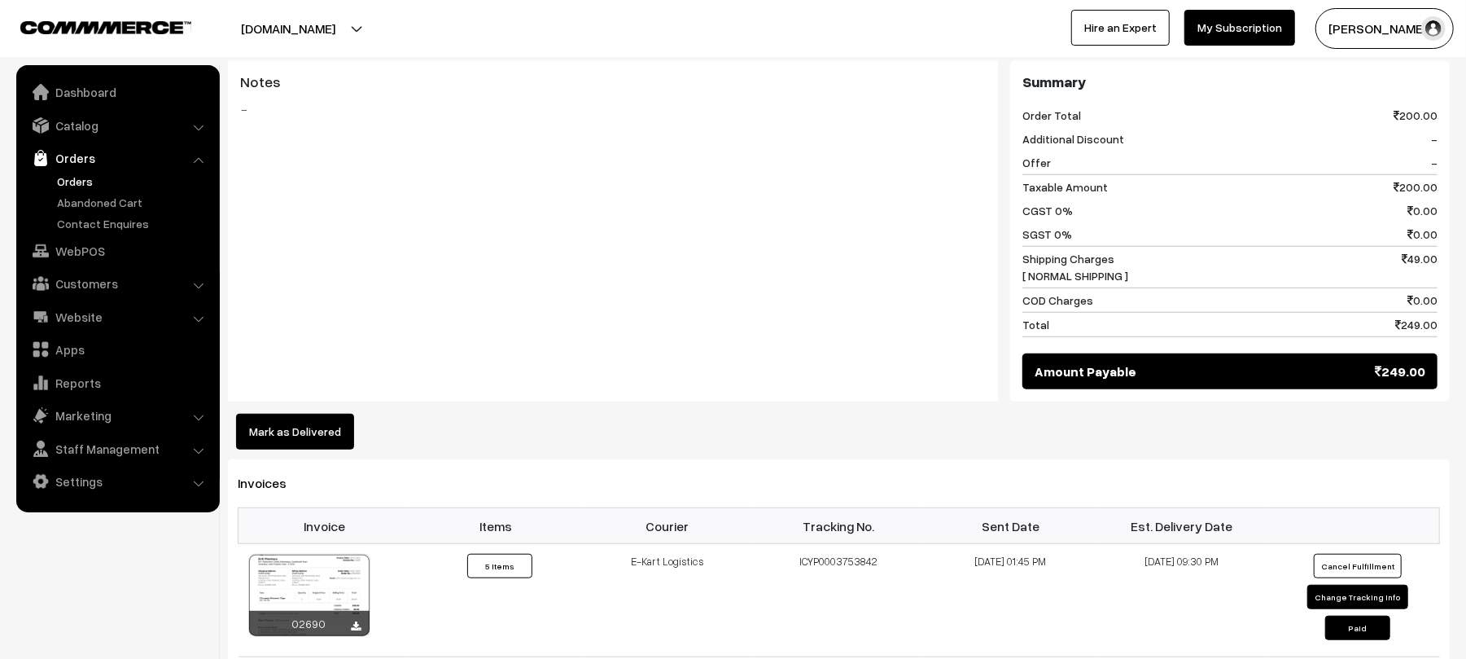
click at [319, 423] on button "Mark as Delivered" at bounding box center [295, 432] width 118 height 36
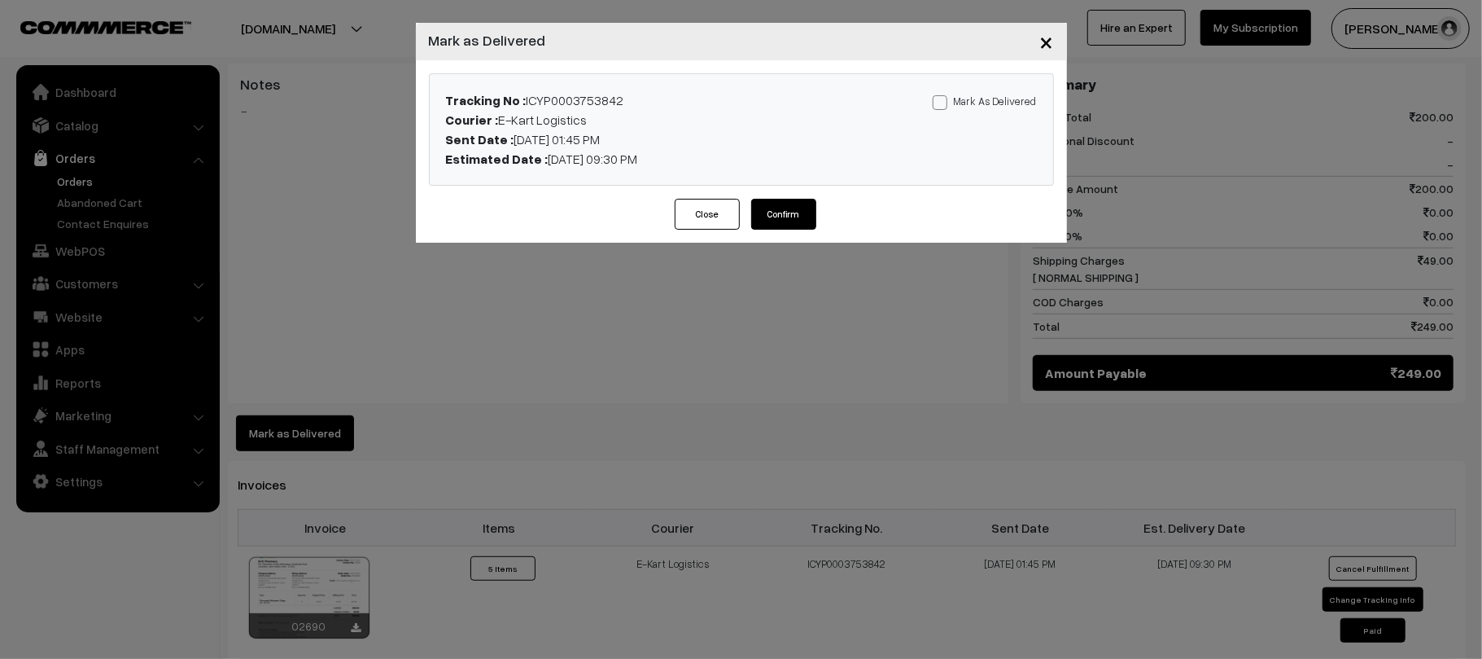
click at [959, 96] on label "Mark As Delivered" at bounding box center [985, 101] width 104 height 18
click at [943, 96] on input "Mark As Delivered" at bounding box center [938, 99] width 11 height 11
checkbox input "true"
click at [785, 220] on button "Confirm" at bounding box center [783, 214] width 65 height 31
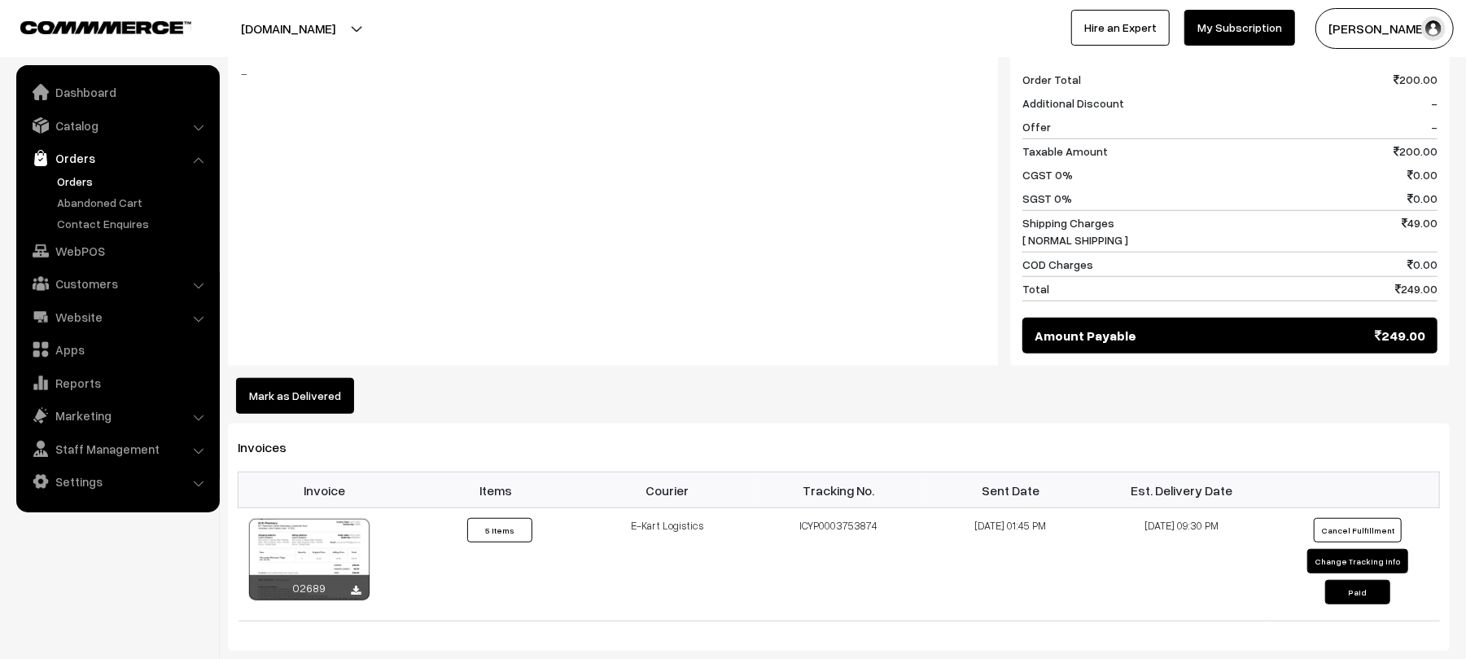
scroll to position [733, 0]
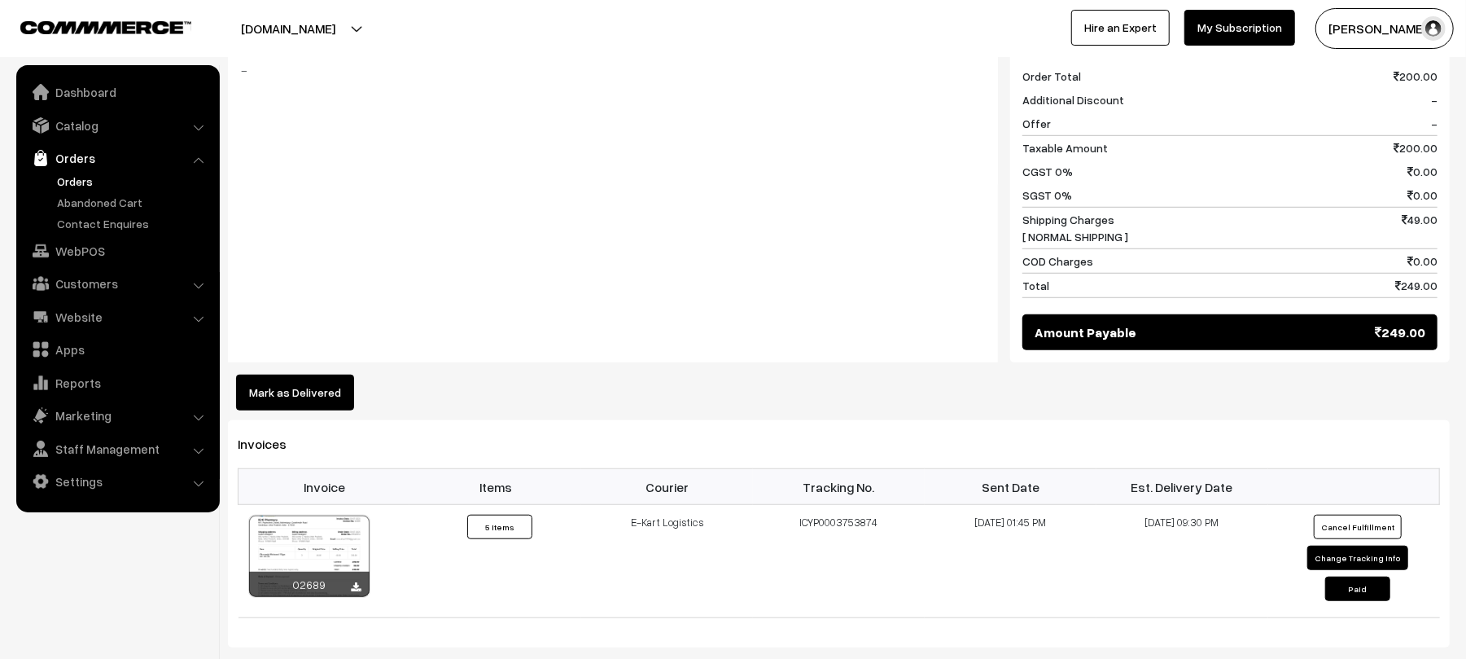
click at [308, 374] on button "Mark as Delivered" at bounding box center [295, 392] width 118 height 36
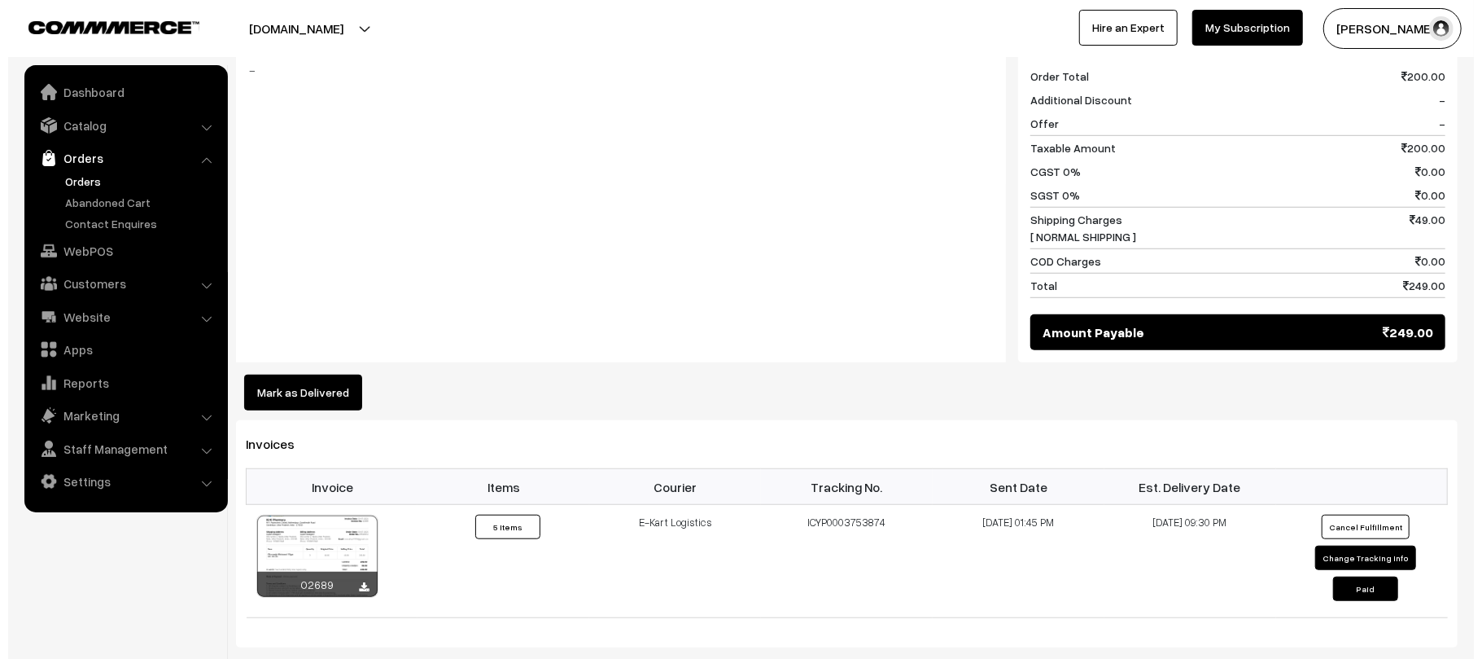
scroll to position [736, 0]
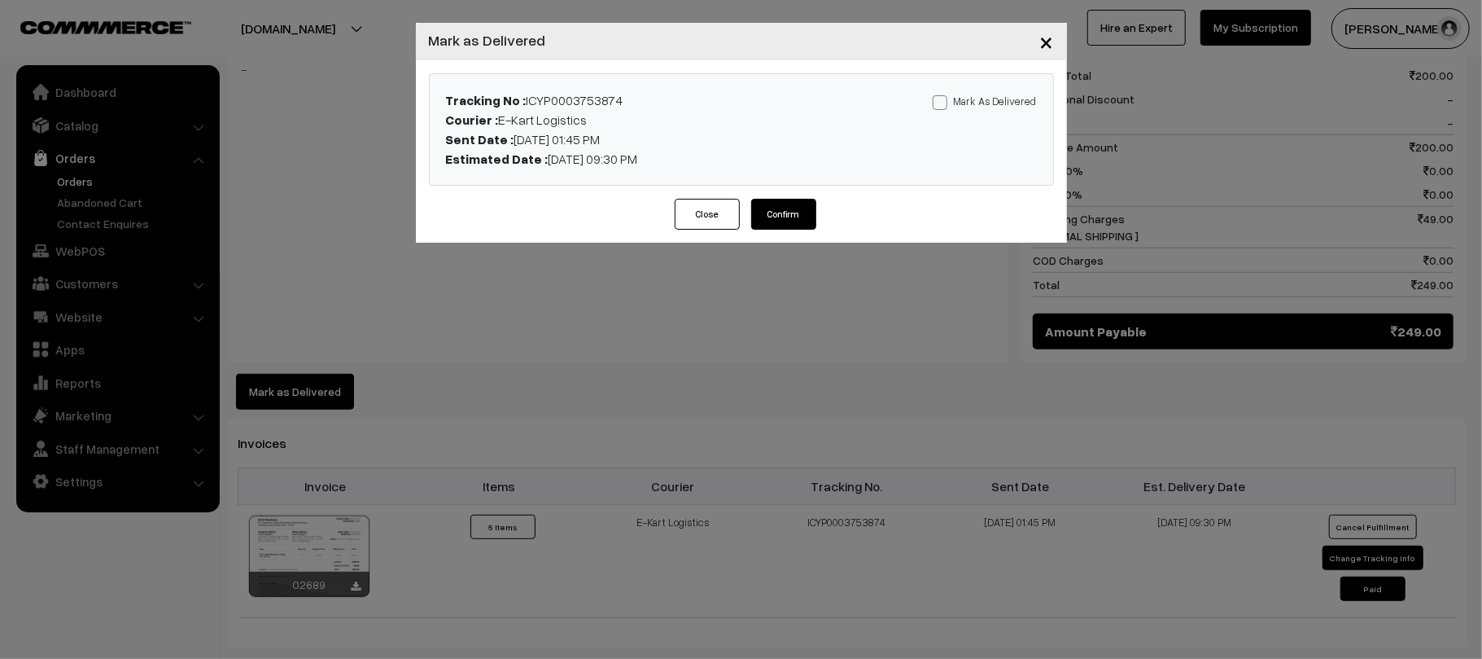
click at [993, 94] on label "Mark As Delivered" at bounding box center [985, 101] width 104 height 18
click at [943, 94] on input "Mark As Delivered" at bounding box center [938, 99] width 11 height 11
checkbox input "true"
click at [779, 221] on button "Confirm" at bounding box center [783, 214] width 65 height 31
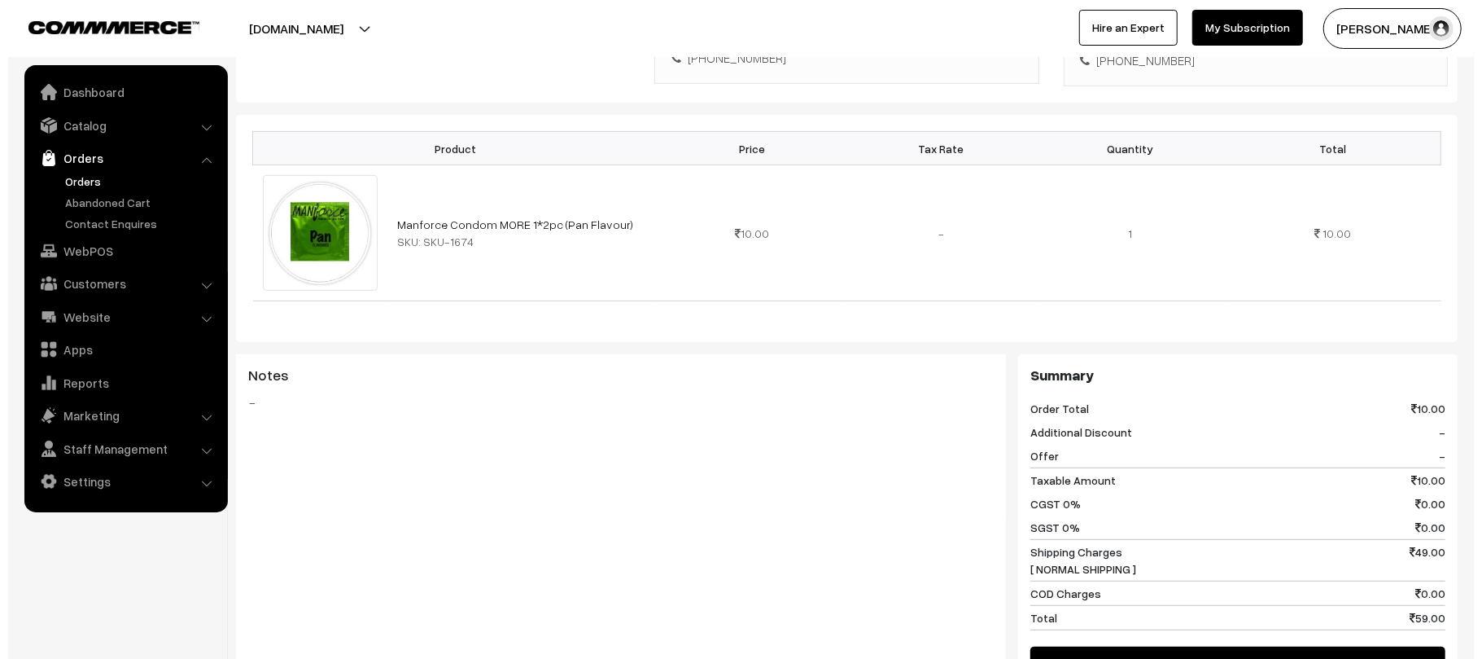
scroll to position [554, 0]
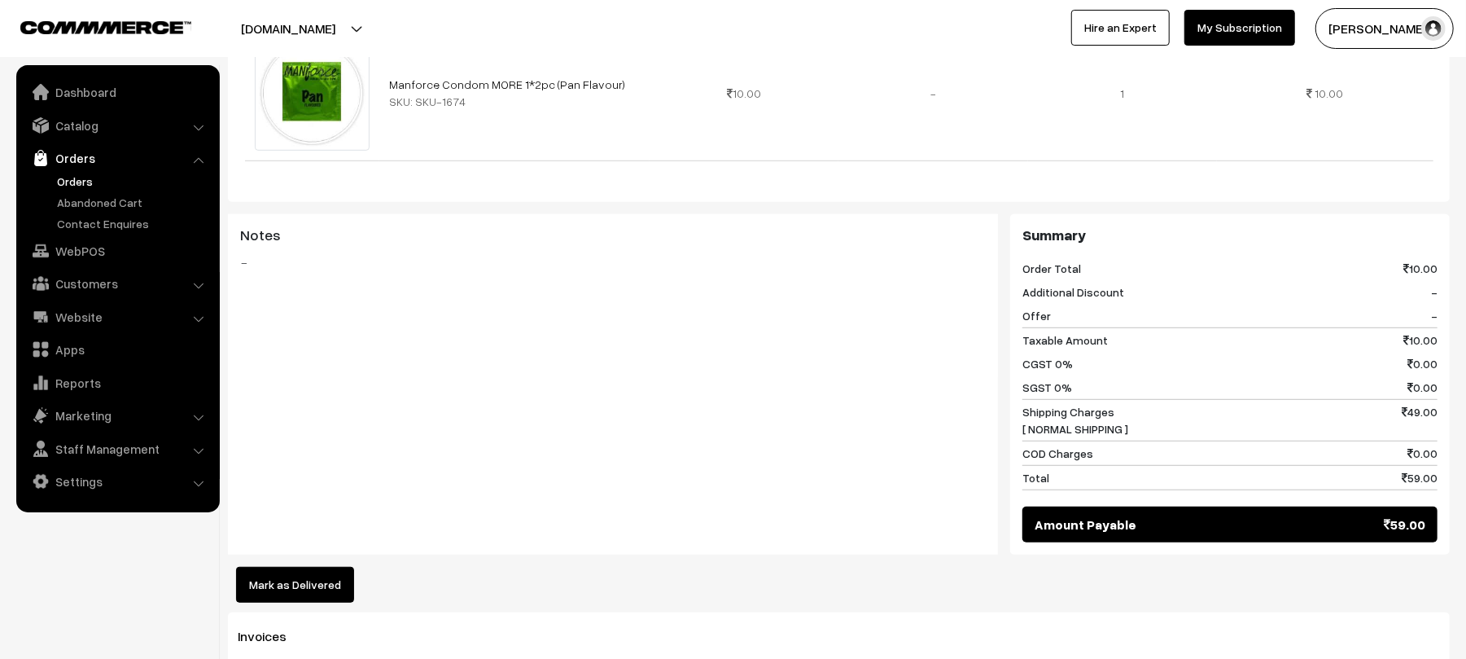
click at [314, 567] on button "Mark as Delivered" at bounding box center [295, 585] width 118 height 36
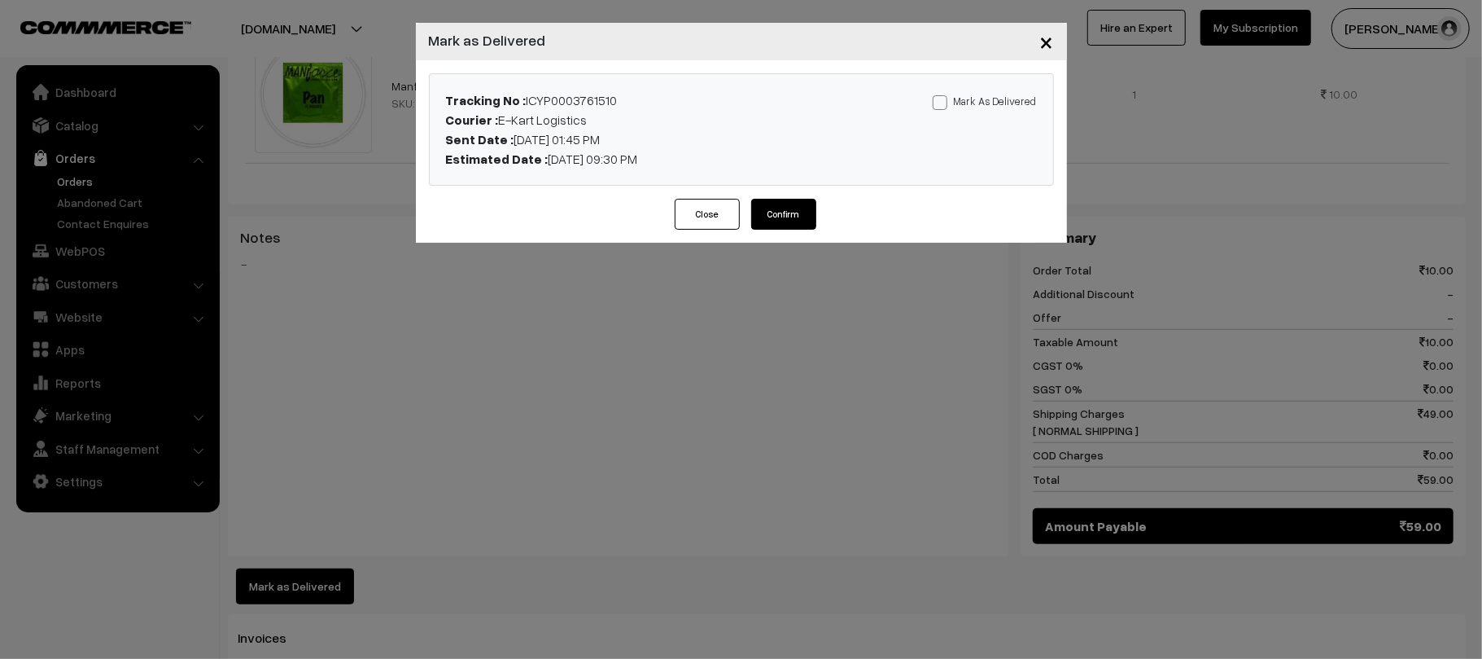
click at [983, 75] on div "Tracking No : ICYP0003761510 Courier : E-Kart Logistics Sent Date : 31-07-2025 …" at bounding box center [742, 129] width 624 height 111
click at [994, 115] on div "Mark As Delivered Mark As Paid" at bounding box center [946, 129] width 205 height 78
click at [996, 103] on label "Mark As Delivered" at bounding box center [985, 101] width 104 height 18
click at [943, 103] on input "Mark As Delivered" at bounding box center [938, 99] width 11 height 11
checkbox input "true"
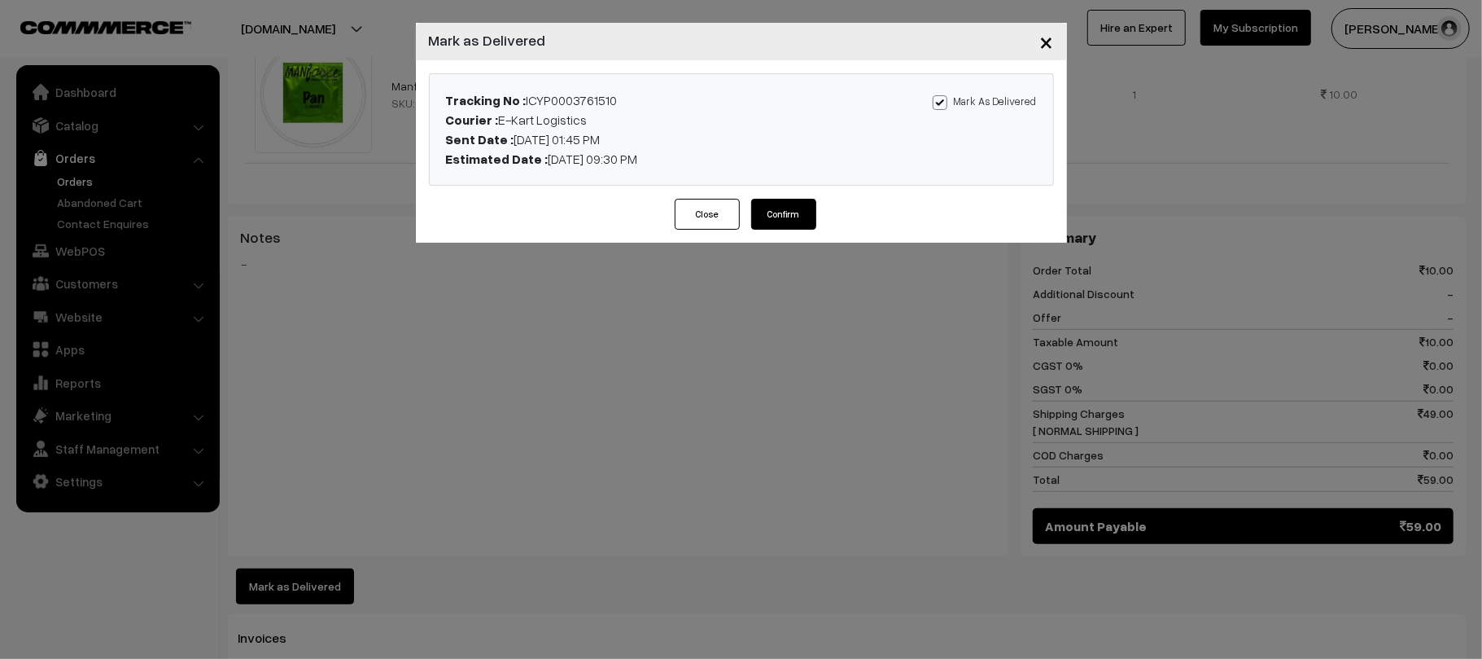
click at [783, 208] on button "Confirm" at bounding box center [783, 214] width 65 height 31
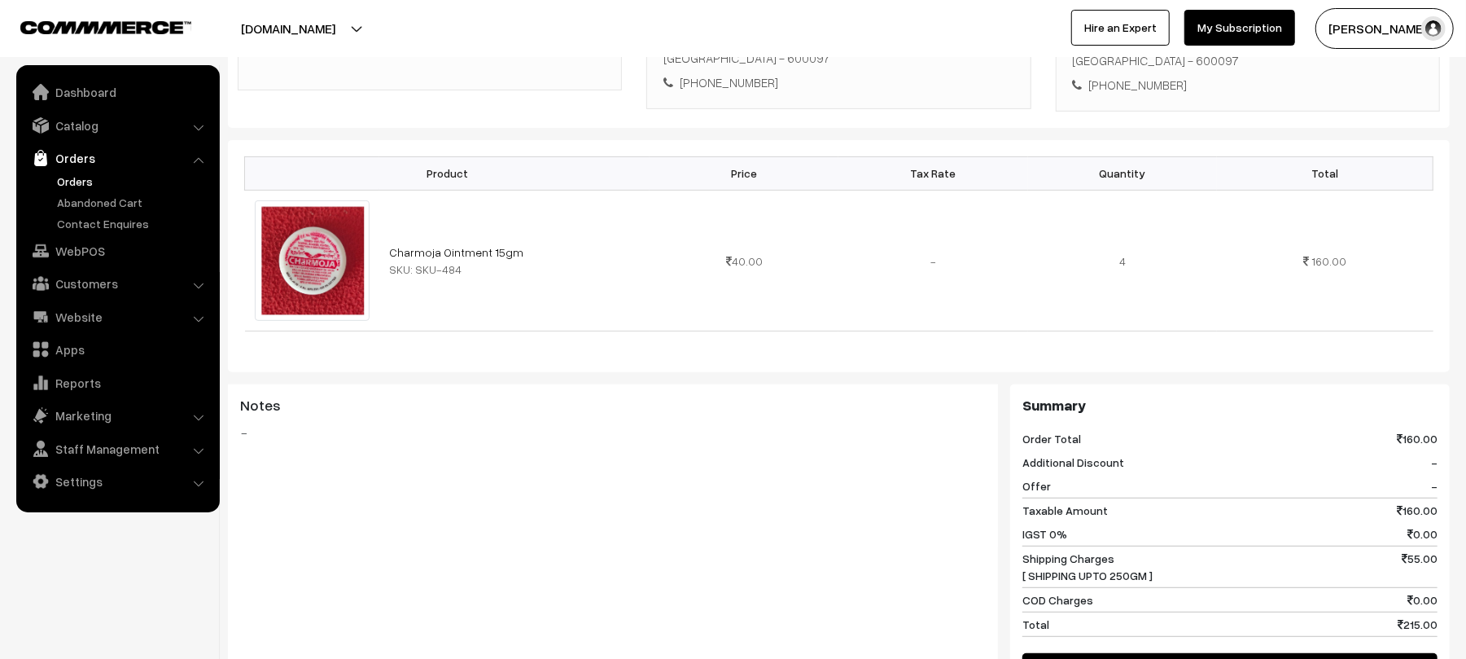
scroll to position [777, 0]
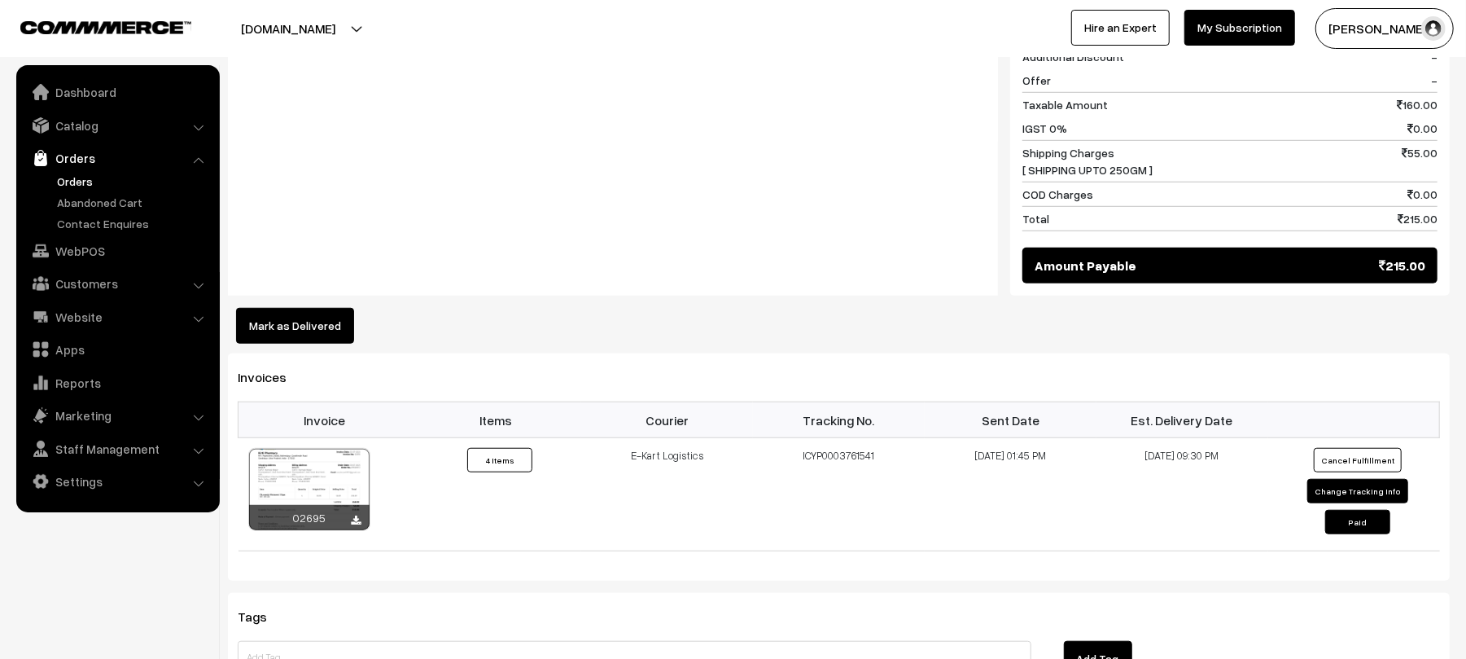
click at [330, 308] on button "Mark as Delivered" at bounding box center [295, 326] width 118 height 36
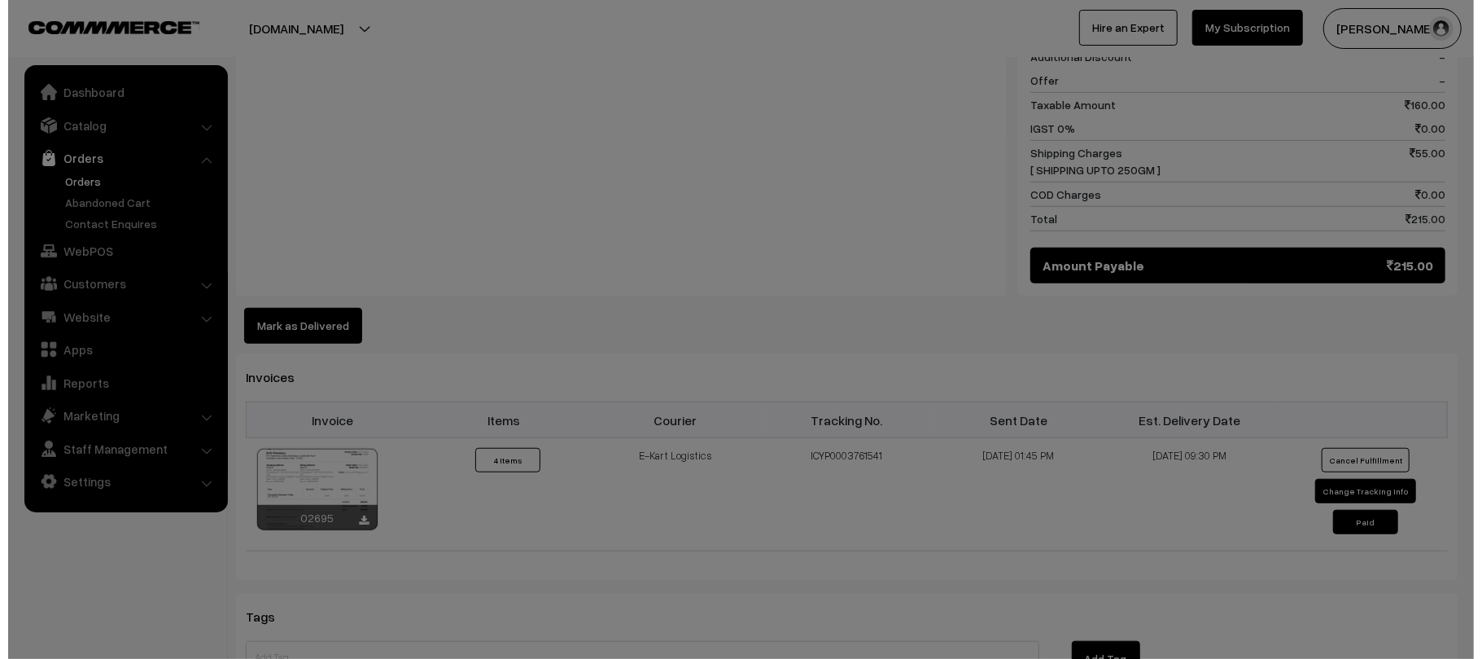
scroll to position [779, 0]
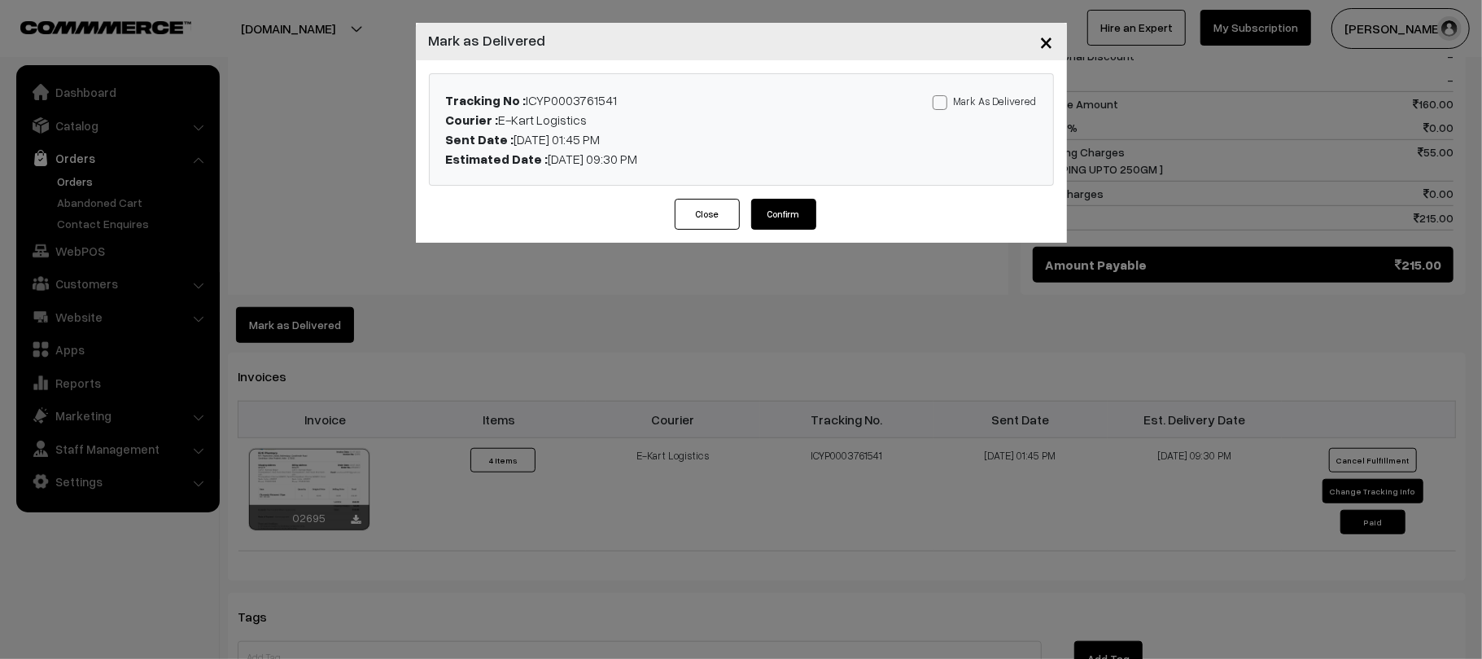
click at [962, 104] on label "Mark As Delivered" at bounding box center [985, 101] width 104 height 18
click at [943, 104] on input "Mark As Delivered" at bounding box center [938, 99] width 11 height 11
checkbox input "true"
click at [794, 217] on button "Confirm" at bounding box center [783, 214] width 65 height 31
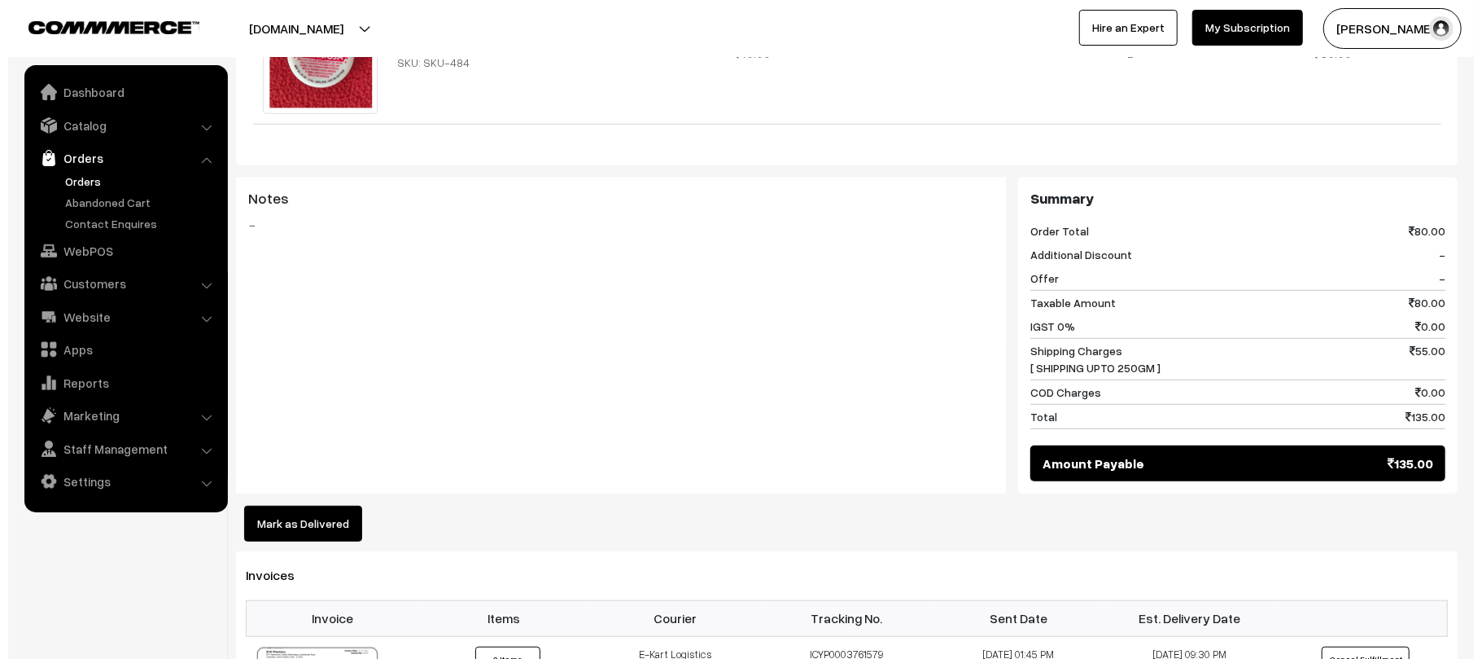
scroll to position [664, 0]
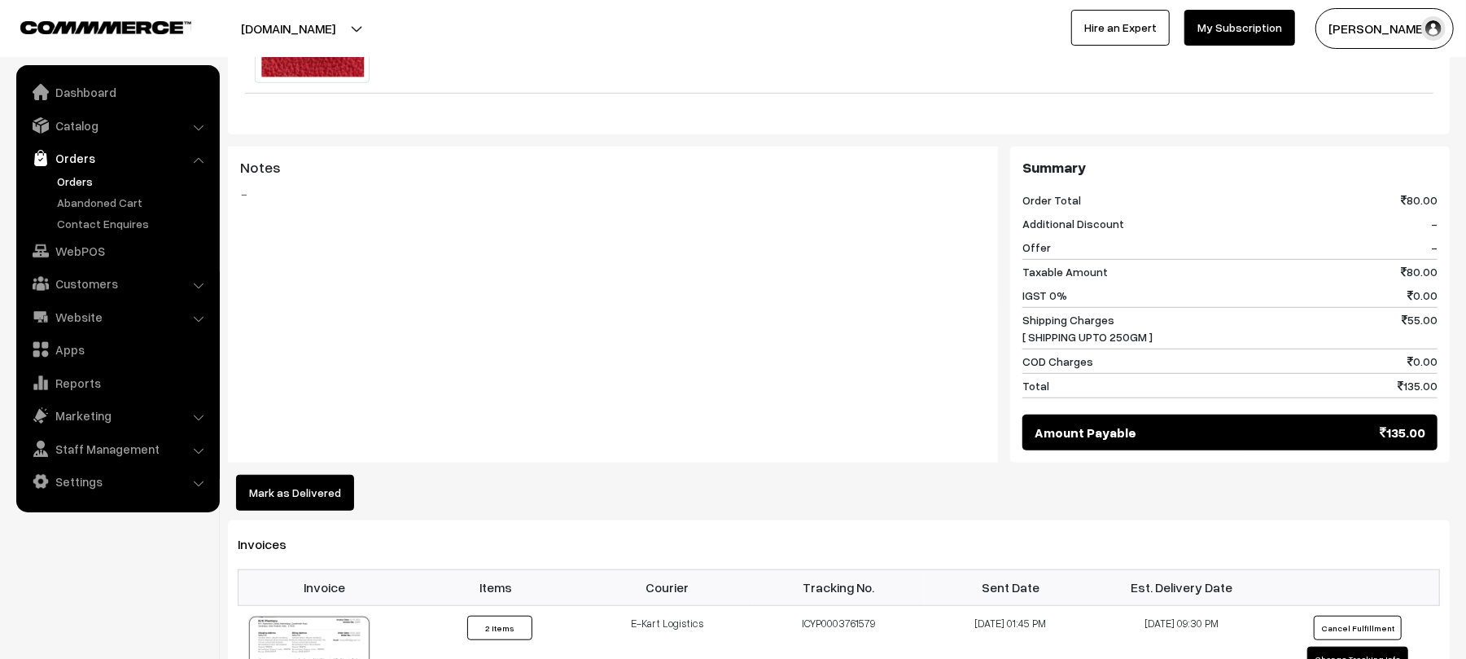
click at [293, 475] on button "Mark as Delivered" at bounding box center [295, 493] width 118 height 36
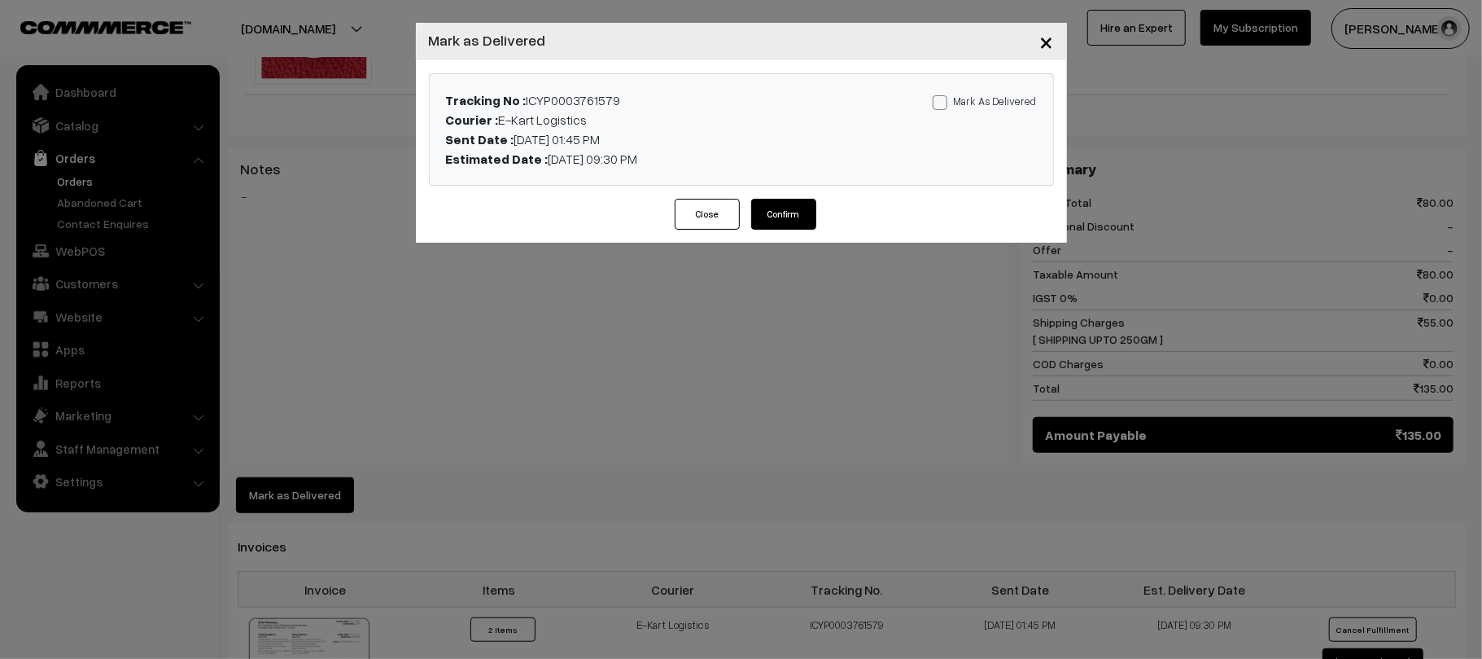
click at [994, 104] on label "Mark As Delivered" at bounding box center [985, 101] width 104 height 18
click at [943, 104] on input "Mark As Delivered" at bounding box center [938, 99] width 11 height 11
checkbox input "true"
click at [799, 217] on button "Confirm" at bounding box center [783, 214] width 65 height 31
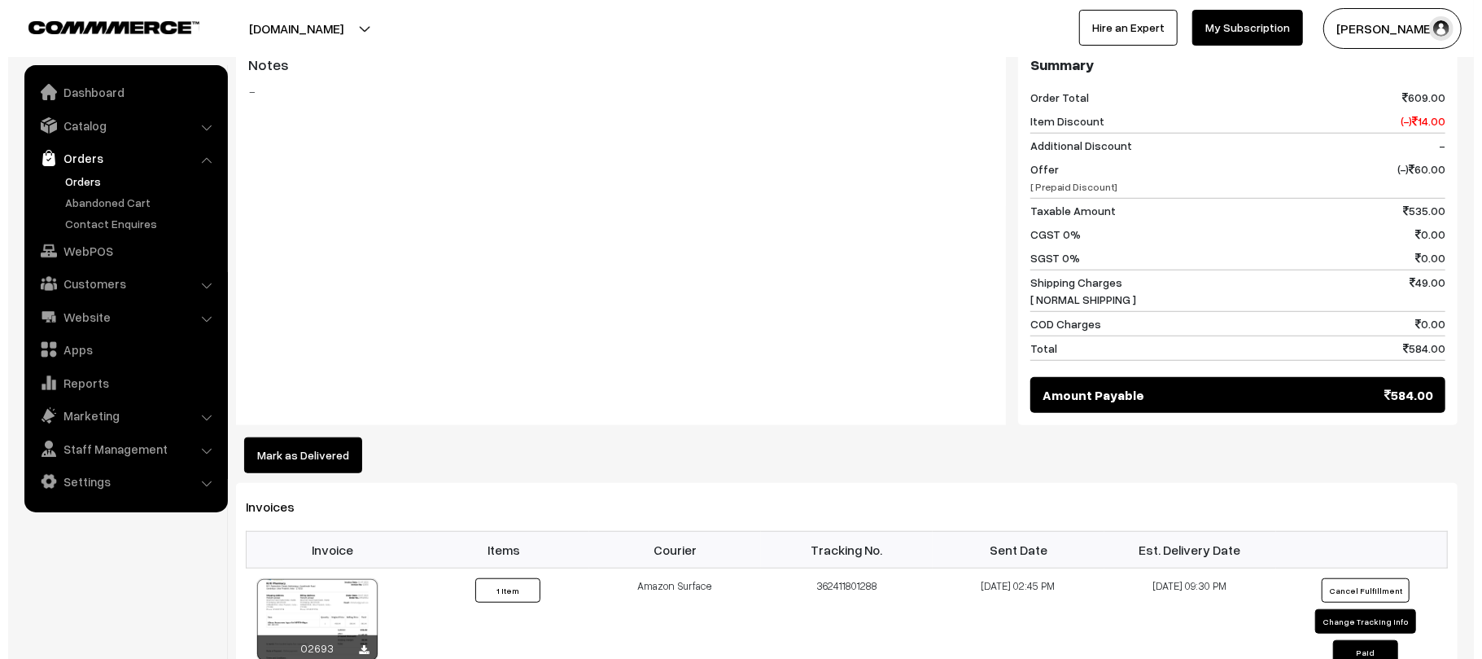
scroll to position [746, 0]
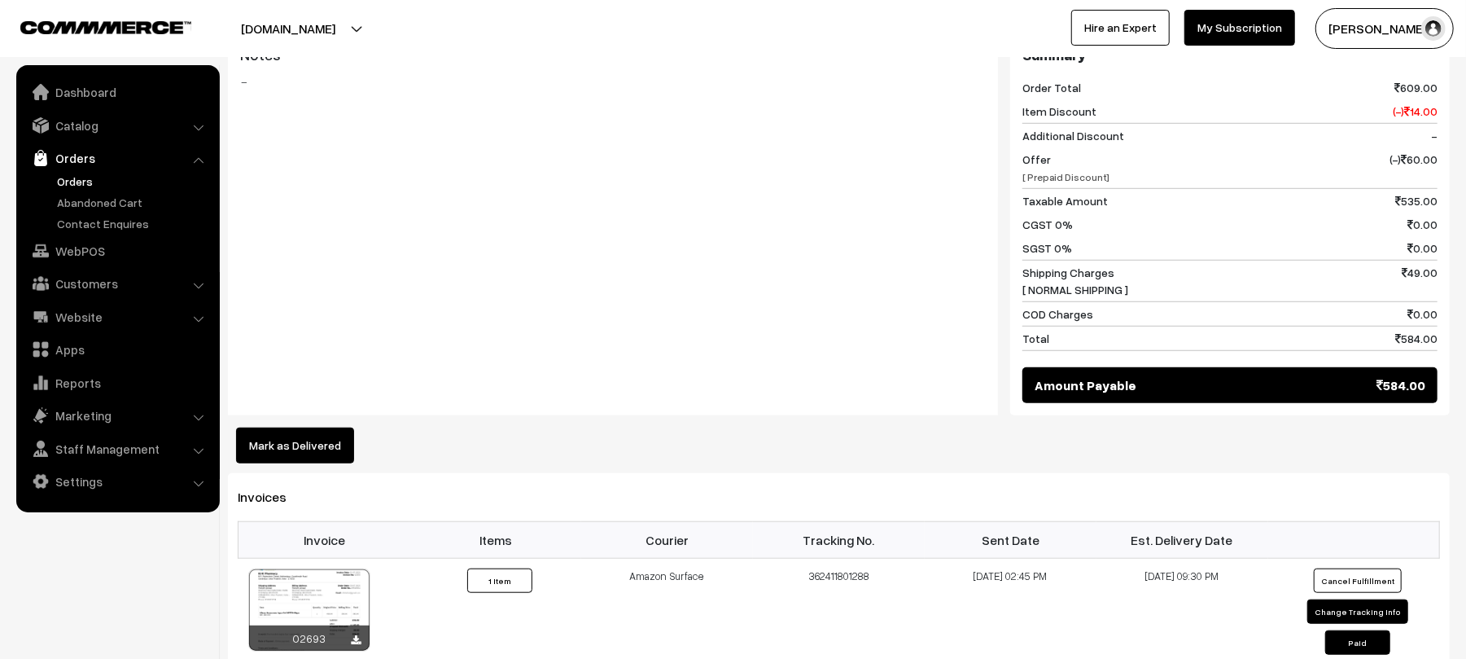
click at [316, 433] on button "Mark as Delivered" at bounding box center [295, 445] width 118 height 36
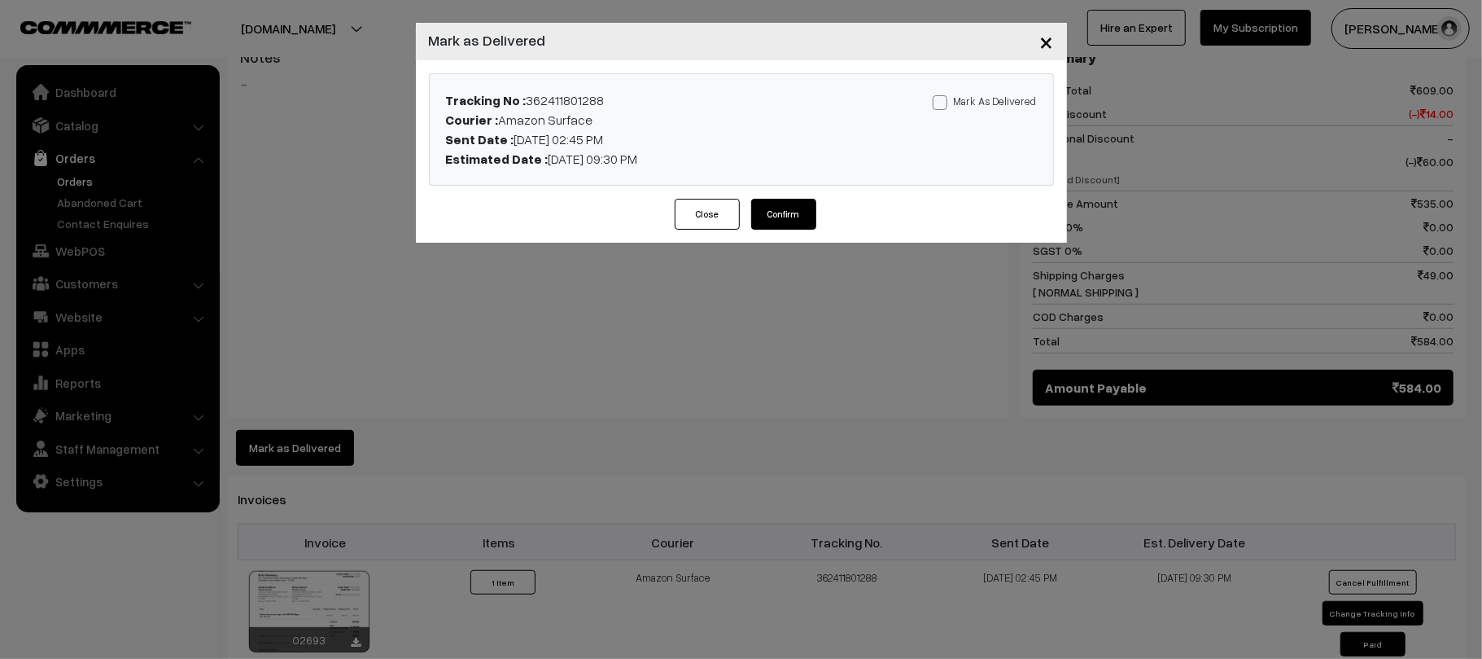
click at [1013, 109] on div "Mark As Delivered Mark As Paid" at bounding box center [946, 129] width 205 height 78
click at [983, 96] on label "Mark As Delivered" at bounding box center [985, 101] width 104 height 18
click at [943, 96] on input "Mark As Delivered" at bounding box center [938, 99] width 11 height 11
checkbox input "true"
click at [783, 235] on div "Close Confirm" at bounding box center [741, 221] width 651 height 44
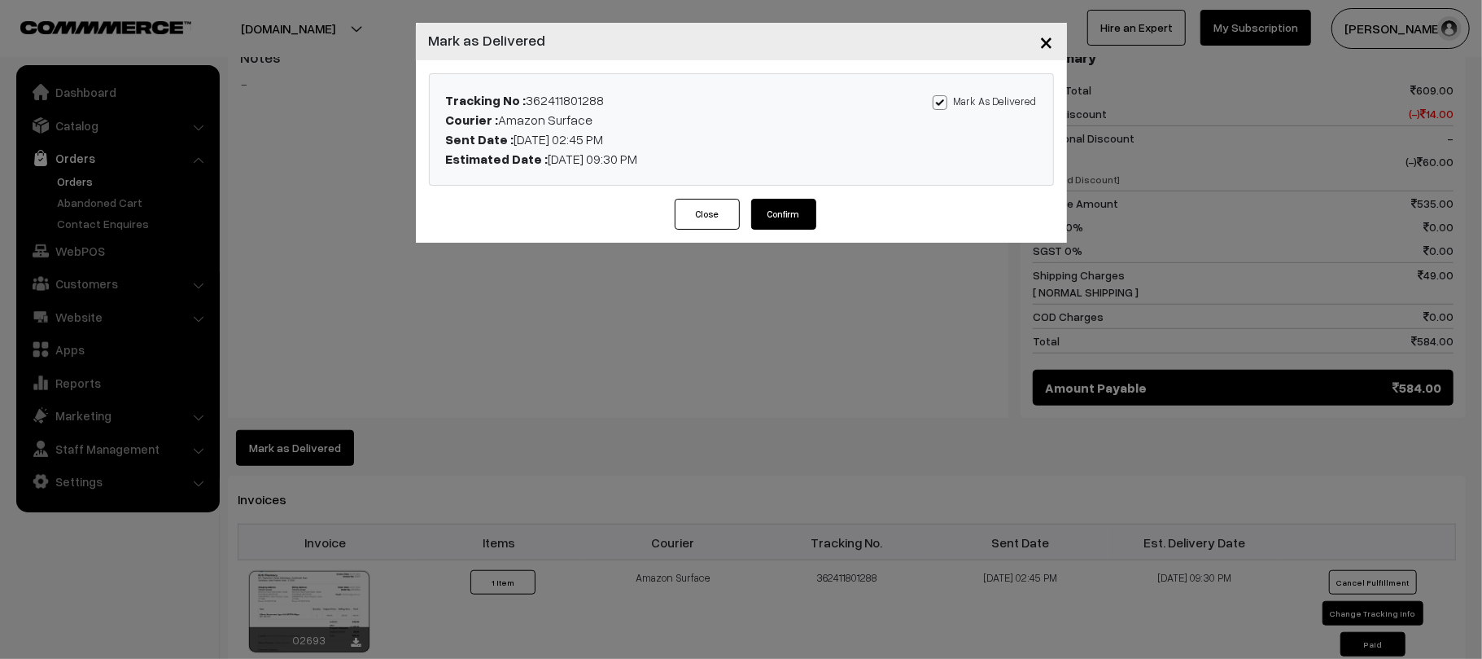
click at [779, 220] on button "Confirm" at bounding box center [783, 214] width 65 height 31
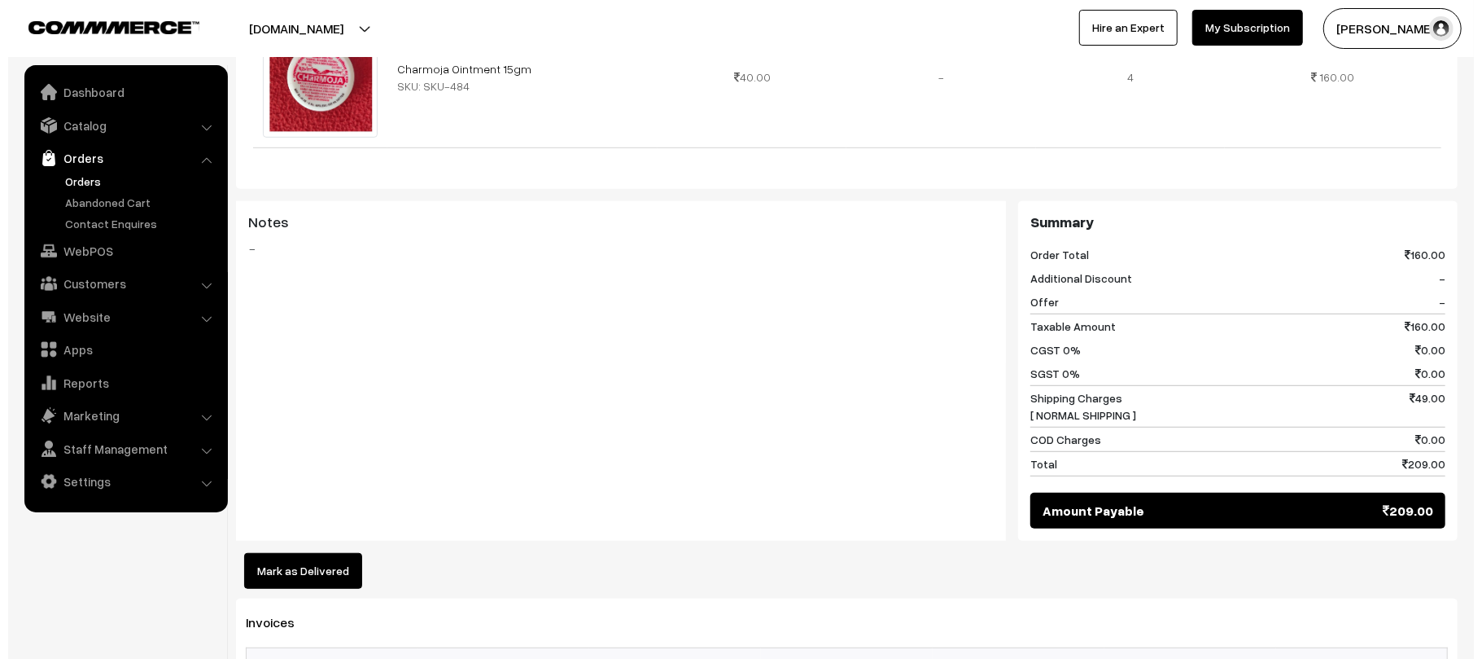
scroll to position [743, 0]
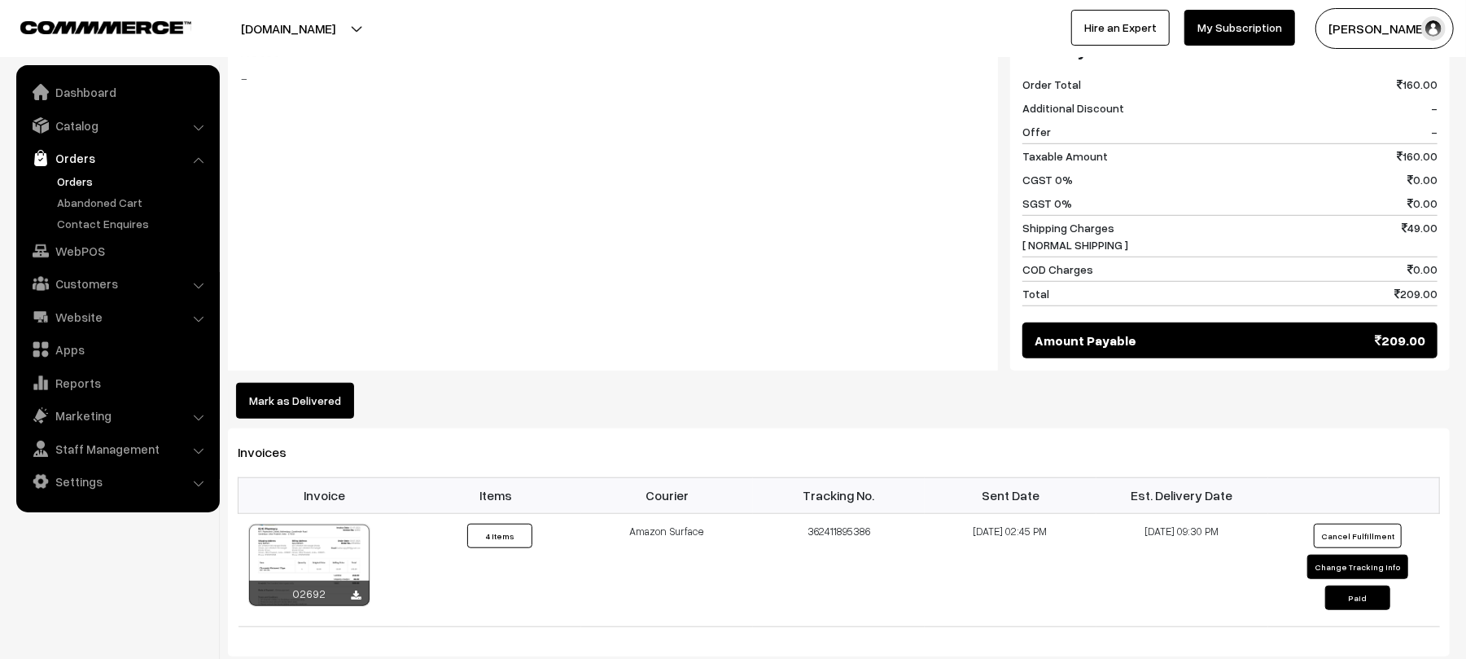
click at [262, 397] on button "Mark as Delivered" at bounding box center [295, 401] width 118 height 36
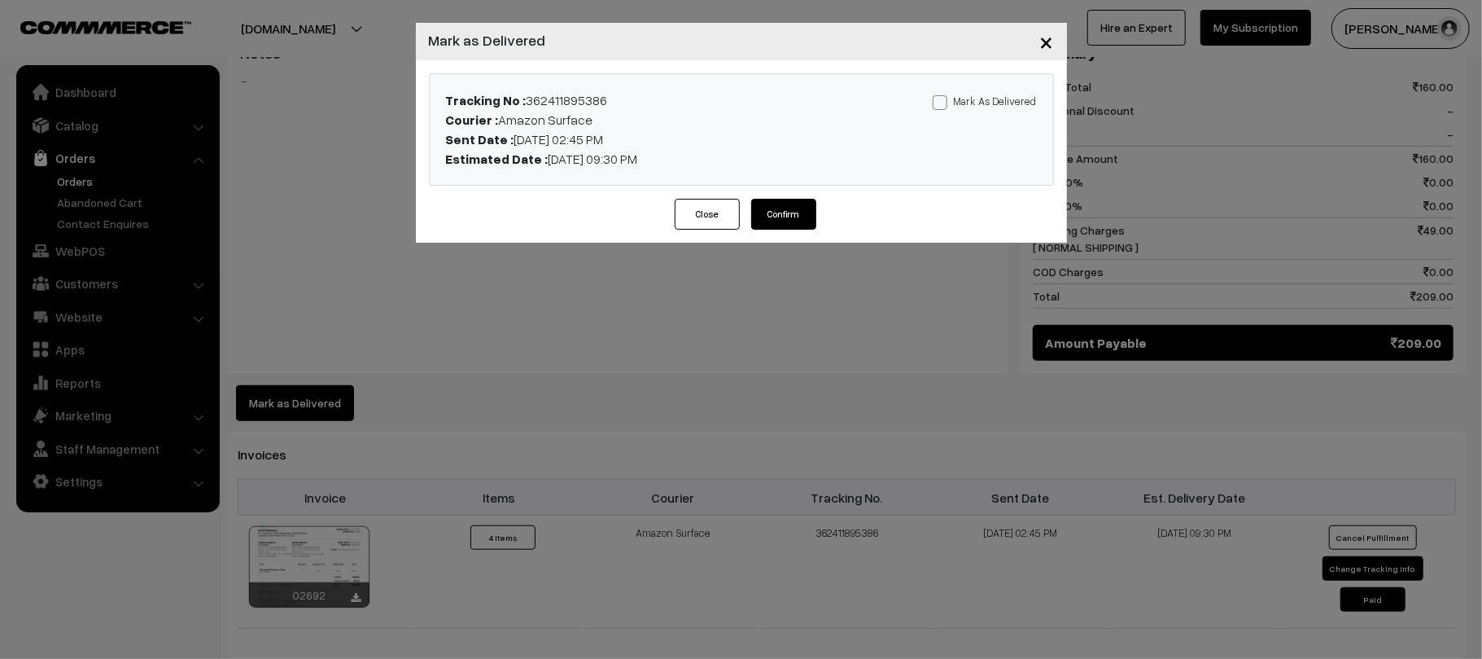
click at [981, 96] on label "Mark As Delivered" at bounding box center [985, 101] width 104 height 18
click at [943, 96] on input "Mark As Delivered" at bounding box center [938, 99] width 11 height 11
checkbox input "true"
click at [777, 215] on button "Confirm" at bounding box center [783, 214] width 65 height 31
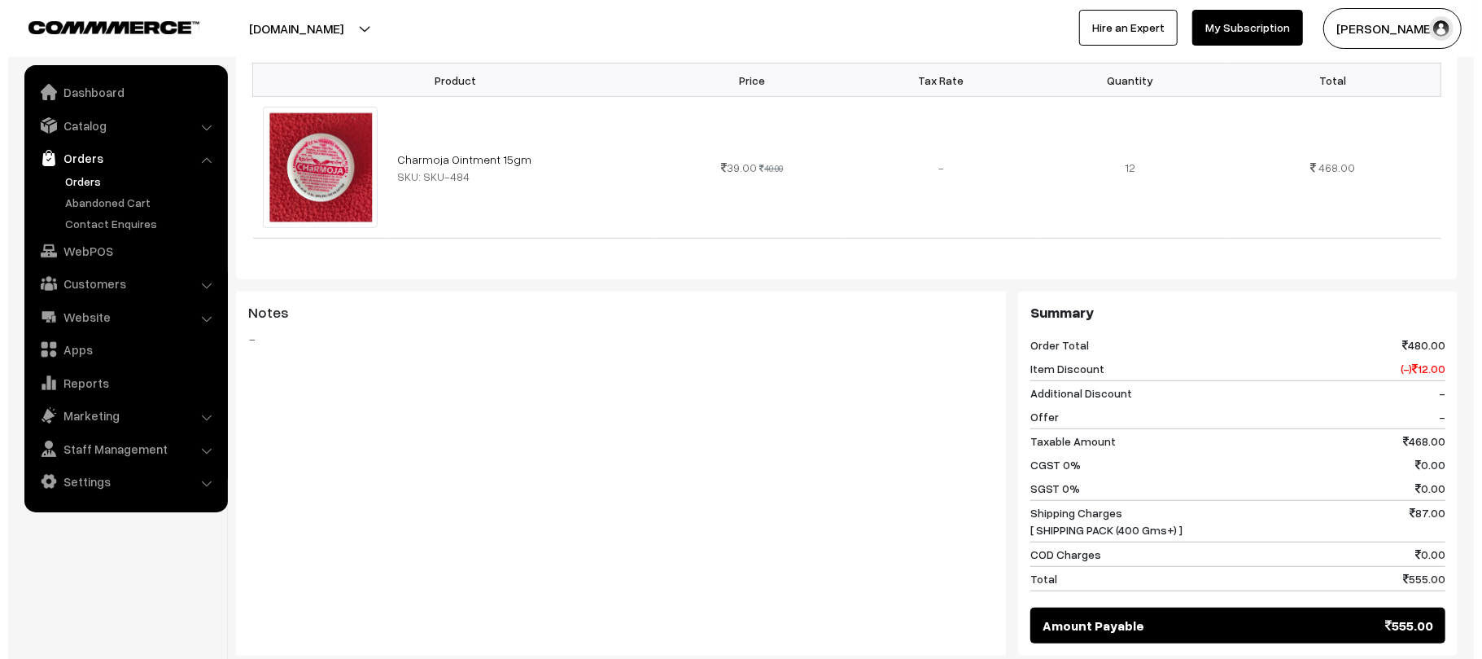
scroll to position [656, 0]
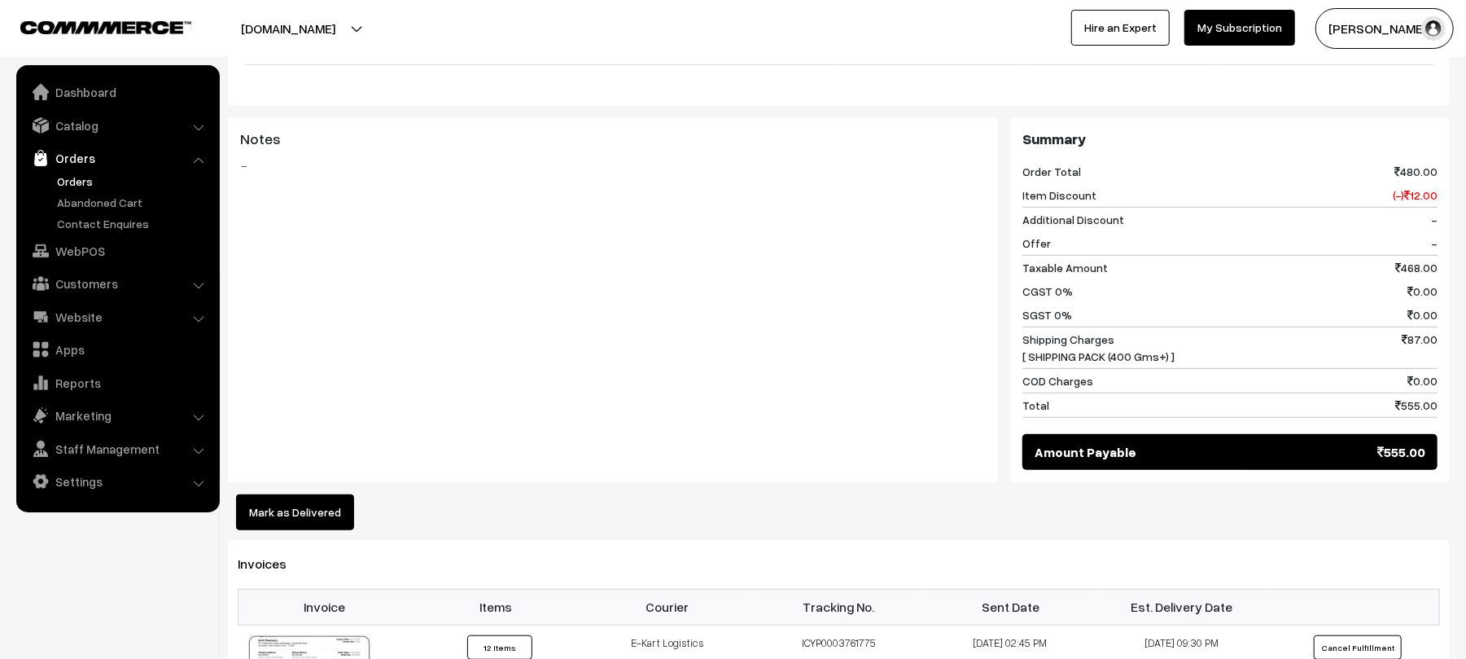
click at [247, 494] on button "Mark as Delivered" at bounding box center [295, 512] width 118 height 36
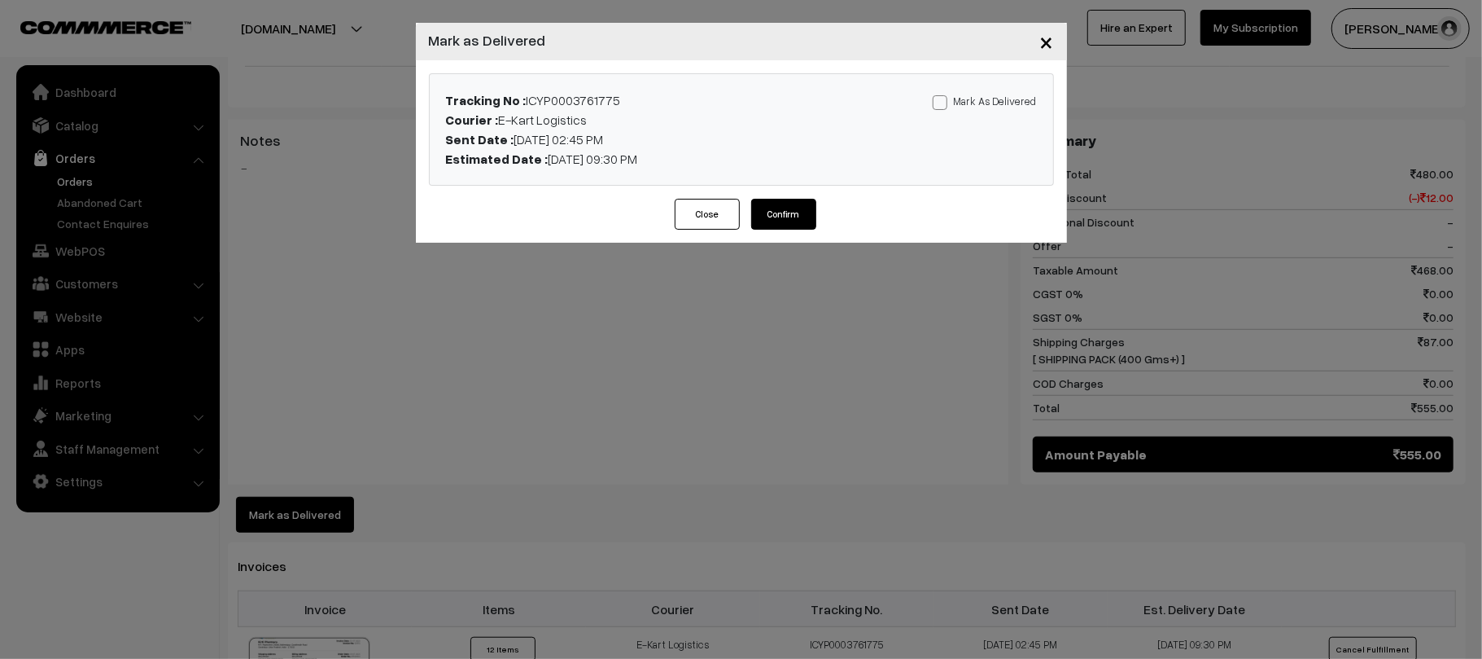
click at [991, 102] on label "Mark As Delivered" at bounding box center [985, 101] width 104 height 18
click at [943, 102] on input "Mark As Delivered" at bounding box center [938, 99] width 11 height 11
checkbox input "true"
click at [794, 216] on button "Confirm" at bounding box center [783, 214] width 65 height 31
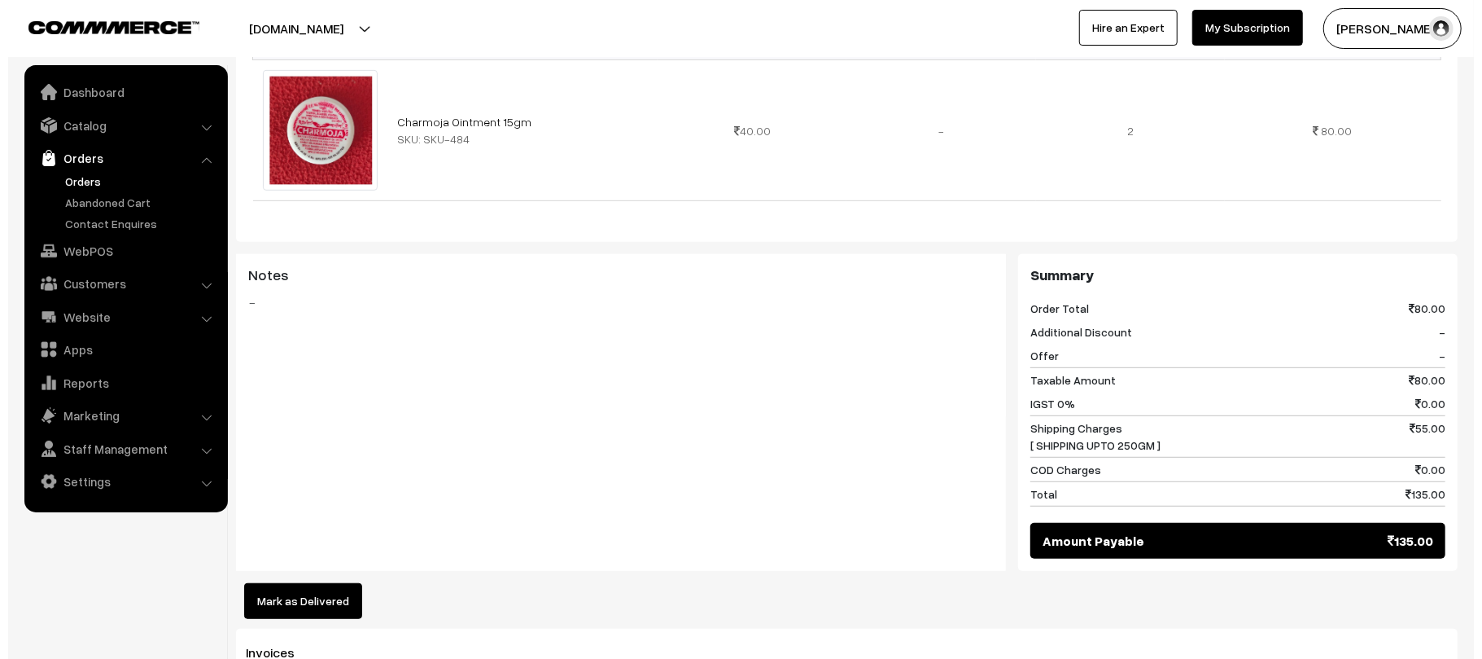
scroll to position [643, 0]
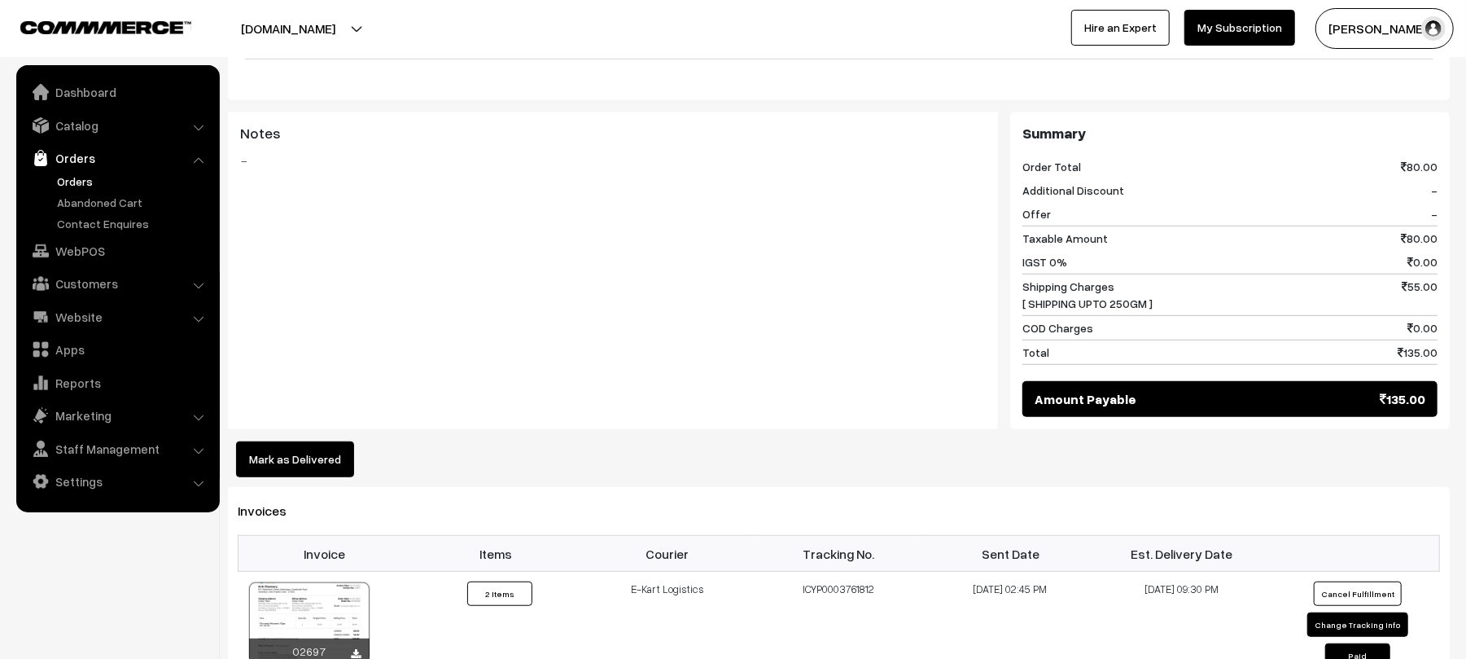
click at [225, 473] on div "Dashboard / orders / View Order View Order (# KP016968) Go Back Ordered on [DAT…" at bounding box center [733, 270] width 1466 height 1705
click at [310, 441] on button "Mark as Delivered" at bounding box center [295, 459] width 118 height 36
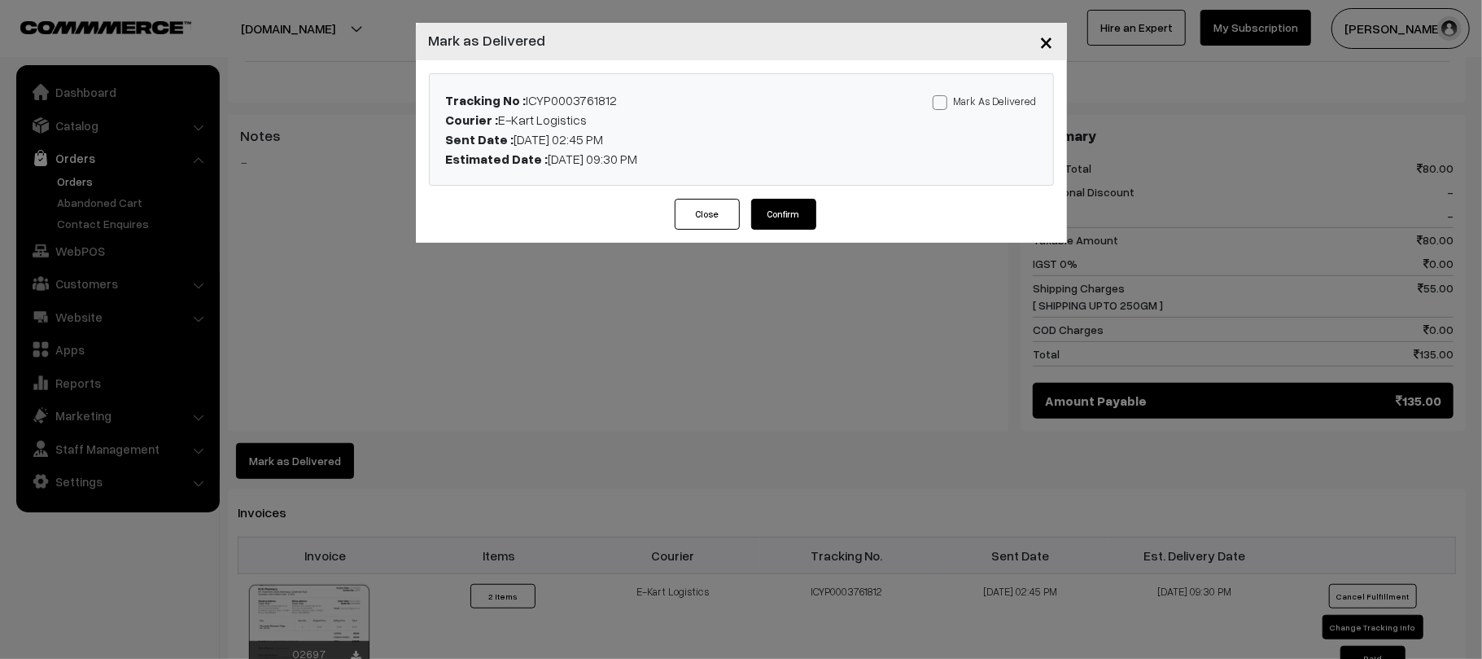
click at [987, 107] on div "Mark As Delivered Mark As Paid" at bounding box center [946, 129] width 205 height 78
click at [987, 107] on label "Mark As Delivered" at bounding box center [985, 101] width 104 height 18
click at [943, 105] on input "Mark As Delivered" at bounding box center [938, 99] width 11 height 11
checkbox input "true"
click at [776, 207] on button "Confirm" at bounding box center [783, 214] width 65 height 31
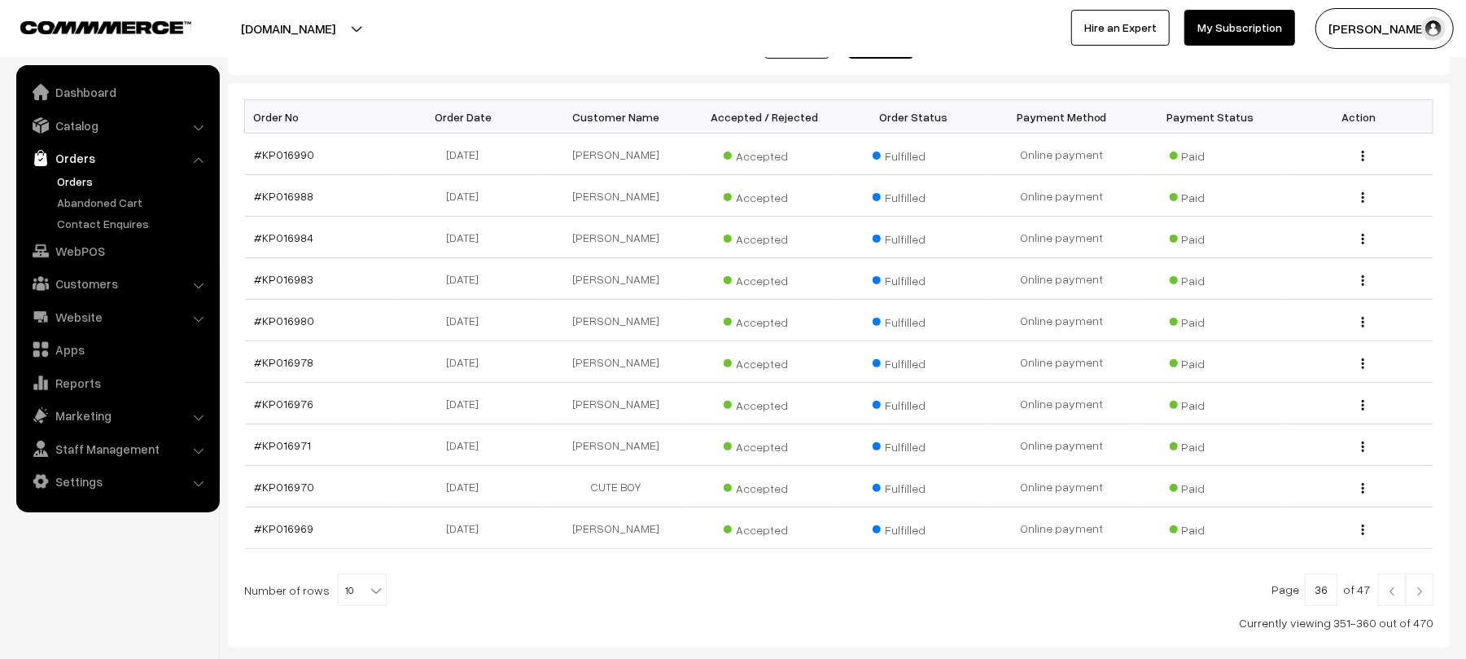
scroll to position [189, 0]
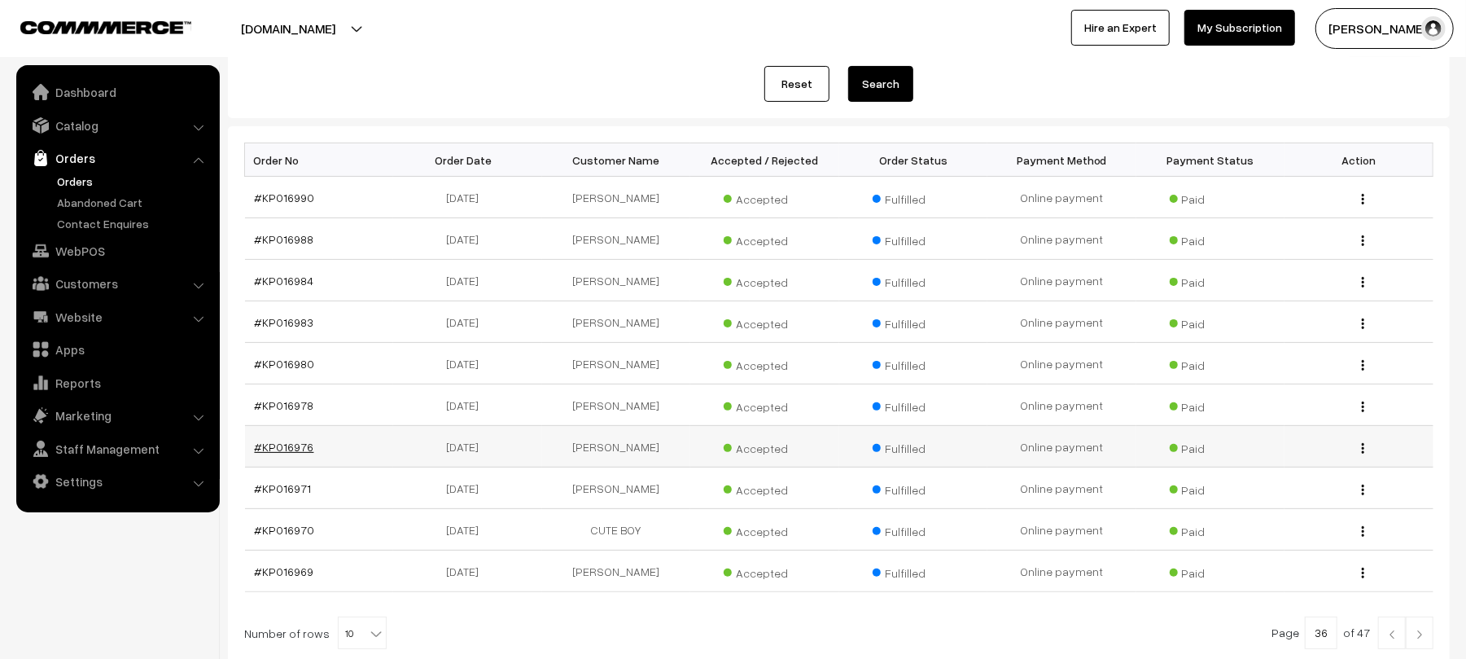
drag, startPoint x: 291, startPoint y: 456, endPoint x: 283, endPoint y: 449, distance: 9.8
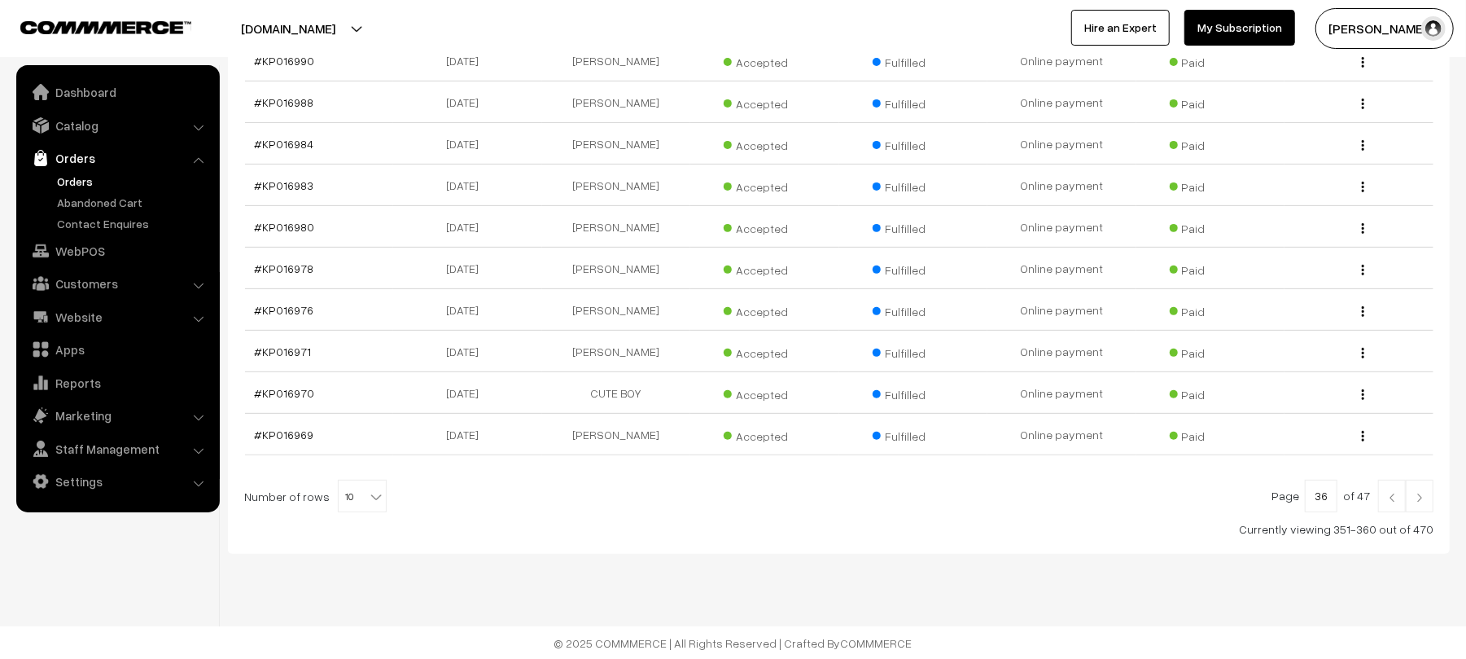
scroll to position [329, 0]
click at [1394, 503] on link at bounding box center [1392, 495] width 28 height 33
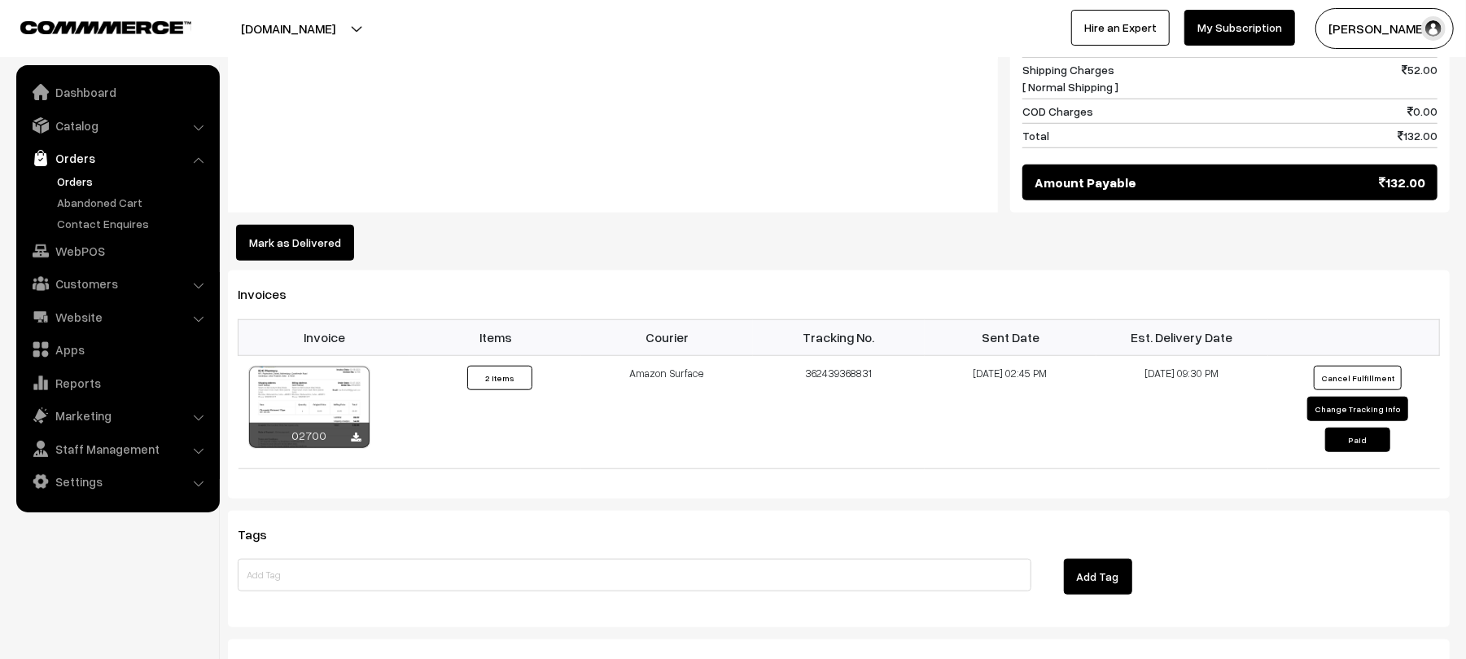
scroll to position [1029, 0]
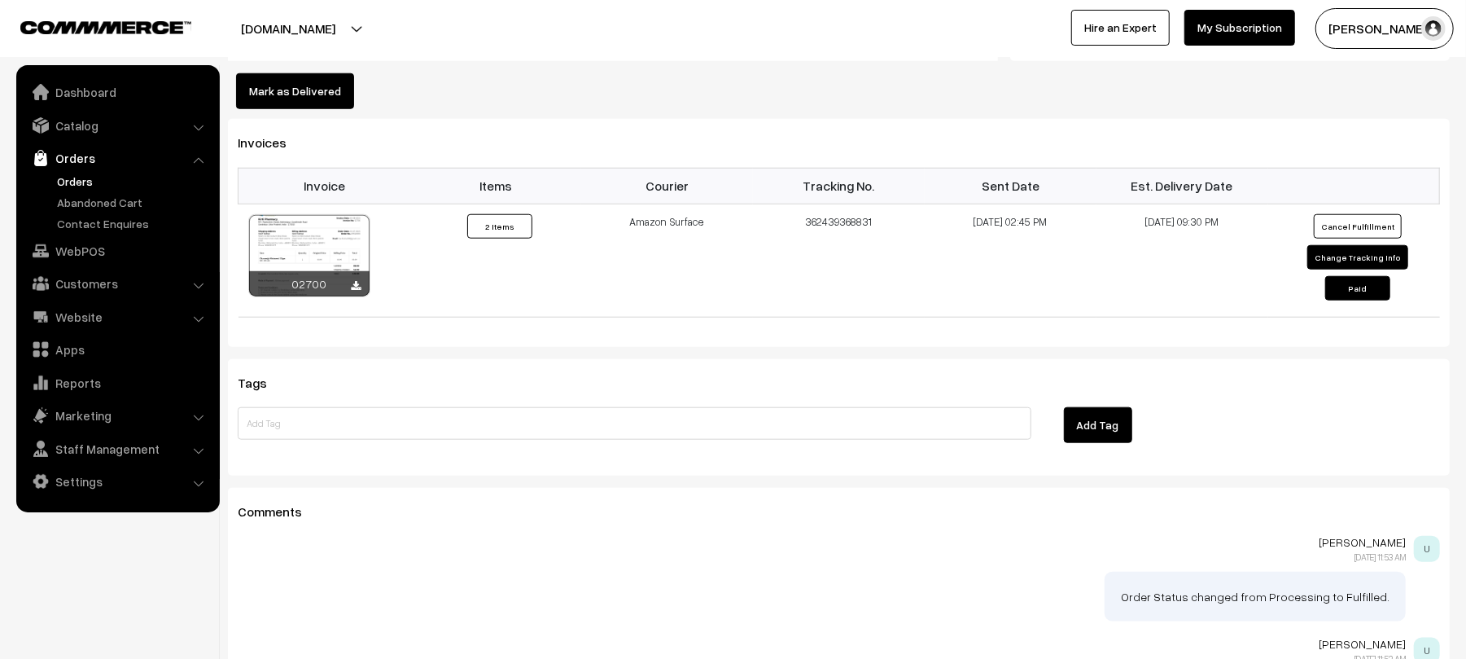
click at [349, 89] on button "Mark as Delivered" at bounding box center [295, 91] width 118 height 36
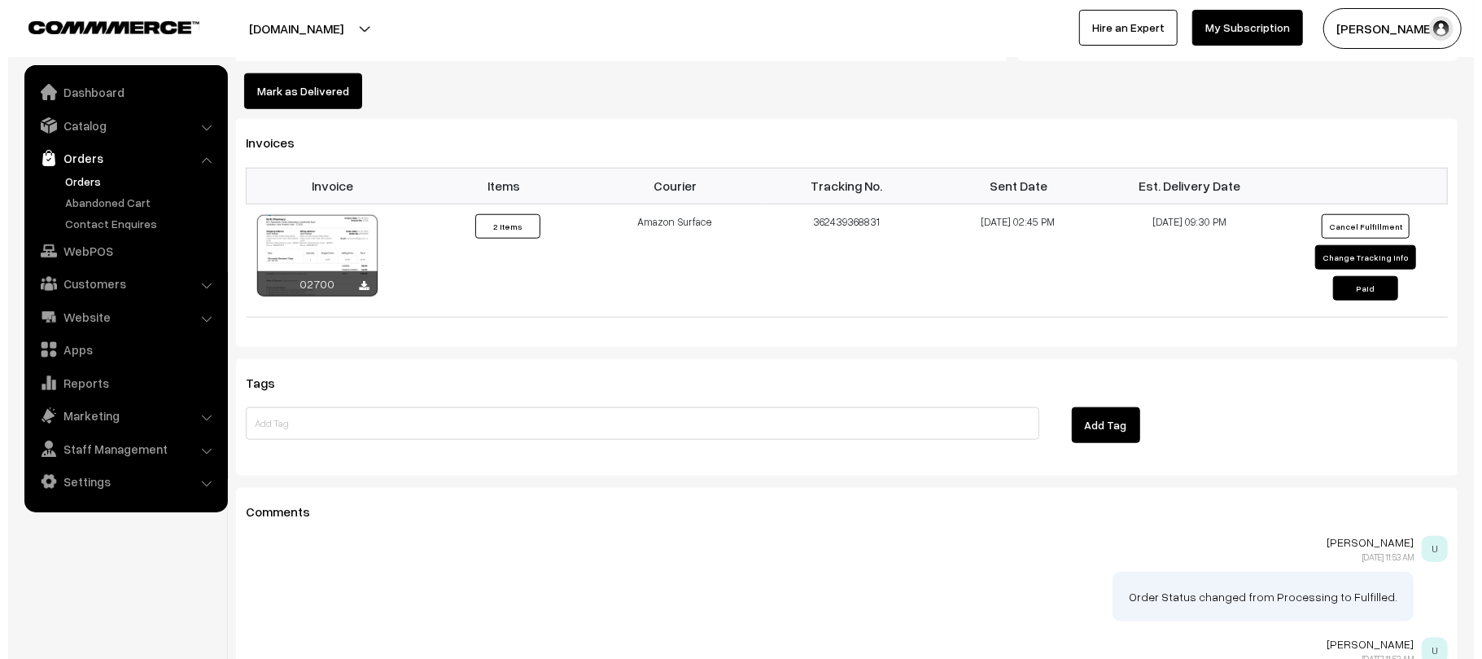
scroll to position [1031, 0]
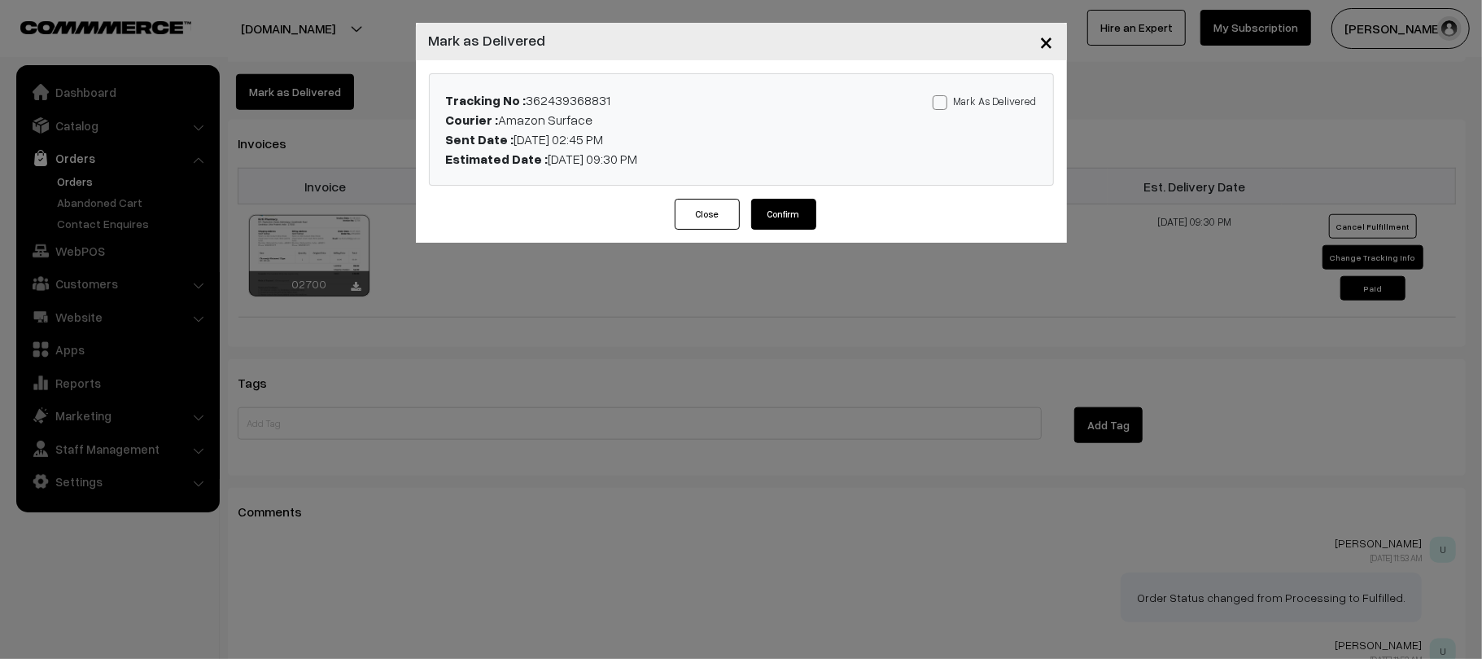
click at [962, 104] on label "Mark As Delivered" at bounding box center [985, 101] width 104 height 18
click at [943, 104] on input "Mark As Delivered" at bounding box center [938, 99] width 11 height 11
checkbox input "true"
click at [769, 239] on div "Close Confirm" at bounding box center [741, 221] width 651 height 44
click at [788, 225] on button "Confirm" at bounding box center [783, 214] width 65 height 31
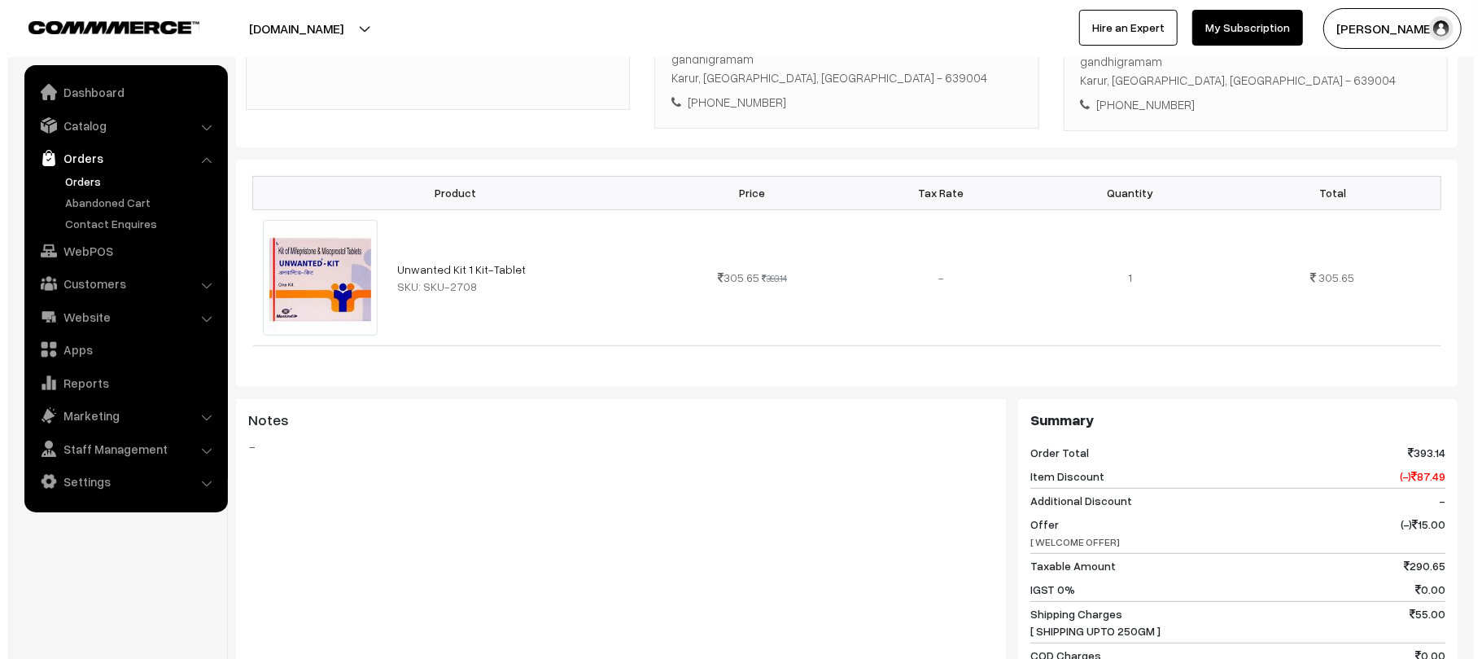
scroll to position [534, 0]
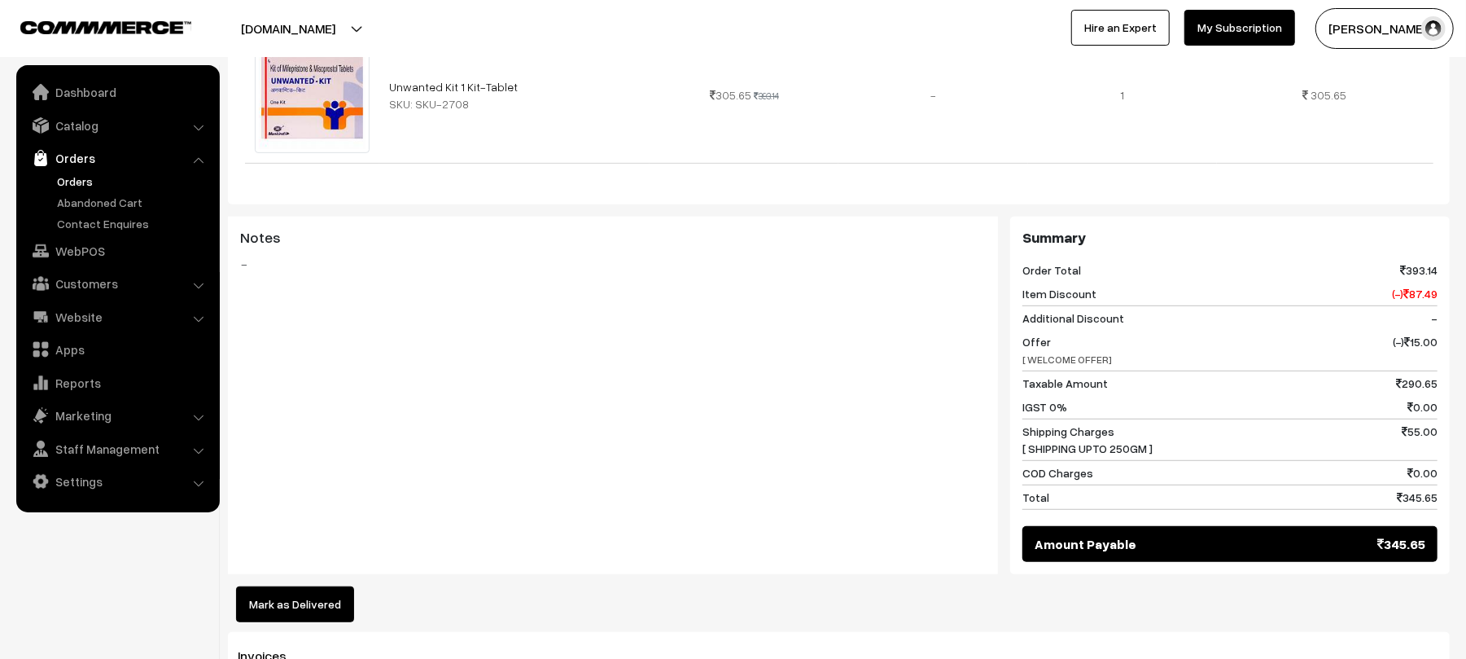
click at [310, 586] on button "Mark as Delivered" at bounding box center [295, 604] width 118 height 36
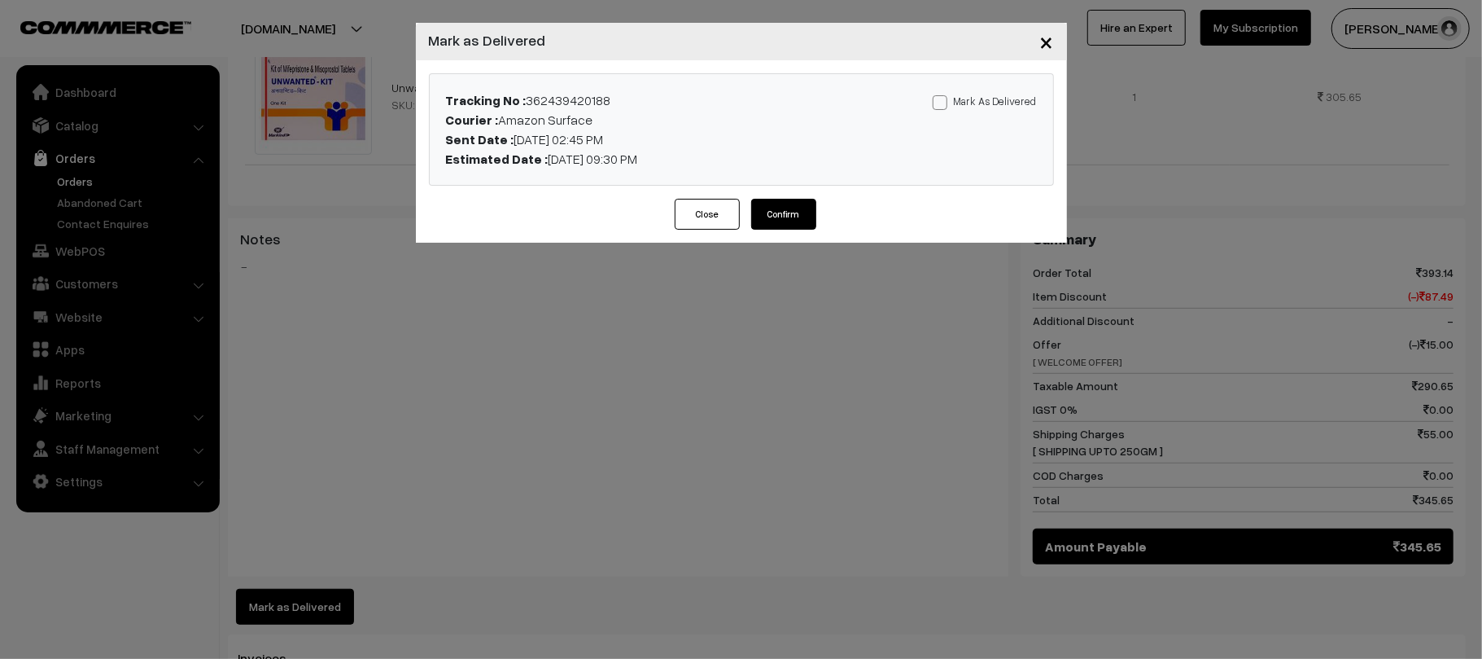
click at [996, 104] on label "Mark As Delivered" at bounding box center [985, 101] width 104 height 18
click at [943, 104] on input "Mark As Delivered" at bounding box center [938, 99] width 11 height 11
checkbox input "true"
click at [768, 221] on button "Confirm" at bounding box center [783, 214] width 65 height 31
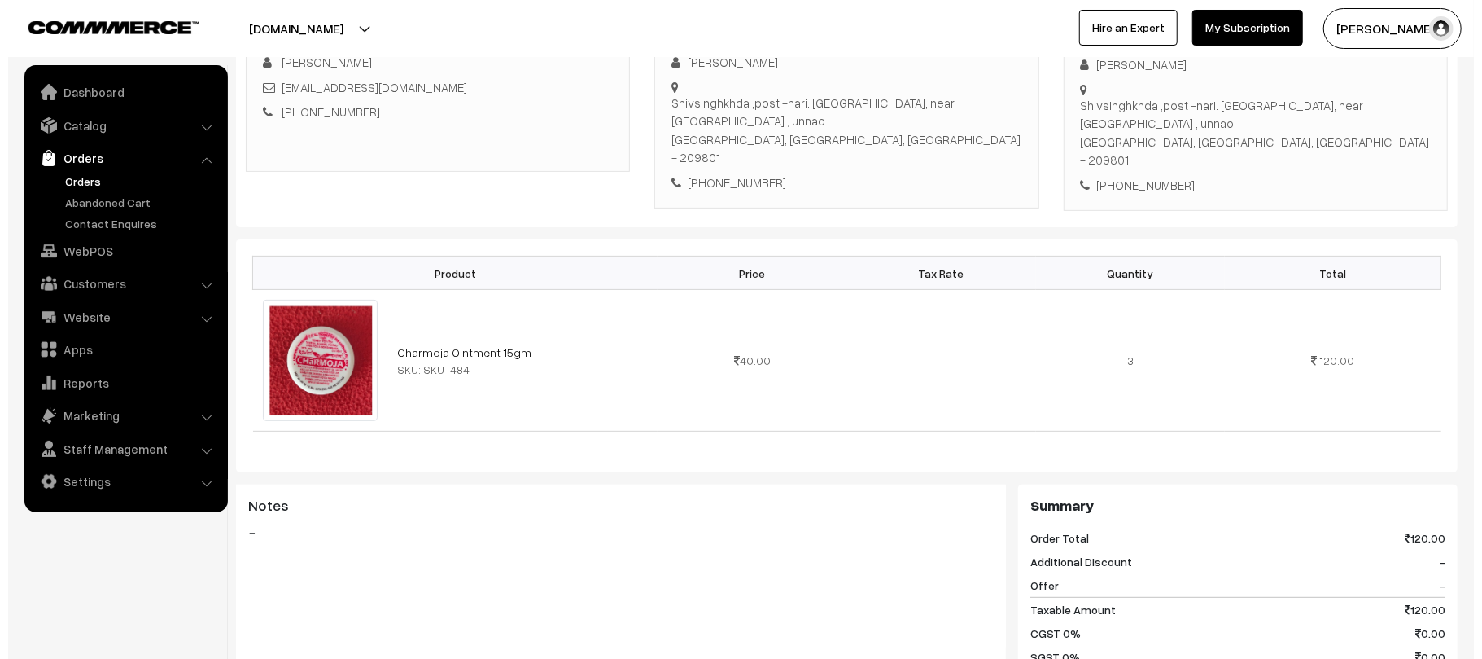
scroll to position [483, 0]
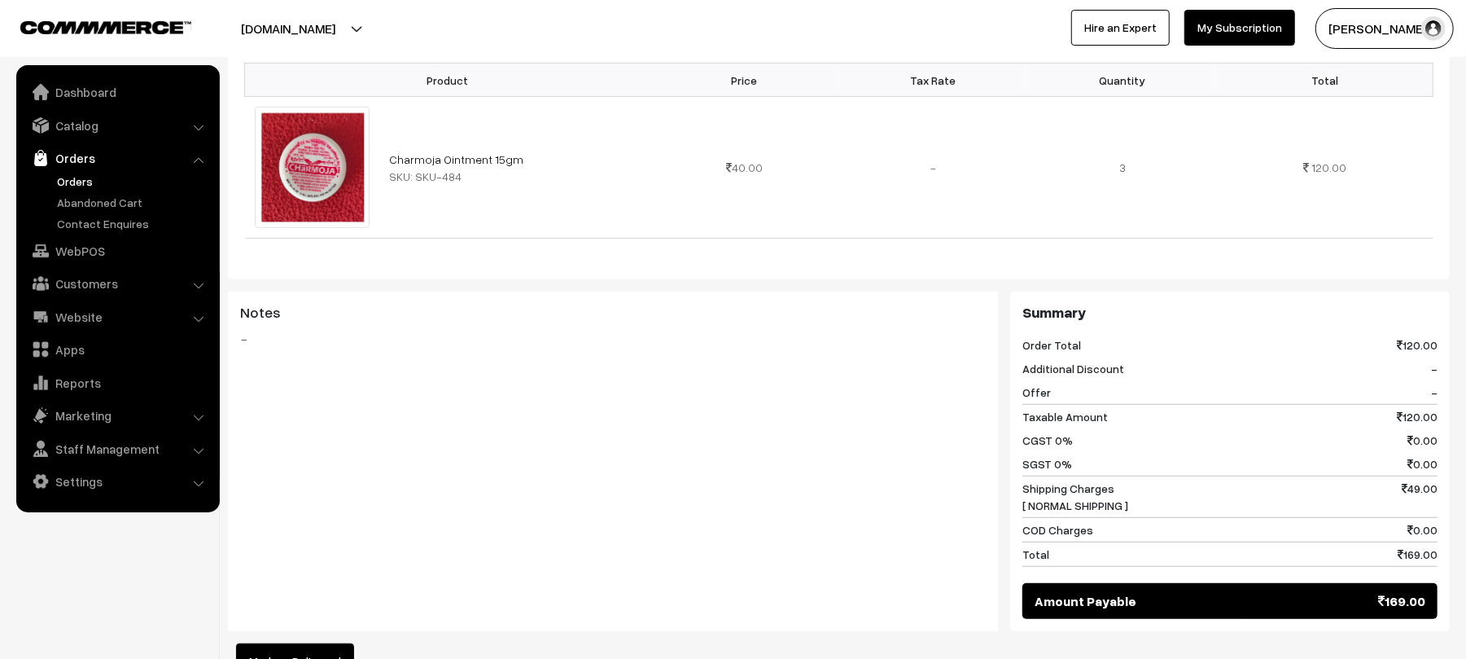
click at [313, 645] on button "Mark as Delivered" at bounding box center [295, 661] width 118 height 36
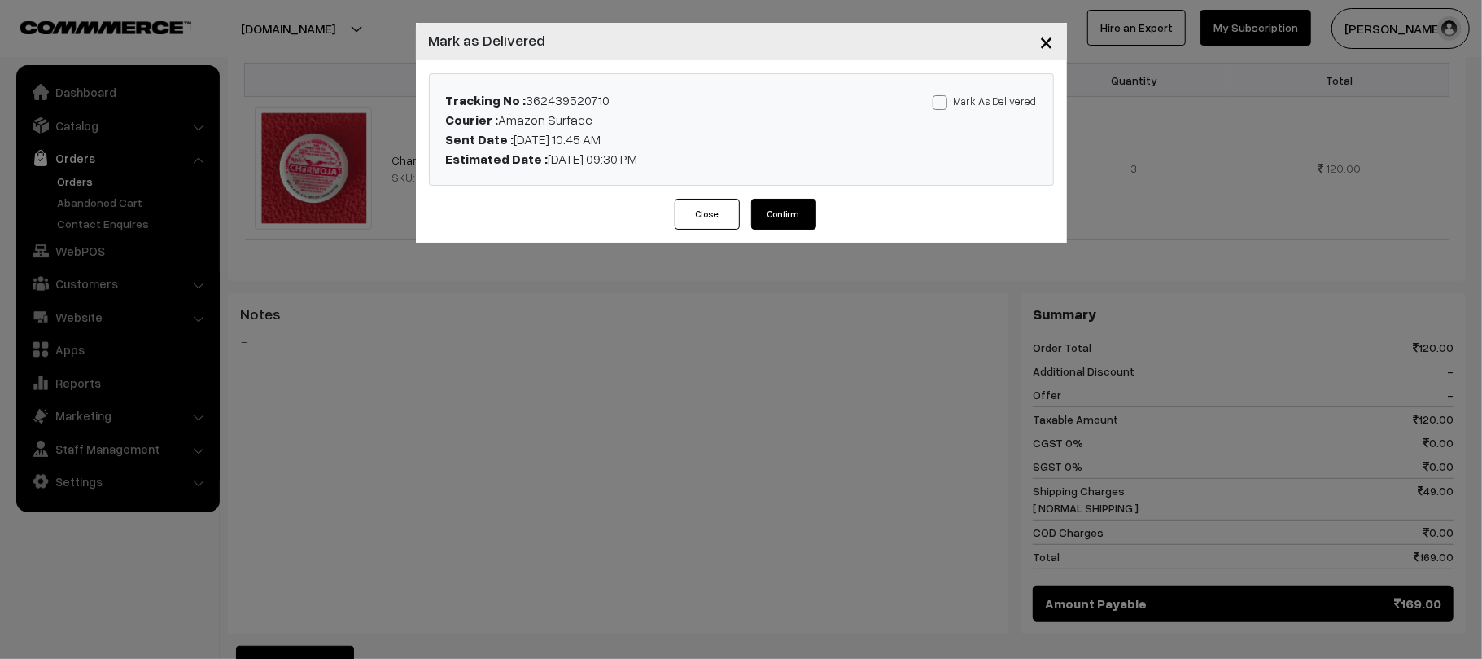
click at [972, 98] on label "Mark As Delivered" at bounding box center [985, 101] width 104 height 18
click at [943, 98] on input "Mark As Delivered" at bounding box center [938, 99] width 11 height 11
checkbox input "true"
click at [790, 206] on button "Confirm" at bounding box center [783, 214] width 65 height 31
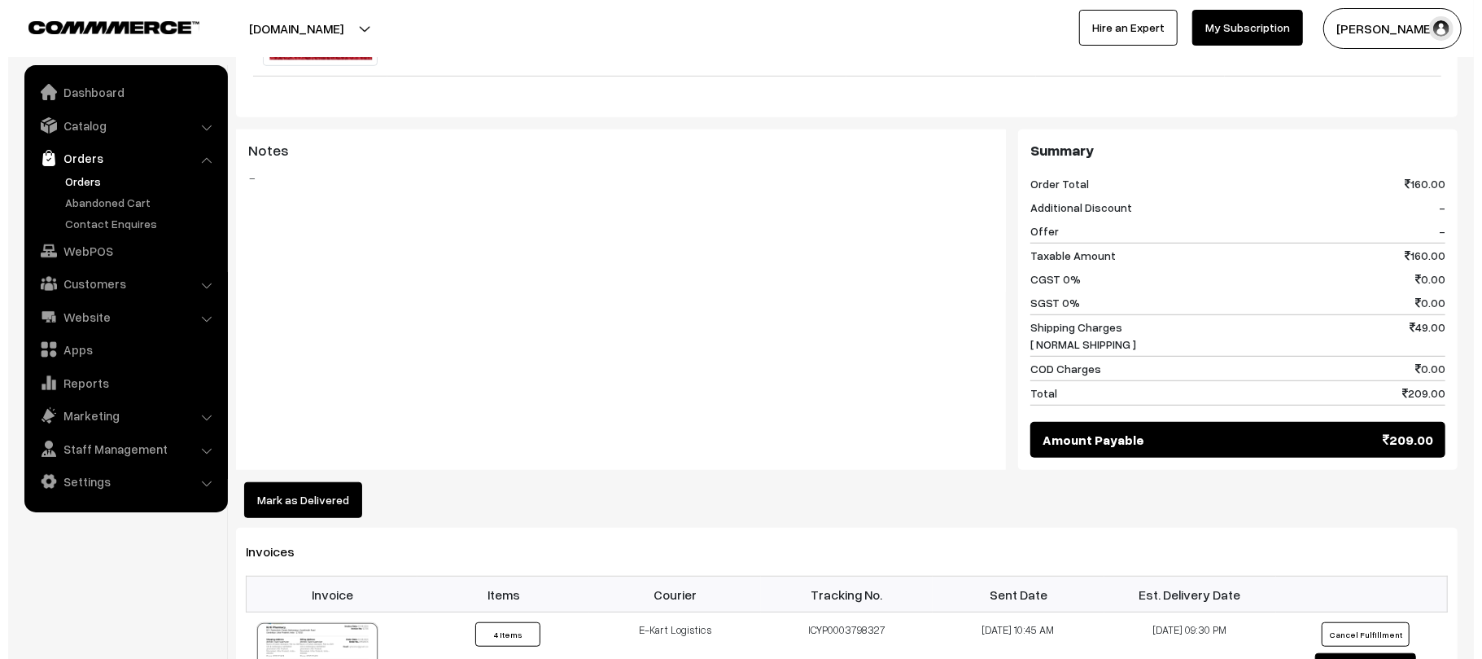
scroll to position [659, 0]
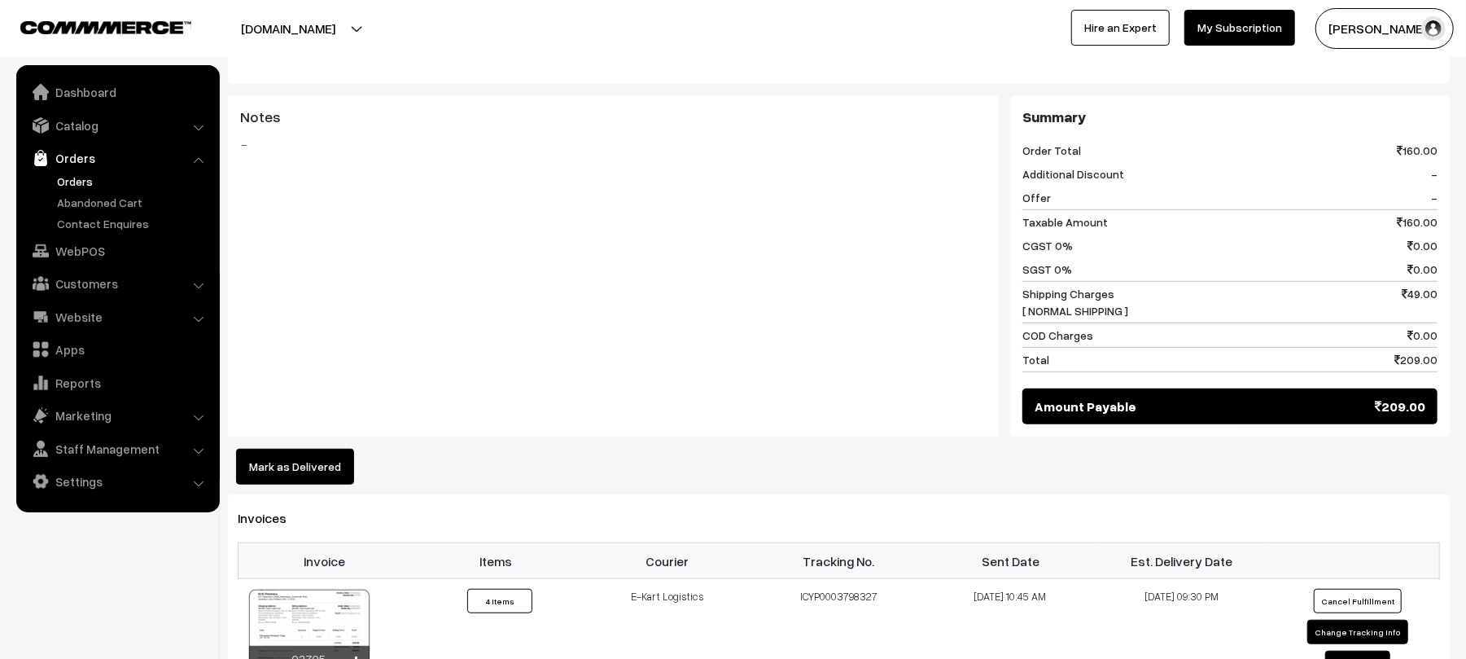
click at [317, 472] on button "Mark as Delivered" at bounding box center [295, 467] width 118 height 36
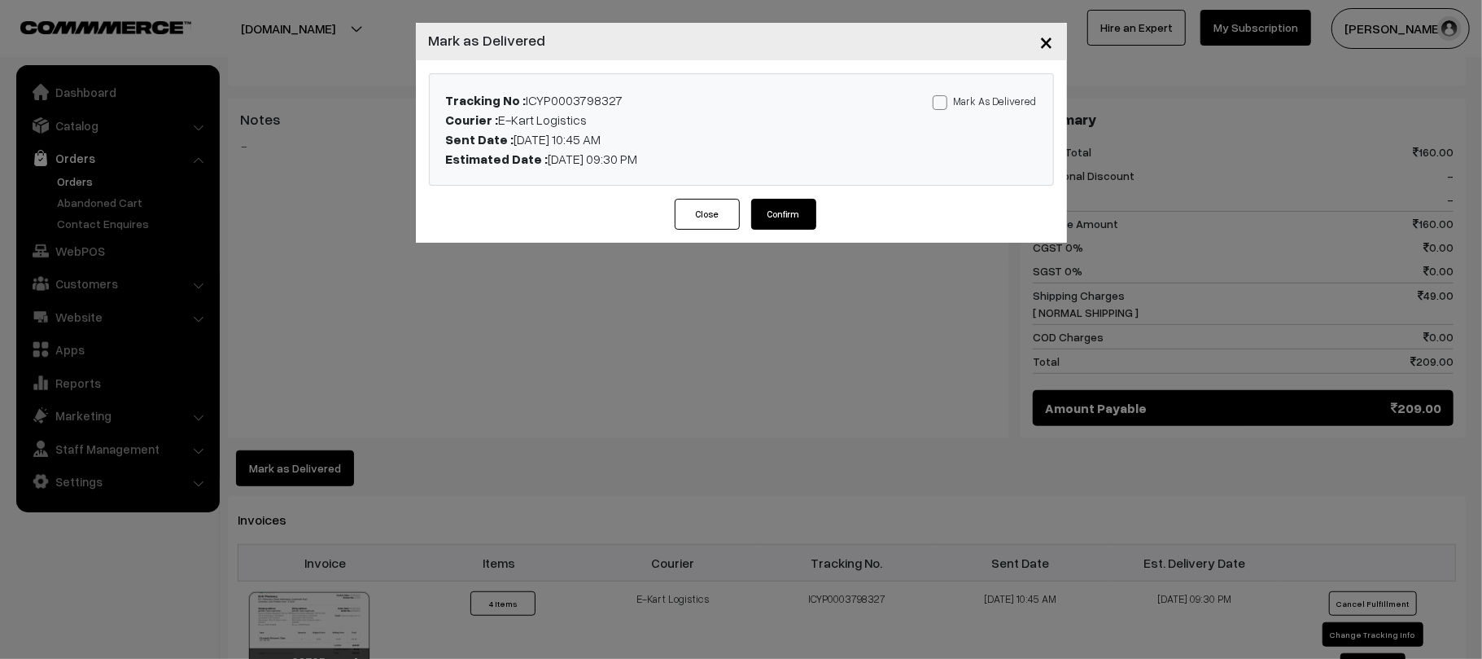
click at [957, 95] on label "Mark As Delivered" at bounding box center [985, 101] width 104 height 18
click at [943, 95] on input "Mark As Delivered" at bounding box center [938, 99] width 11 height 11
checkbox input "true"
click at [790, 215] on button "Confirm" at bounding box center [783, 214] width 65 height 31
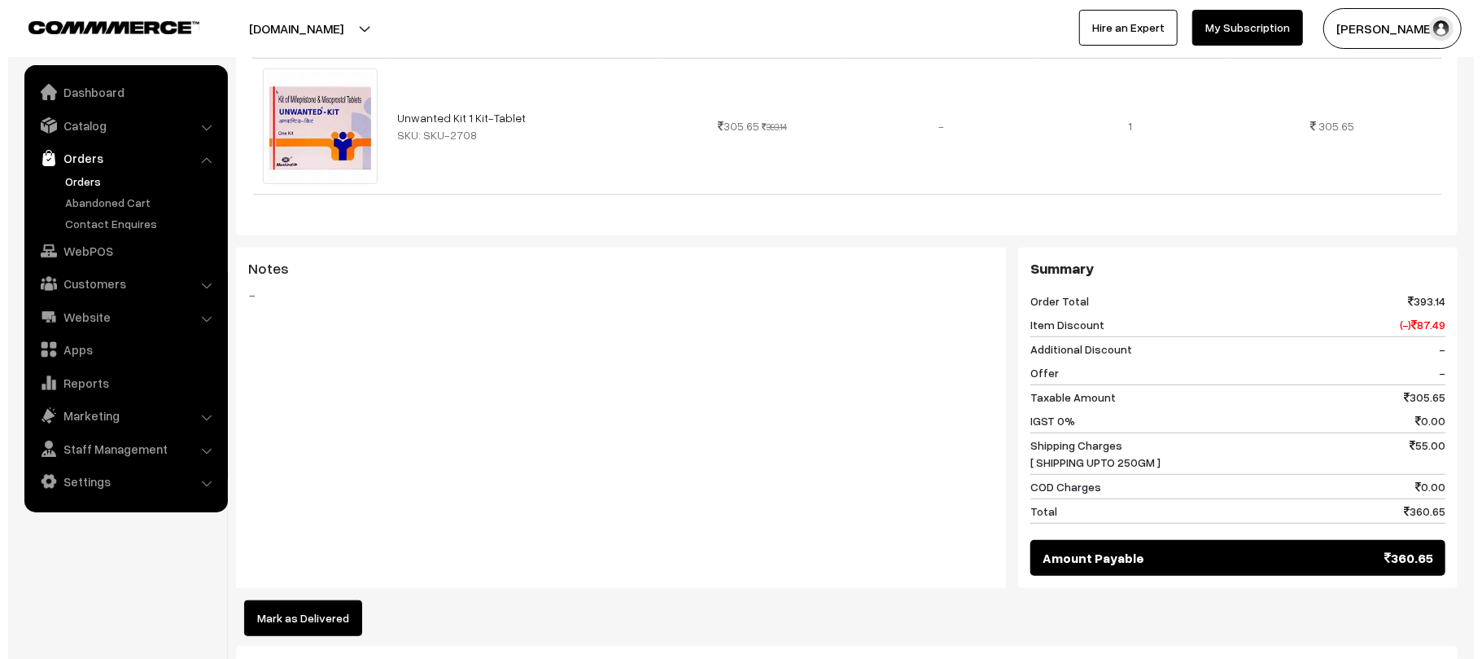
scroll to position [519, 0]
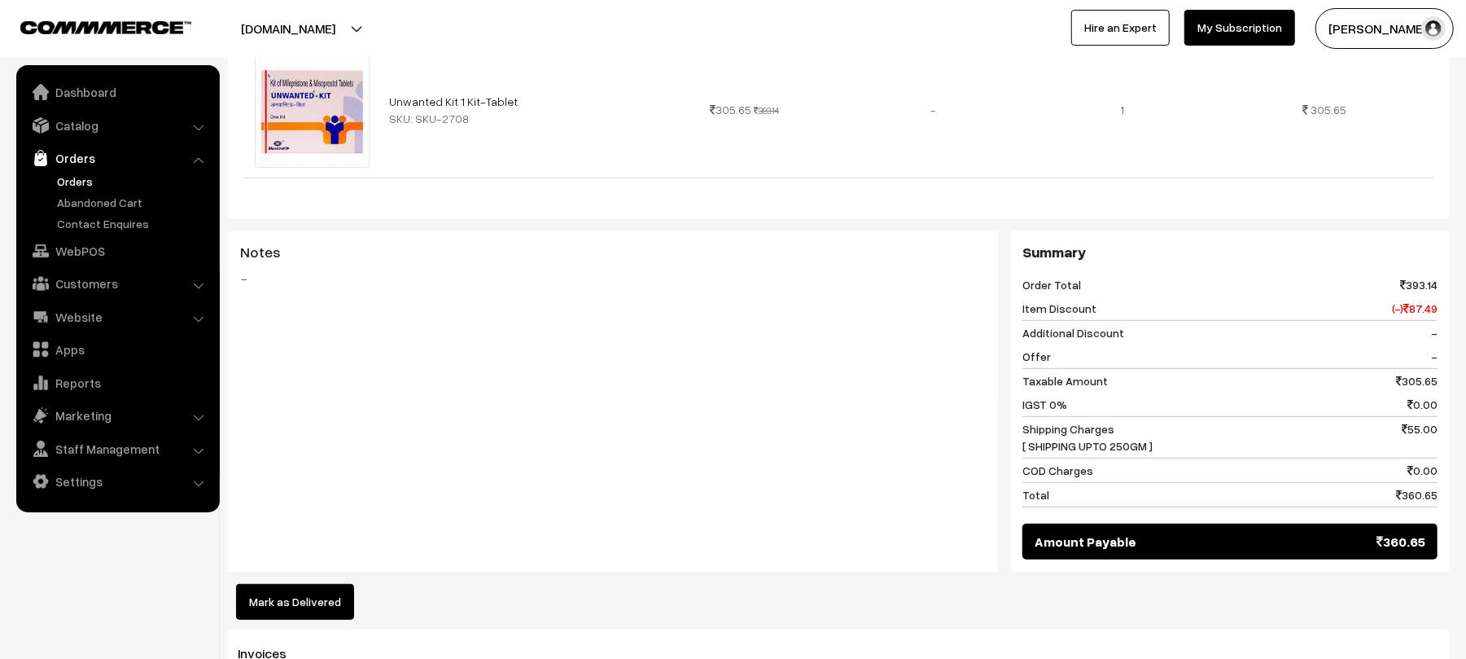
click at [320, 584] on button "Mark as Delivered" at bounding box center [295, 602] width 118 height 36
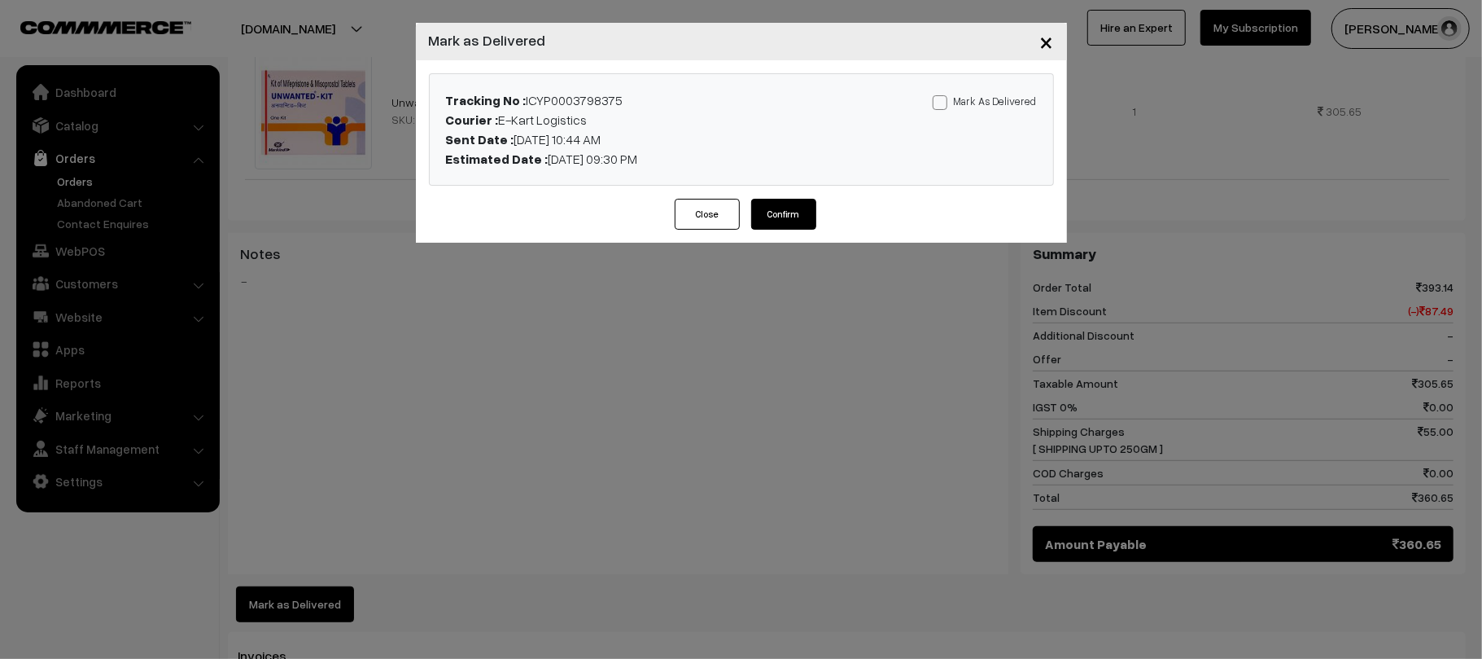
click at [961, 93] on label "Mark As Delivered" at bounding box center [985, 101] width 104 height 18
click at [943, 94] on input "Mark As Delivered" at bounding box center [938, 99] width 11 height 11
checkbox input "true"
click at [798, 210] on button "Confirm" at bounding box center [783, 214] width 65 height 31
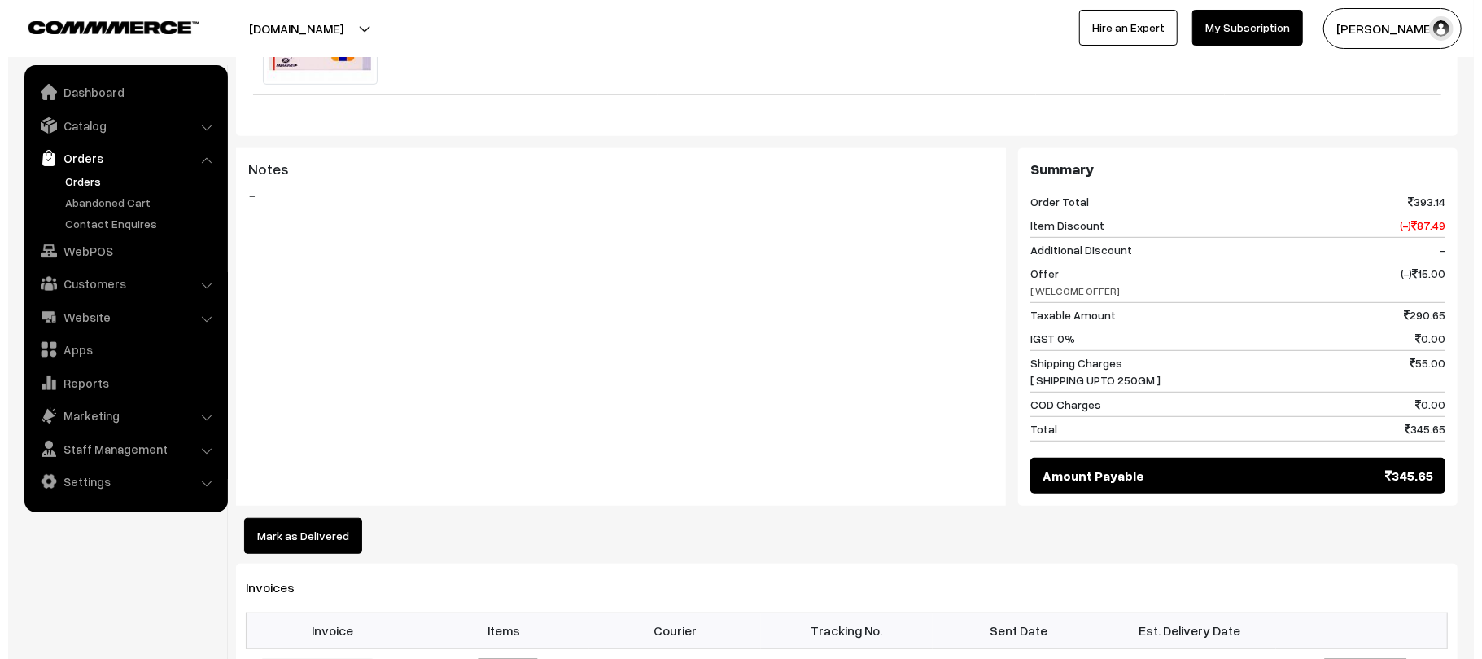
scroll to position [707, 0]
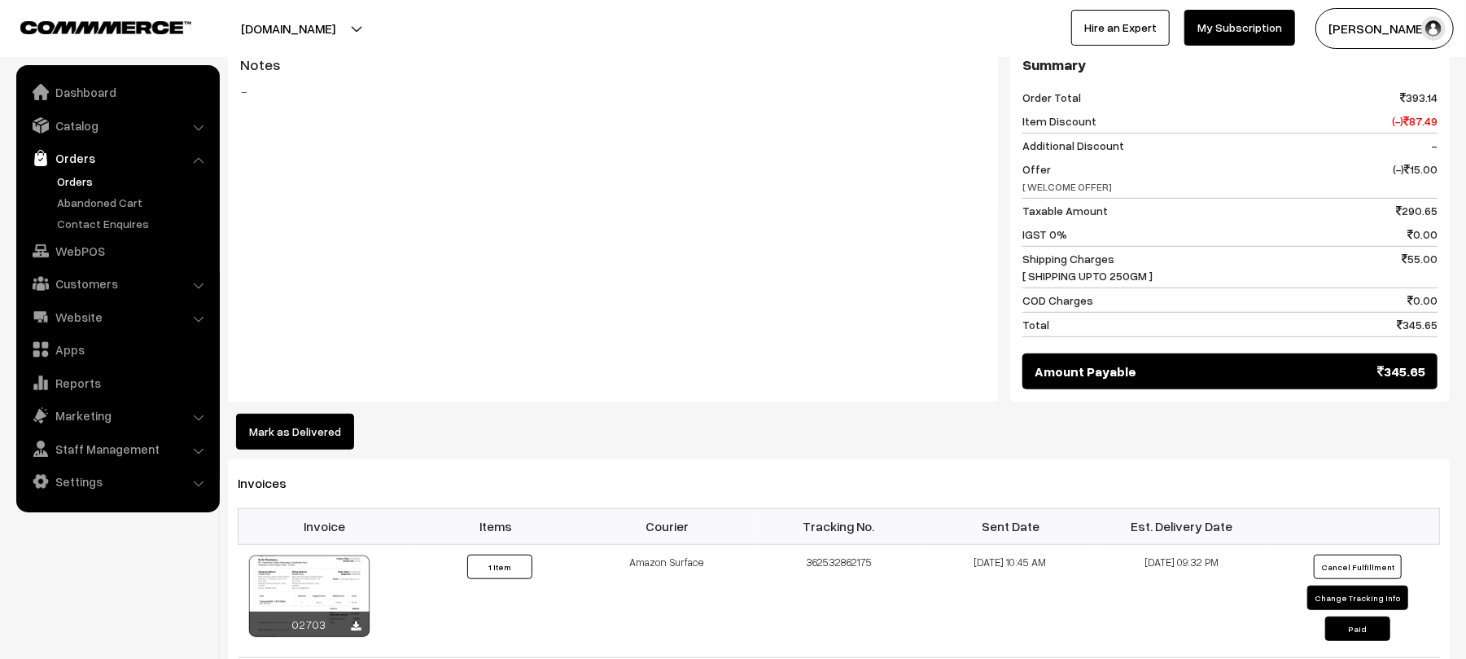
click at [310, 434] on button "Mark as Delivered" at bounding box center [295, 432] width 118 height 36
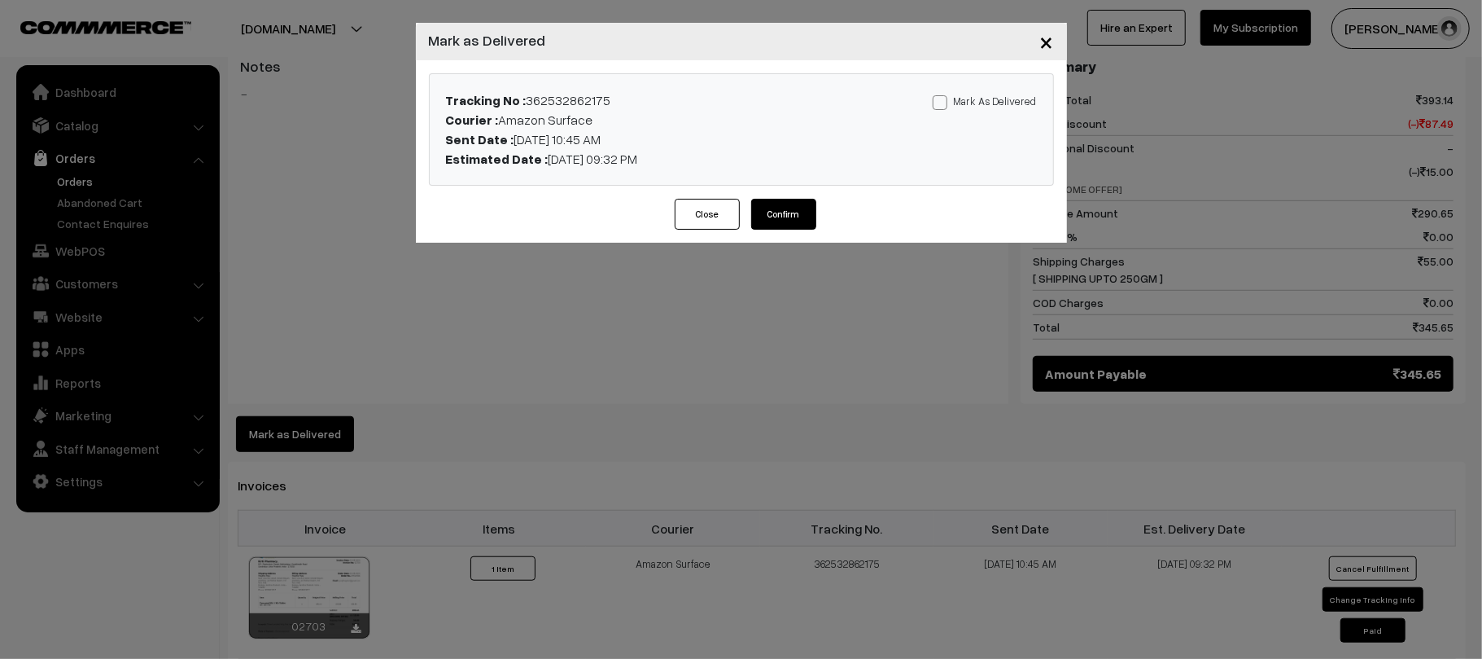
click at [964, 98] on label "Mark As Delivered" at bounding box center [985, 101] width 104 height 18
click at [943, 98] on input "Mark As Delivered" at bounding box center [938, 99] width 11 height 11
checkbox input "true"
click at [795, 212] on button "Confirm" at bounding box center [783, 214] width 65 height 31
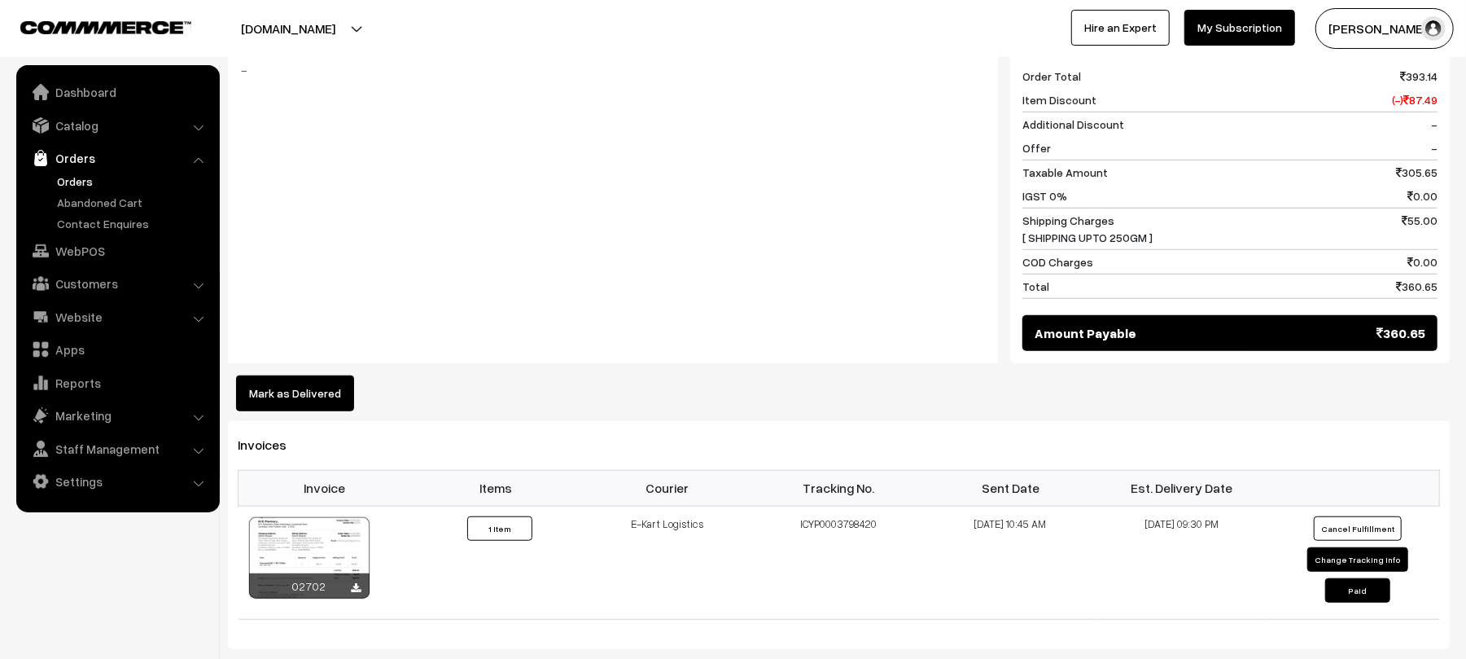
scroll to position [747, 0]
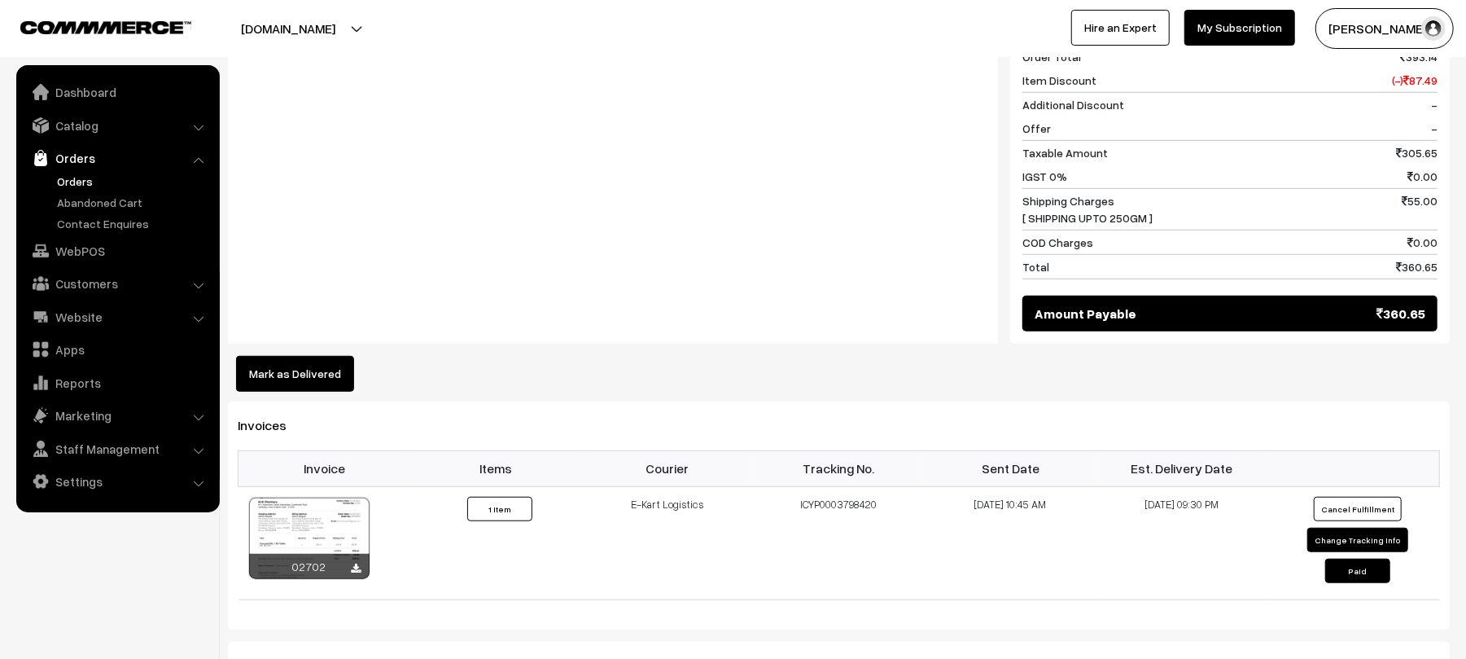
click at [313, 381] on button "Mark as Delivered" at bounding box center [295, 374] width 118 height 36
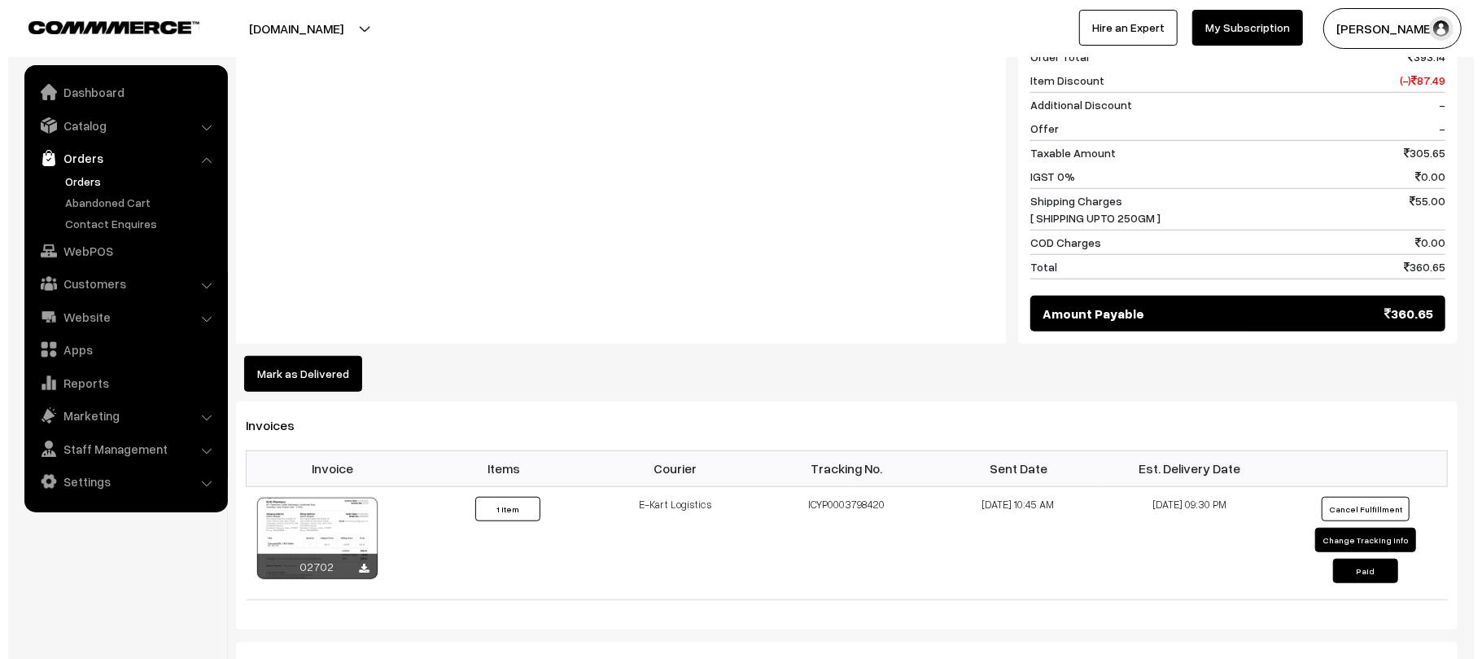
scroll to position [750, 0]
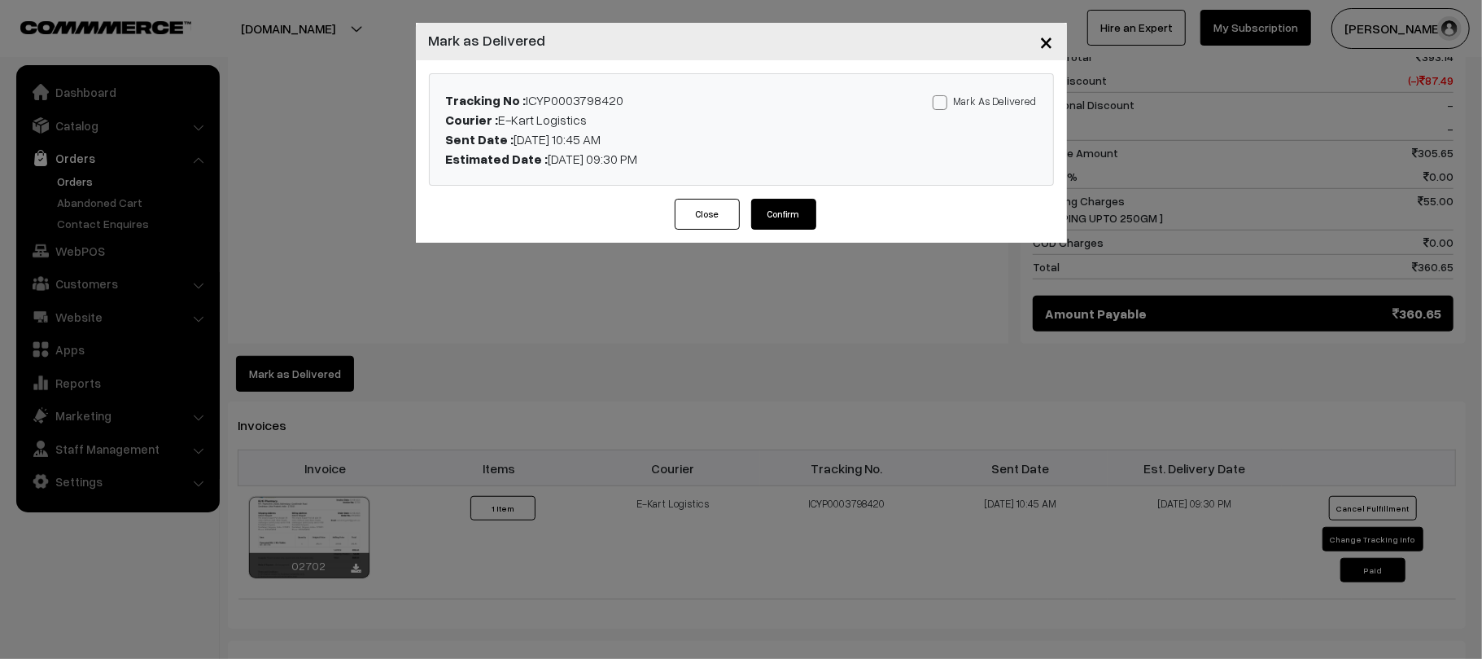
click at [1006, 102] on label "Mark As Delivered" at bounding box center [985, 101] width 104 height 18
click at [943, 102] on input "Mark As Delivered" at bounding box center [938, 99] width 11 height 11
checkbox input "true"
click at [789, 219] on button "Confirm" at bounding box center [783, 214] width 65 height 31
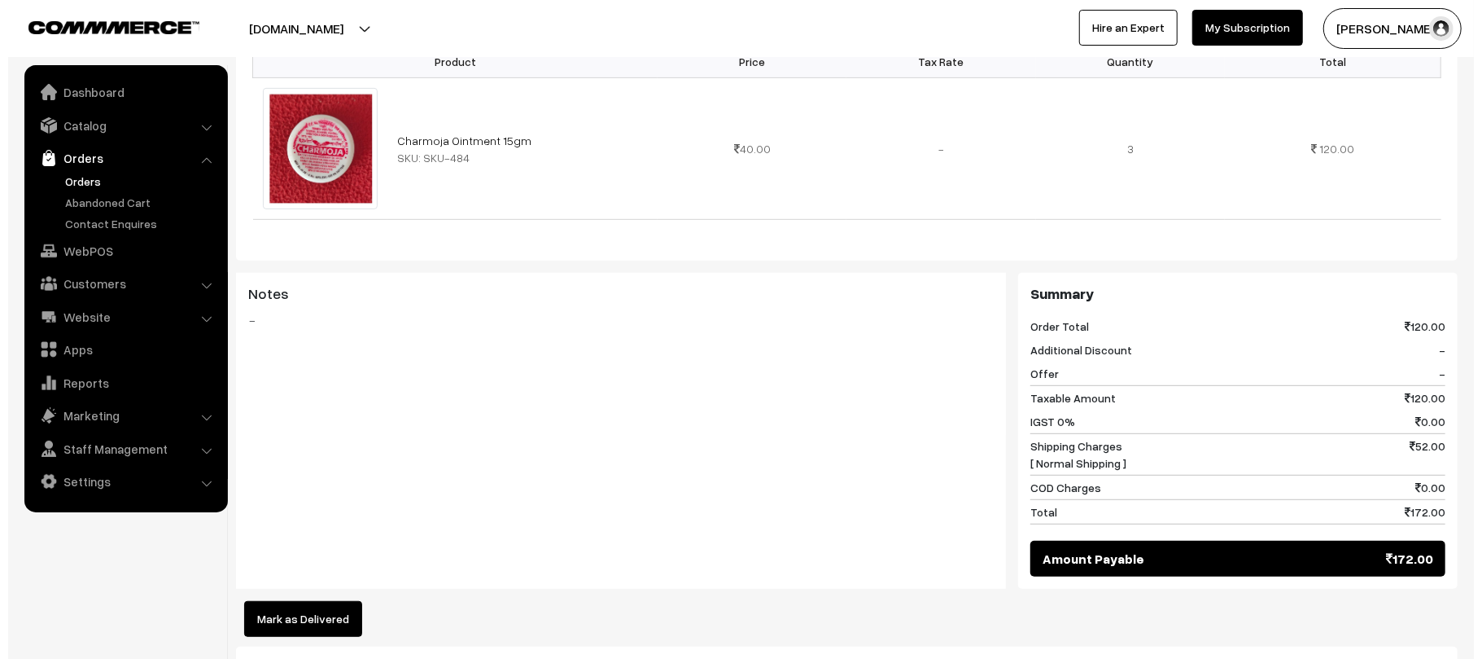
scroll to position [554, 0]
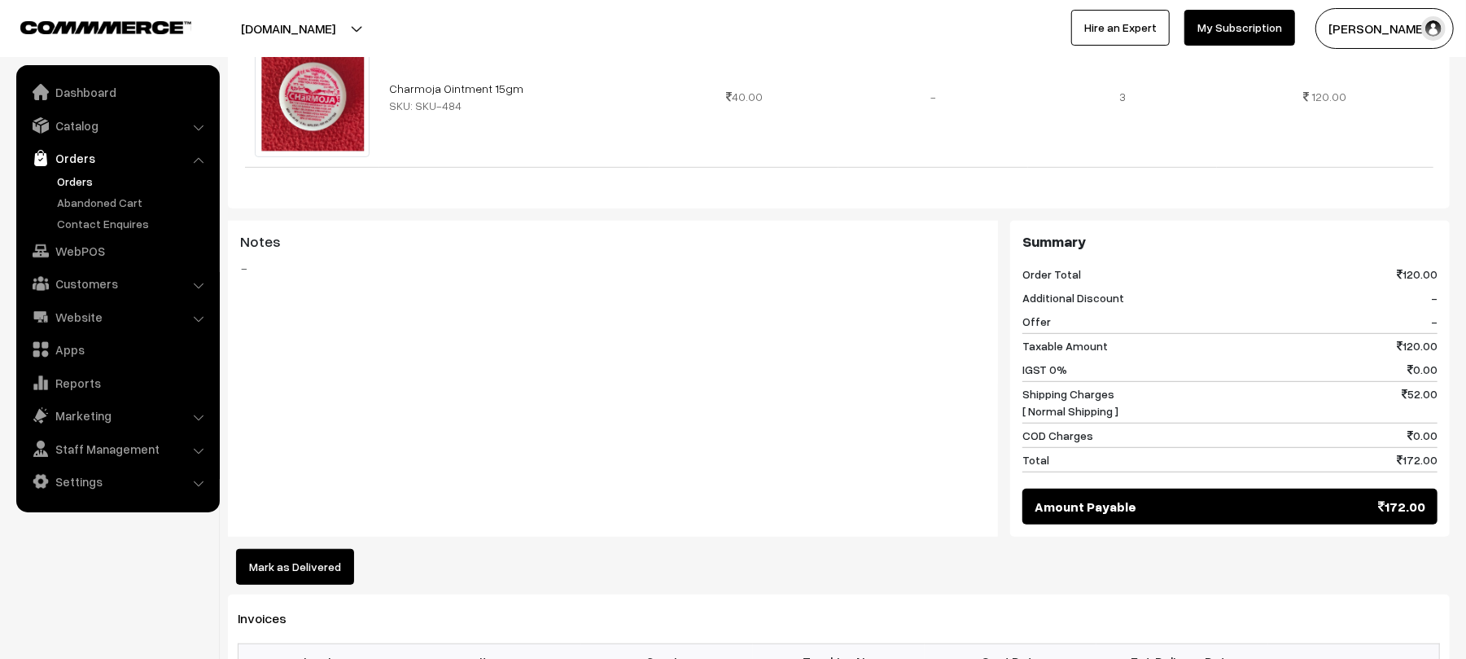
click at [283, 549] on button "Mark as Delivered" at bounding box center [295, 567] width 118 height 36
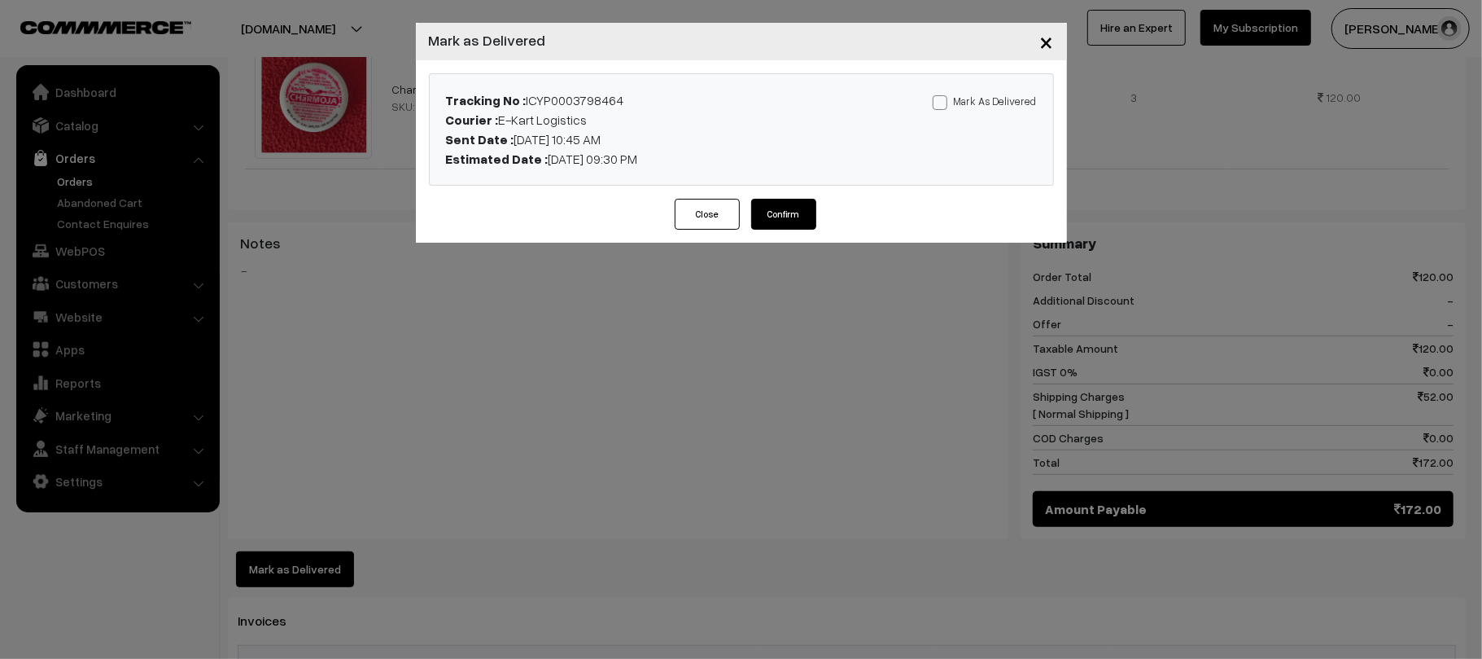
click at [977, 103] on label "Mark As Delivered" at bounding box center [985, 101] width 104 height 18
click at [943, 103] on input "Mark As Delivered" at bounding box center [938, 99] width 11 height 11
checkbox input "true"
click at [781, 210] on button "Confirm" at bounding box center [783, 214] width 65 height 31
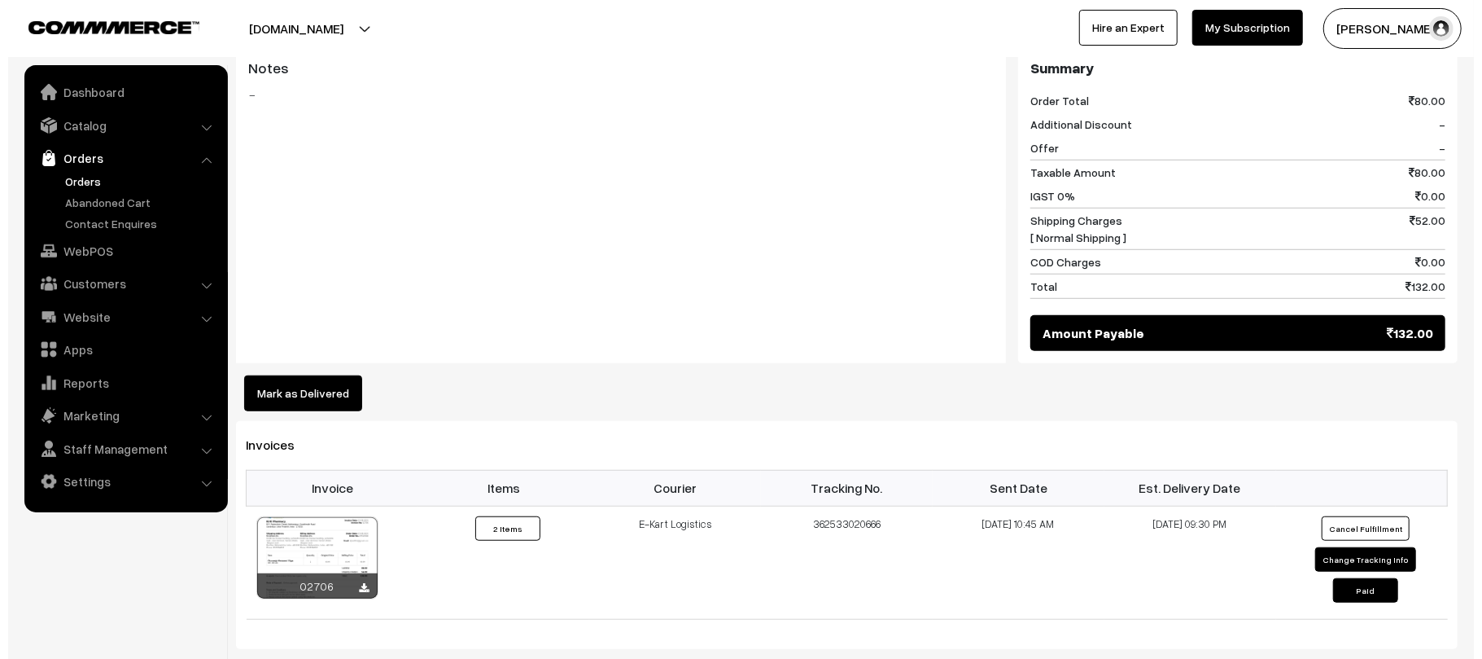
scroll to position [730, 0]
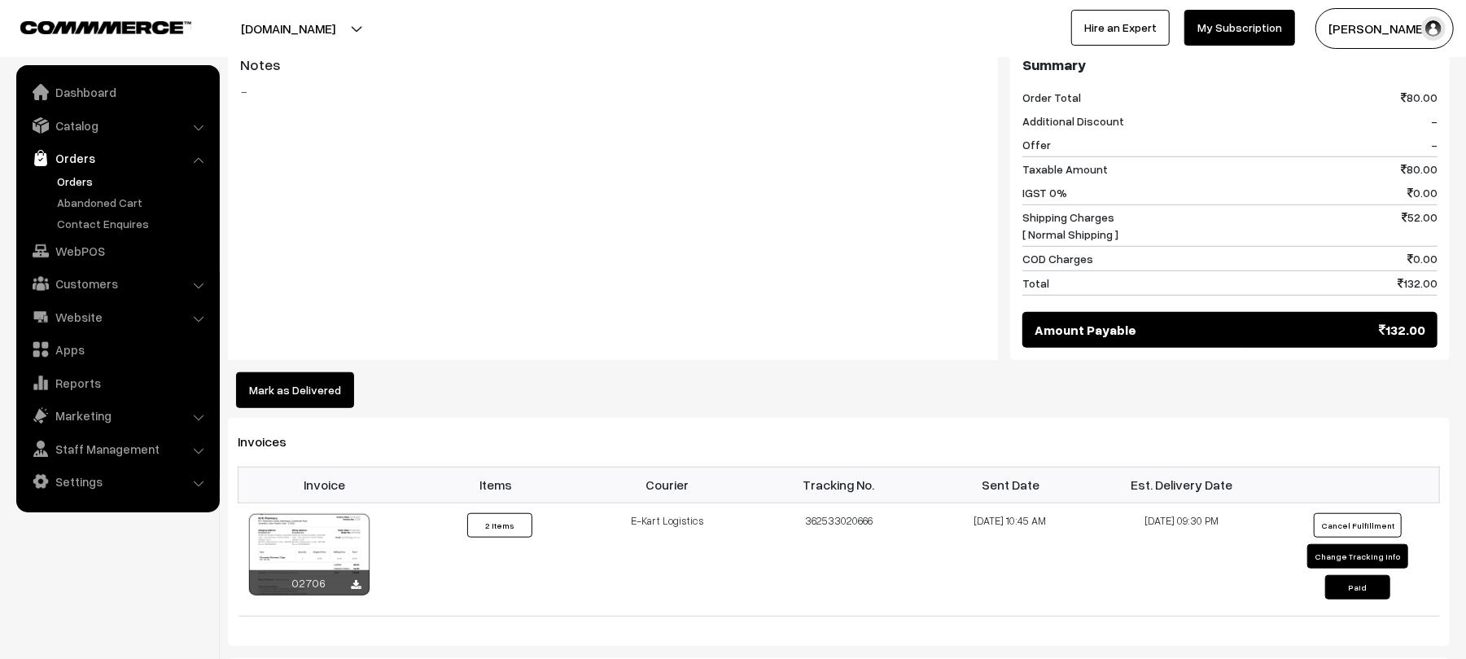
click at [322, 372] on button "Mark as Delivered" at bounding box center [295, 390] width 118 height 36
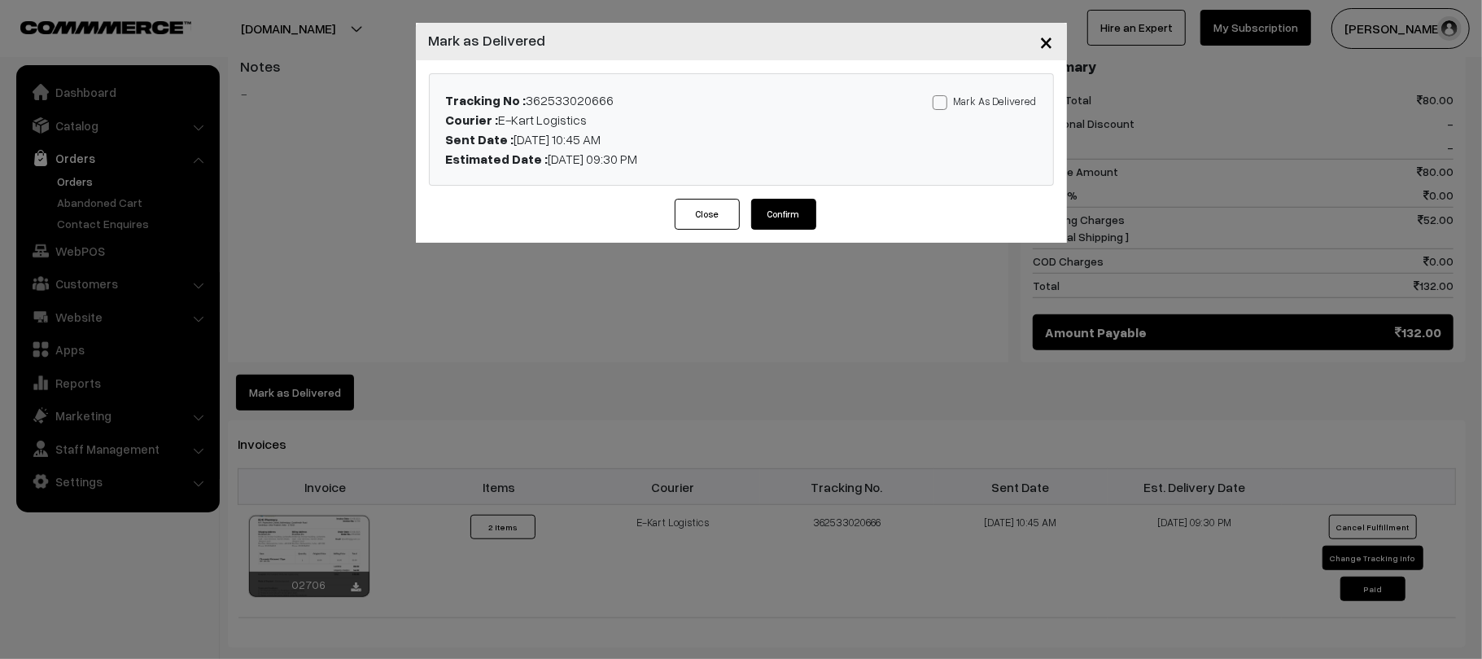
click at [1017, 94] on label "Mark As Delivered" at bounding box center [985, 101] width 104 height 18
click at [943, 94] on input "Mark As Delivered" at bounding box center [938, 99] width 11 height 11
checkbox input "true"
click at [799, 225] on button "Confirm" at bounding box center [783, 214] width 65 height 31
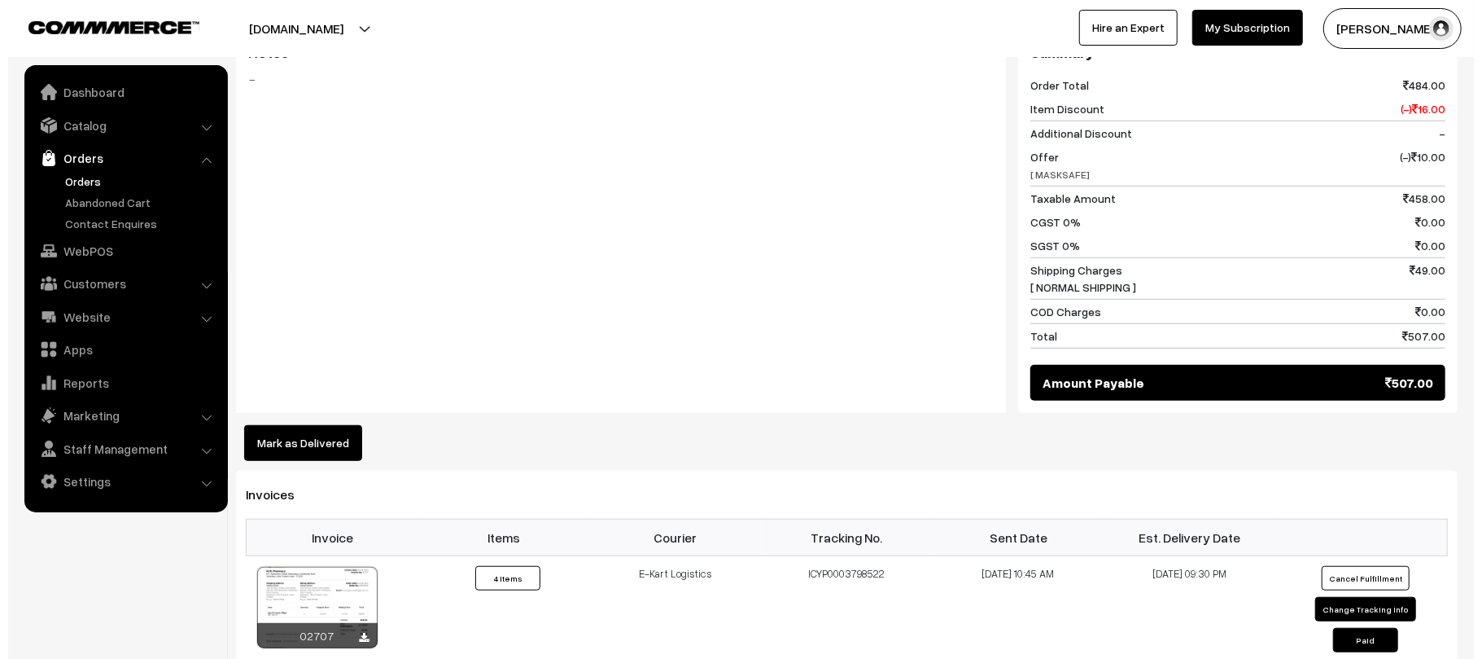
scroll to position [727, 0]
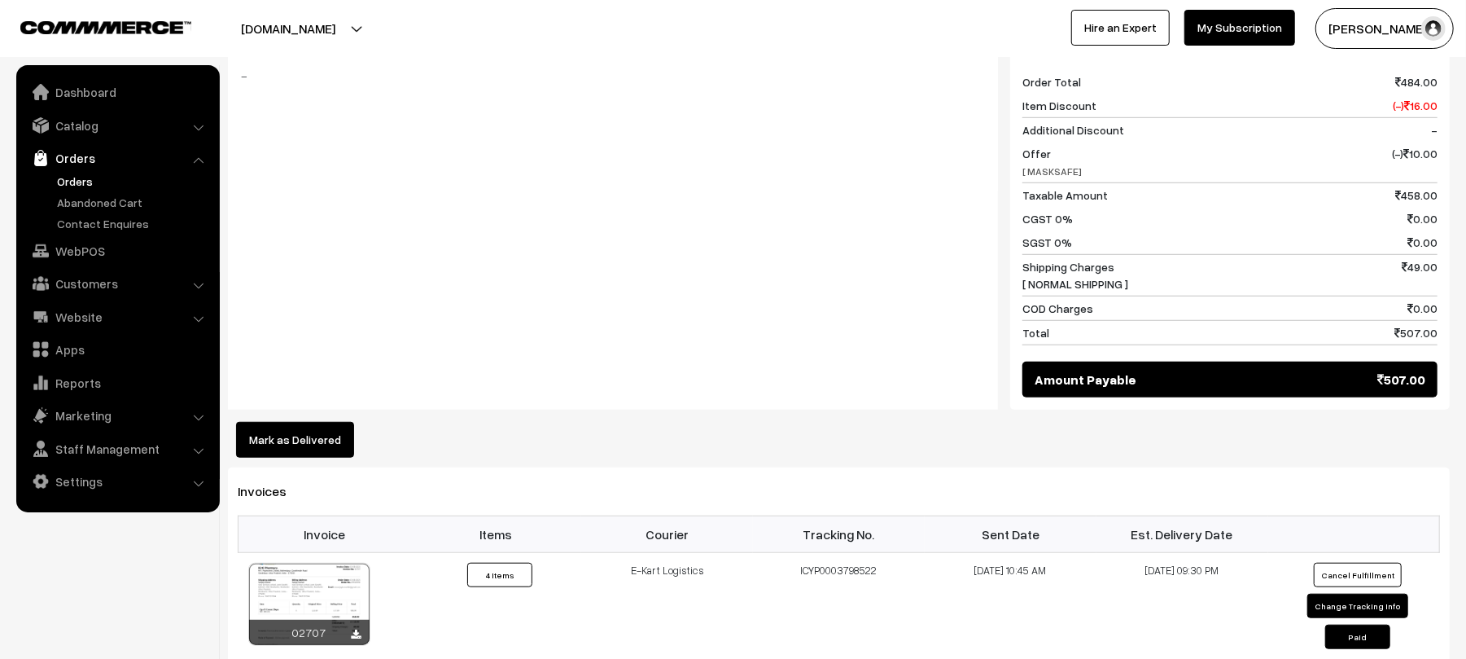
click at [241, 483] on span "Invoices" at bounding box center [272, 491] width 68 height 16
click at [316, 427] on button "Mark as Delivered" at bounding box center [295, 440] width 118 height 36
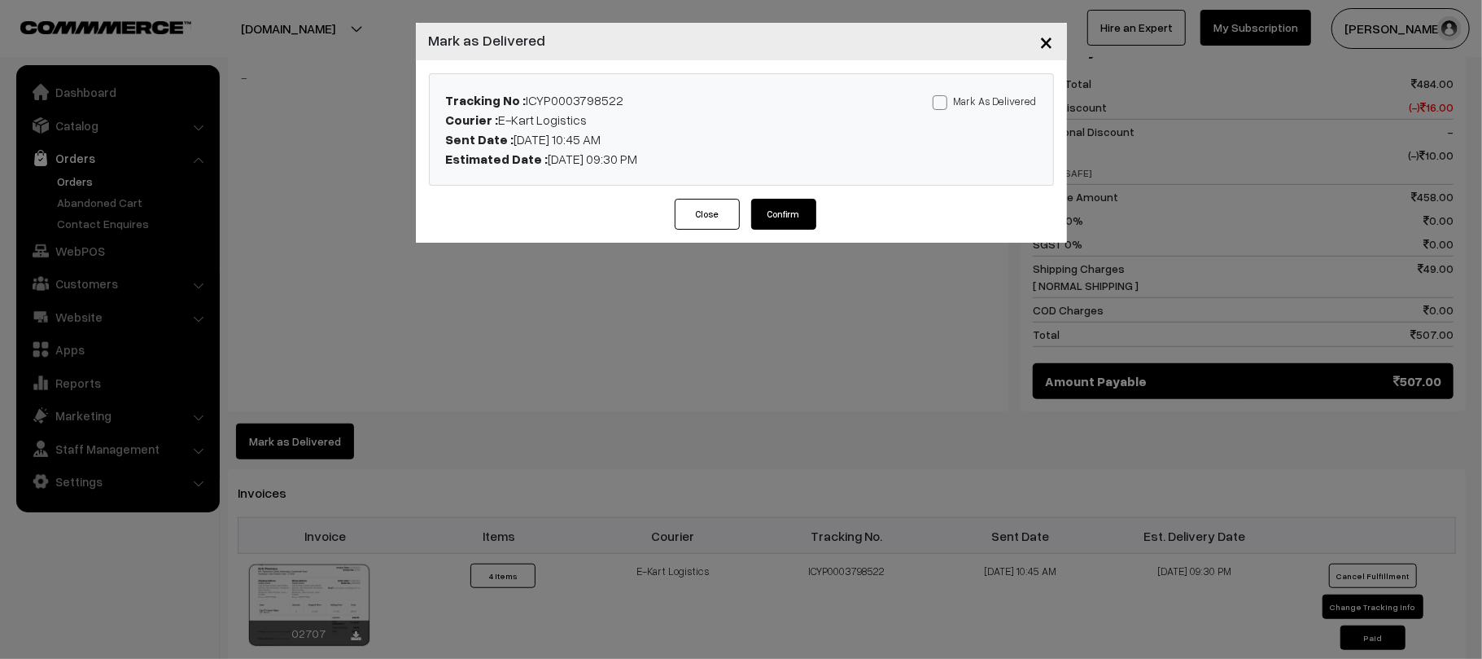
click at [991, 102] on label "Mark As Delivered" at bounding box center [985, 101] width 104 height 18
click at [943, 102] on input "Mark As Delivered" at bounding box center [938, 99] width 11 height 11
checkbox input "true"
click at [776, 215] on button "Confirm" at bounding box center [783, 214] width 65 height 31
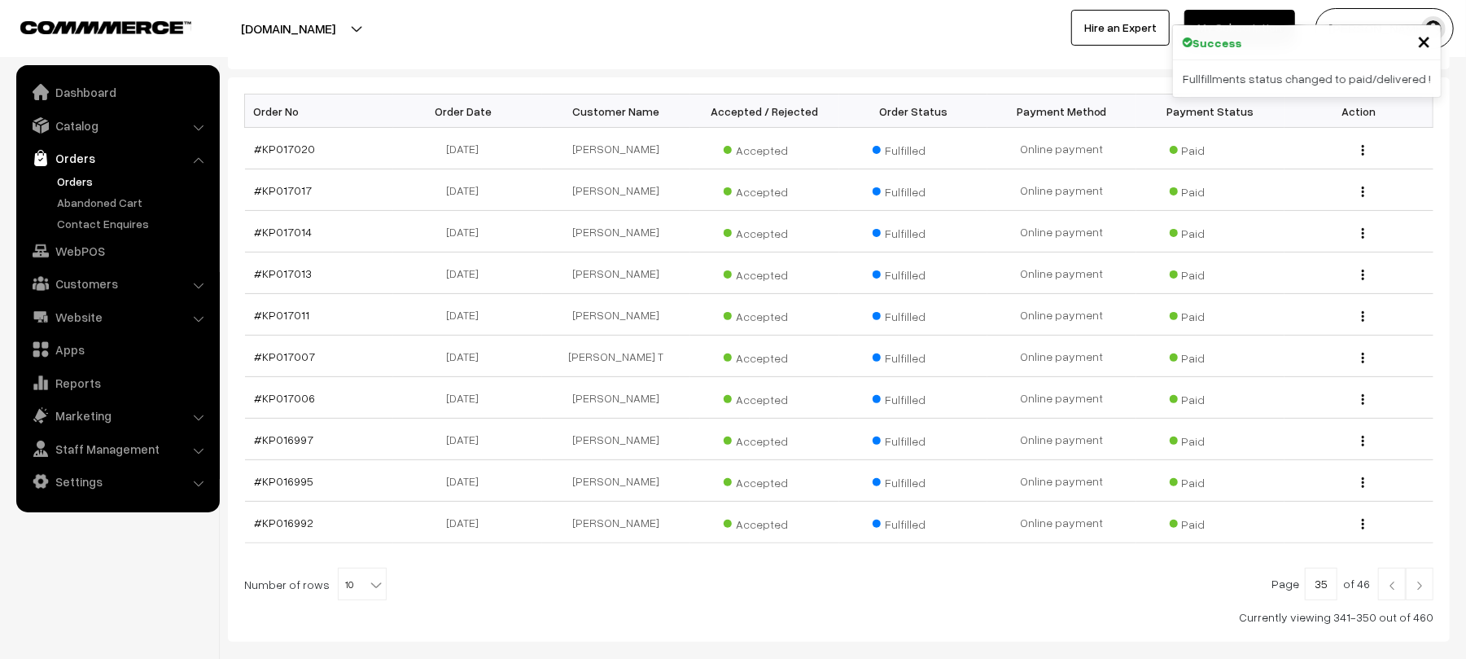
scroll to position [199, 0]
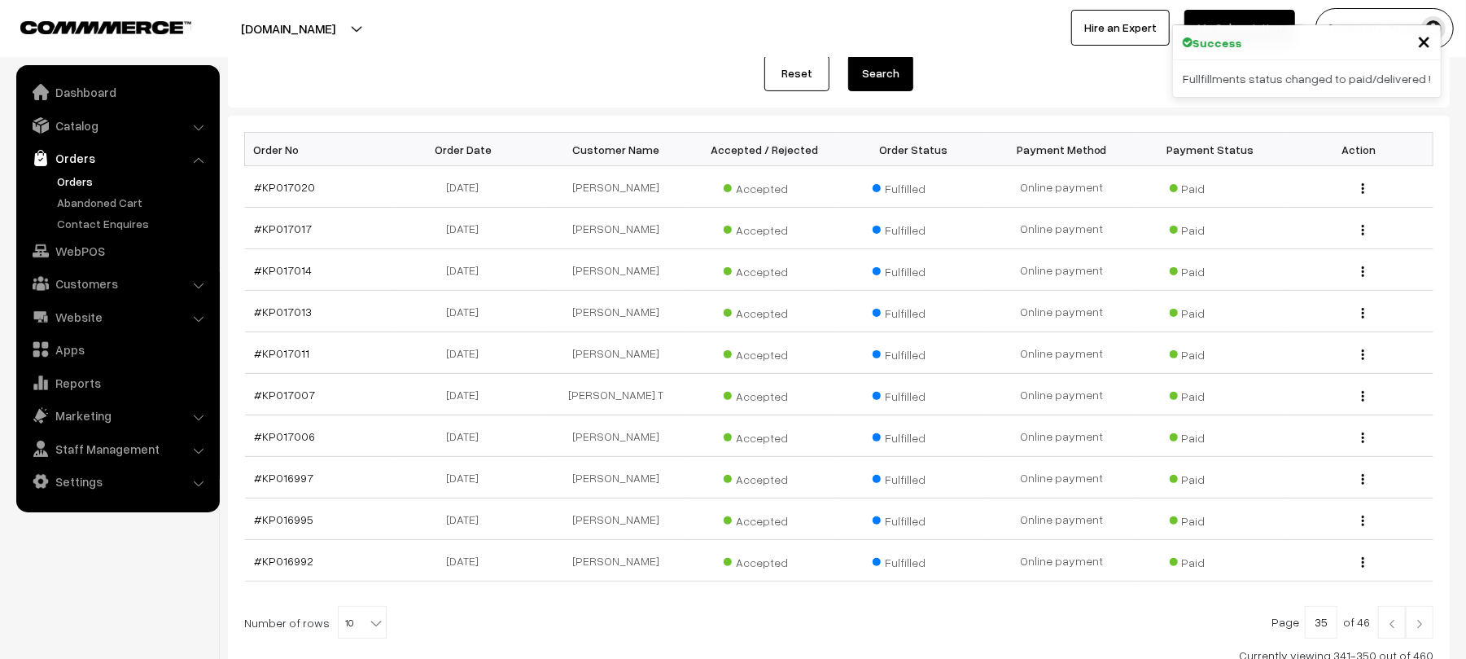
click at [1416, 638] on link at bounding box center [1420, 622] width 28 height 33
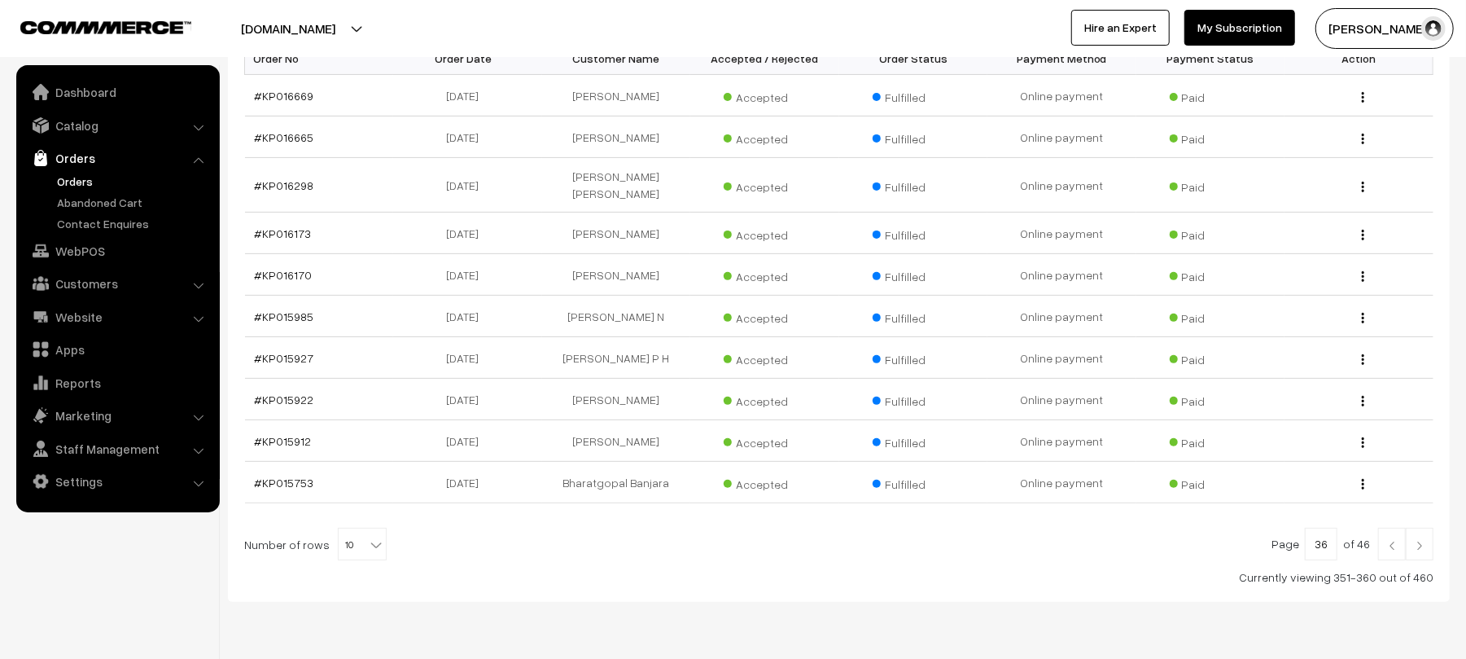
scroll to position [324, 0]
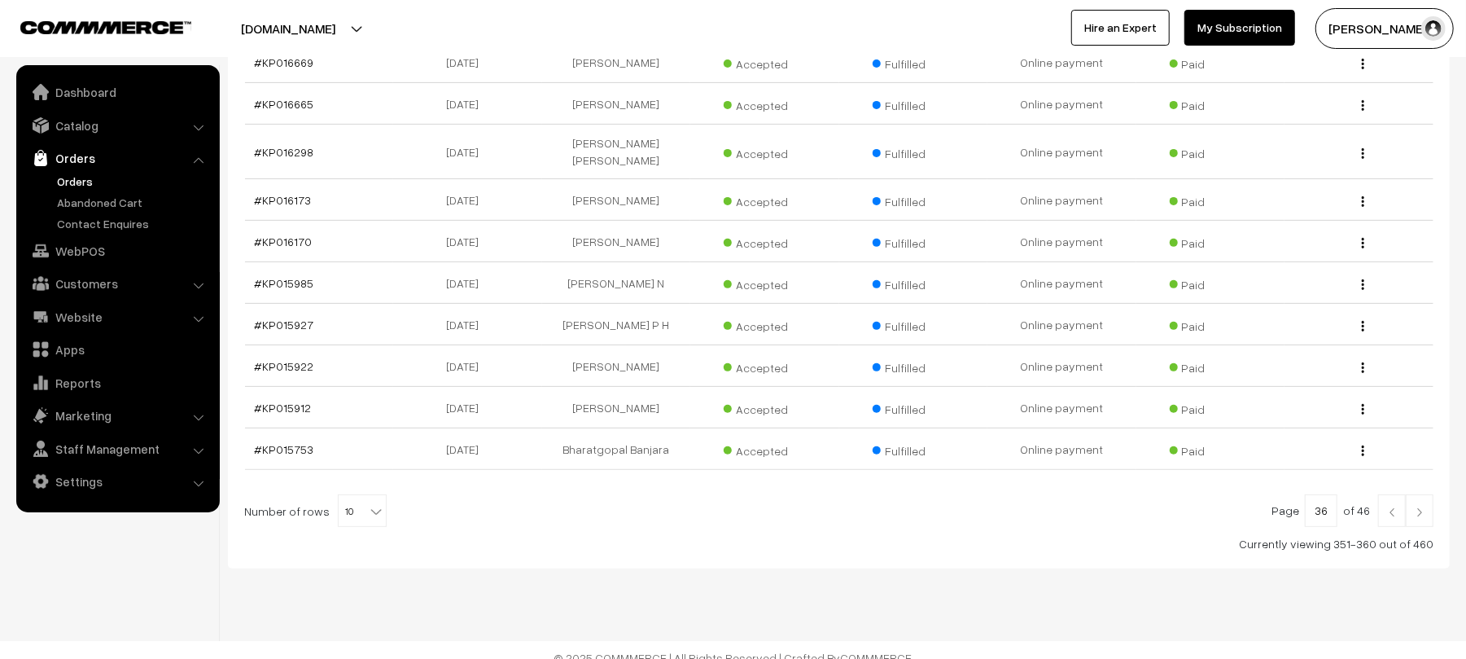
click at [1390, 507] on img at bounding box center [1392, 512] width 15 height 10
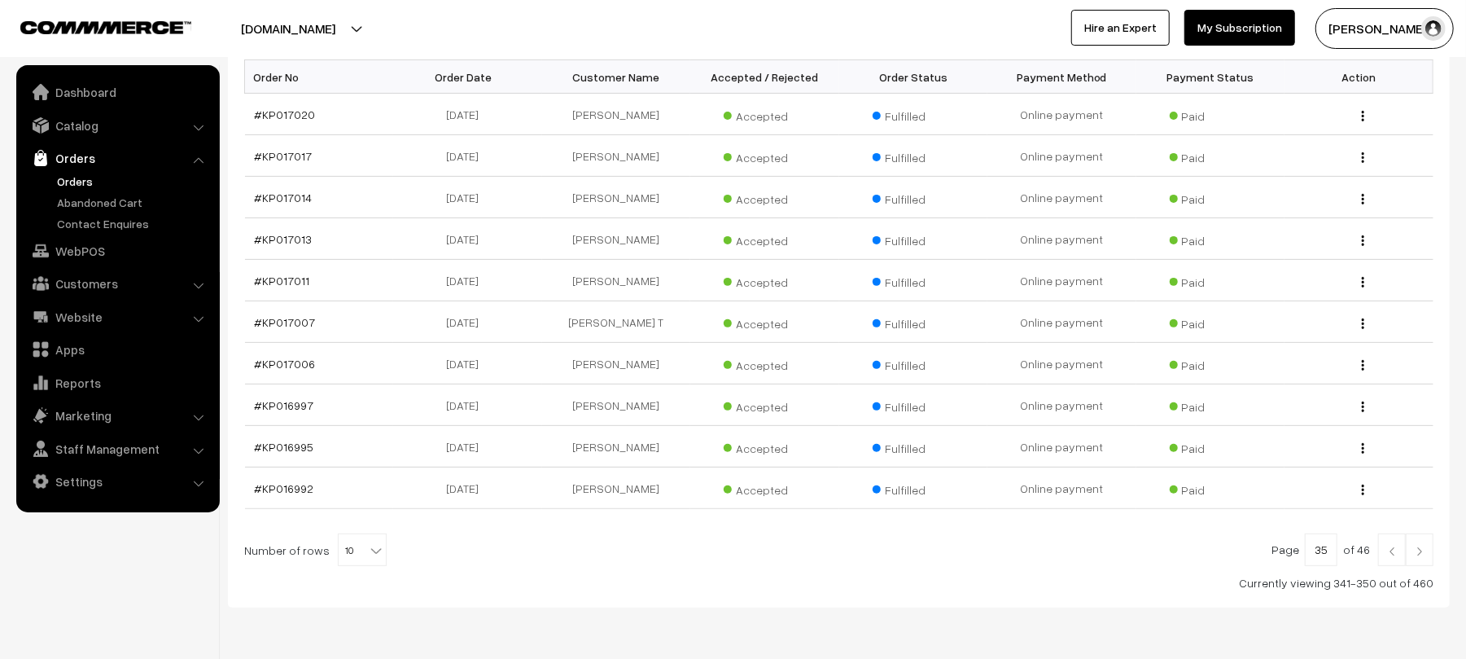
scroll to position [275, 0]
click at [659, 536] on div at bounding box center [838, 546] width 1189 height 33
click at [287, 280] on link "#KP017011" at bounding box center [282, 277] width 55 height 14
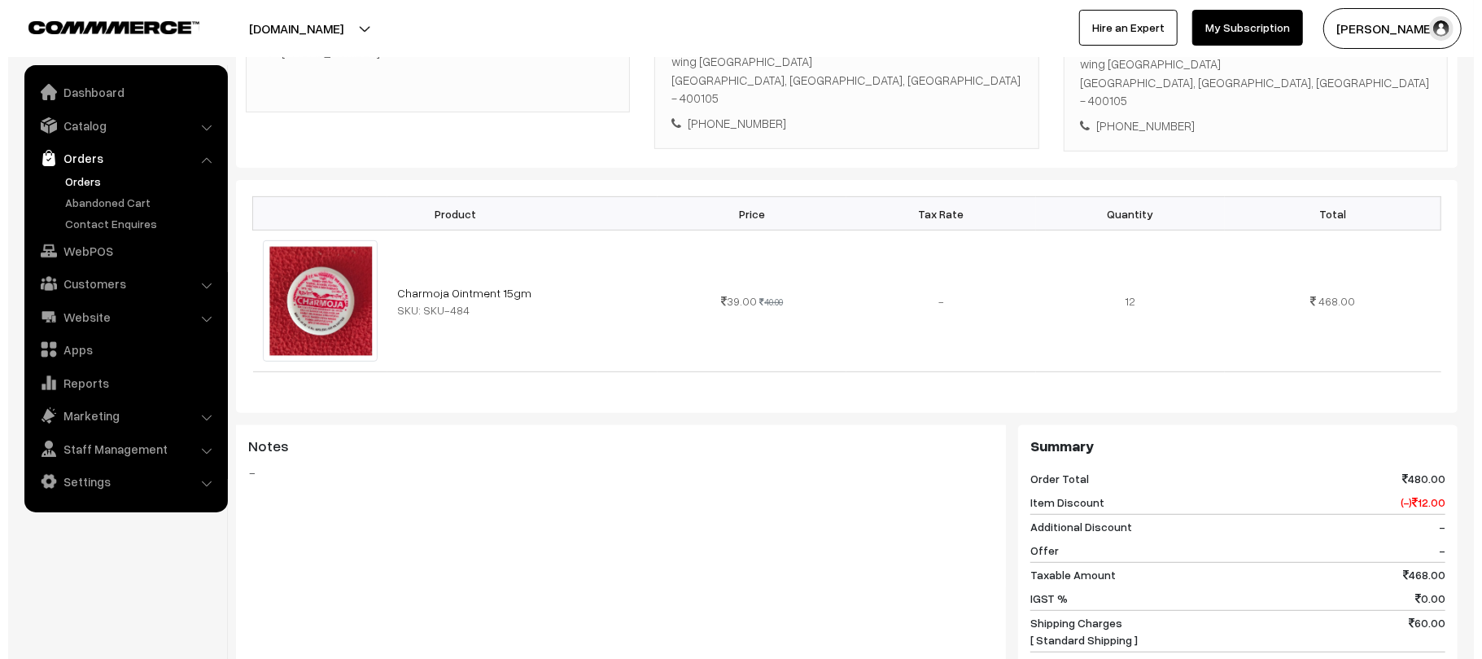
scroll to position [635, 0]
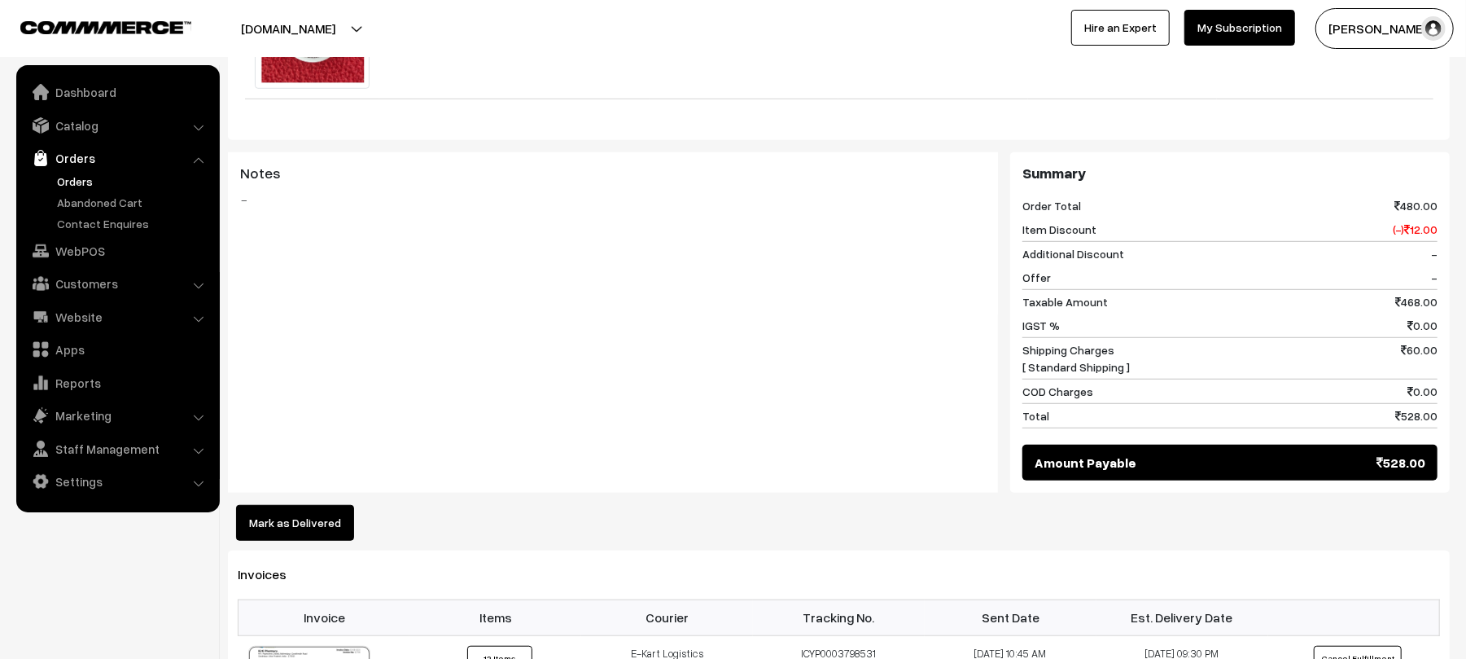
click at [275, 536] on div "Dashboard / orders / View Order View Order (# KP016992) Go Back Ordered on [DAT…" at bounding box center [839, 255] width 1222 height 1659
click at [353, 488] on div "Product Price Tax Rate Quantity Total Charmoja Ointment 15gm SKU: SKU-484 39.00…" at bounding box center [839, 223] width 1222 height 633
click at [347, 505] on button "Mark as Delivered" at bounding box center [295, 523] width 118 height 36
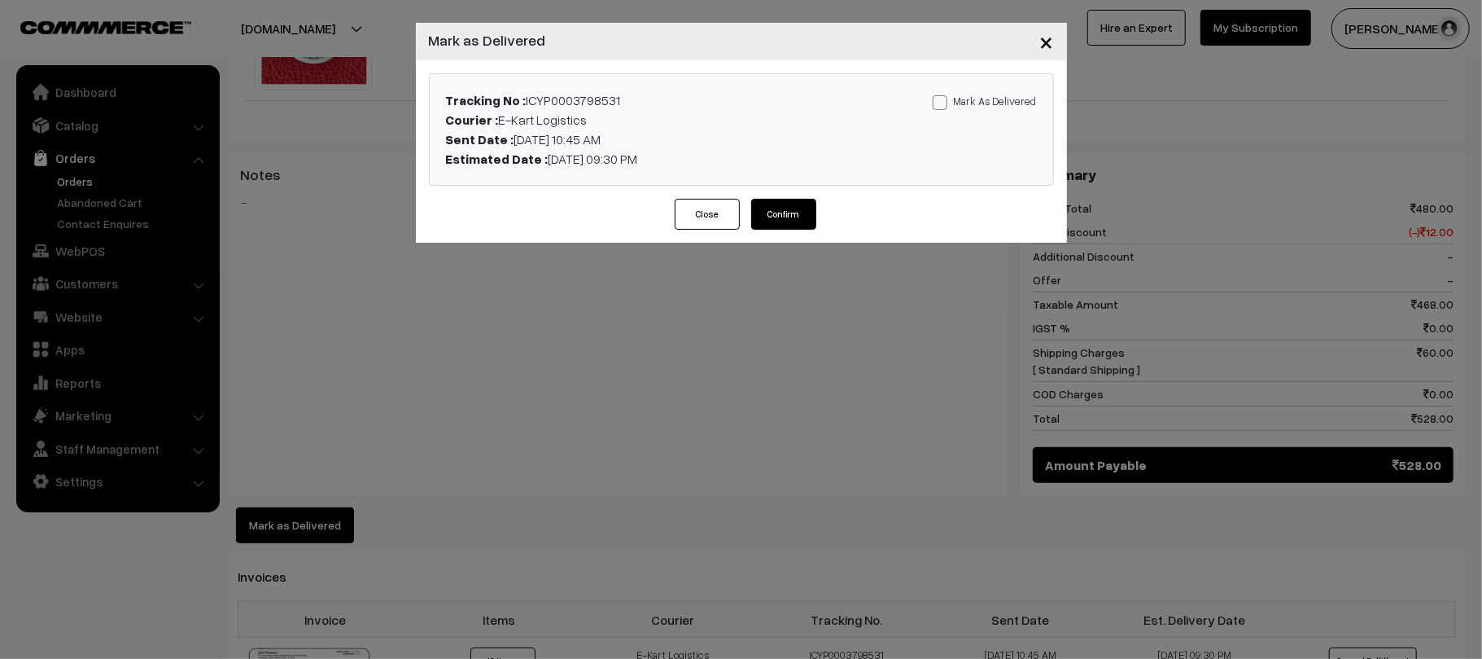
click at [991, 101] on label "Mark As Delivered" at bounding box center [985, 101] width 104 height 18
click at [943, 101] on input "Mark As Delivered" at bounding box center [938, 99] width 11 height 11
checkbox input "true"
click at [779, 208] on button "Confirm" at bounding box center [783, 214] width 65 height 31
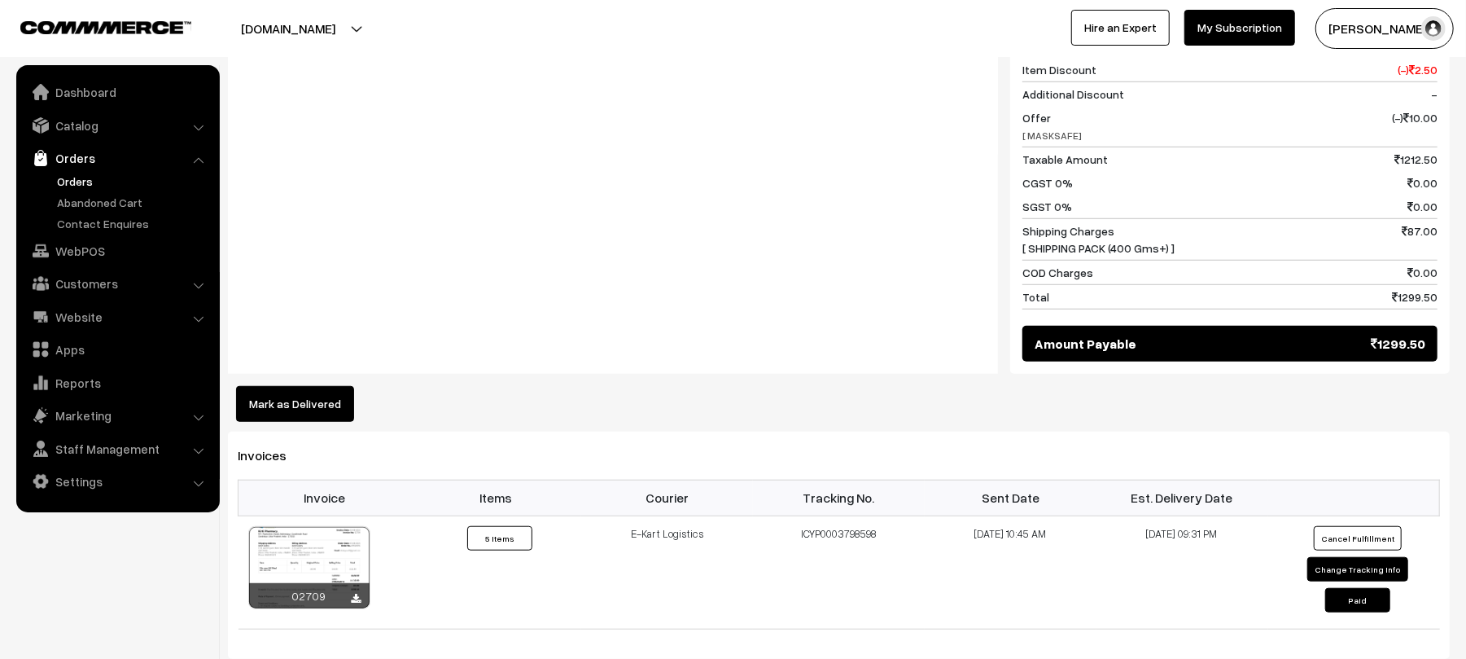
scroll to position [947, 0]
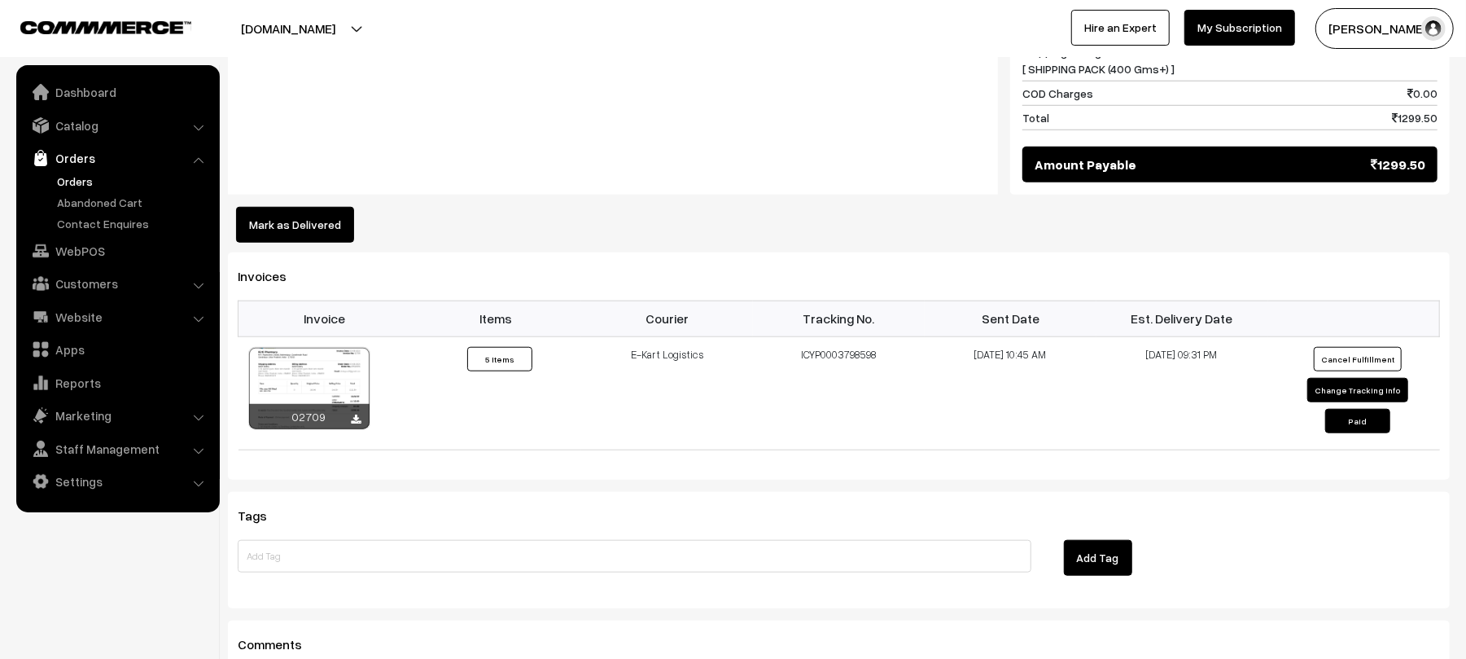
click at [317, 212] on button "Mark as Delivered" at bounding box center [295, 225] width 118 height 36
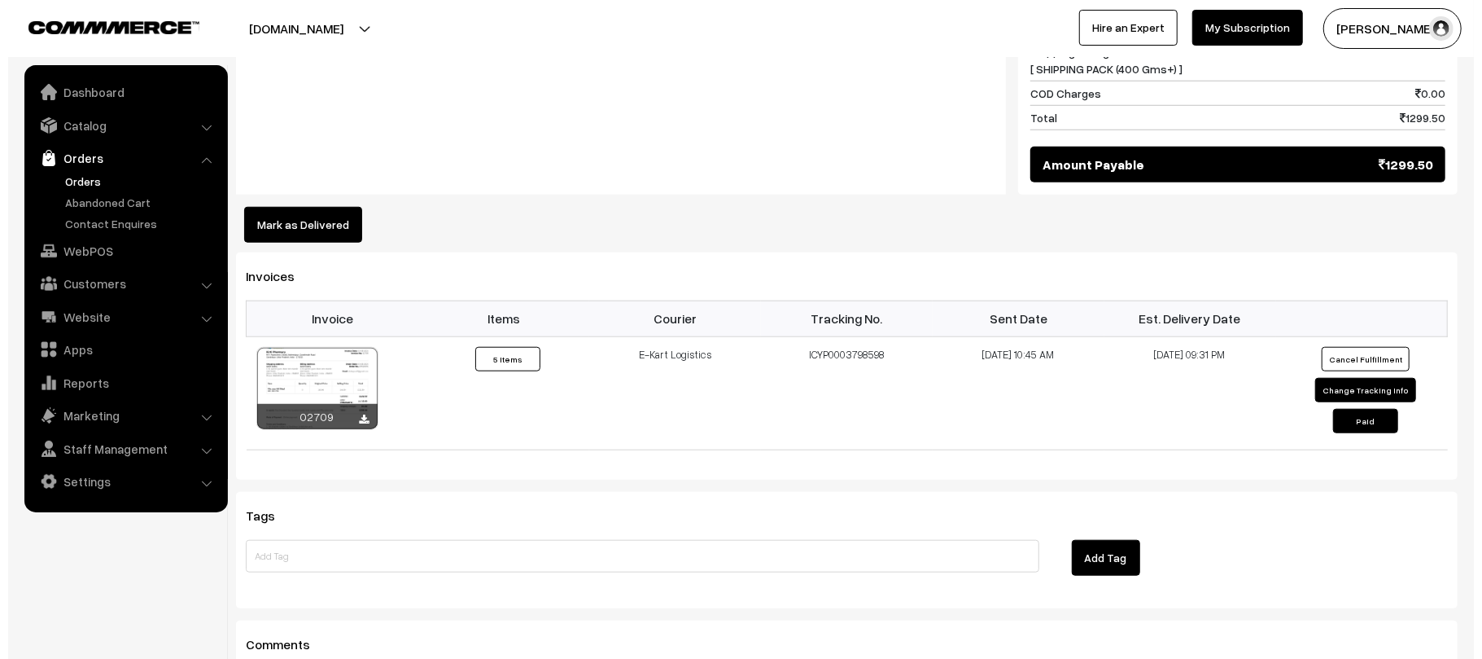
scroll to position [949, 0]
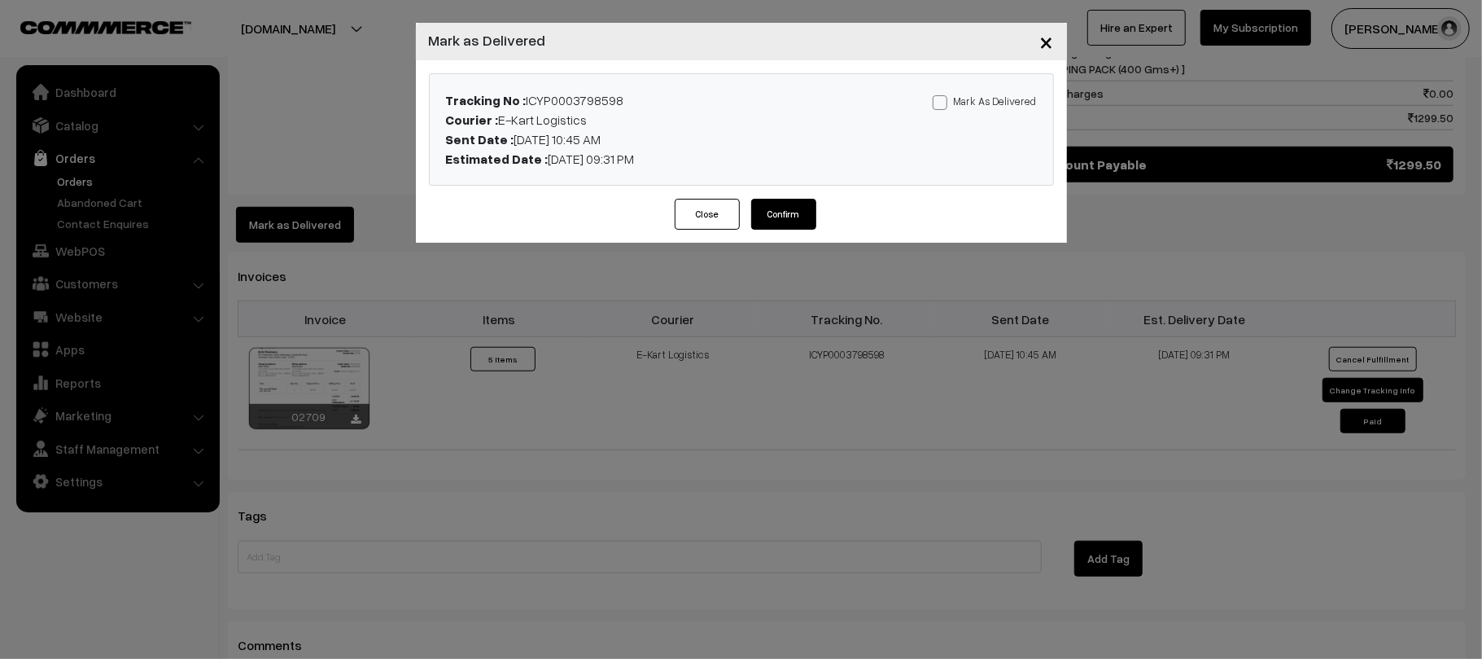
drag, startPoint x: 981, startPoint y: 76, endPoint x: 991, endPoint y: 108, distance: 34.2
click at [991, 108] on div "Tracking No : ICYP0003798598 Courier : E-Kart Logistics Sent Date : 05-08-2025 …" at bounding box center [742, 129] width 624 height 111
click at [991, 108] on label "Mark As Delivered" at bounding box center [985, 101] width 104 height 18
click at [943, 105] on input "Mark As Delivered" at bounding box center [938, 99] width 11 height 11
checkbox input "true"
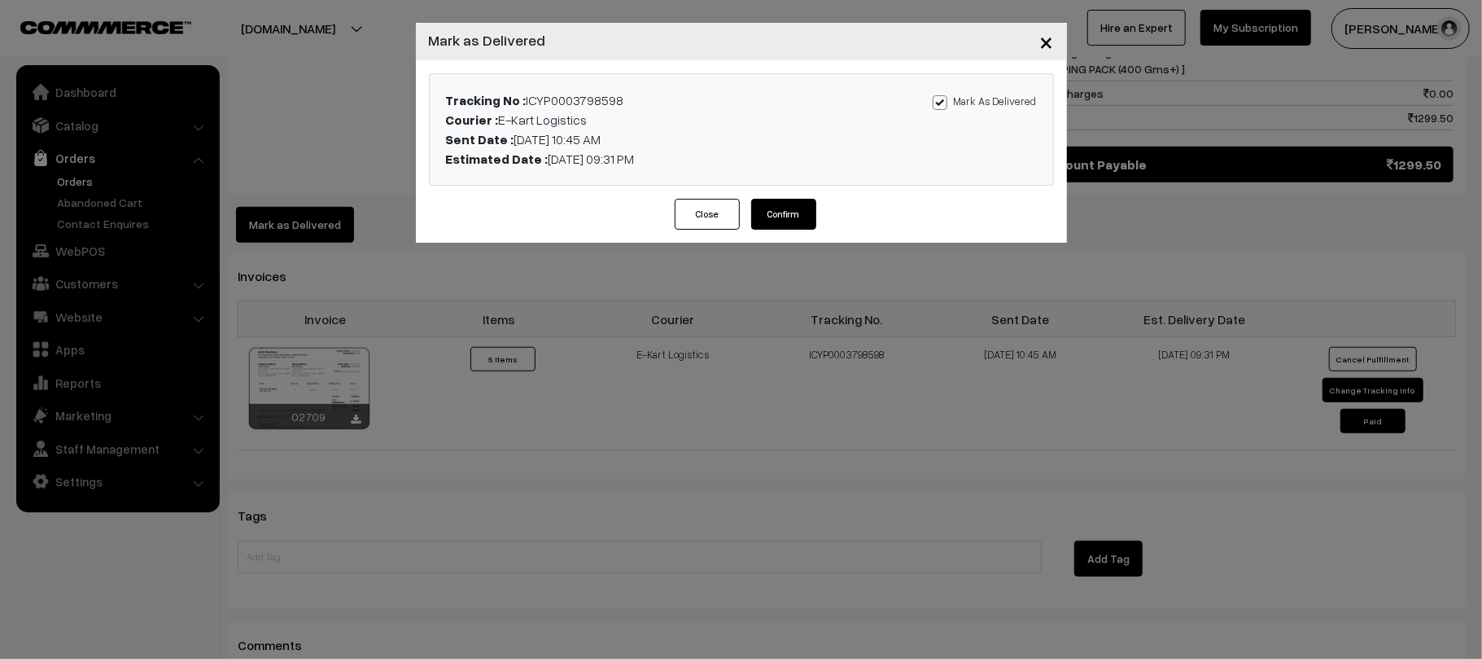
click at [766, 223] on button "Confirm" at bounding box center [783, 214] width 65 height 31
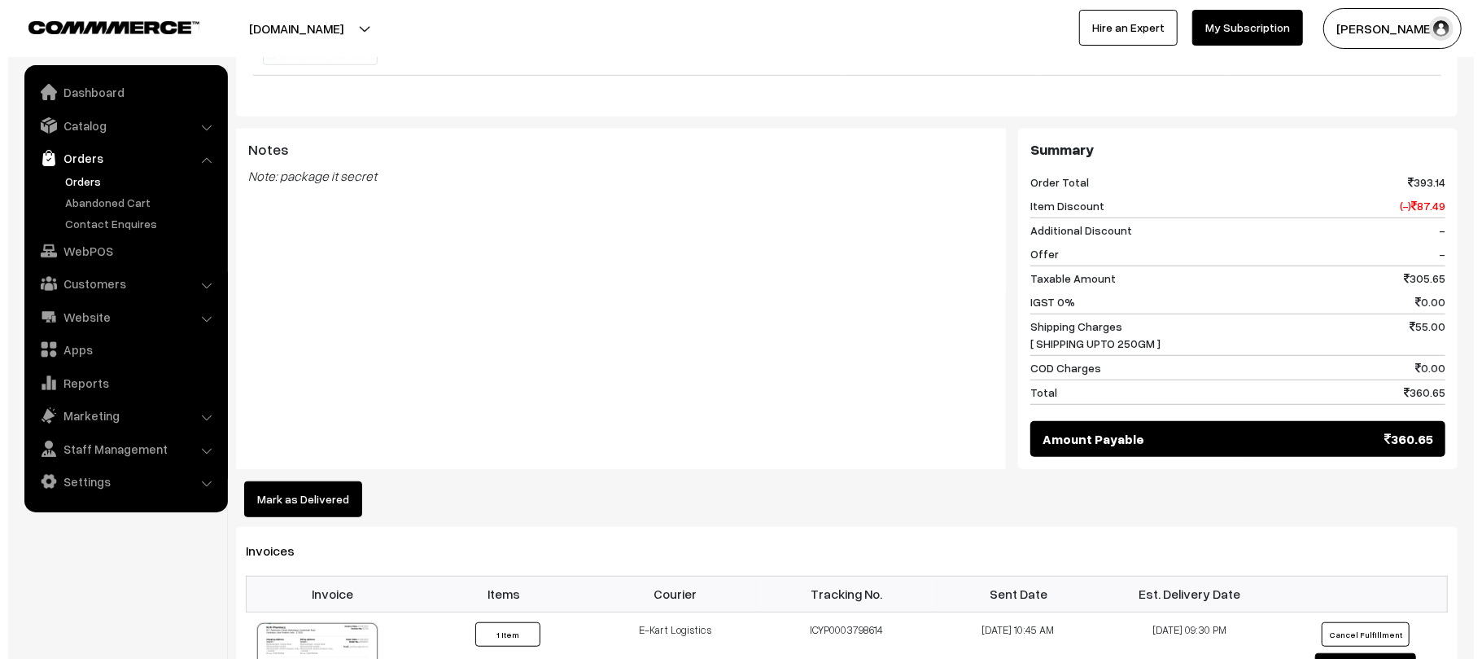
scroll to position [687, 0]
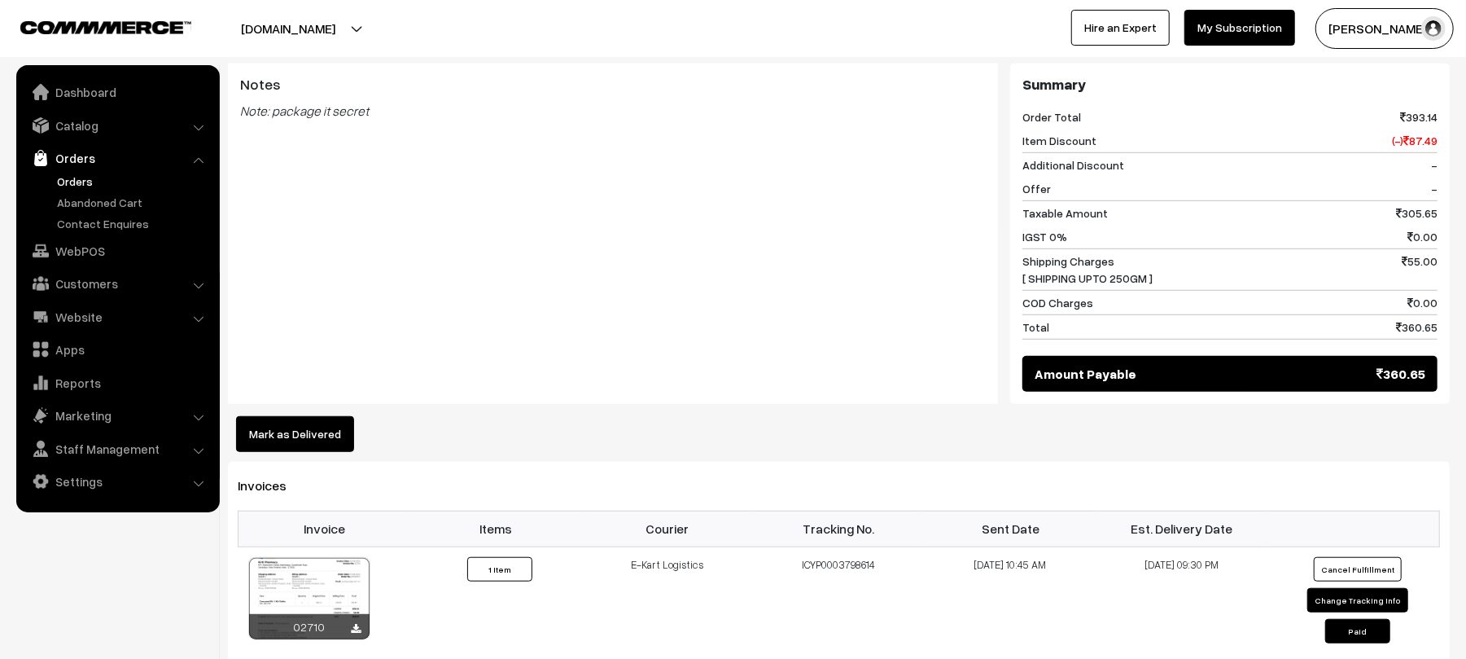
click at [298, 417] on button "Mark as Delivered" at bounding box center [295, 434] width 118 height 36
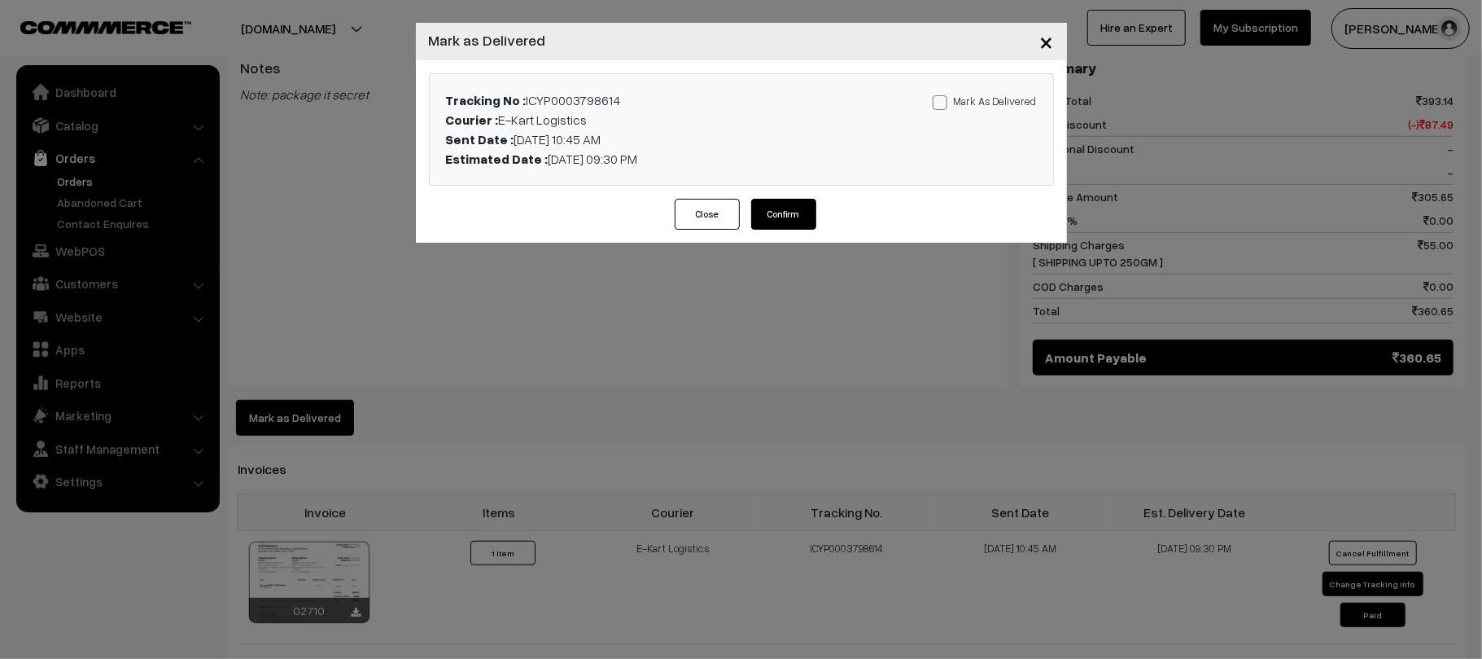
click at [996, 92] on label "Mark As Delivered" at bounding box center [985, 101] width 104 height 18
click at [943, 94] on input "Mark As Delivered" at bounding box center [938, 99] width 11 height 11
checkbox input "true"
click at [772, 220] on button "Confirm" at bounding box center [783, 214] width 65 height 31
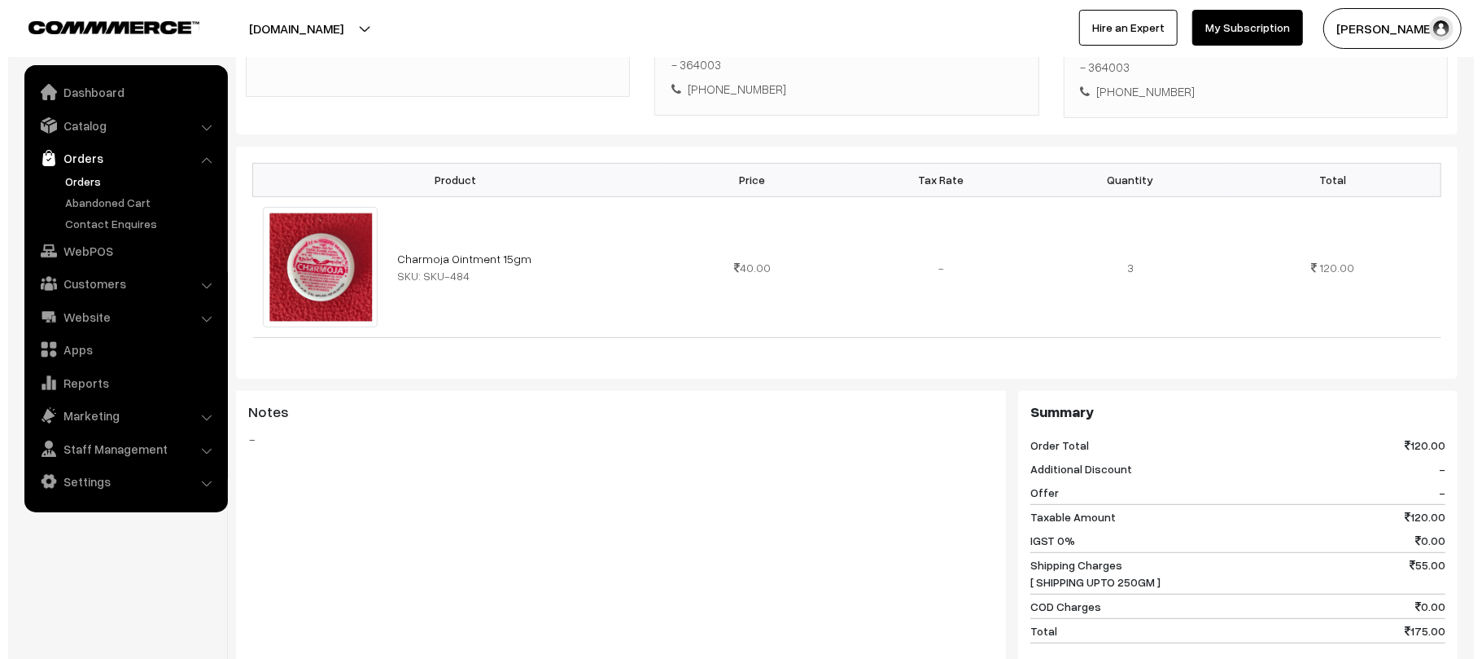
scroll to position [521, 0]
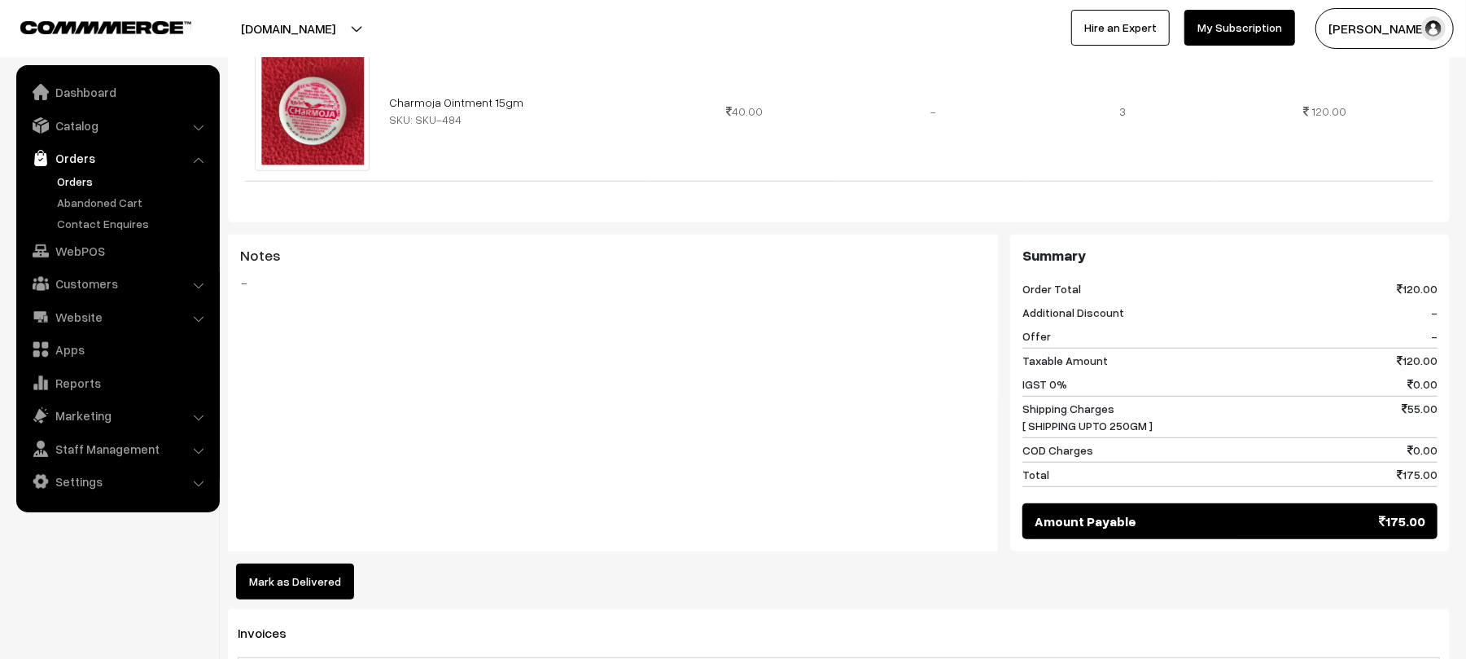
click at [334, 563] on button "Mark as Delivered" at bounding box center [295, 581] width 118 height 36
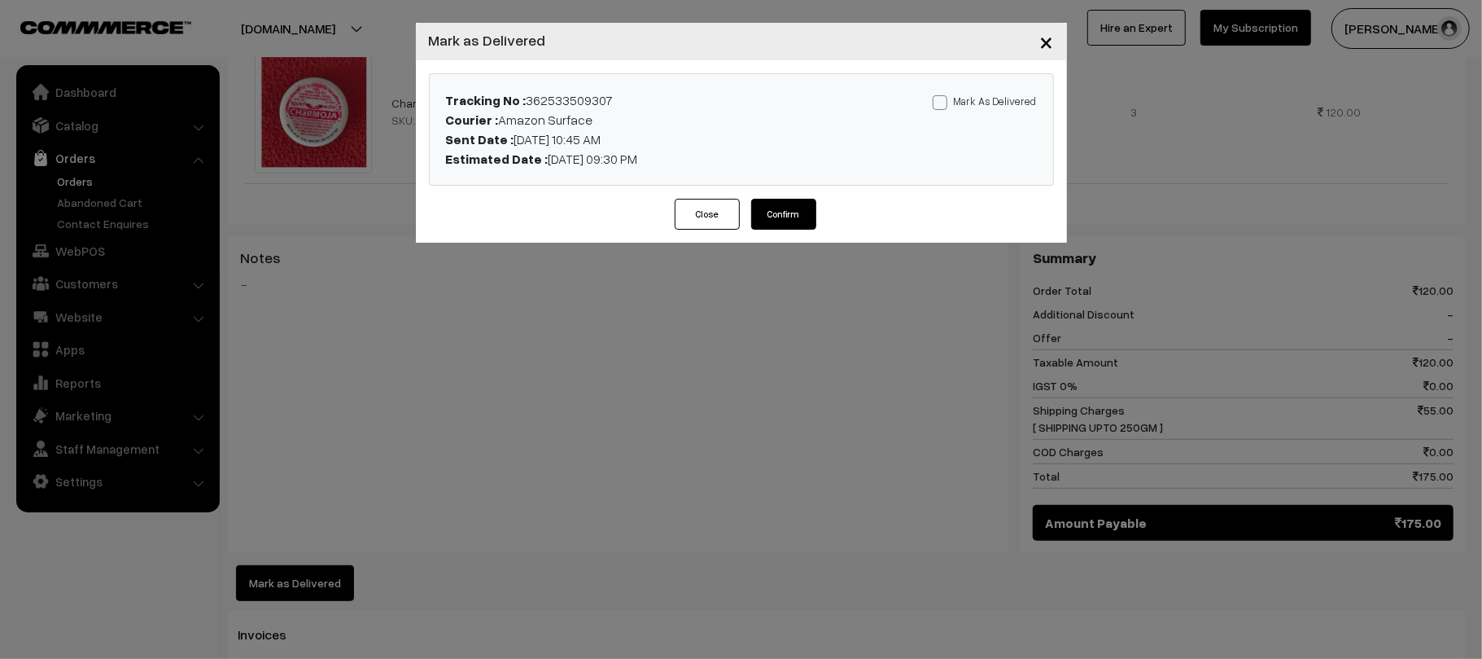
click at [978, 89] on div "Tracking No : 362533509307 Courier : Amazon Surface Sent Date : [DATE] 10:45 AM…" at bounding box center [742, 129] width 624 height 111
click at [981, 98] on label "Mark As Delivered" at bounding box center [985, 101] width 104 height 18
click at [943, 98] on input "Mark As Delivered" at bounding box center [938, 99] width 11 height 11
checkbox input "true"
click at [786, 217] on button "Confirm" at bounding box center [783, 214] width 65 height 31
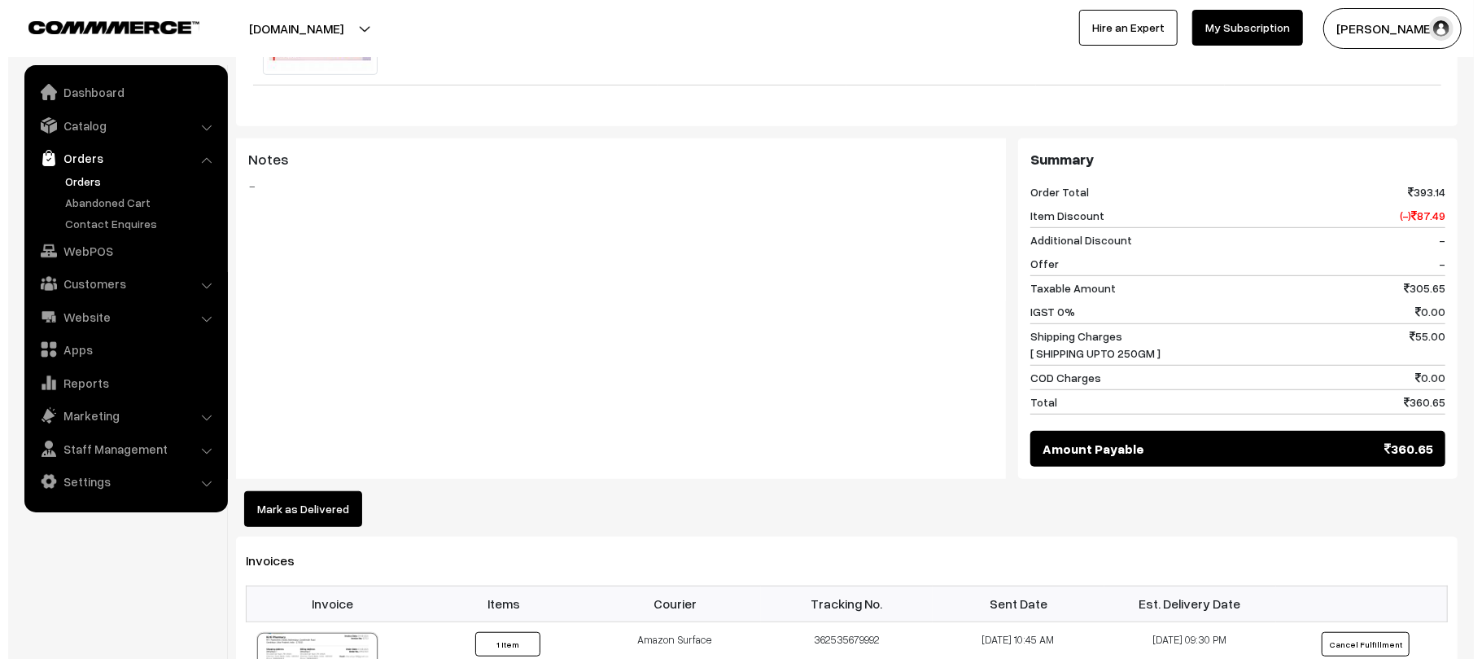
scroll to position [716, 0]
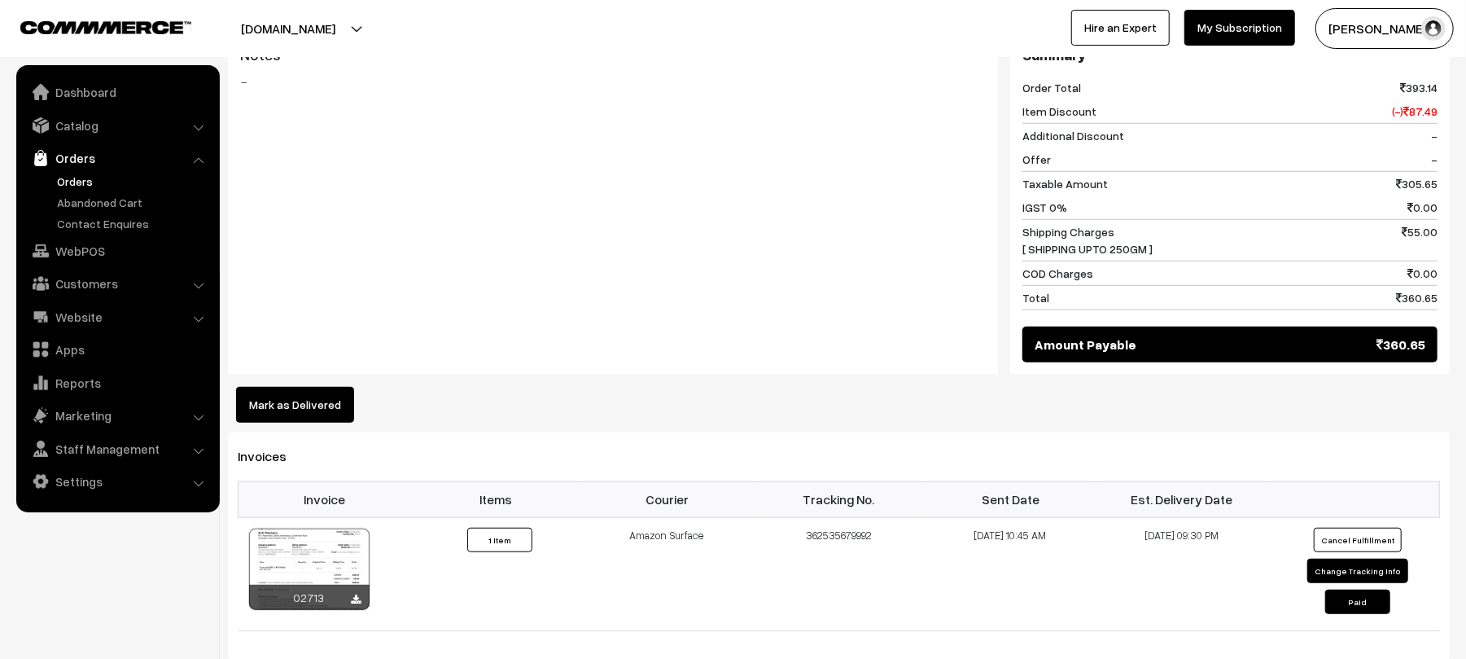
click at [322, 397] on button "Mark as Delivered" at bounding box center [295, 405] width 118 height 36
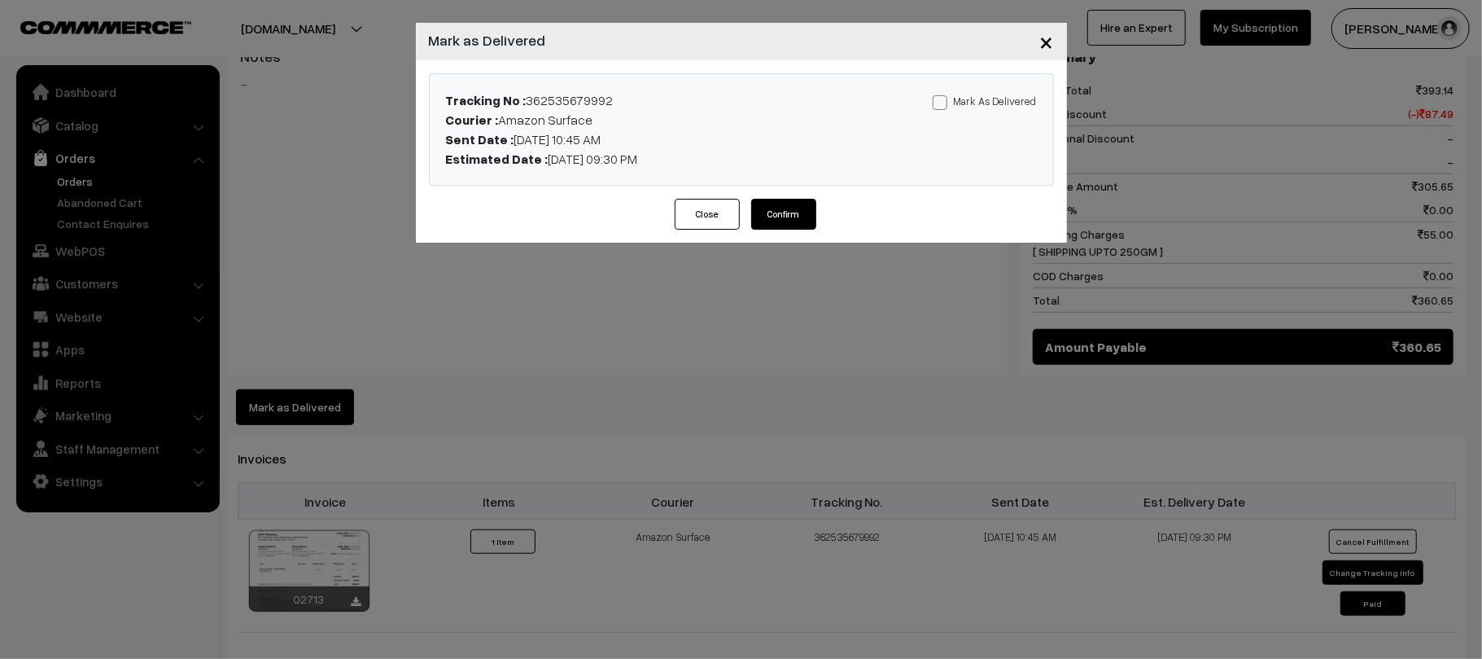
click at [1024, 88] on div "Tracking No : 362535679992 Courier : Amazon Surface Sent Date : 05-08-2025 10:4…" at bounding box center [742, 129] width 624 height 111
click at [1024, 94] on label "Mark As Delivered" at bounding box center [985, 101] width 104 height 18
click at [943, 94] on input "Mark As Delivered" at bounding box center [938, 99] width 11 height 11
checkbox input "true"
click at [778, 225] on button "Confirm" at bounding box center [783, 214] width 65 height 31
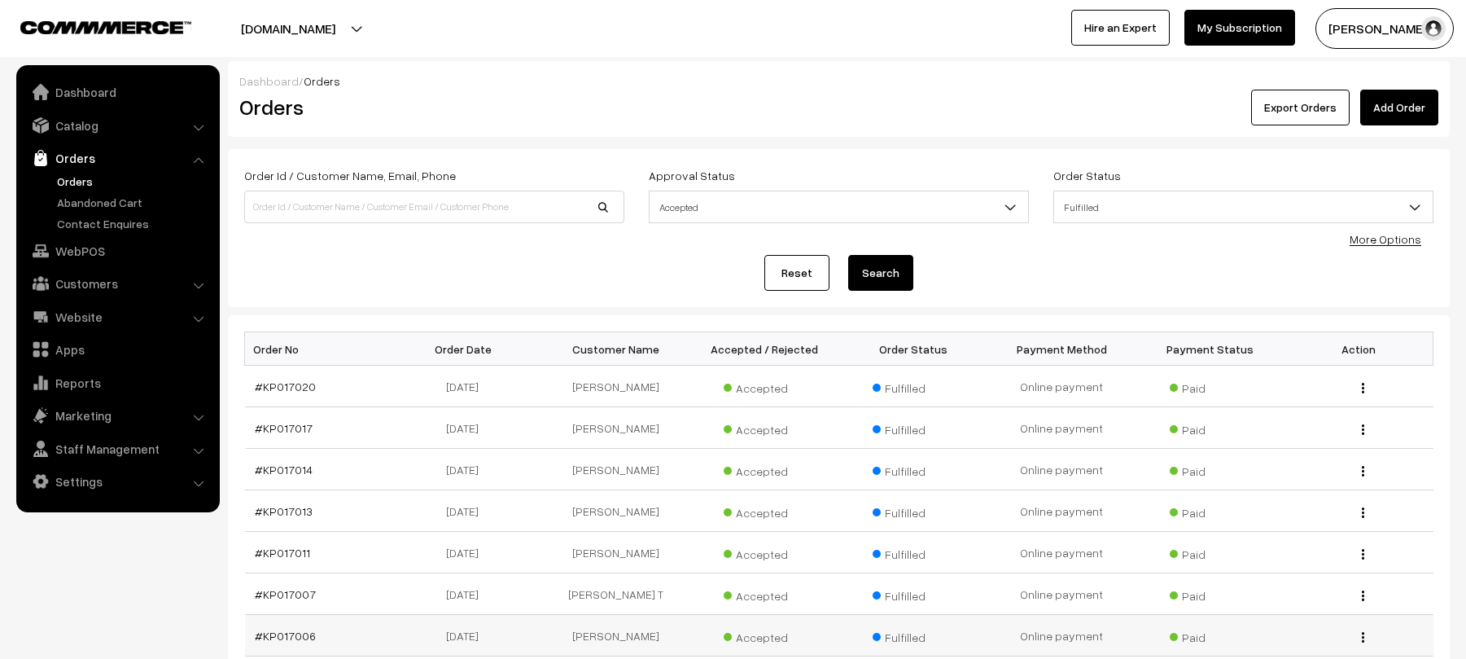
scroll to position [275, 0]
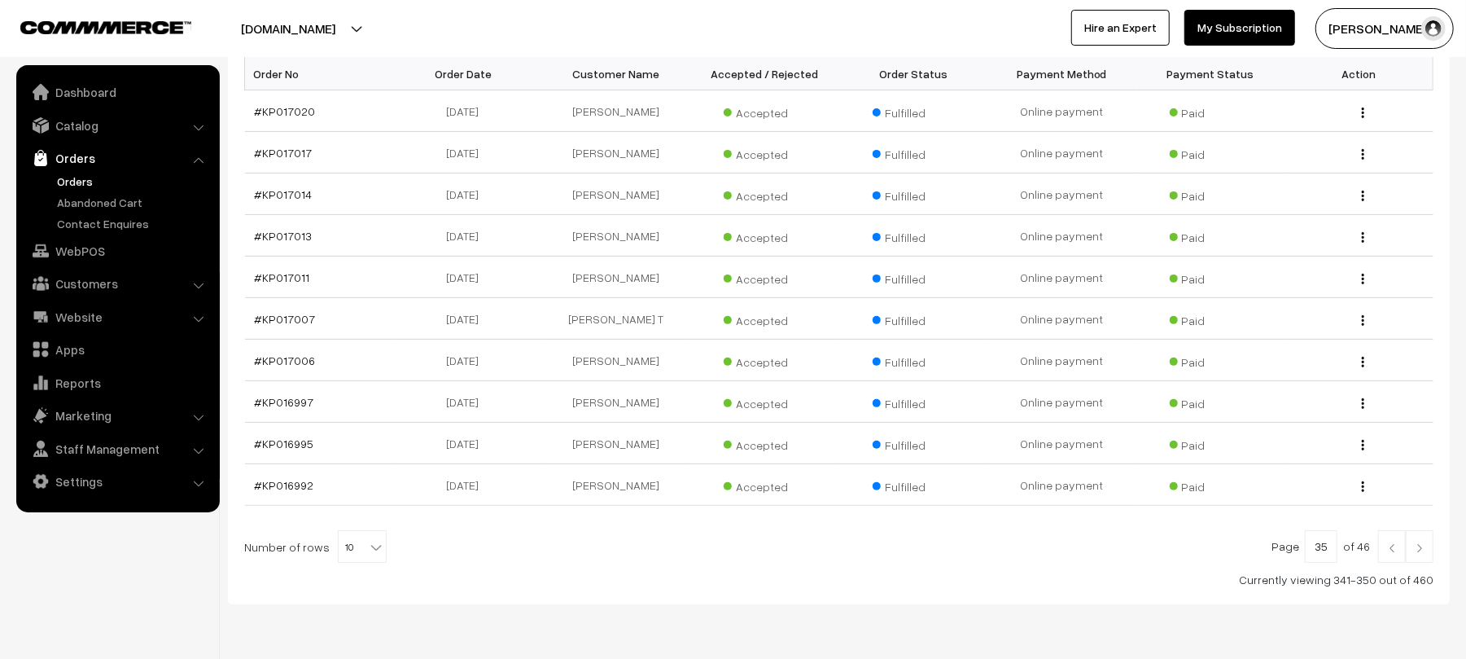
click at [1379, 552] on link at bounding box center [1392, 546] width 28 height 33
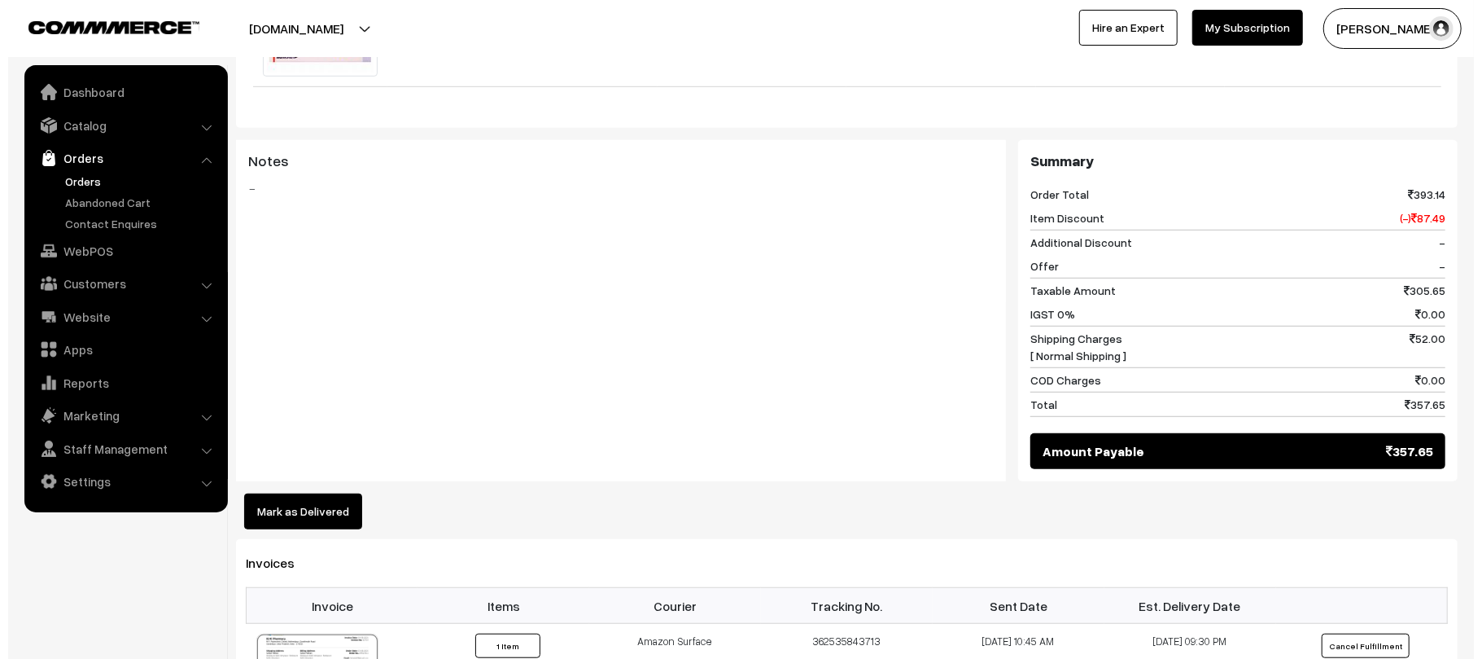
scroll to position [703, 0]
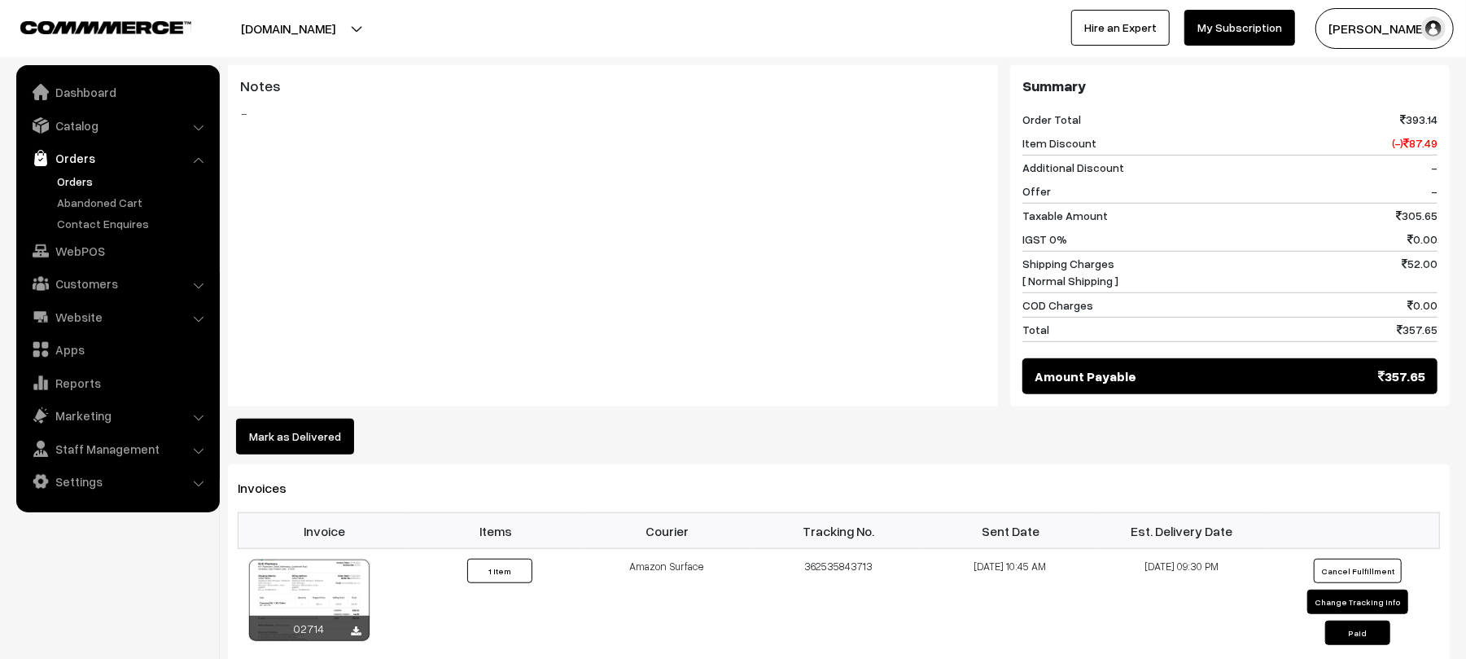
click at [271, 418] on button "Mark as Delivered" at bounding box center [295, 436] width 118 height 36
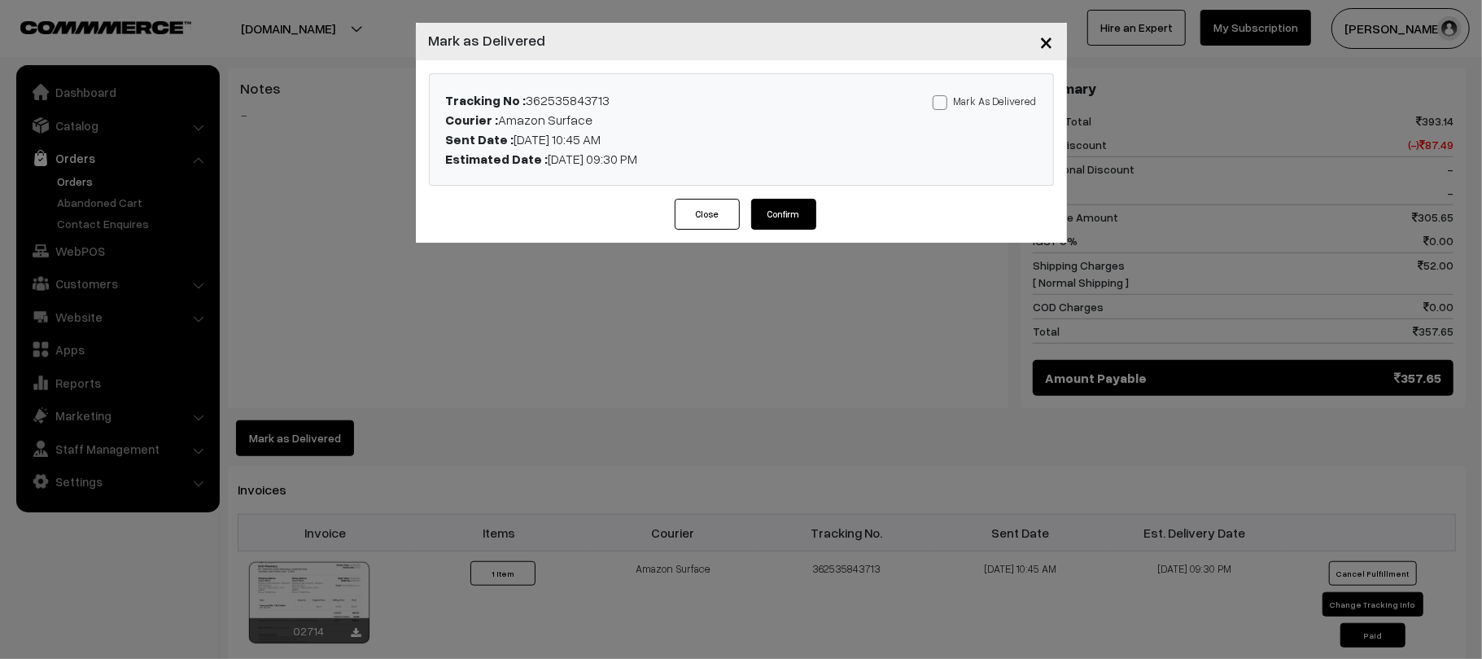
click at [972, 104] on label "Mark As Delivered" at bounding box center [985, 101] width 104 height 18
click at [943, 104] on input "Mark As Delivered" at bounding box center [938, 99] width 11 height 11
checkbox input "true"
click at [798, 217] on button "Confirm" at bounding box center [783, 214] width 65 height 31
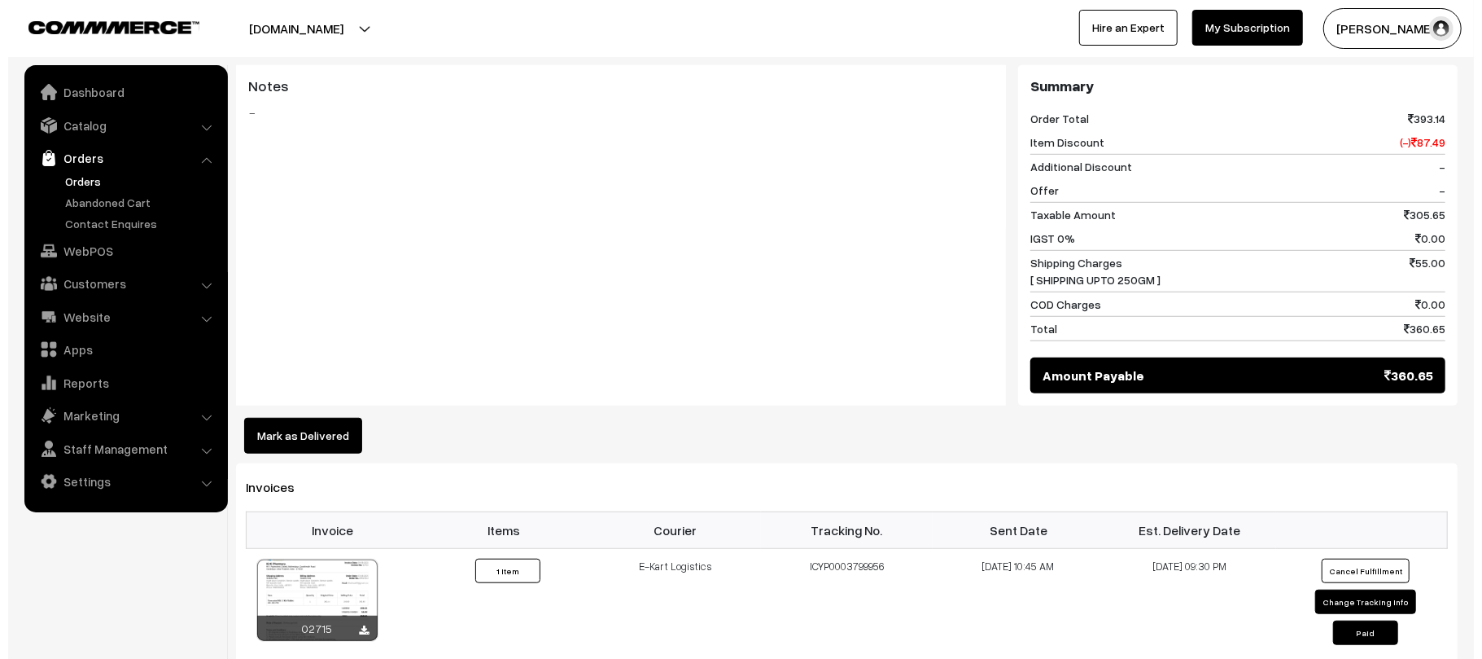
scroll to position [710, 0]
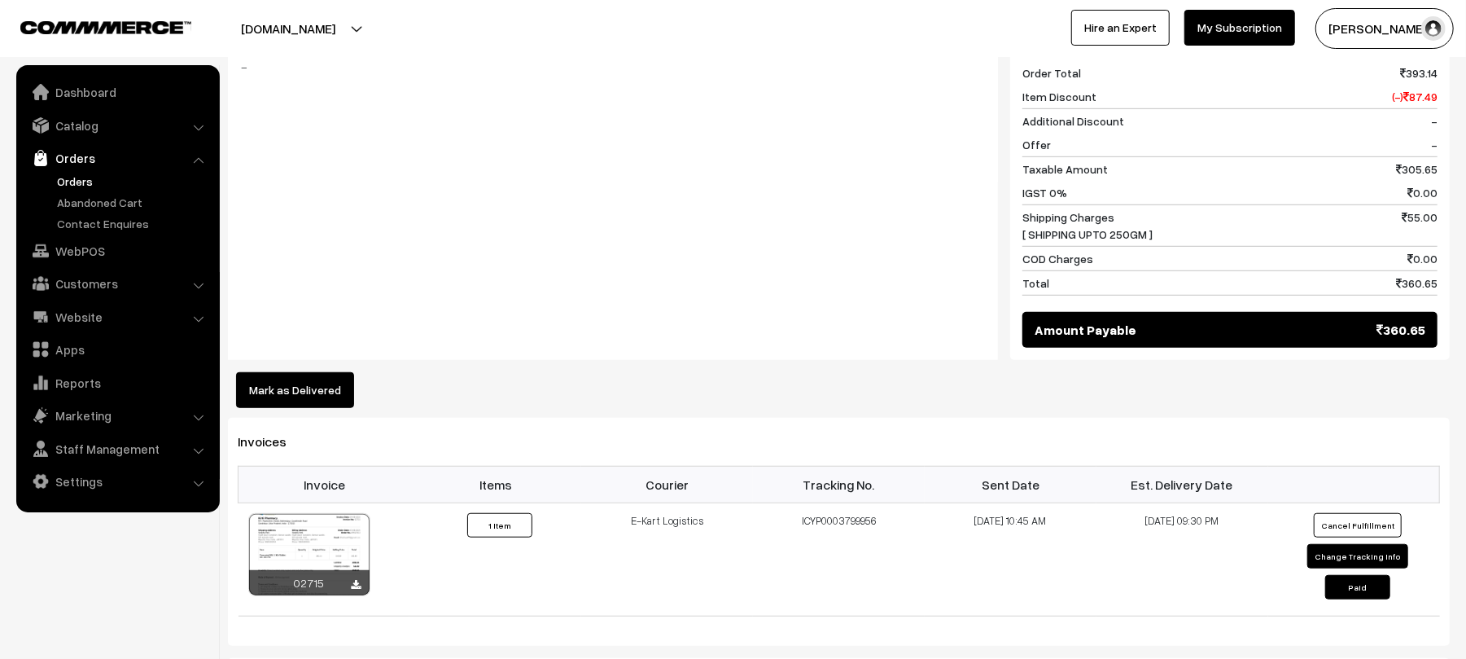
click at [288, 401] on button "Mark as Delivered" at bounding box center [295, 390] width 118 height 36
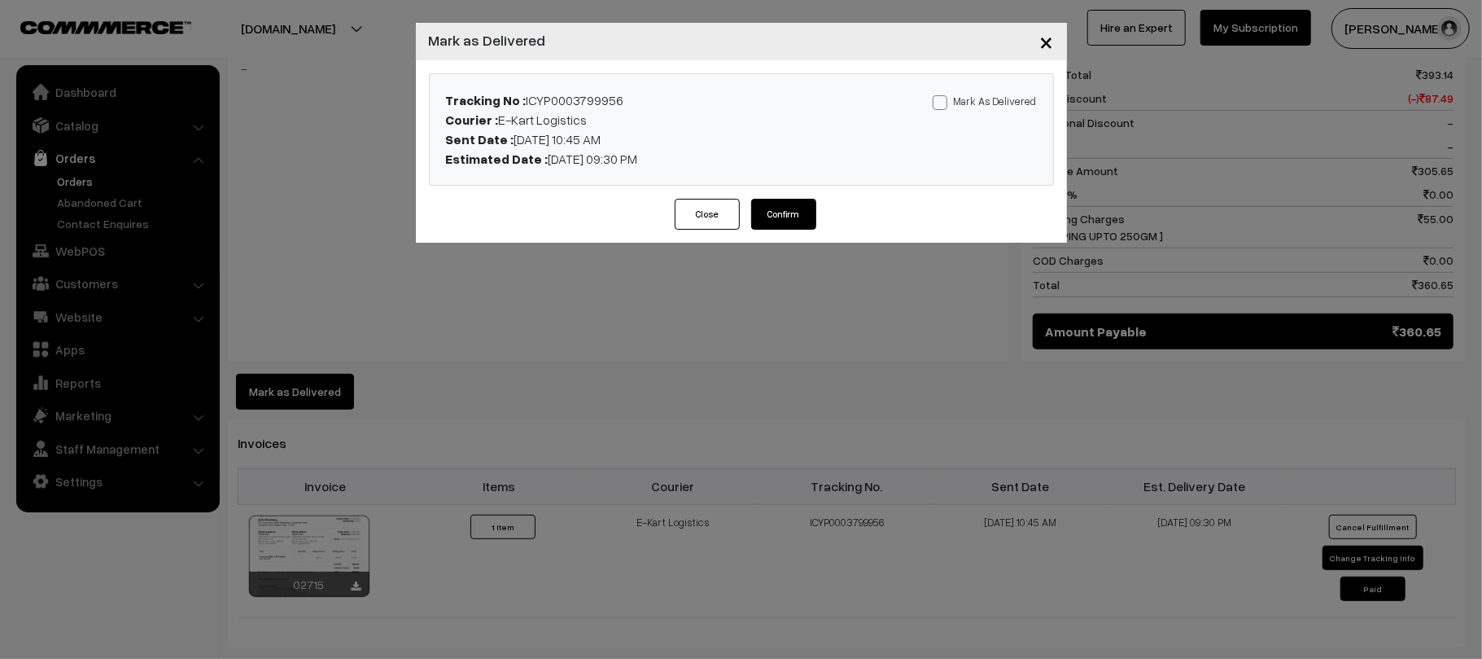
click at [982, 96] on label "Mark As Delivered" at bounding box center [985, 101] width 104 height 18
click at [943, 96] on input "Mark As Delivered" at bounding box center [938, 99] width 11 height 11
checkbox input "true"
click at [778, 216] on button "Confirm" at bounding box center [783, 214] width 65 height 31
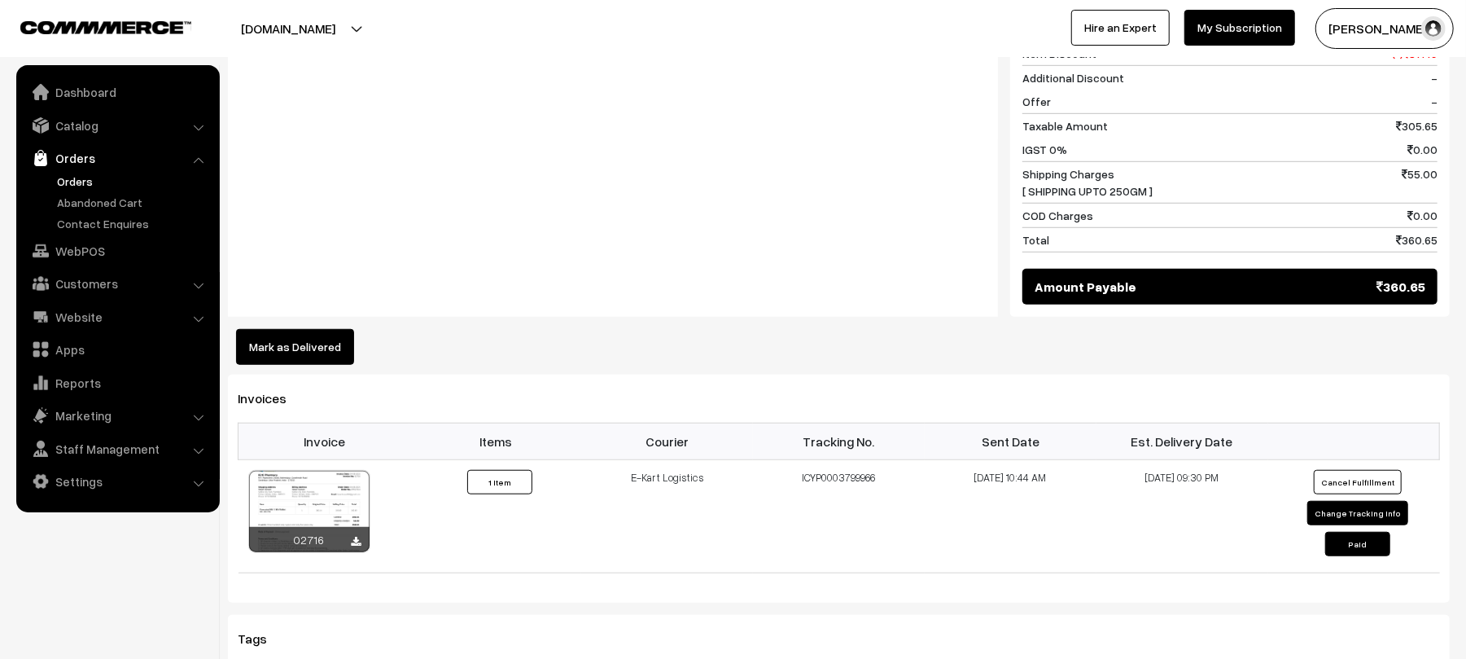
scroll to position [805, 0]
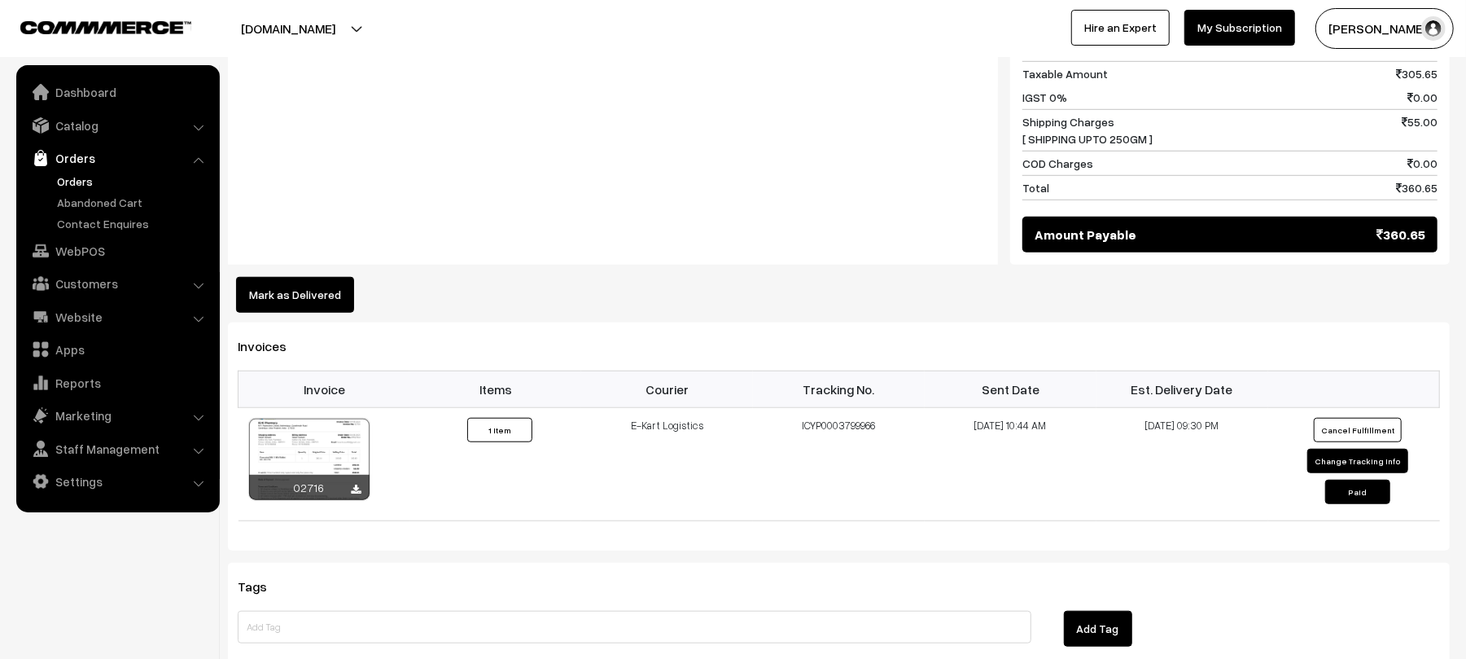
click at [349, 311] on button "Mark as Delivered" at bounding box center [295, 295] width 118 height 36
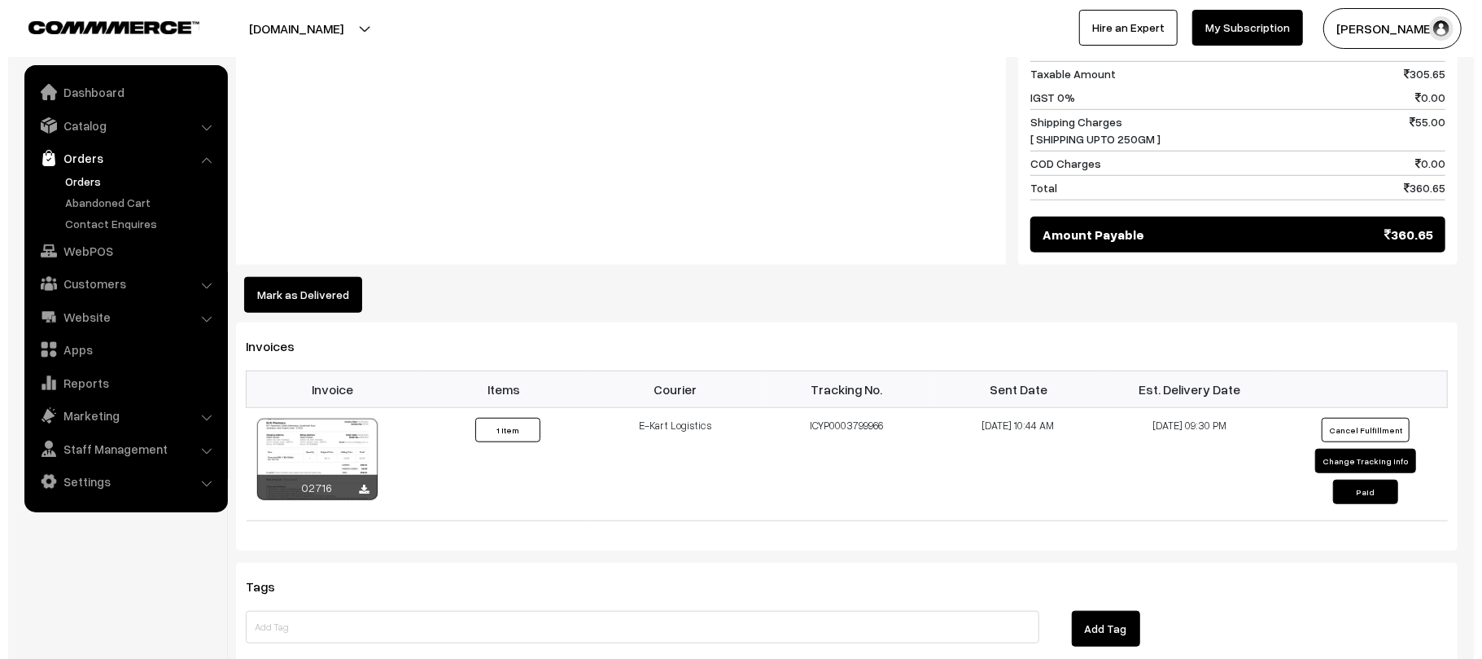
scroll to position [807, 0]
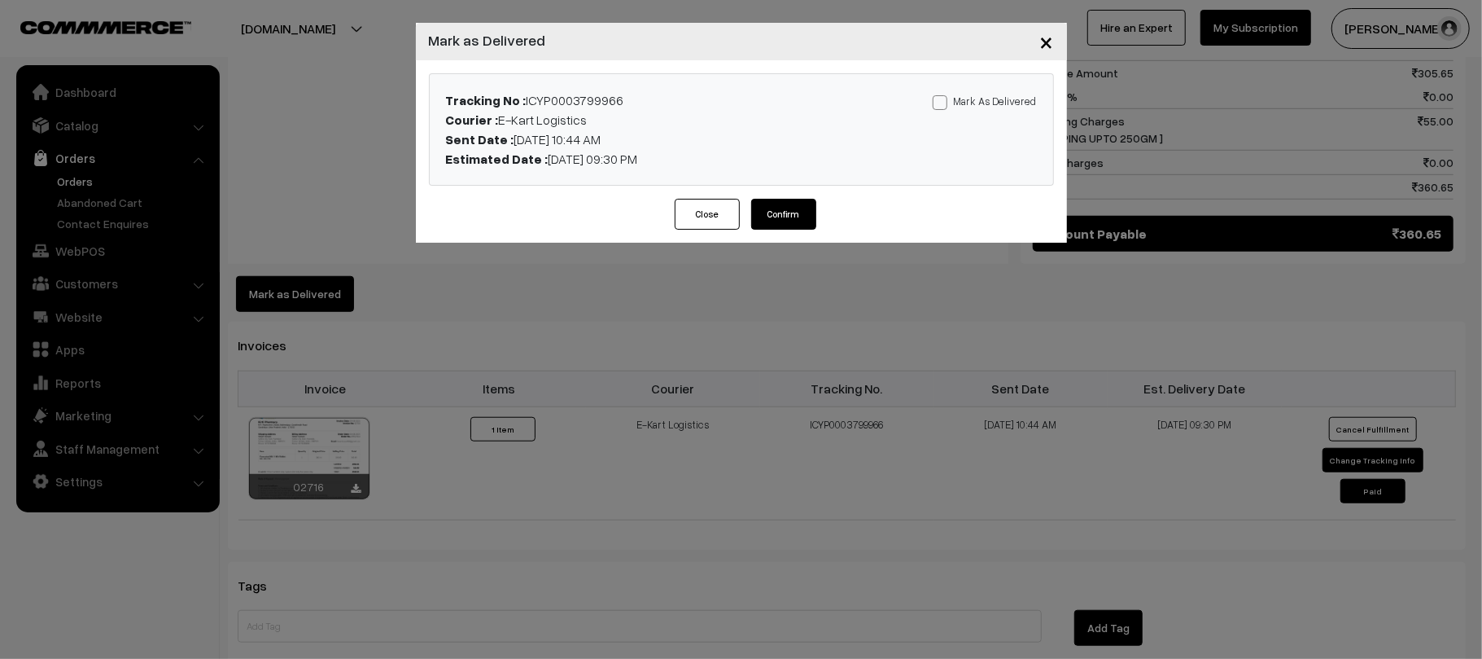
click at [988, 103] on label "Mark As Delivered" at bounding box center [985, 101] width 104 height 18
click at [943, 103] on input "Mark As Delivered" at bounding box center [938, 99] width 11 height 11
checkbox input "true"
click at [775, 220] on button "Confirm" at bounding box center [783, 214] width 65 height 31
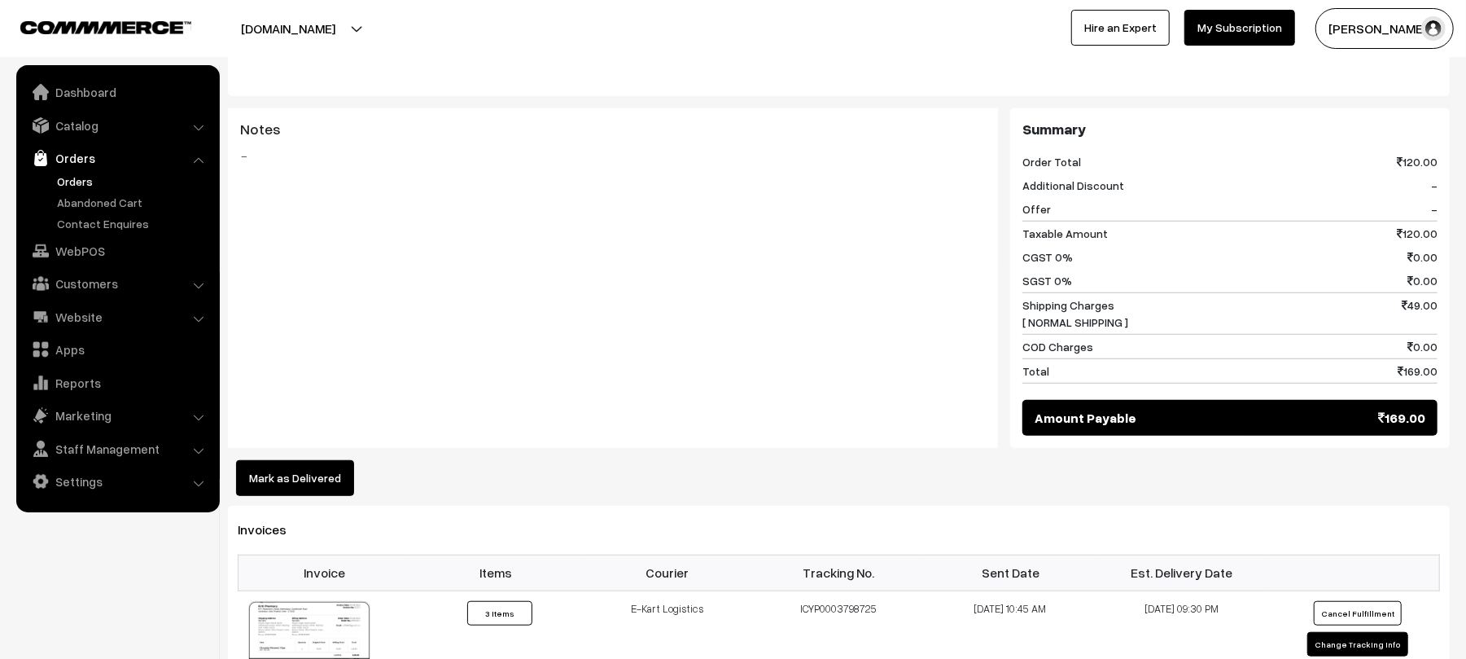
scroll to position [746, 0]
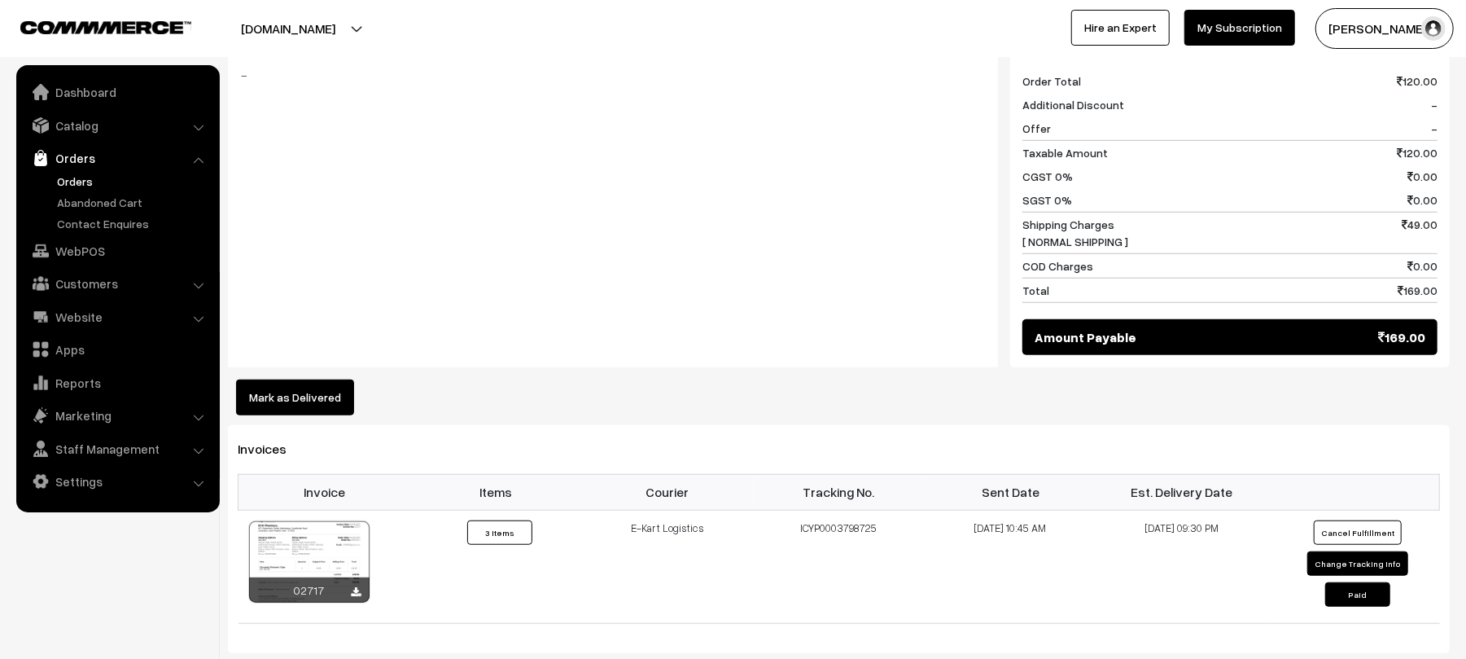
click at [278, 402] on div "Dashboard / orders / View Order View Order (# KP017017) Go Back Ordered on Aug …" at bounding box center [839, 188] width 1222 height 1747
click at [284, 395] on button "Mark as Delivered" at bounding box center [295, 397] width 118 height 36
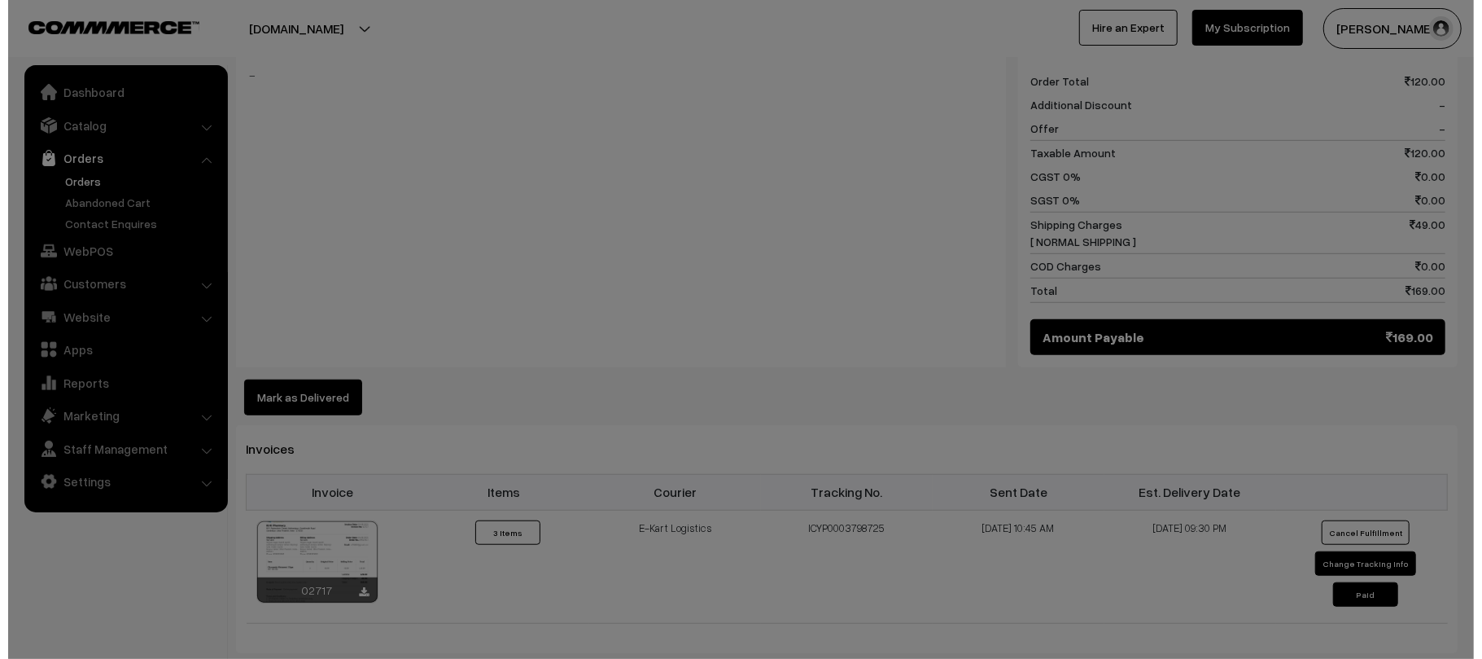
scroll to position [749, 0]
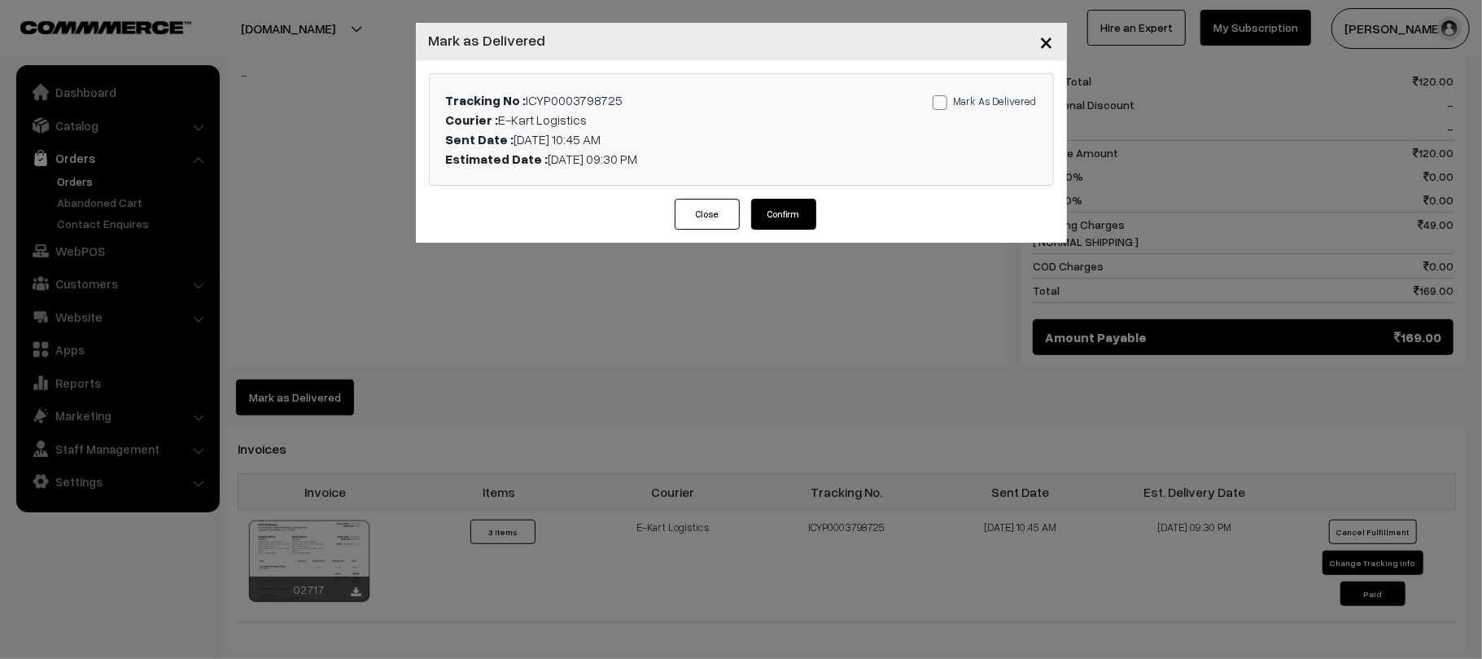
click at [997, 94] on label "Mark As Delivered" at bounding box center [985, 101] width 104 height 18
click at [943, 94] on input "Mark As Delivered" at bounding box center [938, 99] width 11 height 11
checkbox input "true"
click at [778, 220] on button "Confirm" at bounding box center [783, 214] width 65 height 31
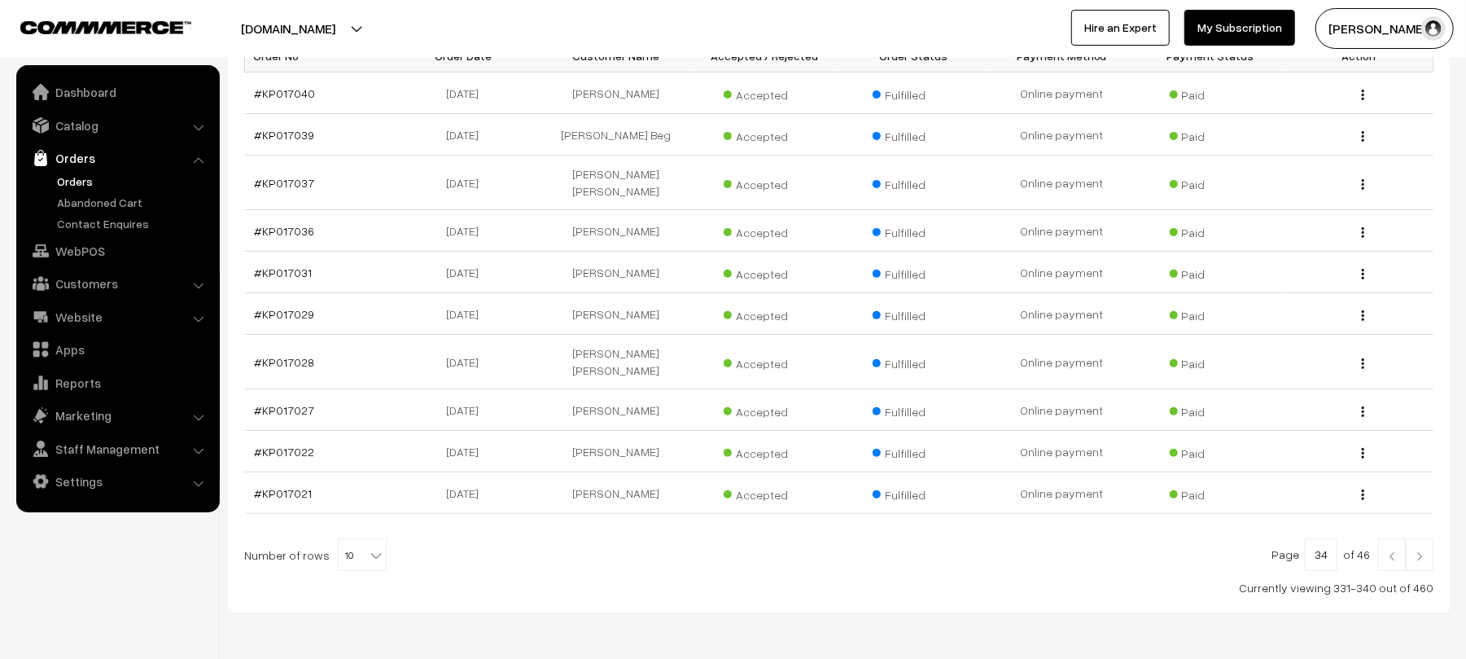
scroll to position [294, 0]
click at [303, 306] on link "#KP017029" at bounding box center [285, 313] width 60 height 14
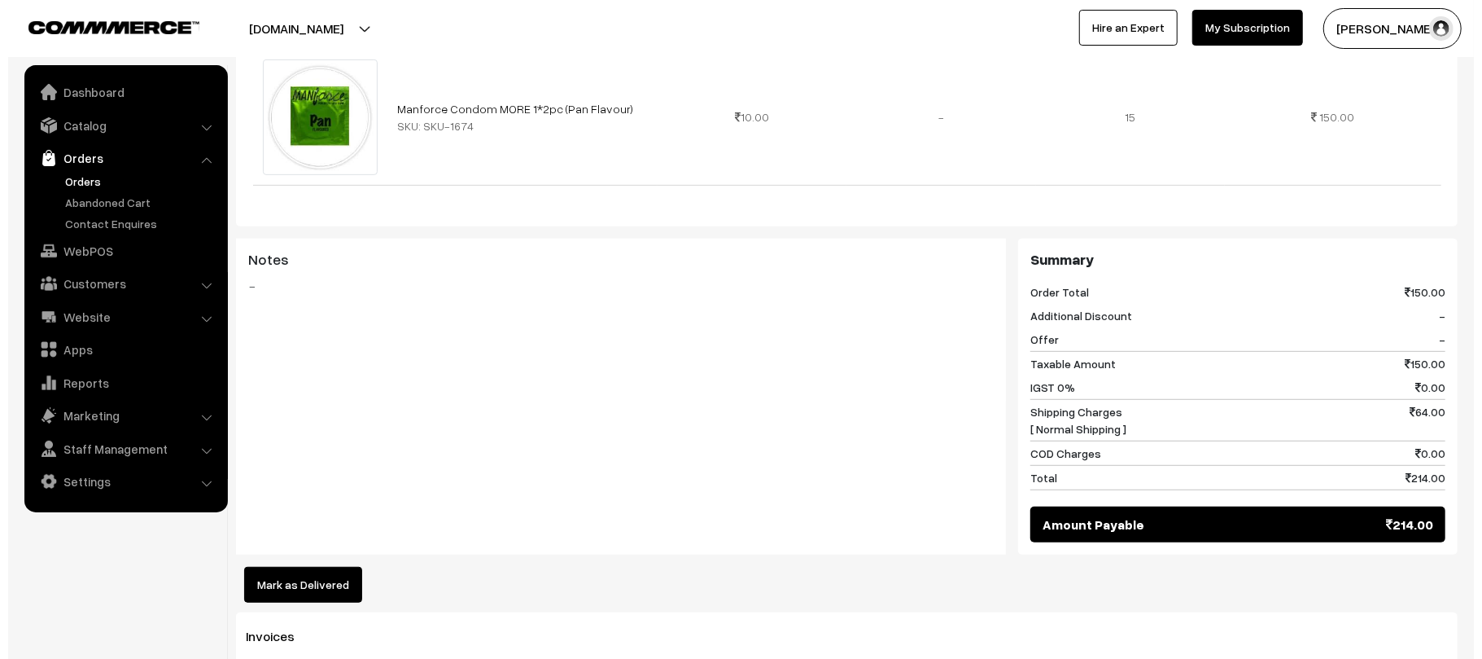
scroll to position [628, 0]
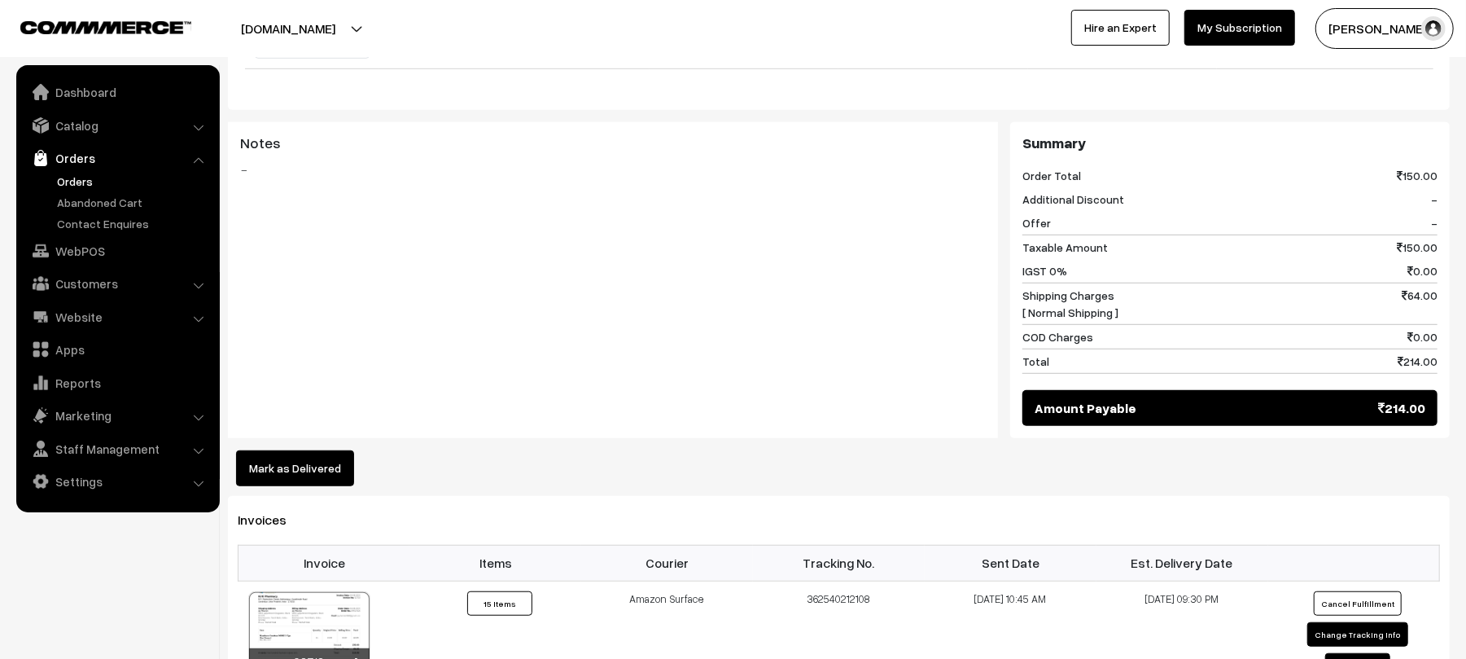
click at [296, 450] on button "Mark as Delivered" at bounding box center [295, 468] width 118 height 36
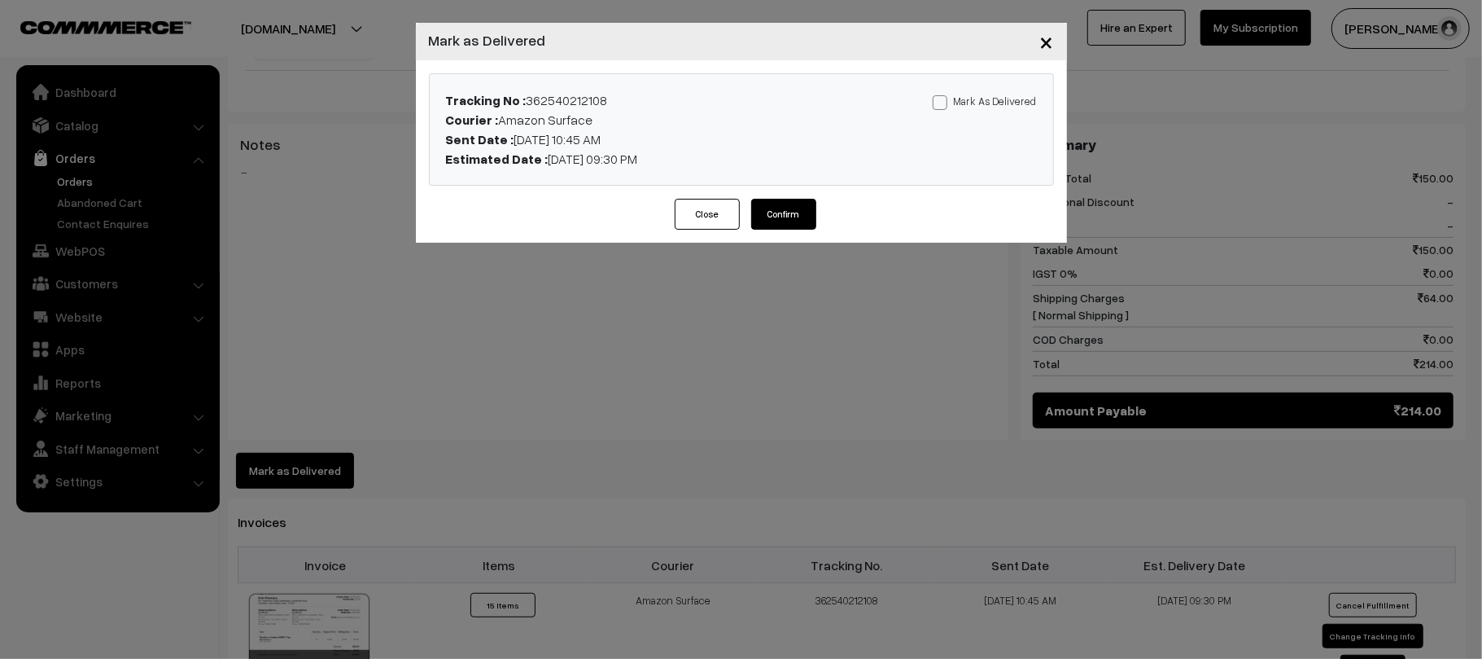
click at [968, 105] on label "Mark As Delivered" at bounding box center [985, 101] width 104 height 18
click at [943, 105] on input "Mark As Delivered" at bounding box center [938, 99] width 11 height 11
checkbox input "true"
click at [776, 212] on button "Confirm" at bounding box center [783, 214] width 65 height 31
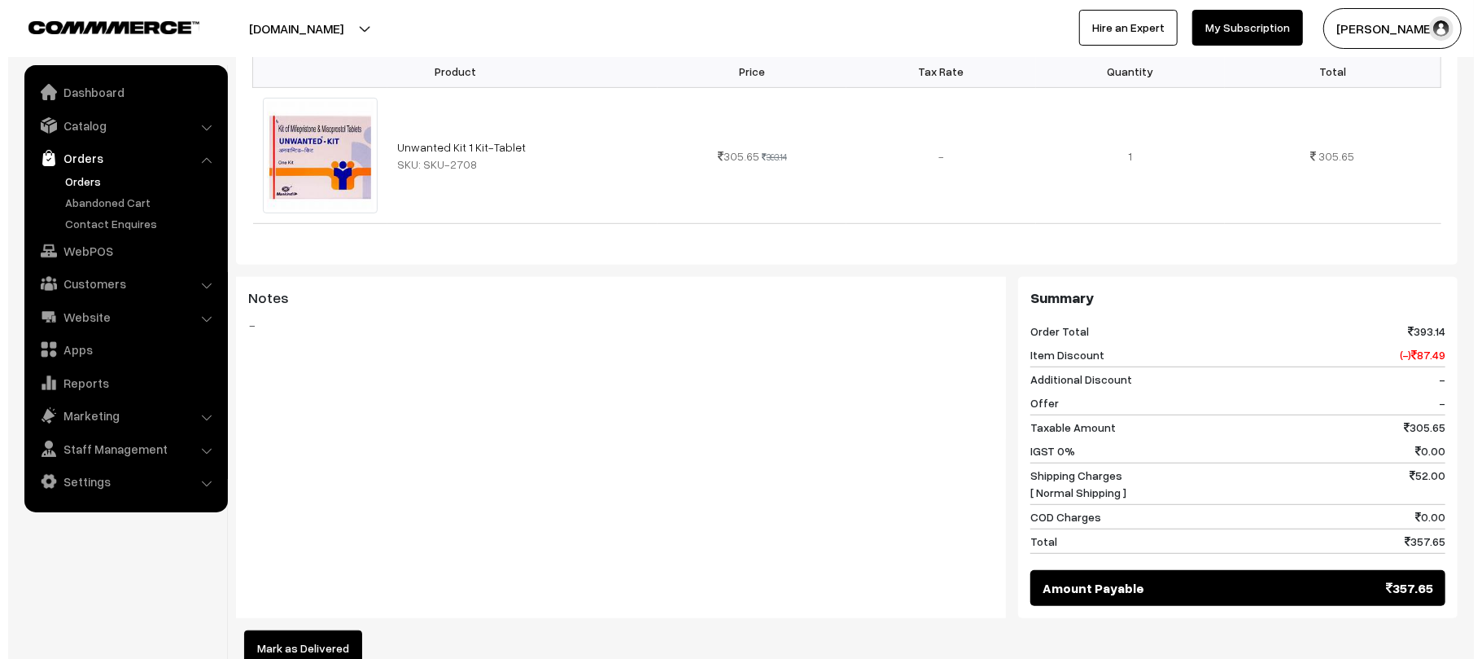
scroll to position [564, 0]
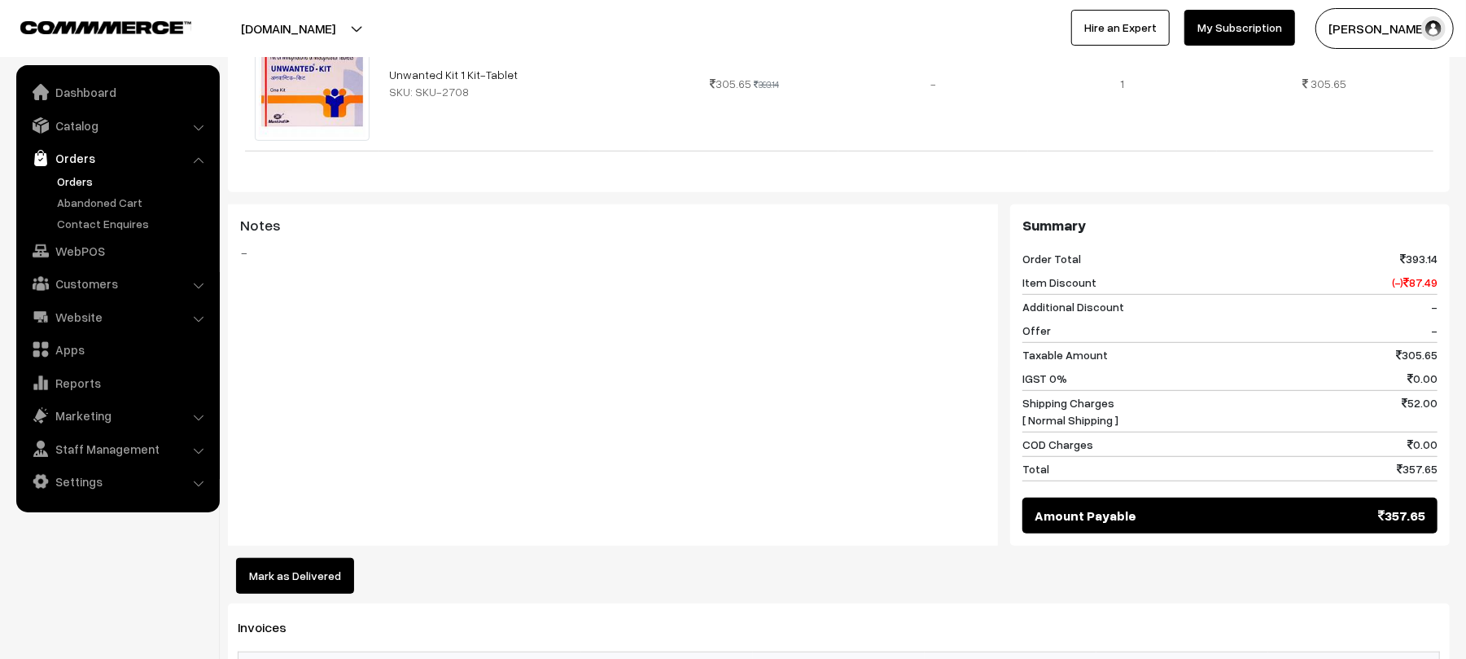
click at [258, 558] on button "Mark as Delivered" at bounding box center [295, 576] width 118 height 36
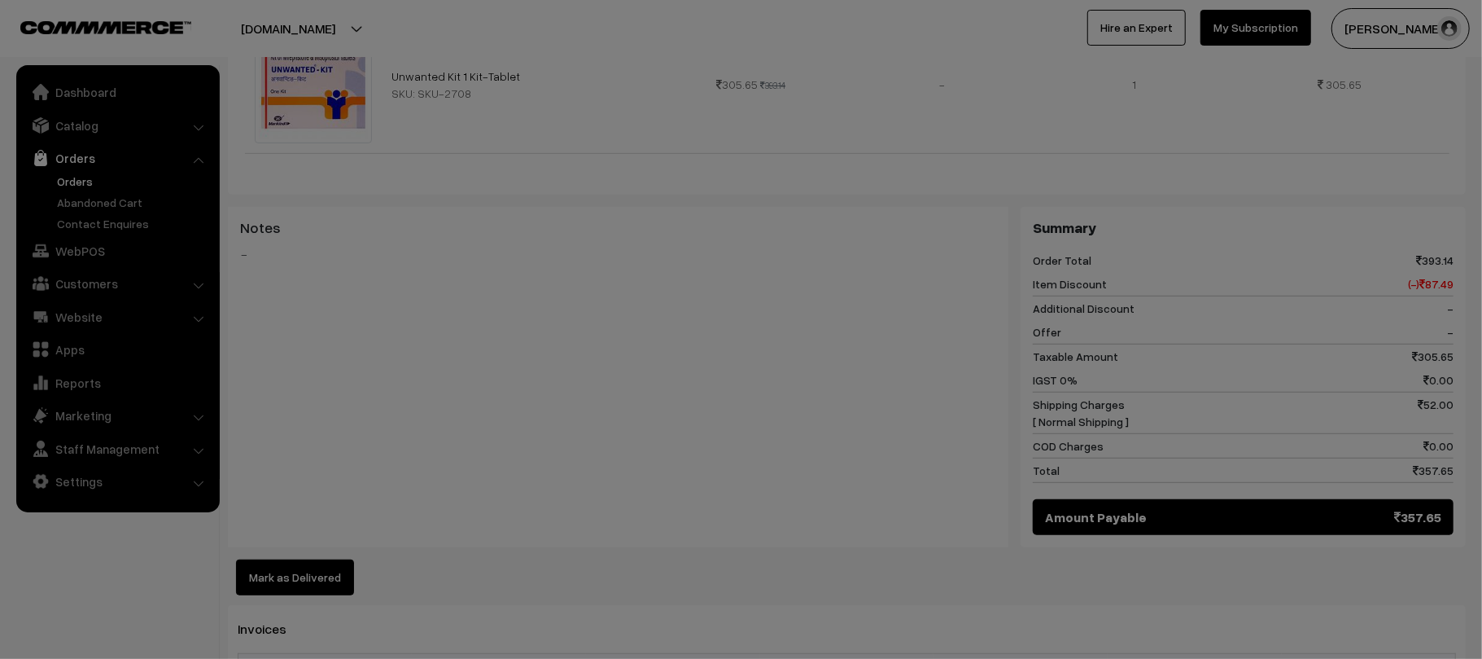
click at [258, 544] on body "Thank you for showing interest. Our team will call you shortly. Close [DOMAIN_N…" at bounding box center [741, 391] width 1482 height 1911
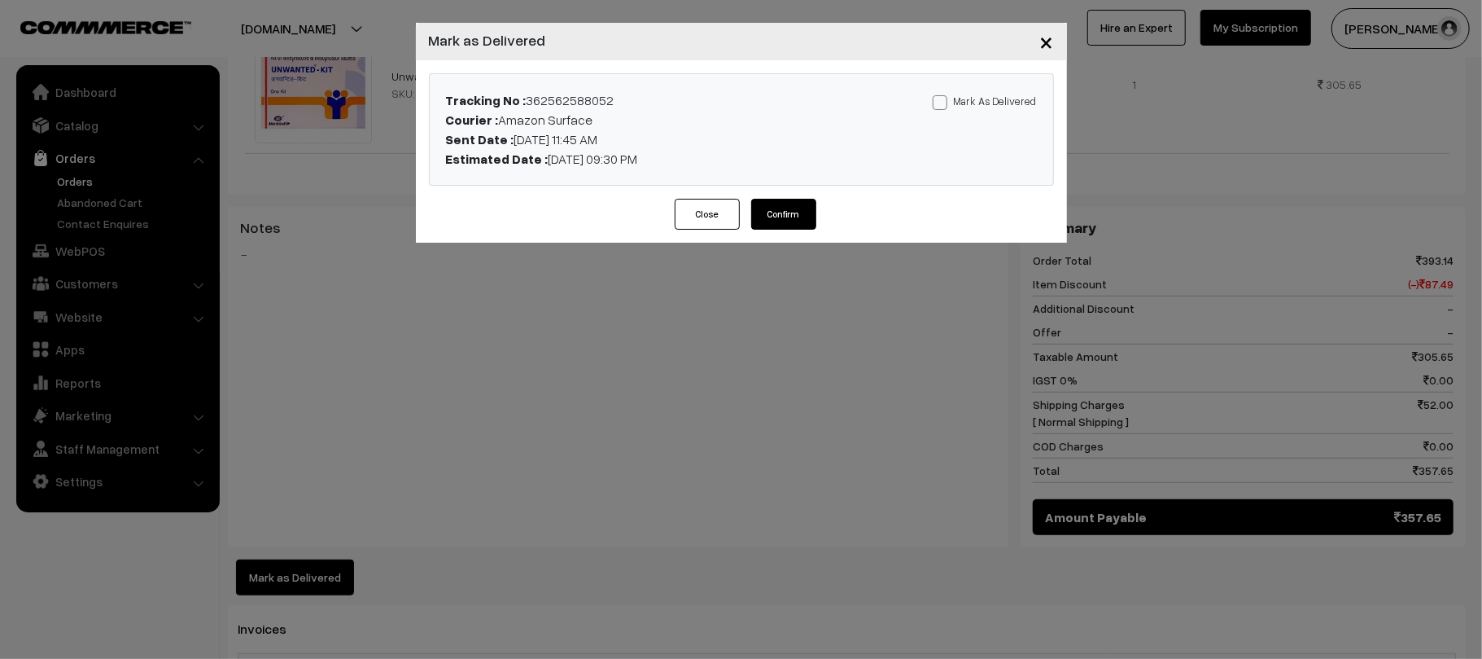
click at [942, 102] on span at bounding box center [940, 102] width 15 height 15
click at [942, 102] on input "Mark As Delivered" at bounding box center [938, 99] width 11 height 11
checkbox input "true"
click at [798, 220] on button "Confirm" at bounding box center [783, 214] width 65 height 31
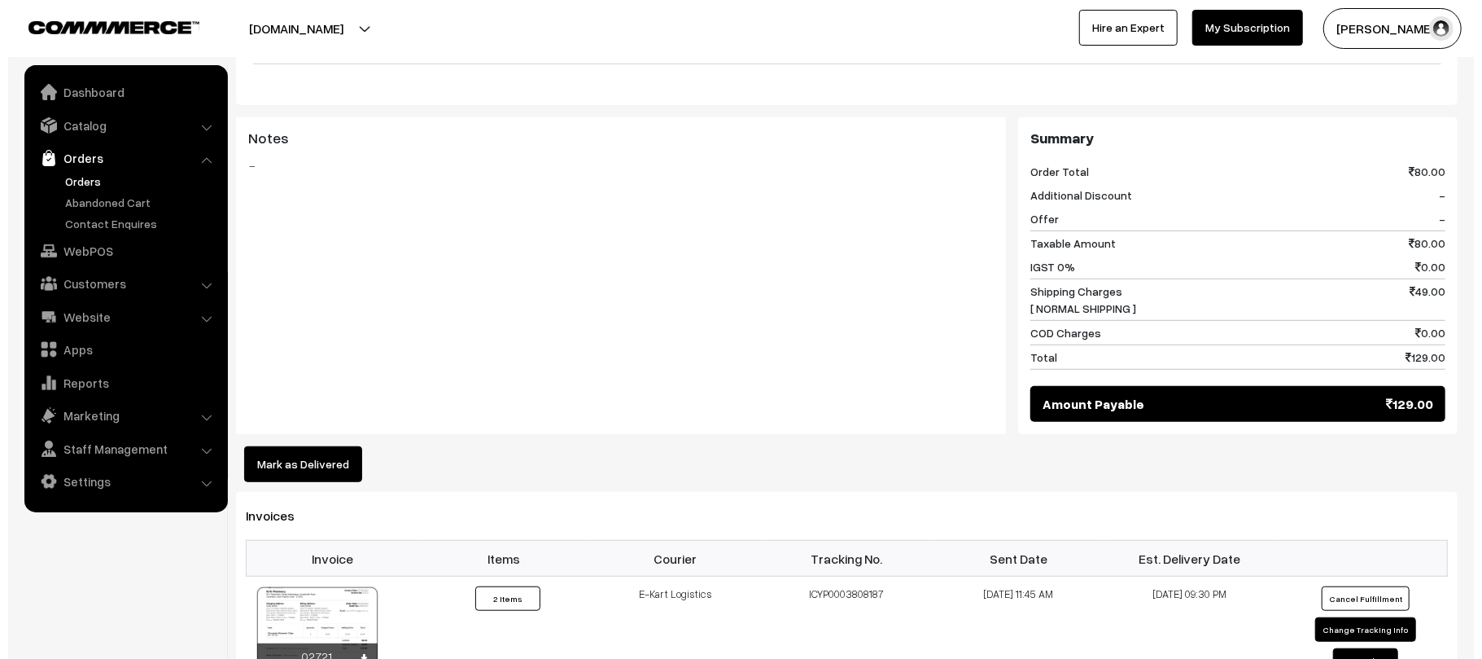
scroll to position [658, 0]
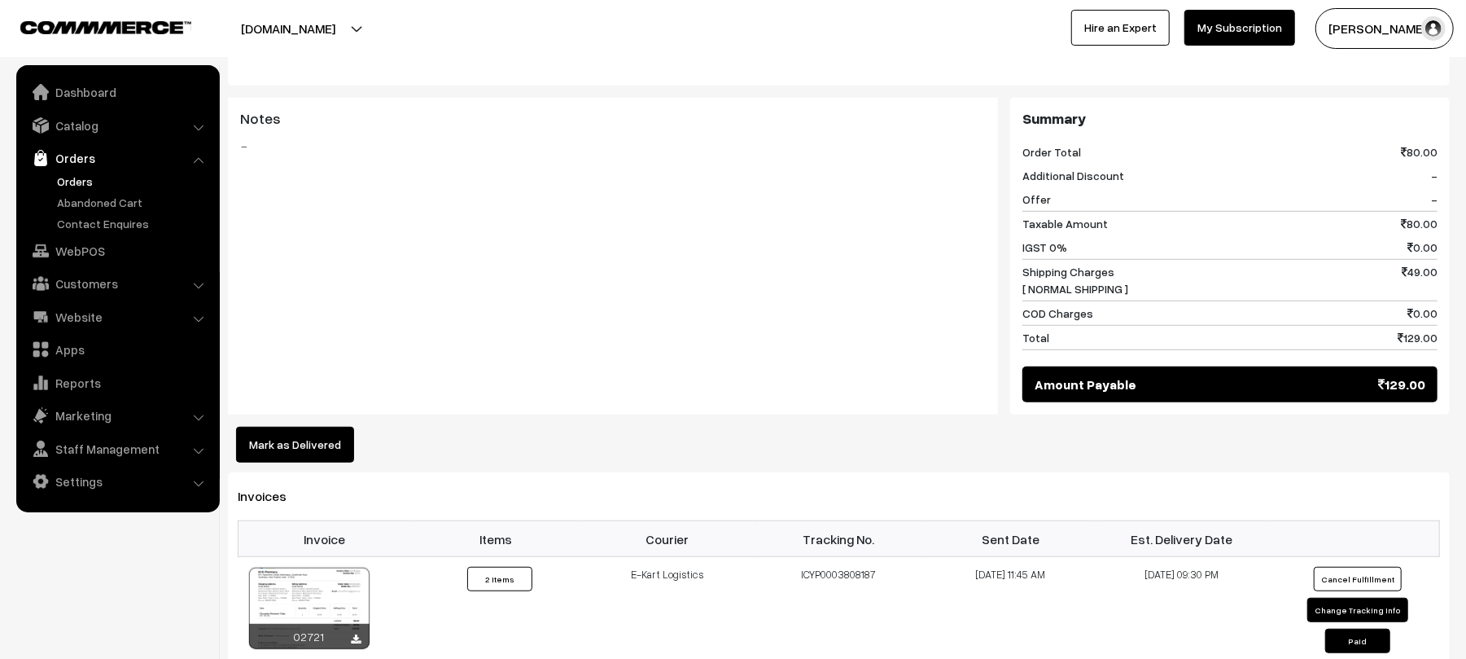
click at [297, 448] on button "Mark as Delivered" at bounding box center [295, 445] width 118 height 36
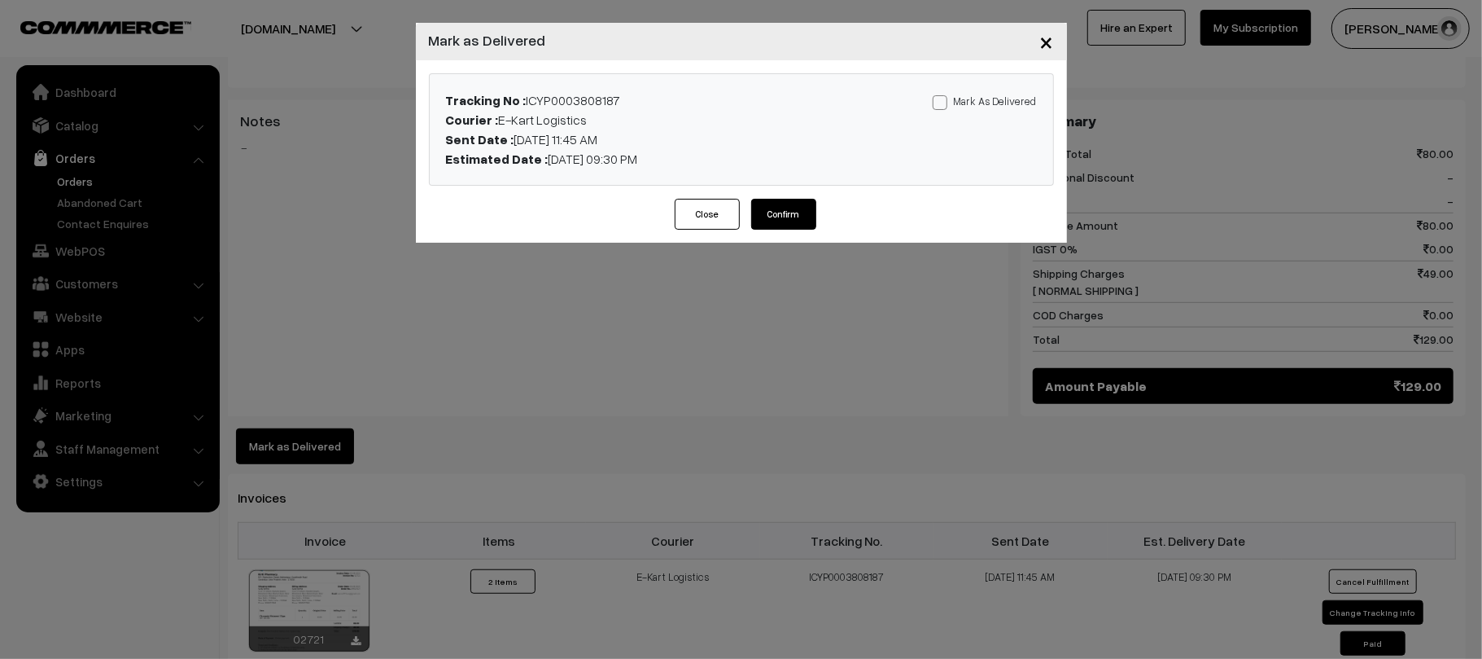
click at [1009, 101] on label "Mark As Delivered" at bounding box center [985, 101] width 104 height 18
click at [943, 101] on input "Mark As Delivered" at bounding box center [938, 99] width 11 height 11
checkbox input "true"
click at [781, 212] on button "Confirm" at bounding box center [783, 214] width 65 height 31
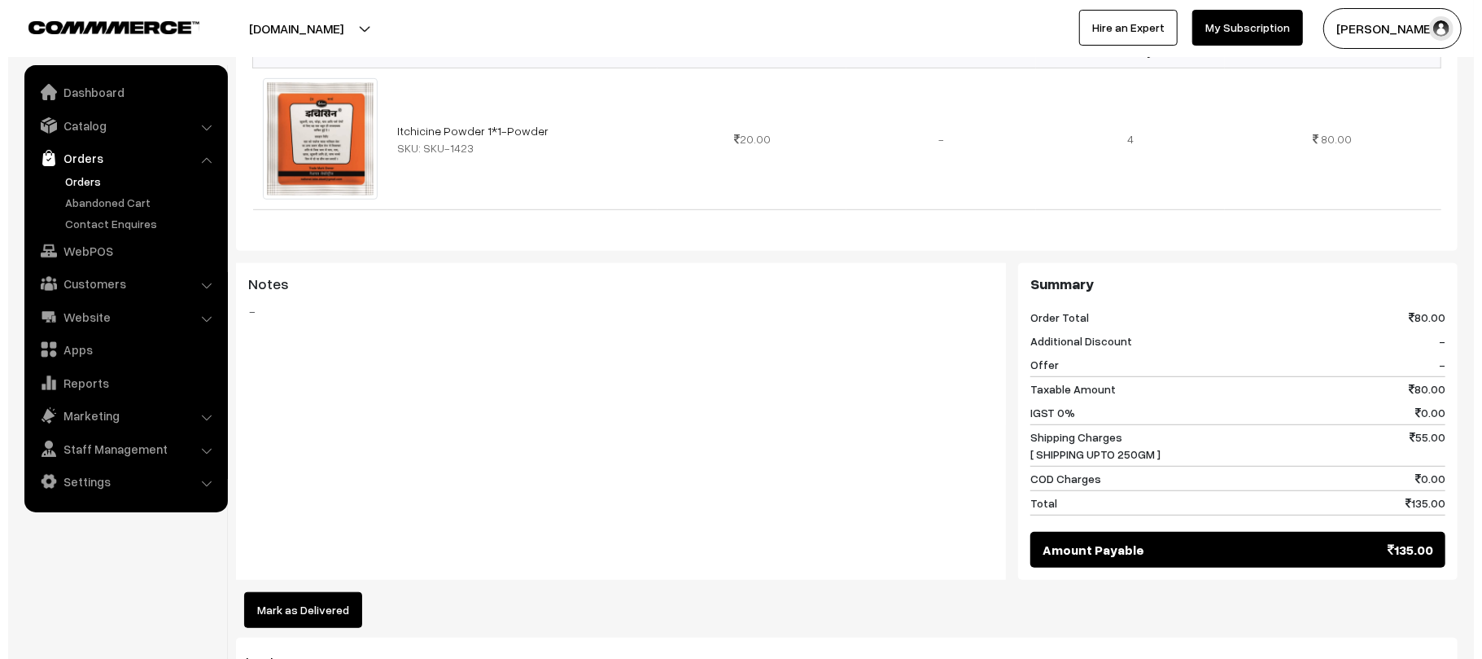
scroll to position [521, 0]
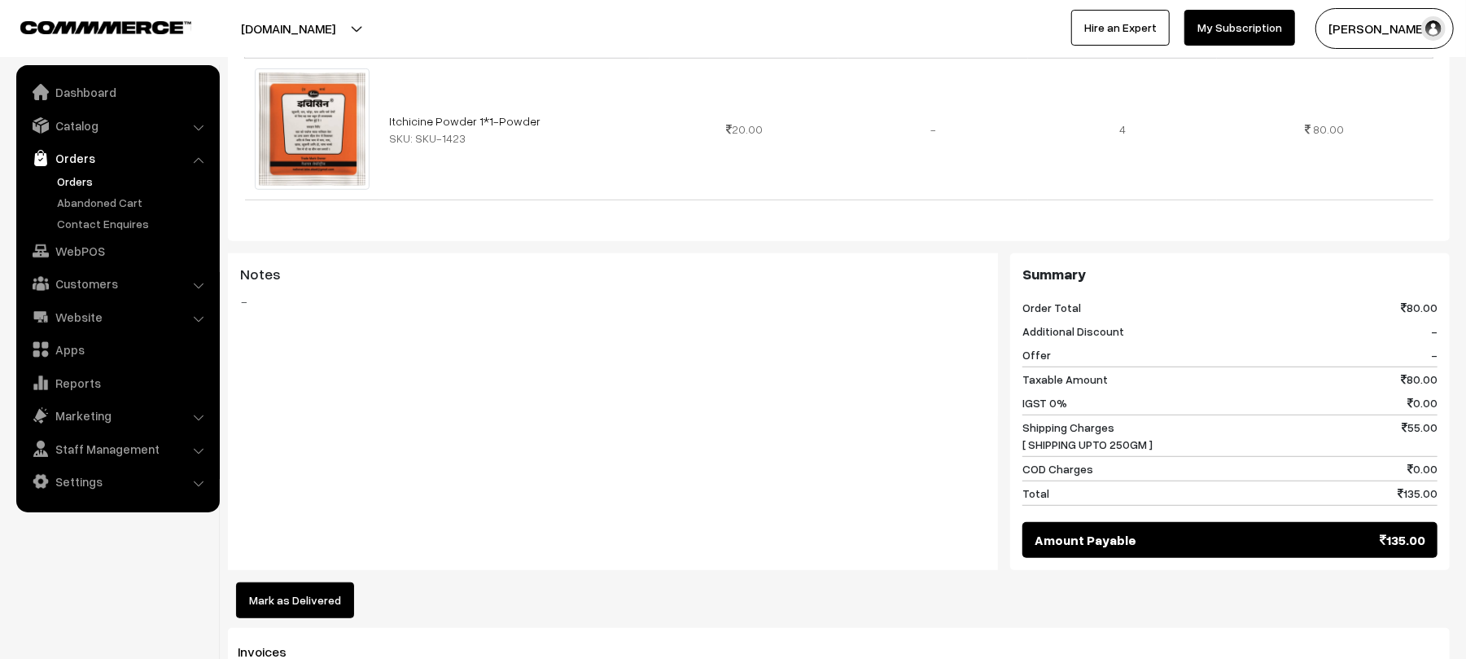
click at [268, 582] on button "Mark as Delivered" at bounding box center [295, 600] width 118 height 36
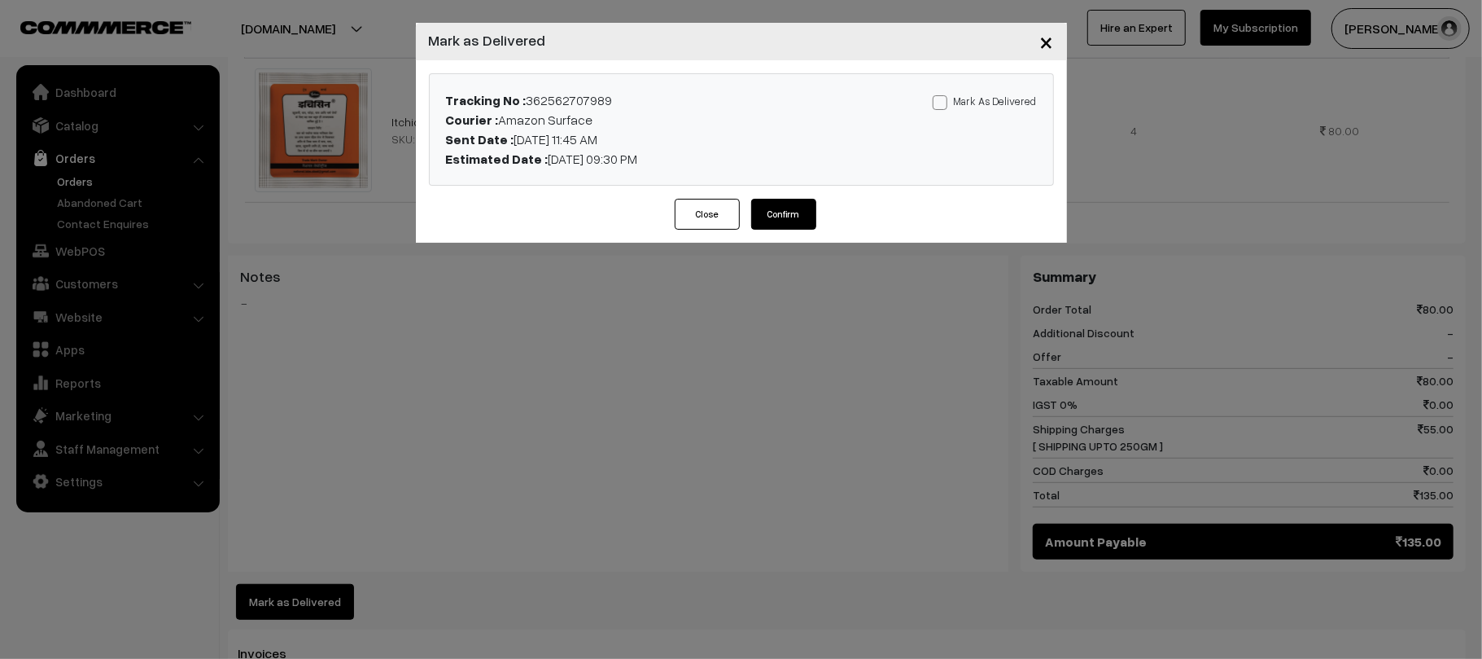
click at [981, 106] on label "Mark As Delivered" at bounding box center [985, 101] width 104 height 18
click at [943, 105] on input "Mark As Delivered" at bounding box center [938, 99] width 11 height 11
checkbox input "true"
click at [775, 218] on button "Confirm" at bounding box center [783, 214] width 65 height 31
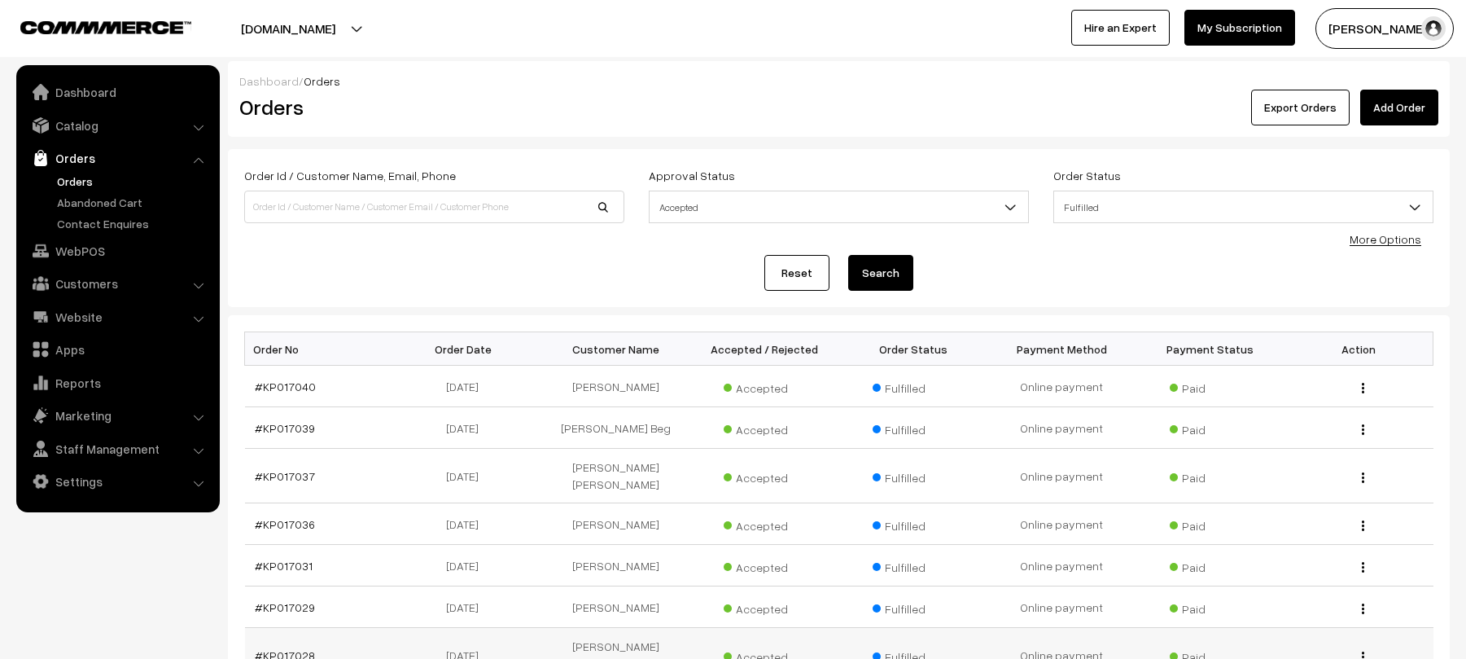
scroll to position [294, 0]
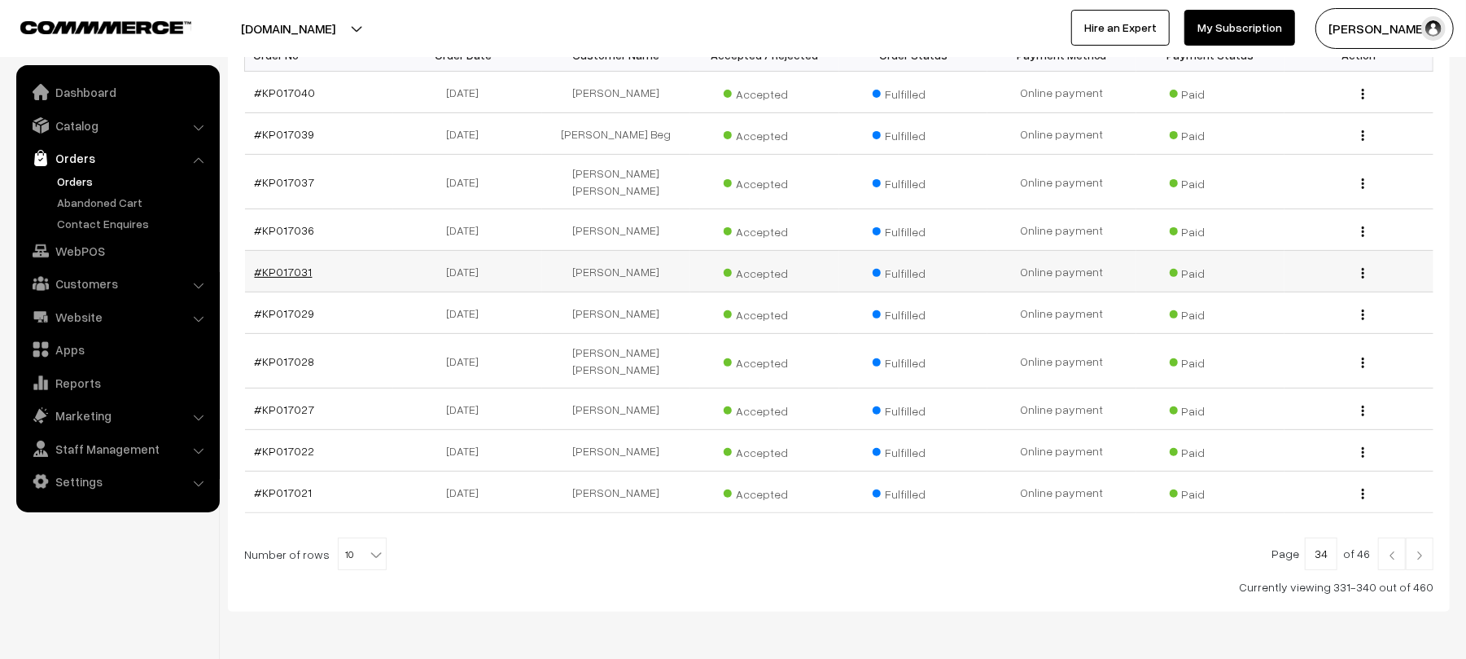
drag, startPoint x: 287, startPoint y: 259, endPoint x: 295, endPoint y: 258, distance: 8.2
click at [295, 258] on td "#KP017031" at bounding box center [319, 272] width 149 height 42
click at [277, 88] on link "#KP017040" at bounding box center [285, 92] width 61 height 14
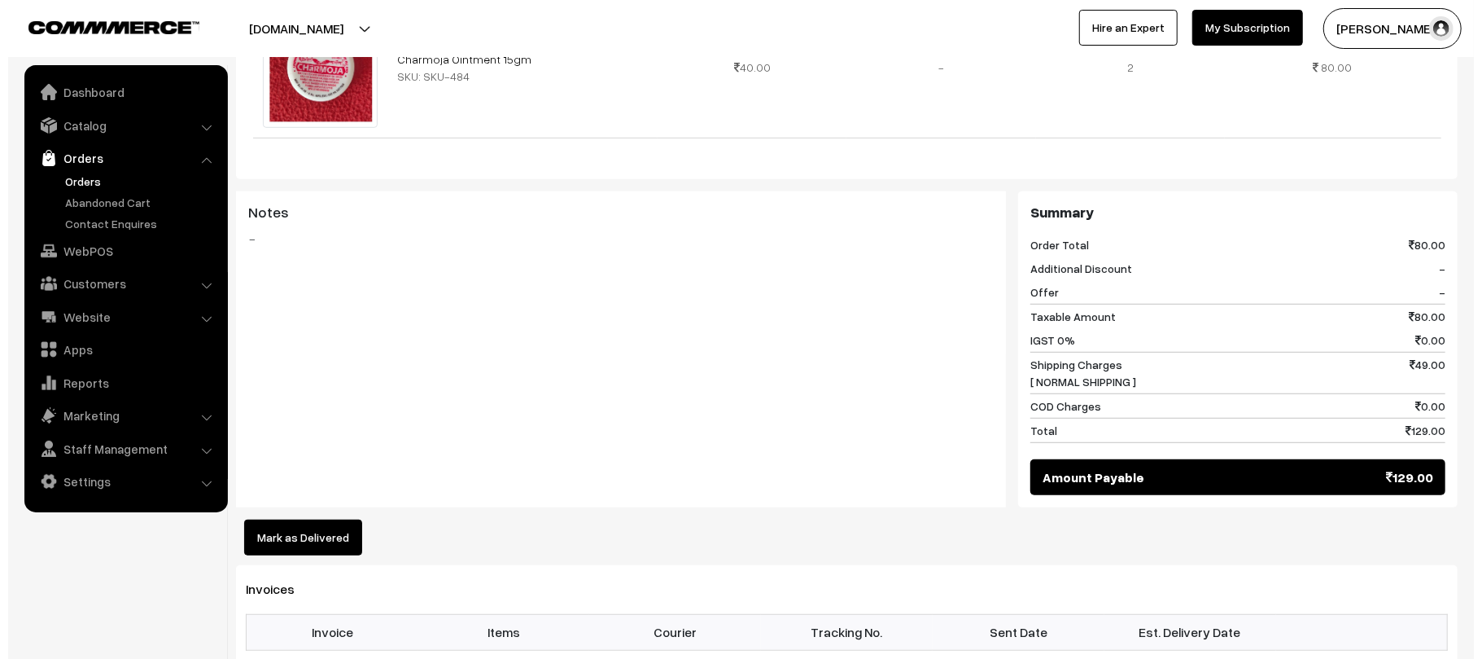
scroll to position [718, 0]
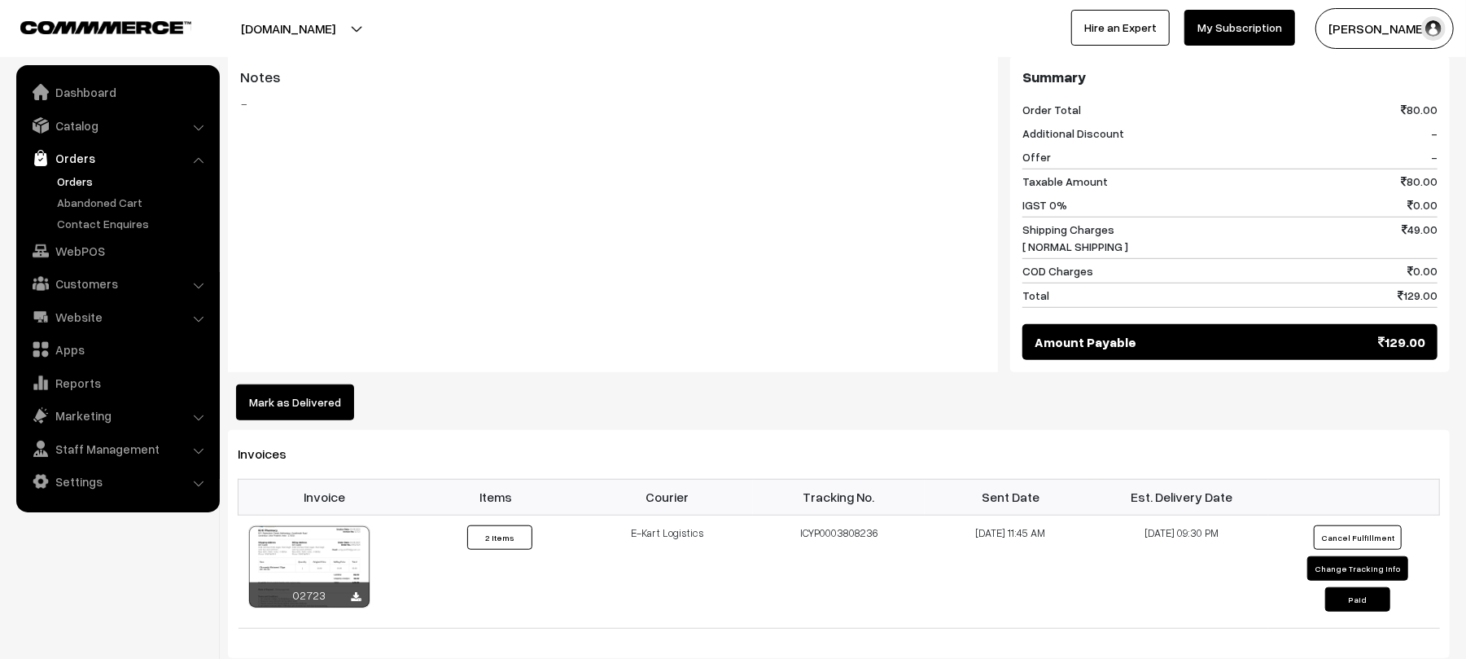
click at [303, 384] on button "Mark as Delivered" at bounding box center [295, 402] width 118 height 36
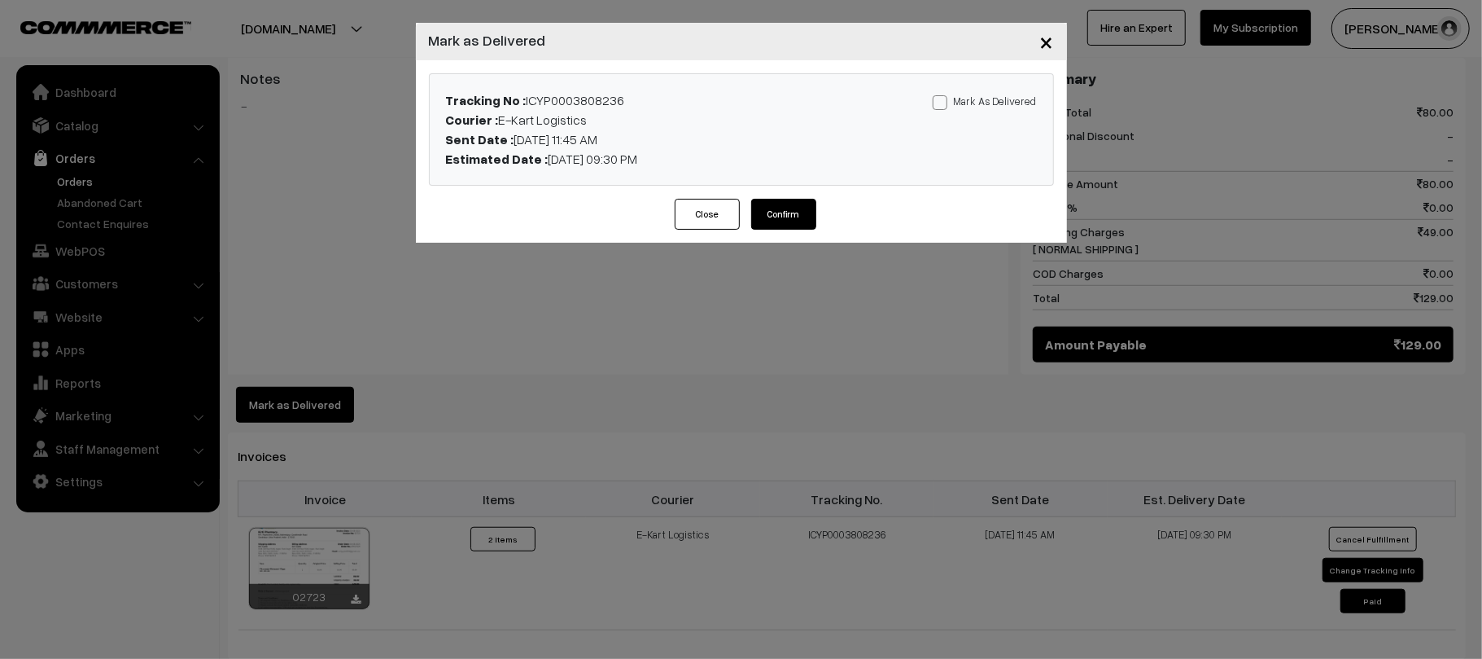
click at [974, 98] on label "Mark As Delivered" at bounding box center [985, 101] width 104 height 18
click at [943, 98] on input "Mark As Delivered" at bounding box center [938, 99] width 11 height 11
checkbox input "true"
click at [786, 220] on button "Confirm" at bounding box center [783, 214] width 65 height 31
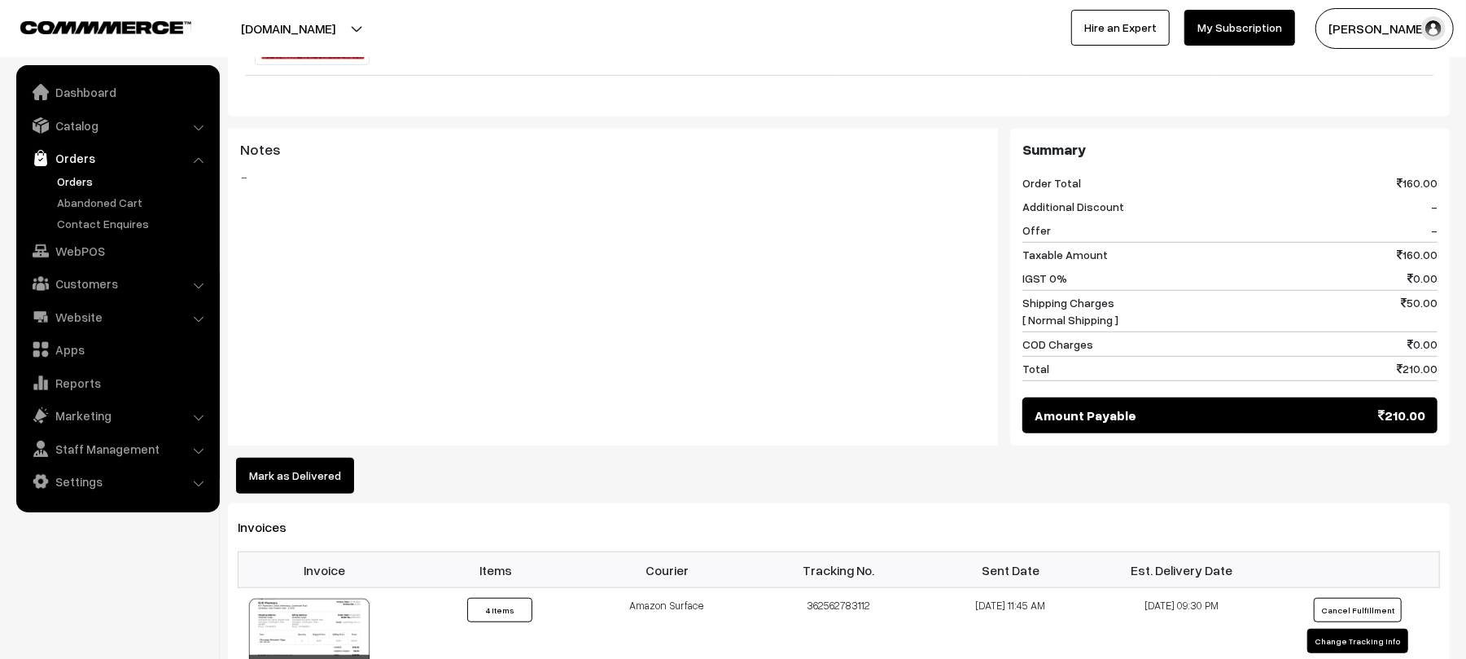
scroll to position [790, 0]
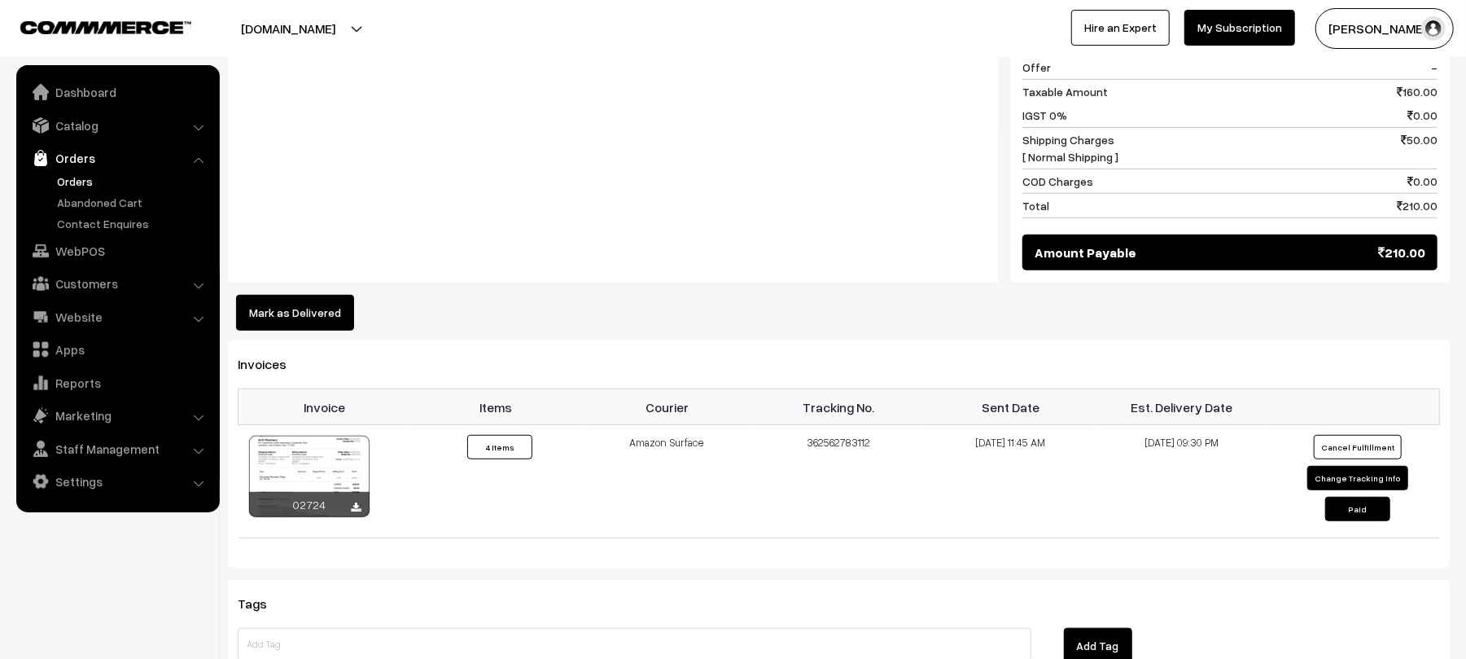
click at [272, 303] on button "Mark as Delivered" at bounding box center [295, 313] width 118 height 36
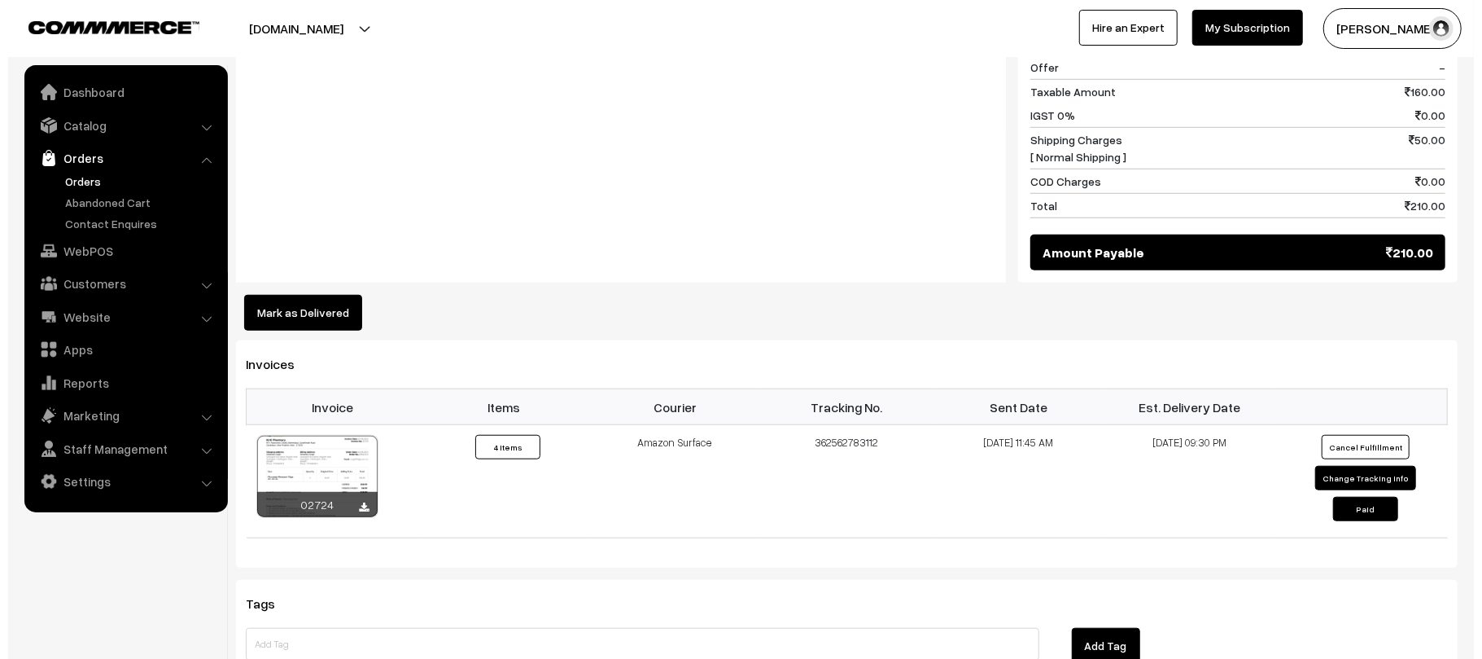
scroll to position [792, 0]
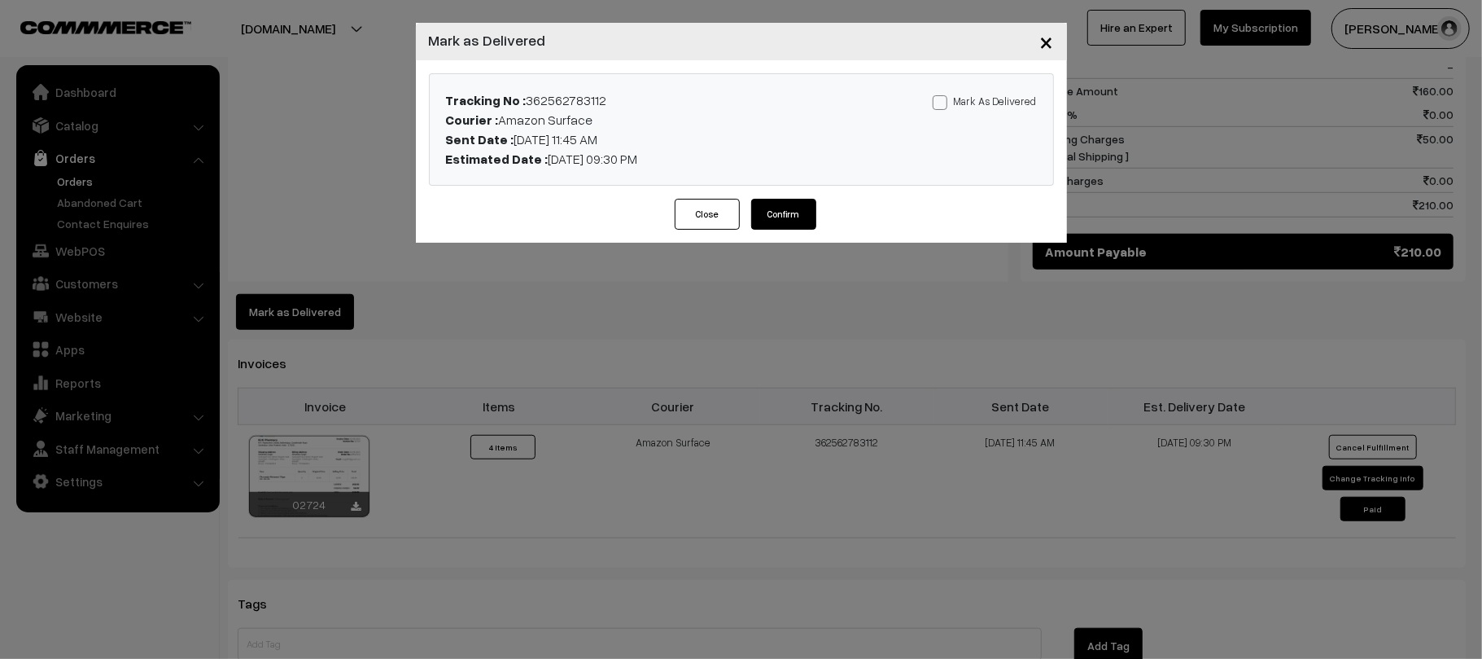
click at [982, 99] on label "Mark As Delivered" at bounding box center [985, 101] width 104 height 18
click at [943, 99] on input "Mark As Delivered" at bounding box center [938, 99] width 11 height 11
checkbox input "true"
click at [780, 226] on button "Confirm" at bounding box center [783, 214] width 65 height 31
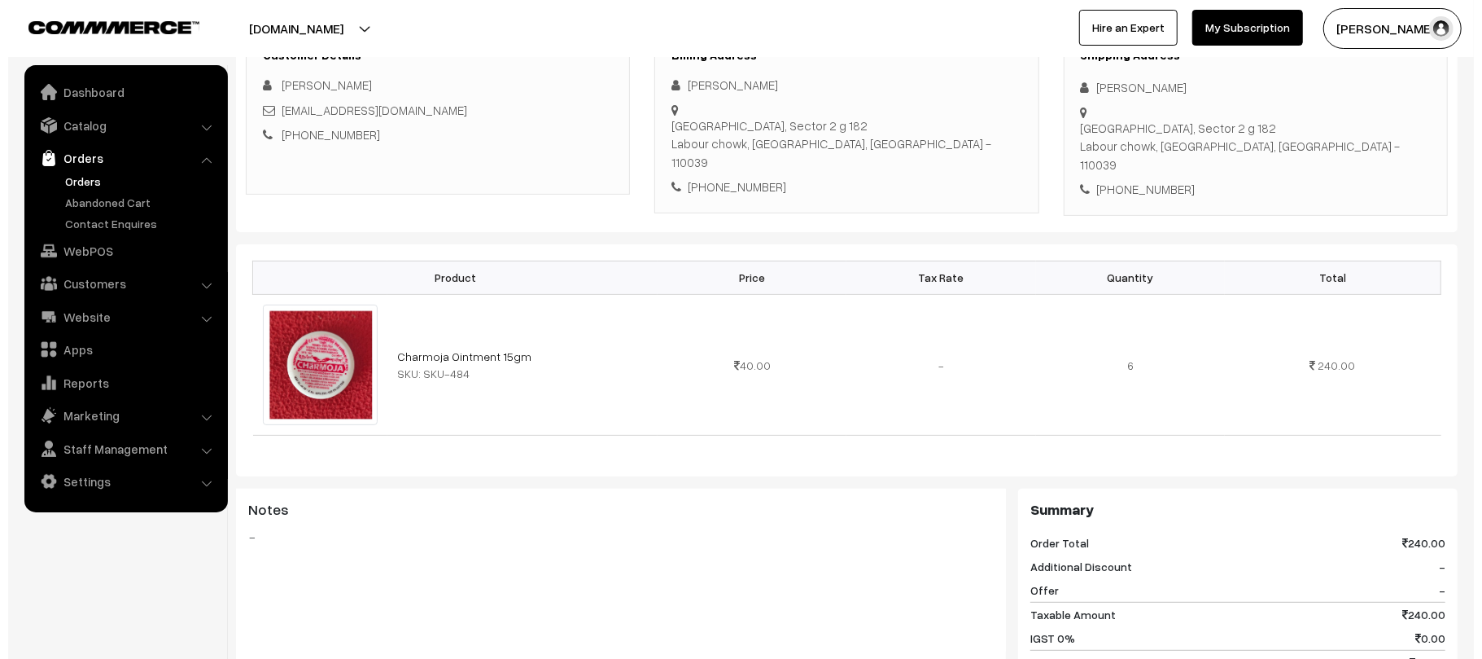
scroll to position [521, 0]
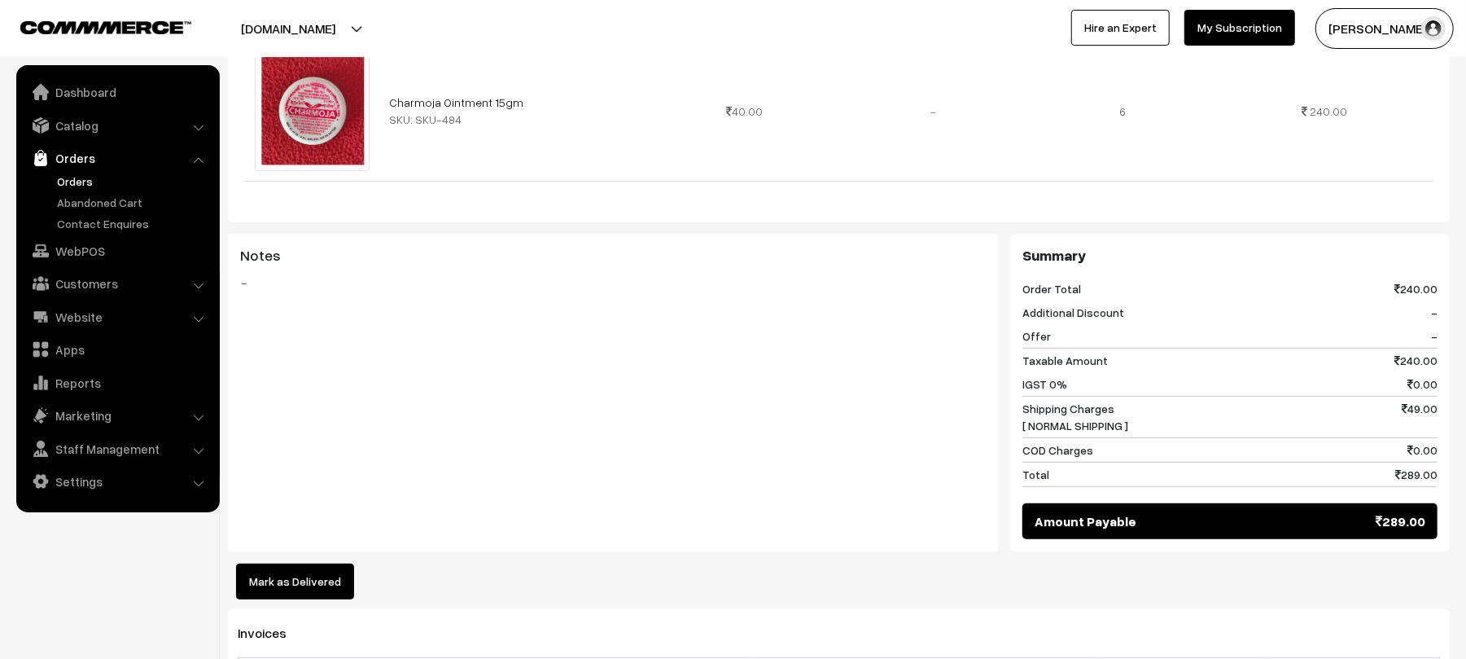
click at [296, 564] on button "Mark as Delivered" at bounding box center [295, 581] width 118 height 36
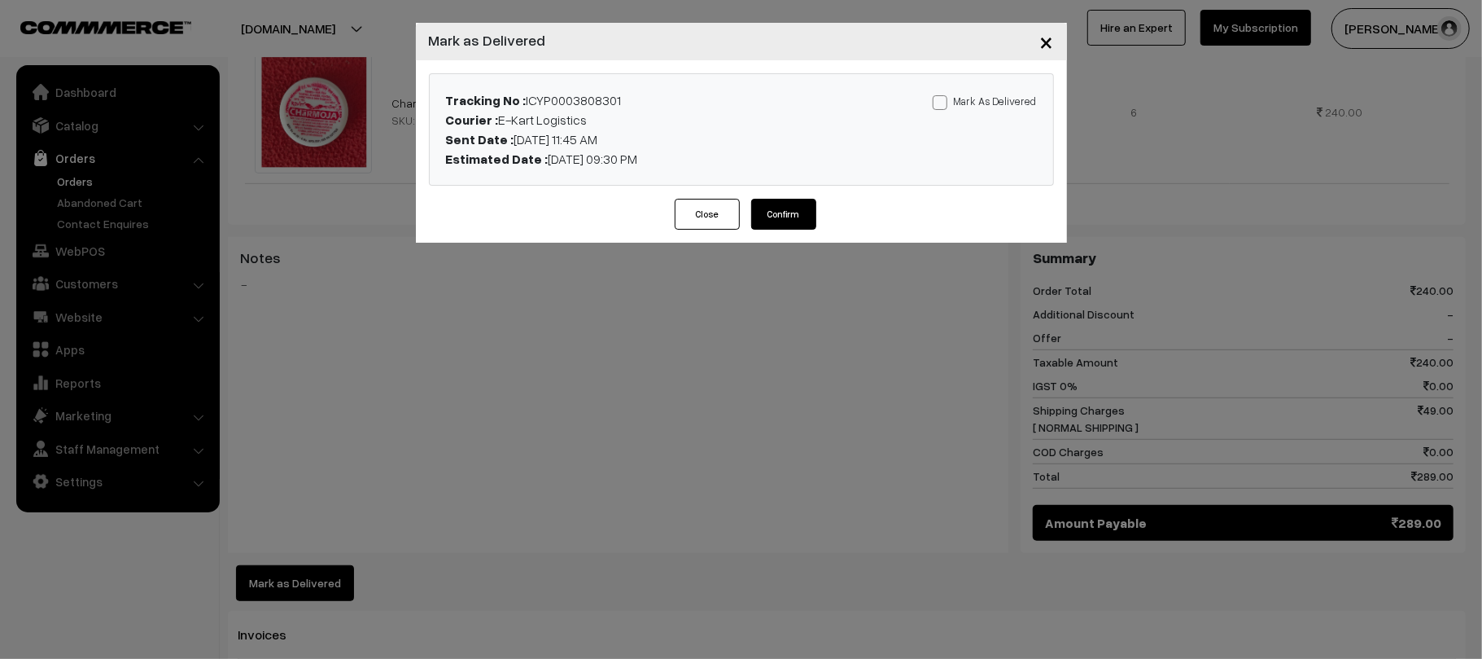
click at [978, 99] on label "Mark As Delivered" at bounding box center [985, 101] width 104 height 18
click at [943, 99] on input "Mark As Delivered" at bounding box center [938, 99] width 11 height 11
checkbox input "true"
click at [798, 218] on button "Confirm" at bounding box center [783, 214] width 65 height 31
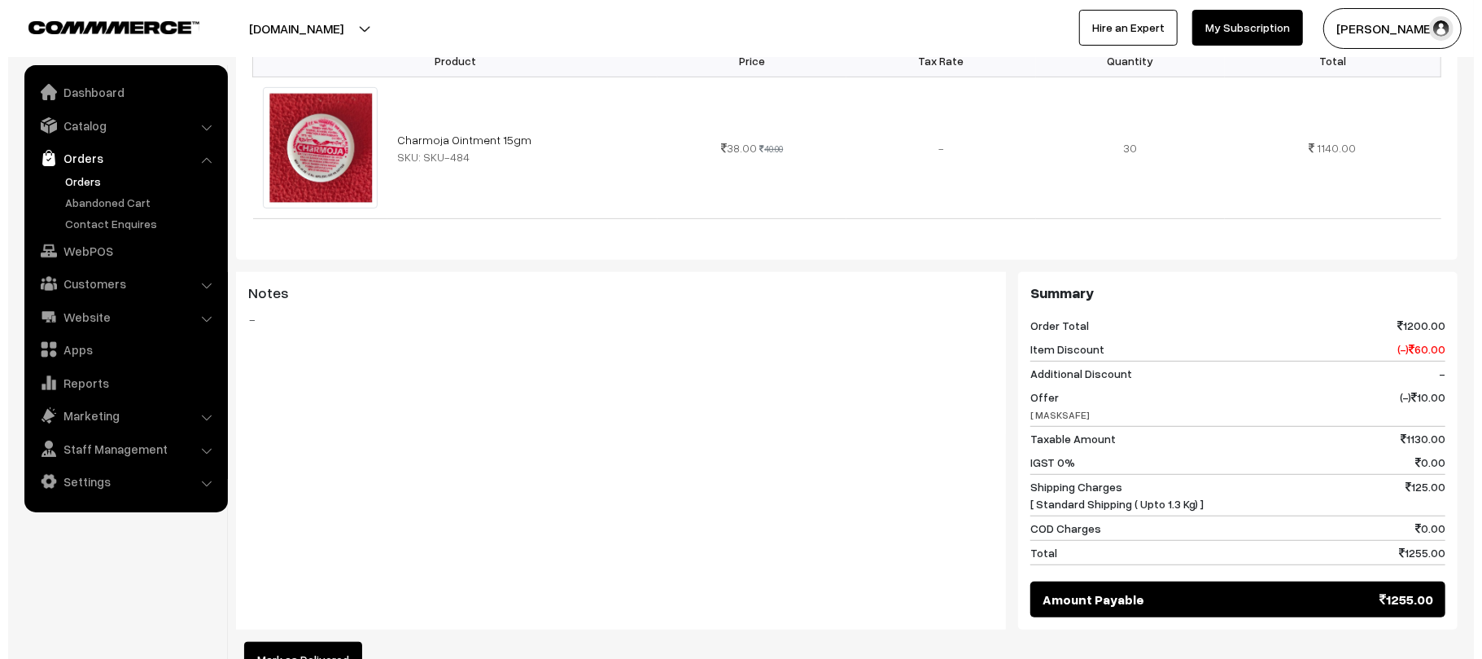
scroll to position [597, 0]
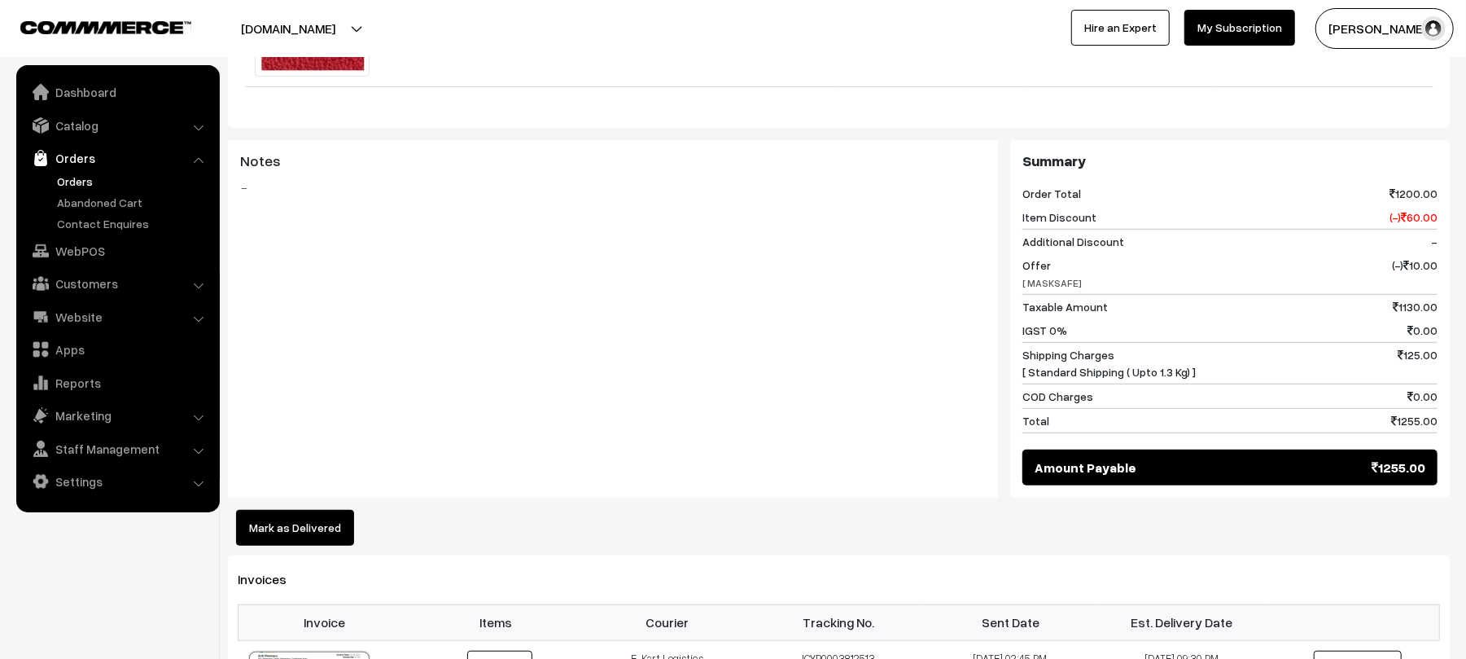
click at [297, 536] on button "Mark as Delivered" at bounding box center [295, 528] width 118 height 36
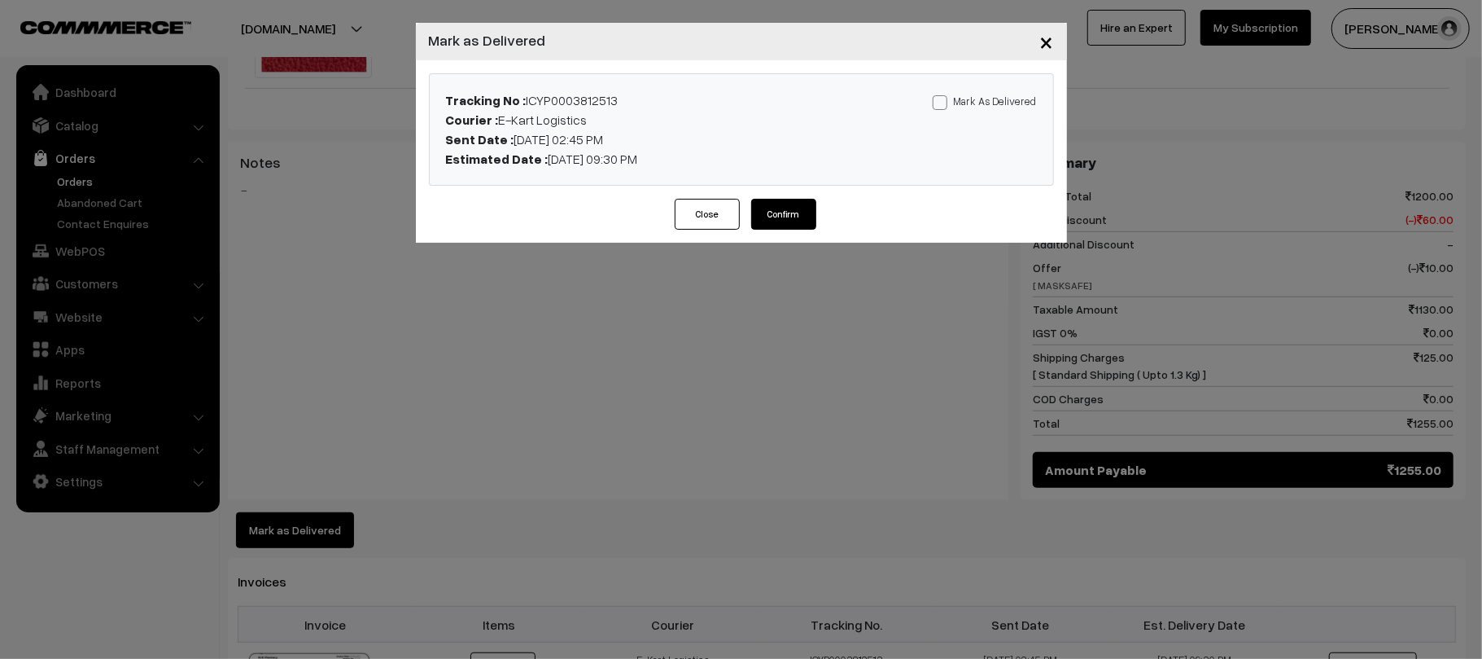
click at [1013, 103] on label "Mark As Delivered" at bounding box center [985, 101] width 104 height 18
click at [943, 103] on input "Mark As Delivered" at bounding box center [938, 99] width 11 height 11
checkbox input "true"
click at [793, 216] on button "Confirm" at bounding box center [783, 214] width 65 height 31
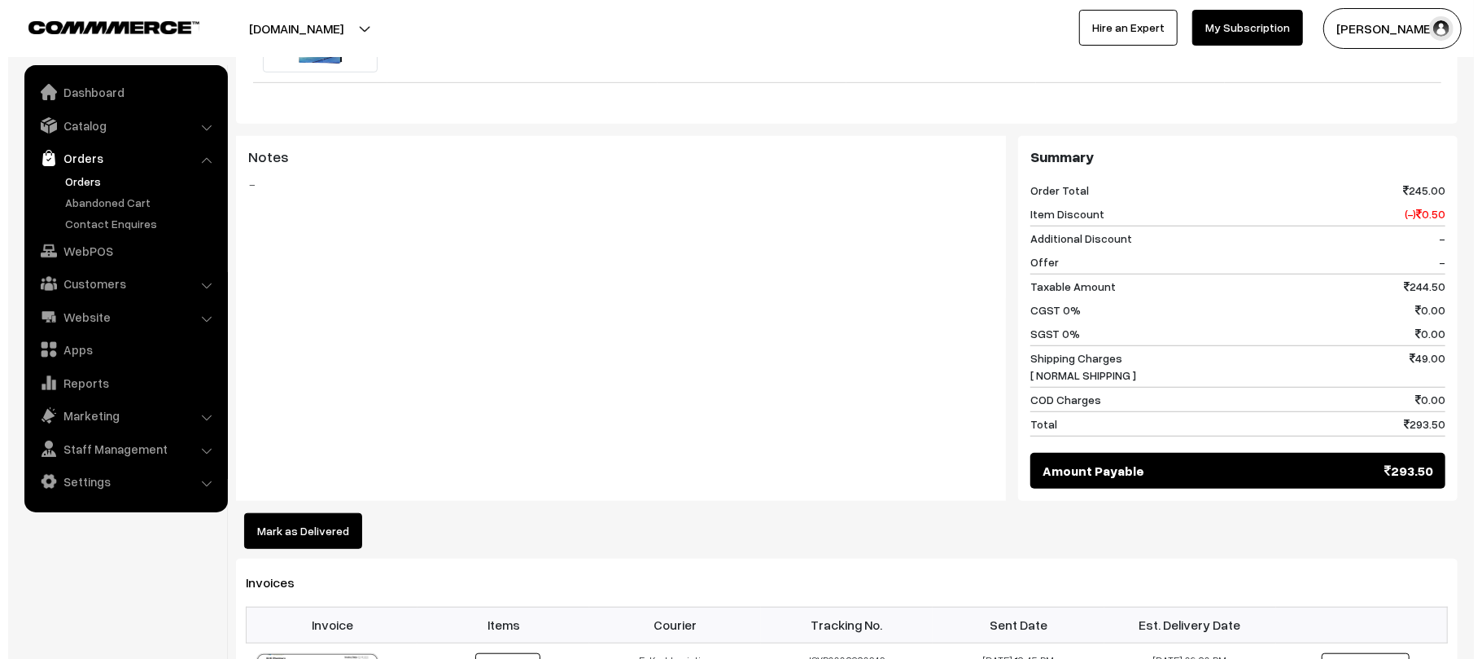
scroll to position [727, 0]
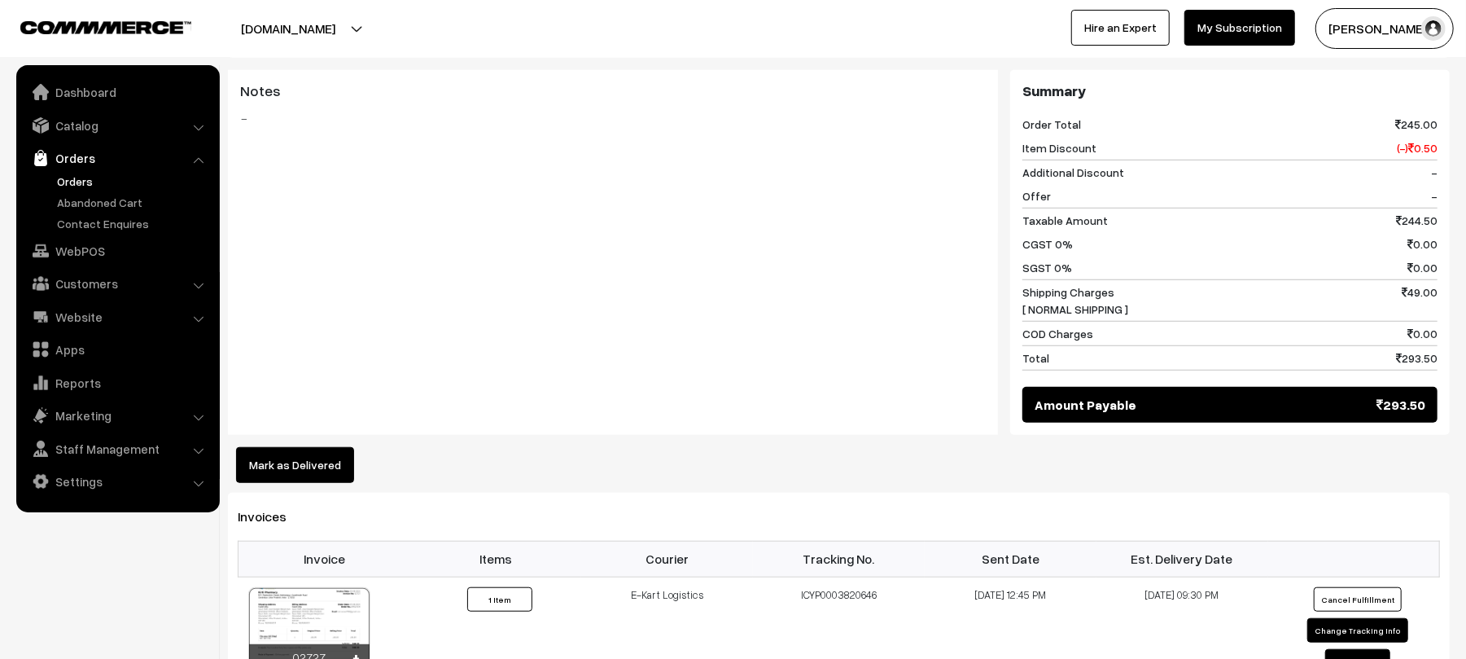
click at [287, 447] on button "Mark as Delivered" at bounding box center [295, 465] width 118 height 36
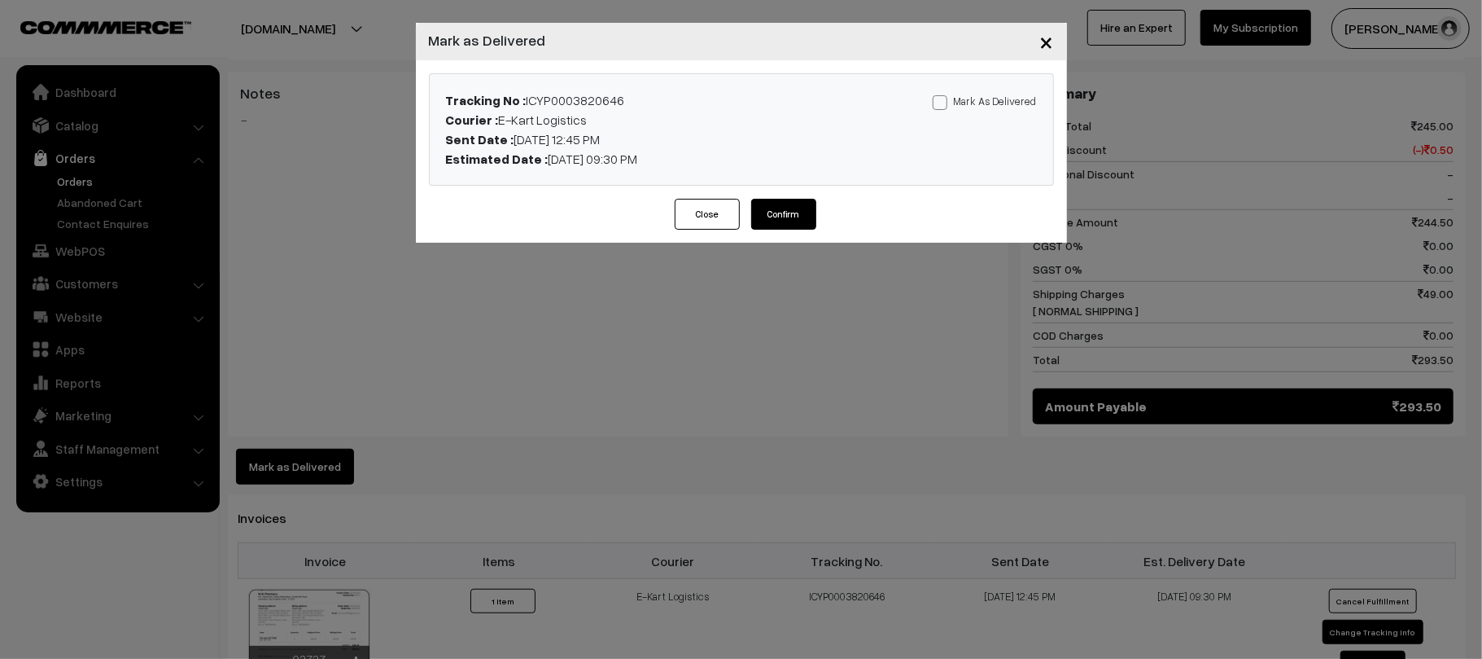
click at [1013, 107] on label "Mark As Delivered" at bounding box center [985, 101] width 104 height 18
click at [943, 105] on input "Mark As Delivered" at bounding box center [938, 99] width 11 height 11
checkbox input "true"
click at [788, 220] on button "Confirm" at bounding box center [783, 214] width 65 height 31
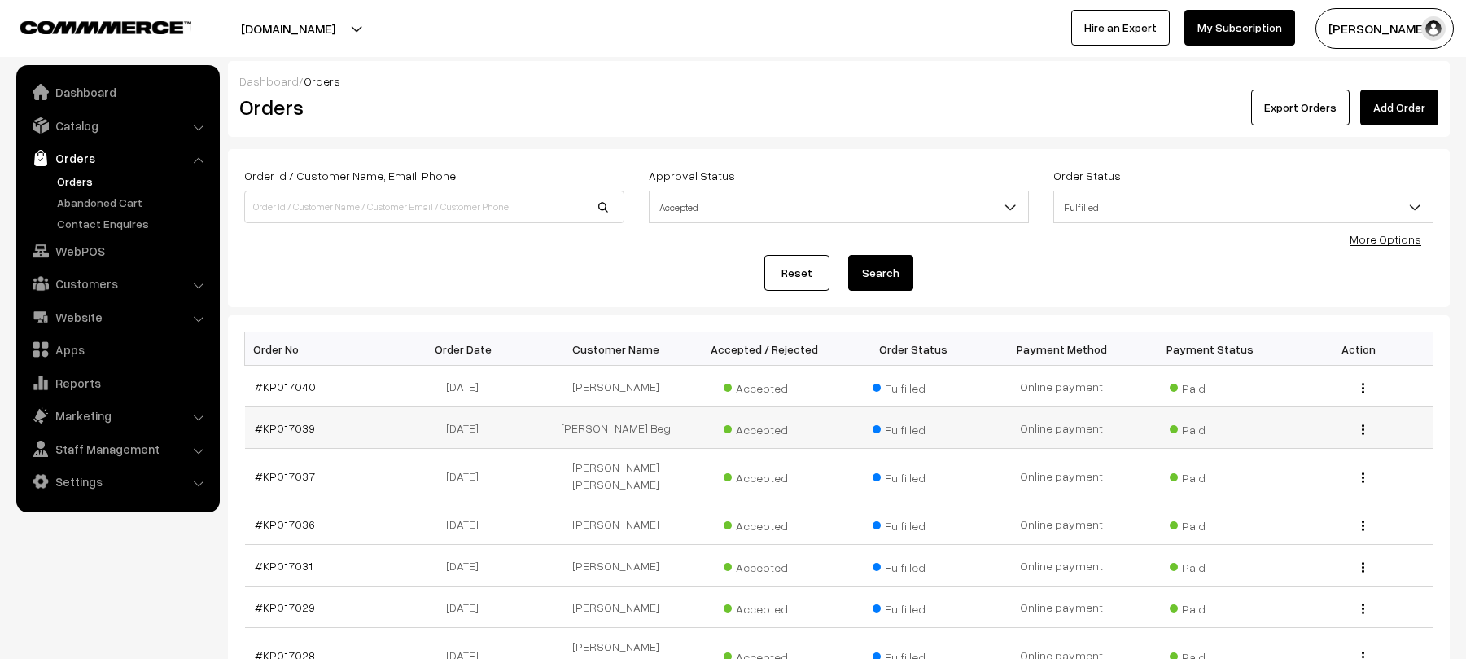
scroll to position [294, 0]
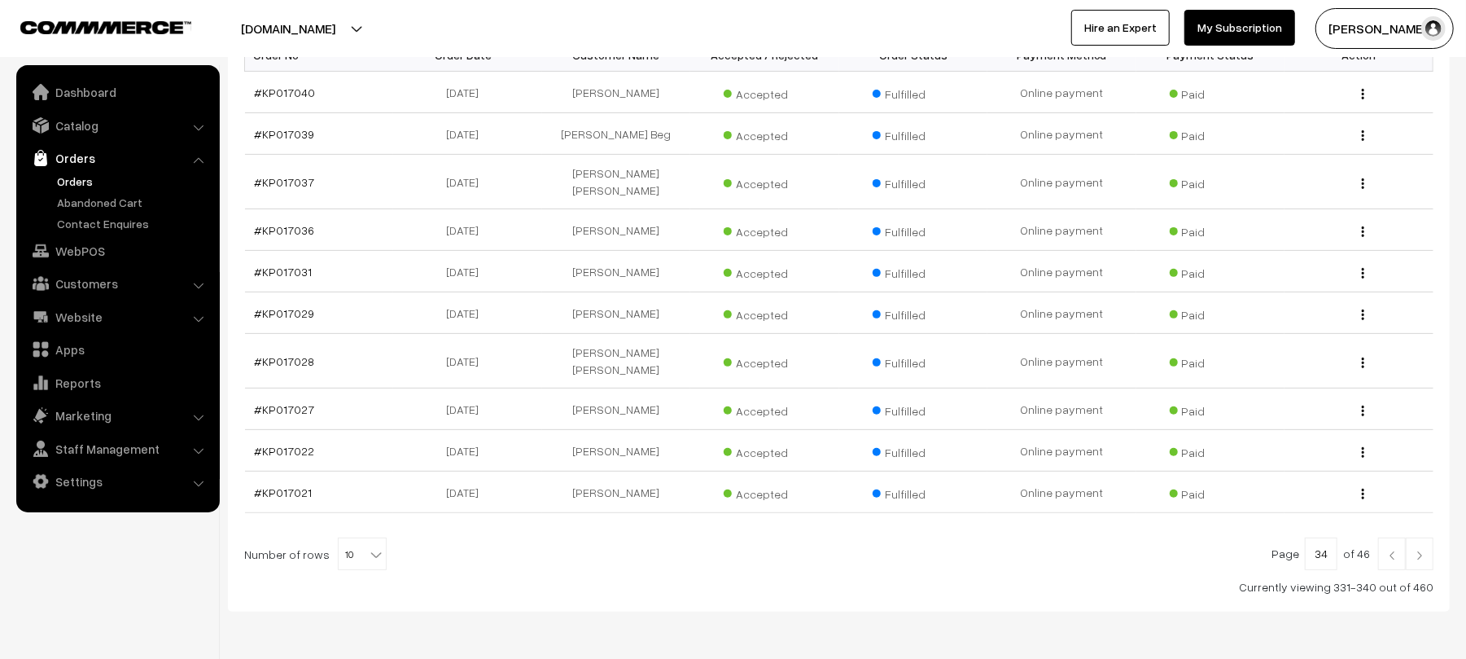
click at [1391, 550] on img at bounding box center [1392, 555] width 15 height 10
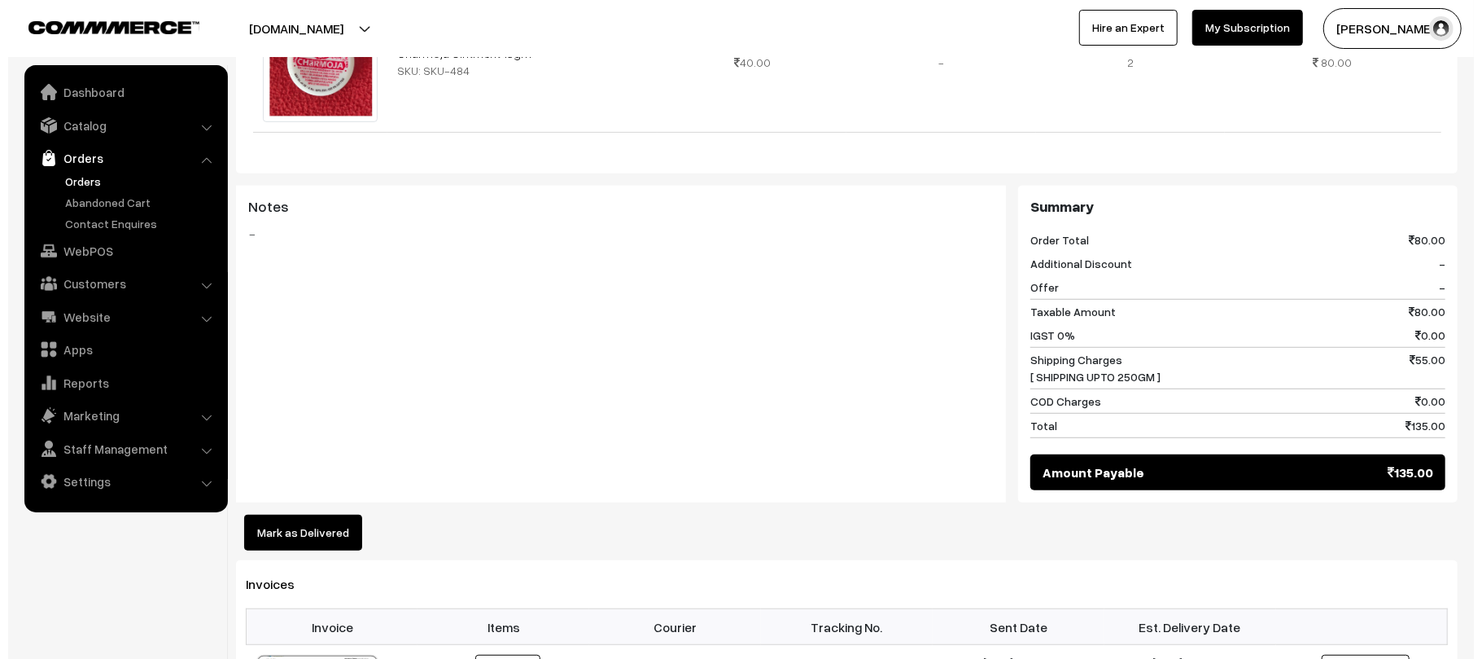
scroll to position [580, 0]
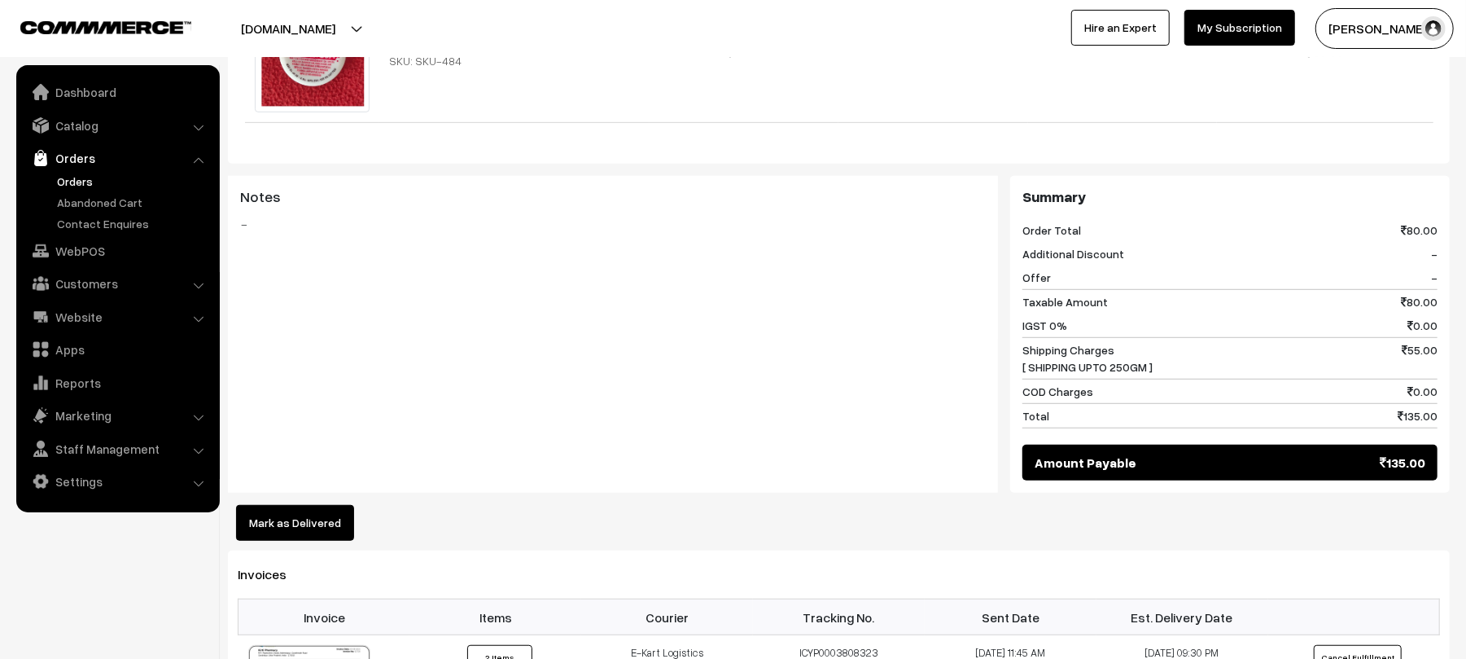
click at [284, 515] on button "Mark as Delivered" at bounding box center [295, 523] width 118 height 36
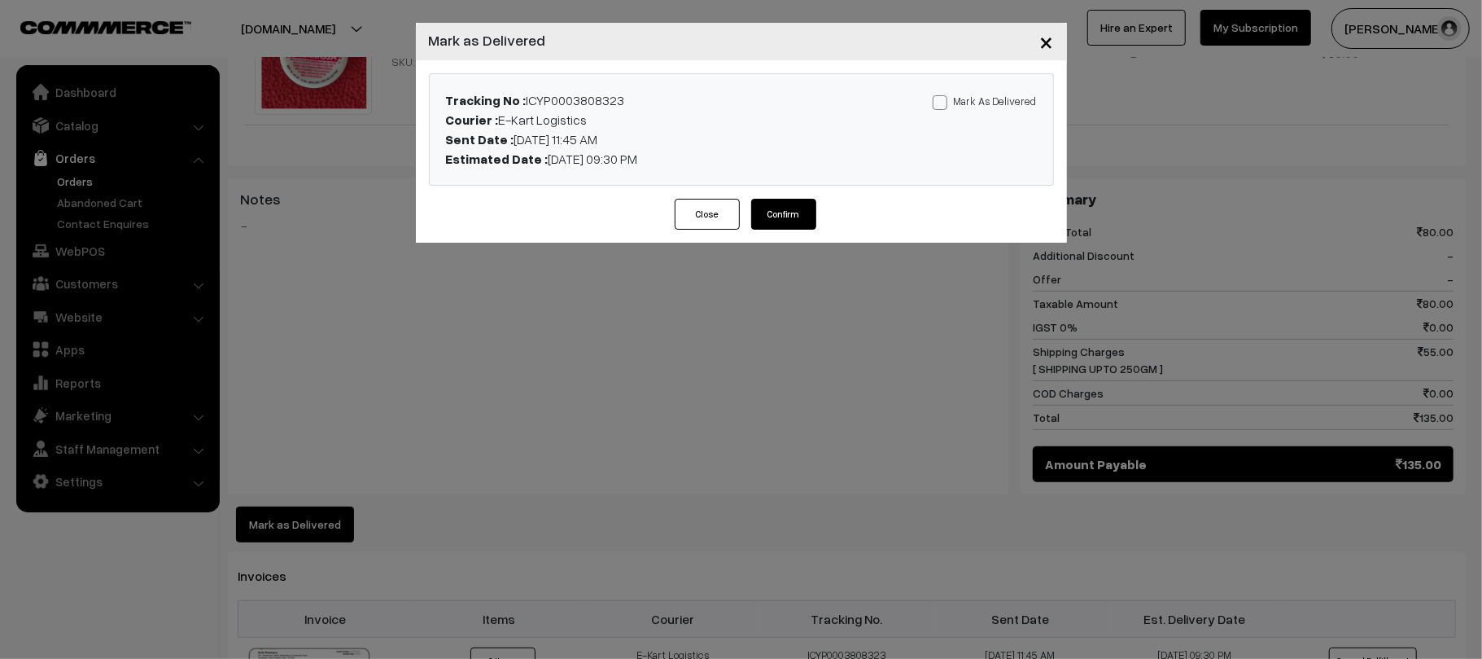
click at [994, 95] on label "Mark As Delivered" at bounding box center [985, 101] width 104 height 18
click at [943, 95] on input "Mark As Delivered" at bounding box center [938, 99] width 11 height 11
checkbox input "true"
click at [789, 212] on button "Confirm" at bounding box center [783, 214] width 65 height 31
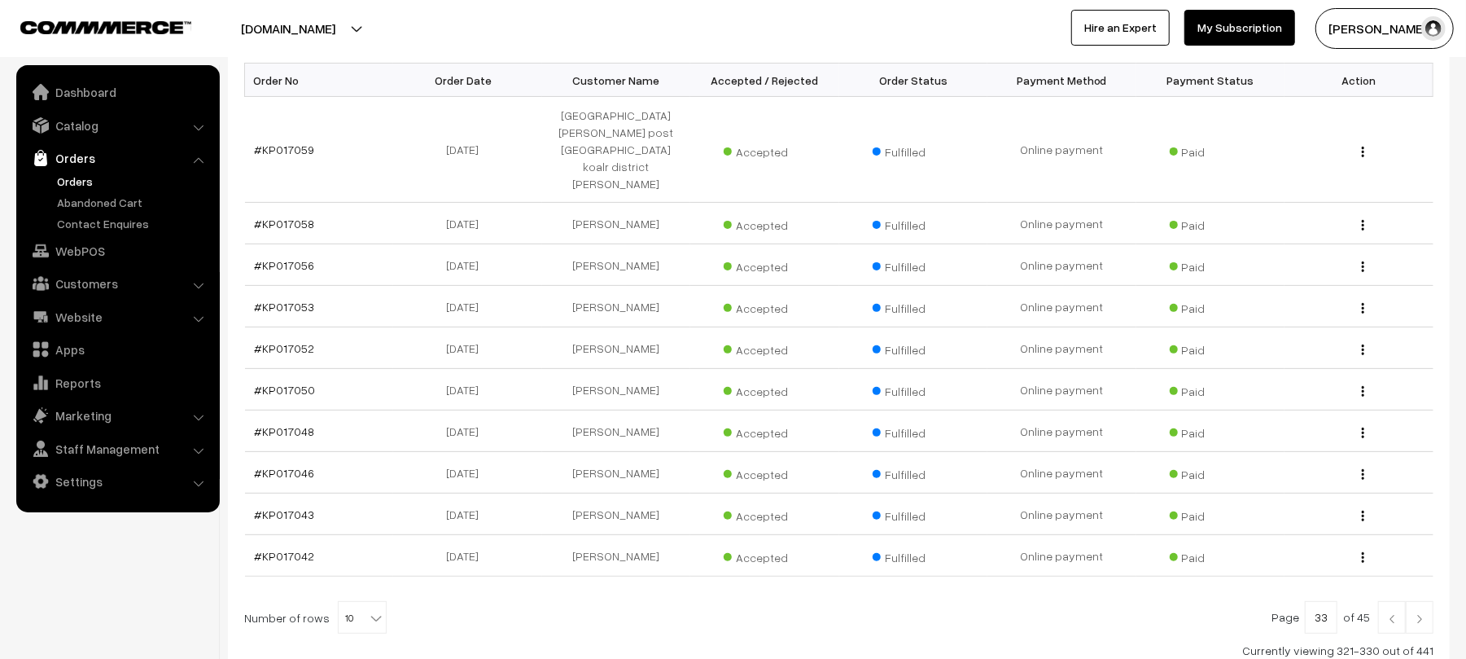
scroll to position [246, 0]
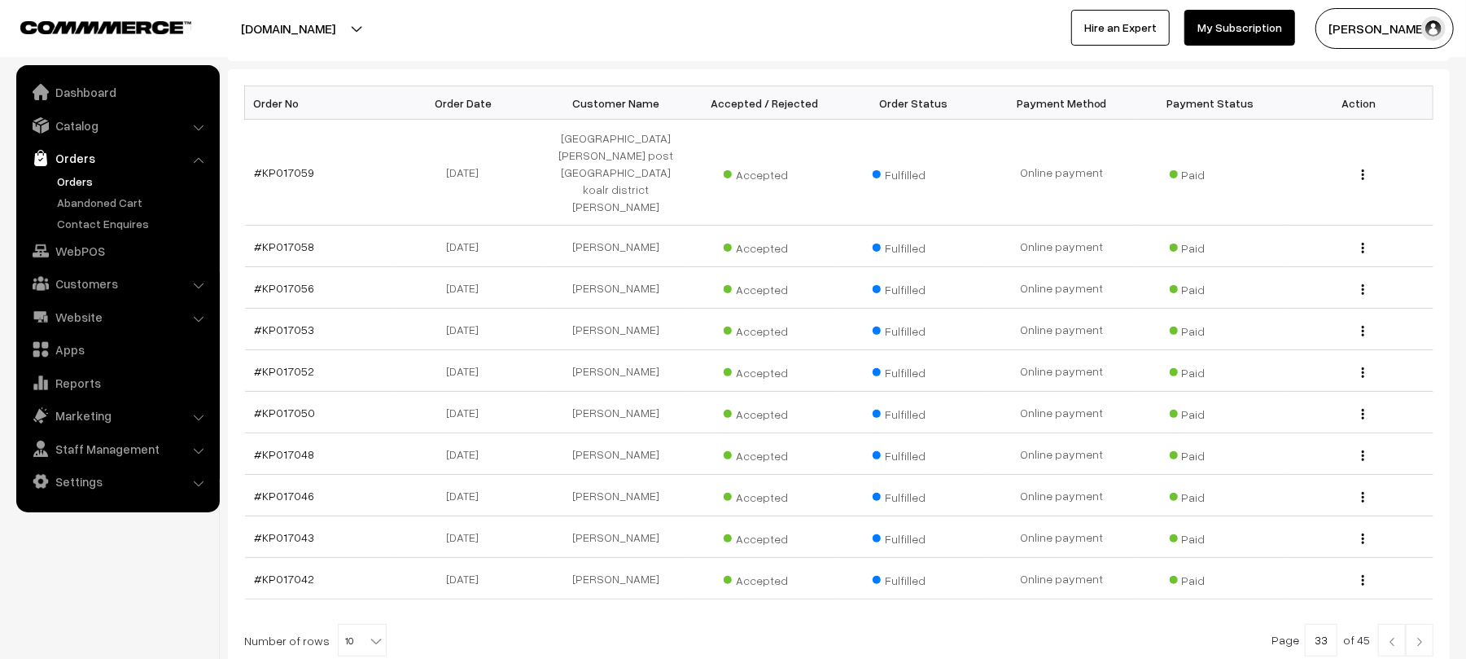
click at [1417, 637] on img at bounding box center [1419, 642] width 15 height 10
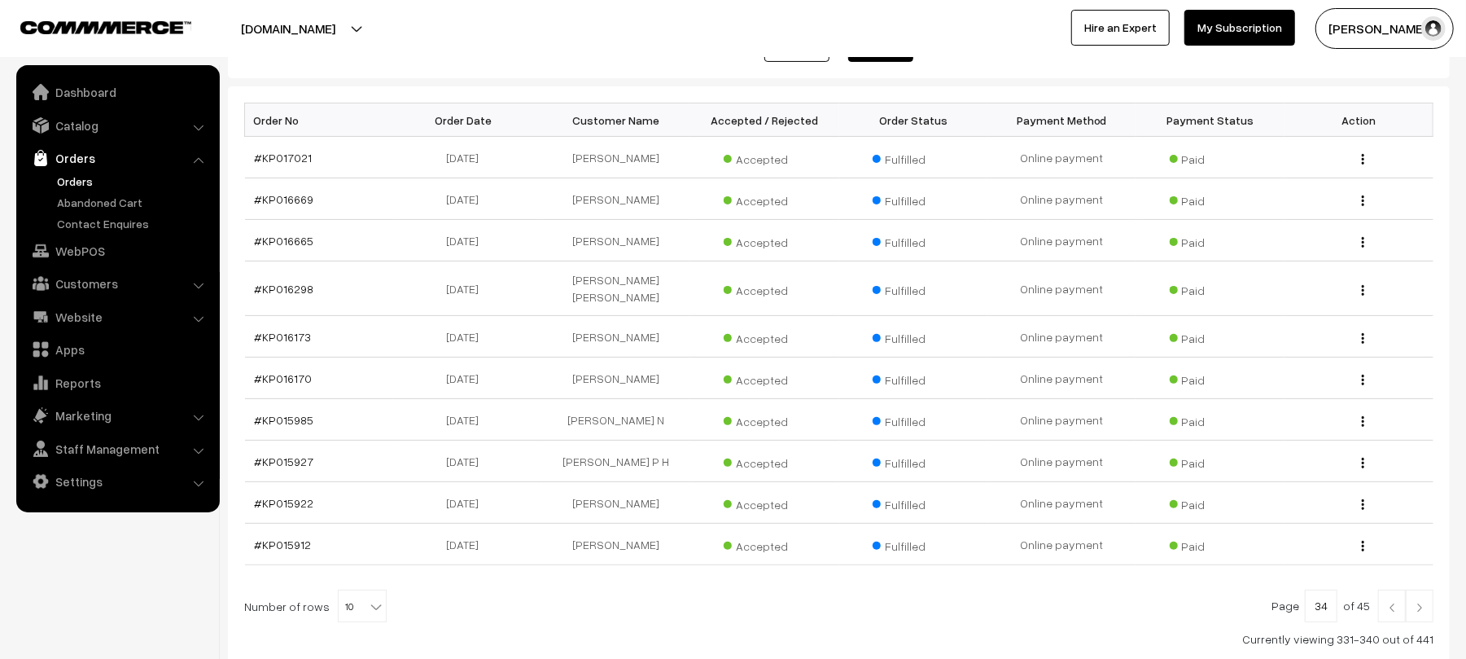
scroll to position [247, 0]
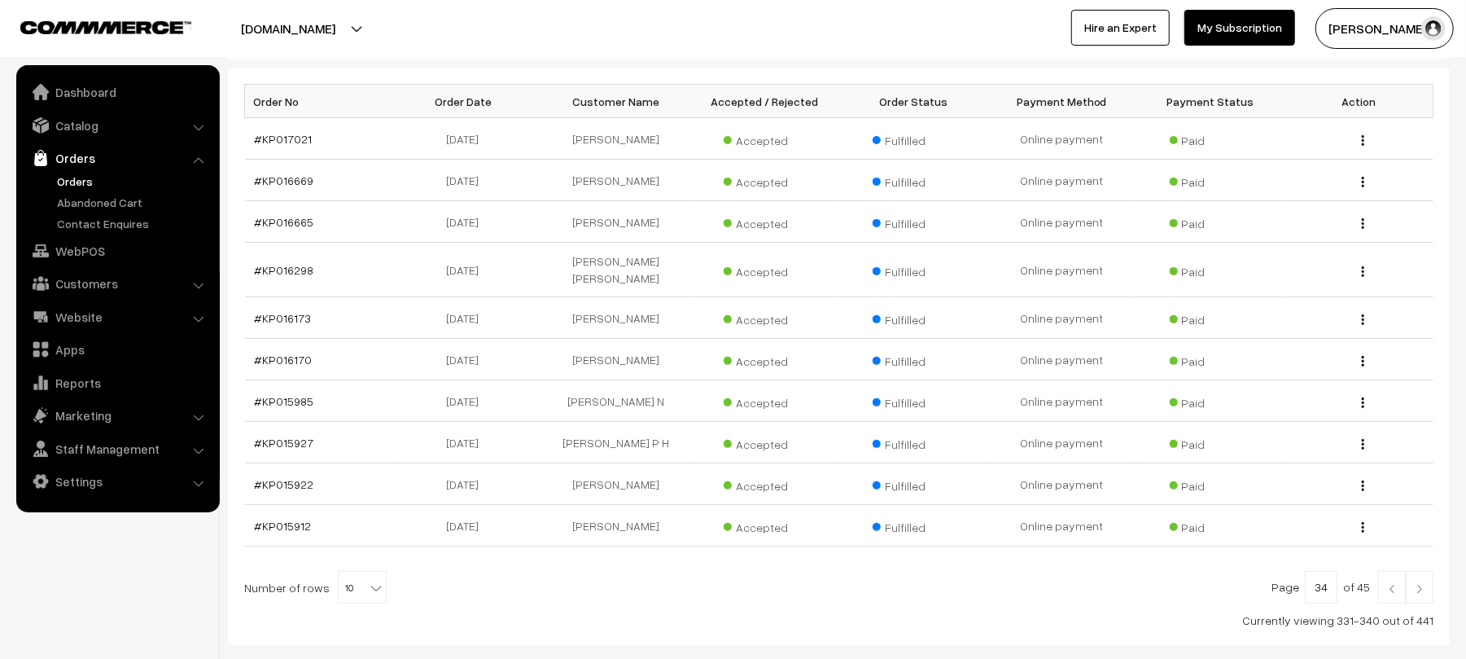
click at [1385, 584] on img at bounding box center [1392, 589] width 15 height 10
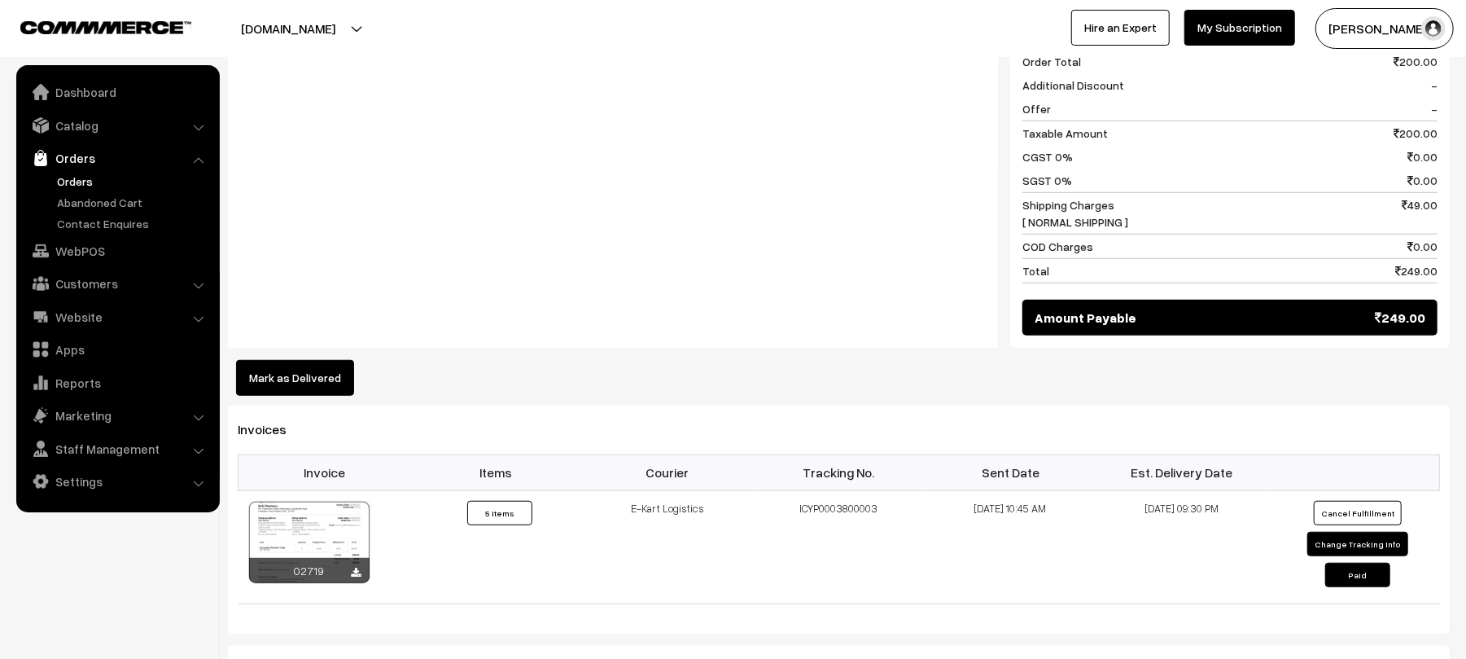
scroll to position [829, 0]
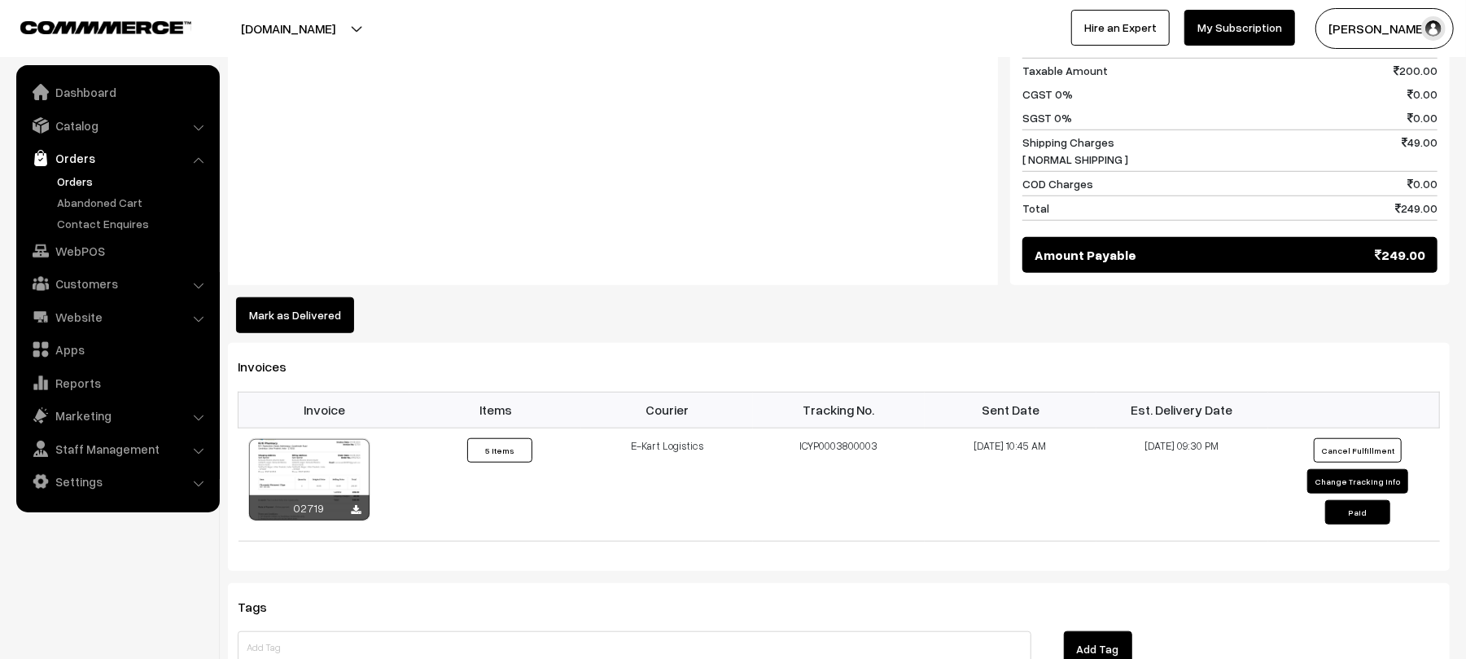
click at [251, 319] on button "Mark as Delivered" at bounding box center [295, 315] width 118 height 36
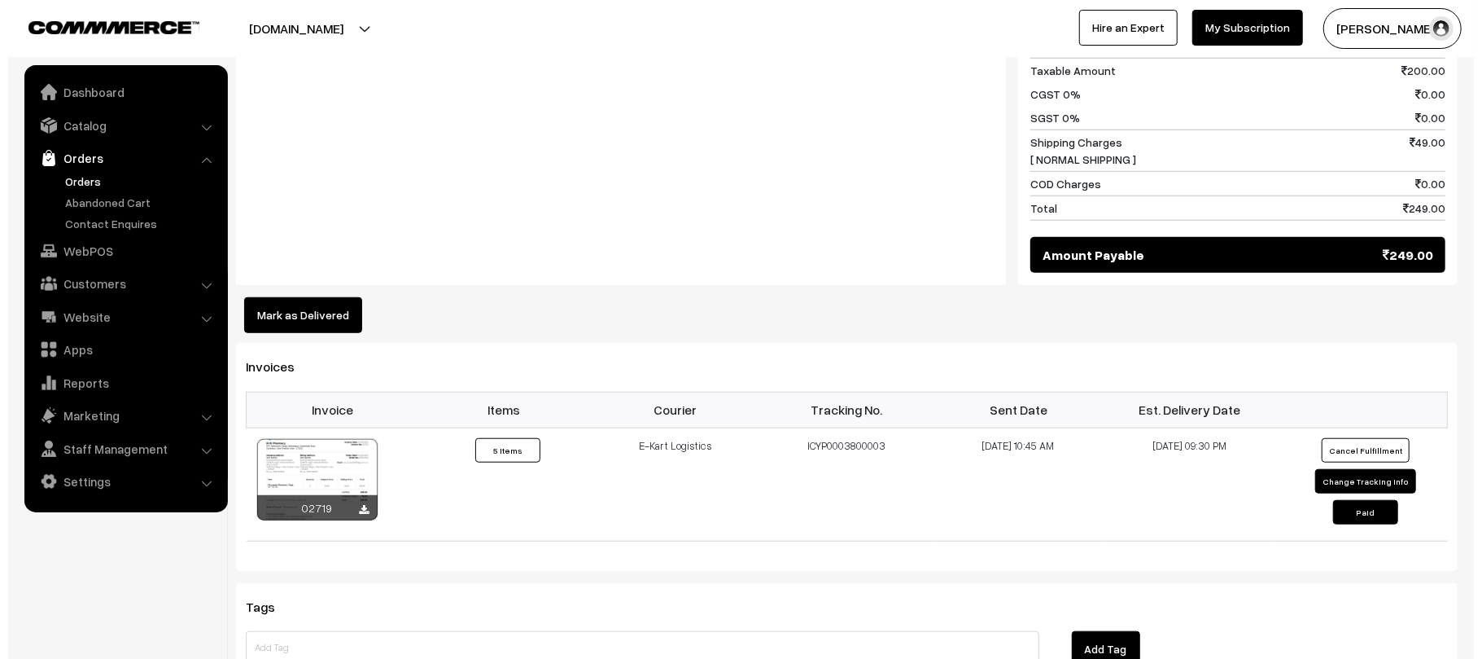
scroll to position [831, 0]
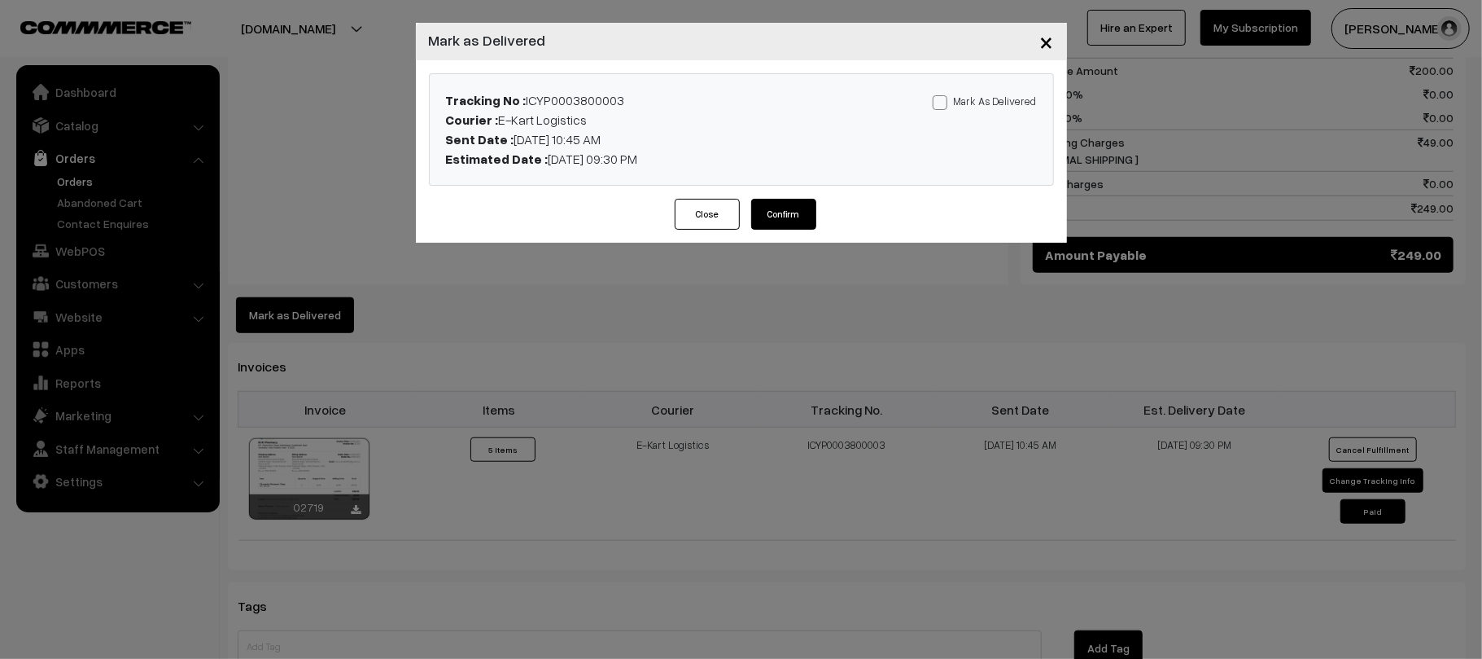
click at [985, 78] on div "Tracking No : ICYP0003800003 Courier : E-Kart Logistics Sent Date : 05-08-2025 …" at bounding box center [742, 129] width 624 height 111
click at [995, 98] on label "Mark As Delivered" at bounding box center [985, 101] width 104 height 18
click at [943, 98] on input "Mark As Delivered" at bounding box center [938, 99] width 11 height 11
checkbox input "true"
click at [778, 213] on button "Confirm" at bounding box center [783, 214] width 65 height 31
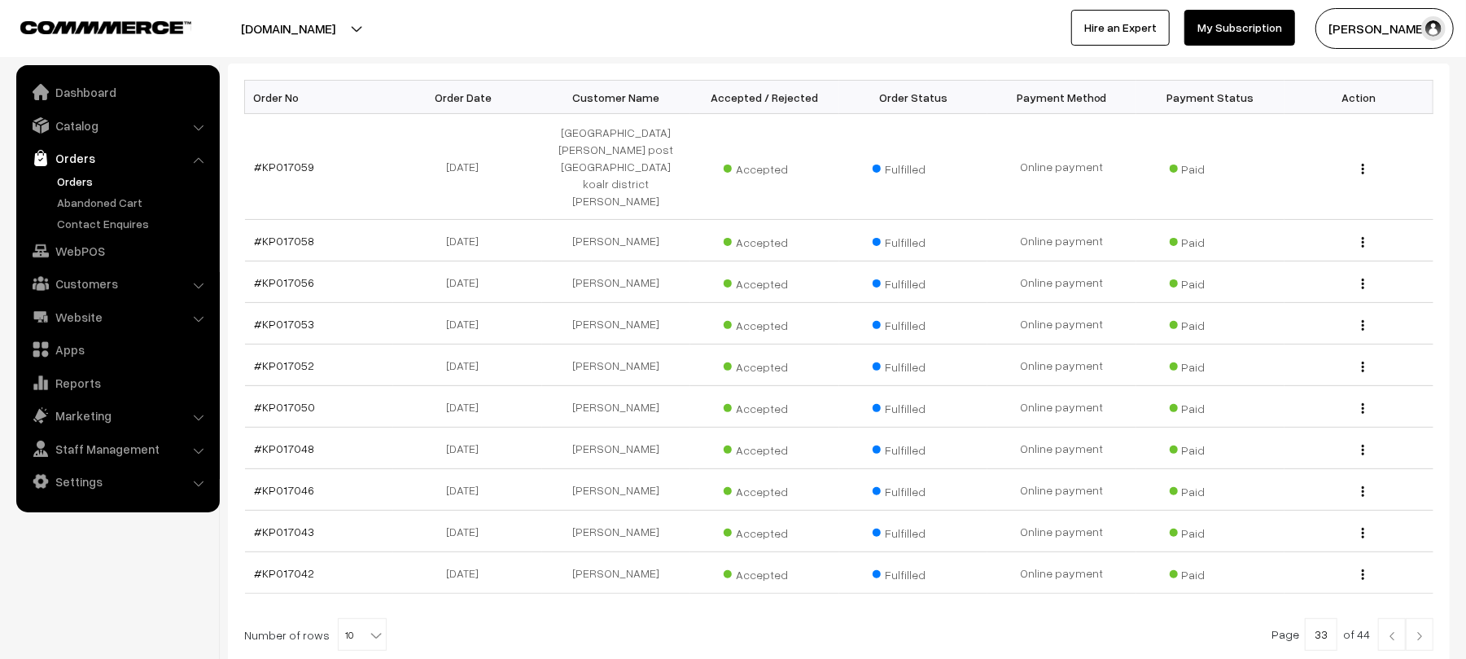
scroll to position [360, 0]
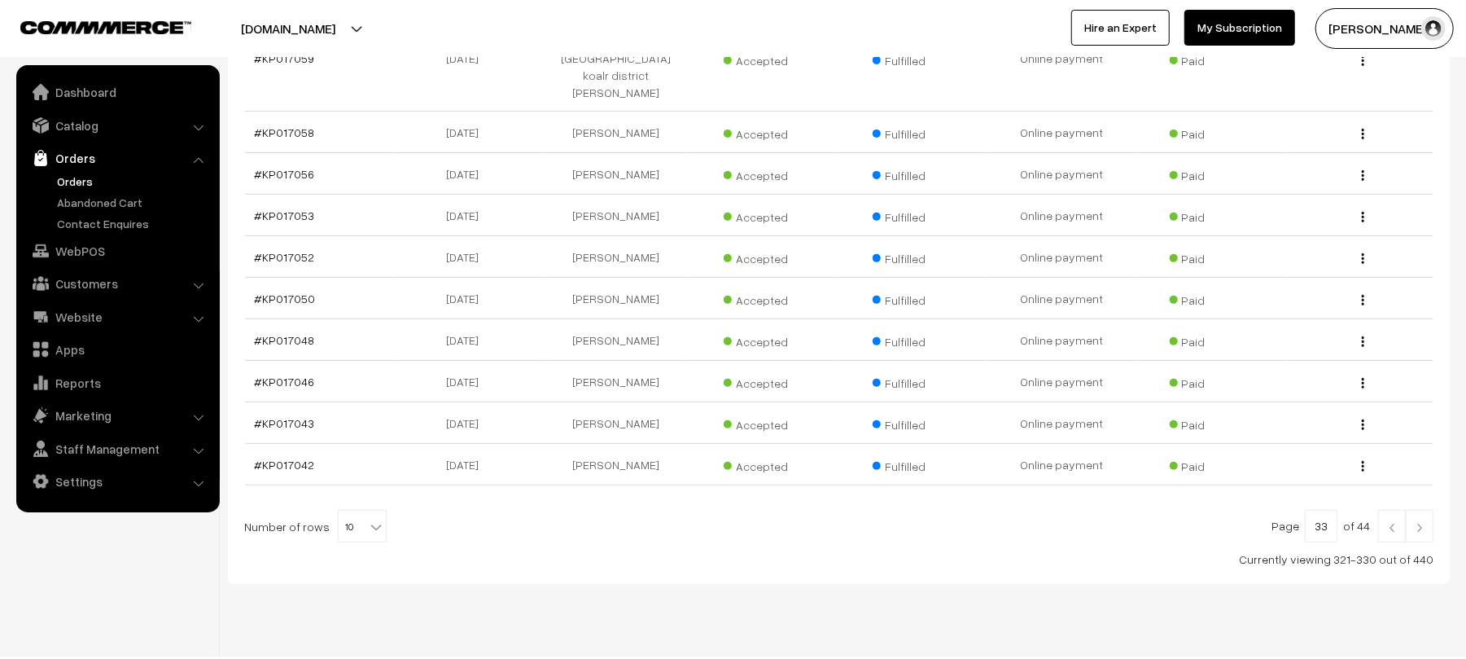
click at [1417, 523] on img at bounding box center [1419, 528] width 15 height 10
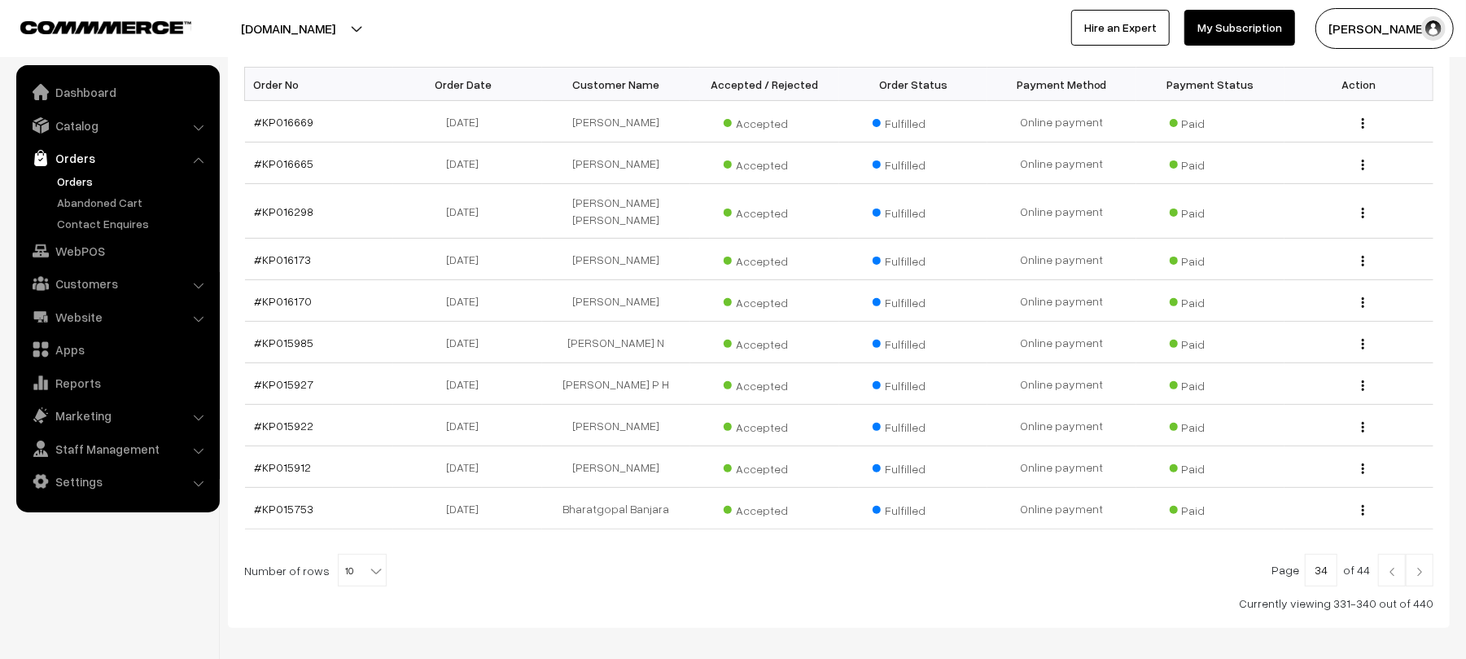
scroll to position [322, 0]
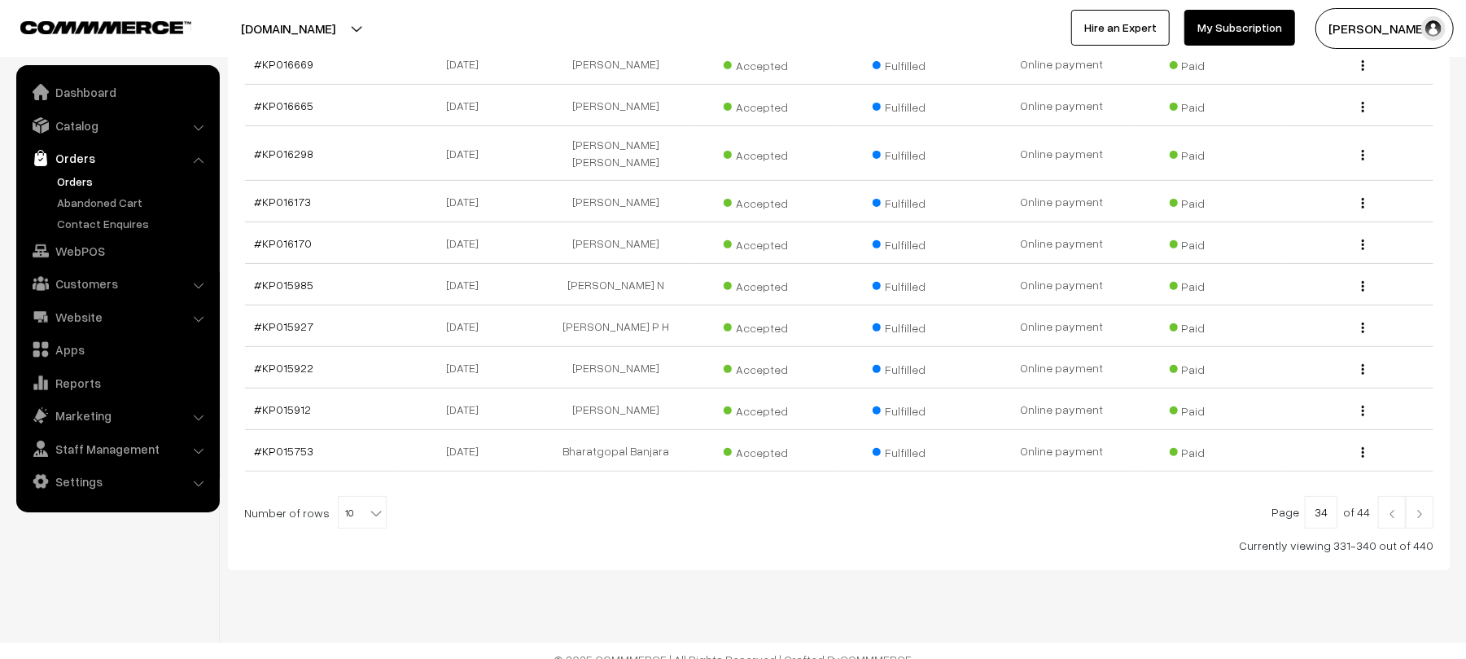
click at [1378, 498] on link at bounding box center [1392, 512] width 28 height 33
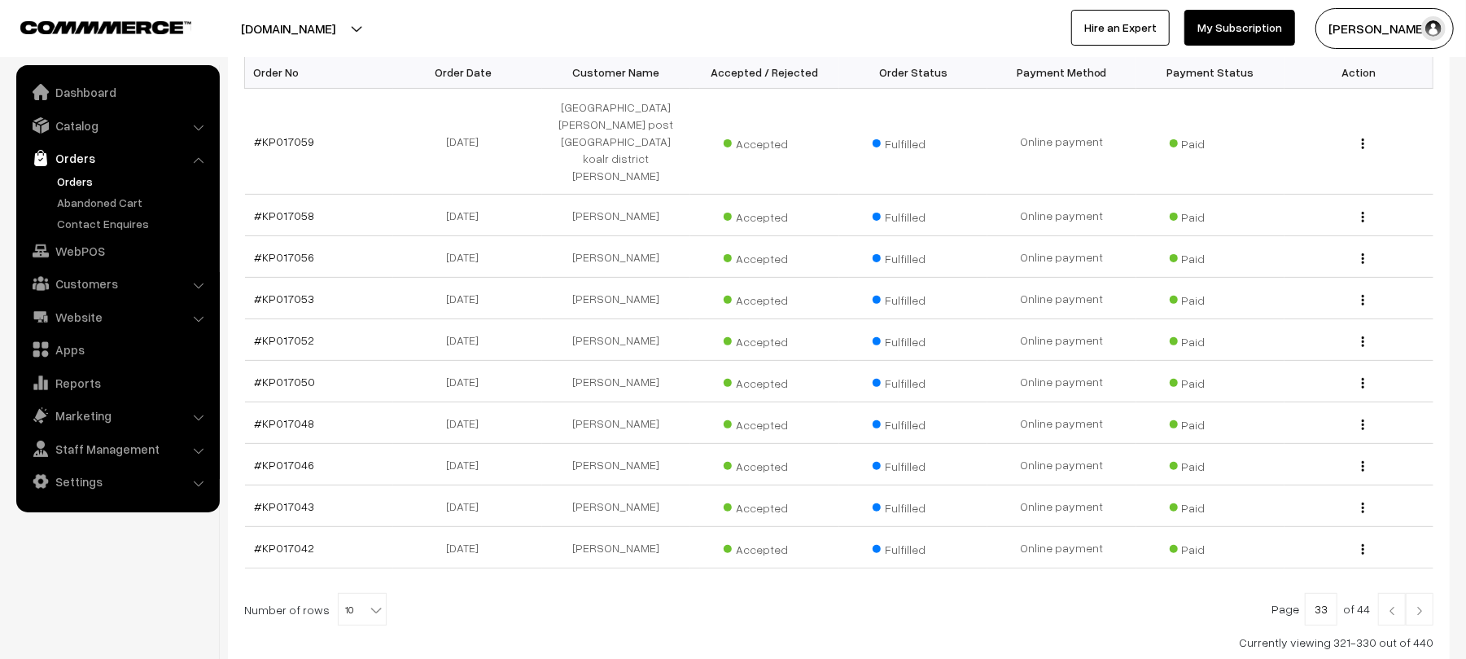
scroll to position [265, 0]
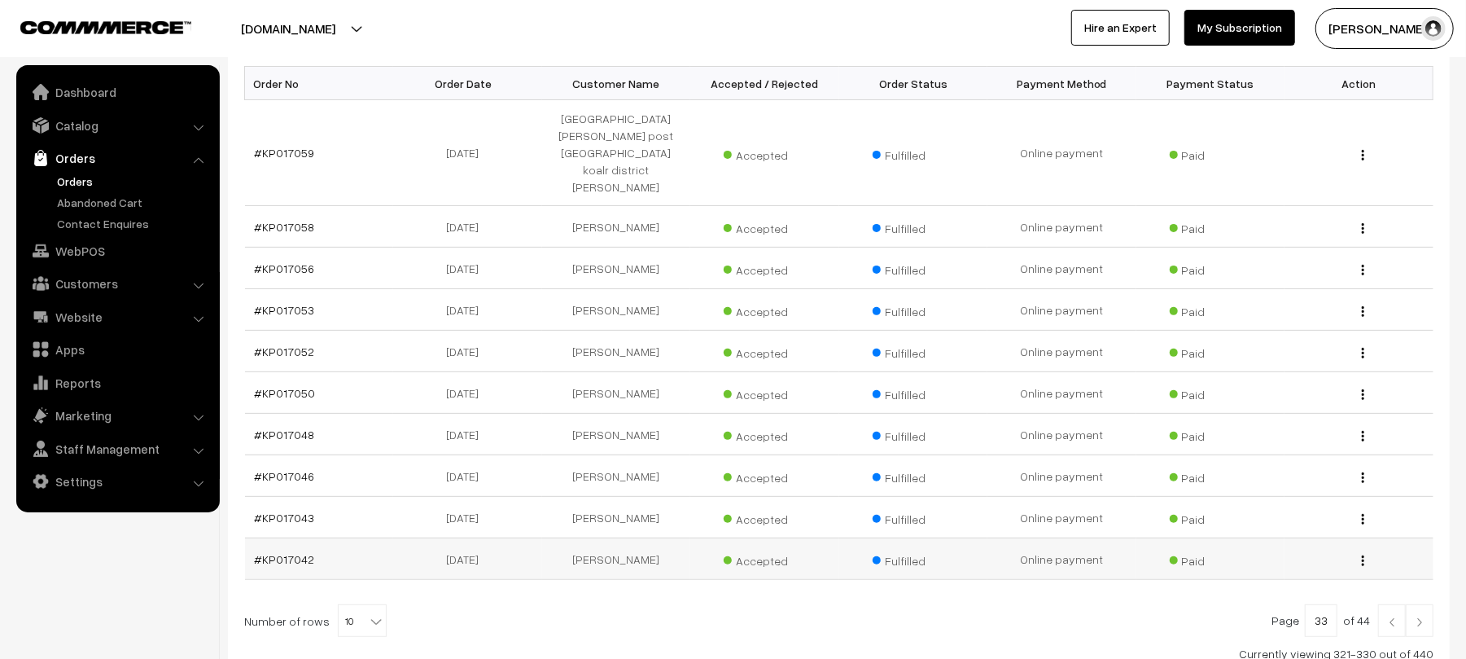
drag, startPoint x: 363, startPoint y: 528, endPoint x: 249, endPoint y: 535, distance: 114.1
click at [249, 538] on td "#KP017042" at bounding box center [319, 559] width 149 height 42
